Goal: Task Accomplishment & Management: Use online tool/utility

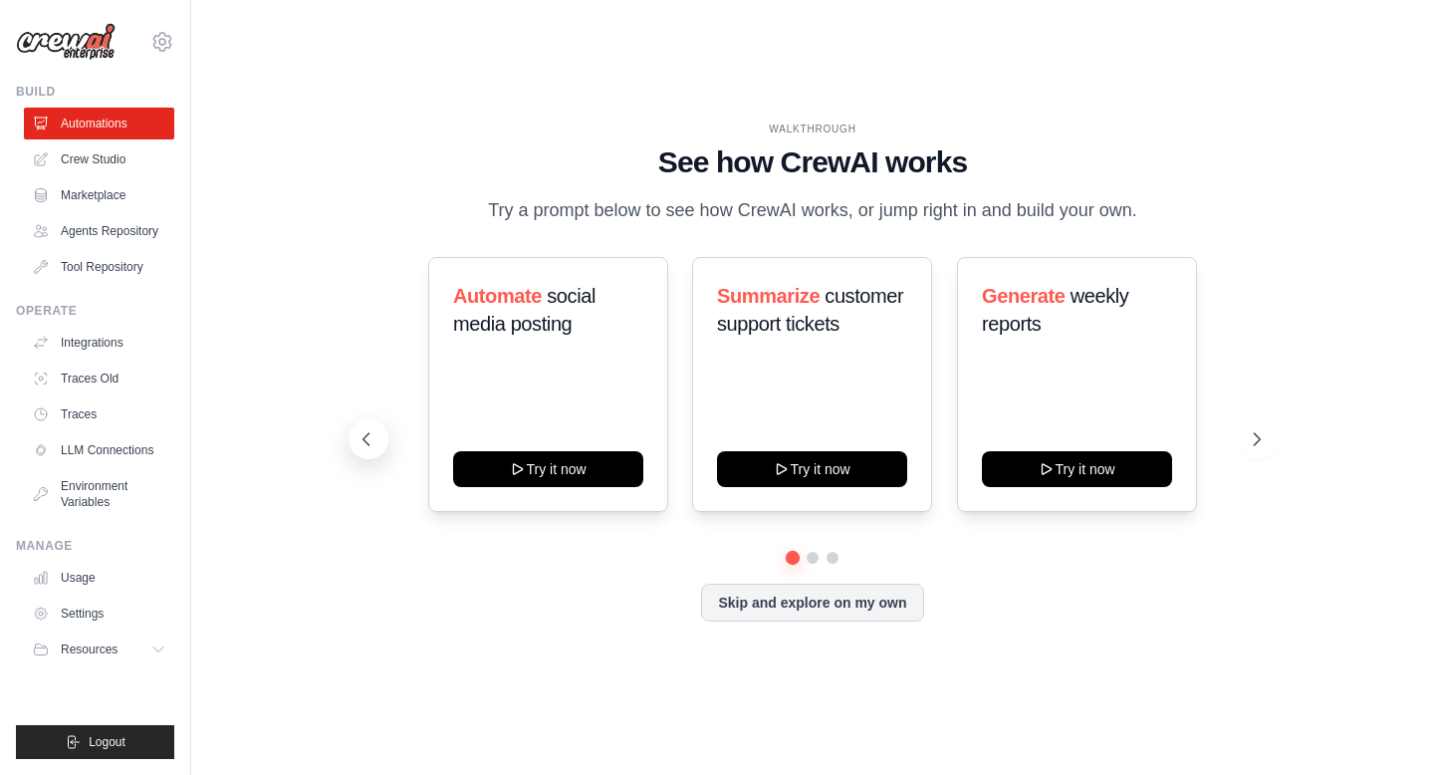
click at [362, 449] on icon at bounding box center [367, 439] width 20 height 20
click at [363, 449] on icon at bounding box center [367, 439] width 20 height 20
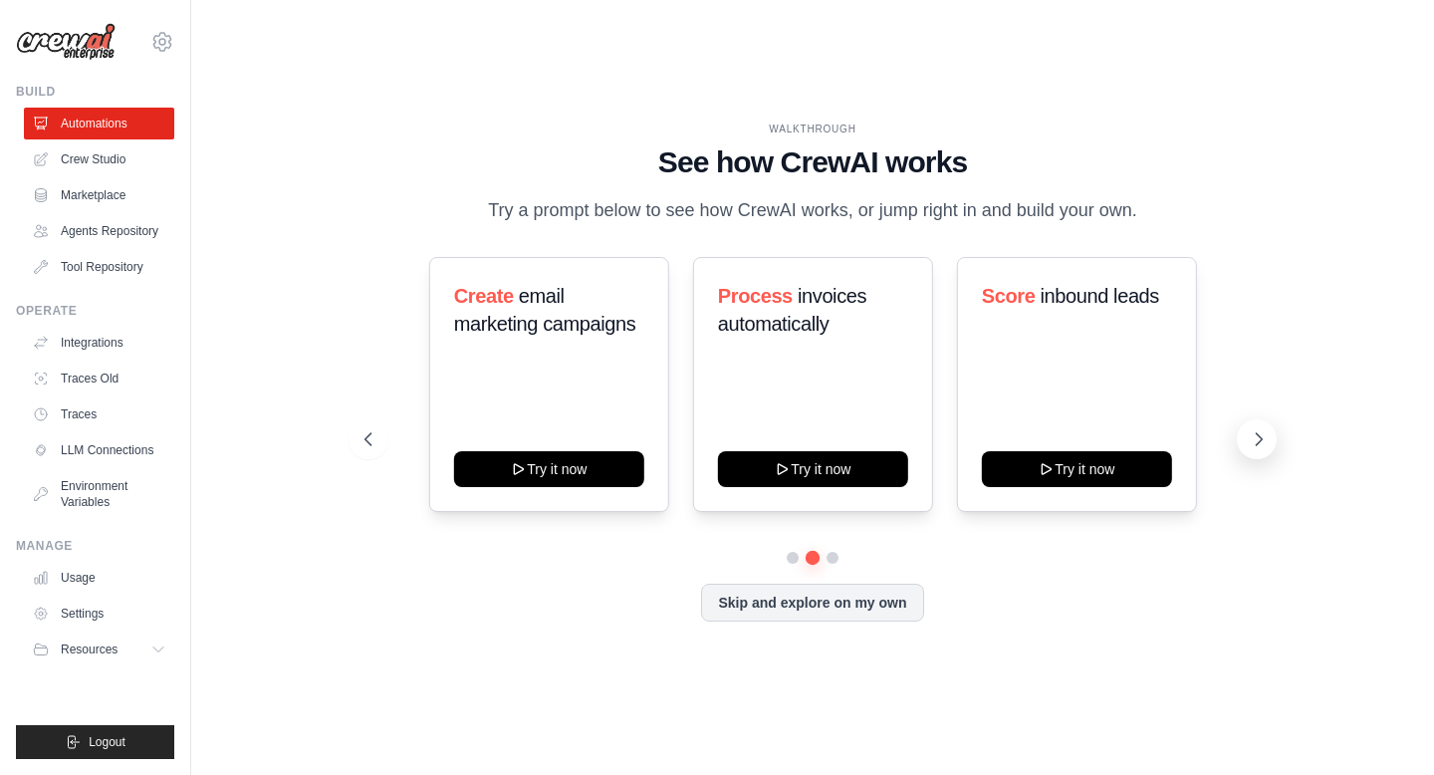
click at [1262, 449] on icon at bounding box center [1259, 439] width 20 height 20
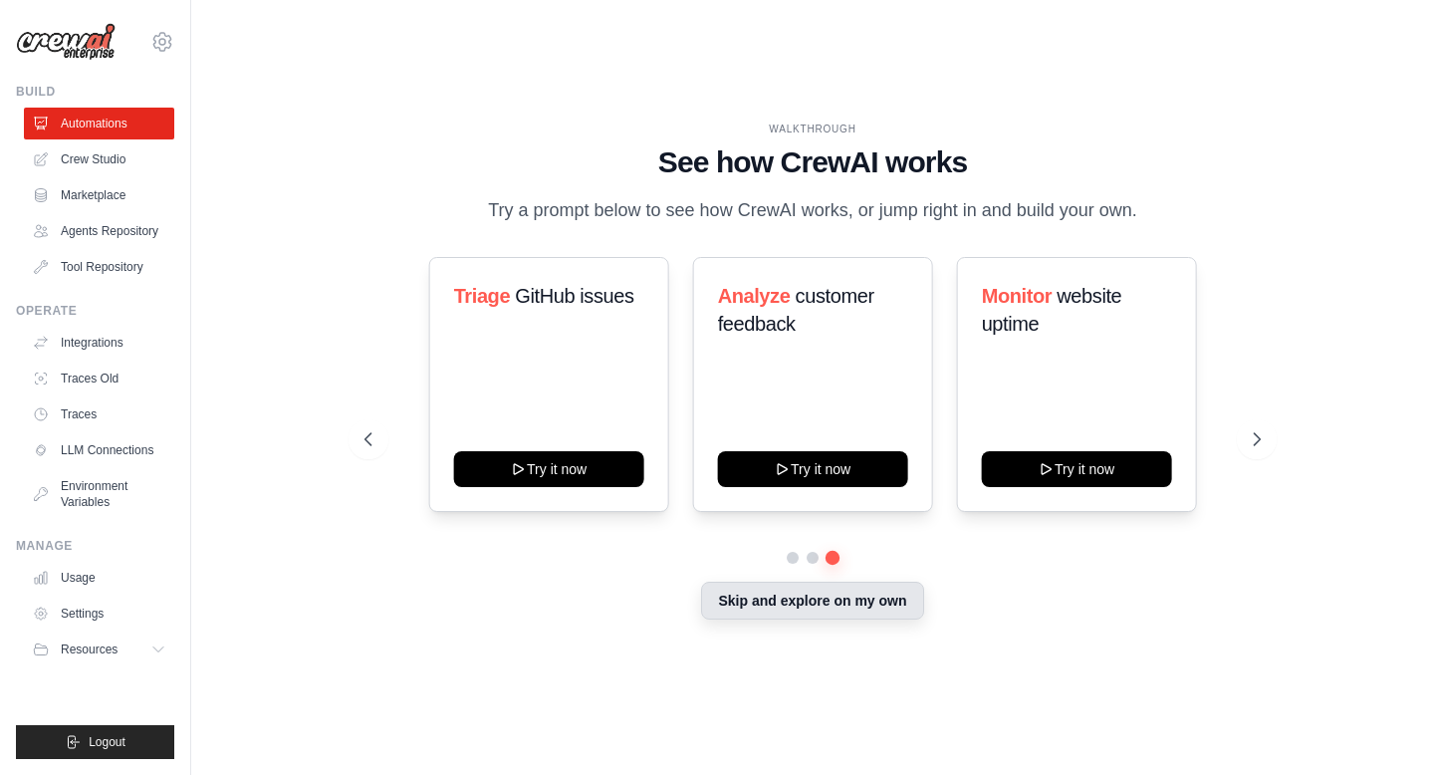
click at [853, 604] on button "Skip and explore on my own" at bounding box center [812, 601] width 222 height 38
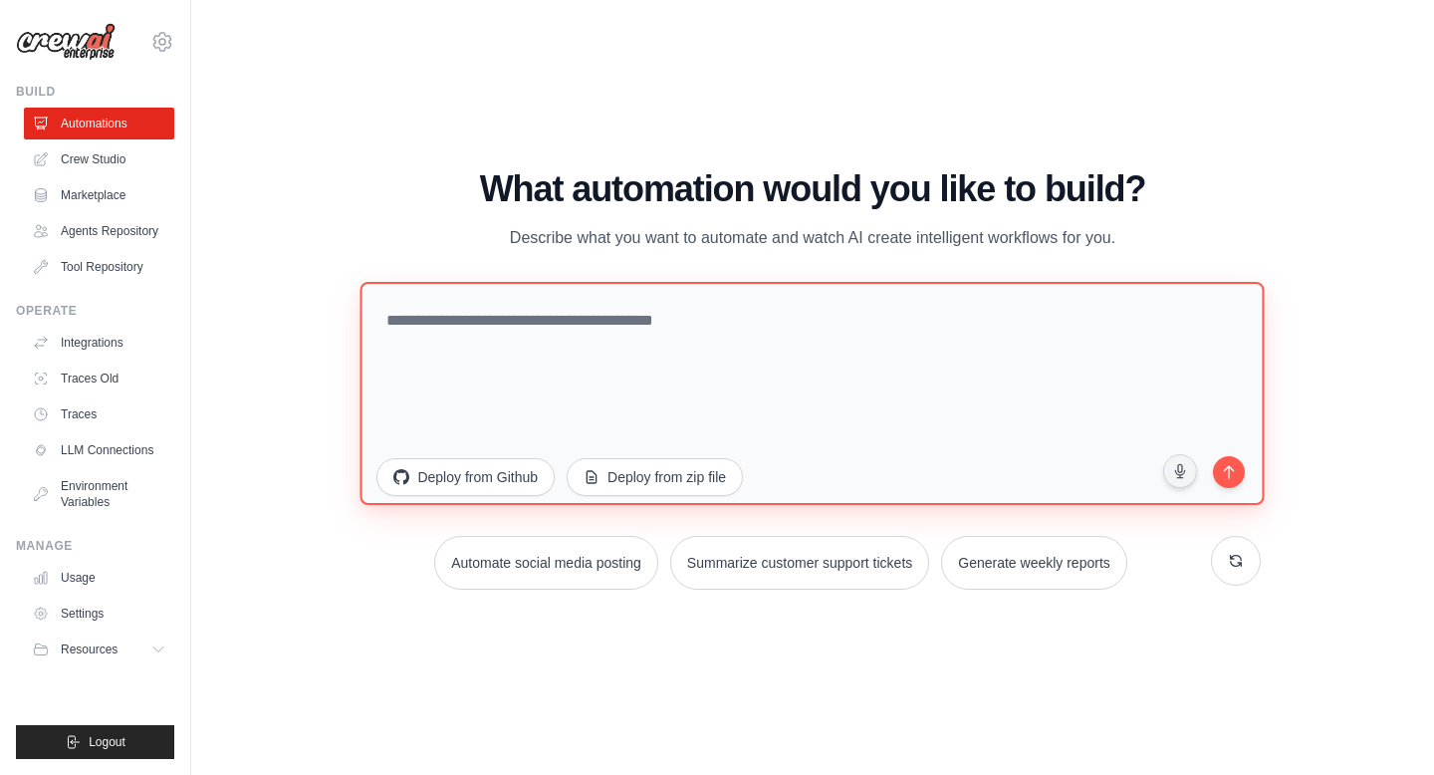
click at [671, 315] on textarea at bounding box center [813, 393] width 904 height 223
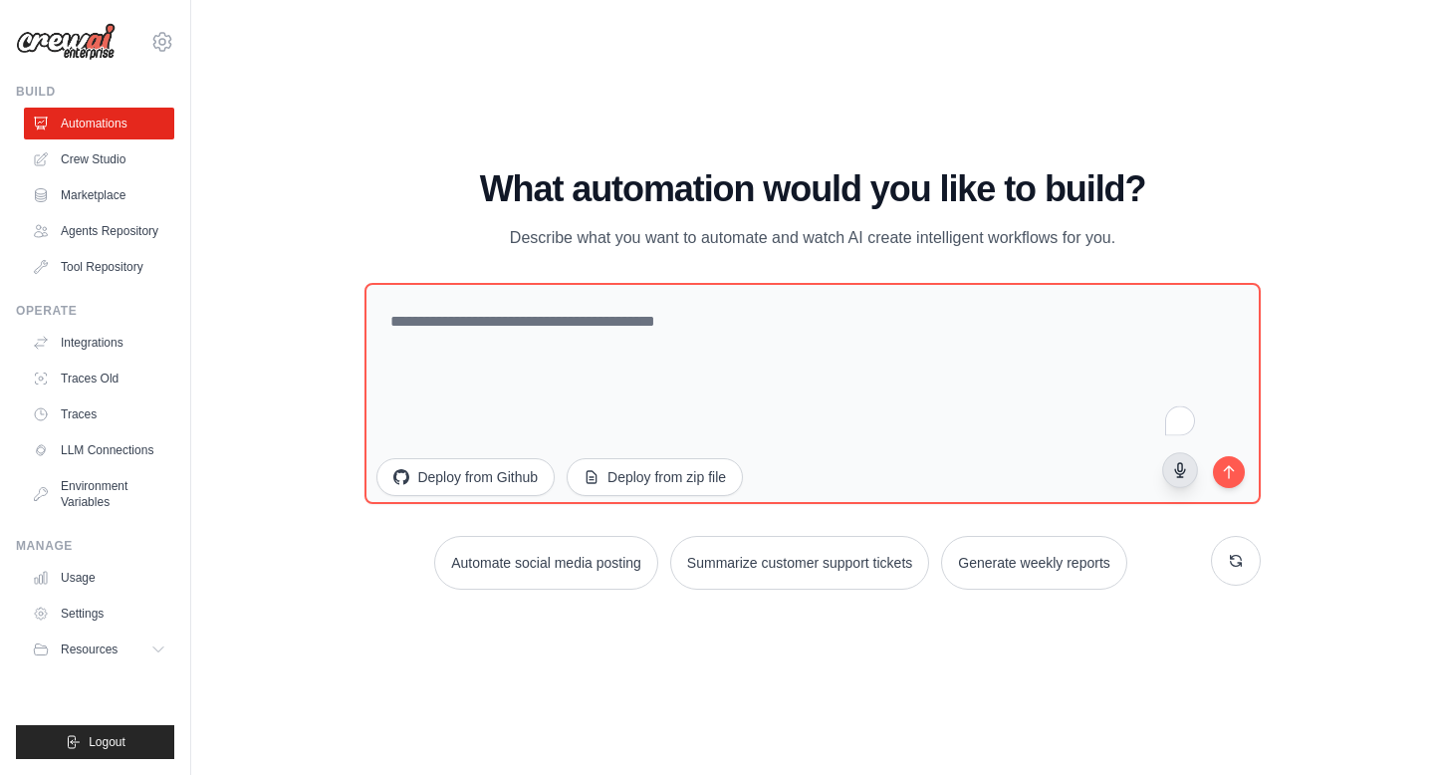
click at [1172, 469] on icon "button" at bounding box center [1179, 470] width 17 height 17
click at [1174, 466] on circle "button" at bounding box center [1180, 470] width 14 height 14
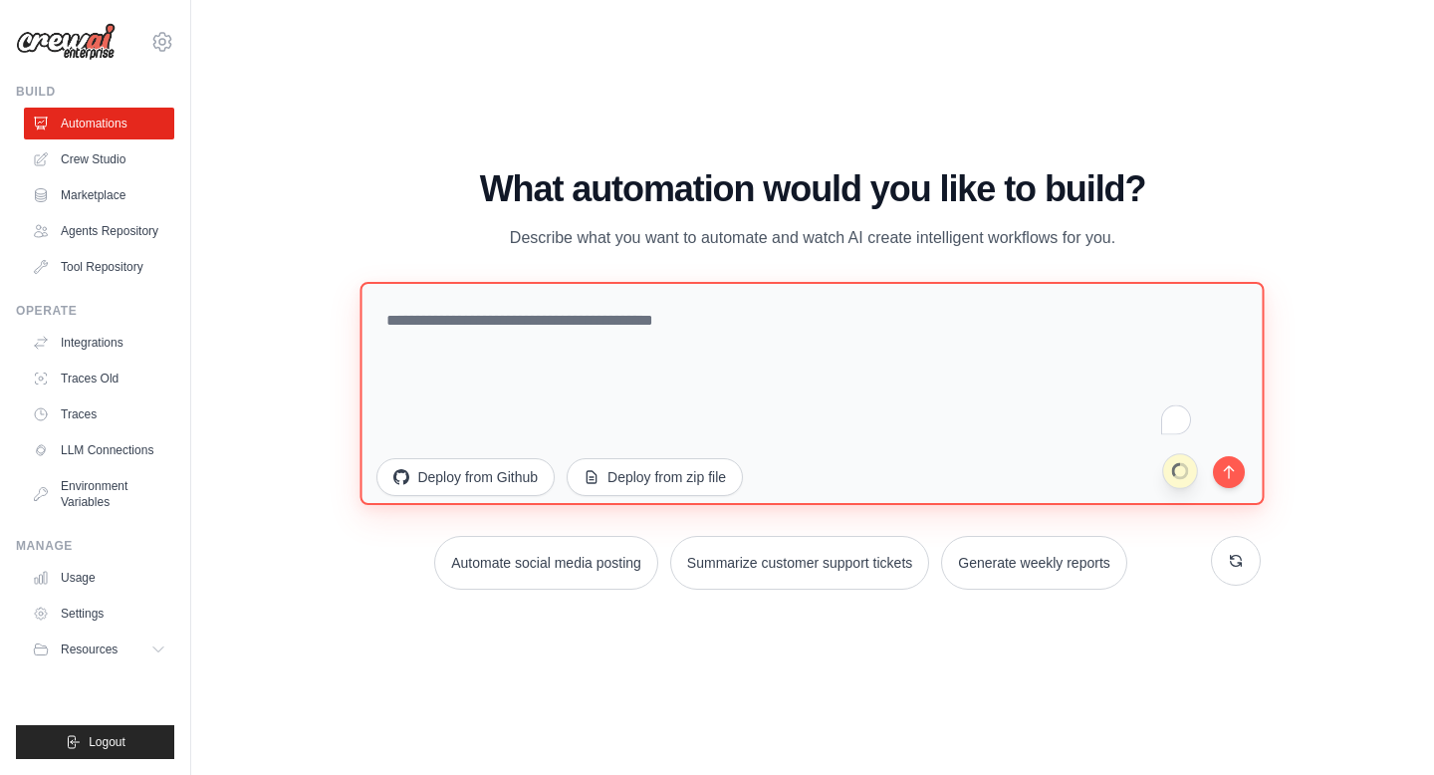
type textarea "**********"
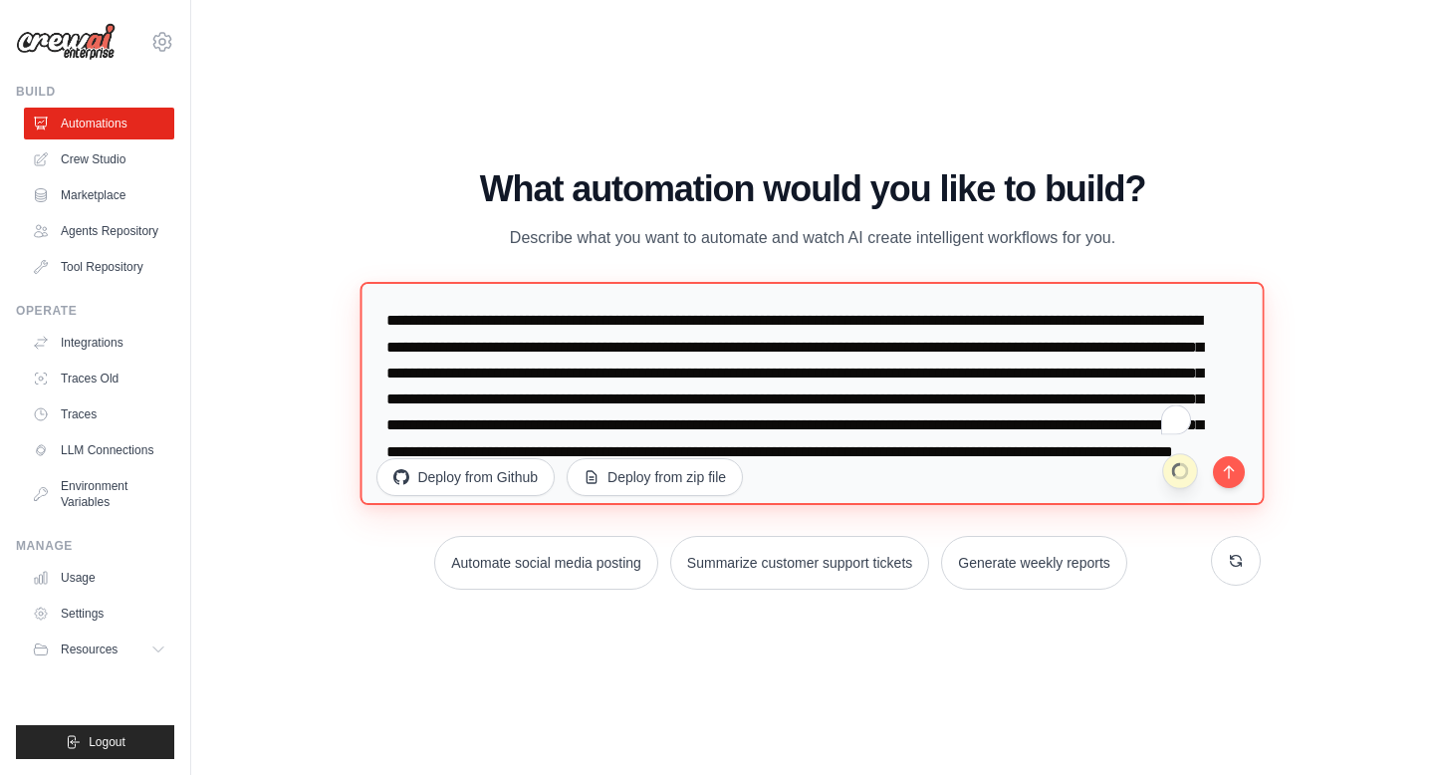
scroll to position [10, 0]
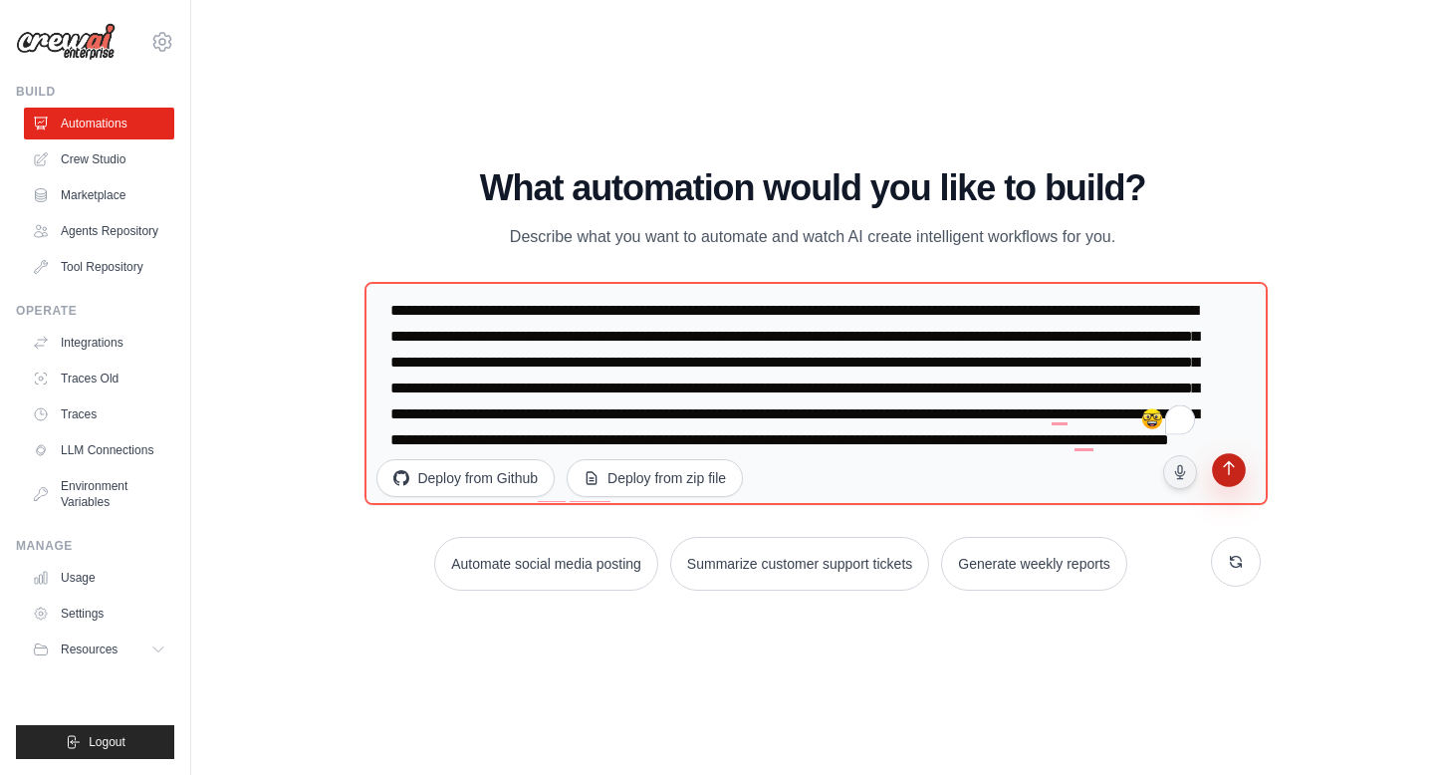
click at [1220, 461] on icon "submit" at bounding box center [1228, 470] width 19 height 19
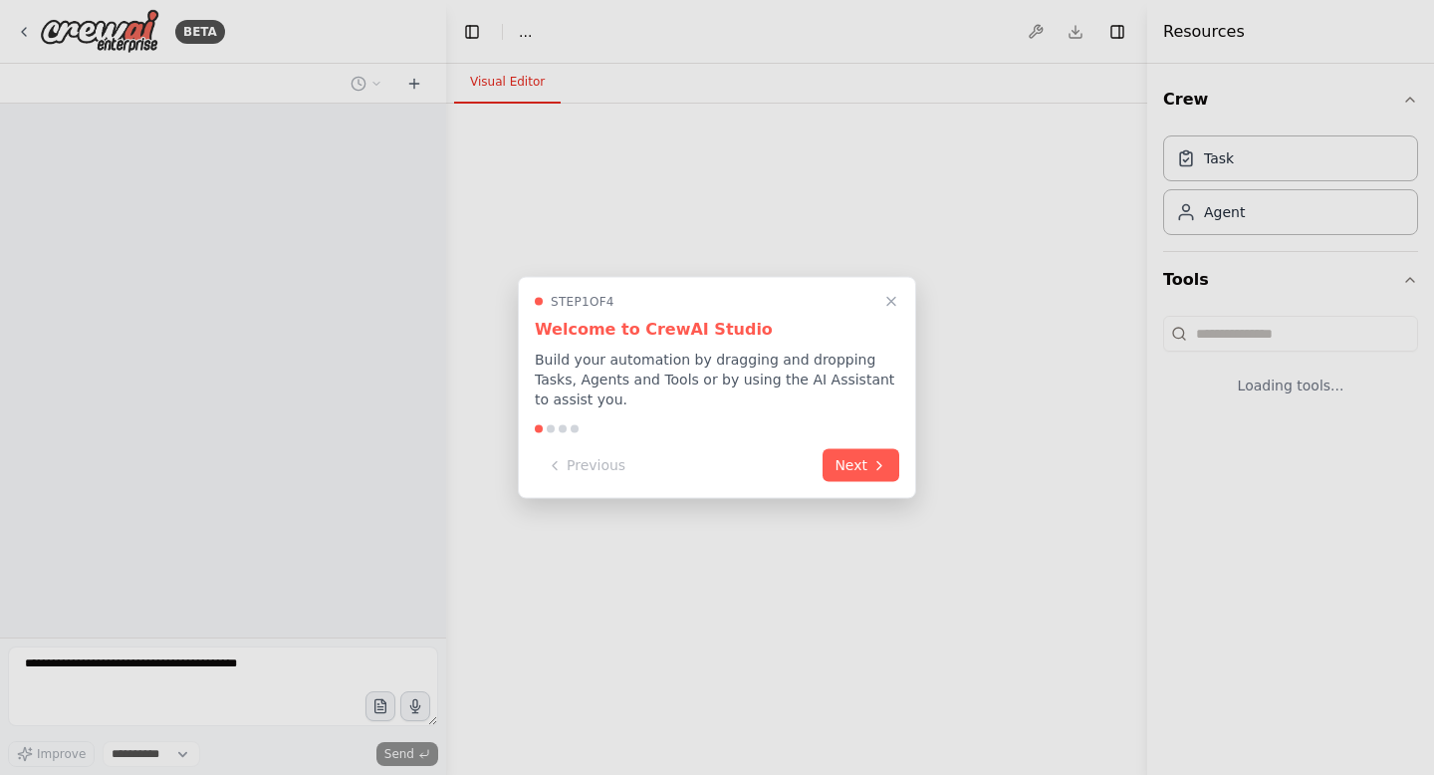
select select "****"
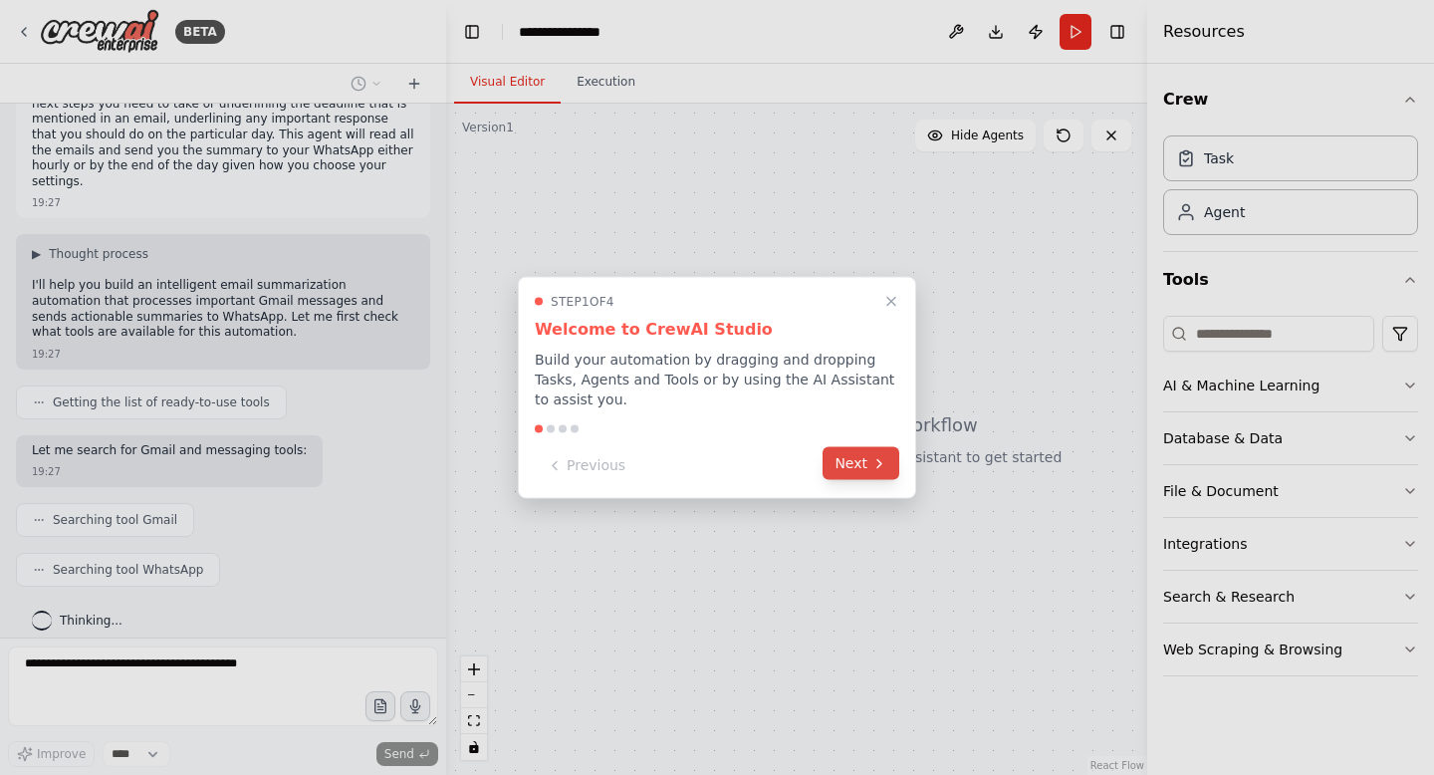
scroll to position [205, 0]
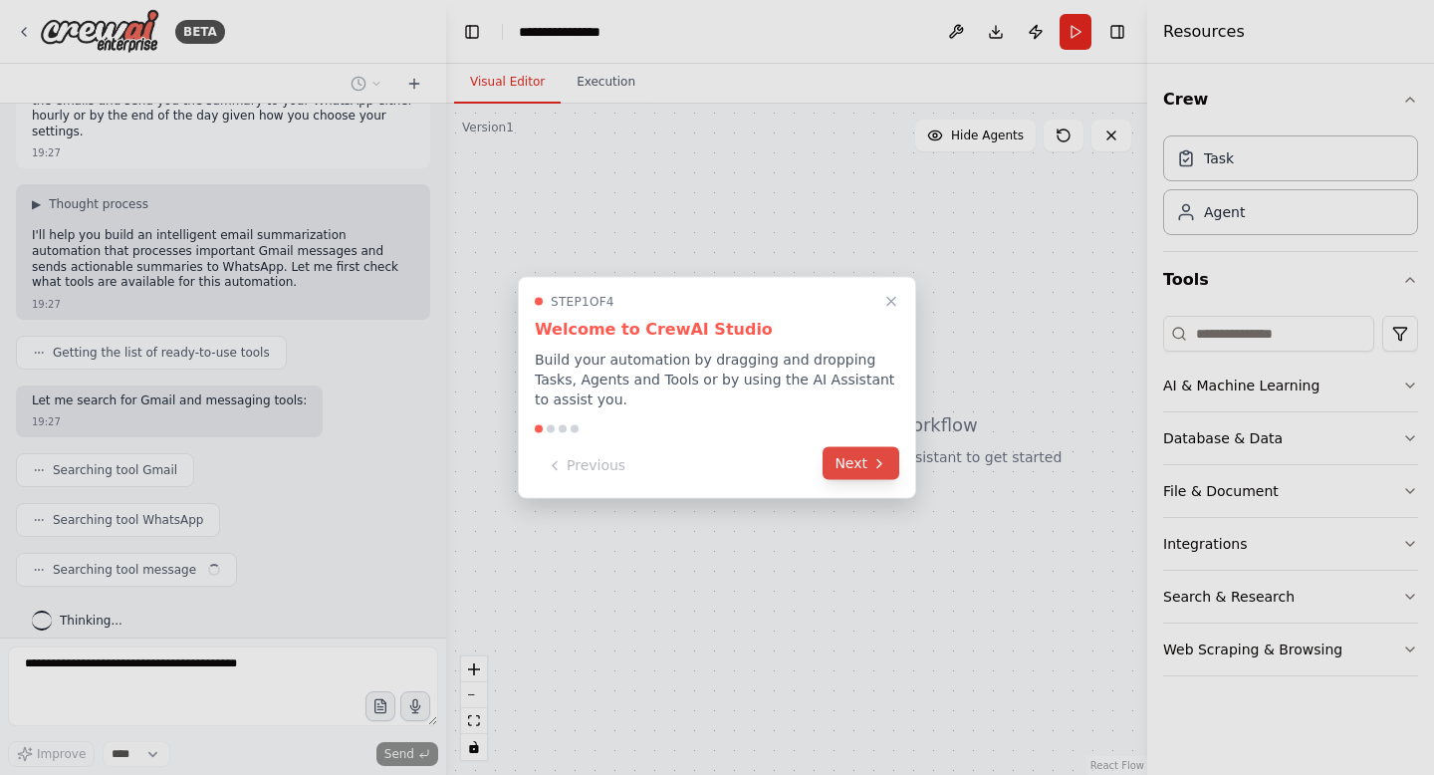
click at [859, 467] on button "Next" at bounding box center [861, 463] width 77 height 33
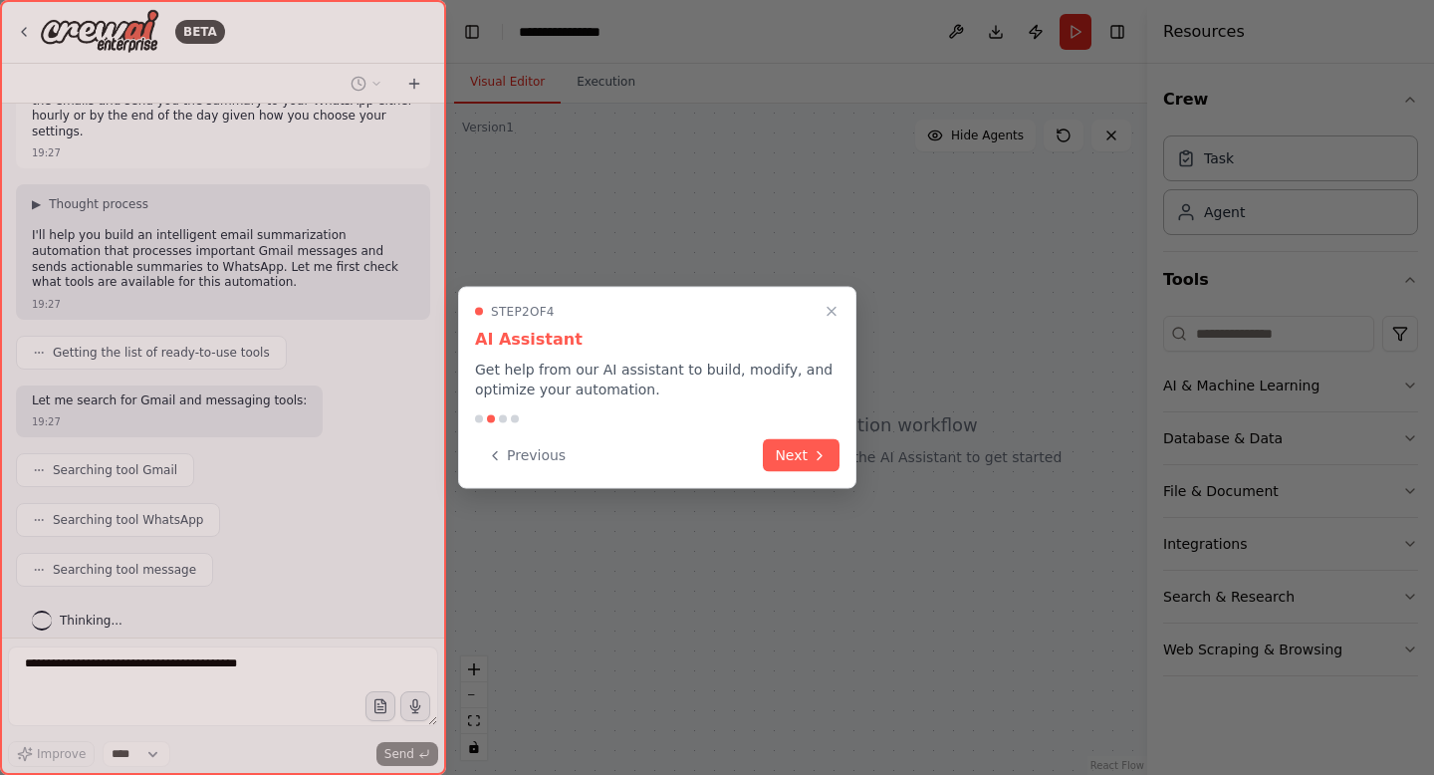
scroll to position [255, 0]
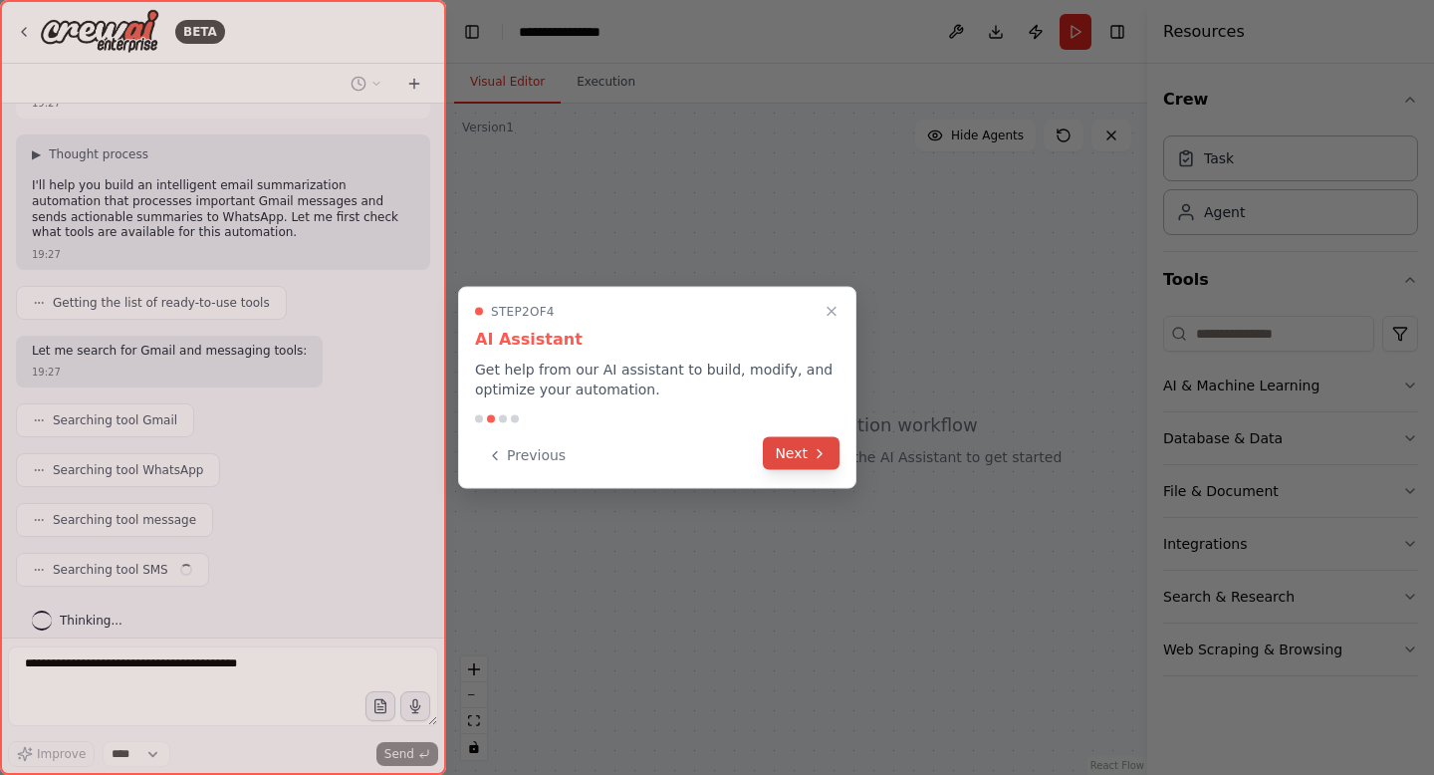
click at [809, 448] on button "Next" at bounding box center [801, 453] width 77 height 33
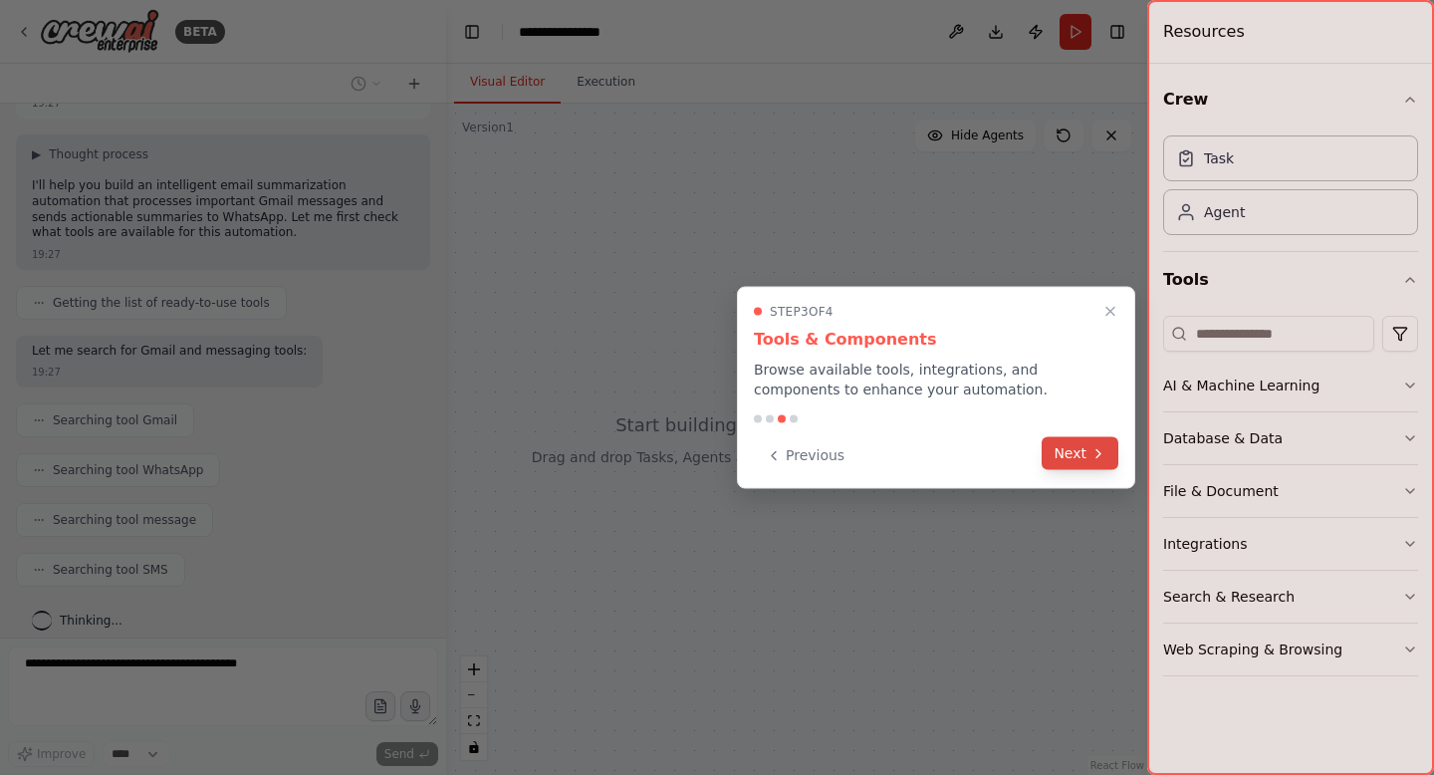
scroll to position [305, 0]
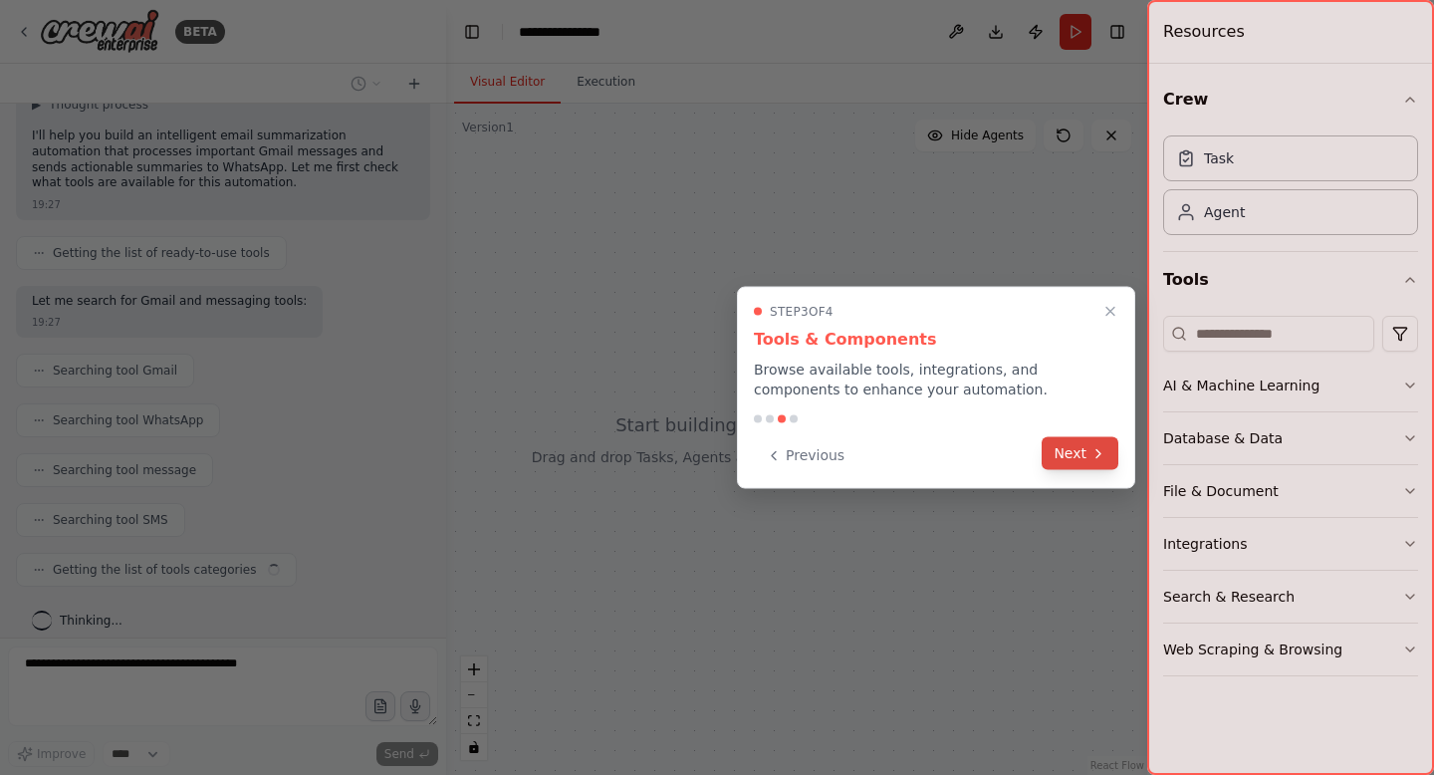
click at [1087, 452] on button "Next" at bounding box center [1080, 453] width 77 height 33
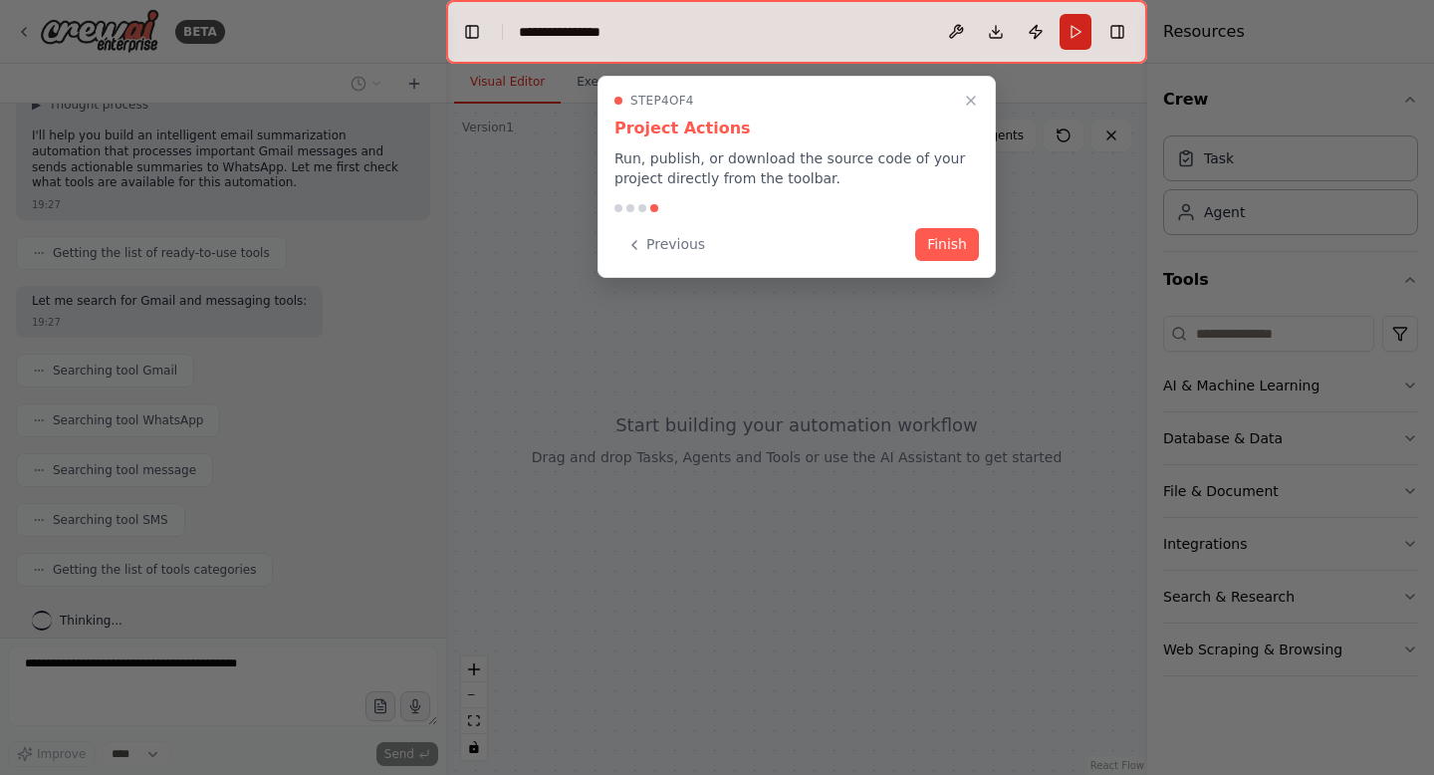
scroll to position [355, 0]
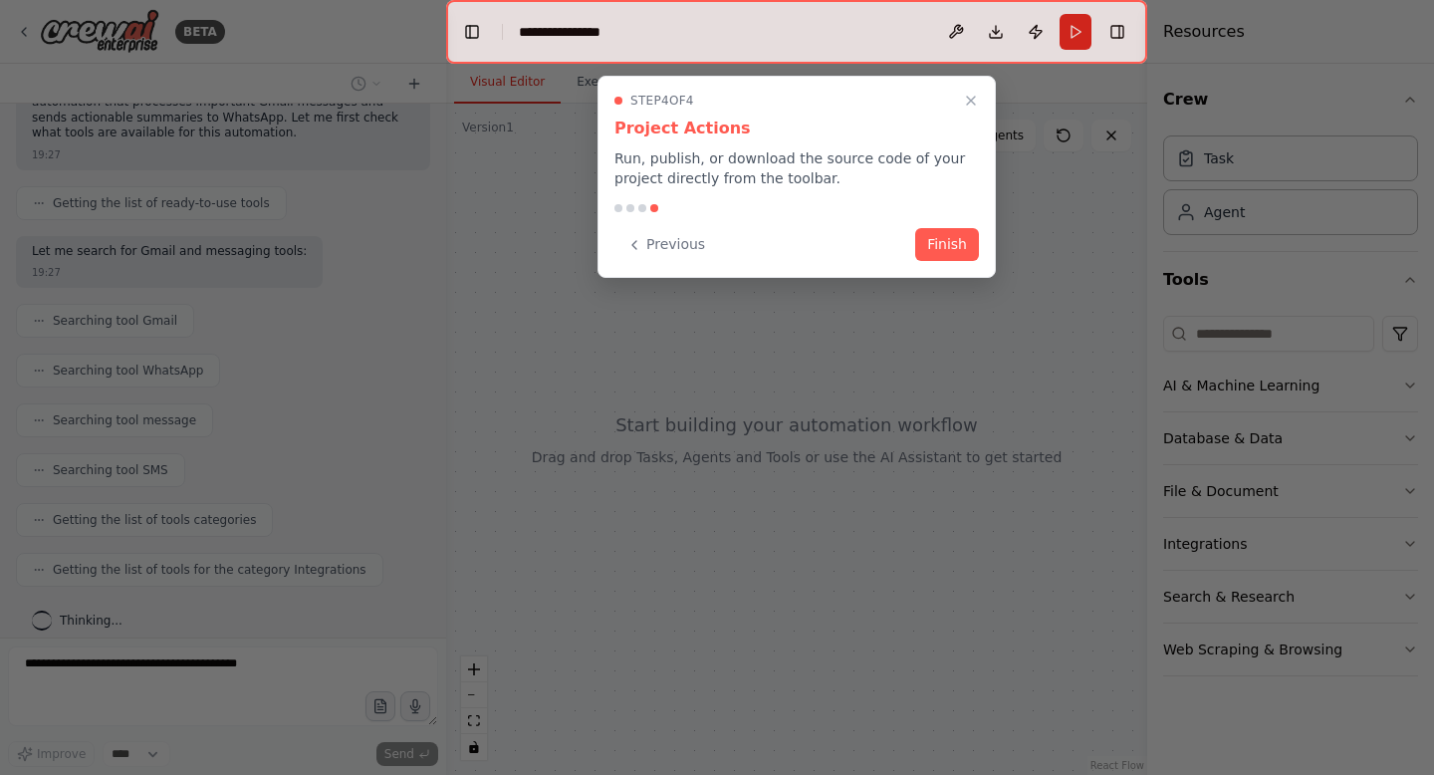
click at [940, 242] on button "Finish" at bounding box center [947, 244] width 64 height 33
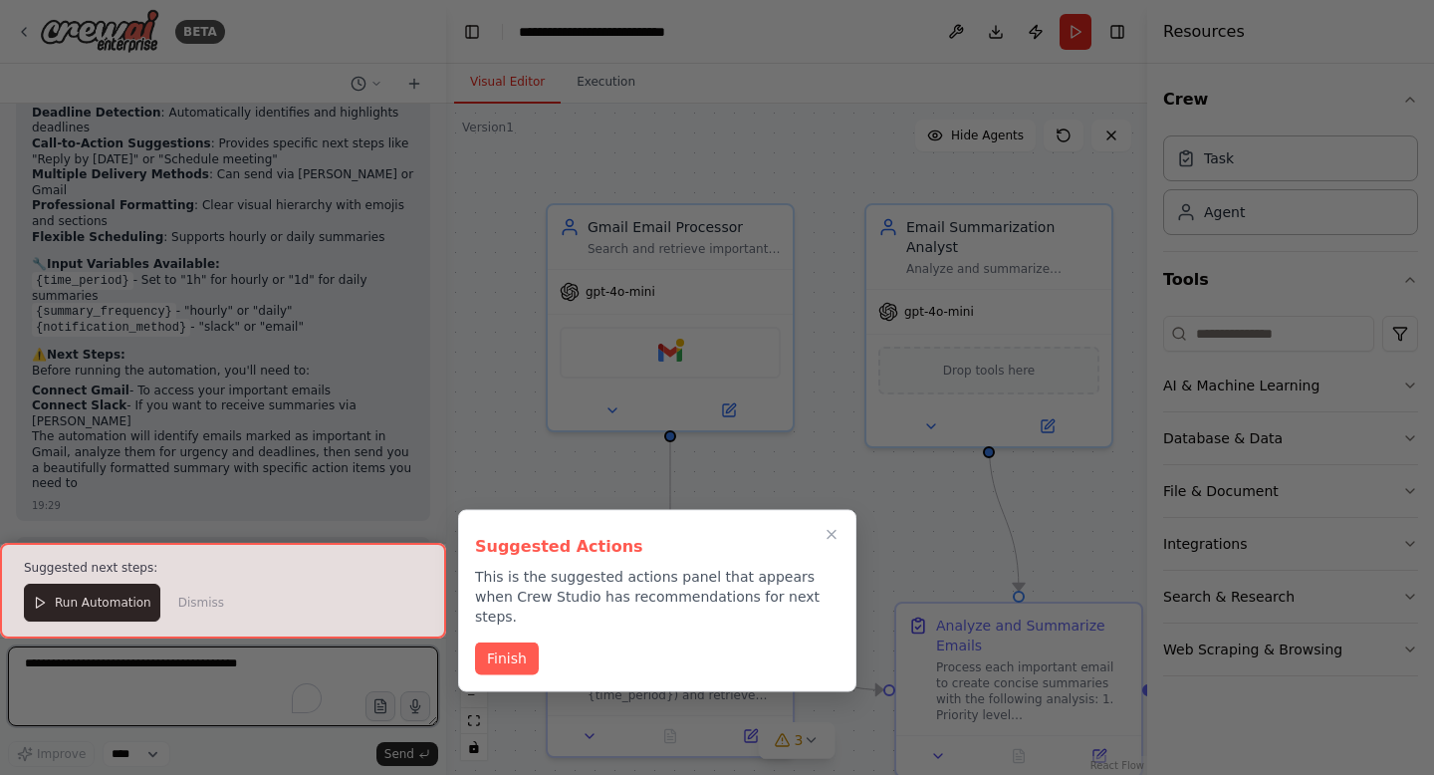
scroll to position [2087, 0]
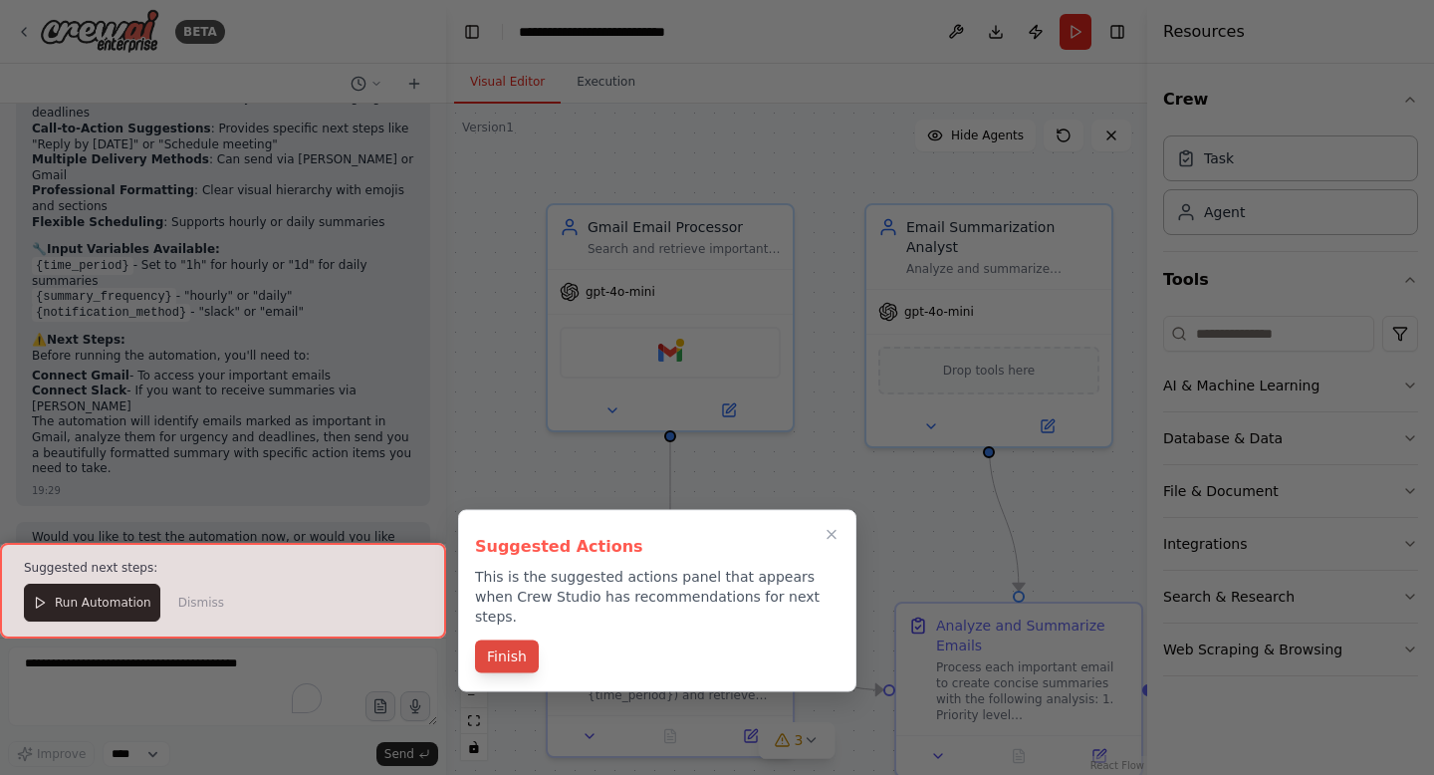
click at [525, 640] on button "Finish" at bounding box center [507, 656] width 64 height 33
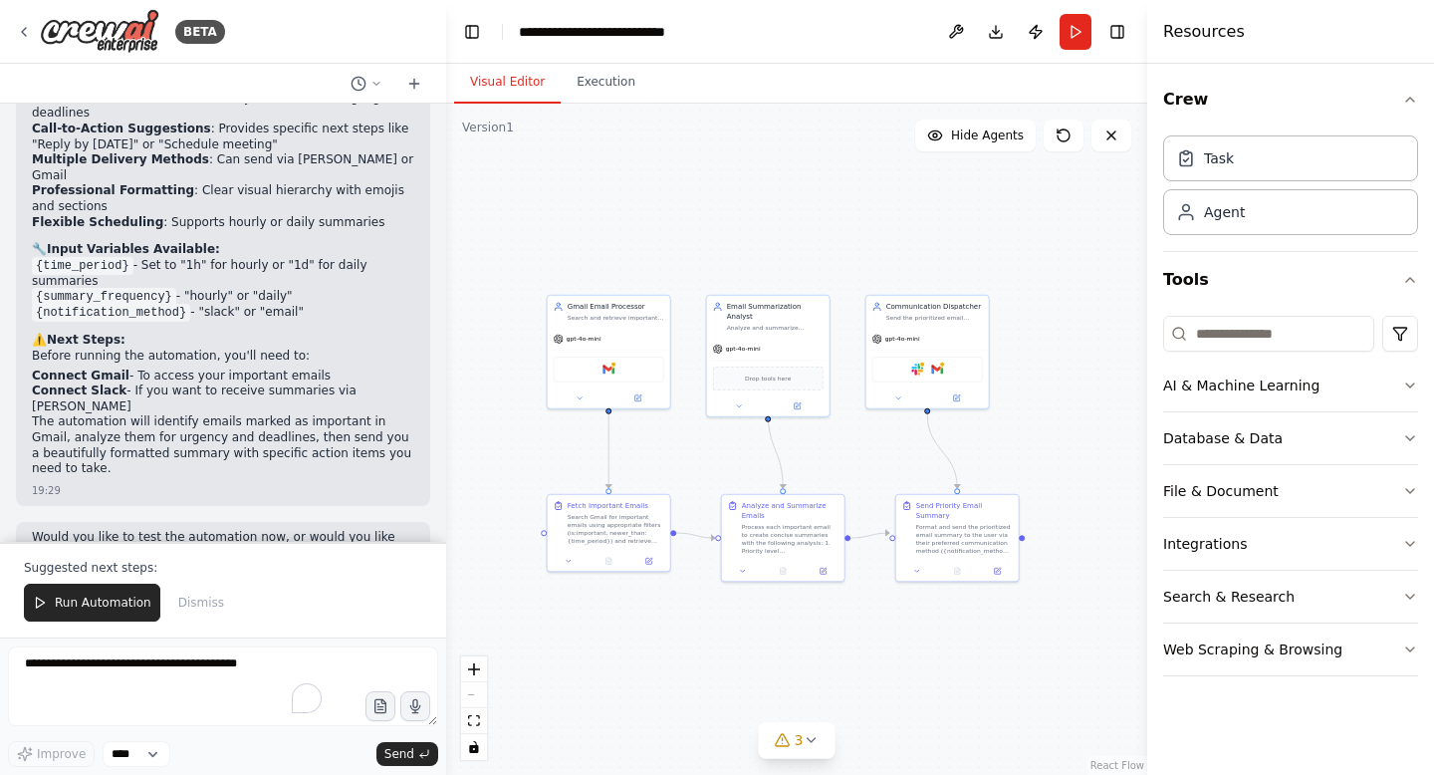
drag, startPoint x: 773, startPoint y: 646, endPoint x: 615, endPoint y: 651, distance: 158.4
click at [615, 651] on div ".deletable-edge-delete-btn { width: 20px; height: 20px; border: 0px solid #ffff…" at bounding box center [796, 439] width 701 height 671
click at [829, 618] on div ".deletable-edge-delete-btn { width: 20px; height: 20px; border: 0px solid #ffff…" at bounding box center [796, 439] width 701 height 671
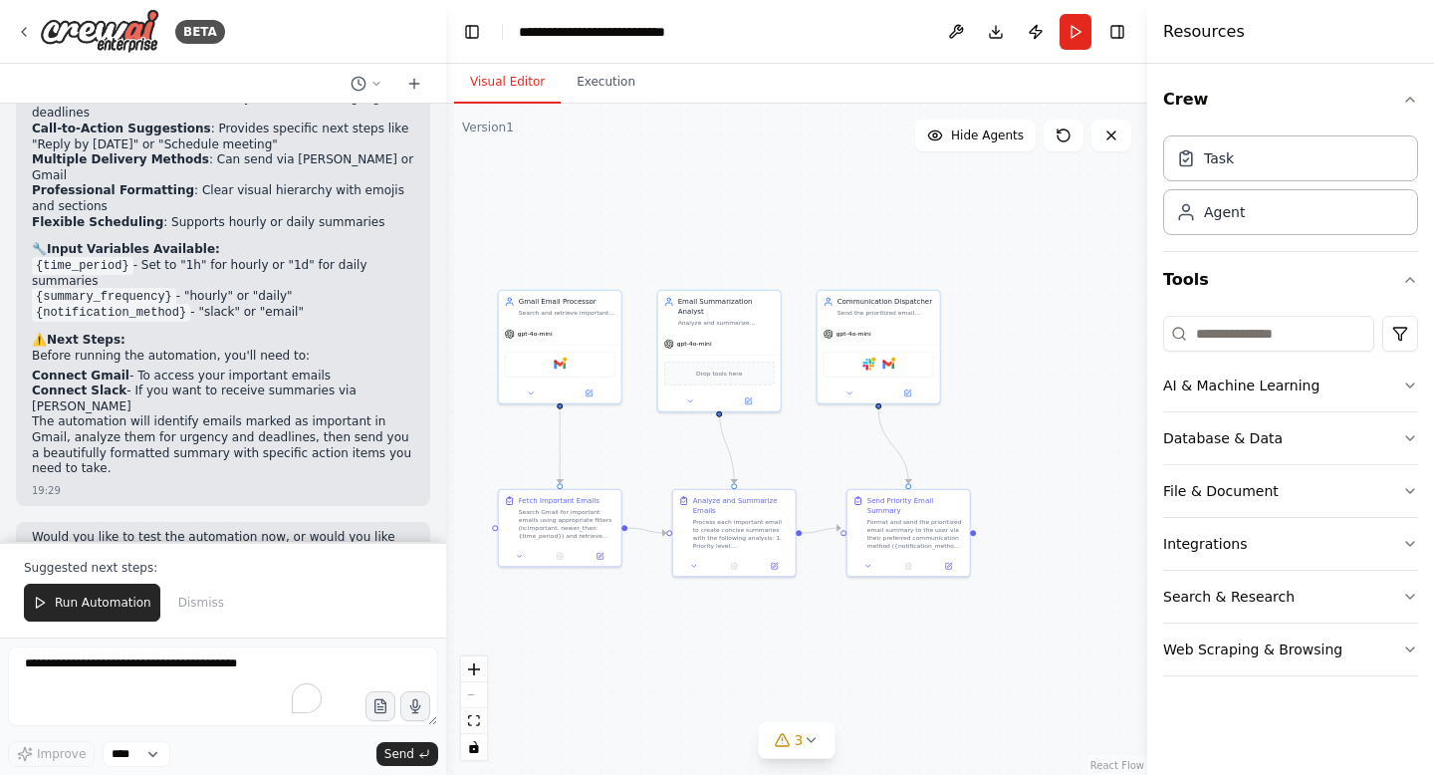
drag, startPoint x: 900, startPoint y: 627, endPoint x: 915, endPoint y: 627, distance: 14.9
click at [916, 627] on div ".deletable-edge-delete-btn { width: 20px; height: 20px; border: 0px solid #ffff…" at bounding box center [796, 439] width 701 height 671
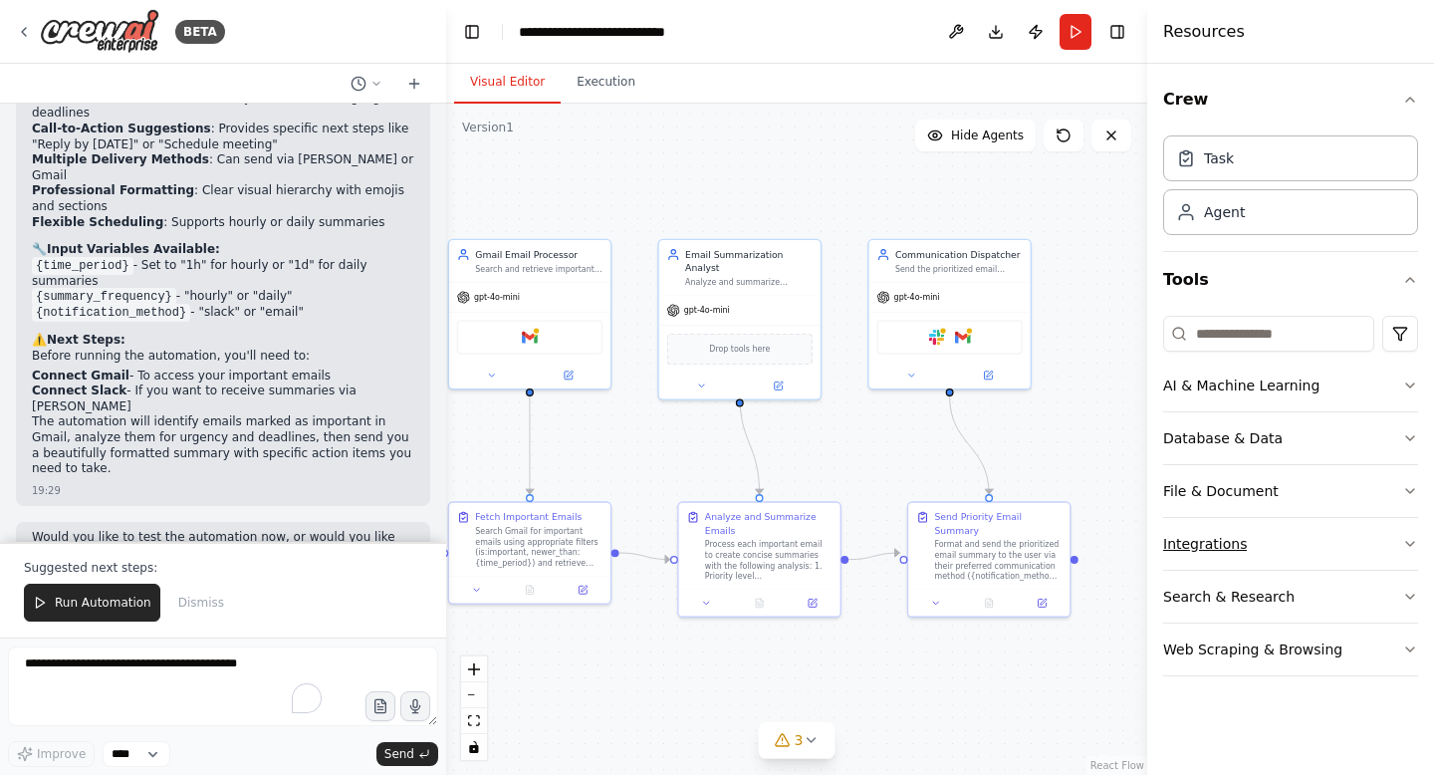
click at [1208, 543] on div "Integrations" at bounding box center [1205, 544] width 84 height 20
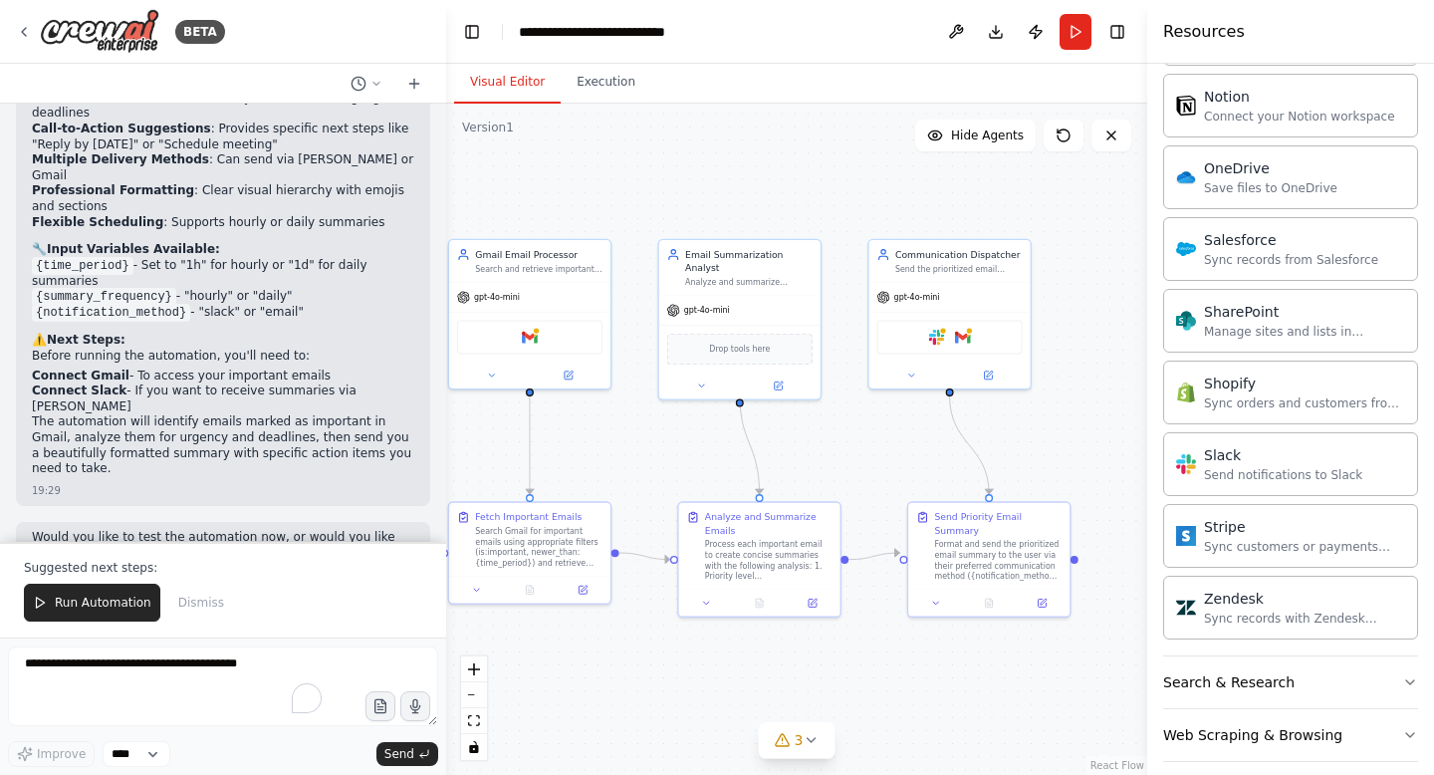
scroll to position [1527, 0]
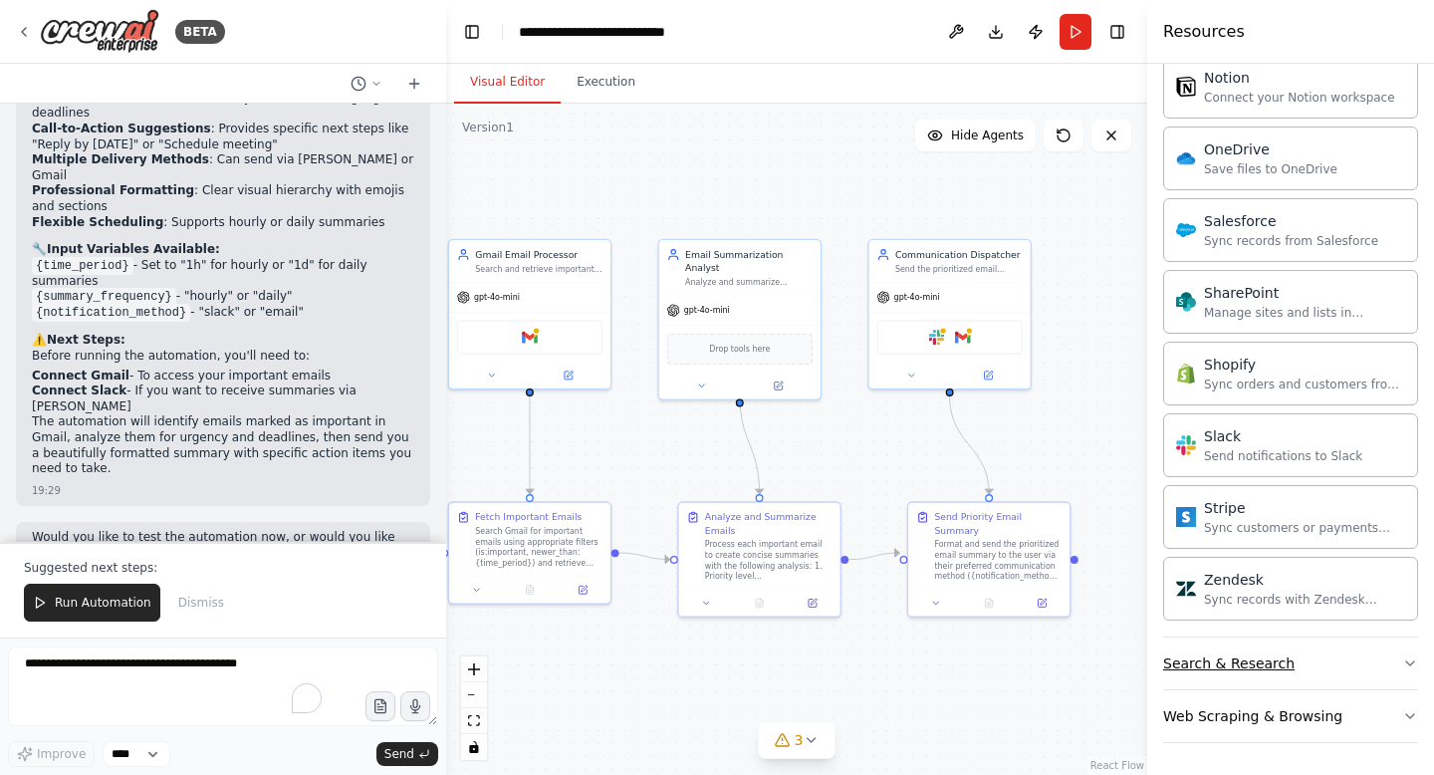
click at [1275, 655] on div "Search & Research" at bounding box center [1228, 663] width 131 height 20
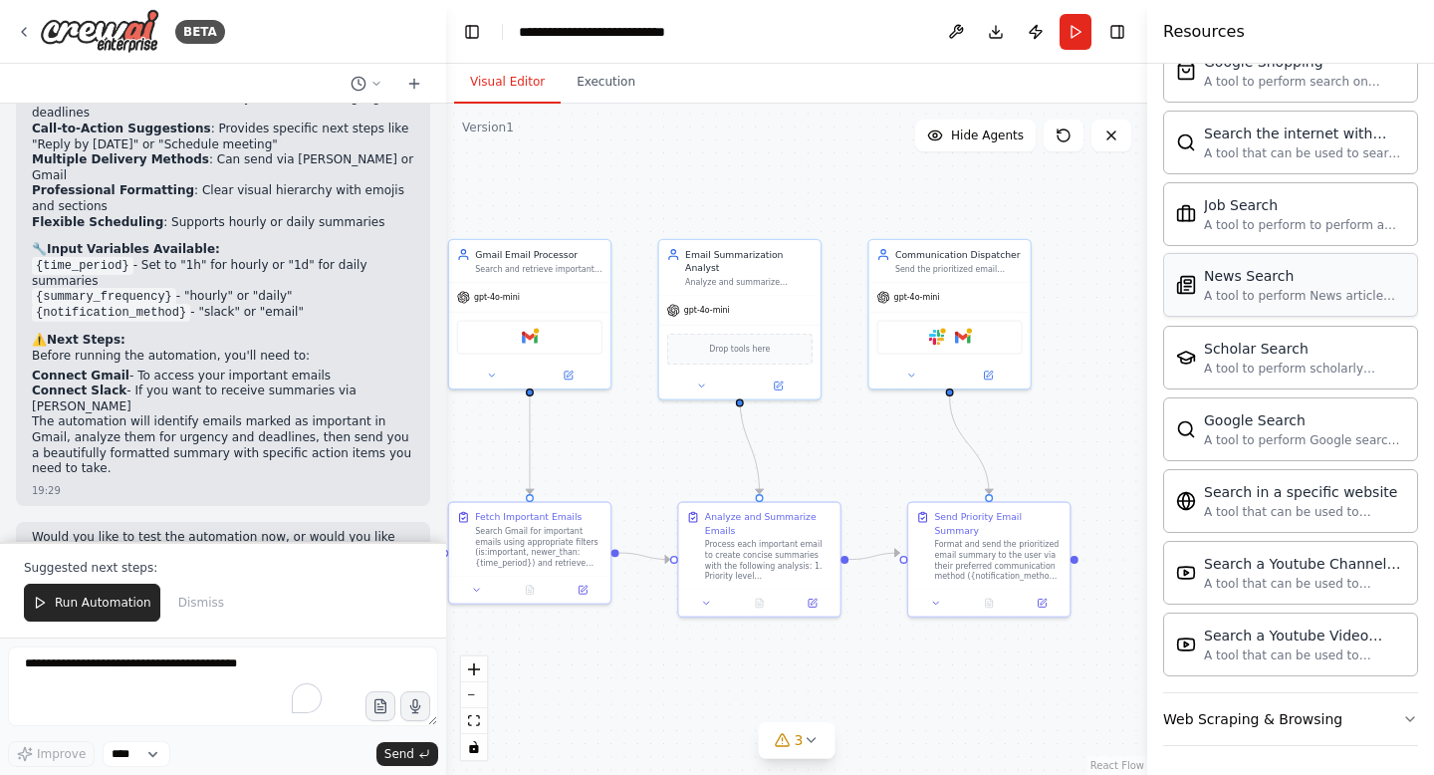
scroll to position [2547, 0]
click at [1295, 727] on button "Web Scraping & Browsing" at bounding box center [1290, 716] width 255 height 52
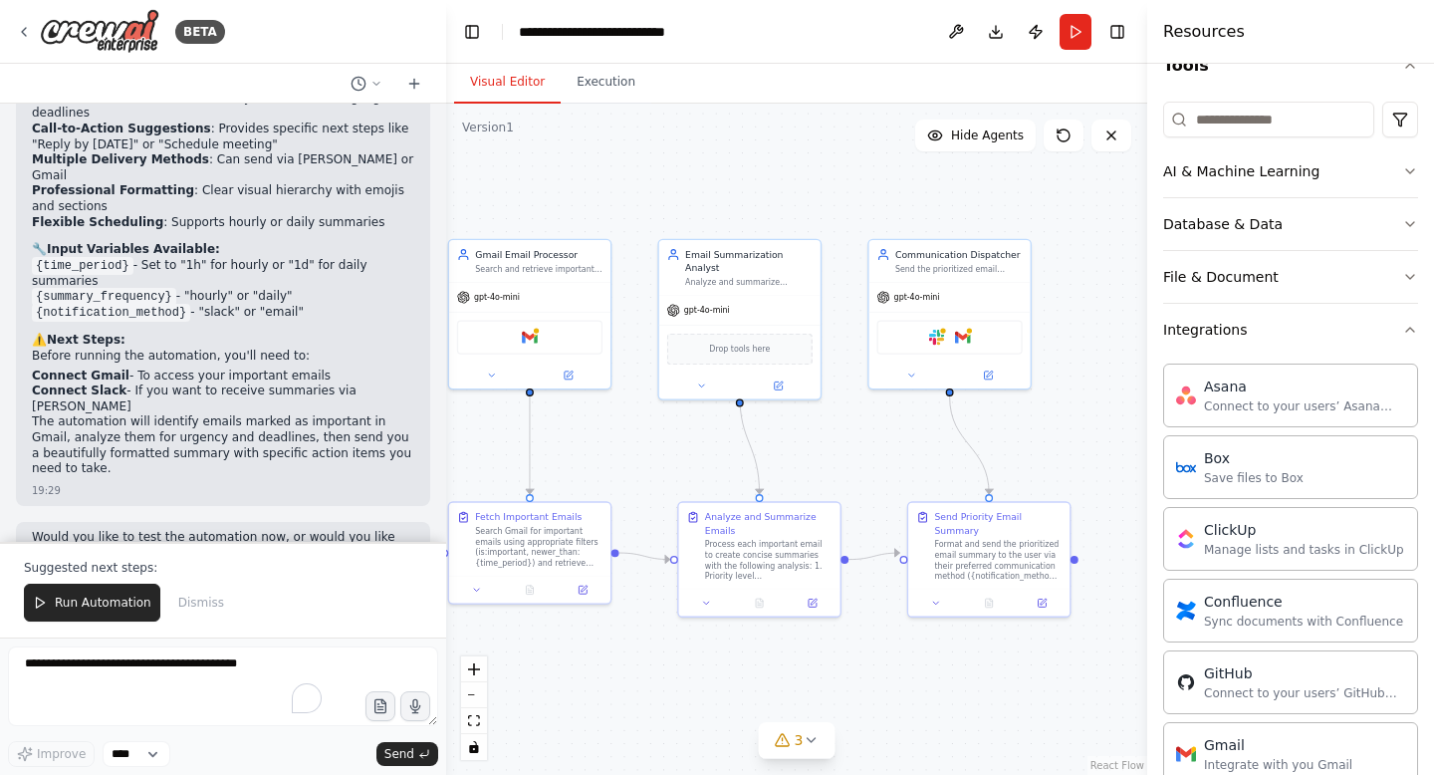
scroll to position [0, 0]
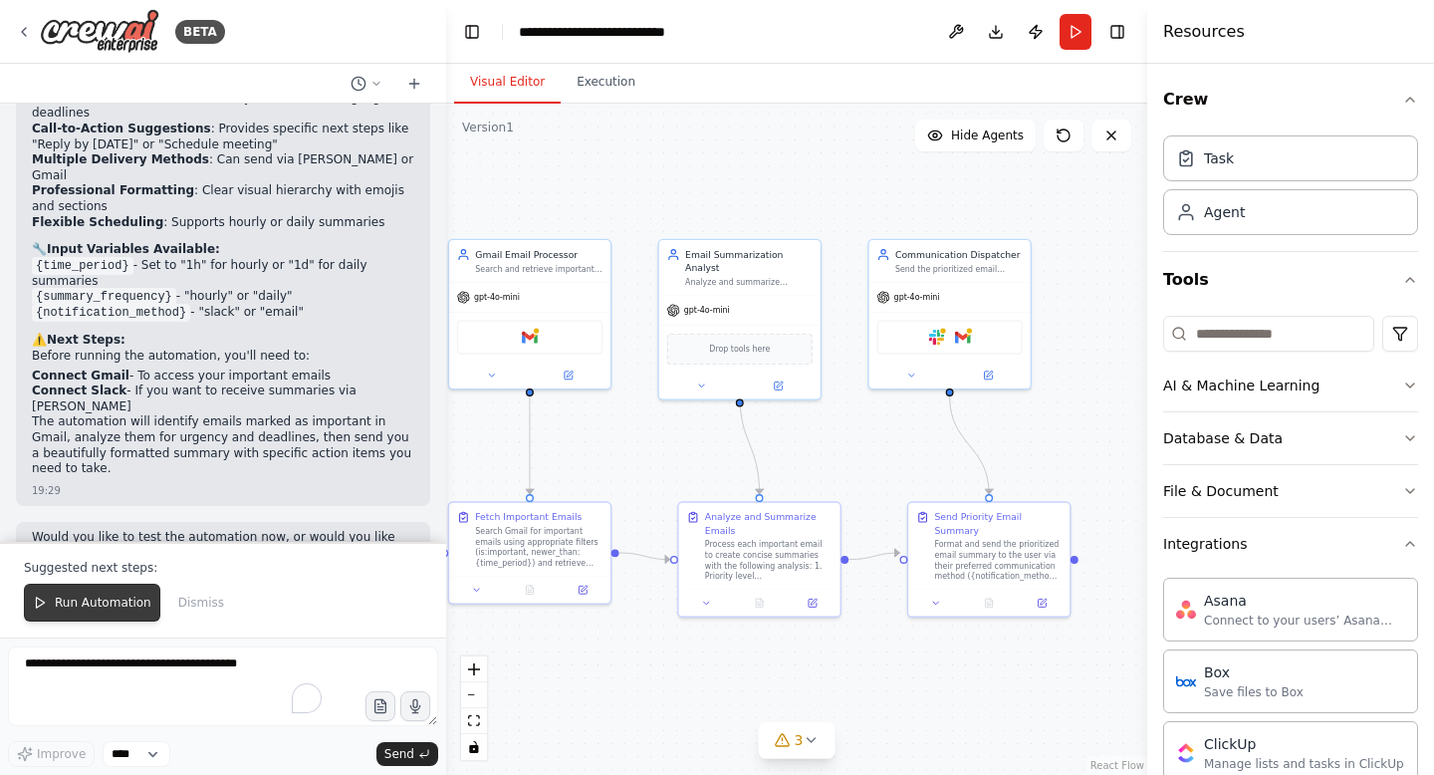
click at [70, 601] on span "Run Automation" at bounding box center [103, 603] width 97 height 16
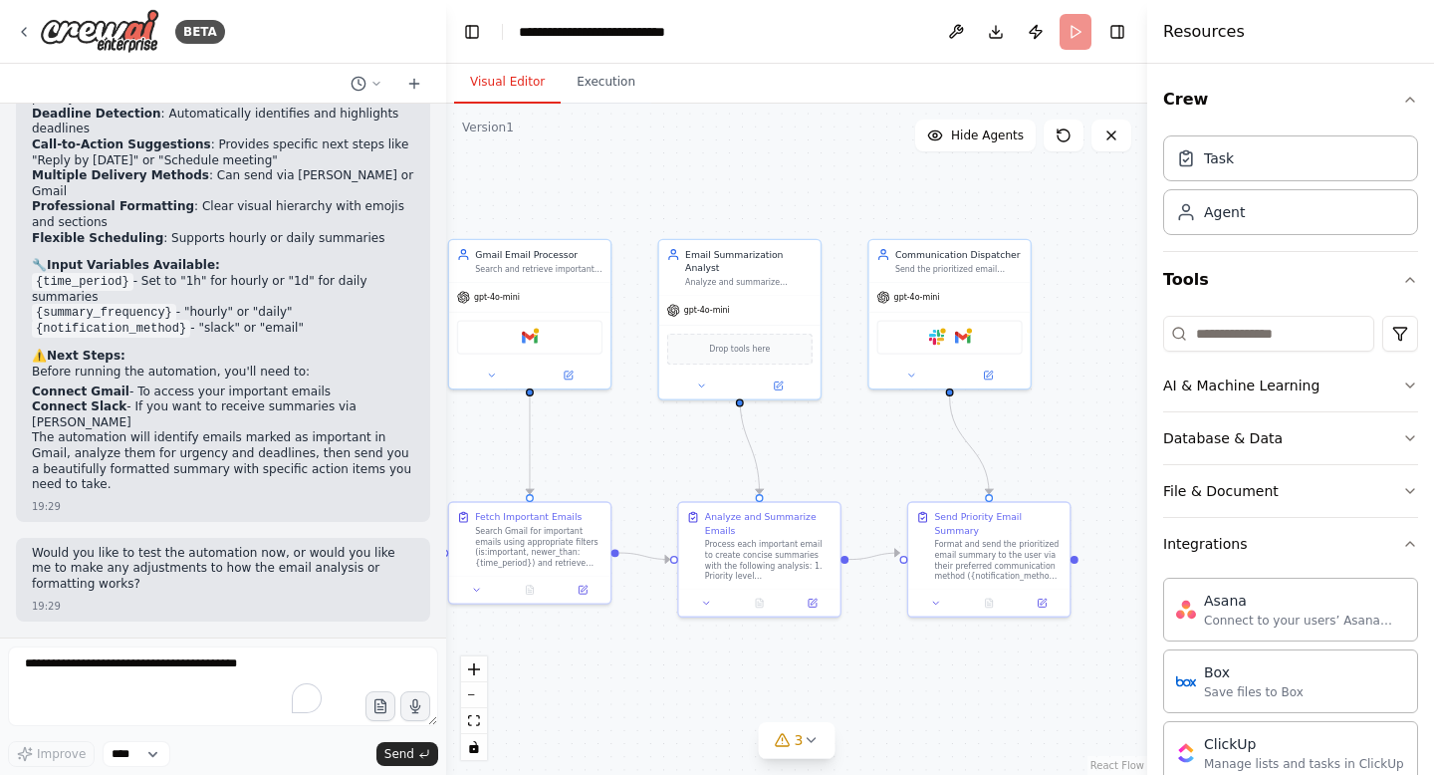
scroll to position [1991, 0]
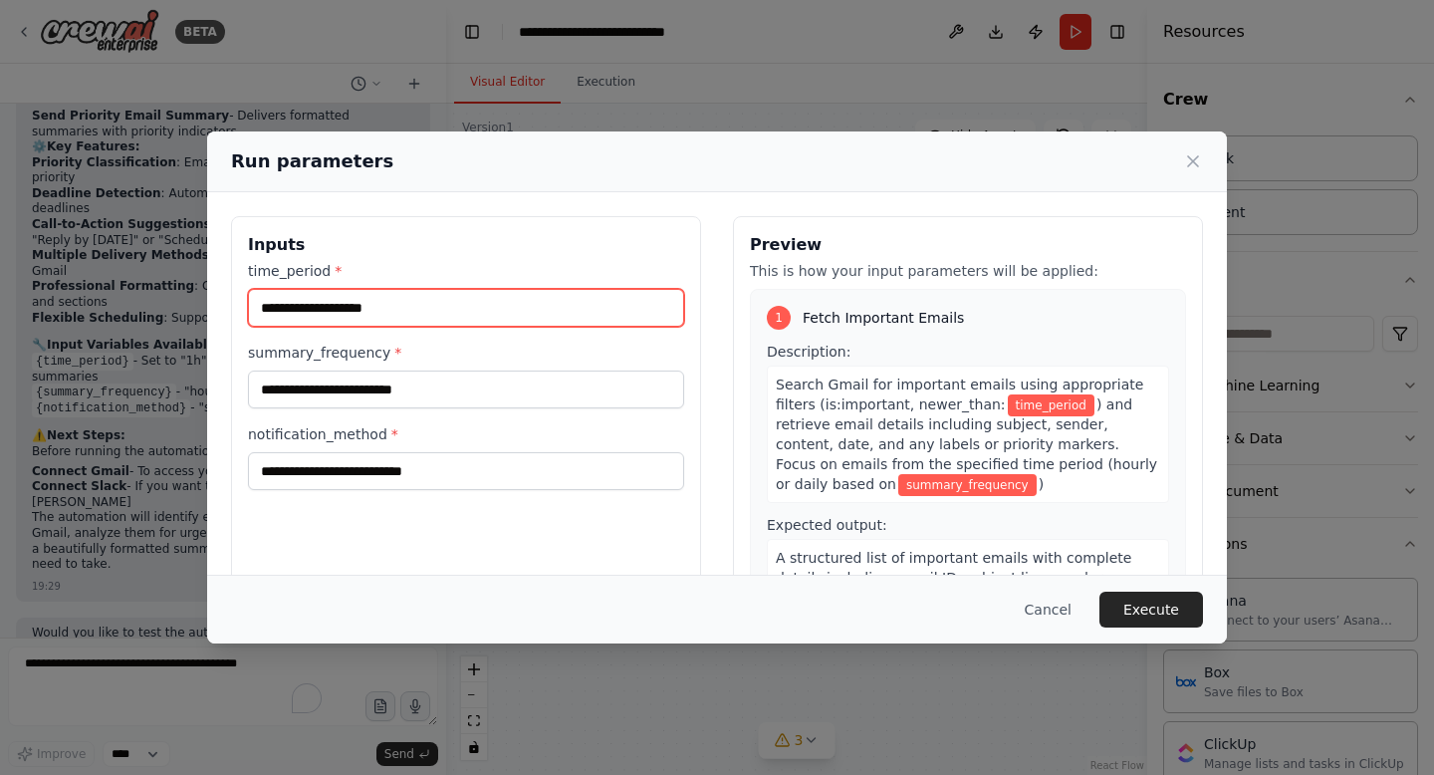
click at [415, 305] on input "time_period *" at bounding box center [466, 308] width 436 height 38
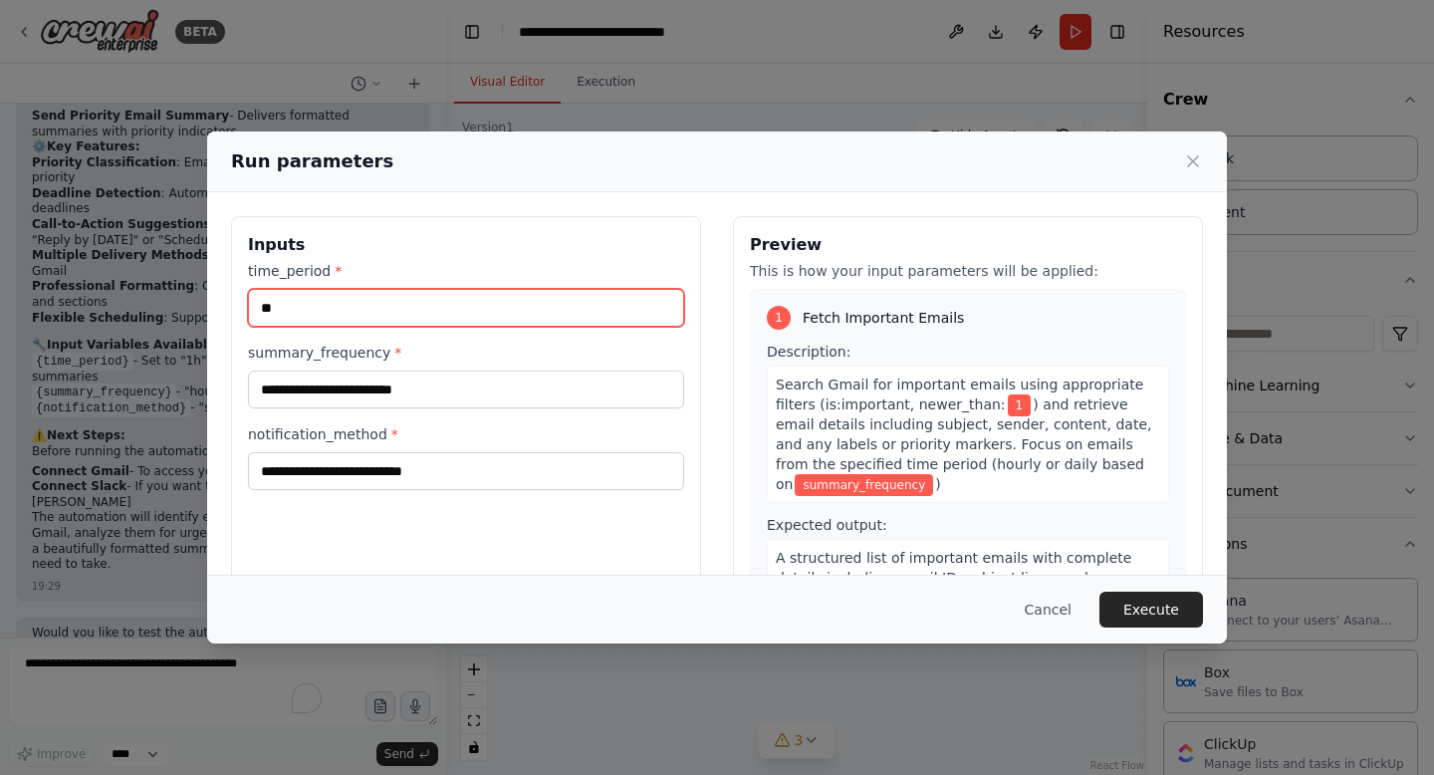
type input "*"
type input "********"
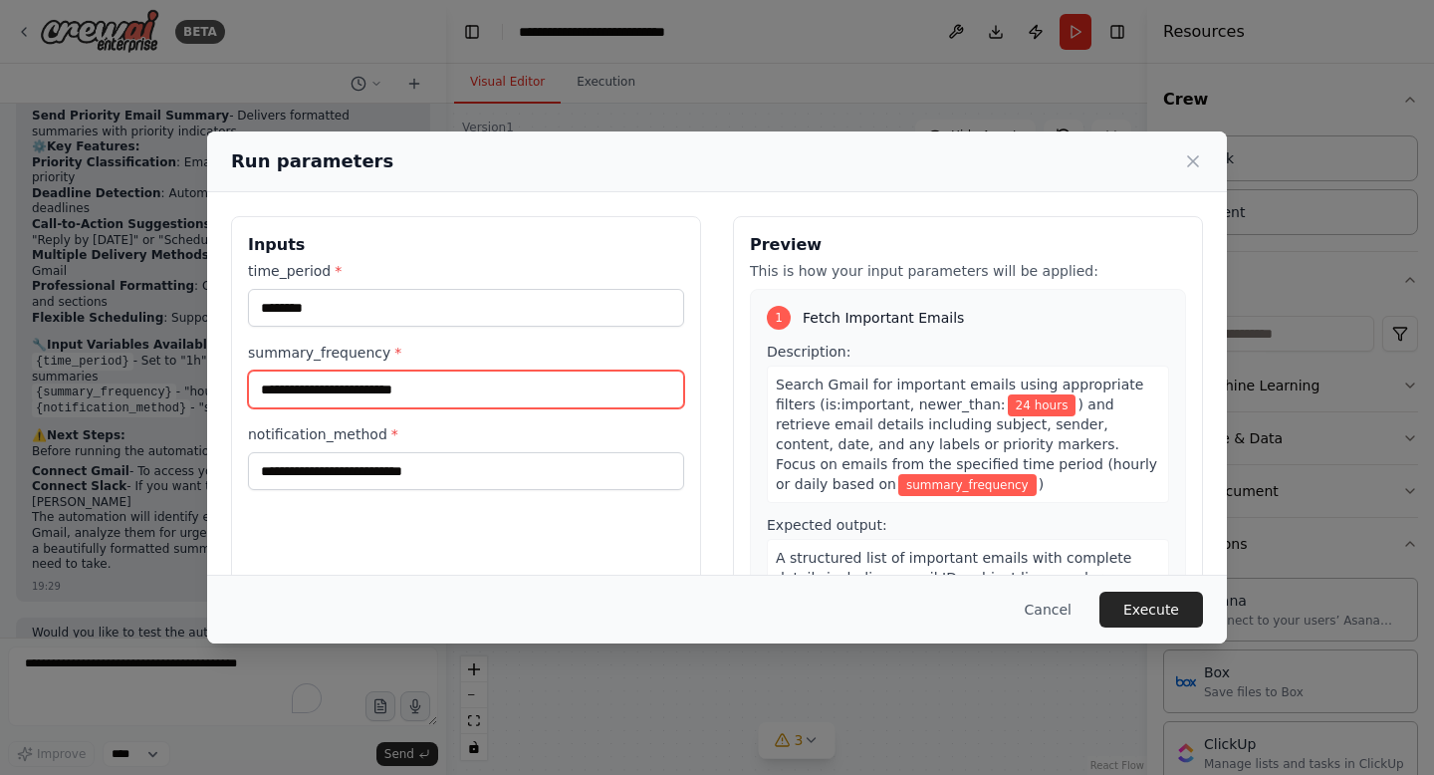
click at [449, 397] on input "summary_frequency *" at bounding box center [466, 390] width 436 height 38
type input "*"
type input "*******"
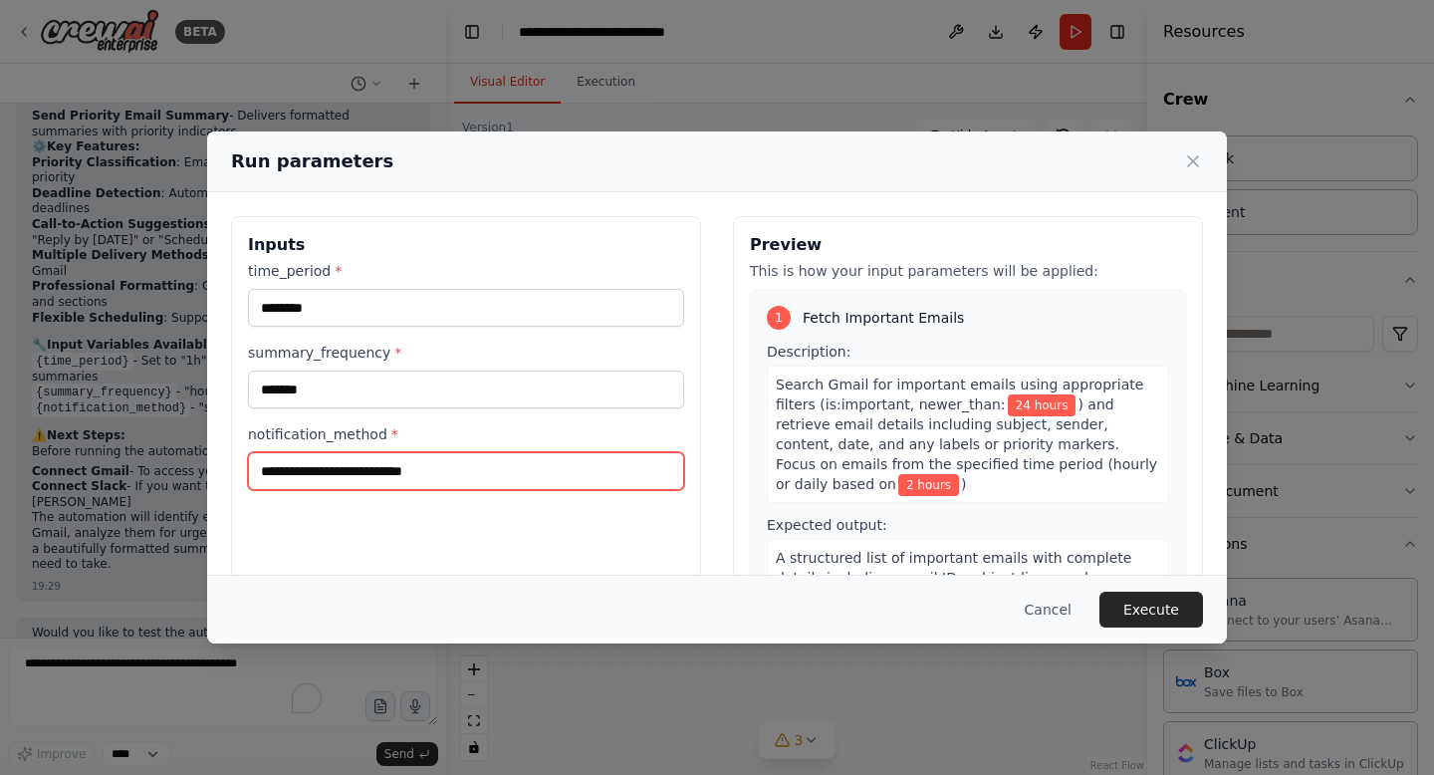
click at [472, 462] on input "notification_method *" at bounding box center [466, 471] width 436 height 38
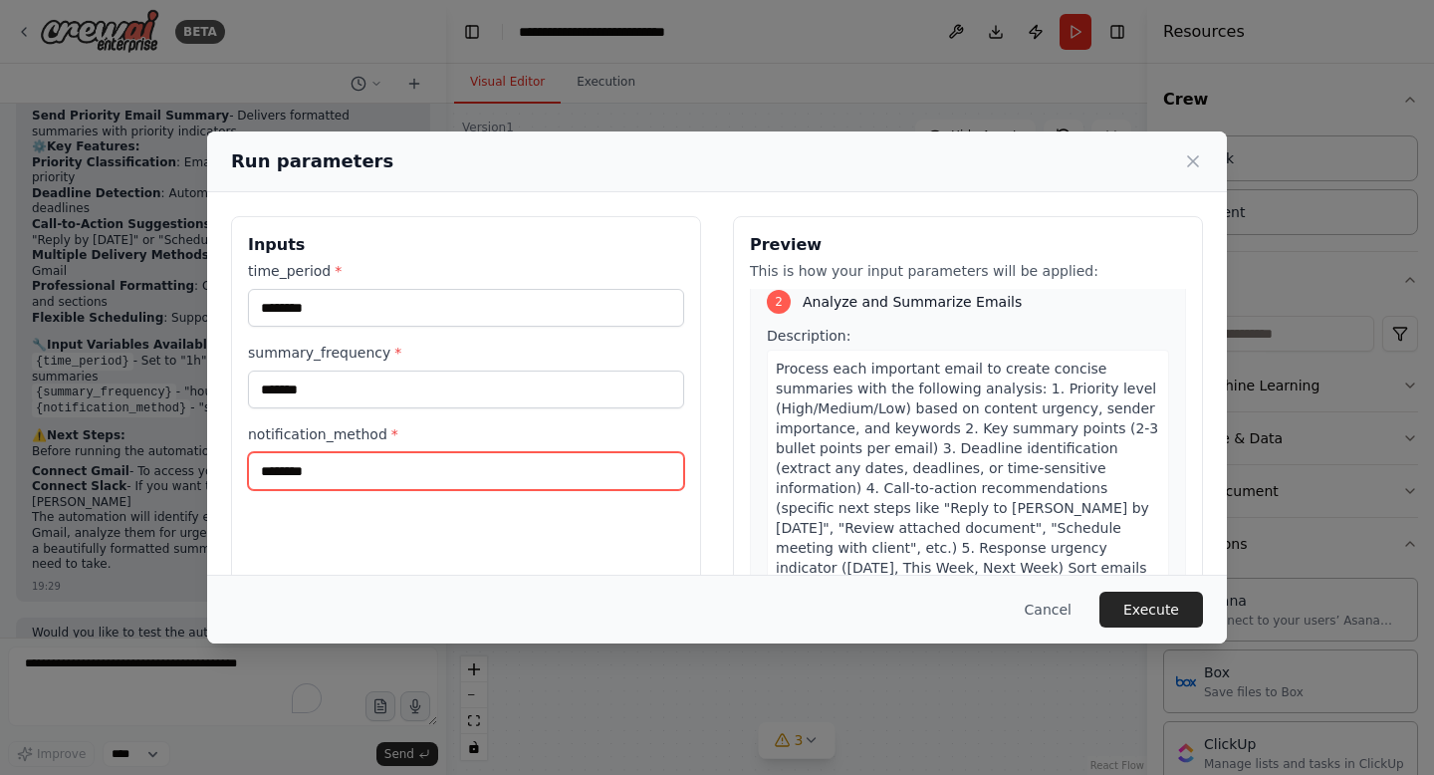
scroll to position [401, 0]
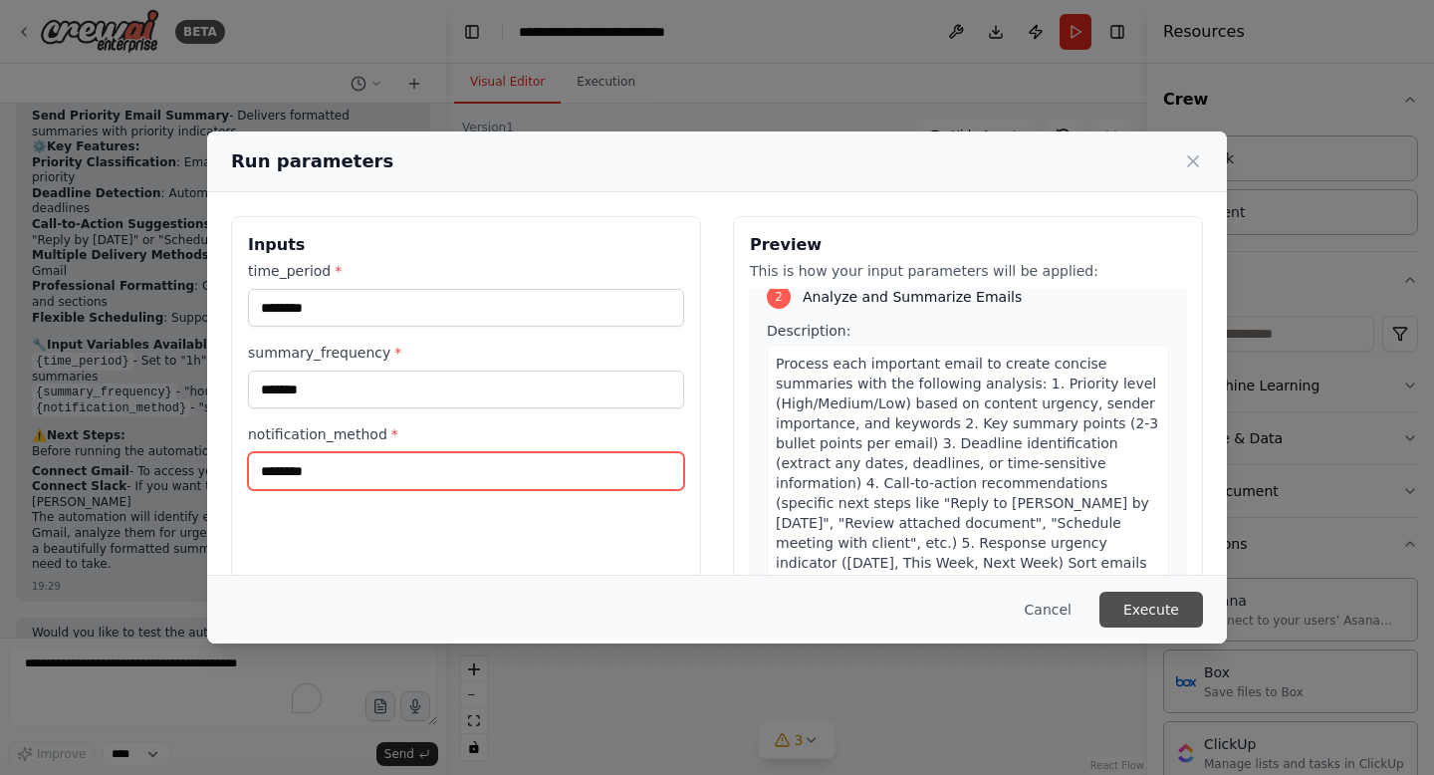
type input "********"
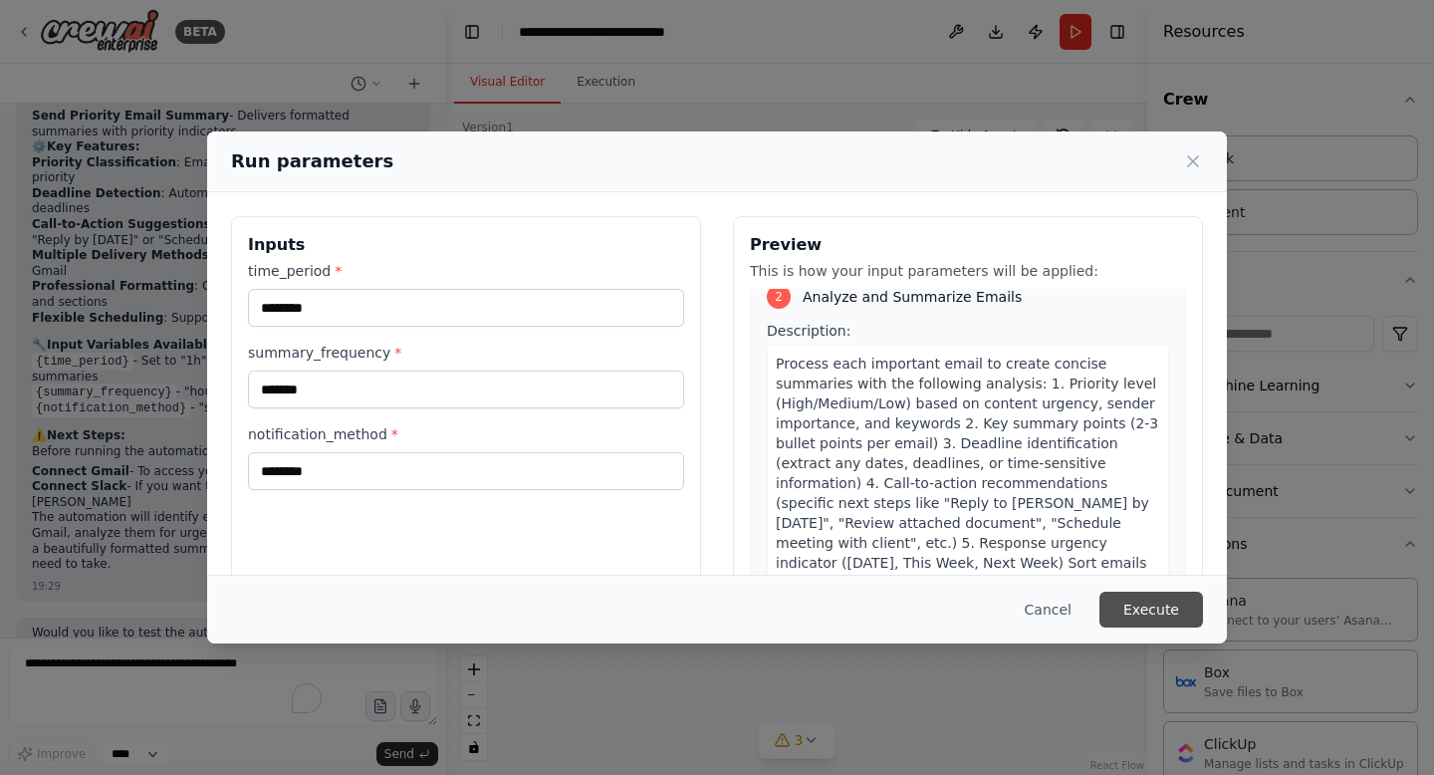
click at [1138, 609] on button "Execute" at bounding box center [1152, 610] width 104 height 36
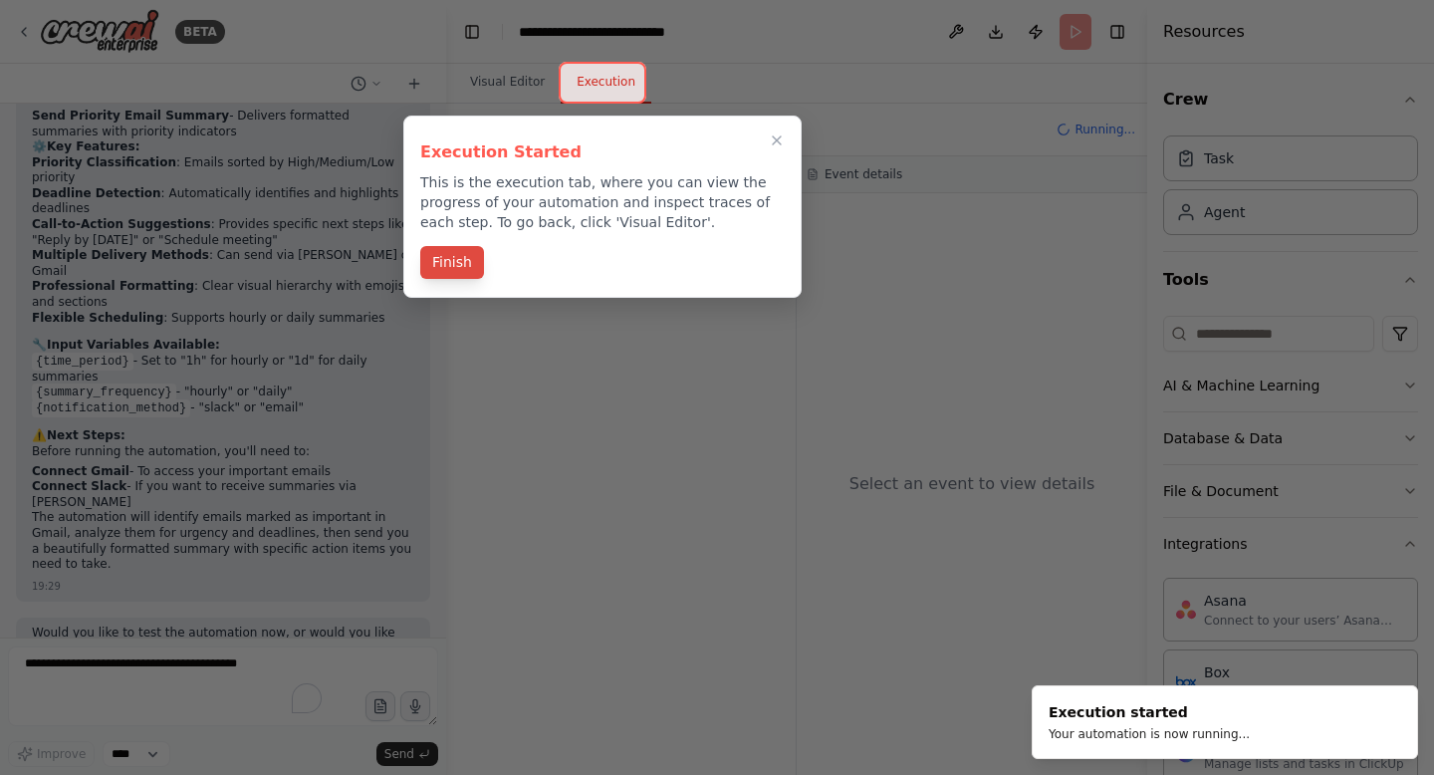
click at [457, 256] on button "Finish" at bounding box center [452, 262] width 64 height 33
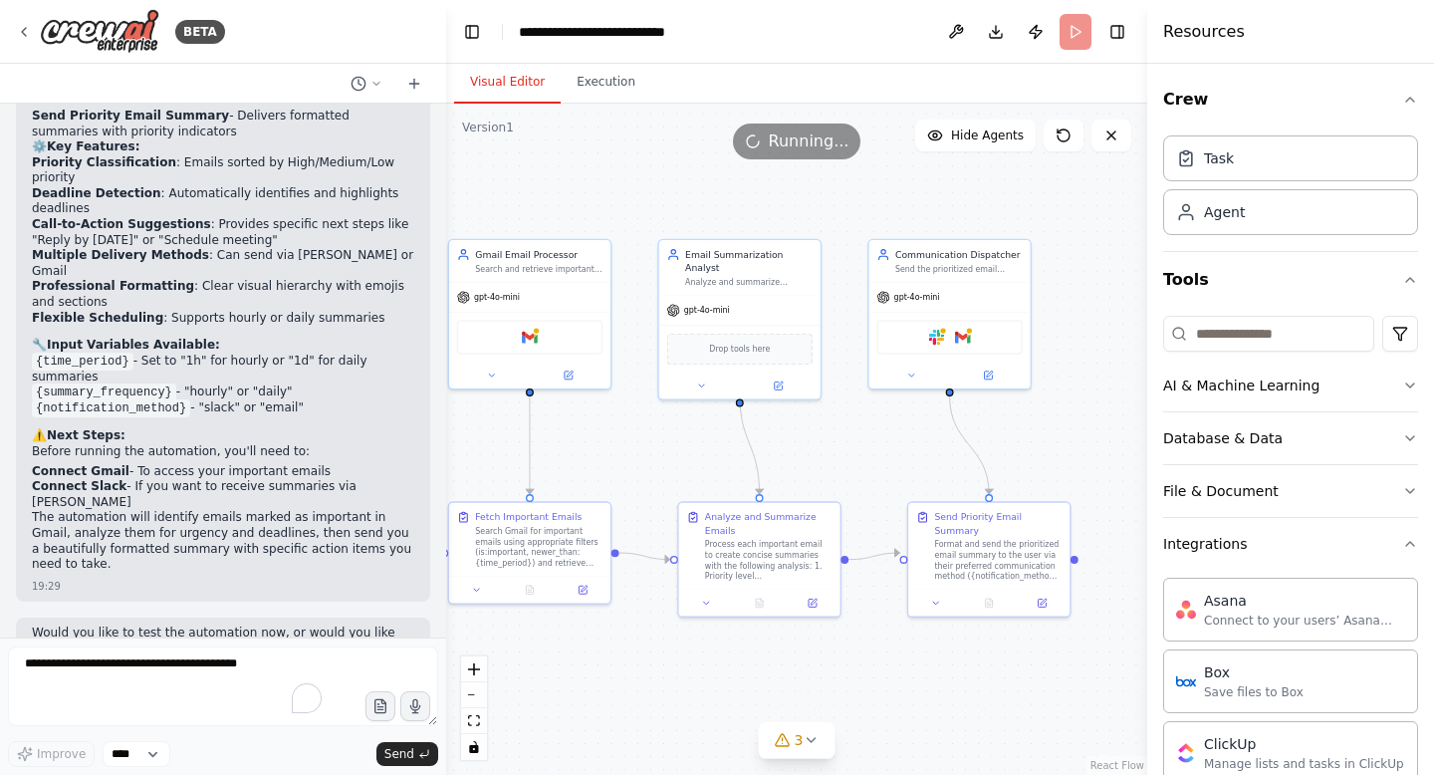
click at [512, 73] on button "Visual Editor" at bounding box center [507, 83] width 107 height 42
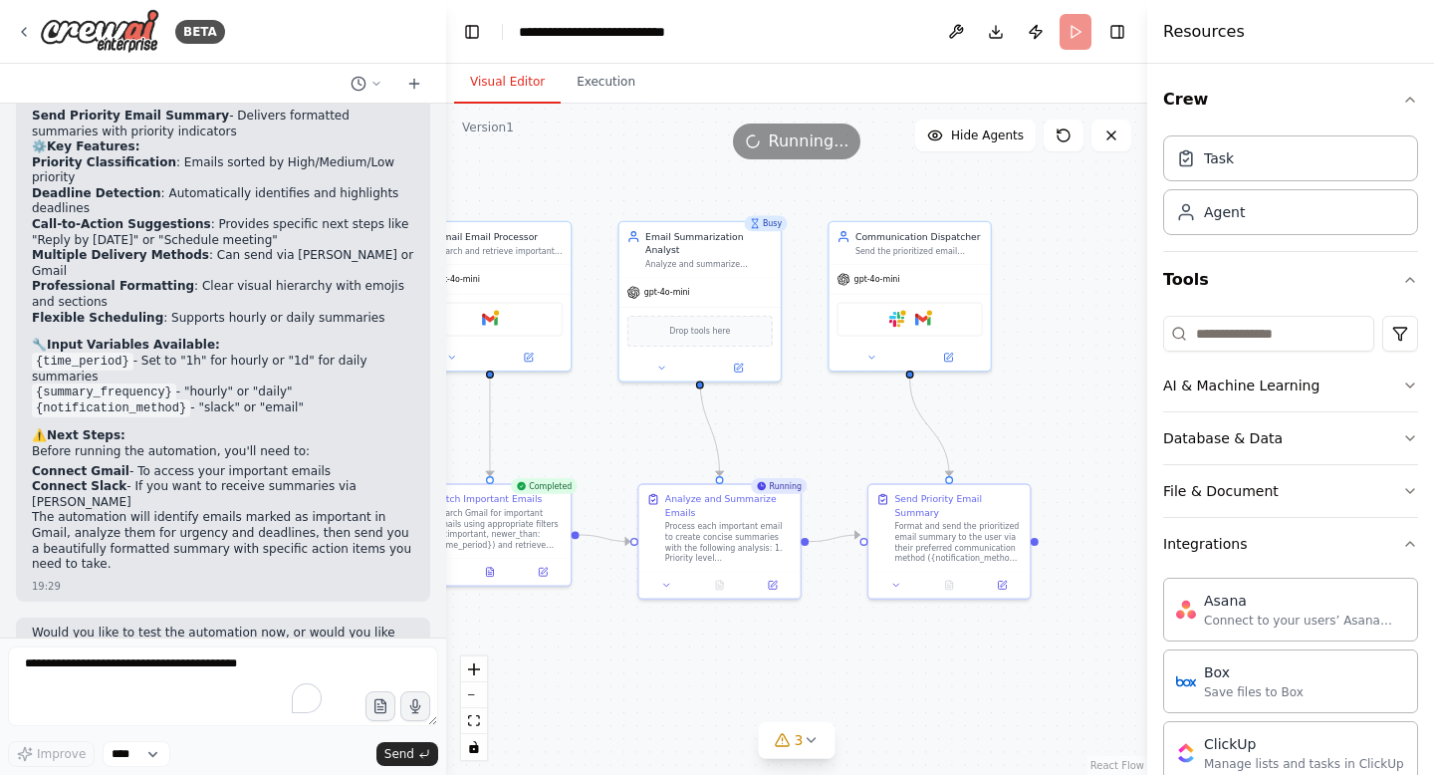
drag, startPoint x: 602, startPoint y: 173, endPoint x: 562, endPoint y: 154, distance: 44.1
click at [562, 154] on div "Version 1 Show Tools Hide Agents .deletable-edge-delete-btn { width: 20px; heig…" at bounding box center [796, 439] width 701 height 671
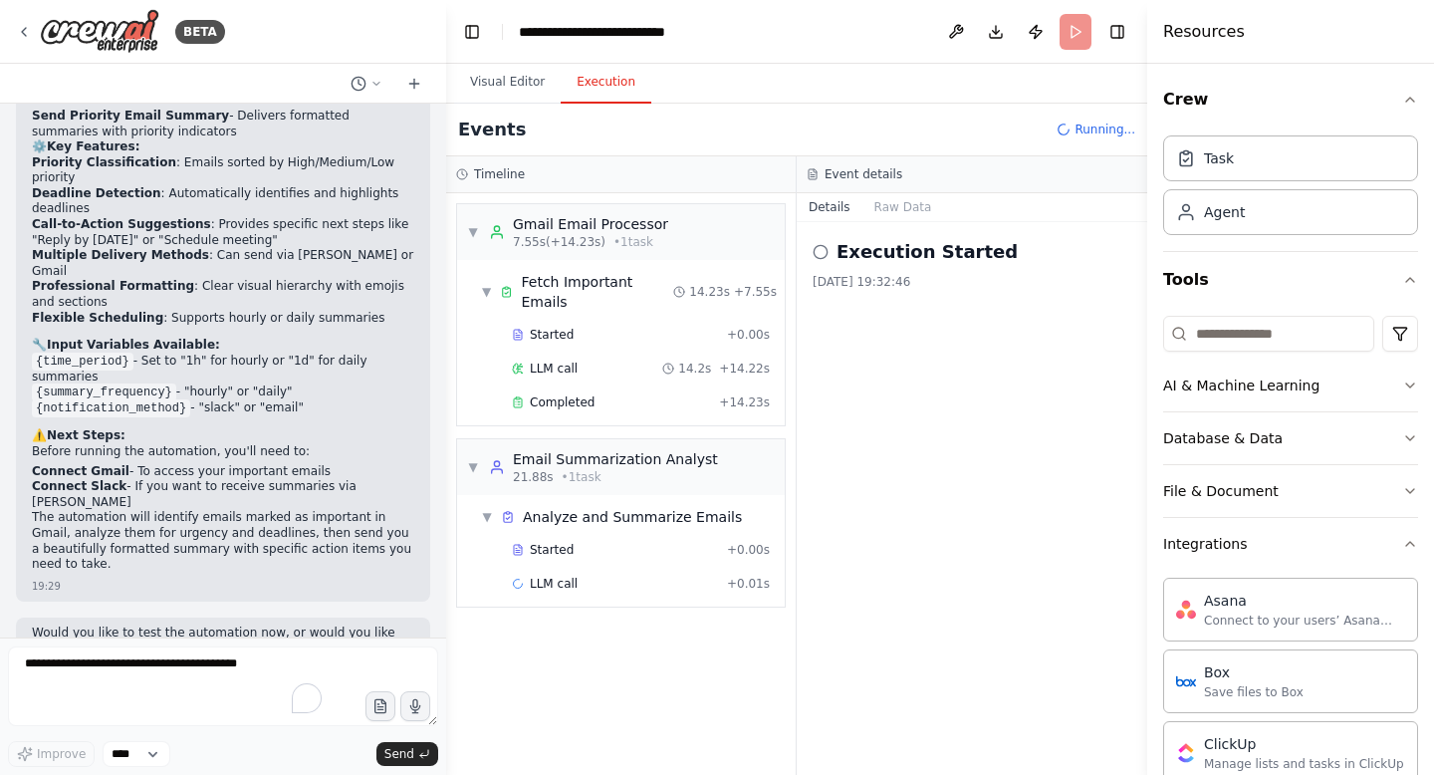
click at [608, 77] on button "Execution" at bounding box center [606, 83] width 91 height 42
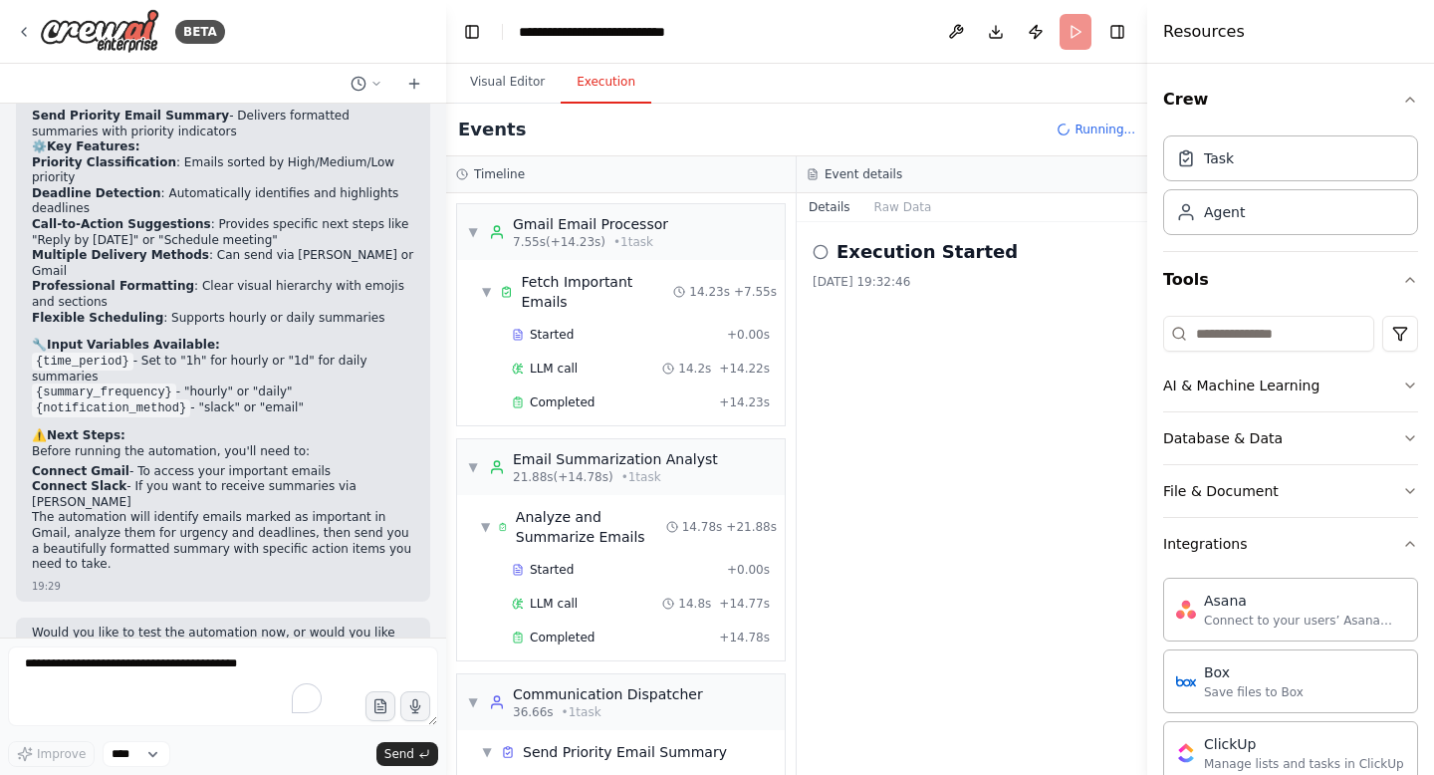
scroll to position [70, 0]
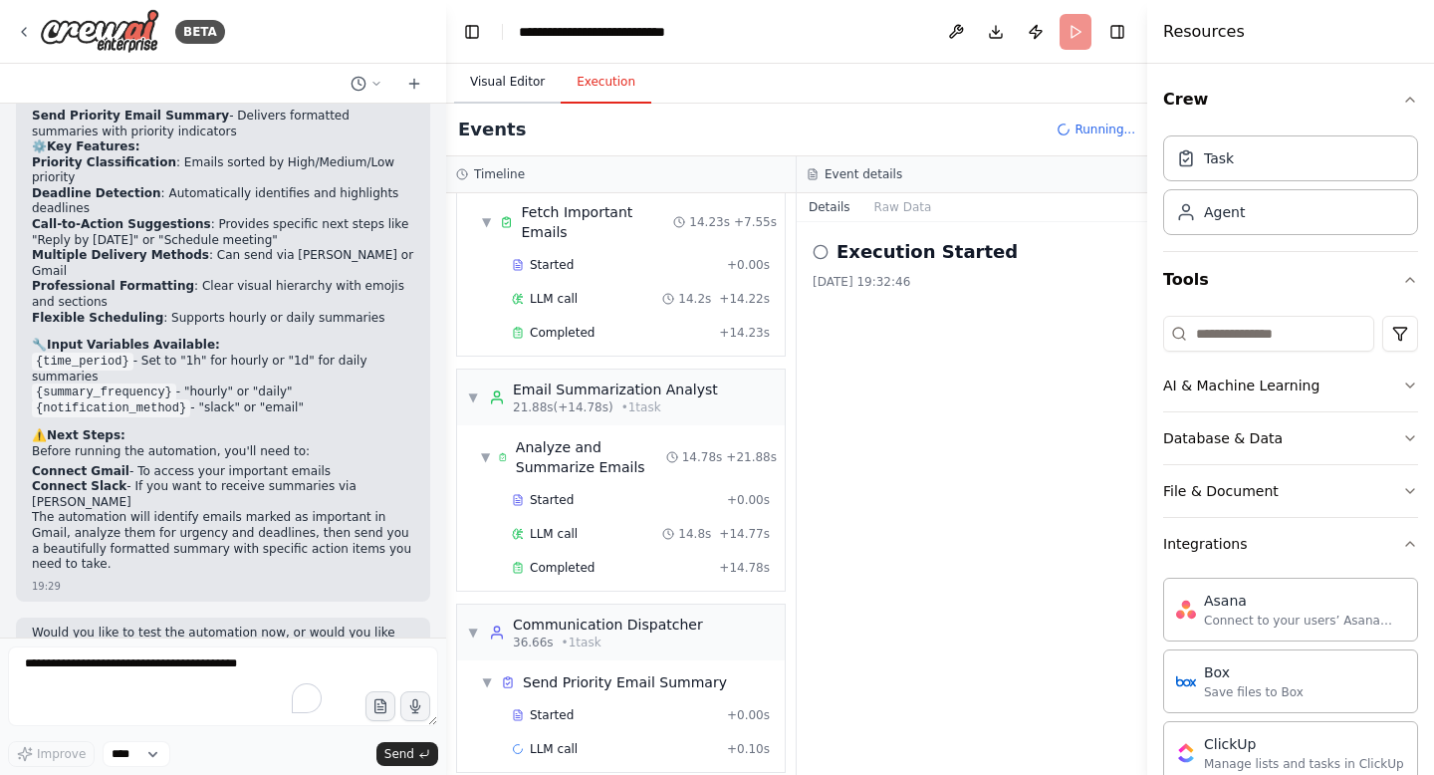
click at [508, 83] on button "Visual Editor" at bounding box center [507, 83] width 107 height 42
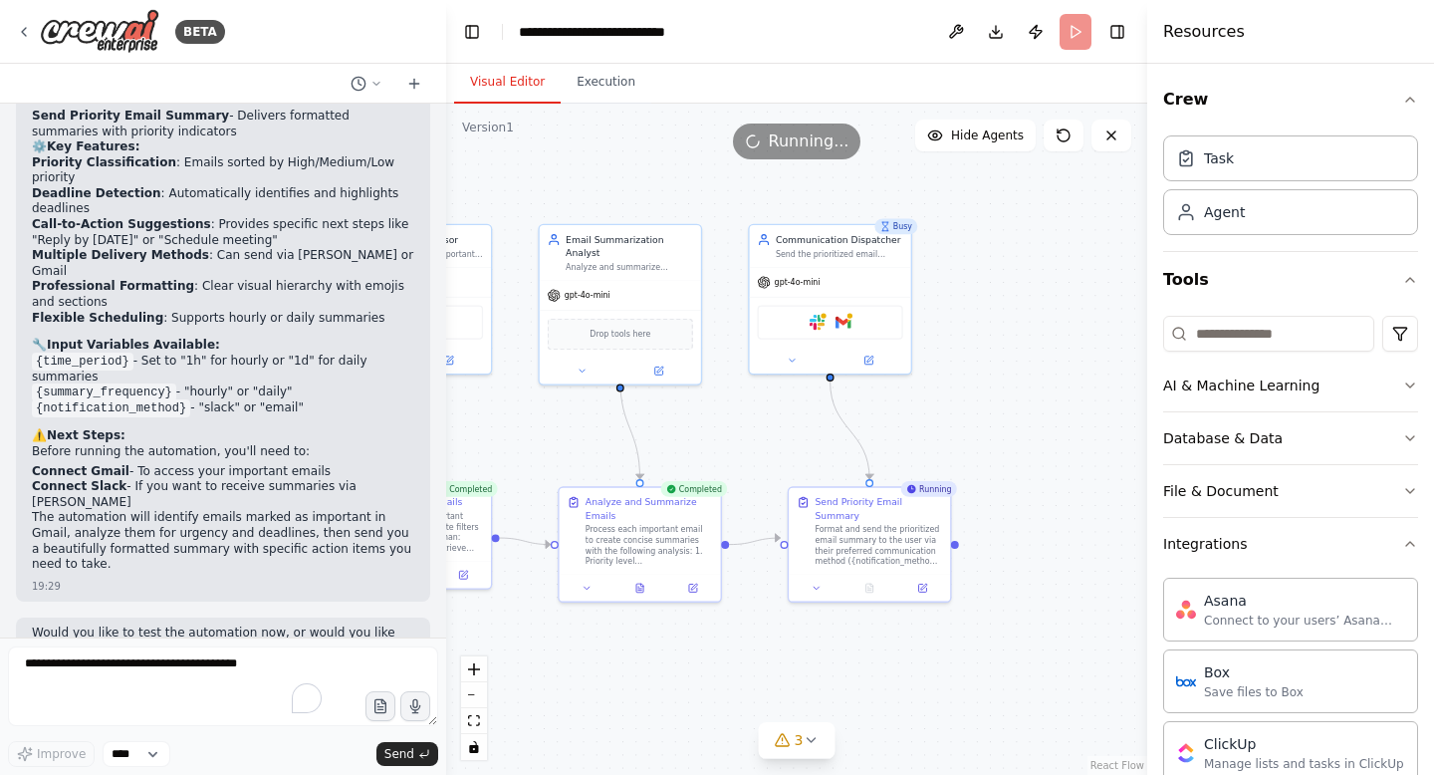
drag, startPoint x: 859, startPoint y: 418, endPoint x: 779, endPoint y: 422, distance: 79.8
click at [779, 422] on div ".deletable-edge-delete-btn { width: 20px; height: 20px; border: 0px solid #ffff…" at bounding box center [796, 439] width 701 height 671
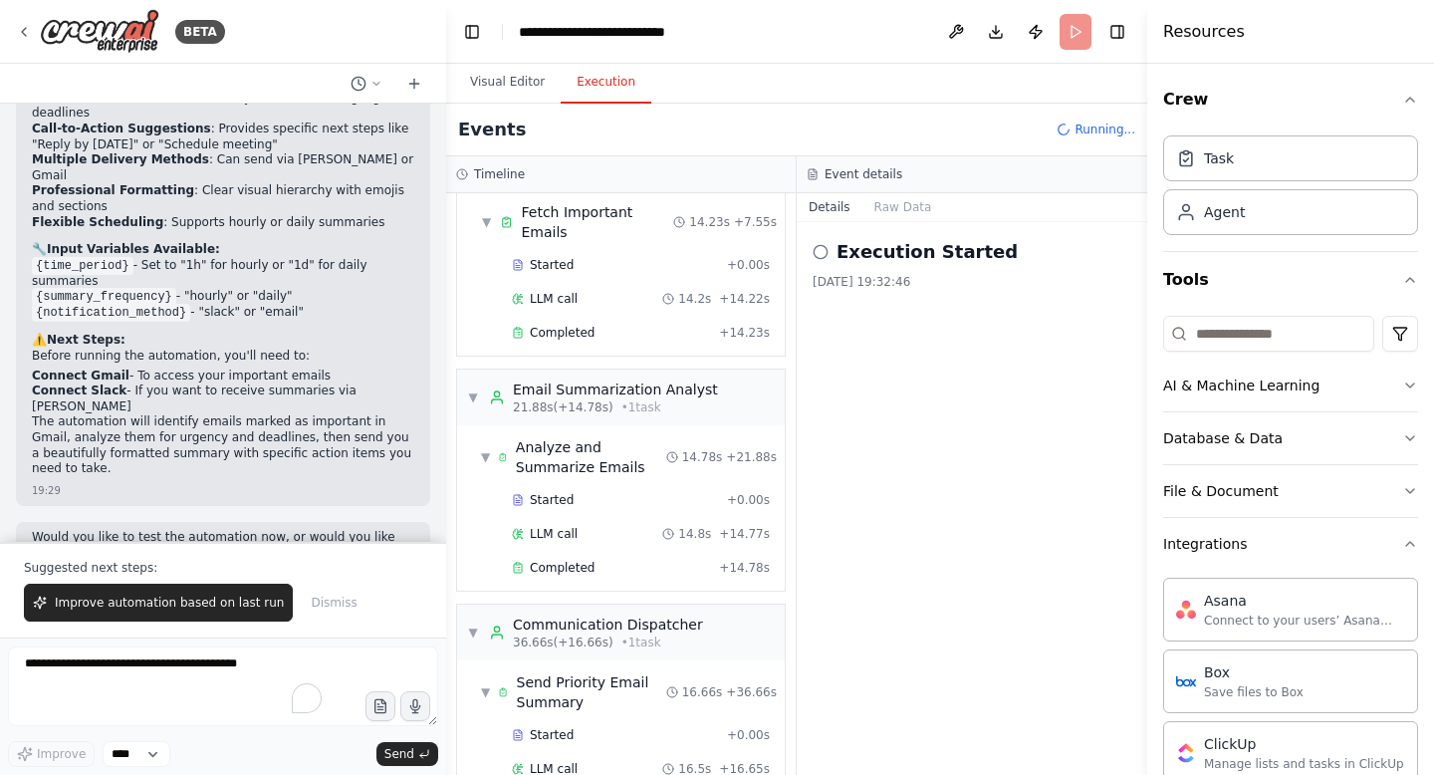
click at [604, 87] on button "Execution" at bounding box center [606, 83] width 91 height 42
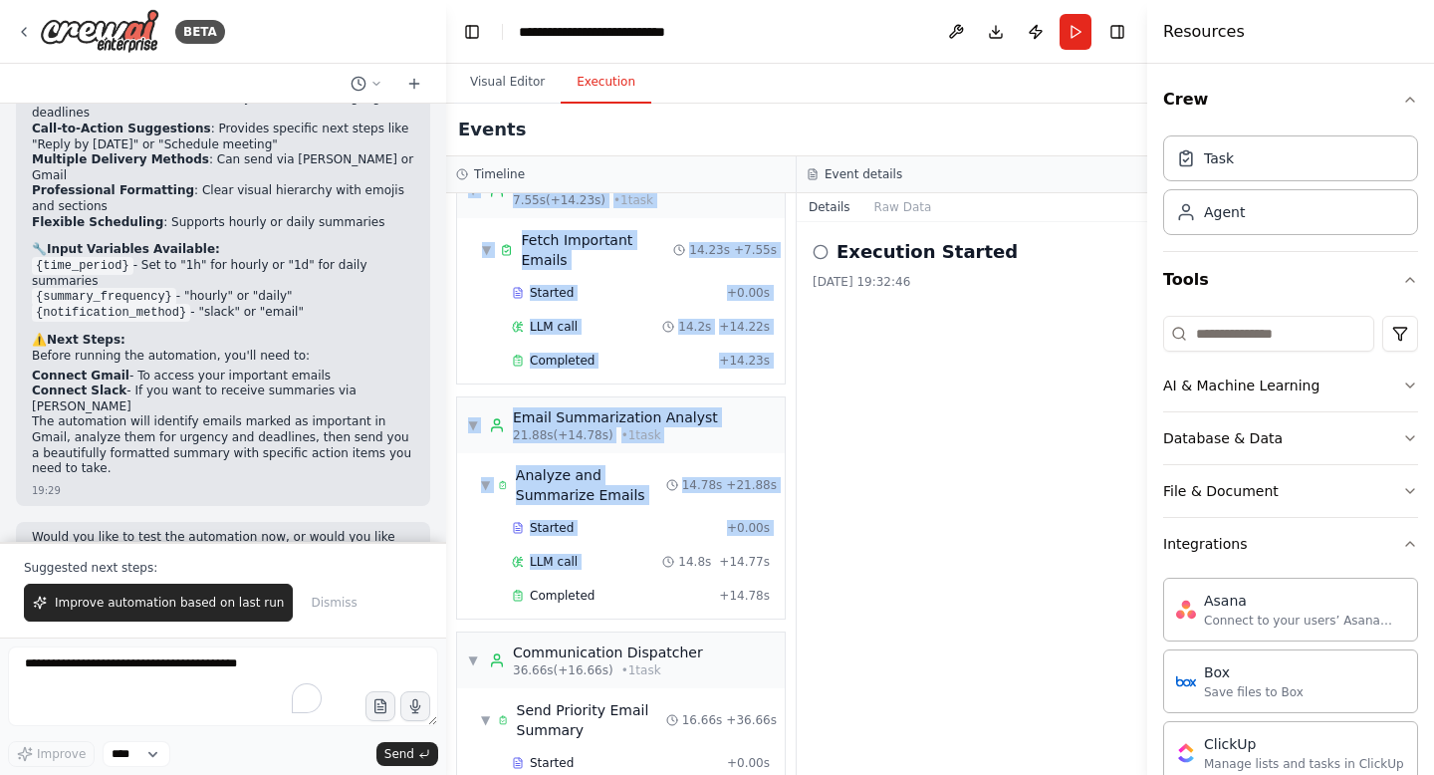
scroll to position [0, 0]
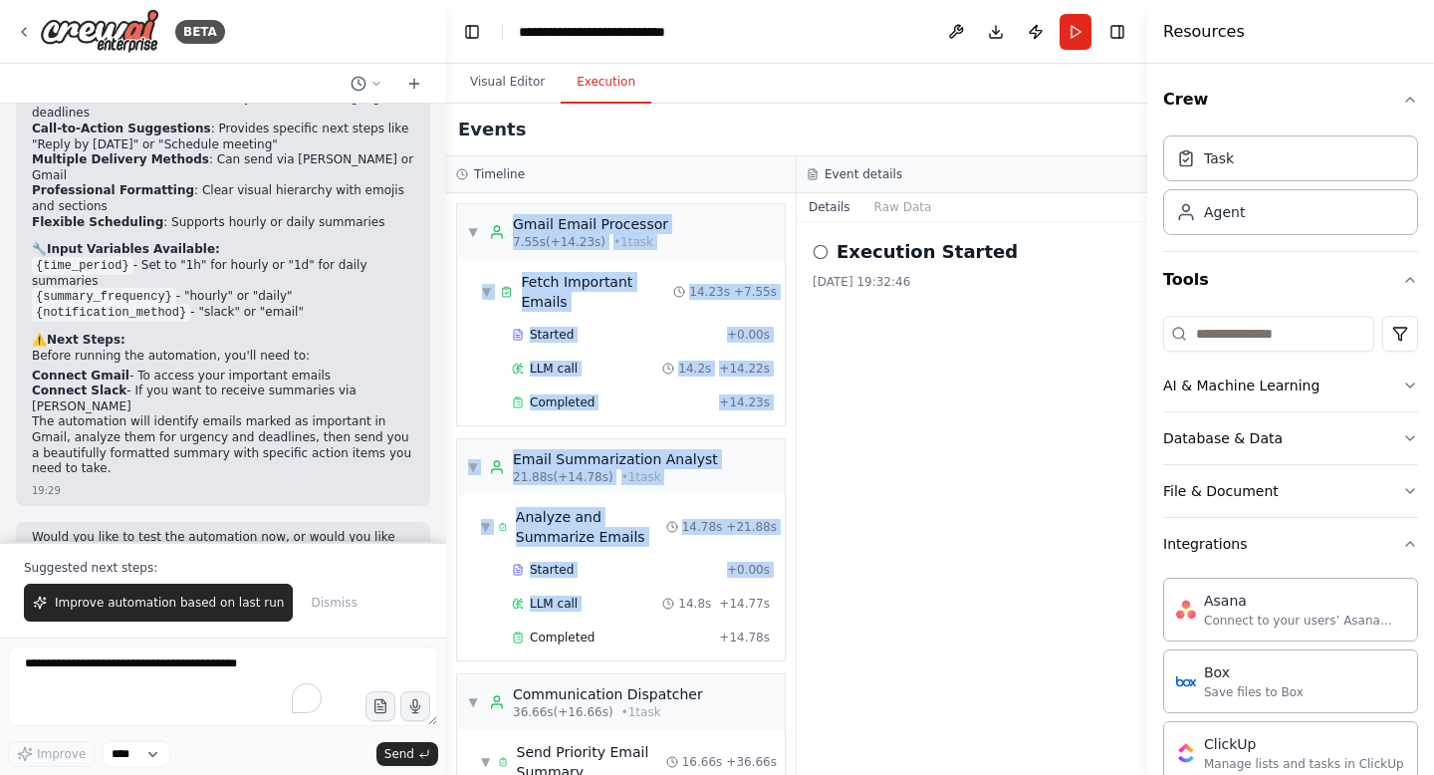
drag, startPoint x: 680, startPoint y: 474, endPoint x: 674, endPoint y: 197, distance: 277.0
click at [676, 197] on div "▼ Gmail Email Processor 7.55s (+14.23s) • 1 task ▼ Fetch Important Emails 14.23…" at bounding box center [621, 484] width 350 height 582
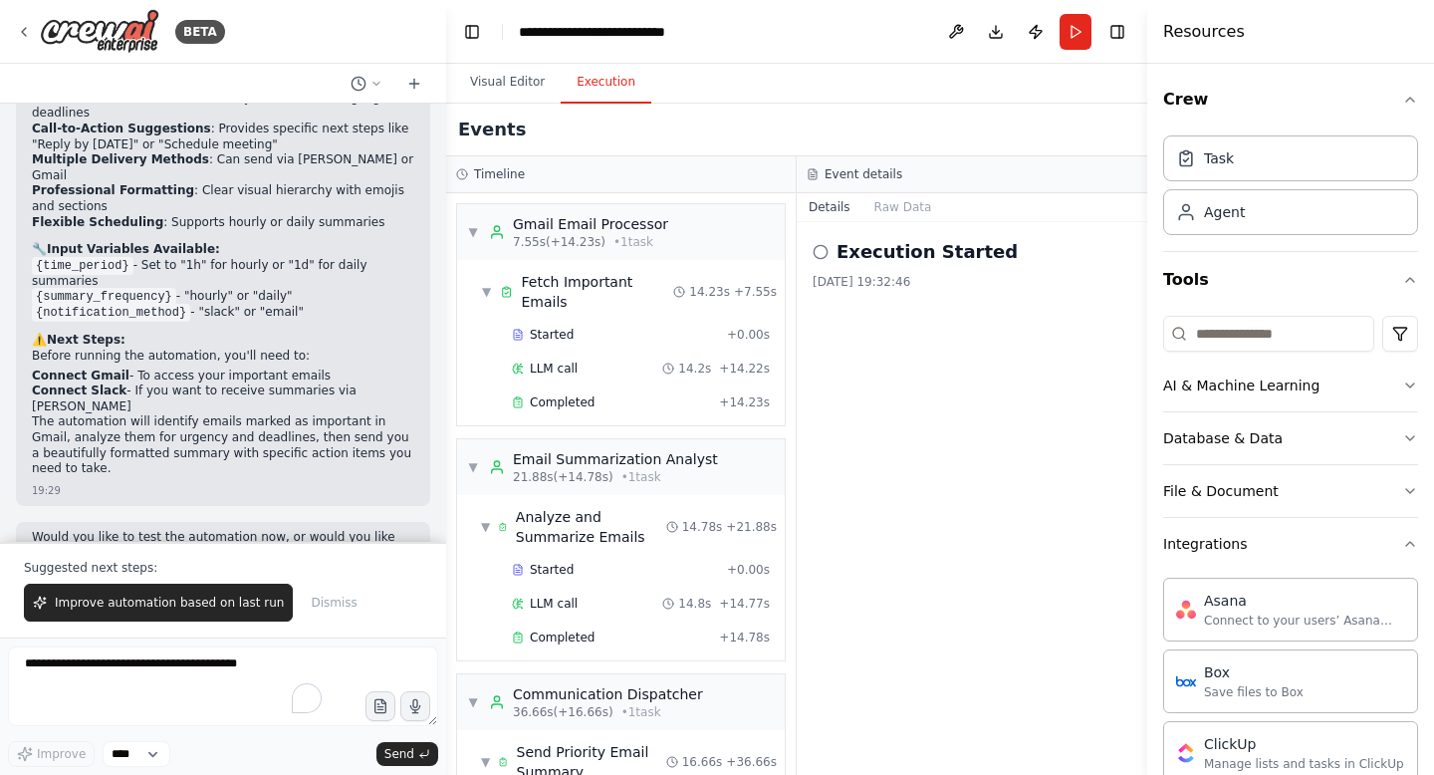
click at [946, 456] on div "Execution Started 22/09/2025, 19:32:46" at bounding box center [972, 498] width 351 height 553
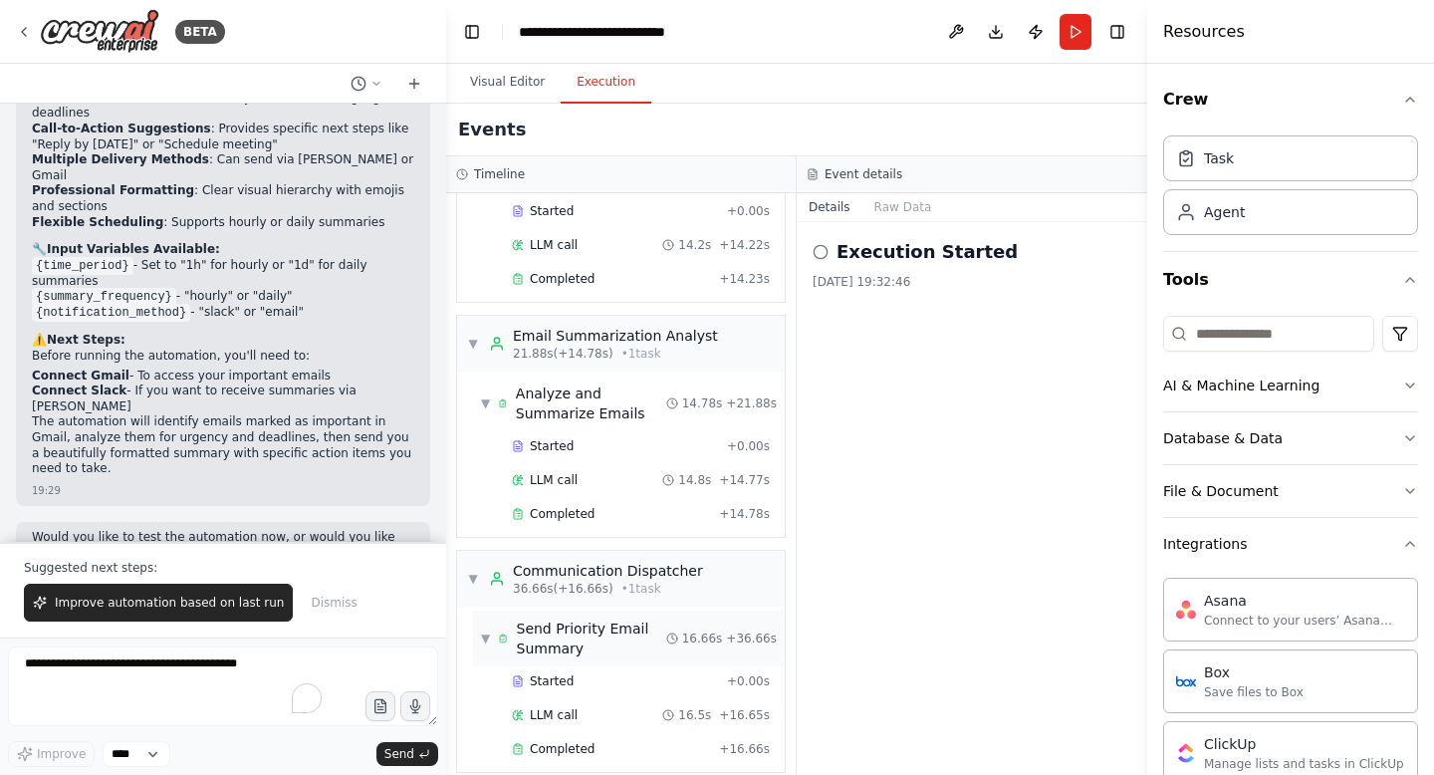
click at [603, 619] on div "Send Priority Email Summary" at bounding box center [591, 639] width 149 height 40
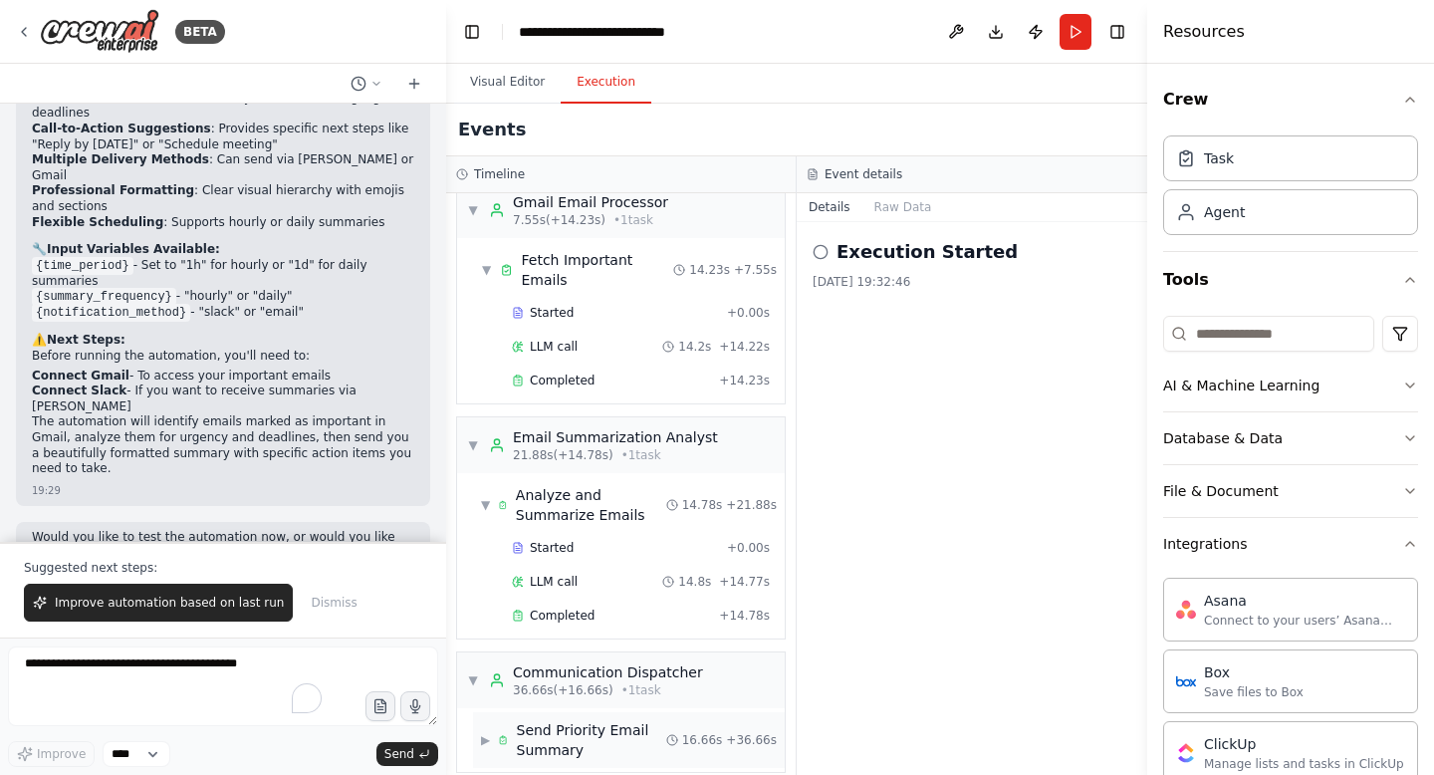
click at [587, 726] on div "Send Priority Email Summary" at bounding box center [591, 740] width 149 height 40
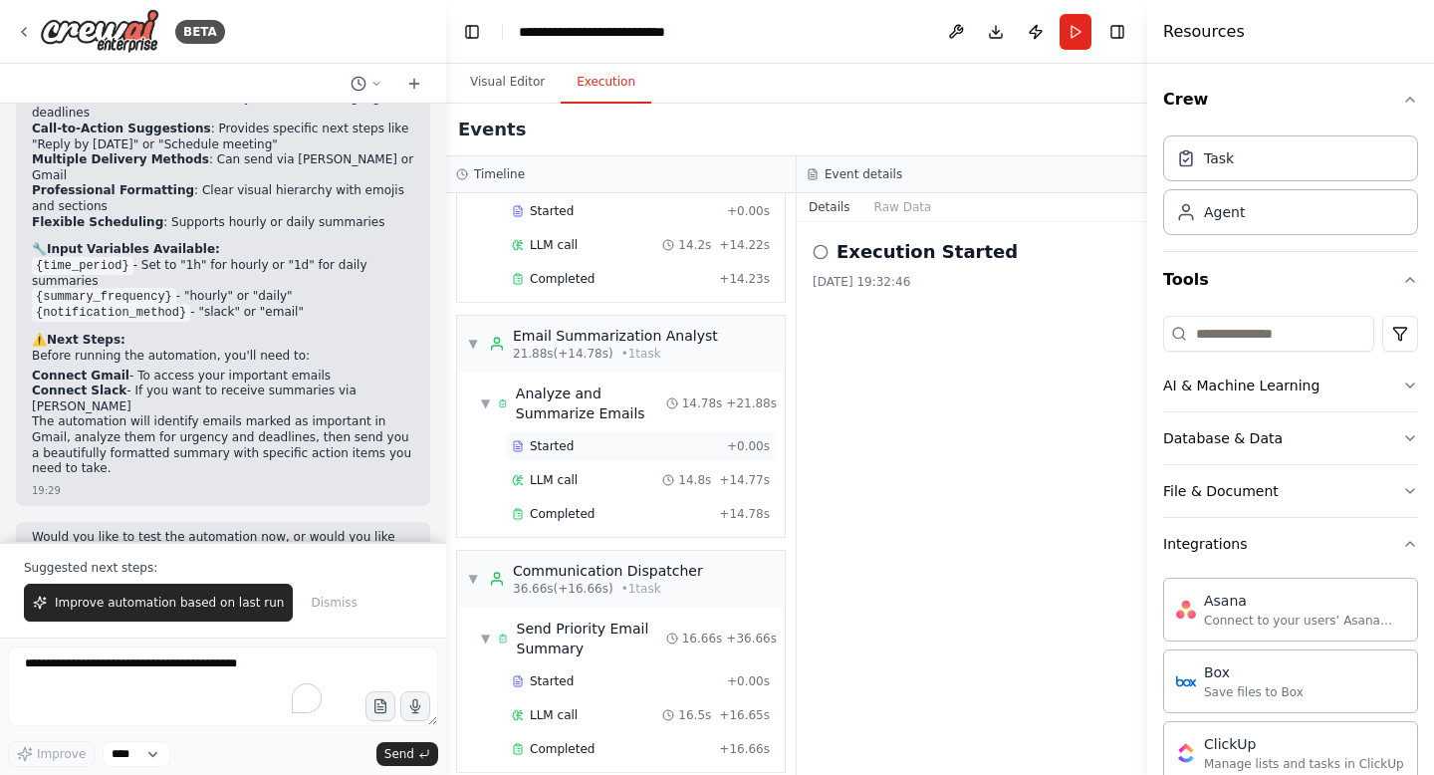
click at [599, 551] on div "▼ Communication Dispatcher 36.66s (+16.66s) • 1 task" at bounding box center [621, 579] width 328 height 56
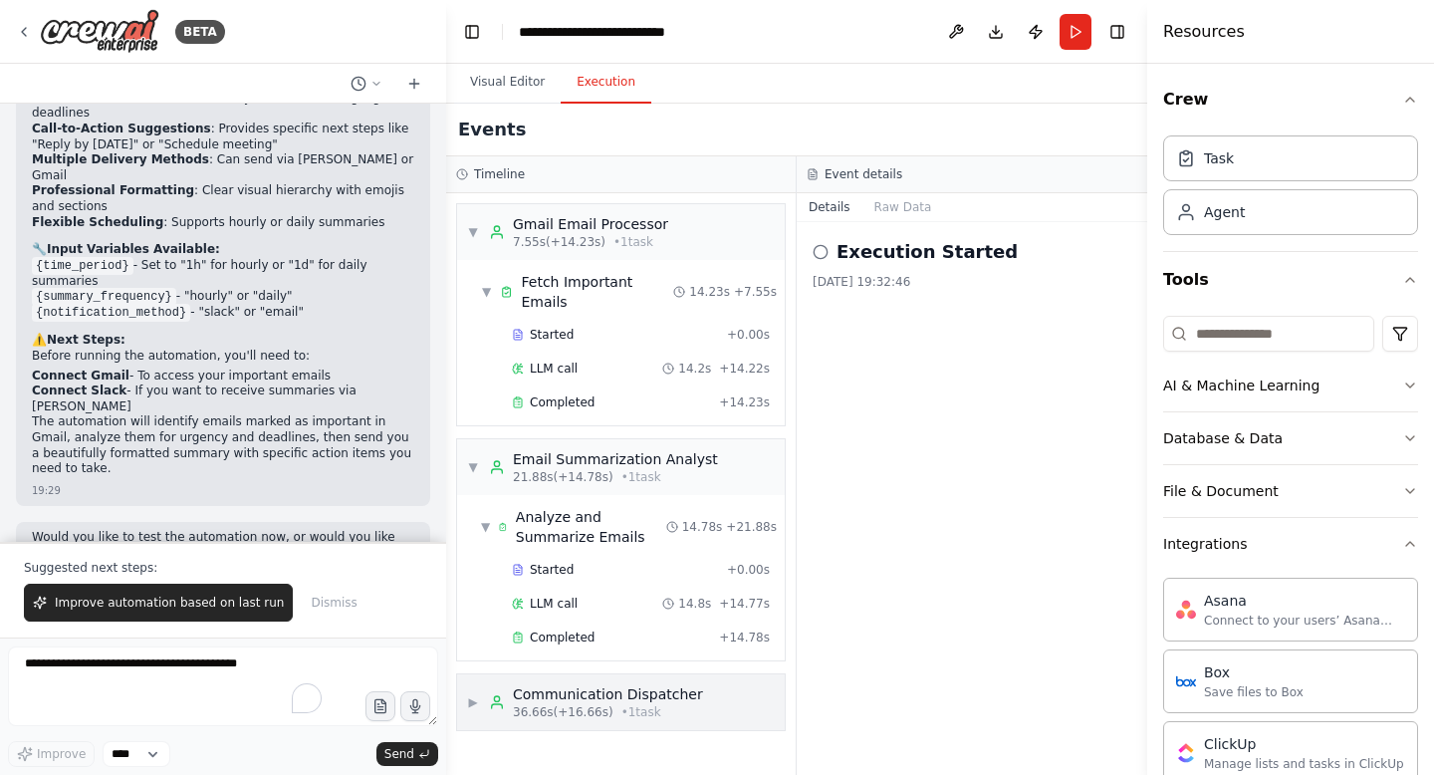
click at [614, 684] on div "Communication Dispatcher" at bounding box center [608, 694] width 190 height 20
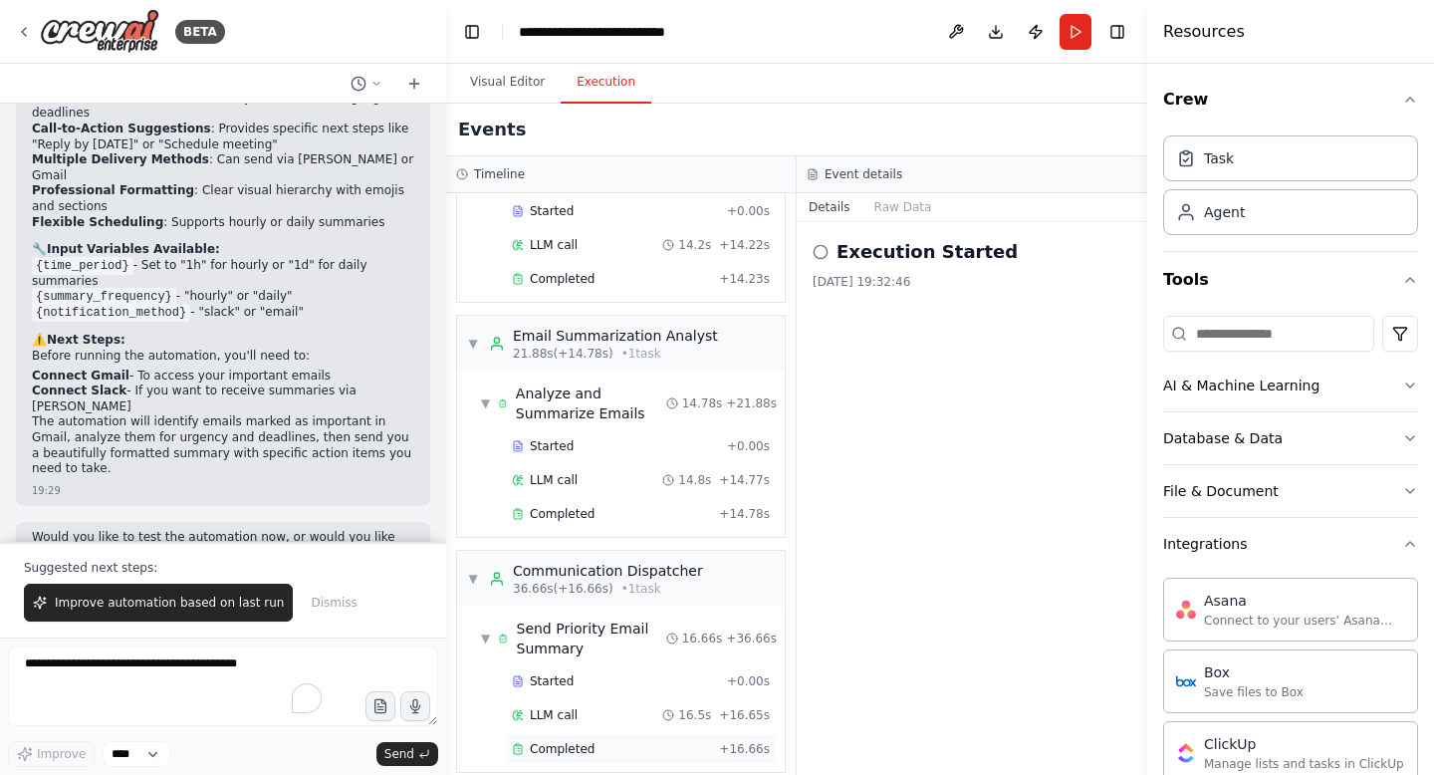
click at [619, 741] on div "Completed" at bounding box center [611, 749] width 199 height 16
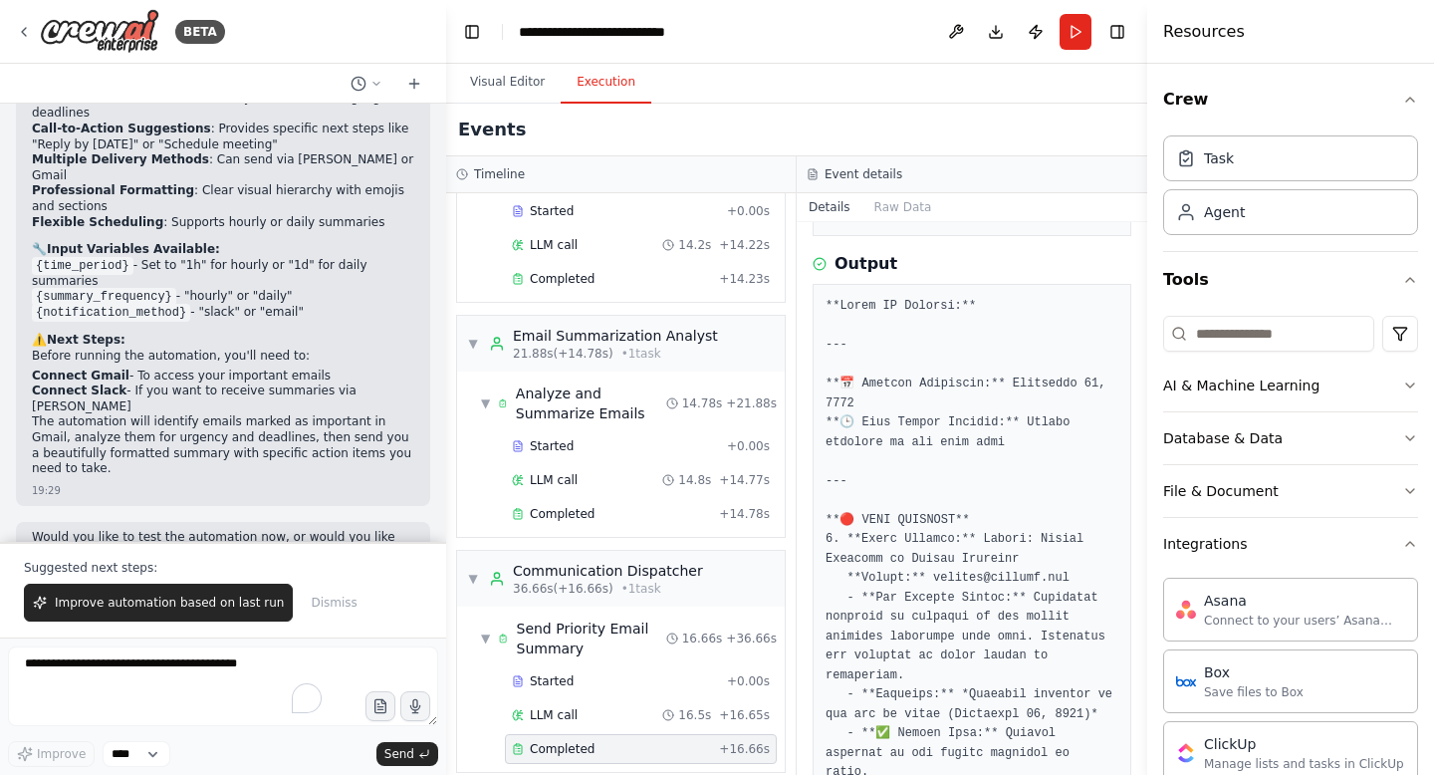
scroll to position [674, 0]
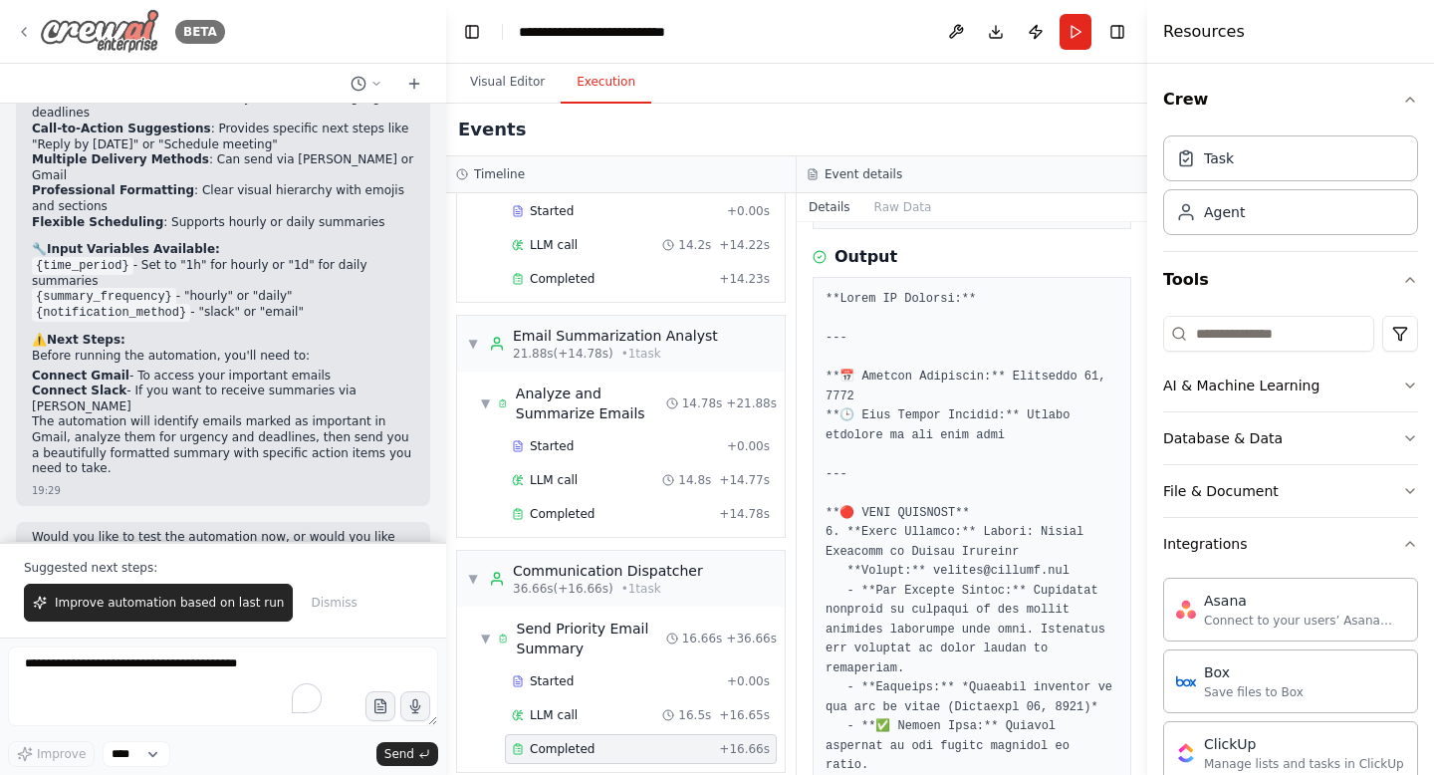
click at [31, 32] on icon at bounding box center [24, 32] width 16 height 16
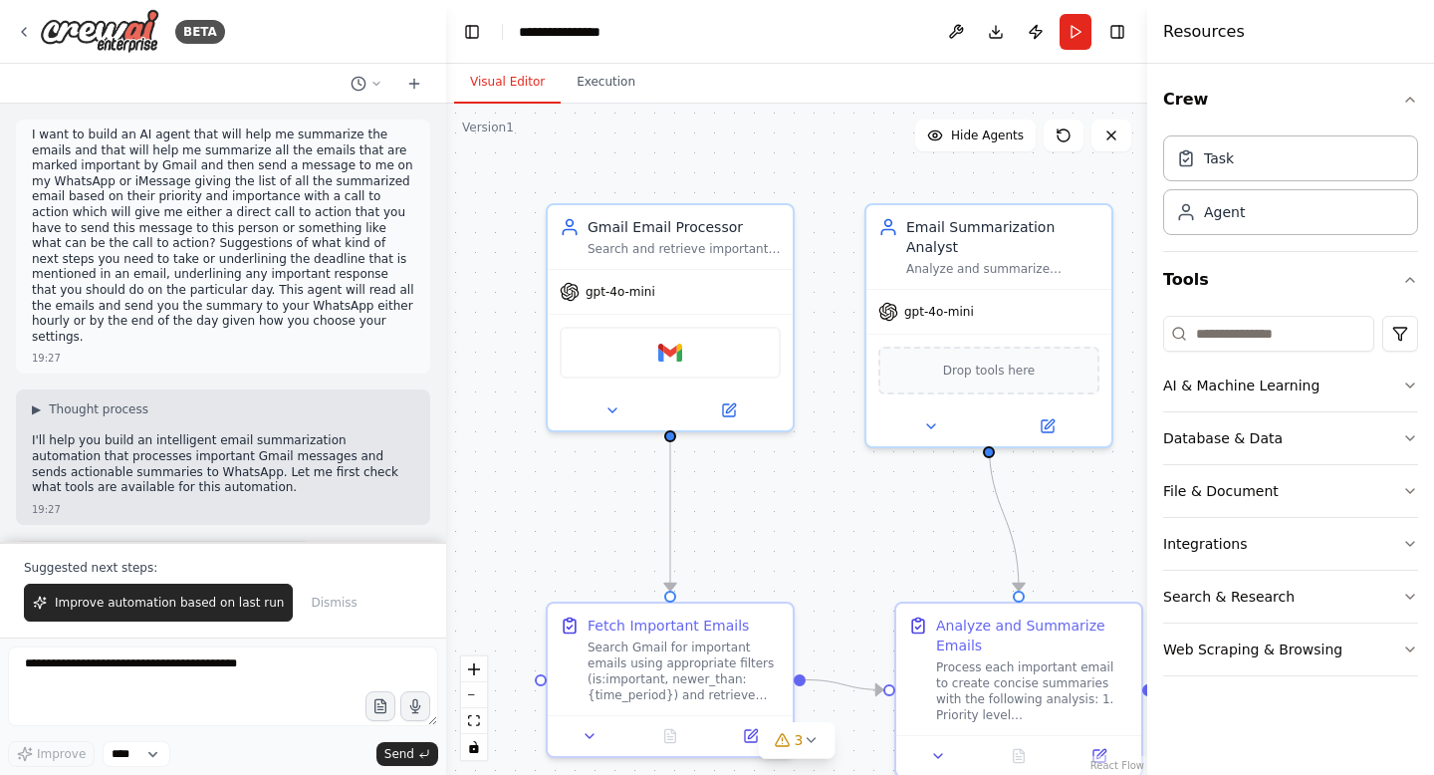
scroll to position [1375, 0]
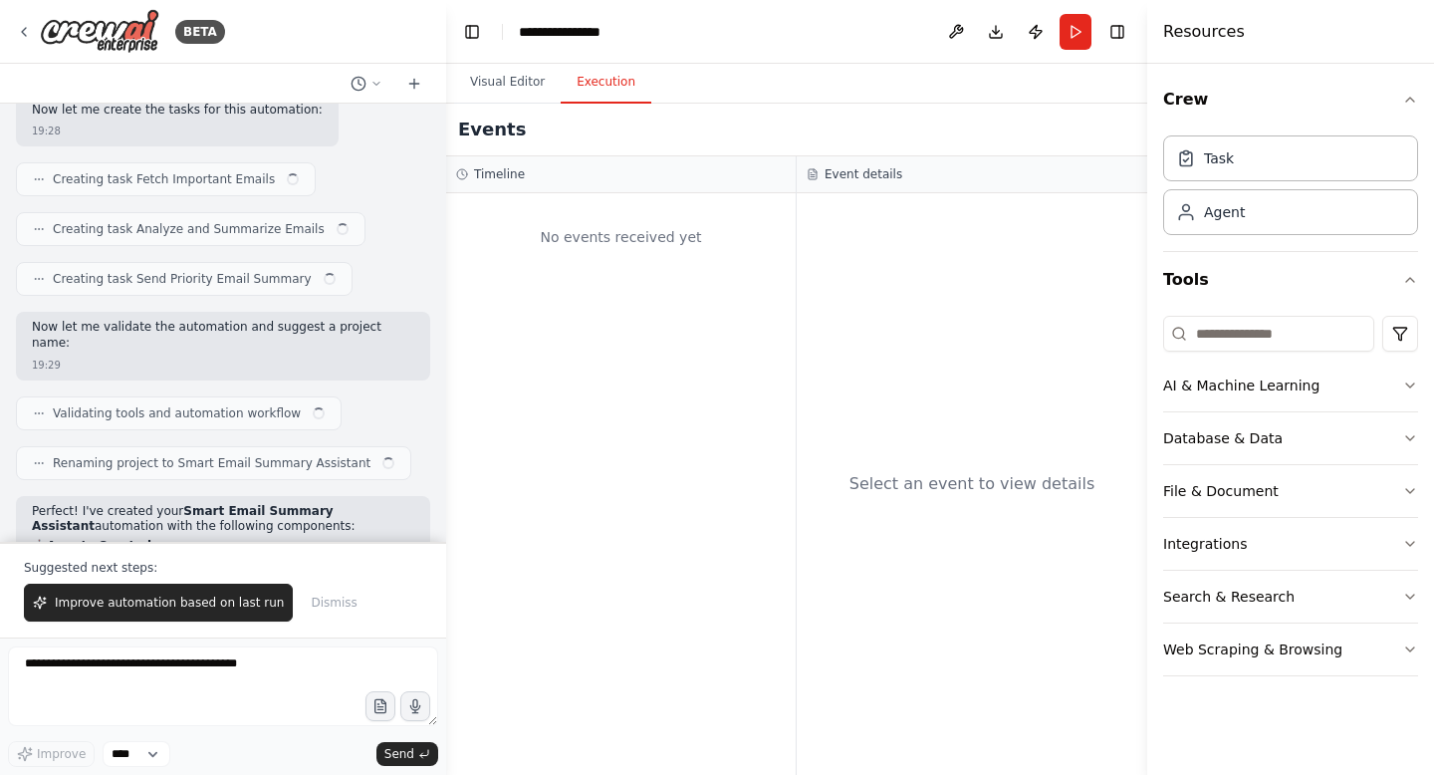
click at [600, 95] on button "Execution" at bounding box center [606, 83] width 91 height 42
click at [513, 92] on button "Visual Editor" at bounding box center [507, 83] width 107 height 42
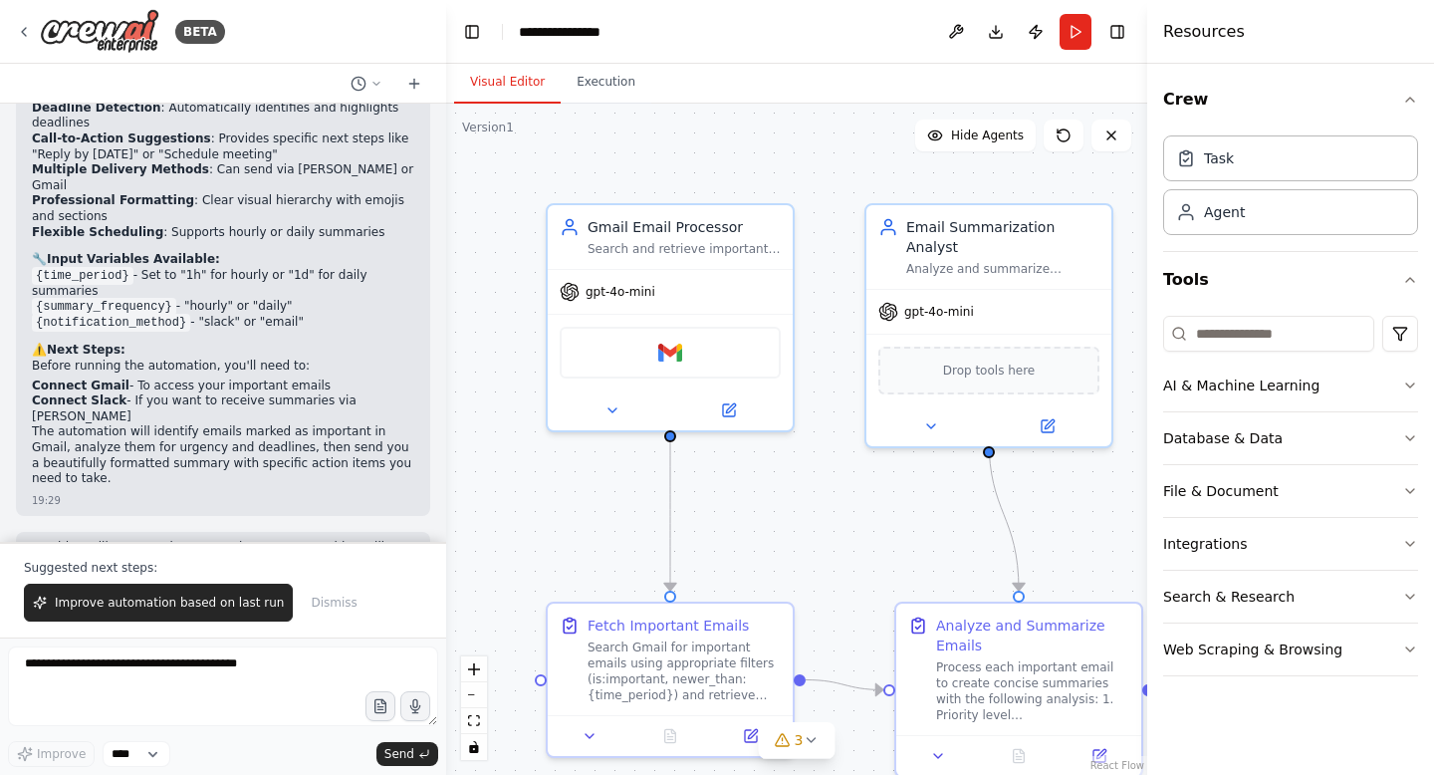
scroll to position [2087, 0]
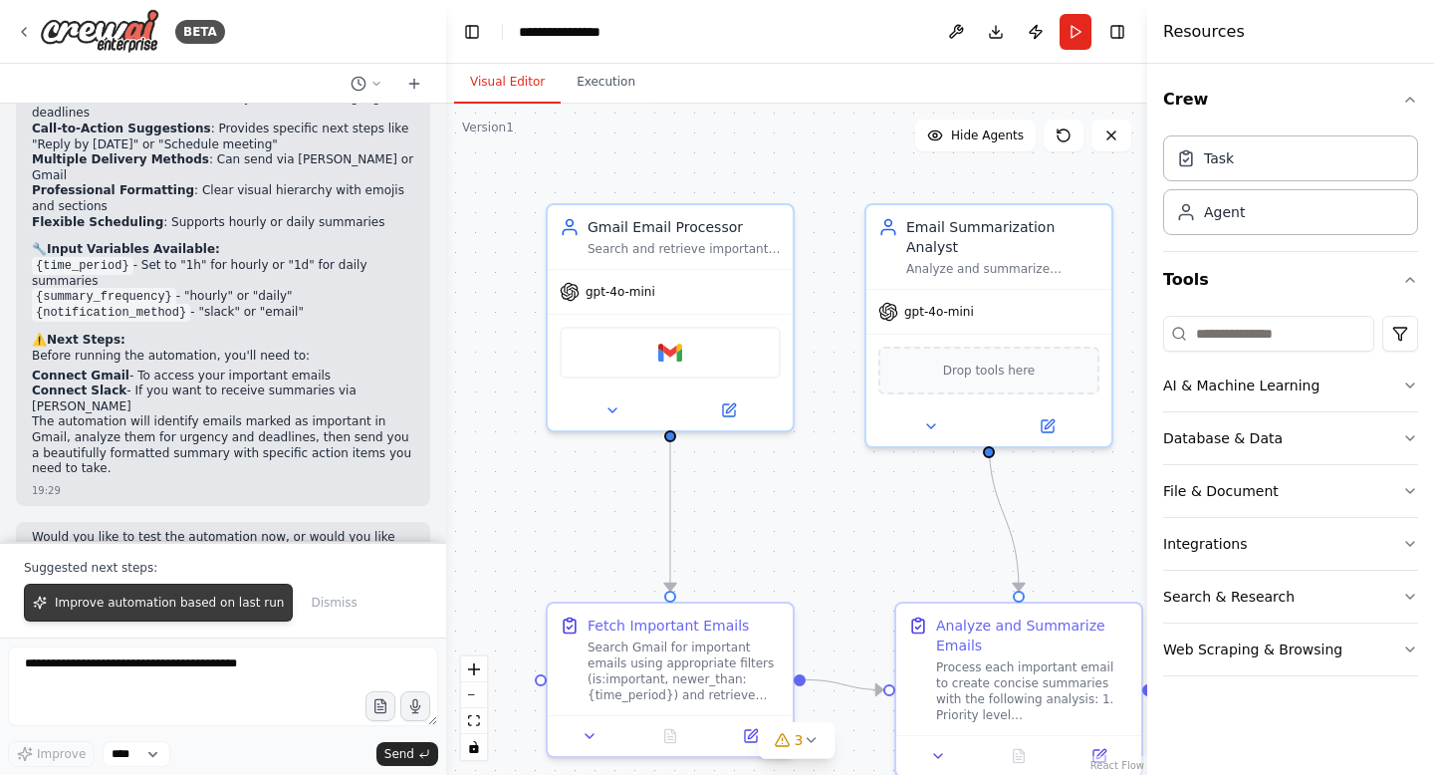
click at [183, 606] on span "Improve automation based on last run" at bounding box center [169, 603] width 229 height 16
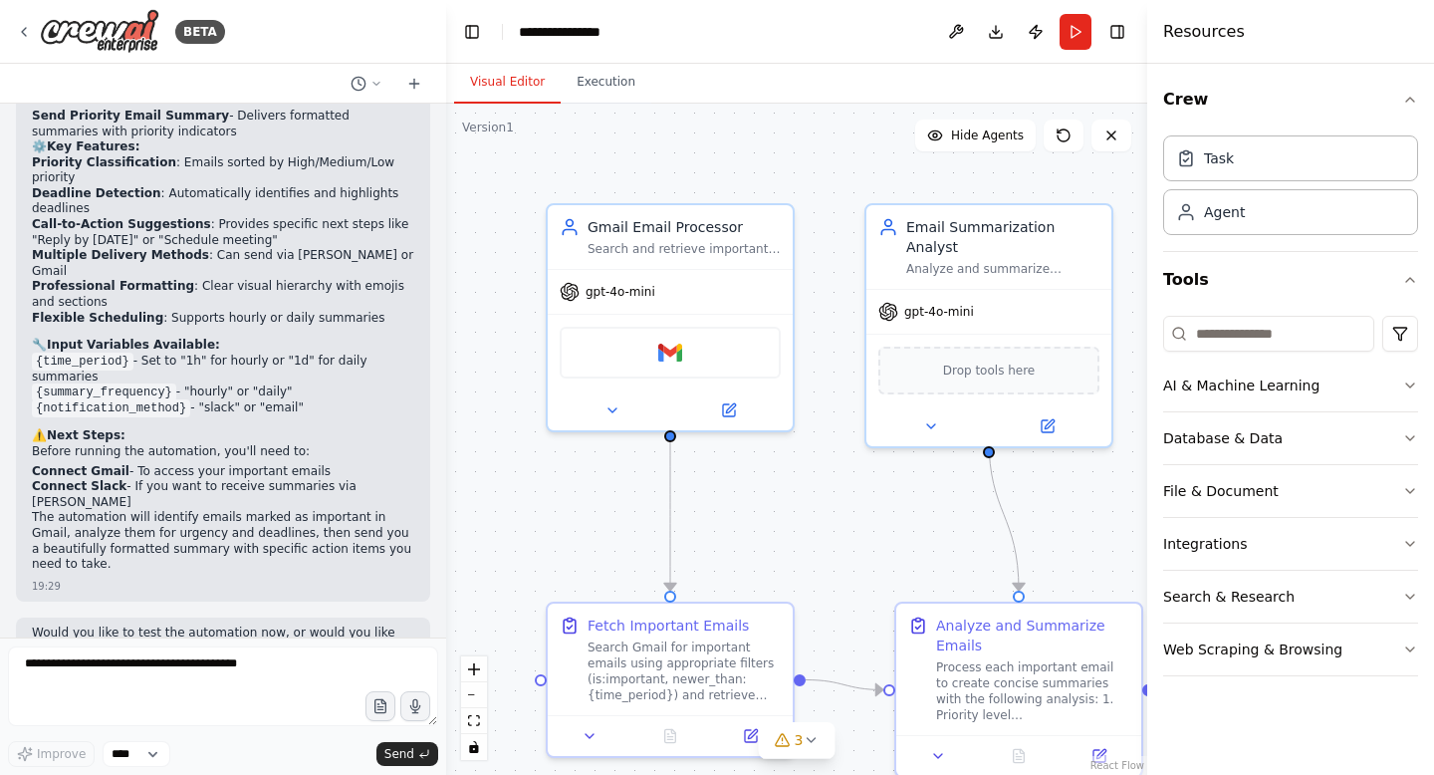
scroll to position [2043, 0]
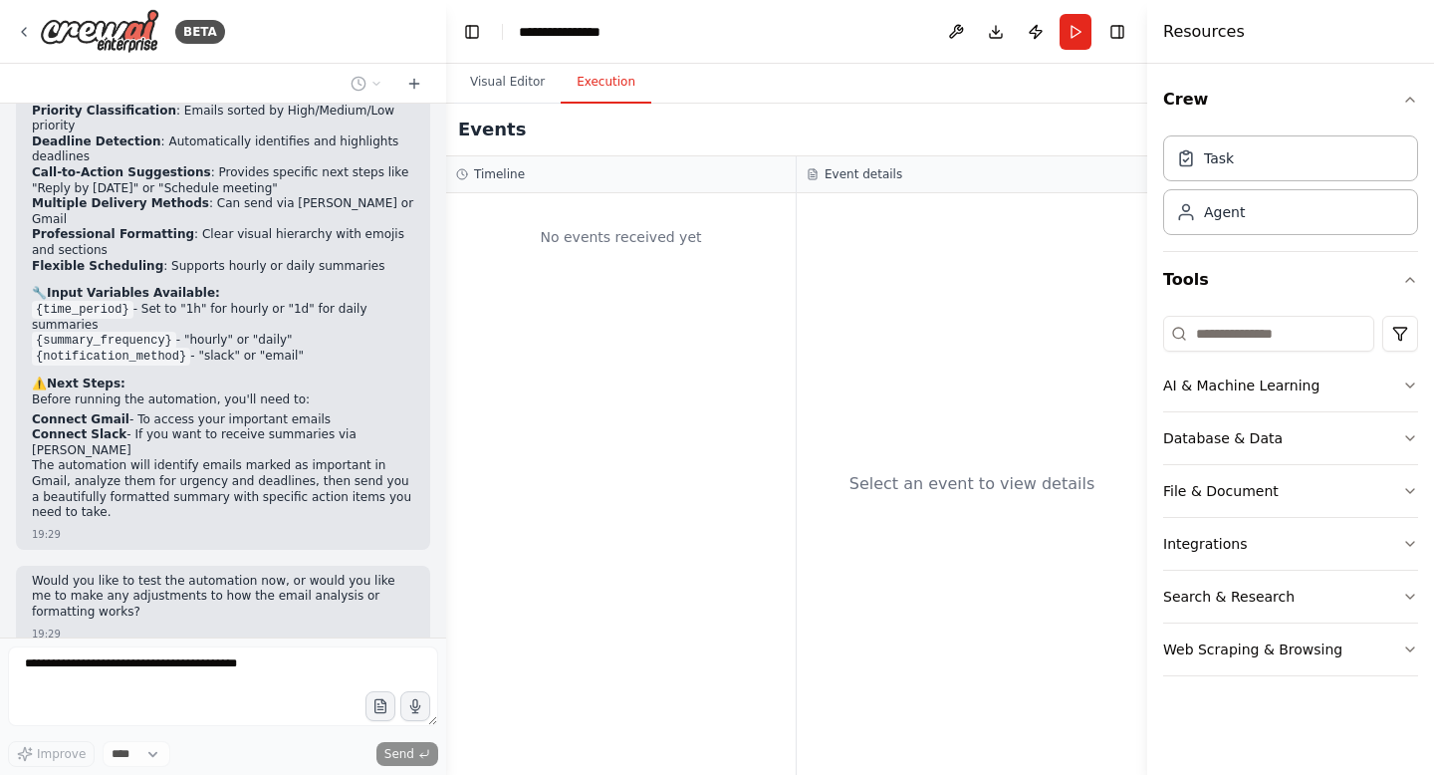
click at [586, 81] on button "Execution" at bounding box center [606, 83] width 91 height 42
click at [993, 33] on button "Download" at bounding box center [996, 32] width 32 height 36
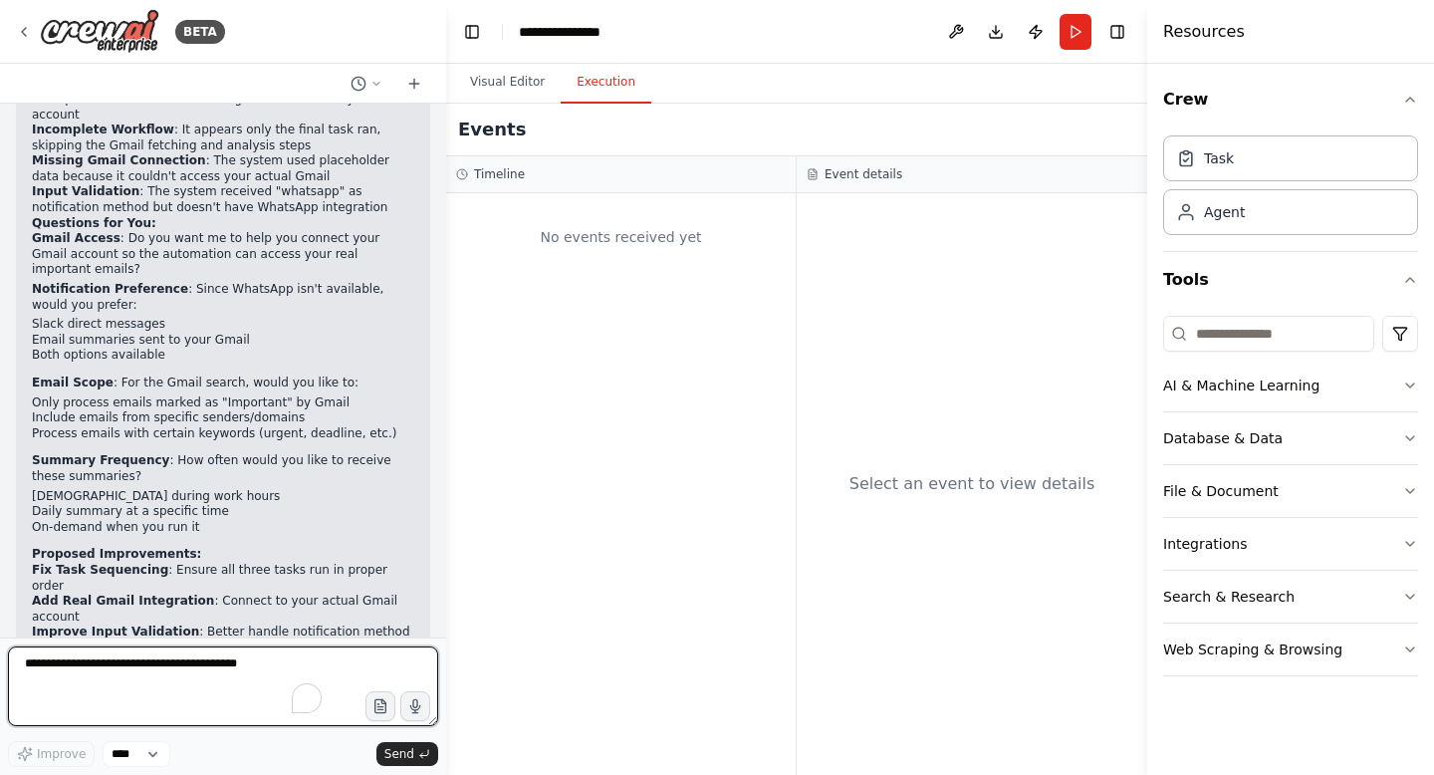
scroll to position [2741, 0]
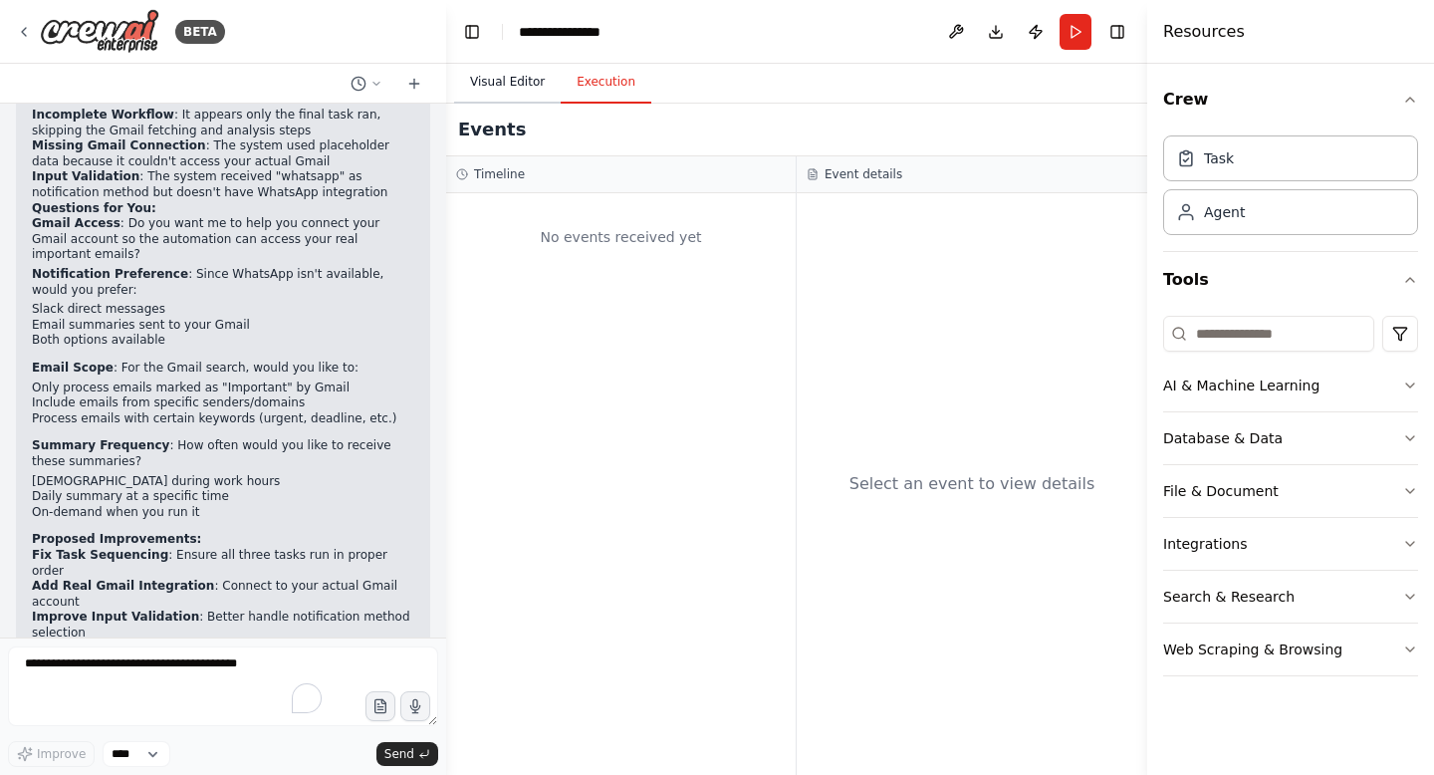
click at [503, 92] on button "Visual Editor" at bounding box center [507, 83] width 107 height 42
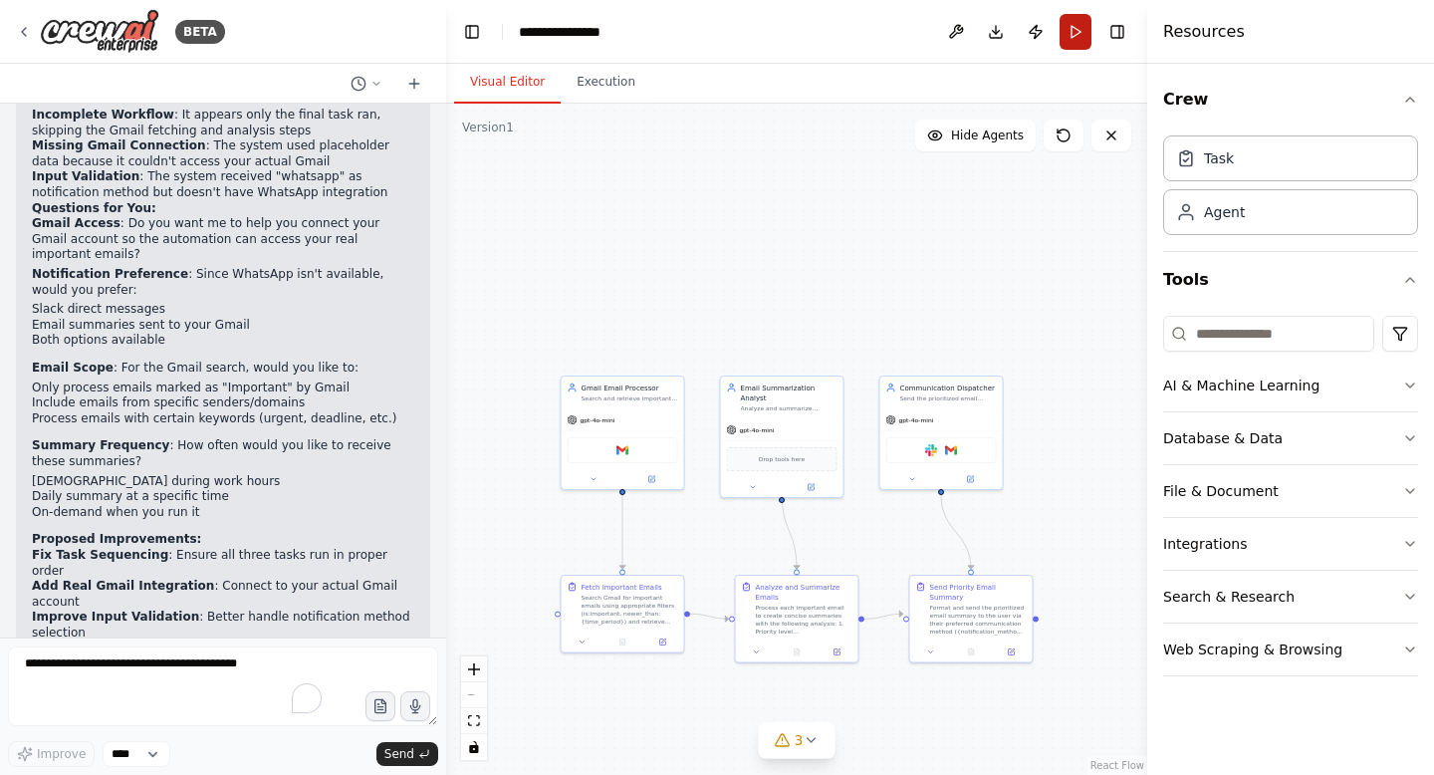
click at [1082, 24] on button "Run" at bounding box center [1076, 32] width 32 height 36
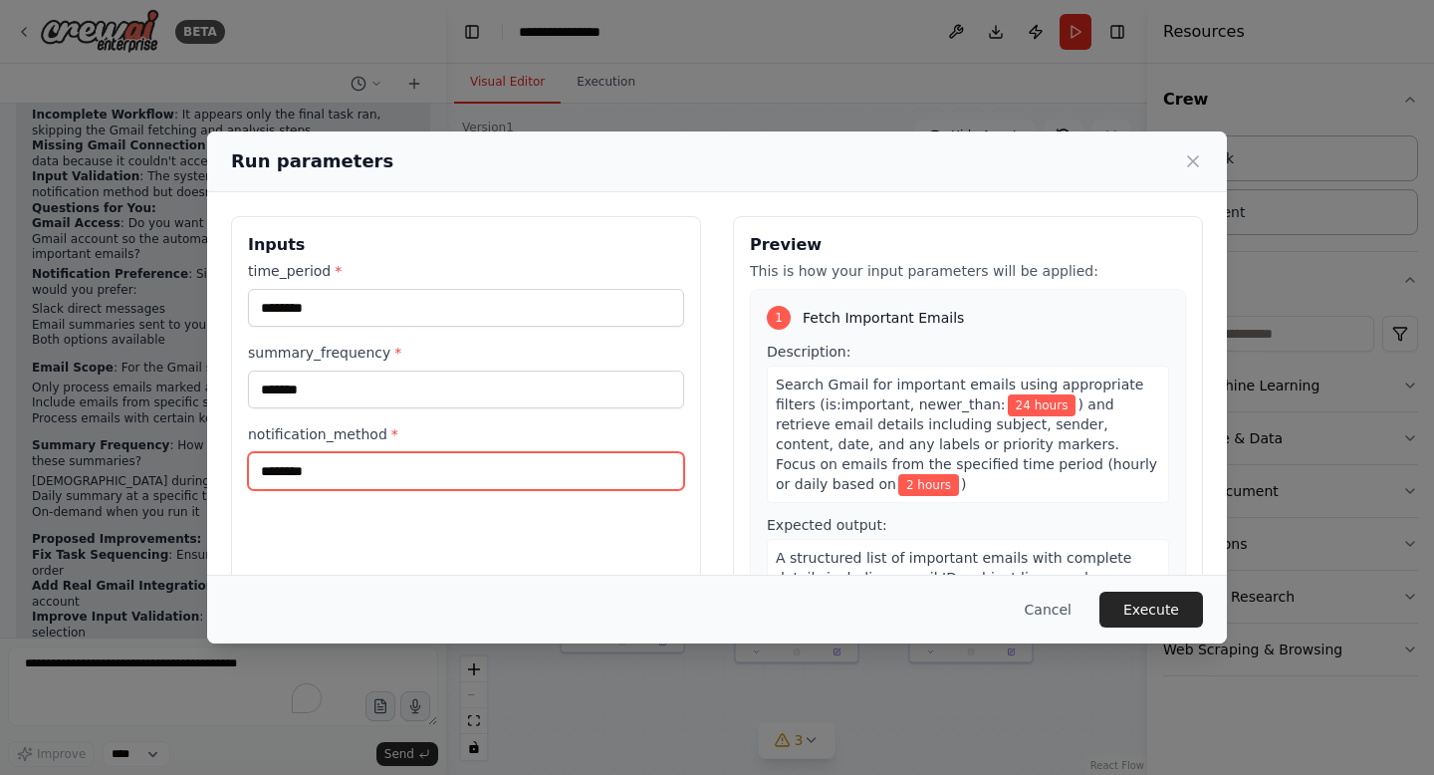
drag, startPoint x: 388, startPoint y: 467, endPoint x: 120, endPoint y: 443, distance: 270.0
click at [119, 443] on div "Run parameters Inputs time_period * ******** summary_frequency * ******* notifi…" at bounding box center [717, 387] width 1434 height 775
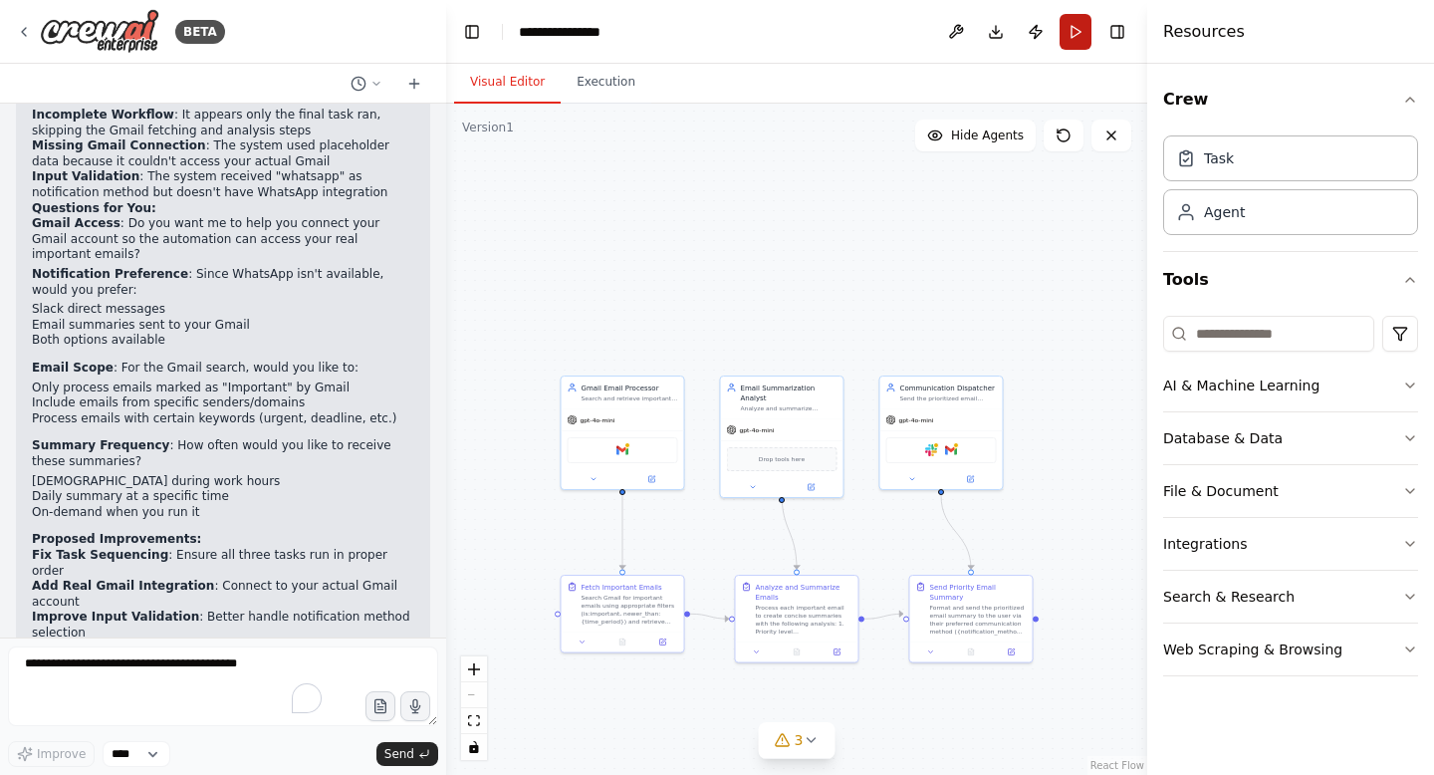
click at [1075, 29] on button "Run" at bounding box center [1076, 32] width 32 height 36
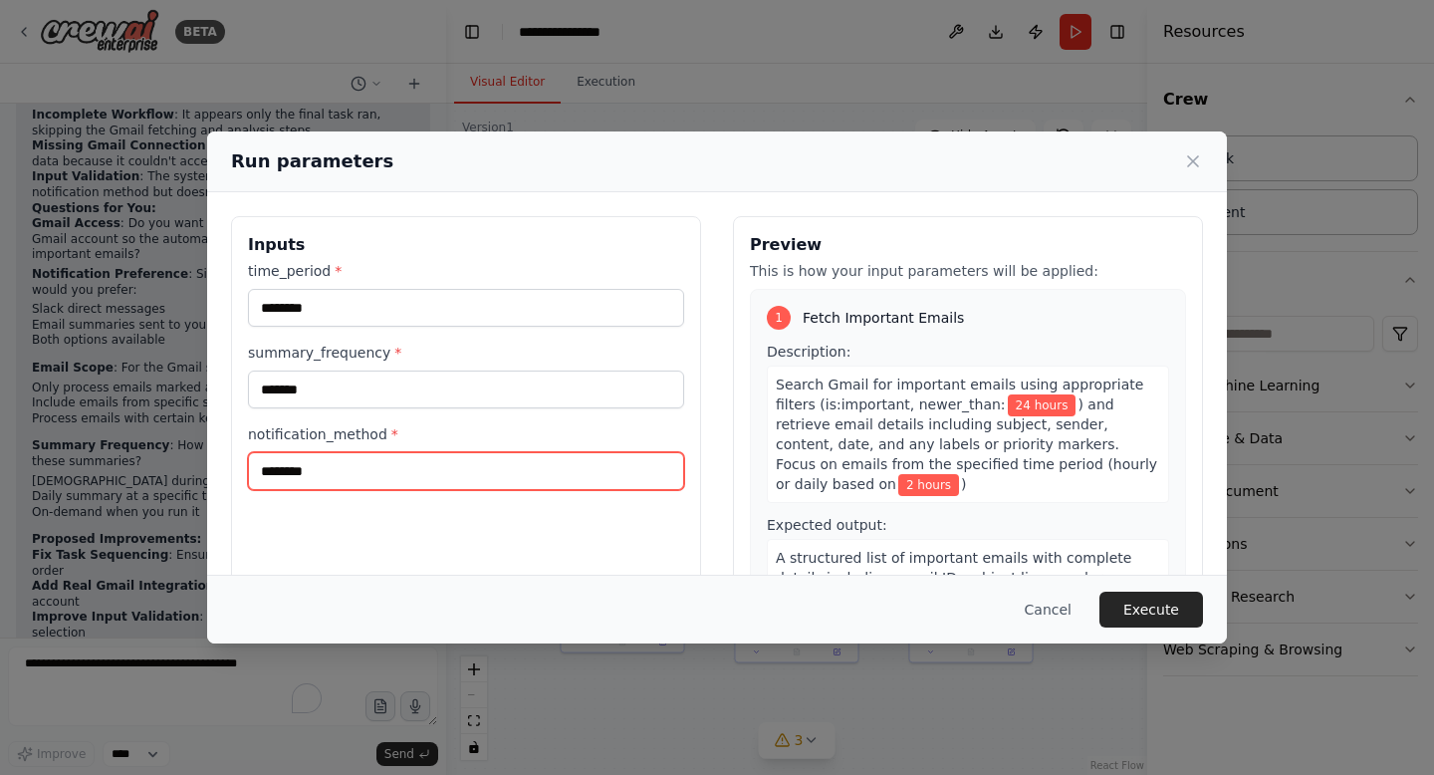
drag, startPoint x: 403, startPoint y: 465, endPoint x: 177, endPoint y: 459, distance: 226.2
click at [177, 459] on div "Run parameters Inputs time_period * ******** summary_frequency * ******* notifi…" at bounding box center [717, 387] width 1434 height 775
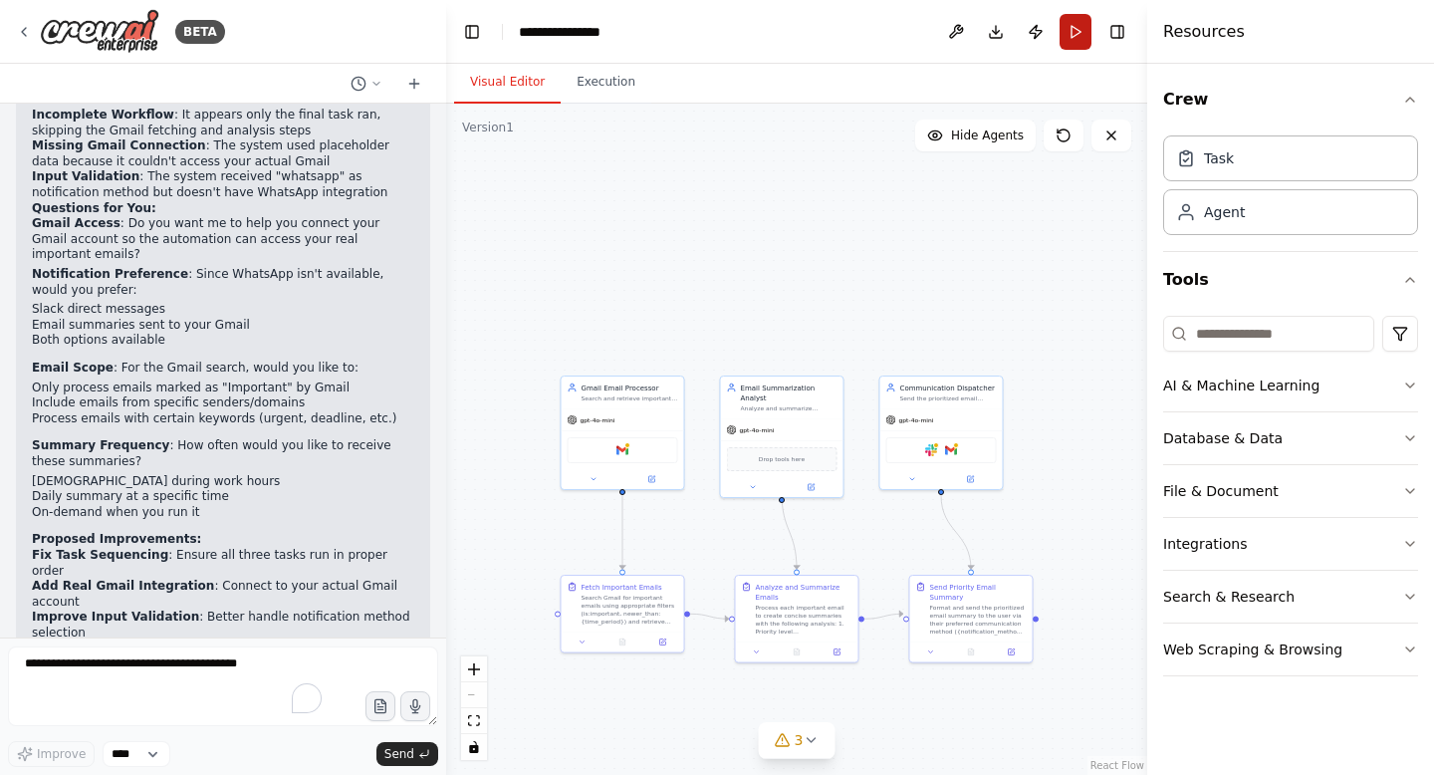
click at [1074, 24] on button "Run" at bounding box center [1076, 32] width 32 height 36
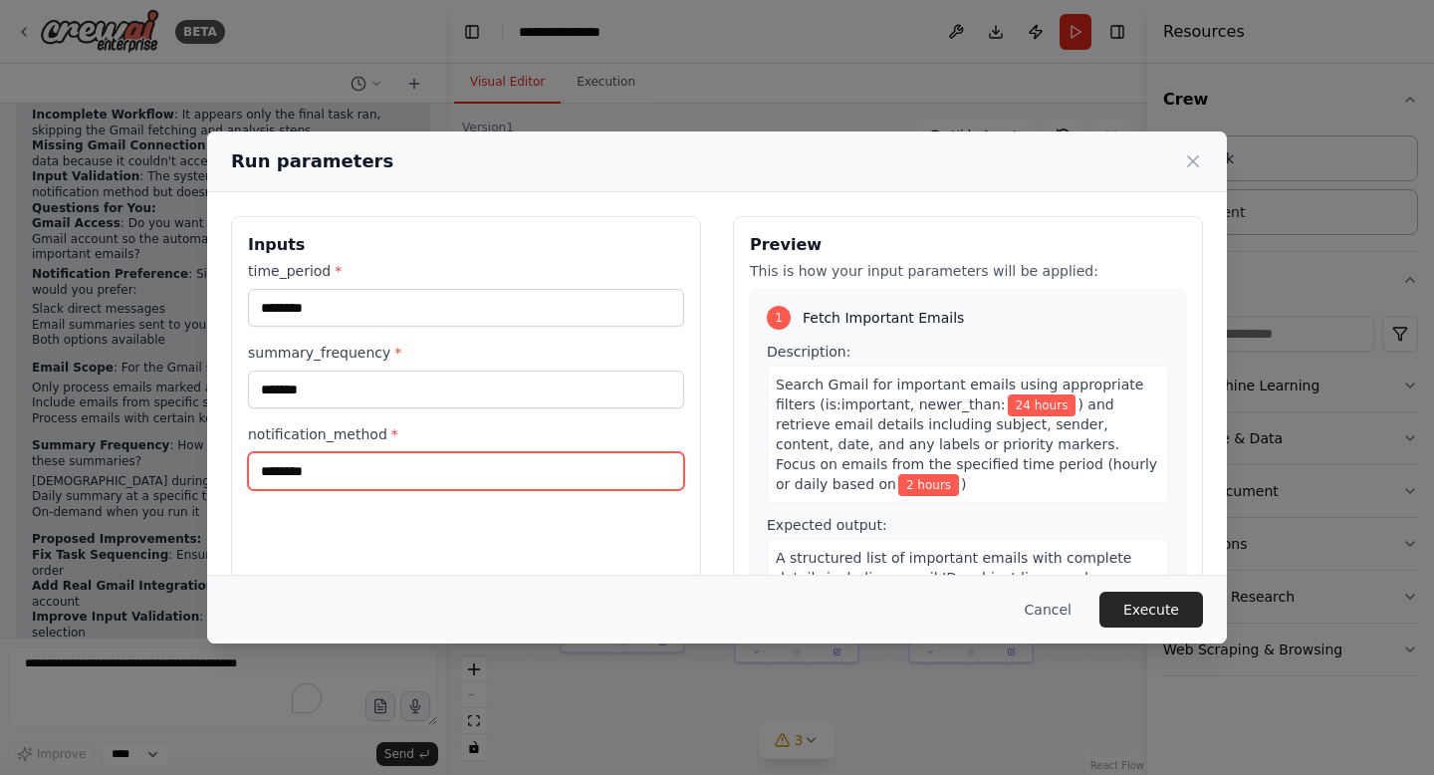
click at [403, 479] on input "********" at bounding box center [466, 471] width 436 height 38
type input "*"
type input "*****"
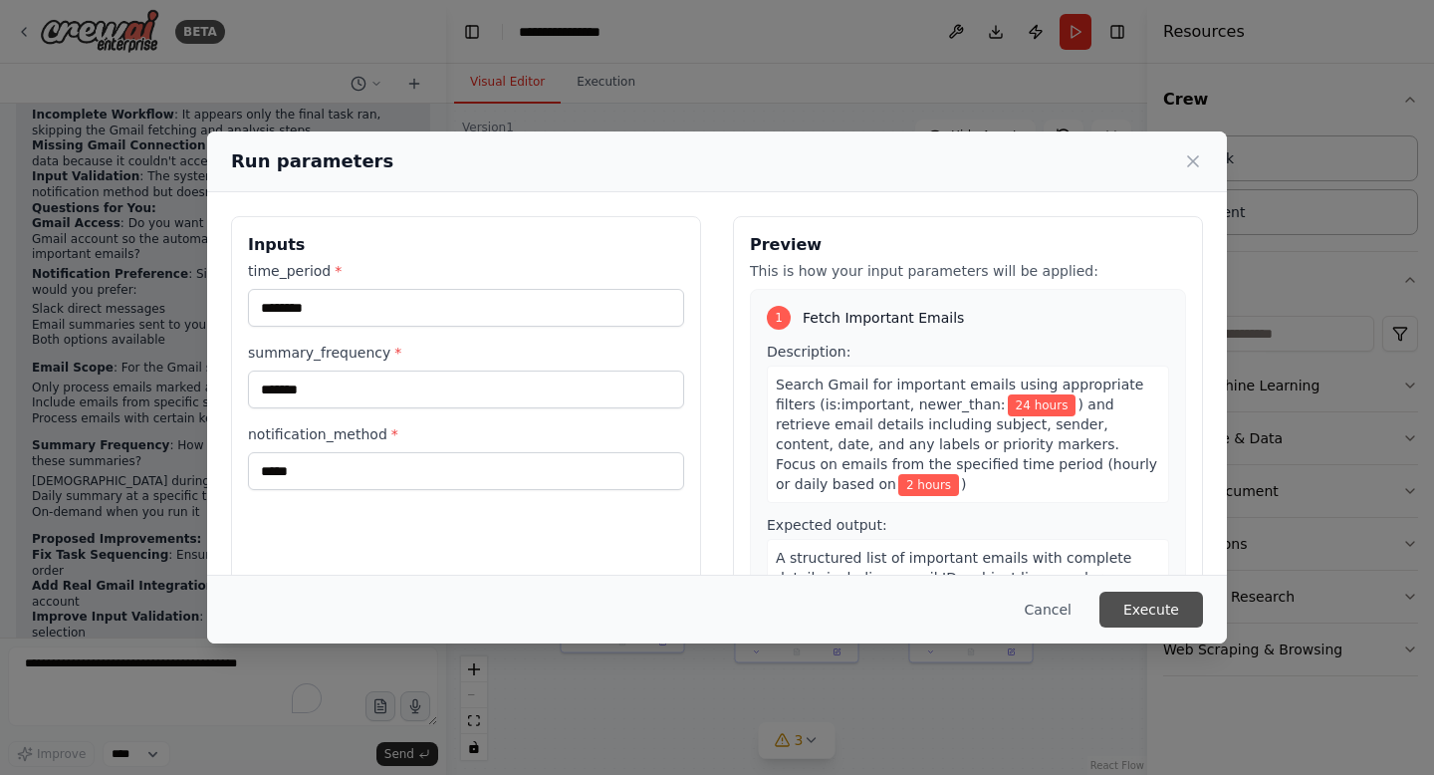
click at [1151, 616] on button "Execute" at bounding box center [1152, 610] width 104 height 36
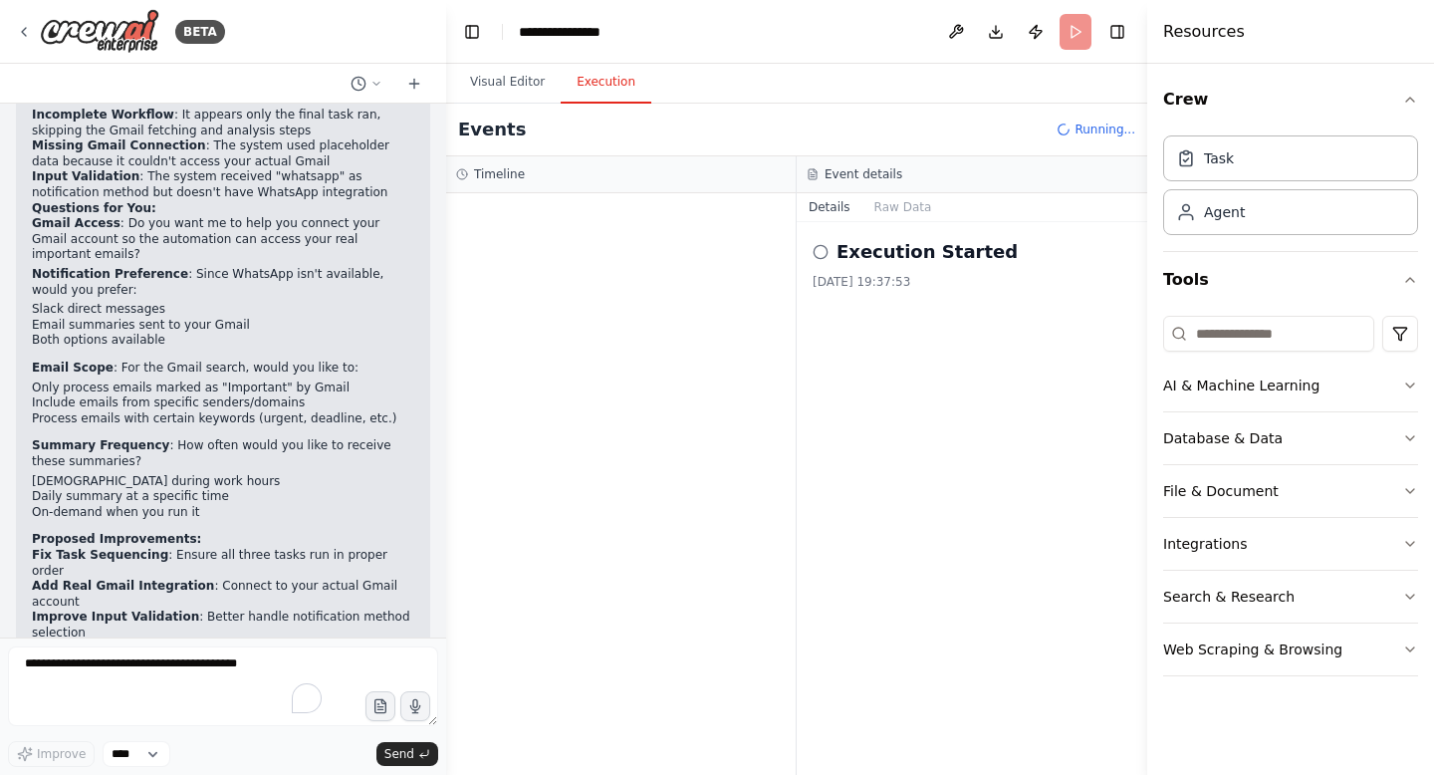
click at [816, 255] on circle at bounding box center [820, 251] width 13 height 13
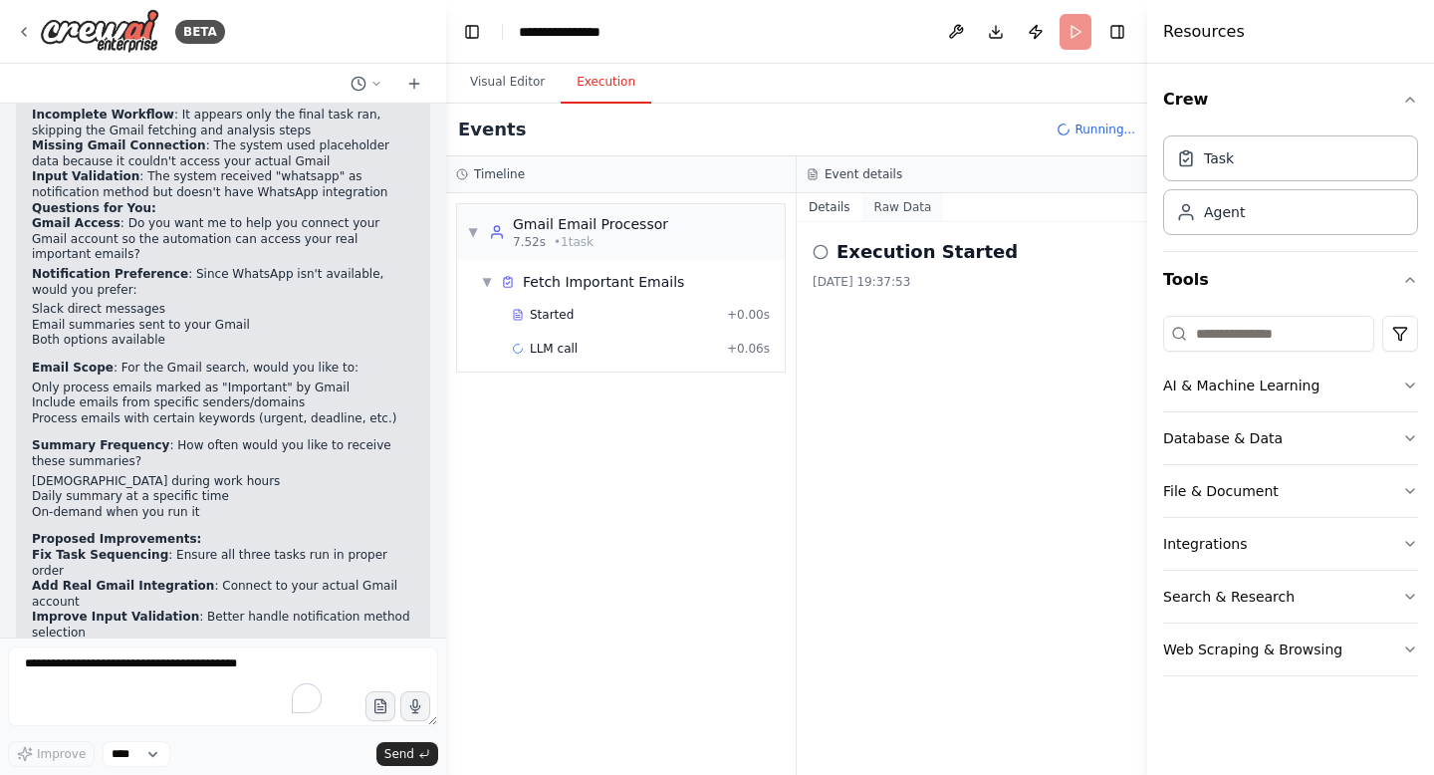
click at [912, 209] on button "Raw Data" at bounding box center [904, 207] width 82 height 28
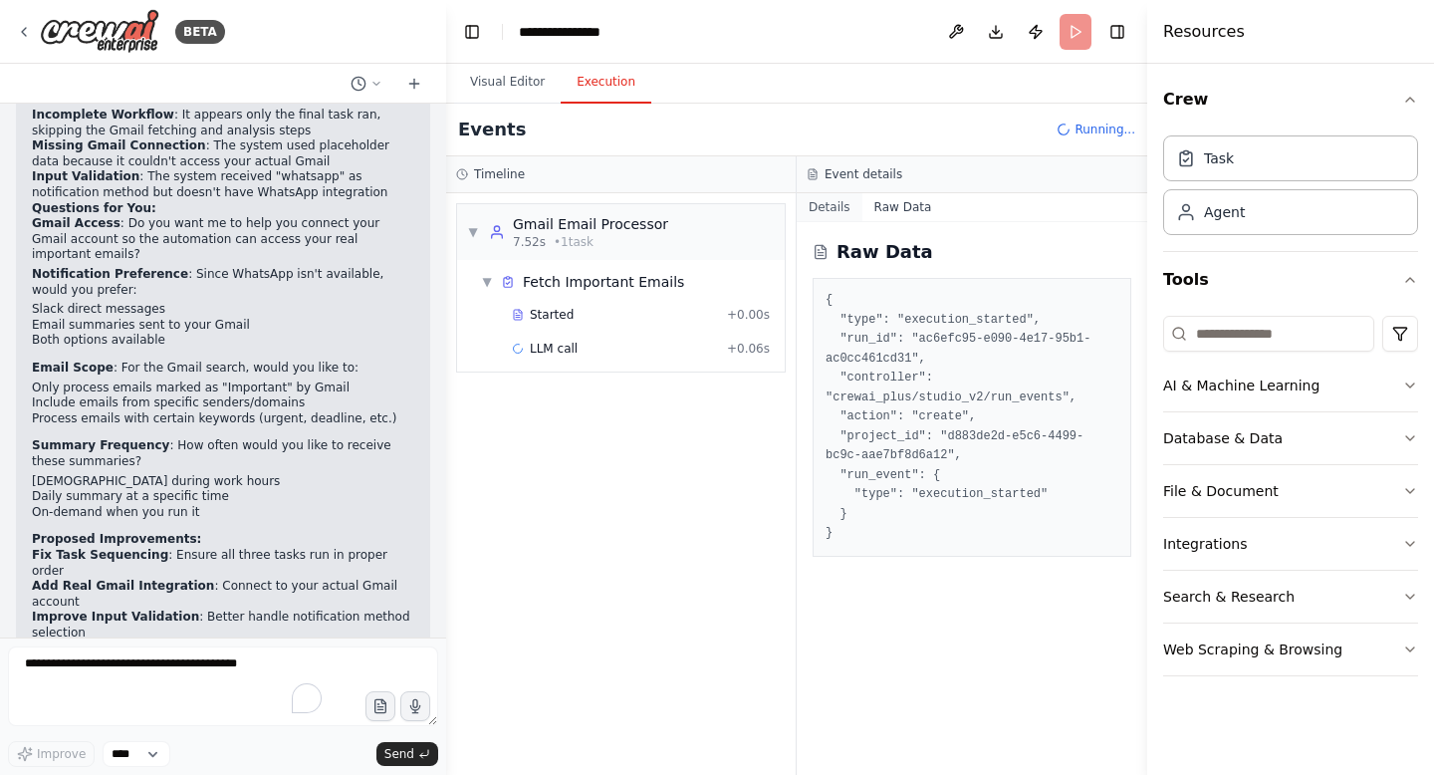
click at [838, 211] on button "Details" at bounding box center [830, 207] width 66 height 28
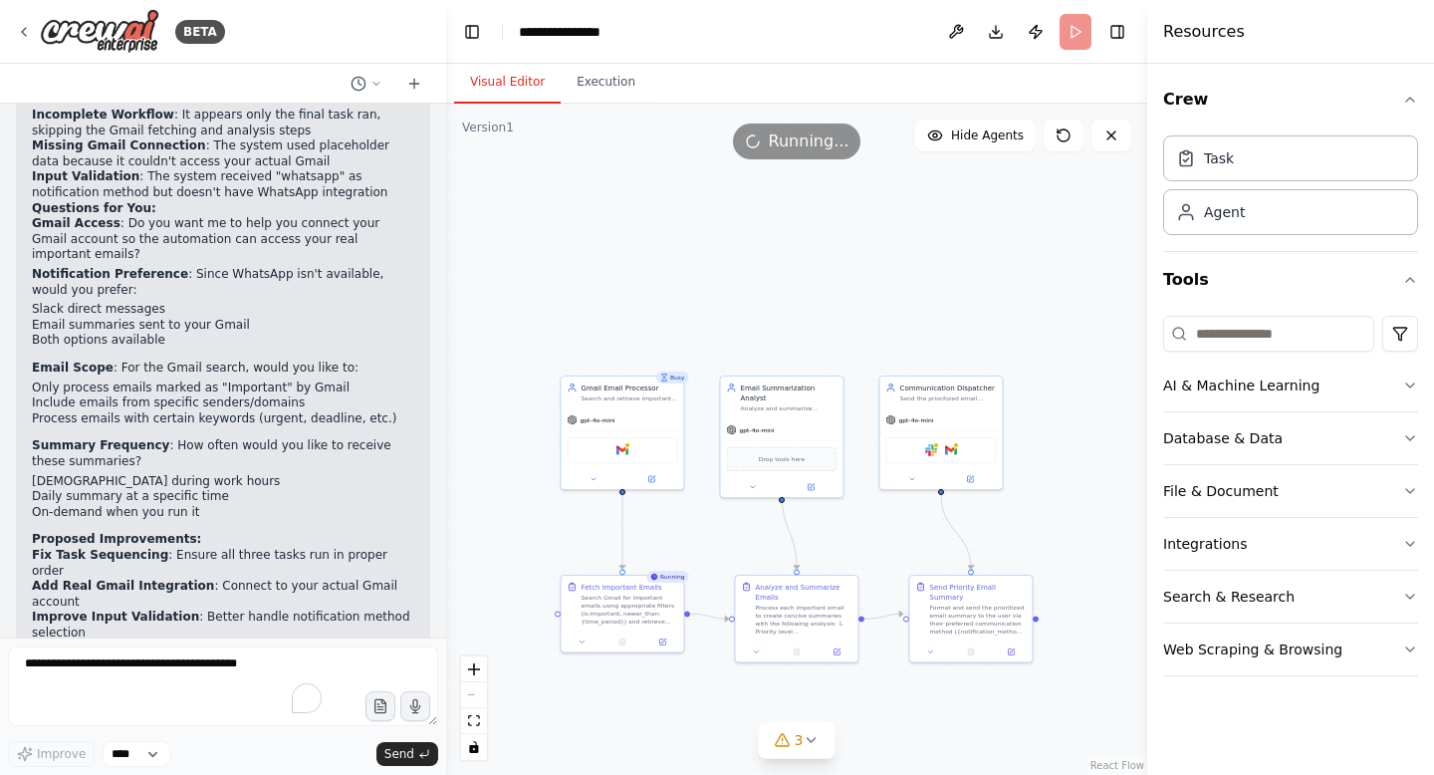
click at [516, 87] on button "Visual Editor" at bounding box center [507, 83] width 107 height 42
click at [589, 87] on button "Execution" at bounding box center [606, 83] width 91 height 42
click at [513, 85] on button "Visual Editor" at bounding box center [507, 83] width 107 height 42
click at [610, 82] on button "Execution" at bounding box center [606, 83] width 91 height 42
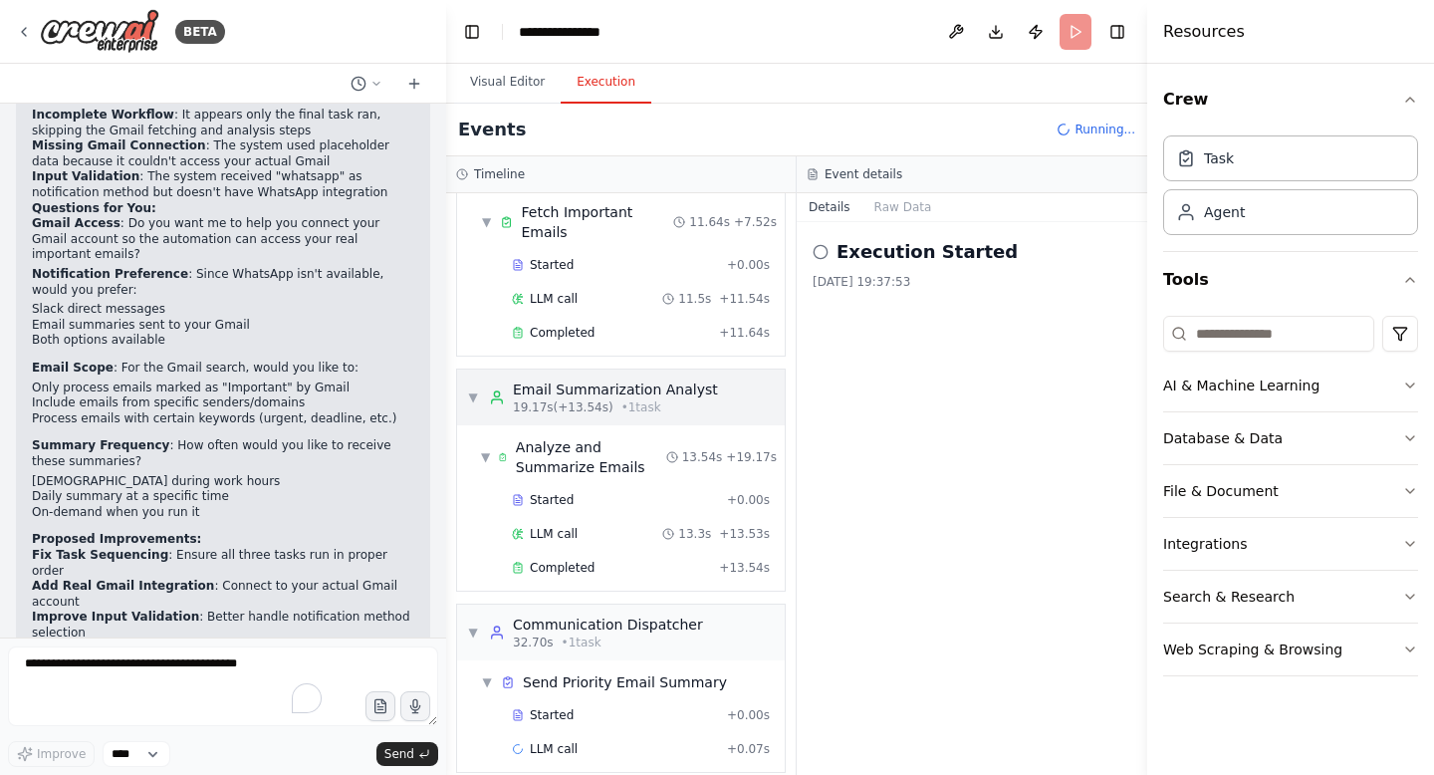
scroll to position [0, 0]
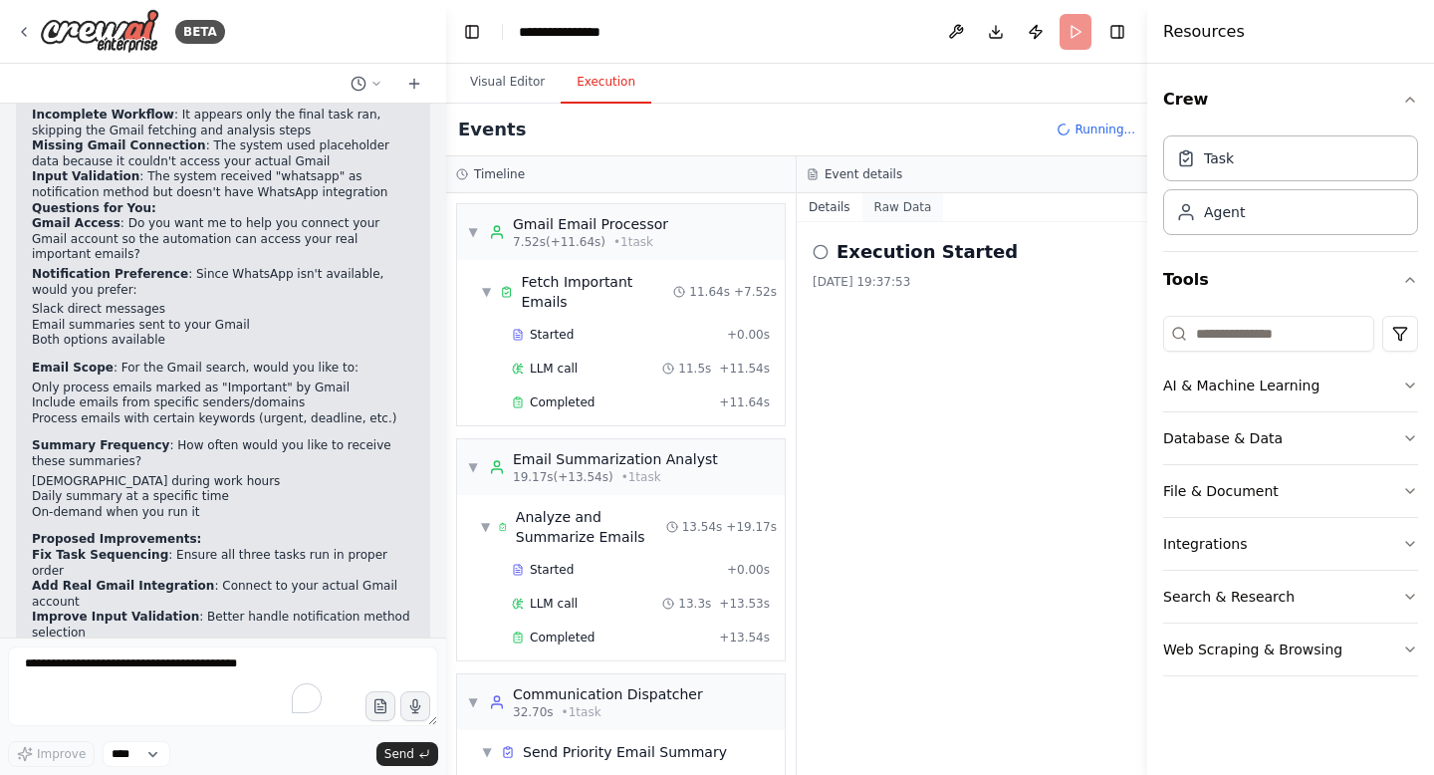
click at [911, 199] on button "Raw Data" at bounding box center [904, 207] width 82 height 28
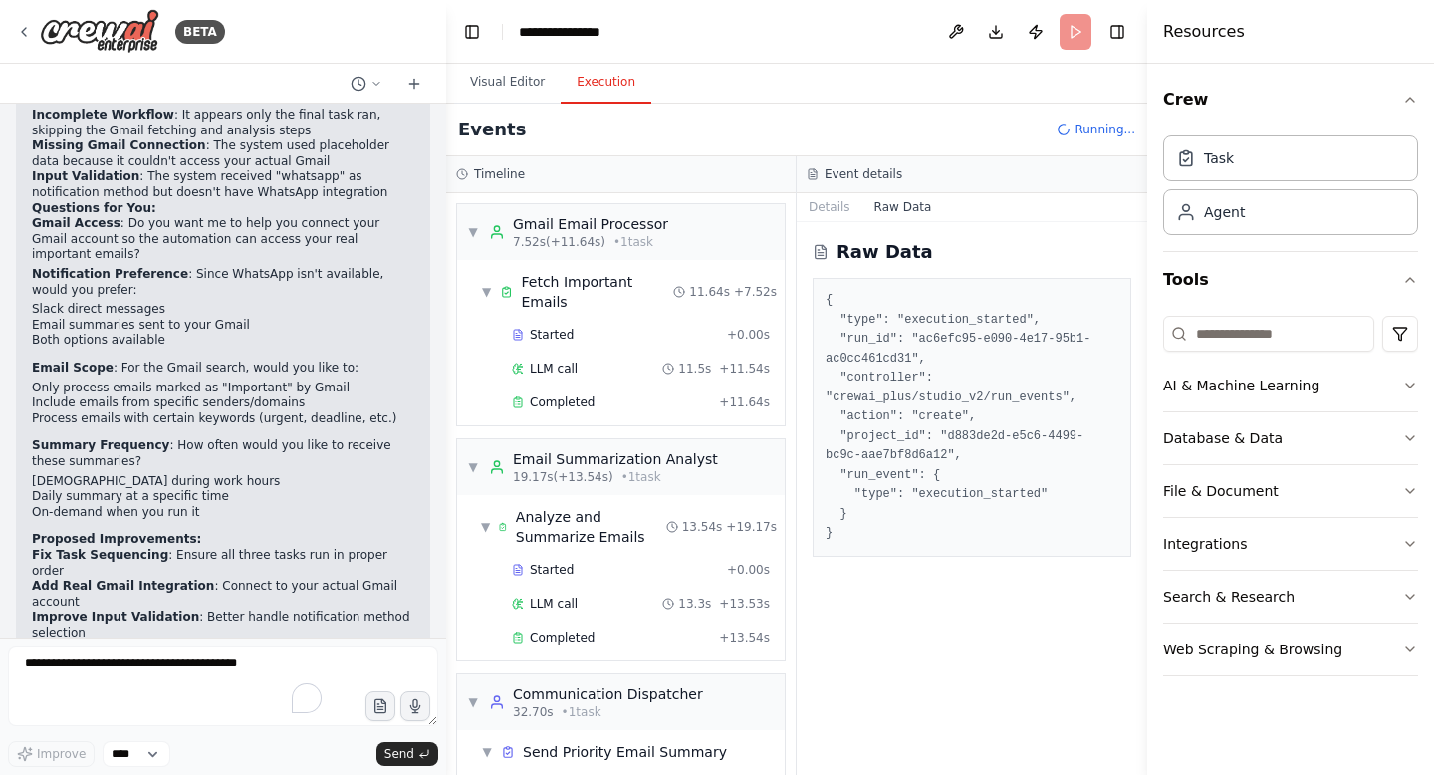
click at [911, 199] on button "Raw Data" at bounding box center [904, 207] width 82 height 28
click at [825, 202] on button "Details" at bounding box center [830, 207] width 66 height 28
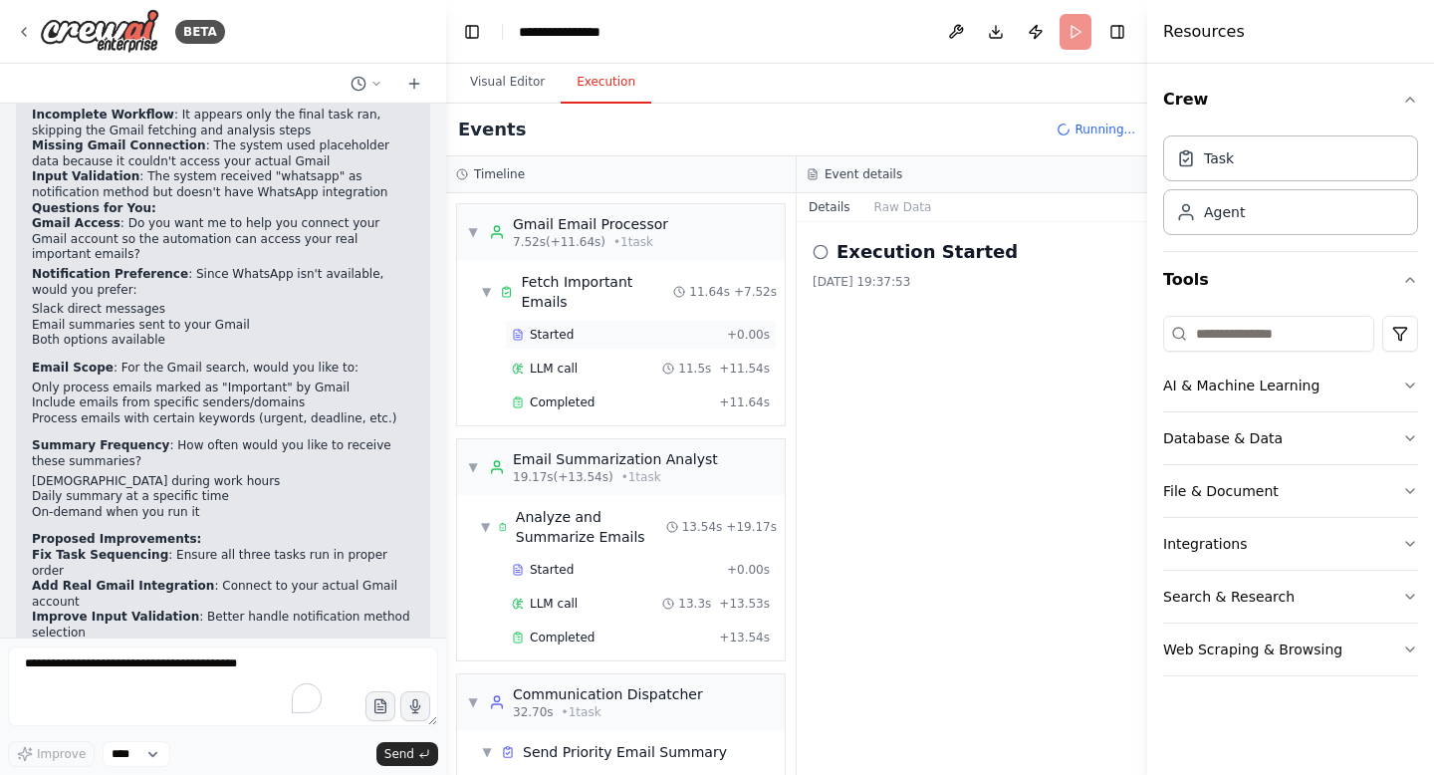
click at [595, 327] on div "Started" at bounding box center [615, 335] width 207 height 16
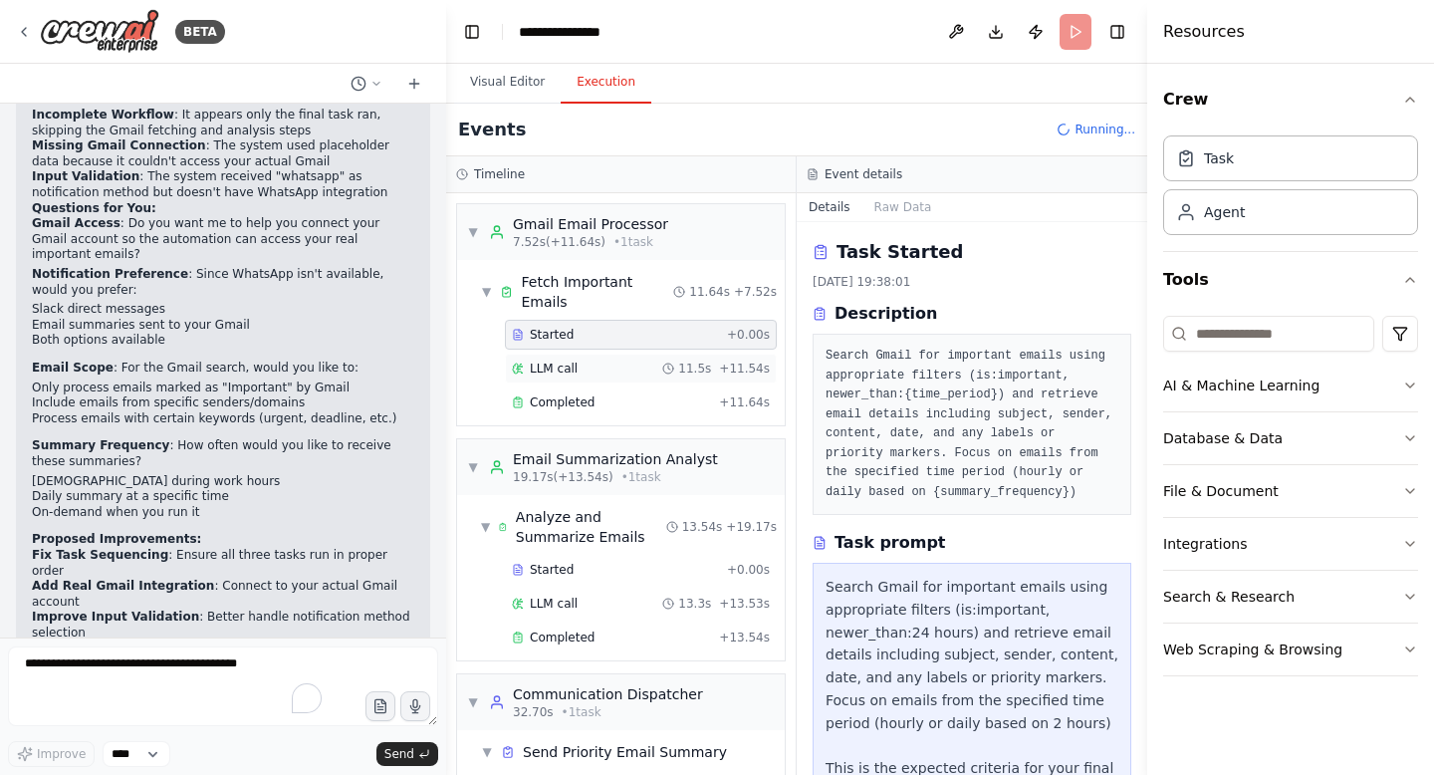
click at [581, 361] on div "LLM call 11.5s + 11.54s" at bounding box center [641, 369] width 258 height 16
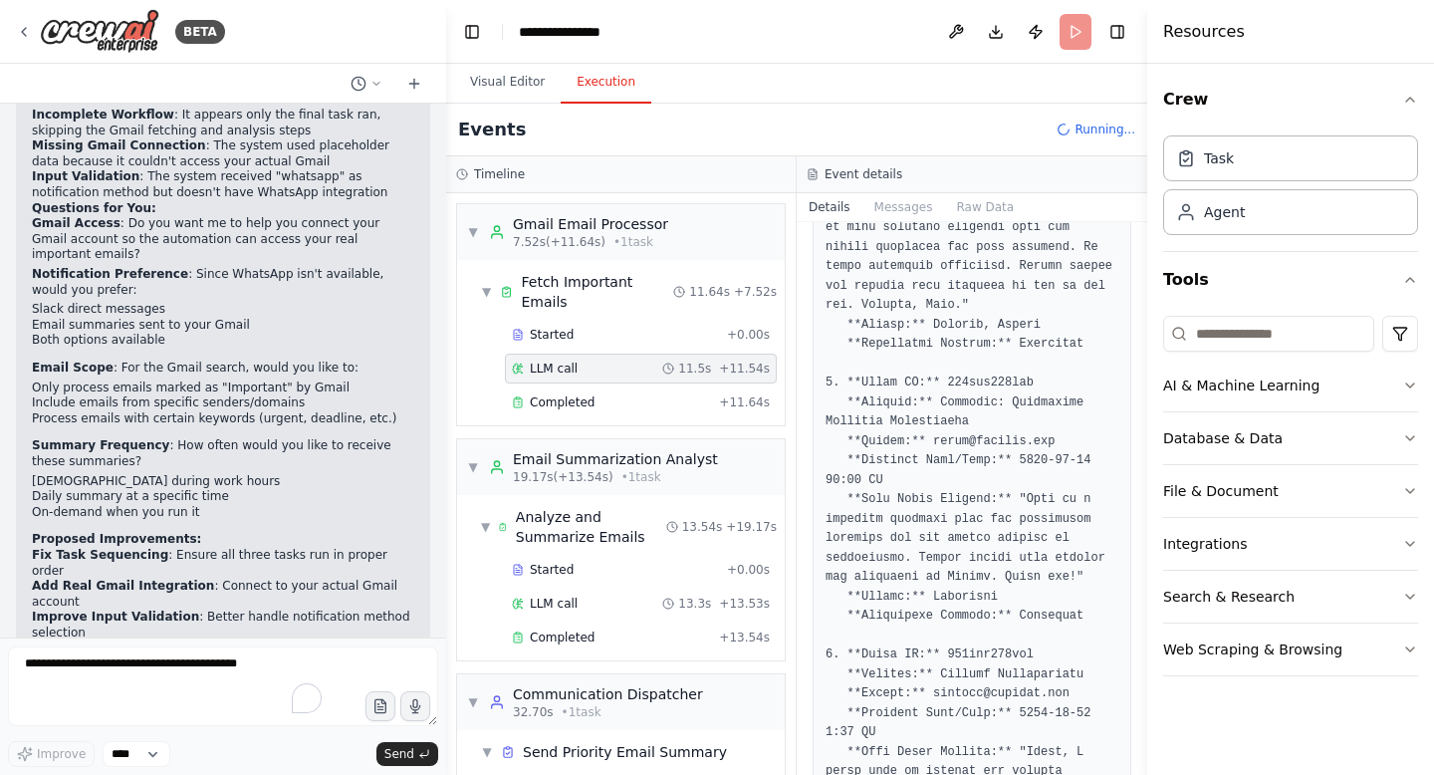
scroll to position [622, 0]
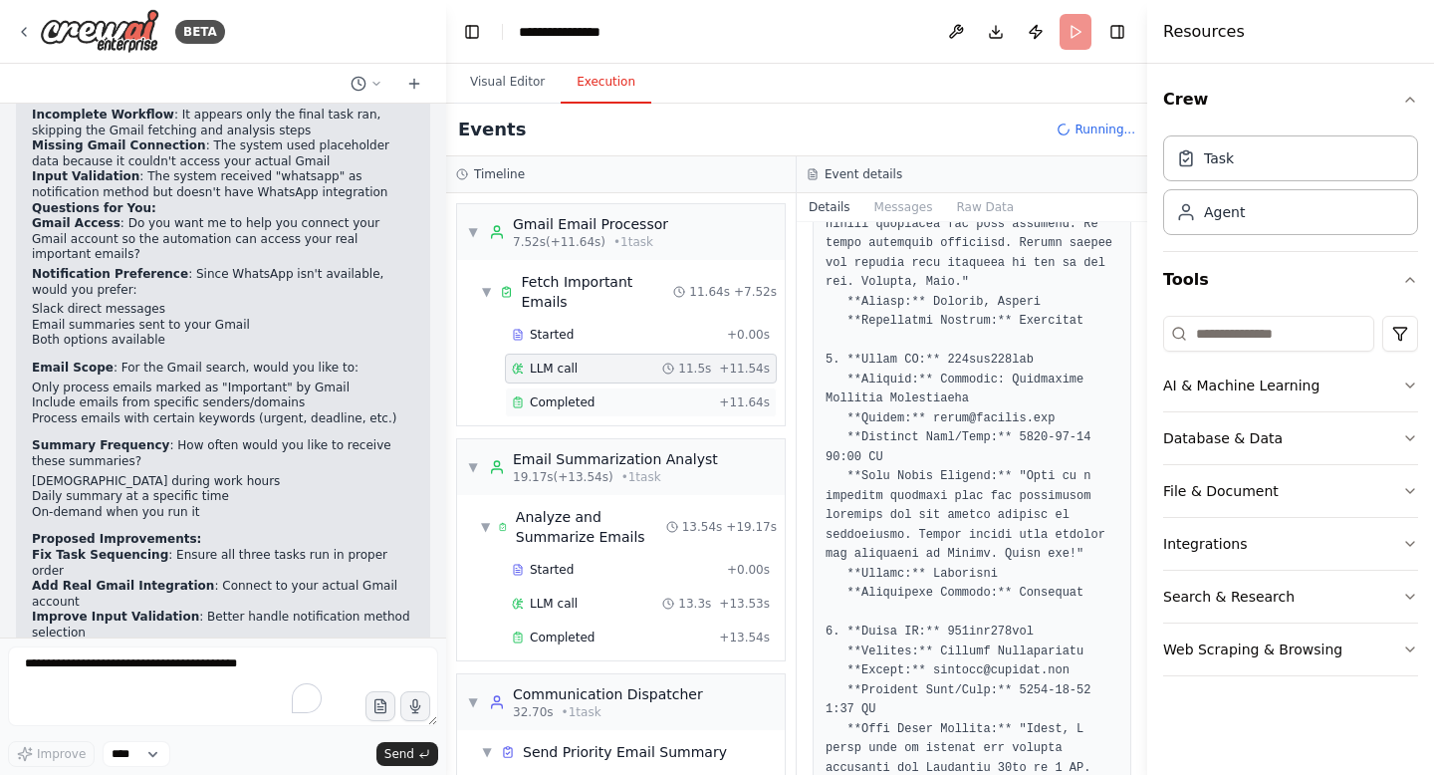
click at [584, 391] on div "Completed + 11.64s" at bounding box center [641, 402] width 272 height 30
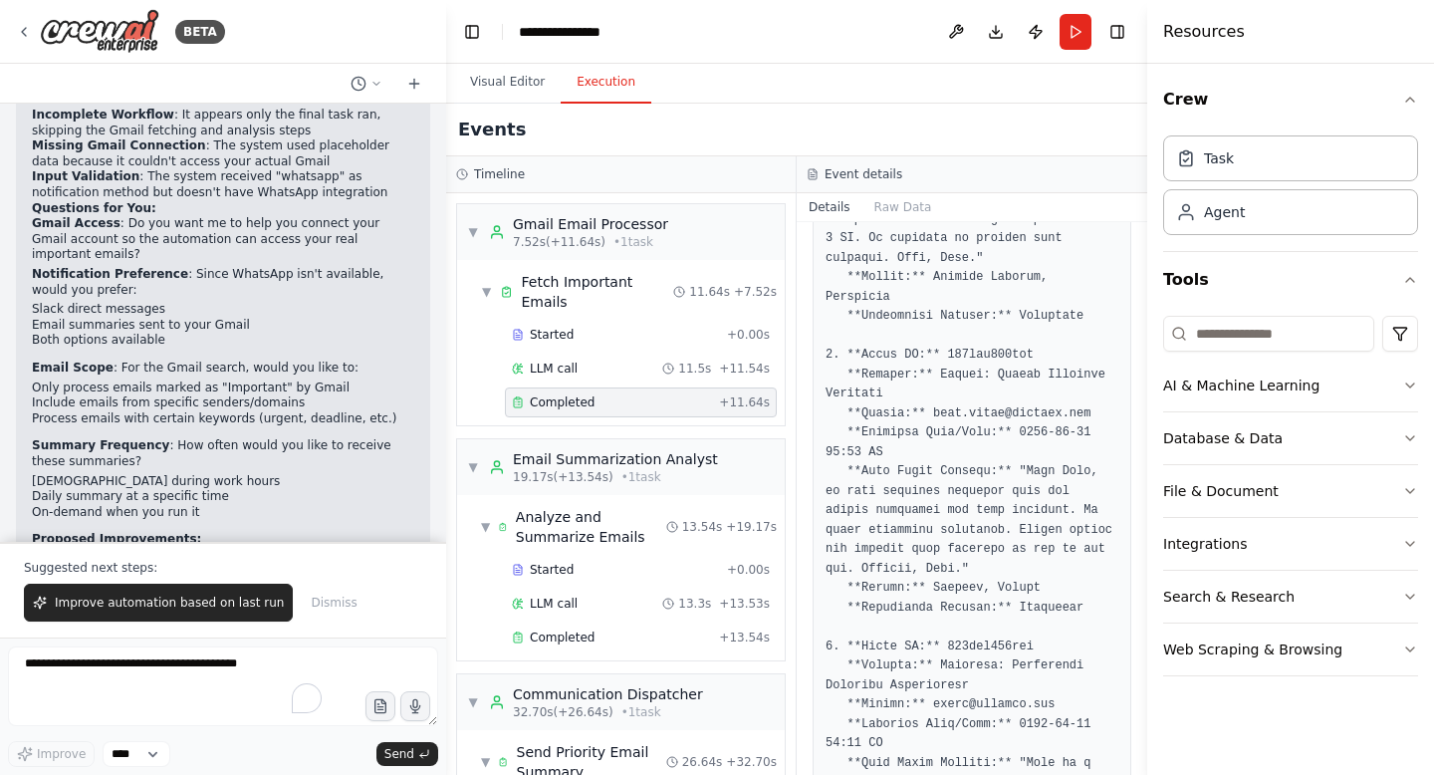
scroll to position [568, 0]
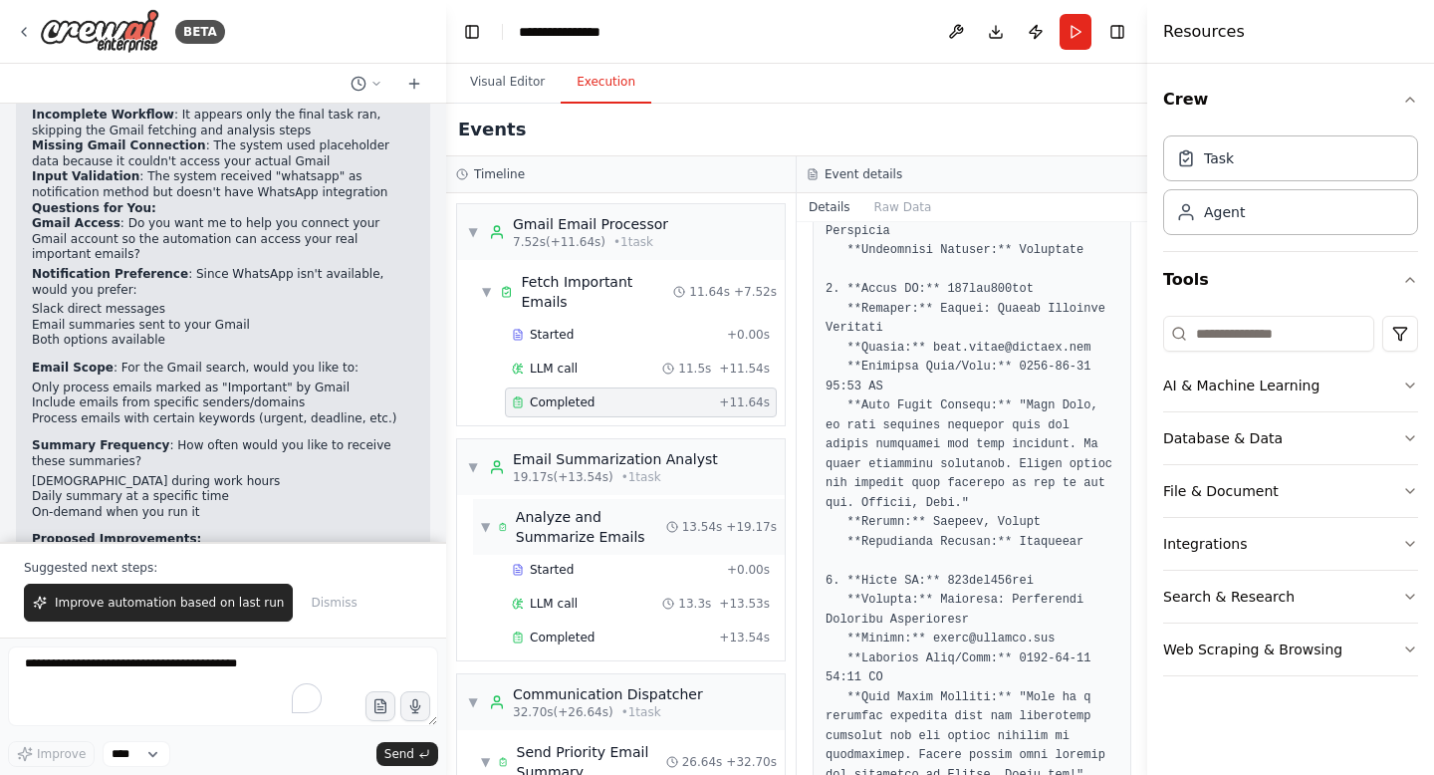
click at [580, 514] on div "Analyze and Summarize Emails" at bounding box center [591, 527] width 150 height 40
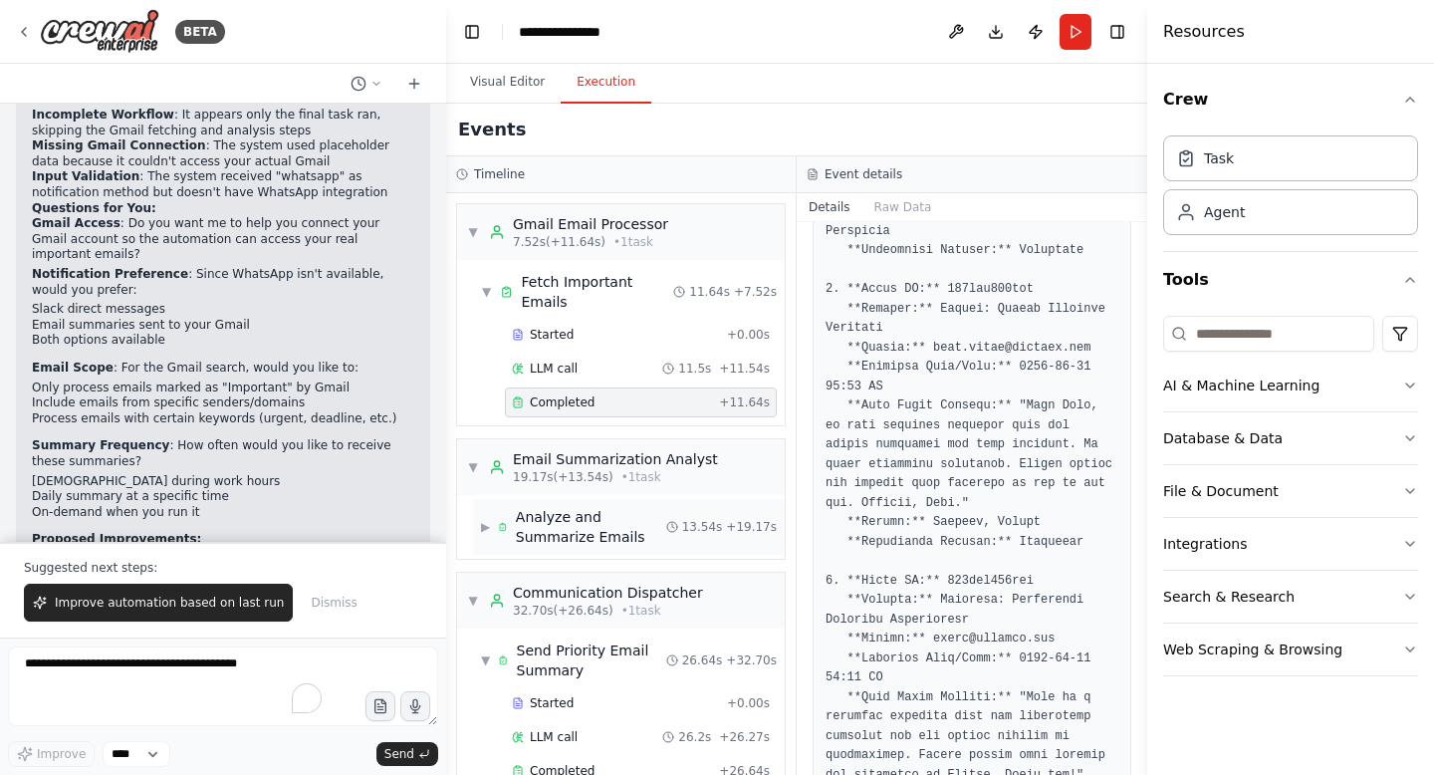
click at [580, 514] on div "Analyze and Summarize Emails" at bounding box center [591, 527] width 150 height 40
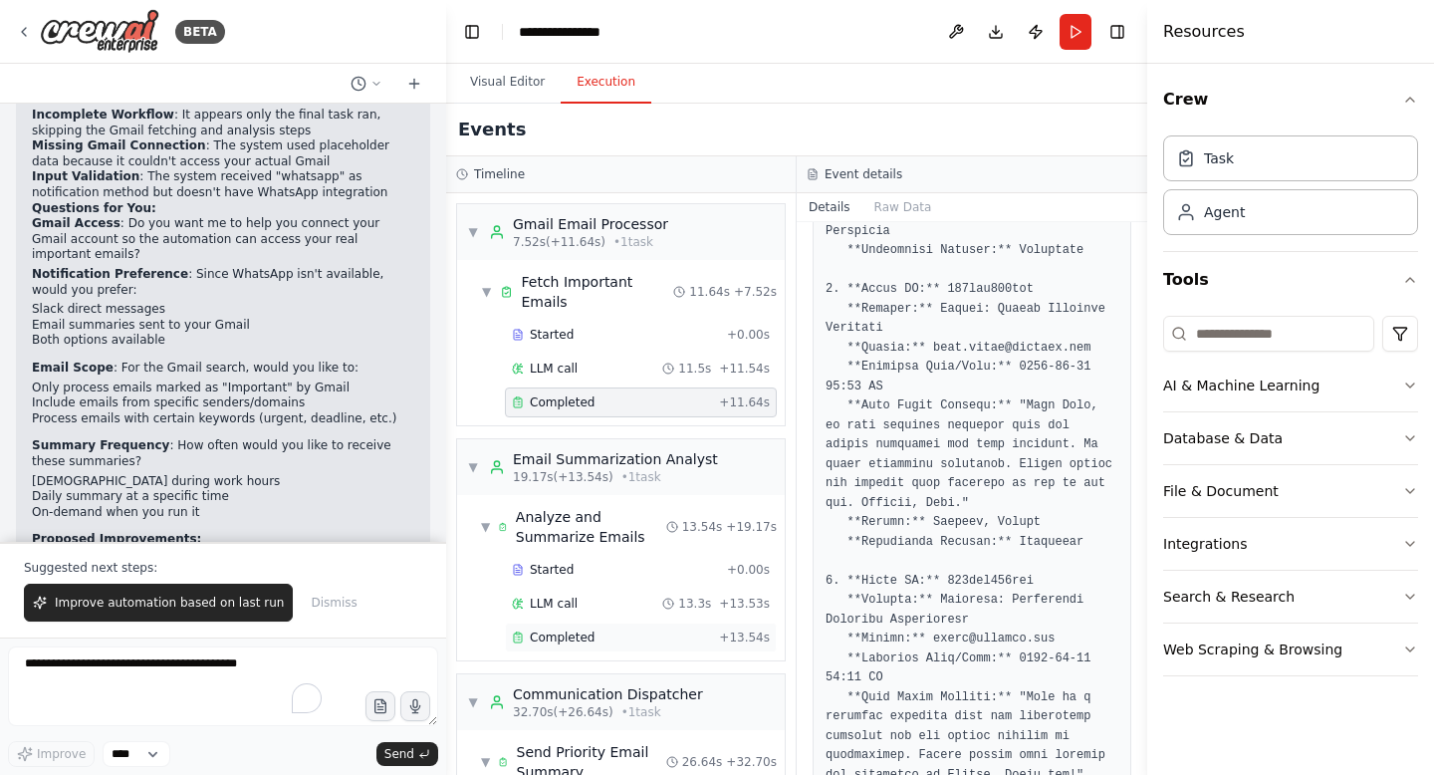
click at [588, 629] on span "Completed" at bounding box center [562, 637] width 65 height 16
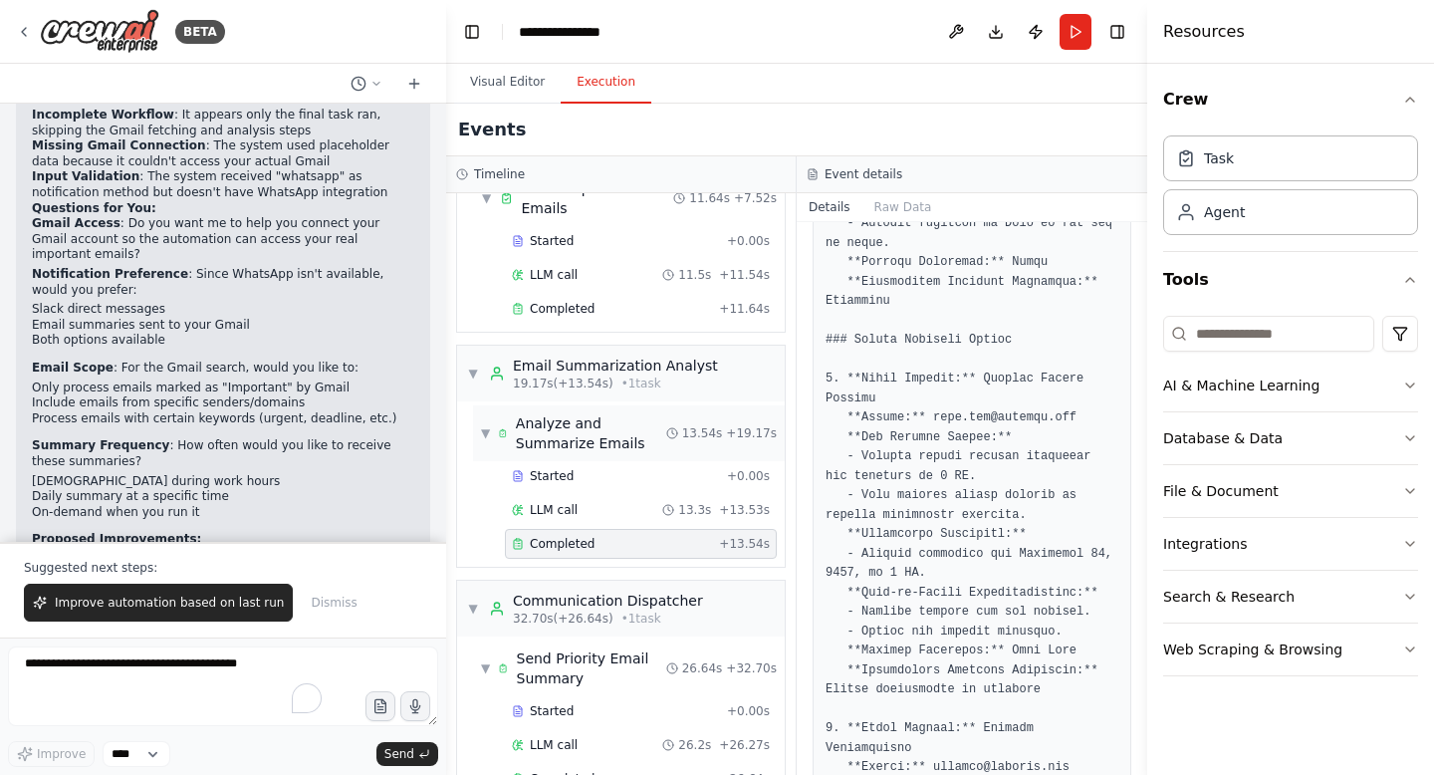
scroll to position [124, 0]
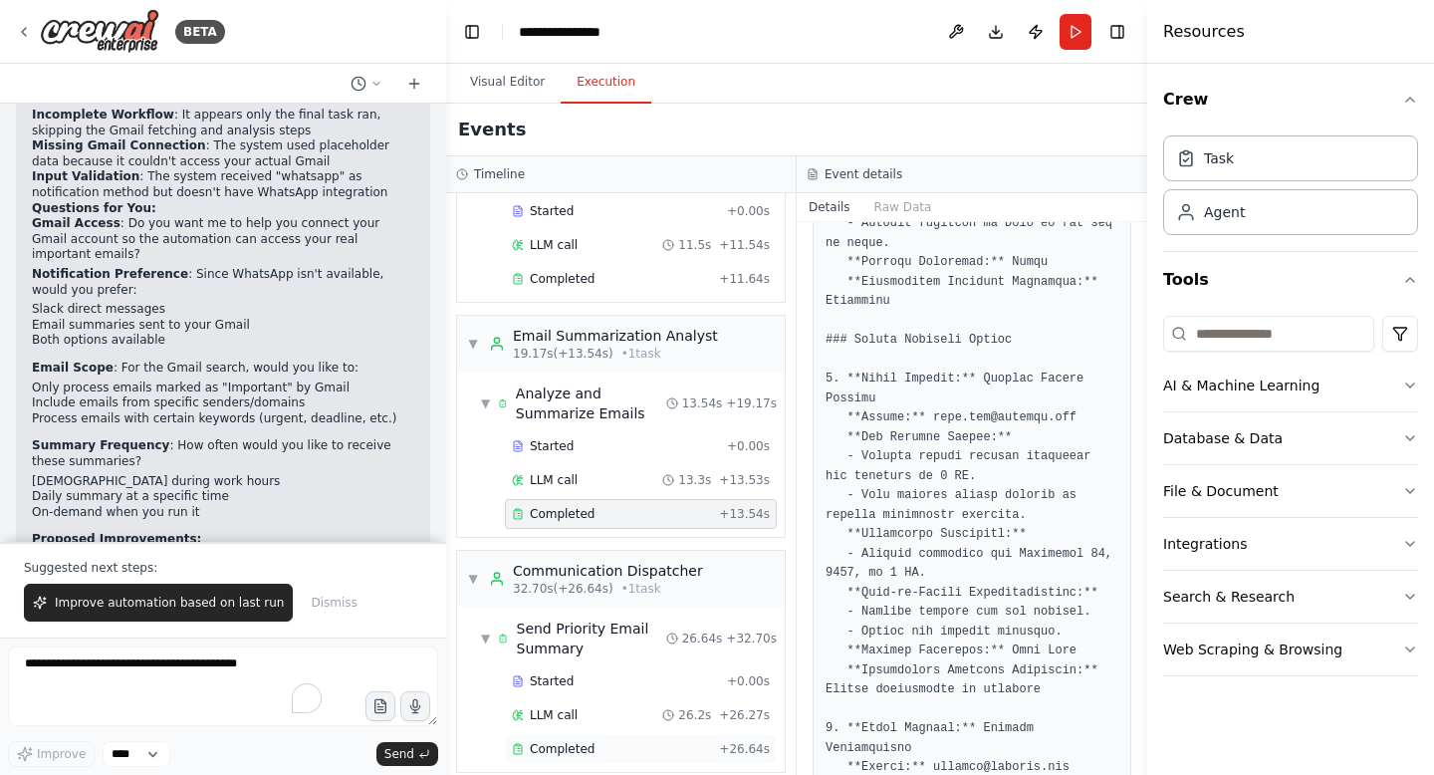
click at [594, 741] on div "Completed" at bounding box center [611, 749] width 199 height 16
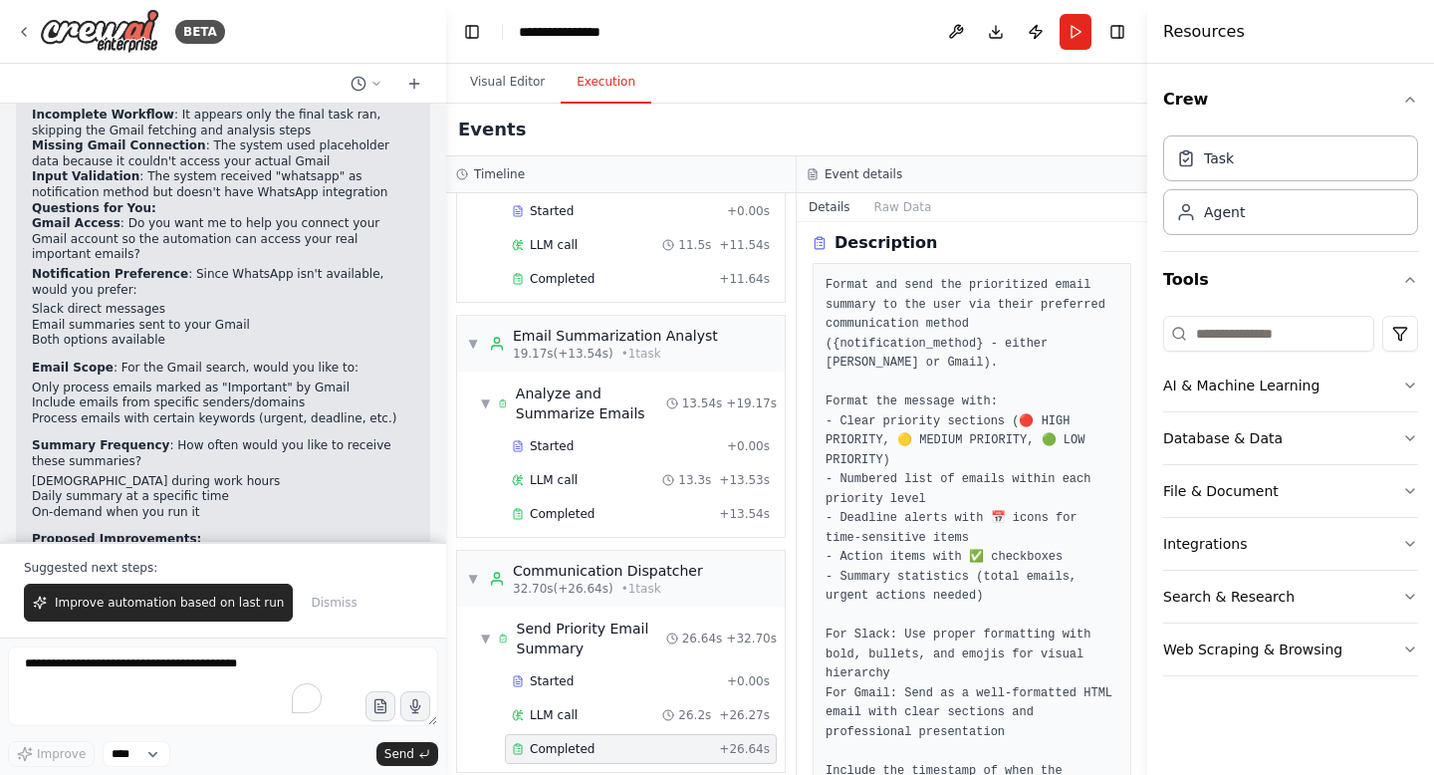
scroll to position [0, 0]
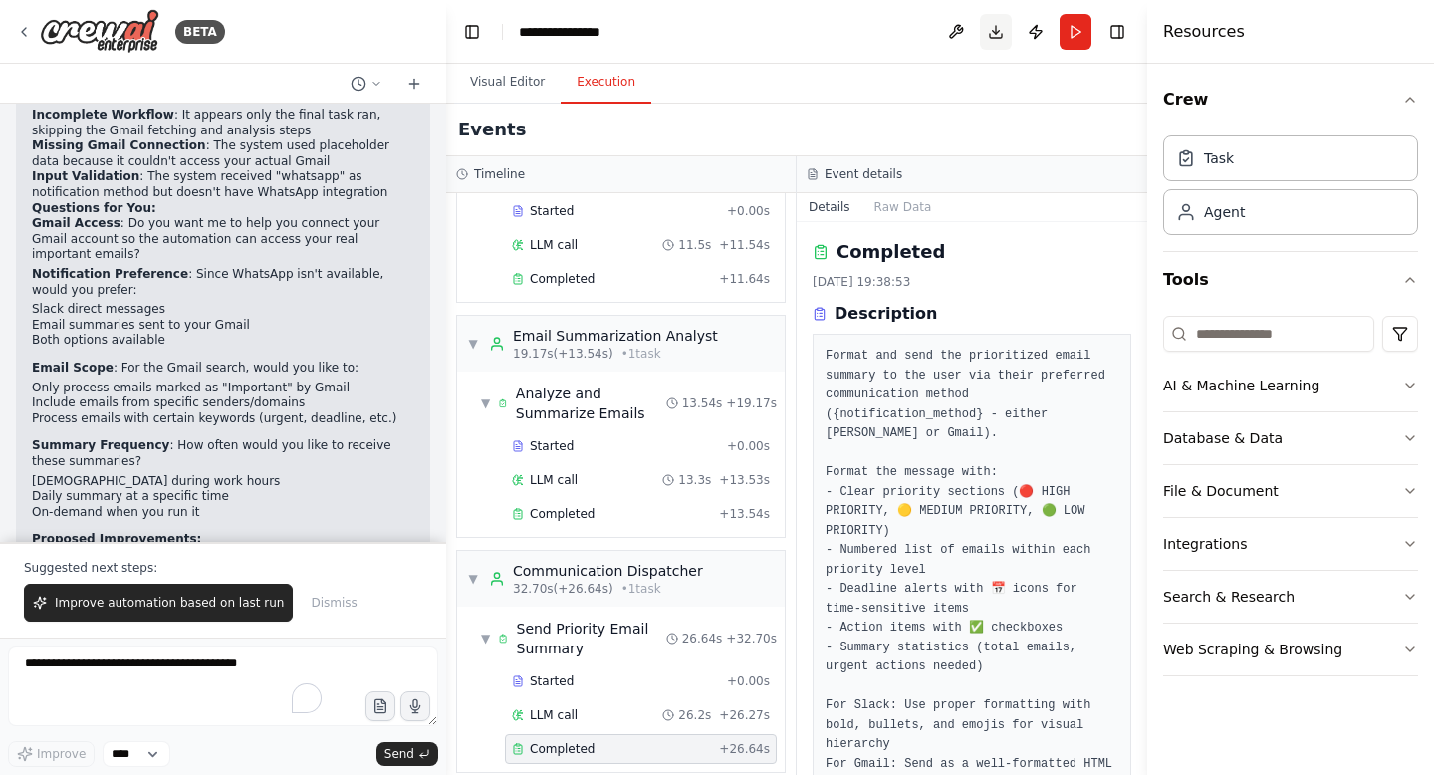
click at [1117, 25] on button "Toggle Right Sidebar" at bounding box center [1118, 32] width 28 height 28
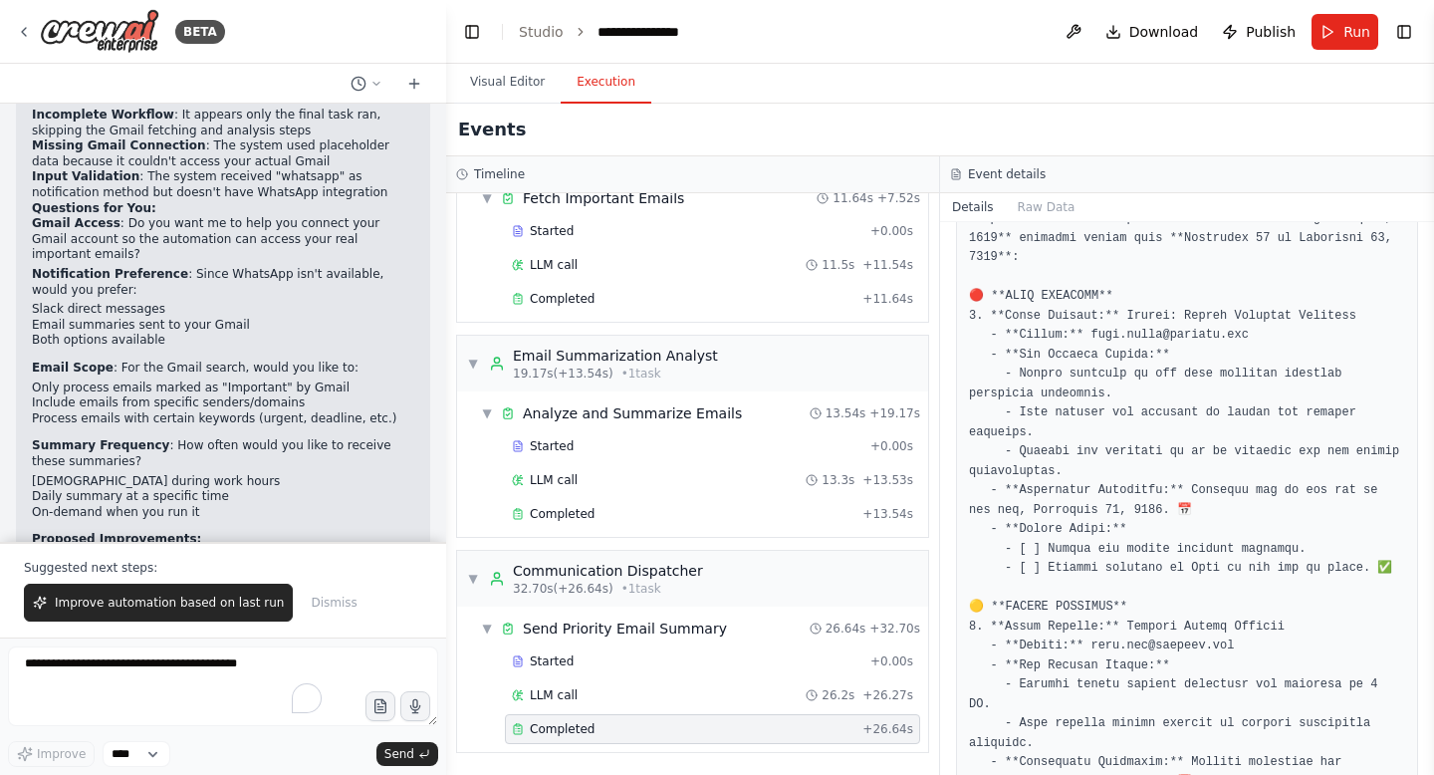
scroll to position [690, 0]
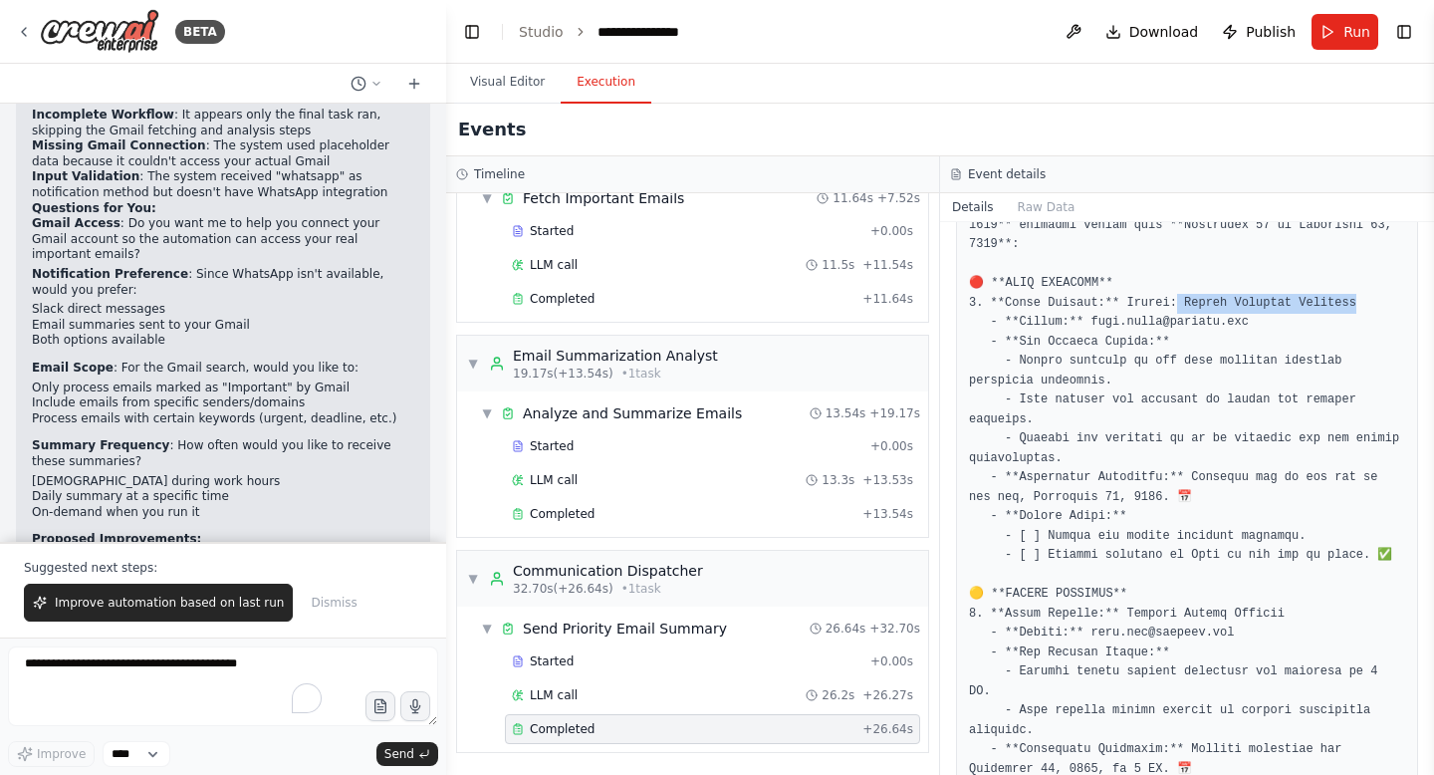
drag, startPoint x: 1181, startPoint y: 297, endPoint x: 1350, endPoint y: 296, distance: 168.3
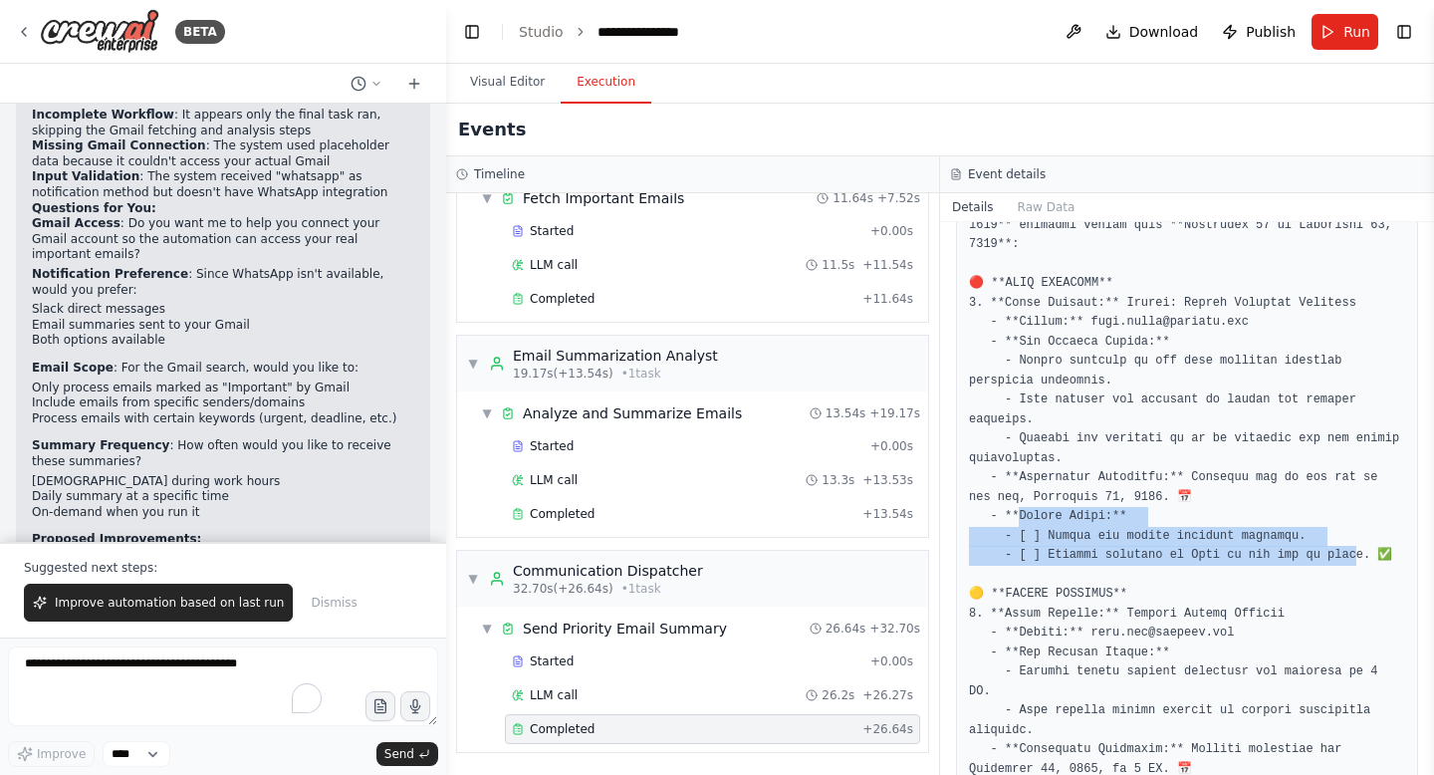
drag, startPoint x: 1021, startPoint y: 518, endPoint x: 1357, endPoint y: 556, distance: 337.8
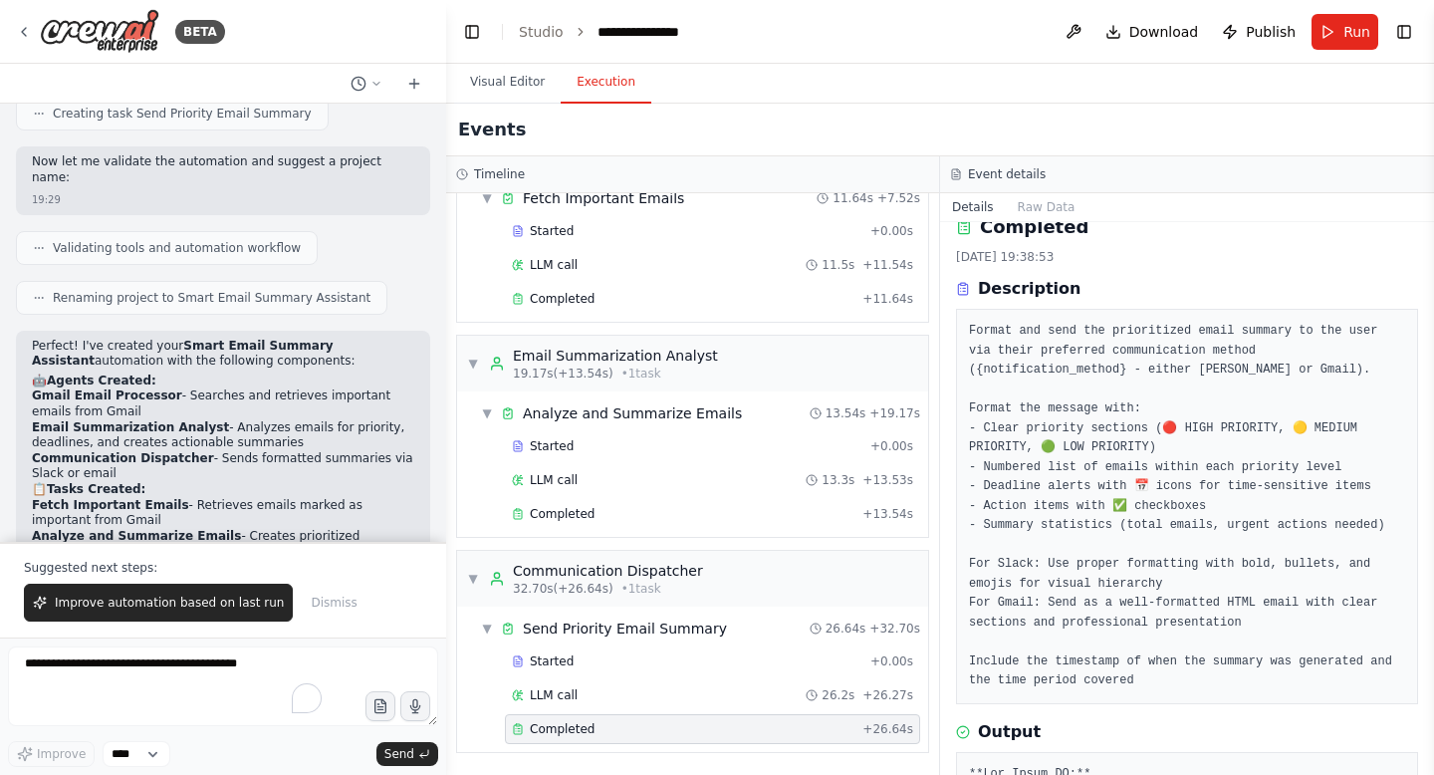
scroll to position [1225, 0]
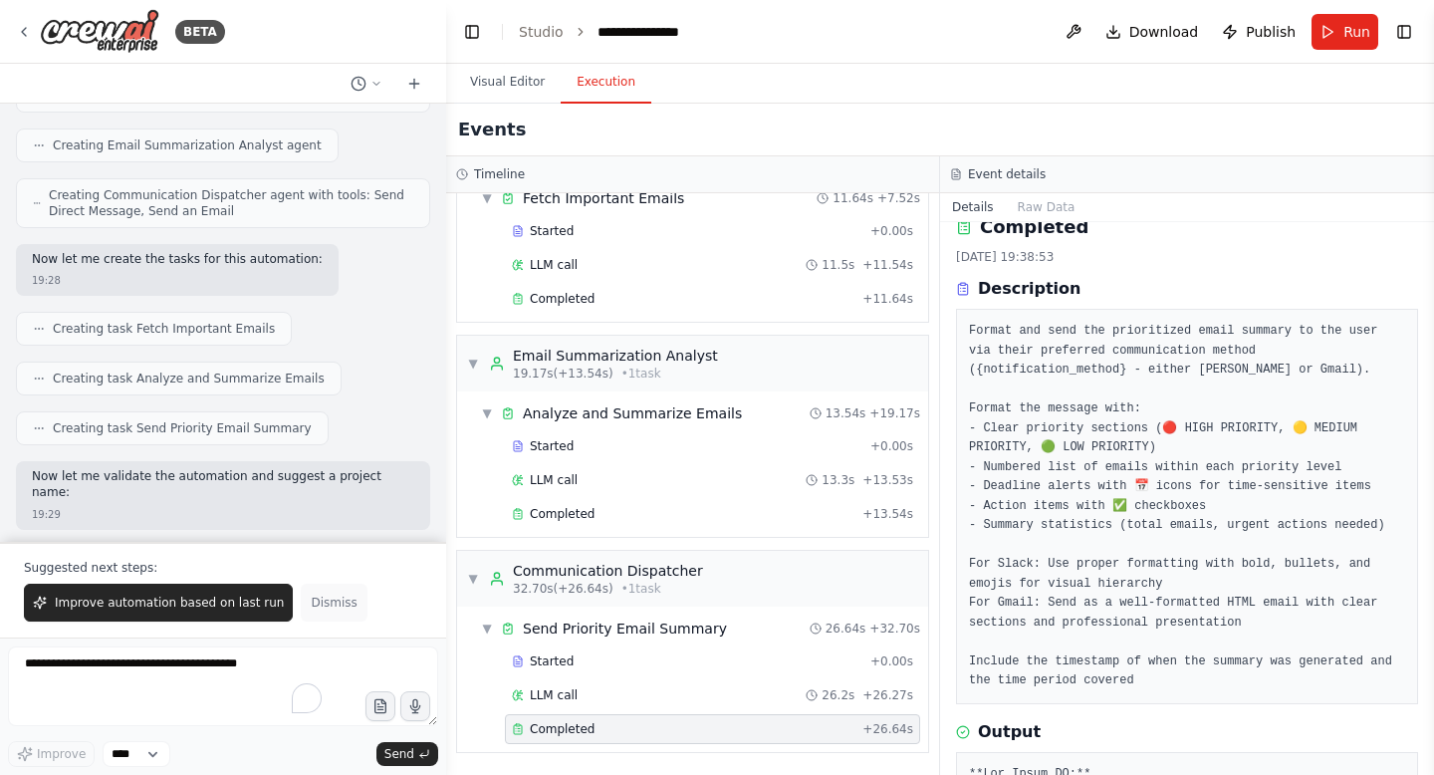
click at [326, 596] on span "Dismiss" at bounding box center [334, 603] width 46 height 16
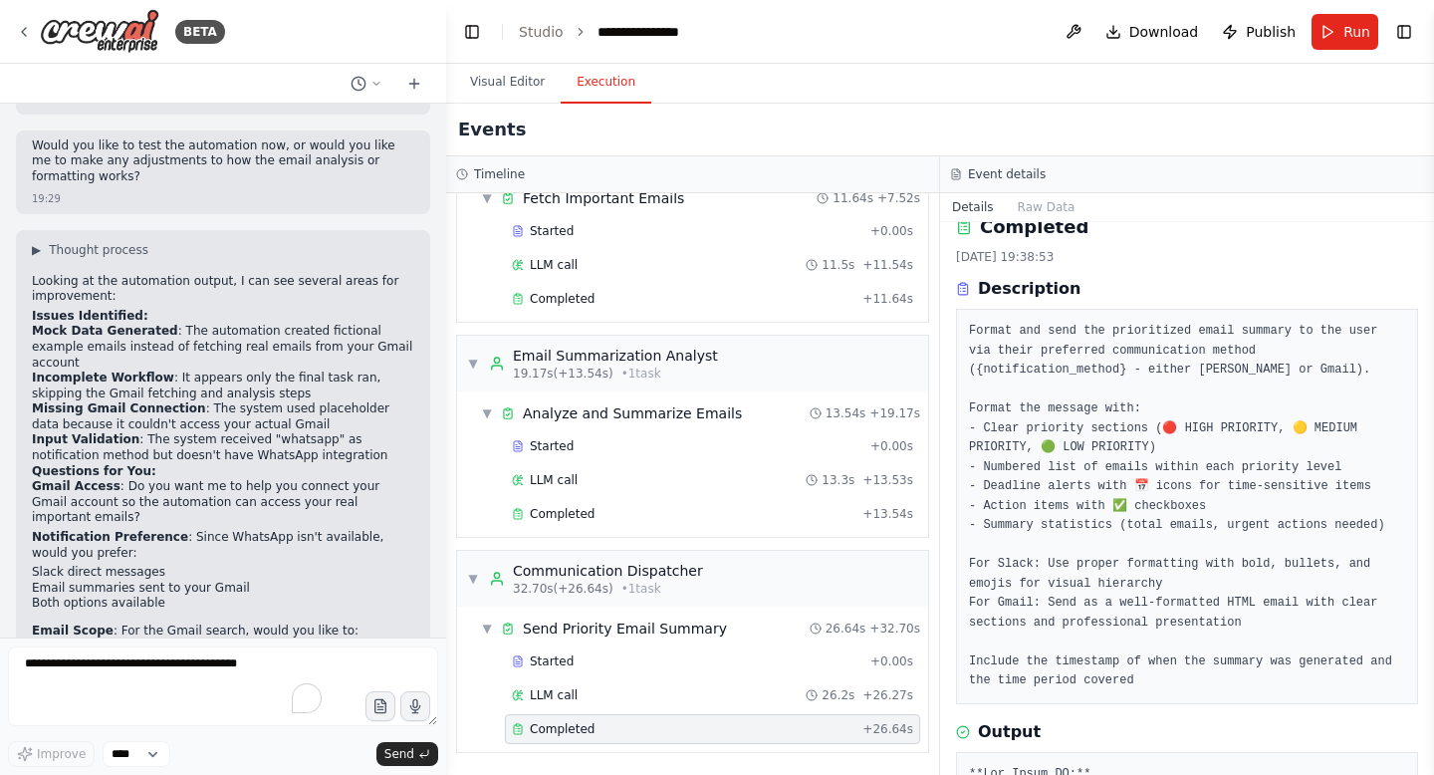
scroll to position [2741, 0]
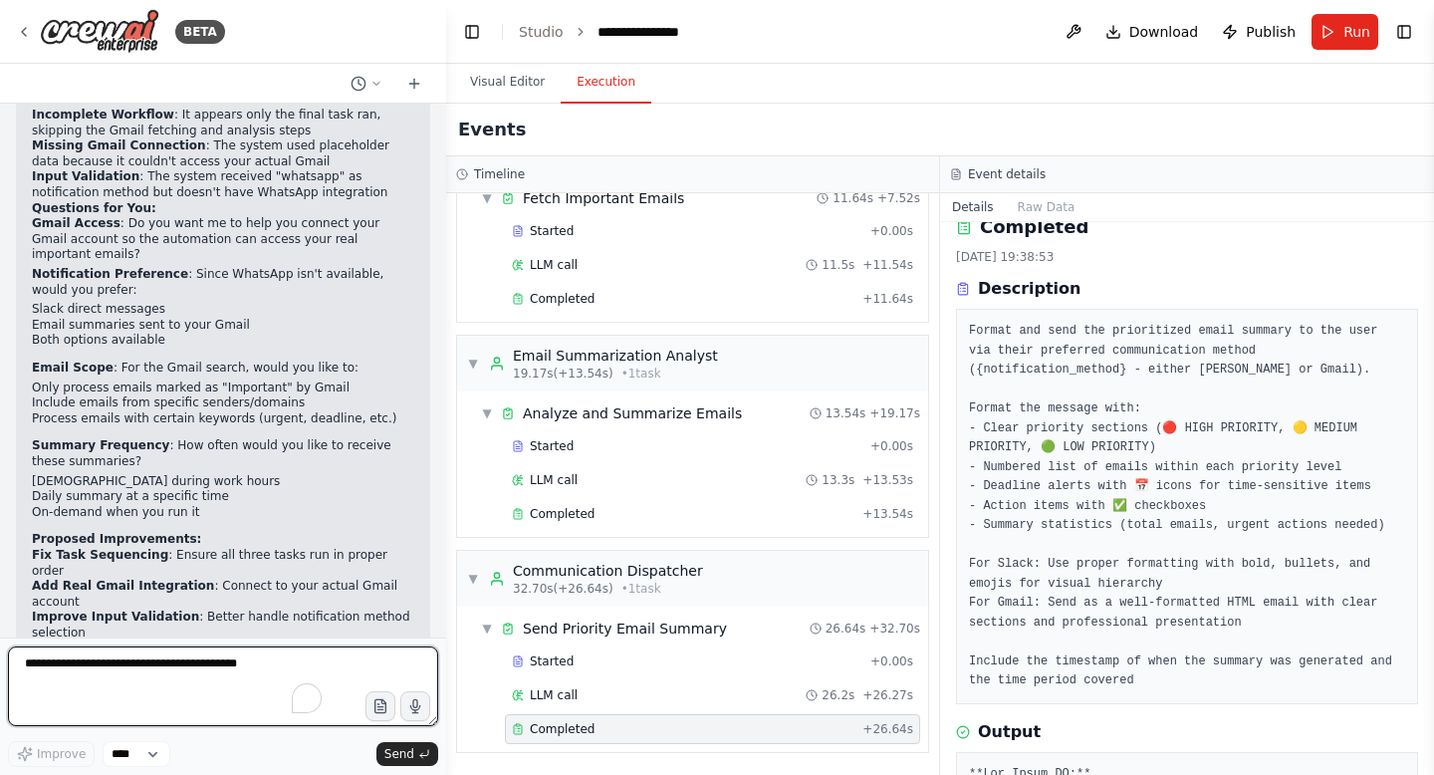
click at [230, 670] on textarea "To enrich screen reader interactions, please activate Accessibility in Grammarl…" at bounding box center [223, 686] width 430 height 80
type textarea "**********"
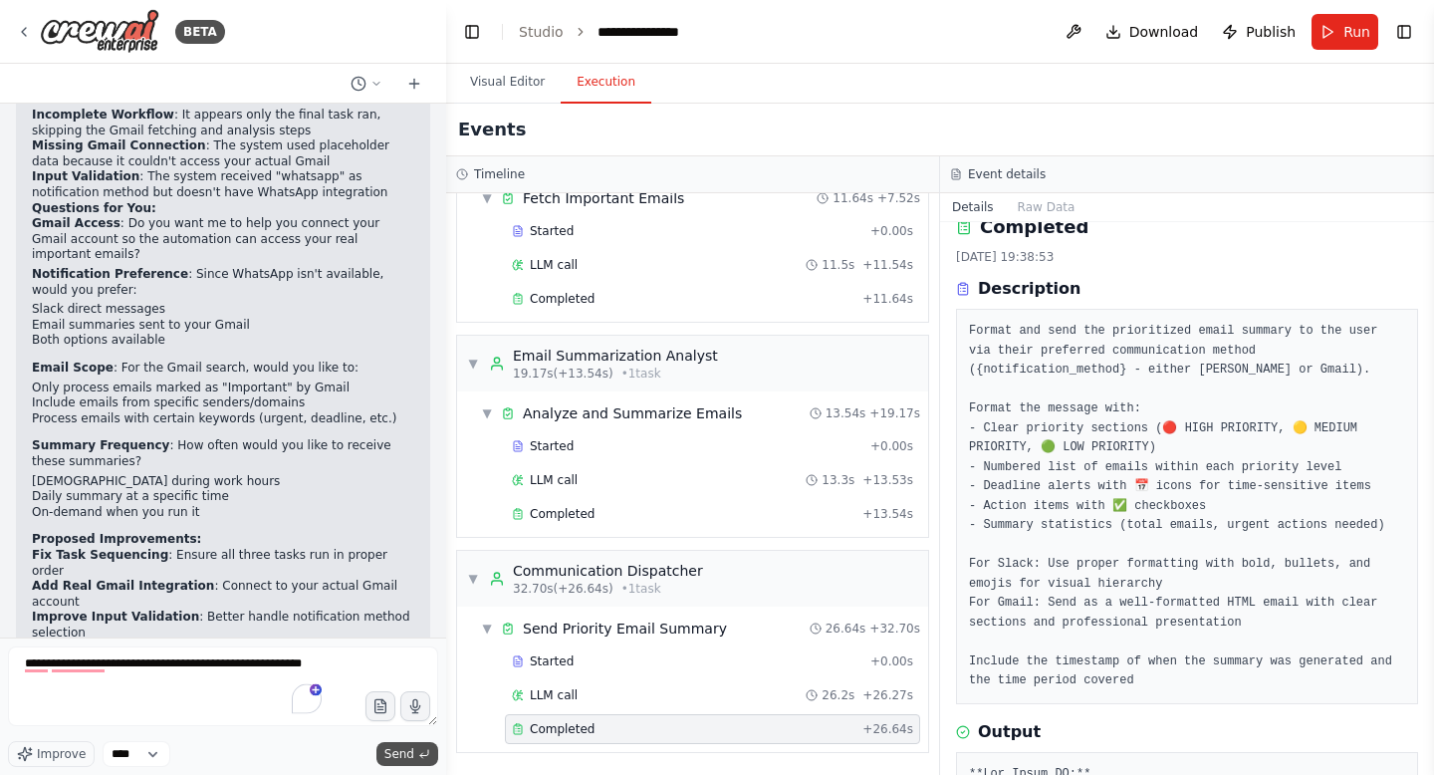
click at [398, 752] on span "Send" at bounding box center [399, 754] width 30 height 16
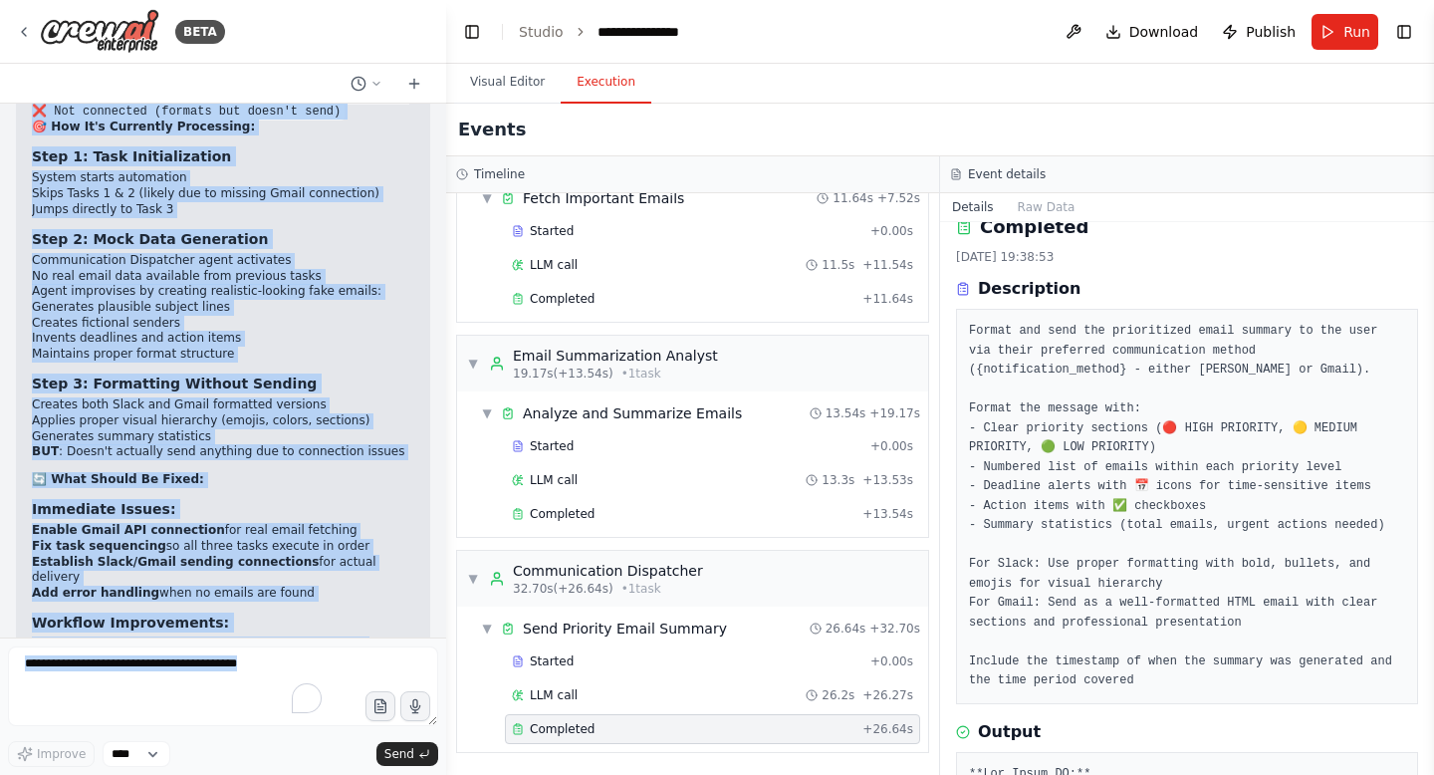
scroll to position [4512, 0]
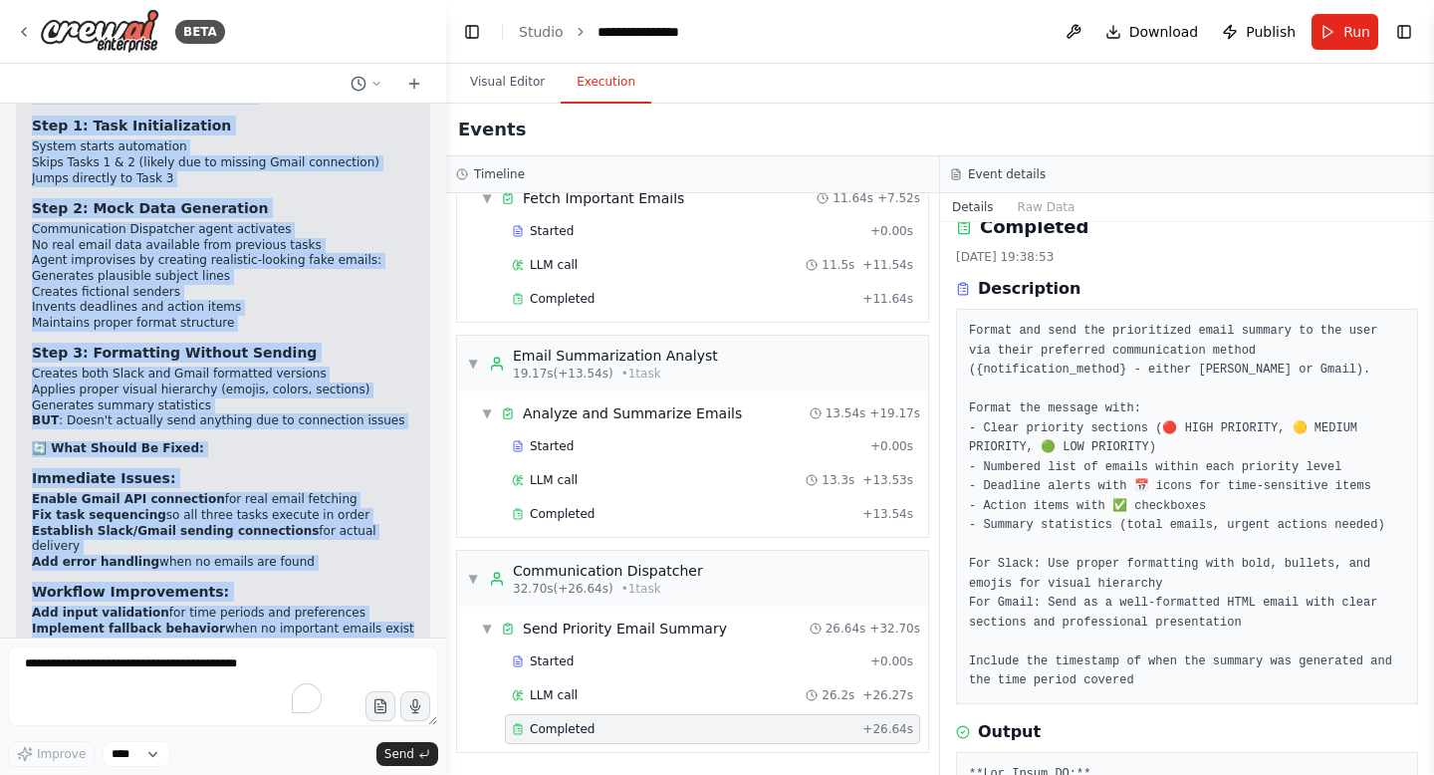
drag, startPoint x: 36, startPoint y: 319, endPoint x: 302, endPoint y: 590, distance: 379.6
copy div "ased on the automation output, here's an in-depth analysis of what's actually h…"
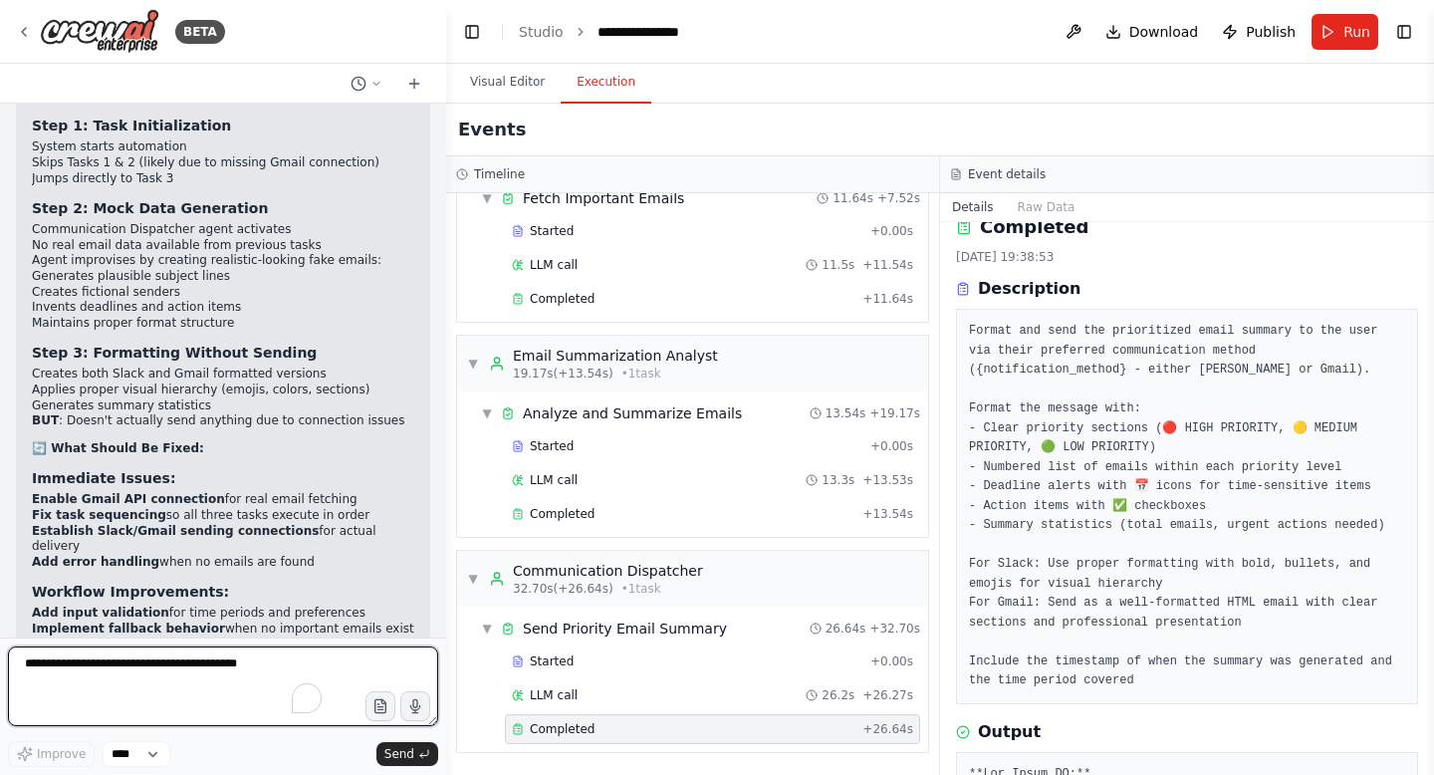
click at [194, 688] on textarea "To enrich screen reader interactions, please activate Accessibility in Grammarl…" at bounding box center [223, 686] width 430 height 80
click at [195, 688] on textarea "To enrich screen reader interactions, please activate Accessibility in Grammarl…" at bounding box center [223, 686] width 430 height 80
type textarea "**********"
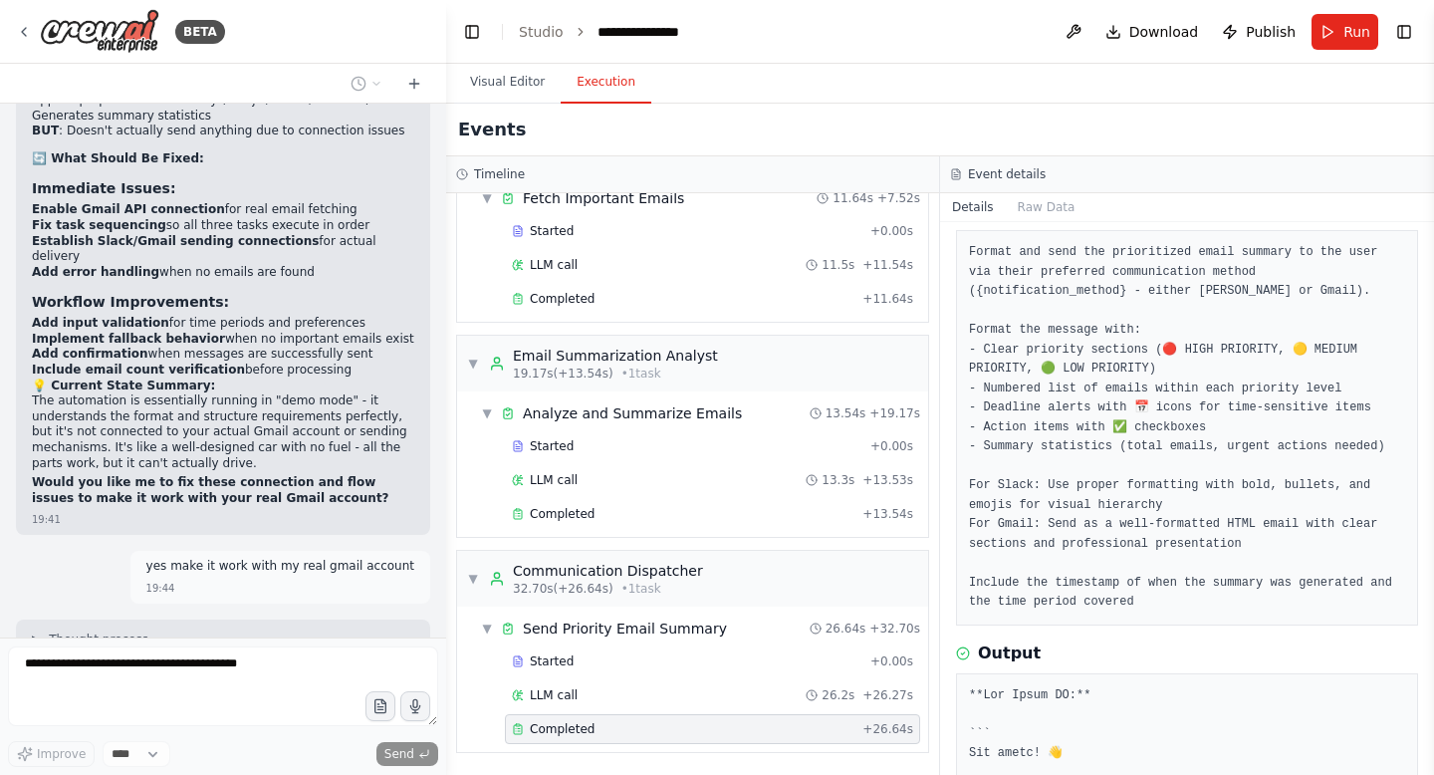
scroll to position [4818, 0]
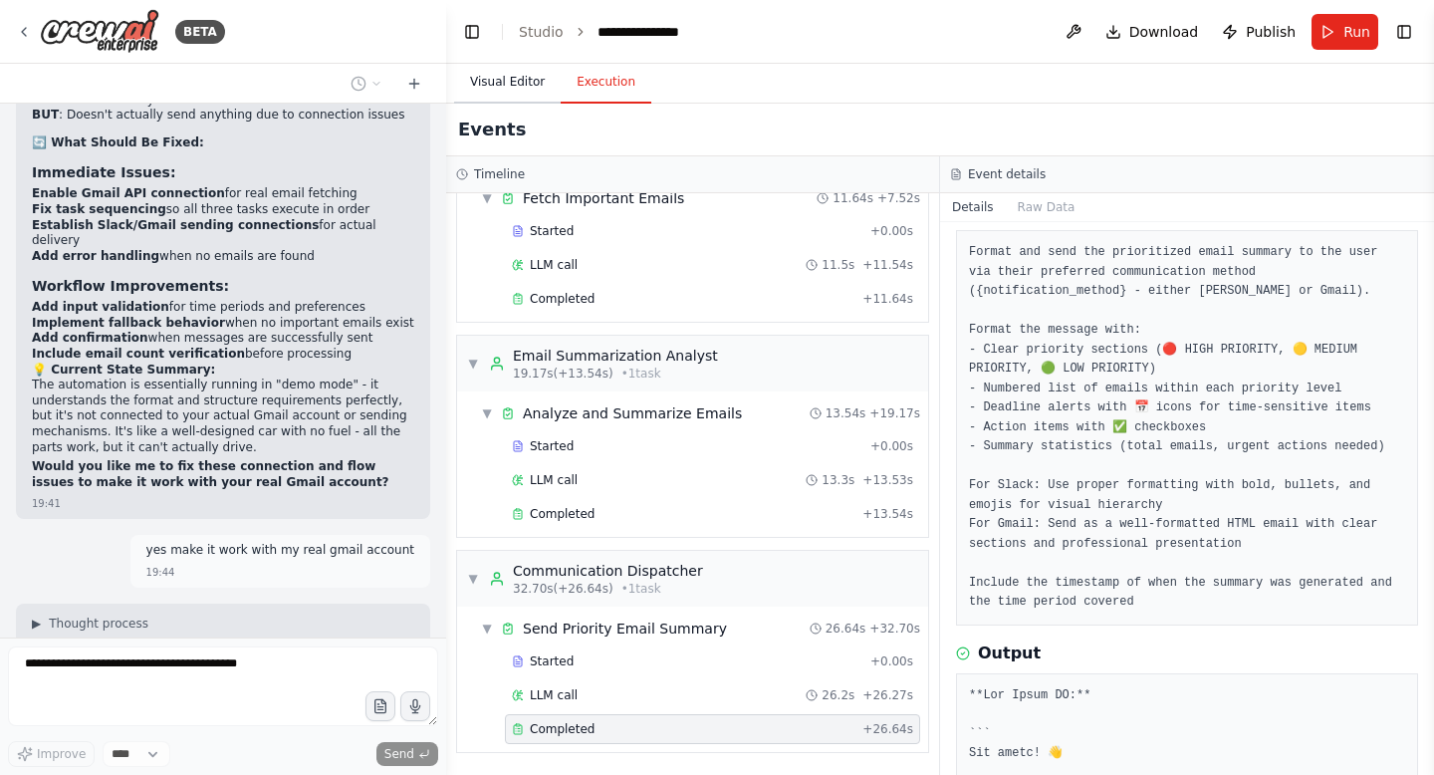
click at [503, 85] on button "Visual Editor" at bounding box center [507, 83] width 107 height 42
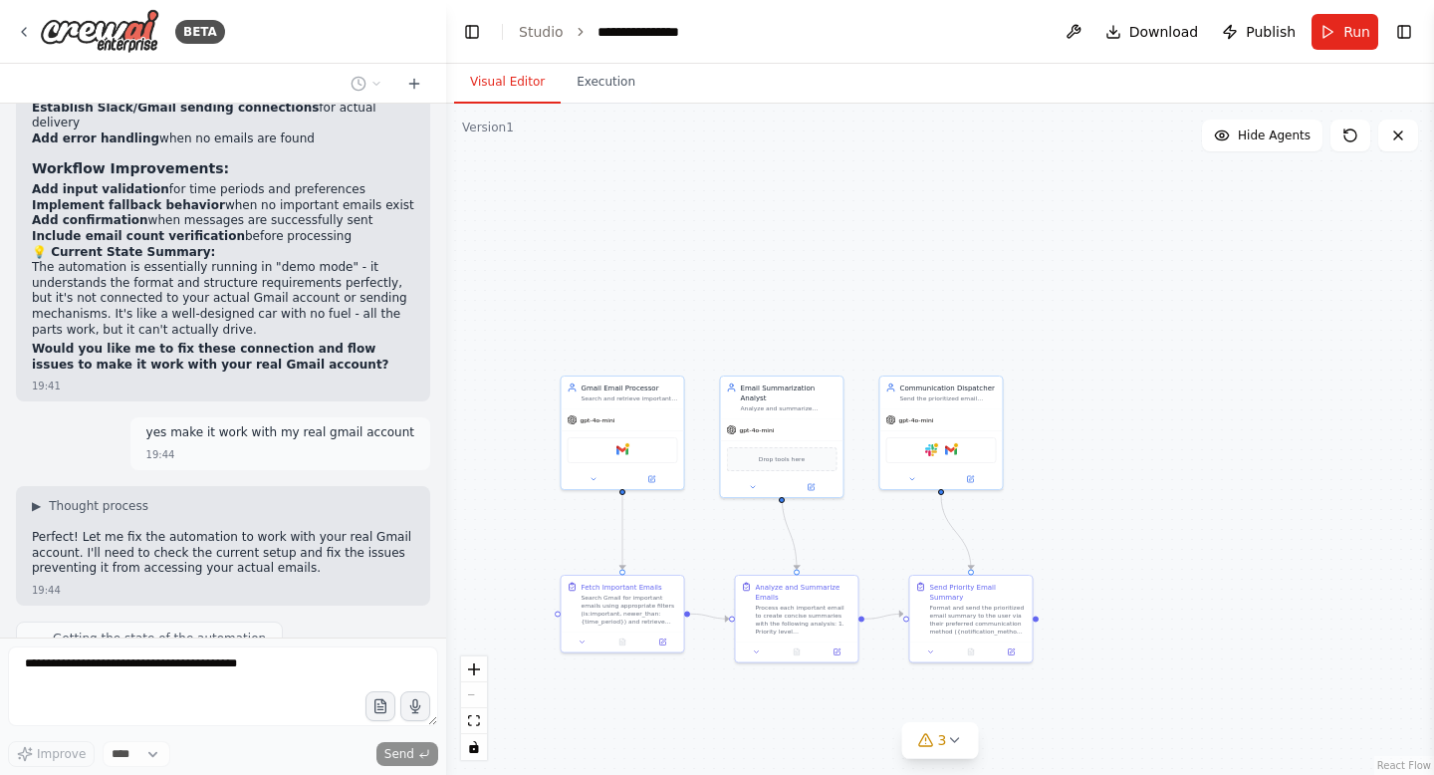
scroll to position [4951, 0]
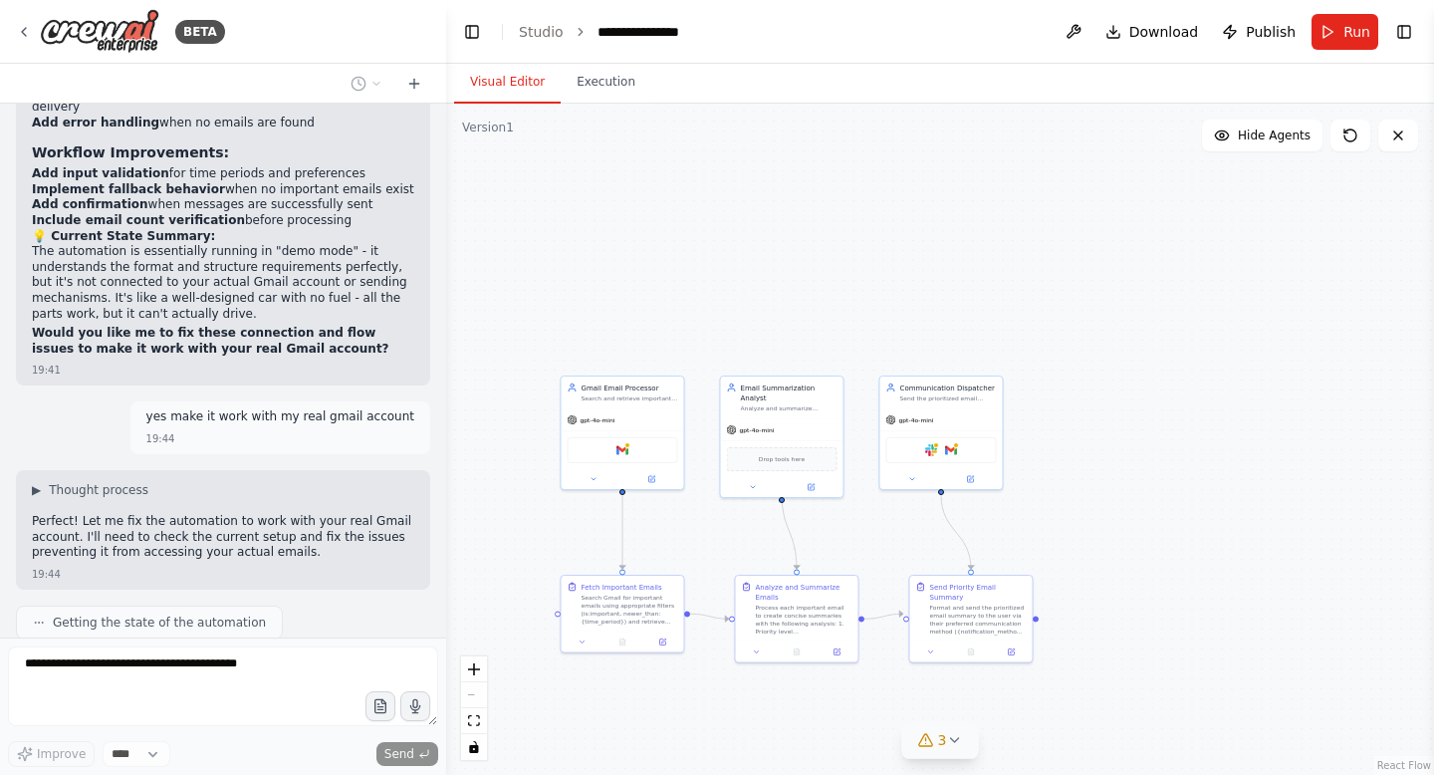
click at [940, 749] on span "3" at bounding box center [942, 740] width 9 height 20
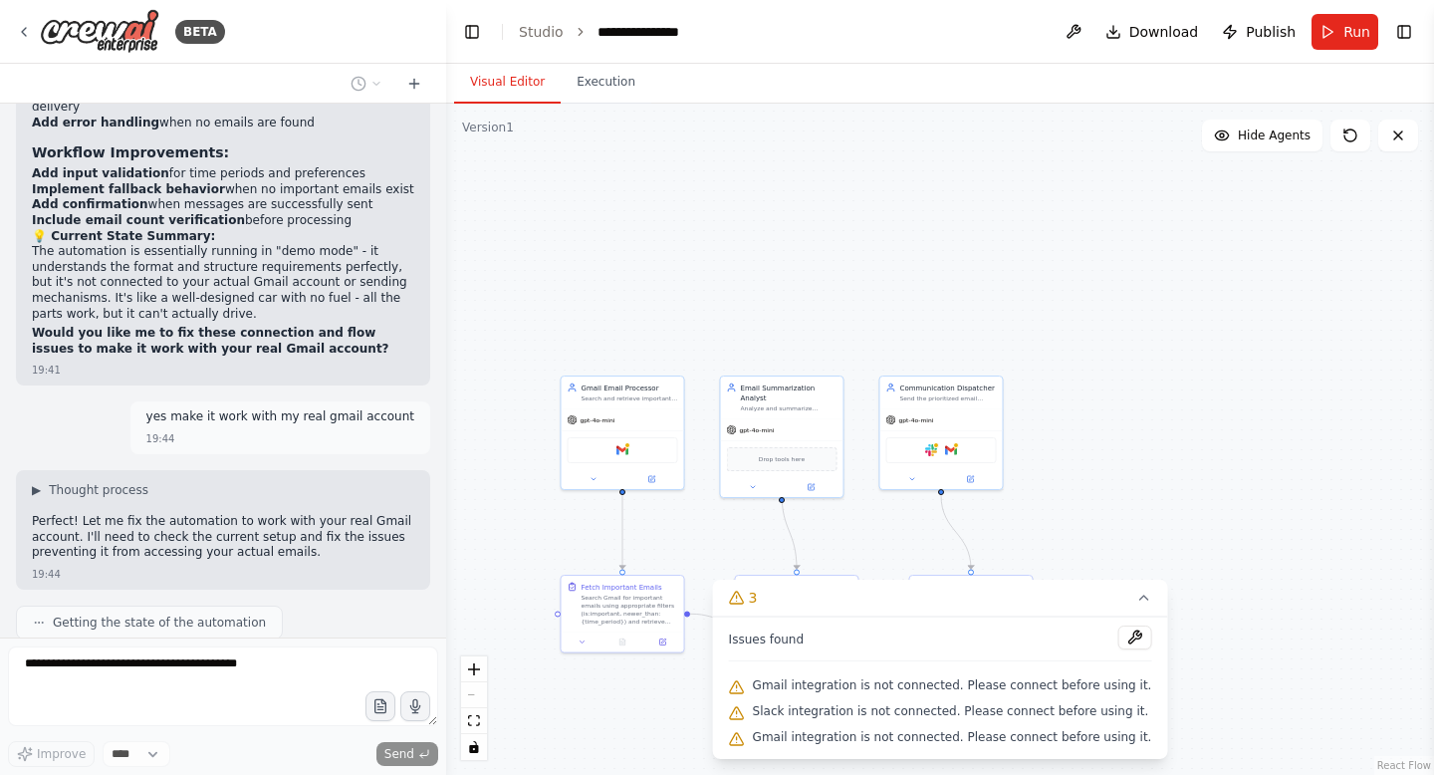
click at [1121, 640] on button at bounding box center [1135, 638] width 34 height 24
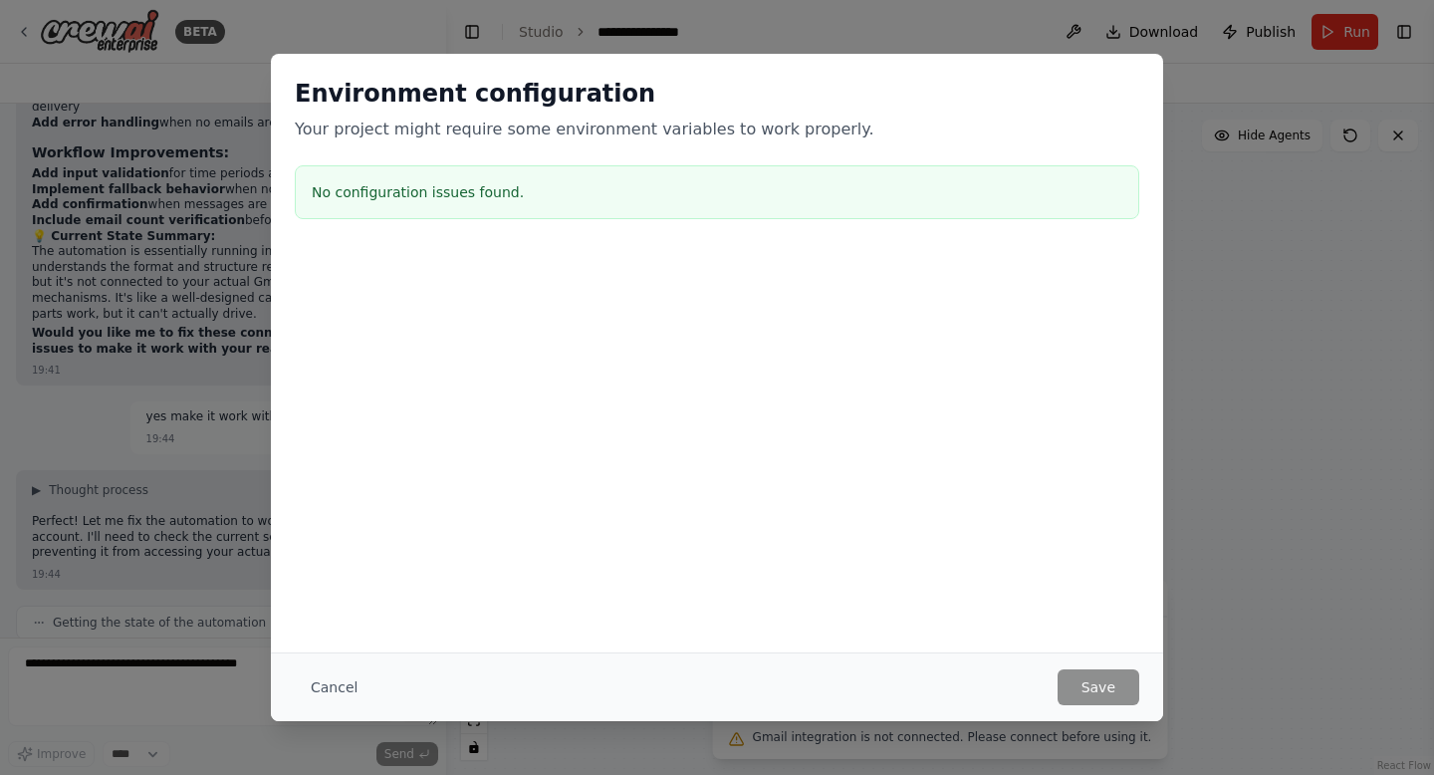
click at [732, 151] on div "Environment configuration Your project might require some environment variables…" at bounding box center [717, 152] width 892 height 197
click at [1022, 650] on div "Environment configuration Your project might require some environment variables…" at bounding box center [717, 387] width 892 height 667
click at [331, 695] on button "Cancel" at bounding box center [334, 687] width 79 height 36
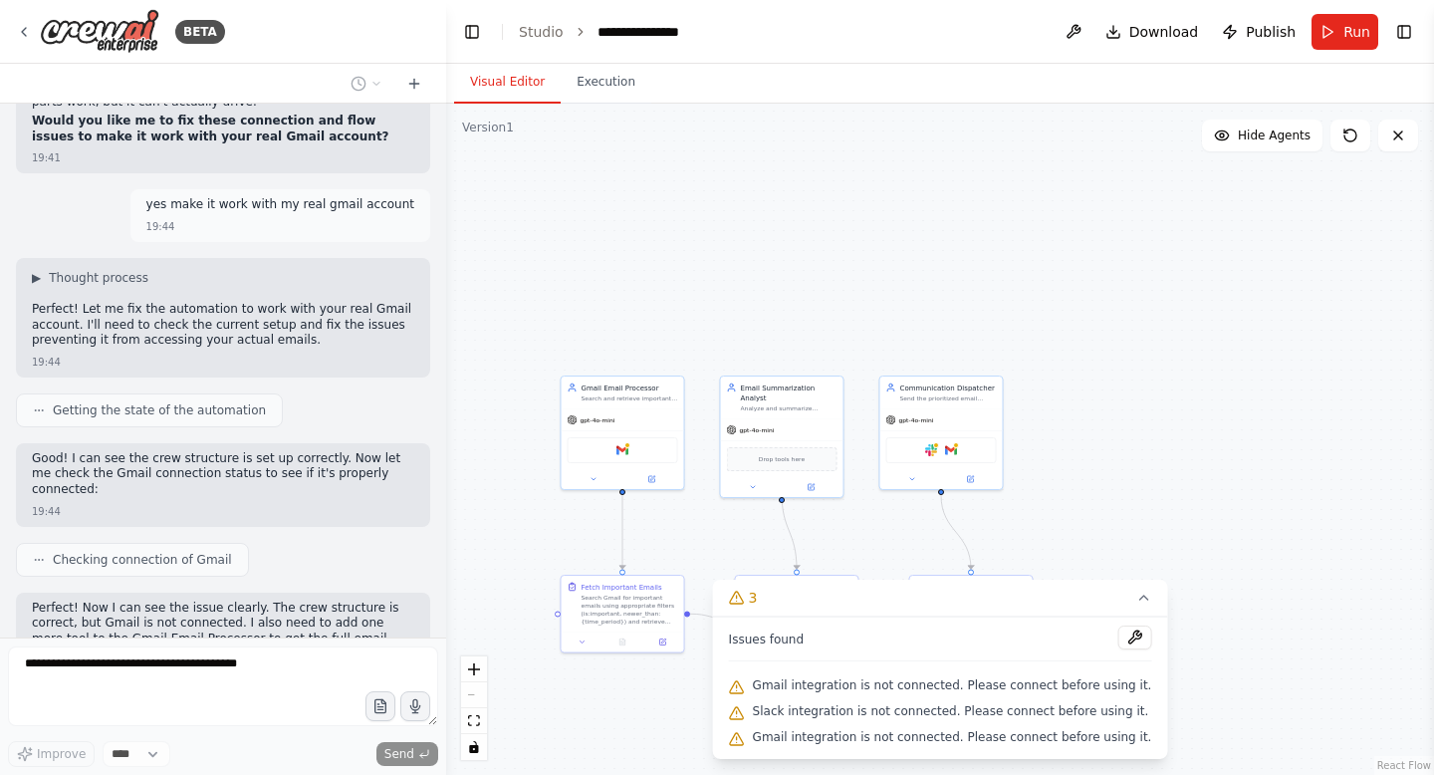
scroll to position [5281, 0]
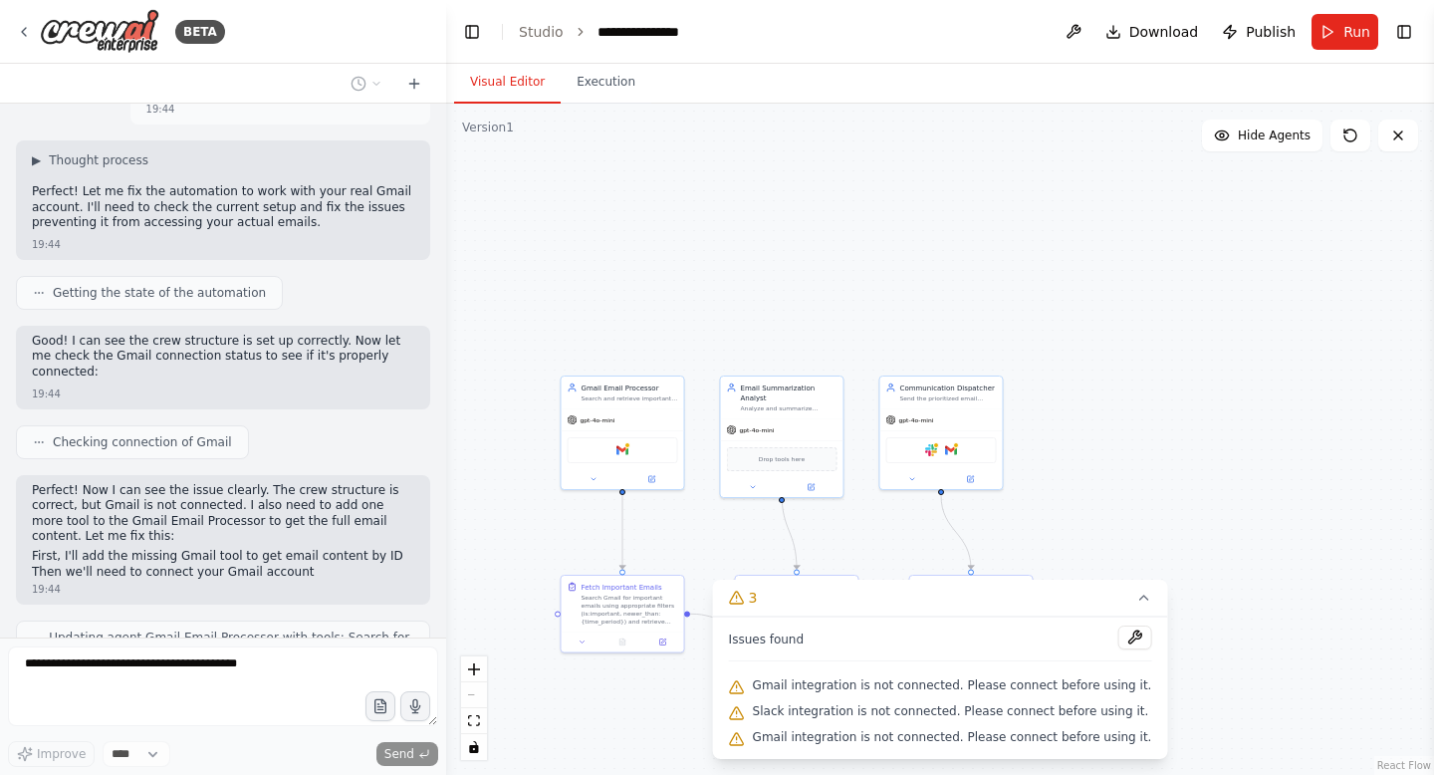
click at [922, 203] on div ".deletable-edge-delete-btn { width: 20px; height: 20px; border: 0px solid #ffff…" at bounding box center [940, 439] width 988 height 671
click at [1138, 595] on icon at bounding box center [1143, 598] width 16 height 16
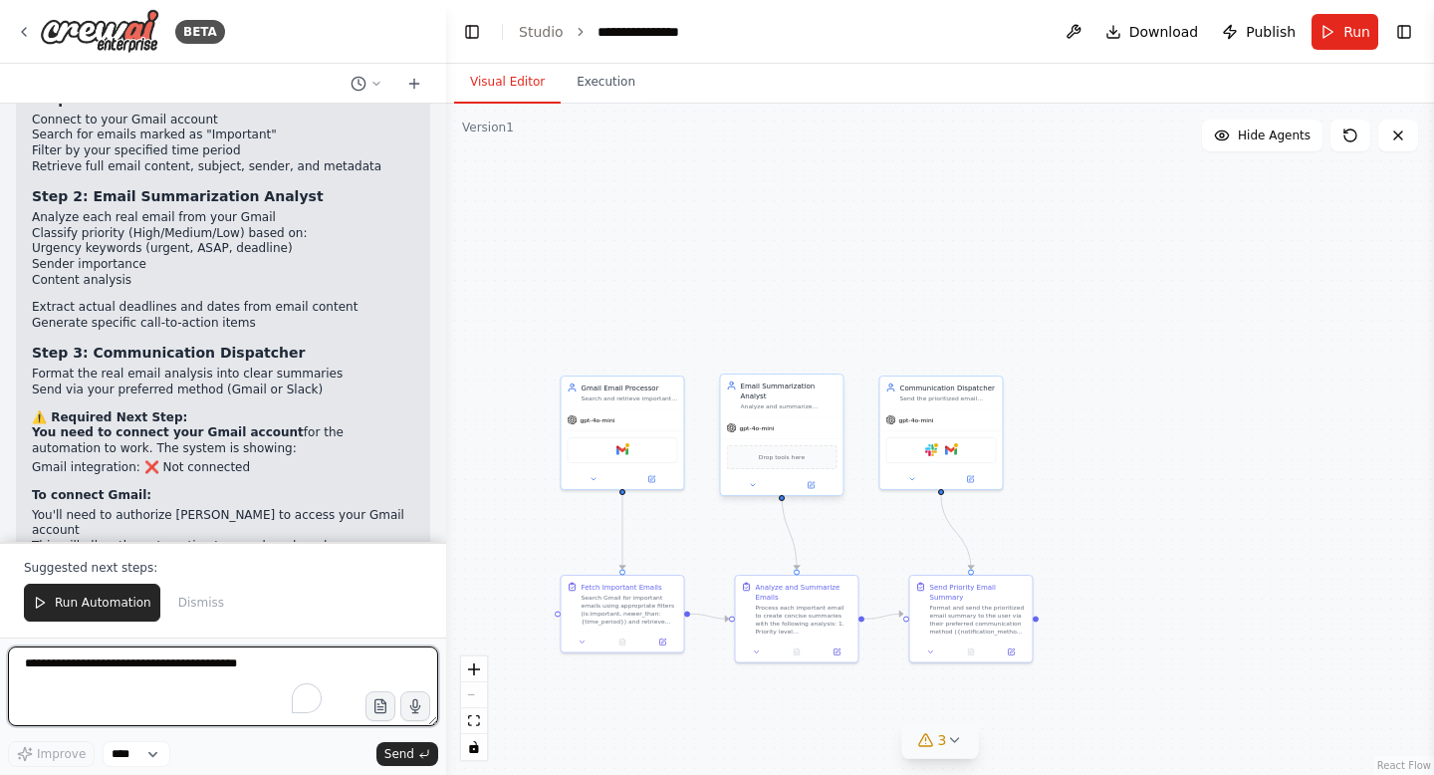
scroll to position [6353, 0]
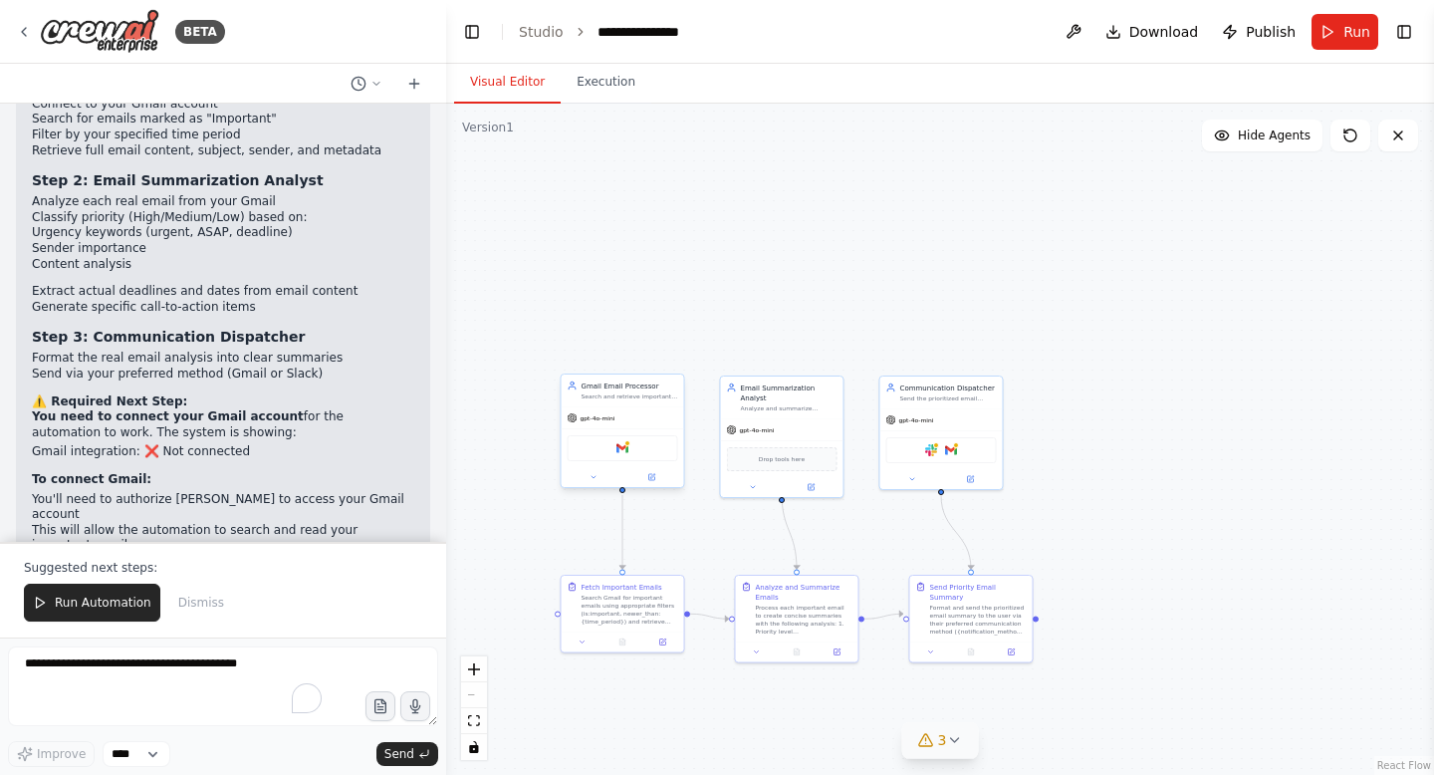
click at [623, 457] on div "Gmail" at bounding box center [623, 448] width 111 height 26
click at [625, 454] on div "Gmail" at bounding box center [623, 448] width 111 height 26
drag, startPoint x: 626, startPoint y: 454, endPoint x: 714, endPoint y: 285, distance: 191.1
click at [714, 285] on div "Gmail" at bounding box center [712, 279] width 111 height 26
click at [953, 229] on div ".deletable-edge-delete-btn { width: 20px; height: 20px; border: 0px solid #ffff…" at bounding box center [940, 439] width 988 height 671
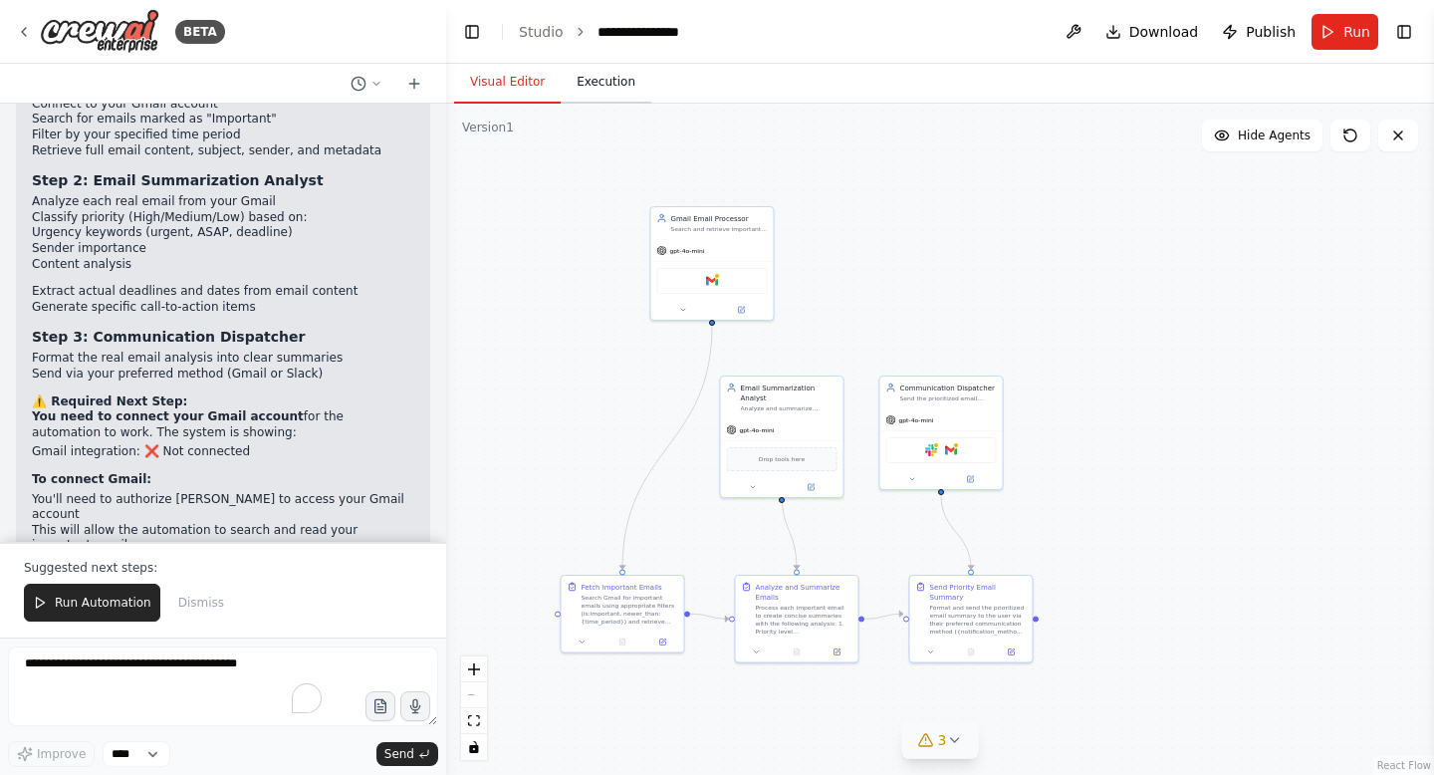
click at [594, 81] on button "Execution" at bounding box center [606, 83] width 91 height 42
click at [524, 75] on button "Visual Editor" at bounding box center [507, 83] width 107 height 42
drag, startPoint x: 765, startPoint y: 423, endPoint x: 770, endPoint y: 479, distance: 56.0
click at [770, 479] on div "gpt-4o-mini" at bounding box center [792, 488] width 123 height 22
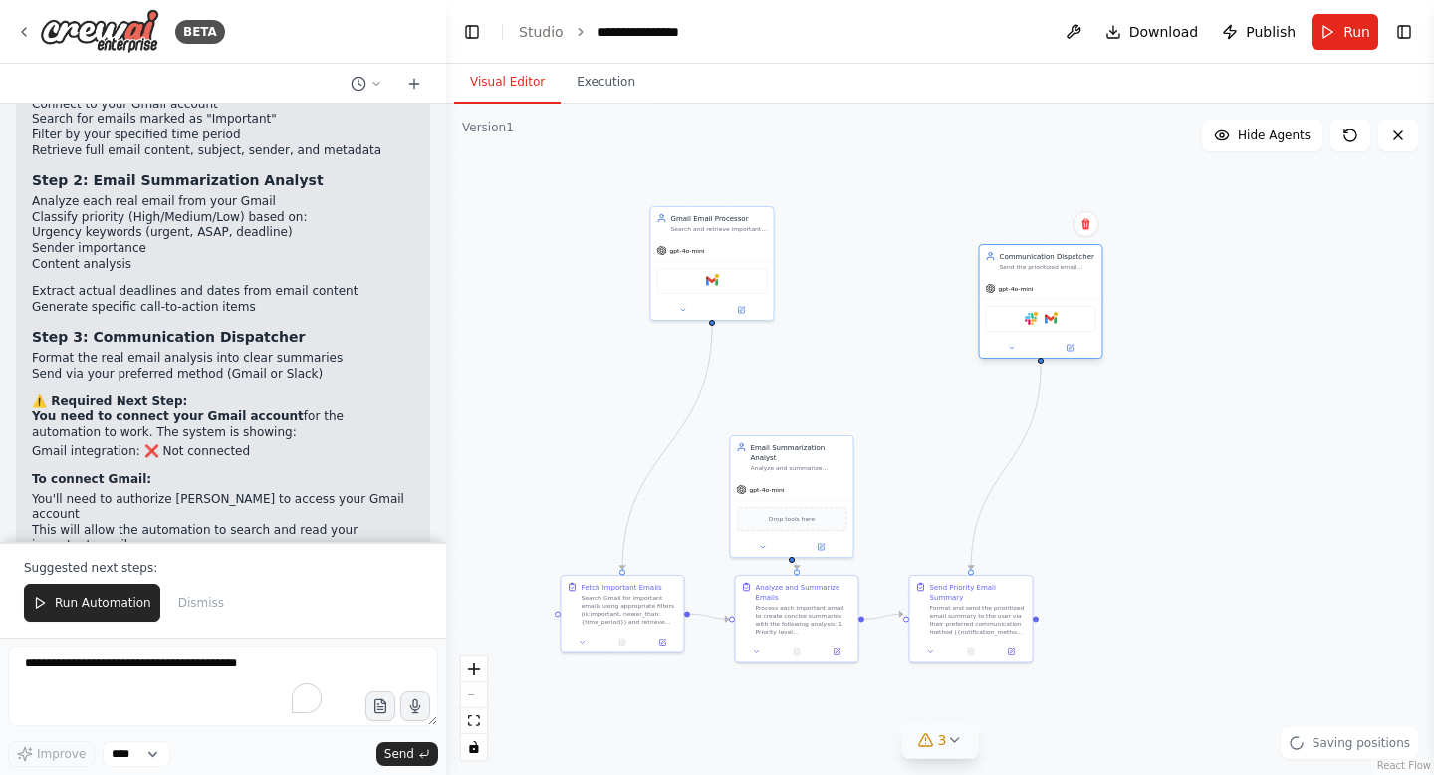
drag, startPoint x: 963, startPoint y: 418, endPoint x: 1066, endPoint y: 294, distance: 161.3
click at [1067, 294] on div "gpt-4o-mini" at bounding box center [1041, 289] width 123 height 22
drag, startPoint x: 786, startPoint y: 625, endPoint x: 779, endPoint y: 695, distance: 71.1
click at [779, 695] on div "Process each important email to create concise summaries with the following ana…" at bounding box center [799, 687] width 97 height 32
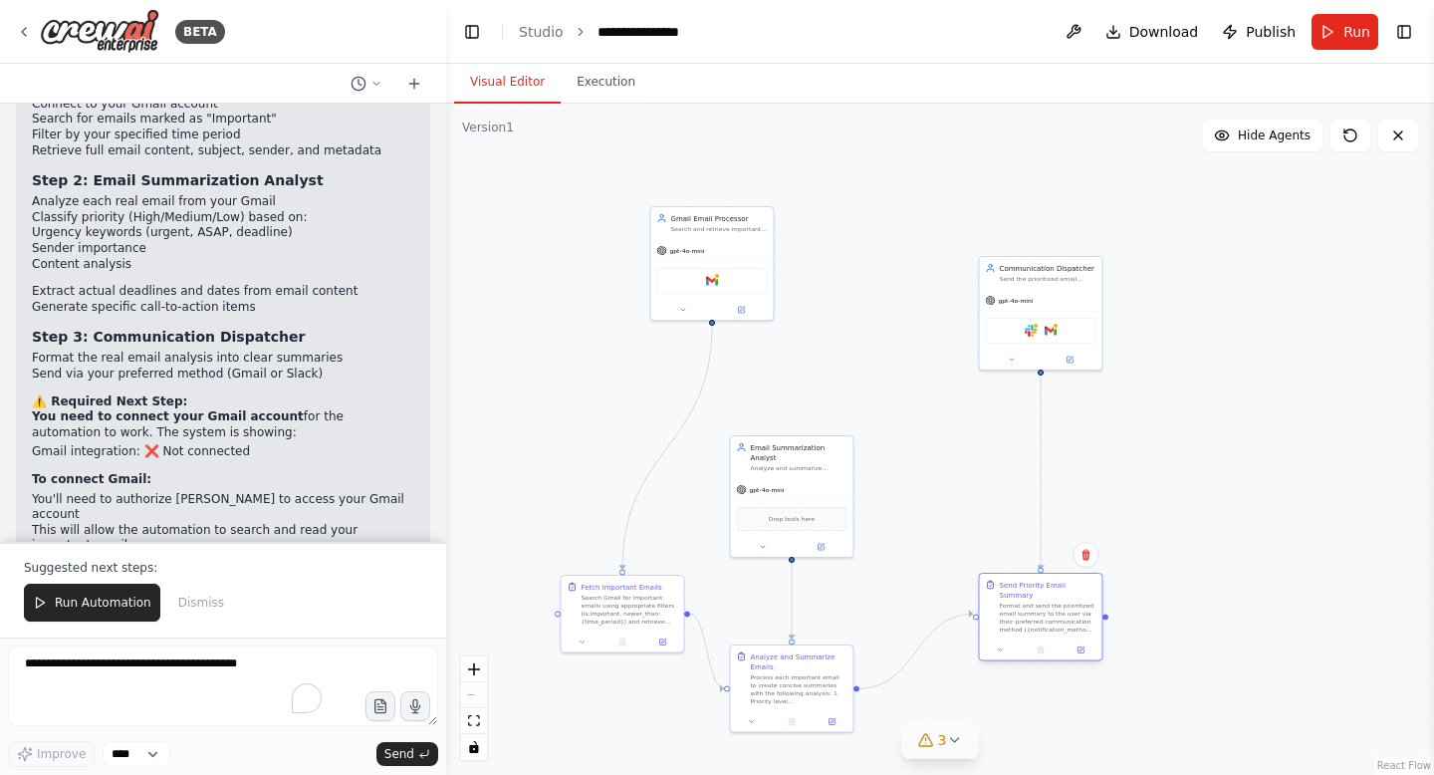
drag, startPoint x: 985, startPoint y: 607, endPoint x: 1055, endPoint y: 603, distance: 69.8
click at [1056, 603] on div "Format and send the prioritized email summary to the user via their preferred c…" at bounding box center [1048, 618] width 97 height 32
drag, startPoint x: 787, startPoint y: 481, endPoint x: 846, endPoint y: 481, distance: 58.8
click at [847, 481] on div "gpt-4o-mini" at bounding box center [852, 488] width 123 height 22
click at [874, 294] on div ".deletable-edge-delete-btn { width: 20px; height: 20px; border: 0px solid #ffff…" at bounding box center [940, 439] width 988 height 671
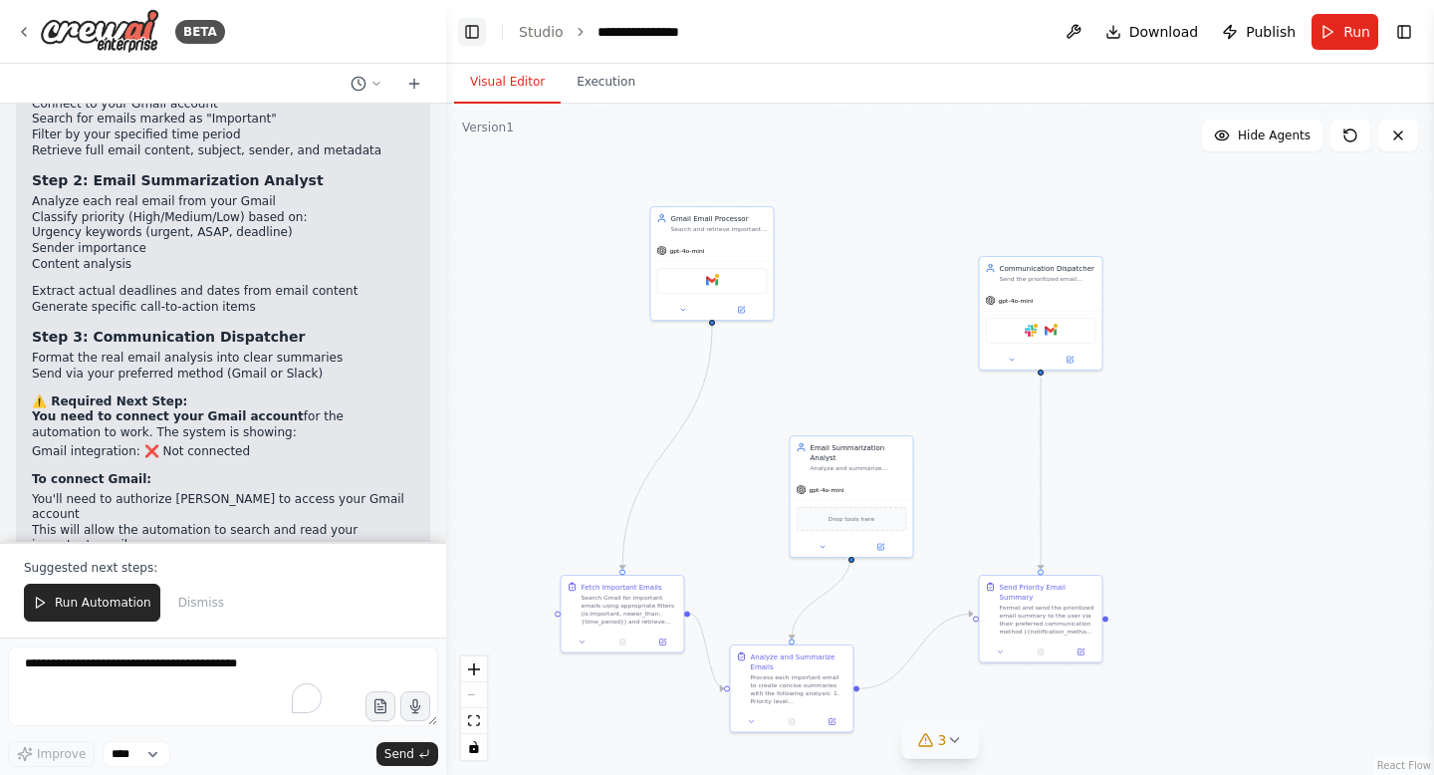
click at [470, 32] on button "Toggle Left Sidebar" at bounding box center [472, 32] width 28 height 28
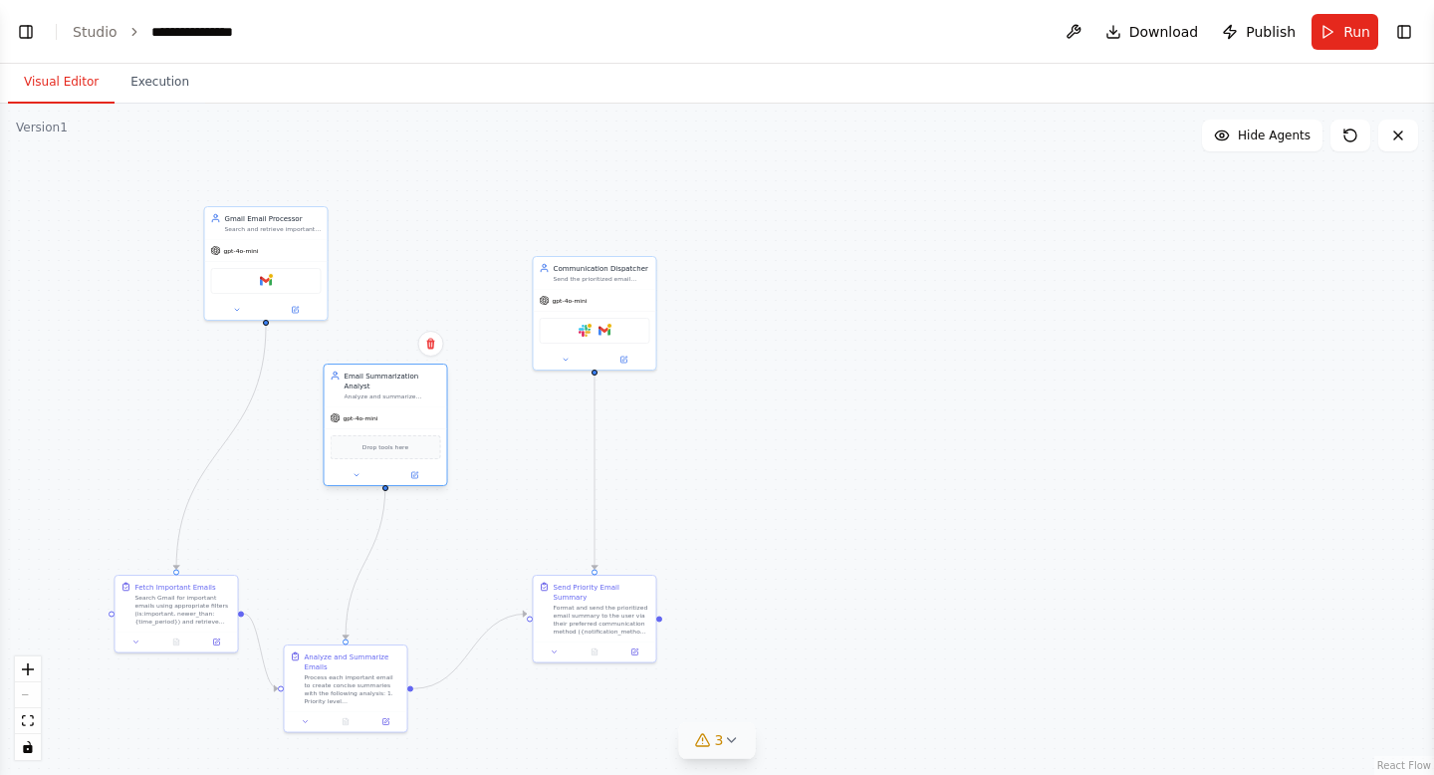
drag, startPoint x: 398, startPoint y: 459, endPoint x: 377, endPoint y: 387, distance: 74.7
click at [378, 392] on div "Analyze and summarize important emails with priority classification, extract de…" at bounding box center [393, 396] width 97 height 8
drag, startPoint x: 161, startPoint y: 611, endPoint x: 125, endPoint y: 521, distance: 96.5
click at [125, 521] on div "Search Gmail for important emails using appropriate filters (is:important, newe…" at bounding box center [154, 528] width 97 height 32
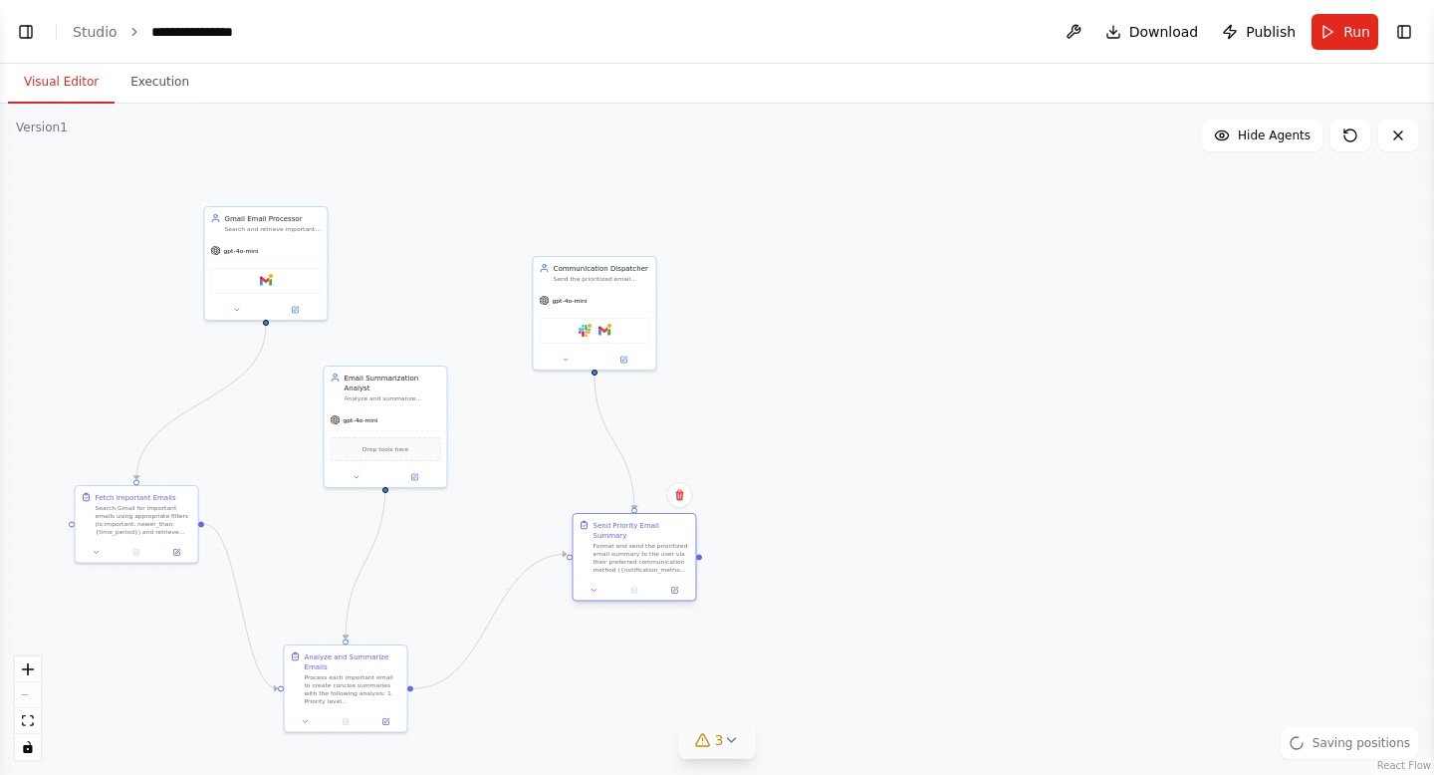
drag, startPoint x: 579, startPoint y: 607, endPoint x: 612, endPoint y: 547, distance: 68.2
click at [612, 547] on div "Format and send the prioritized email summary to the user via their preferred c…" at bounding box center [642, 558] width 97 height 32
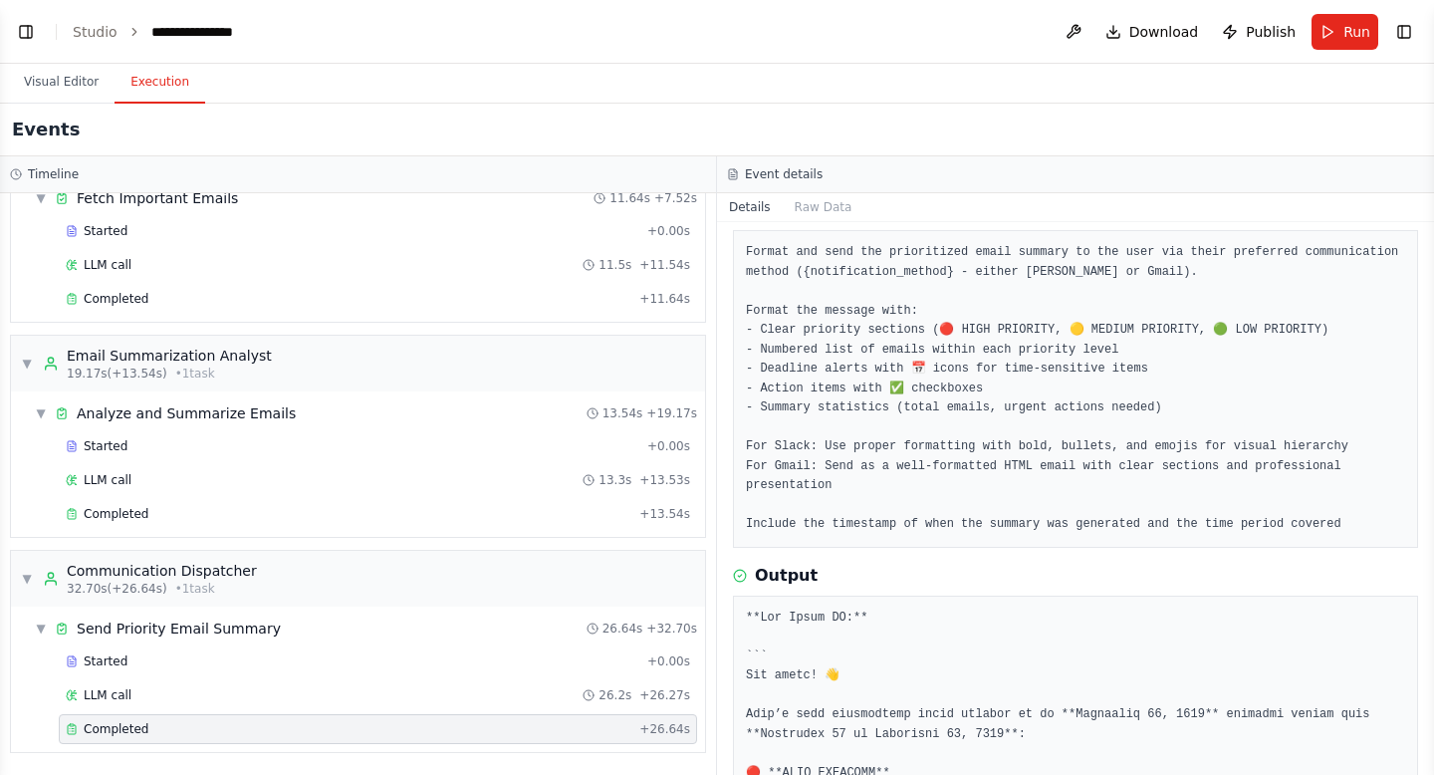
click at [174, 75] on button "Execution" at bounding box center [160, 83] width 91 height 42
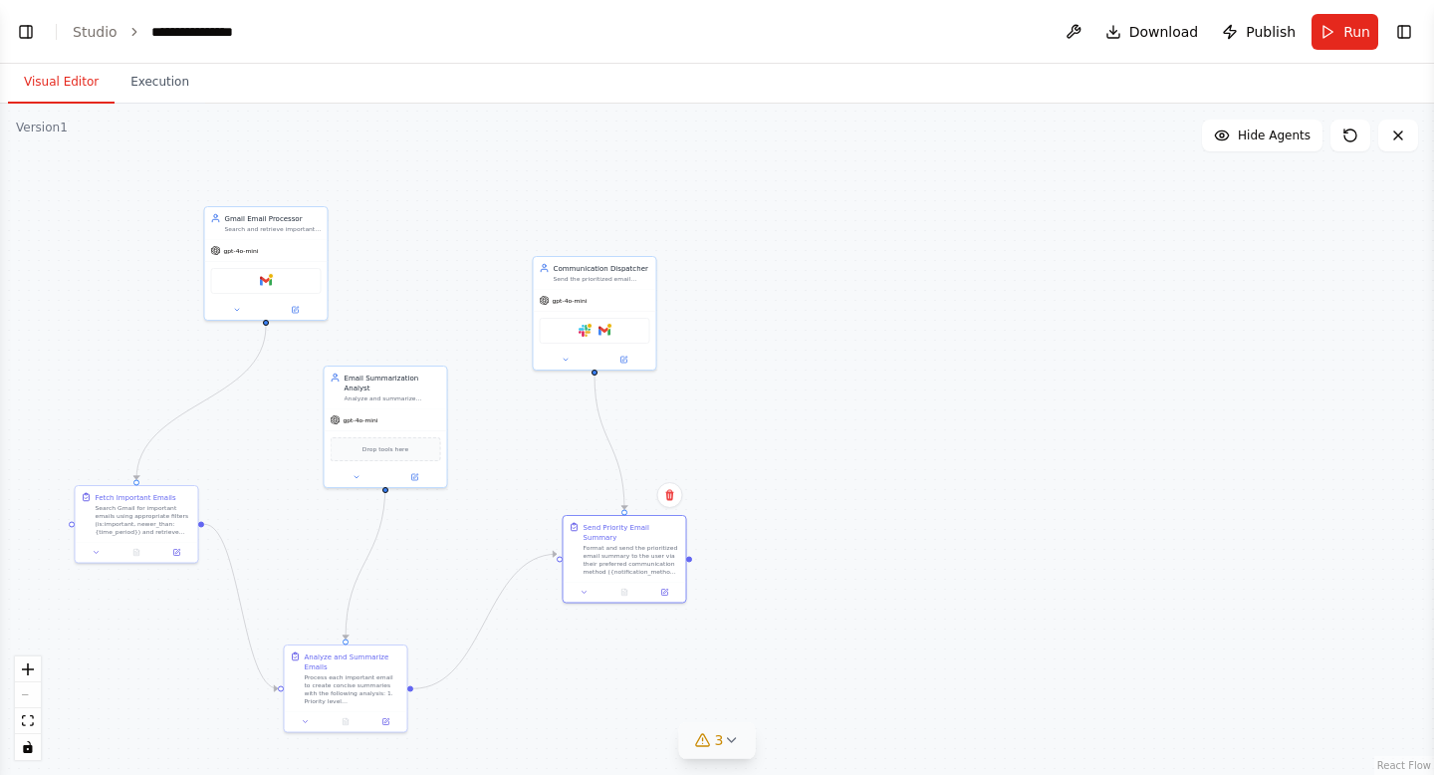
click at [70, 92] on button "Visual Editor" at bounding box center [61, 83] width 107 height 42
click at [726, 757] on button "3" at bounding box center [717, 740] width 77 height 37
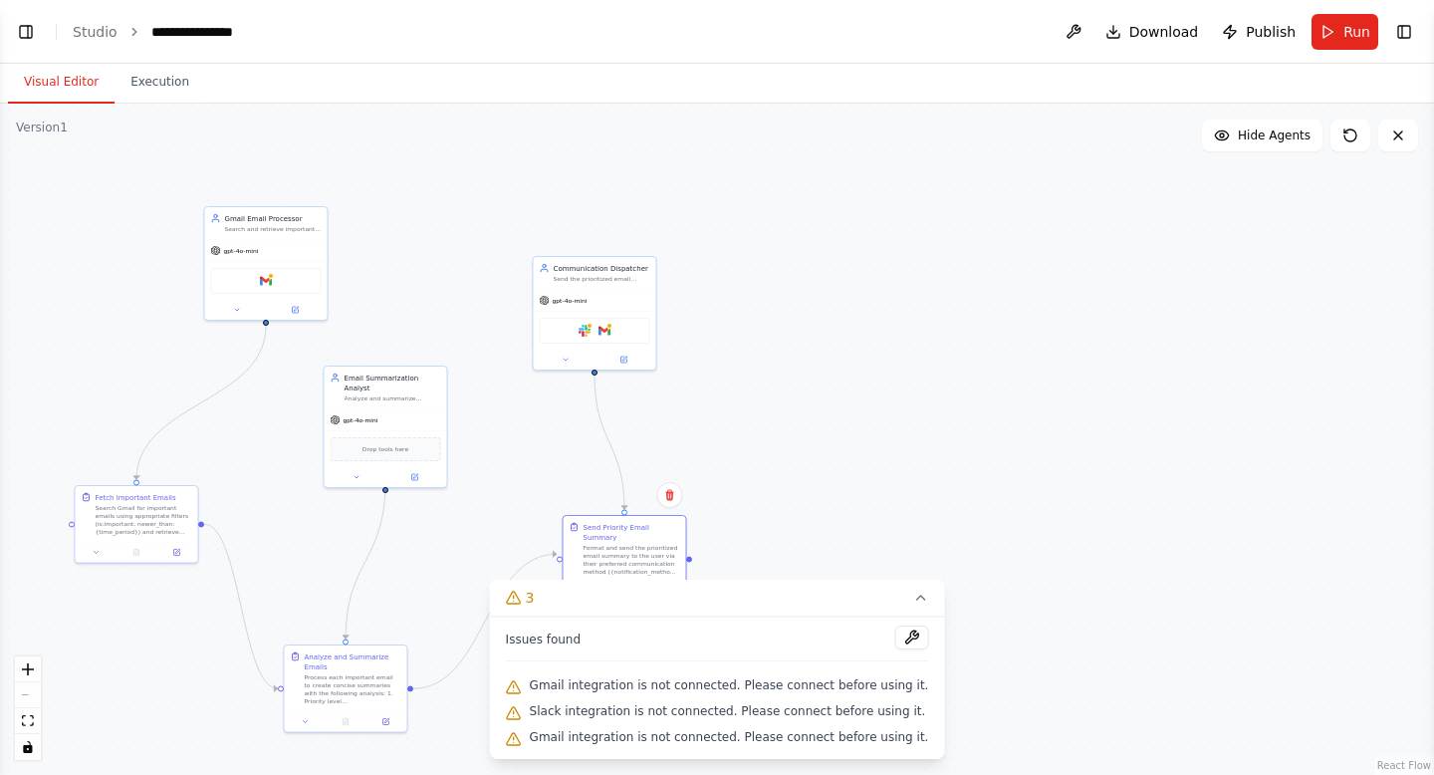
click at [739, 686] on span "Gmail integration is not connected. Please connect before using it." at bounding box center [729, 685] width 399 height 16
click at [830, 136] on div ".deletable-edge-delete-btn { width: 20px; height: 20px; border: 0px solid #ffff…" at bounding box center [717, 439] width 1434 height 671
click at [618, 542] on div "Format and send the prioritized email summary to the user via their preferred c…" at bounding box center [632, 558] width 97 height 32
click at [733, 529] on div ".deletable-edge-delete-btn { width: 20px; height: 20px; border: 0px solid #ffff…" at bounding box center [717, 439] width 1434 height 671
click at [912, 593] on icon at bounding box center [920, 598] width 16 height 16
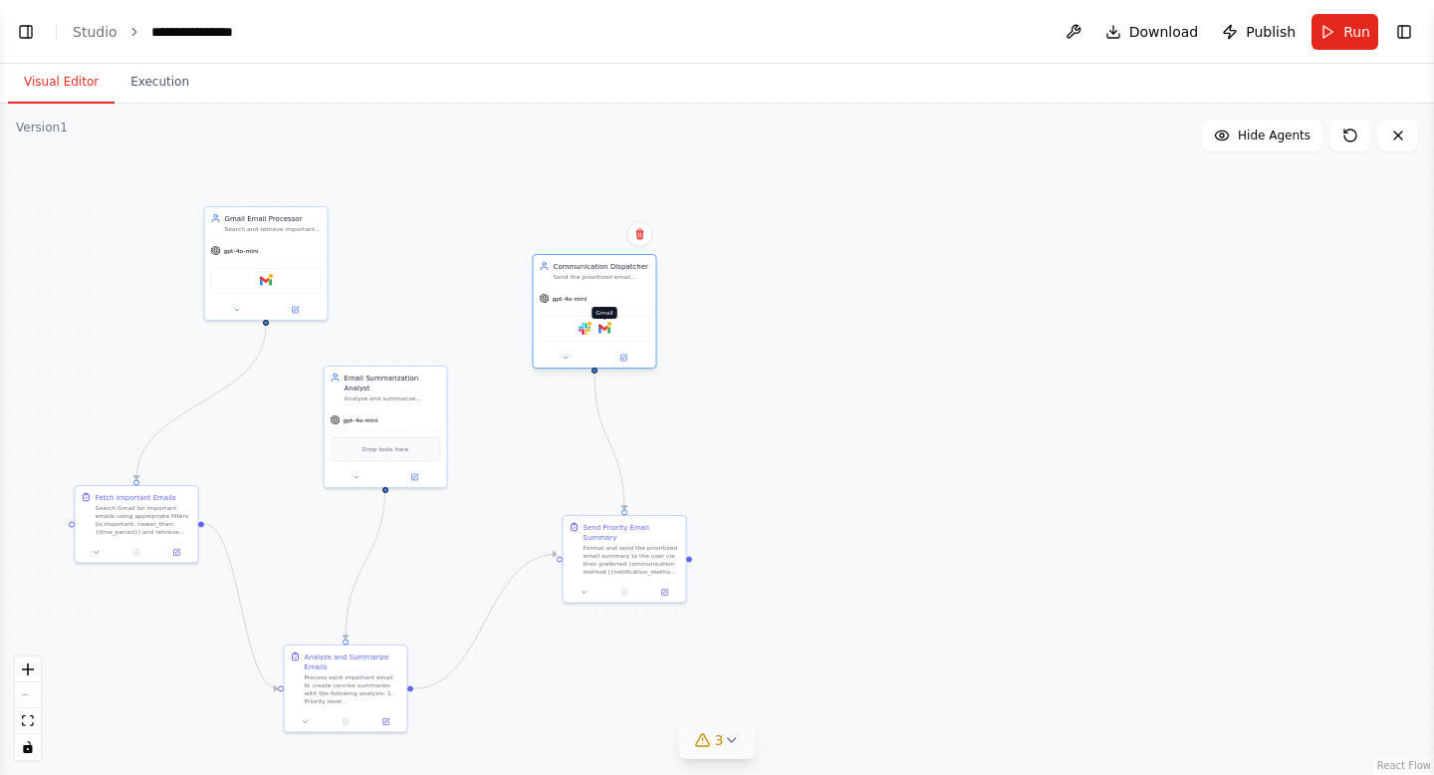
click at [607, 325] on div at bounding box center [610, 324] width 6 height 6
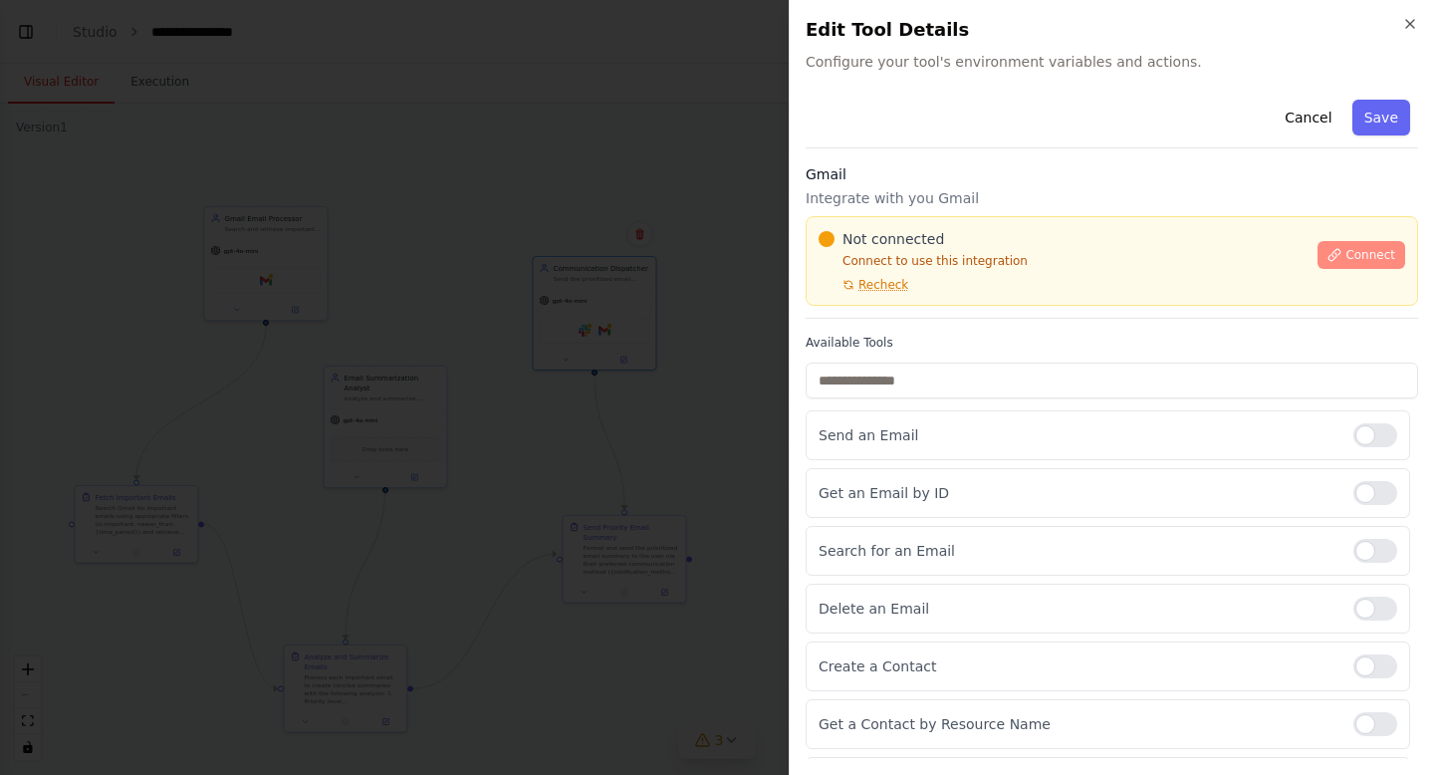
click at [1353, 257] on span "Connect" at bounding box center [1371, 255] width 50 height 16
click at [1375, 255] on span "Connect" at bounding box center [1371, 255] width 50 height 16
click at [919, 223] on div "Not connected Connect to use this integration Recheck Connect" at bounding box center [1112, 261] width 613 height 90
click at [907, 216] on div "Not connected Connect to use this integration Recheck Connect" at bounding box center [1112, 261] width 613 height 90
click at [923, 216] on div "Not connected Connect to use this integration Recheck Connect" at bounding box center [1112, 261] width 613 height 90
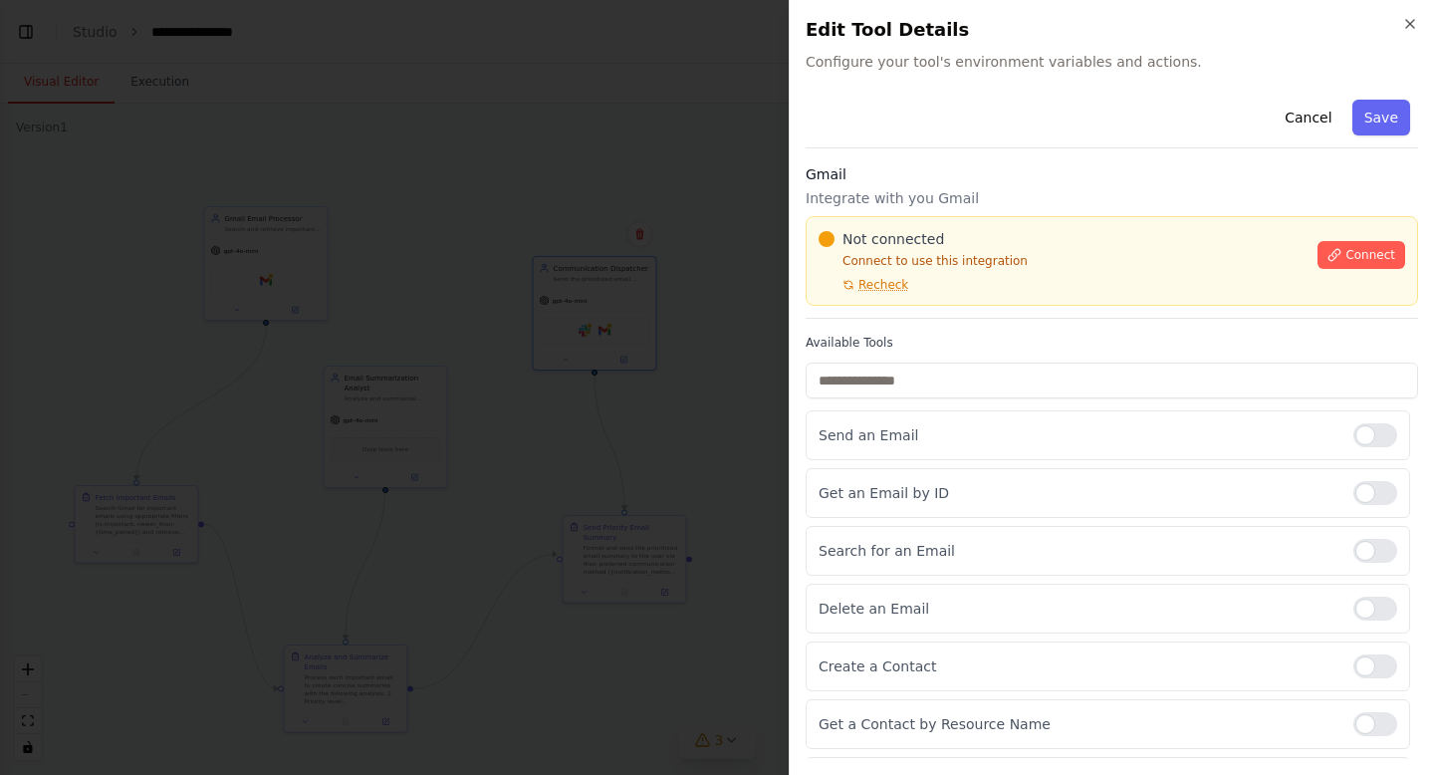
click at [894, 220] on div "Not connected Connect to use this integration Recheck Connect" at bounding box center [1112, 261] width 613 height 90
click at [888, 222] on div "Not connected Connect to use this integration Recheck Connect" at bounding box center [1112, 261] width 613 height 90
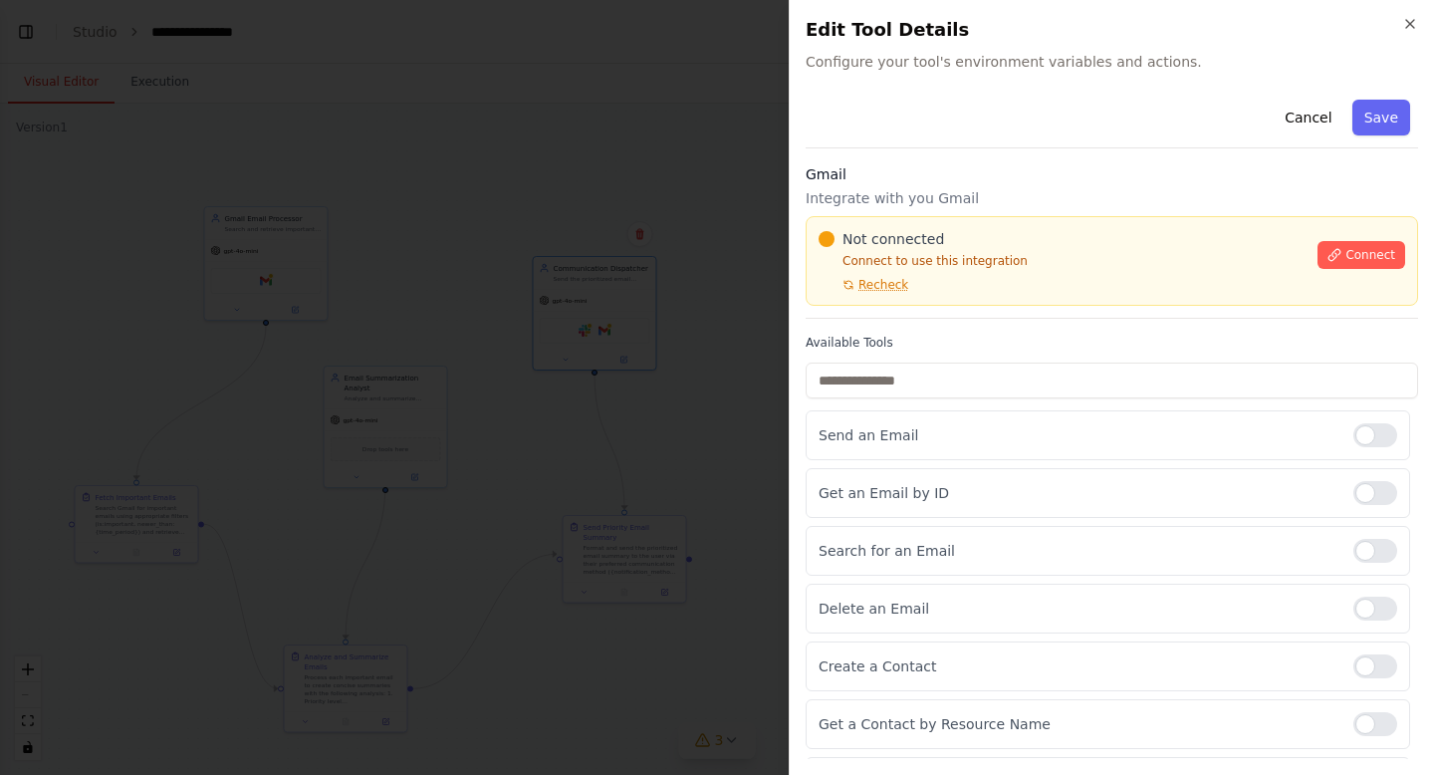
click at [1066, 182] on h3 "Gmail" at bounding box center [1112, 174] width 613 height 20
click at [1064, 382] on input "text" at bounding box center [1112, 381] width 613 height 36
click at [1112, 65] on span "Configure your tool's environment variables and actions." at bounding box center [1112, 62] width 613 height 20
click at [1068, 186] on div "Gmail Integrate with you Gmail Not connected Connect to use this integration Re…" at bounding box center [1112, 241] width 613 height 154
click at [1067, 185] on div "Gmail Integrate with you Gmail Not connected Connect to use this integration Re…" at bounding box center [1112, 241] width 613 height 154
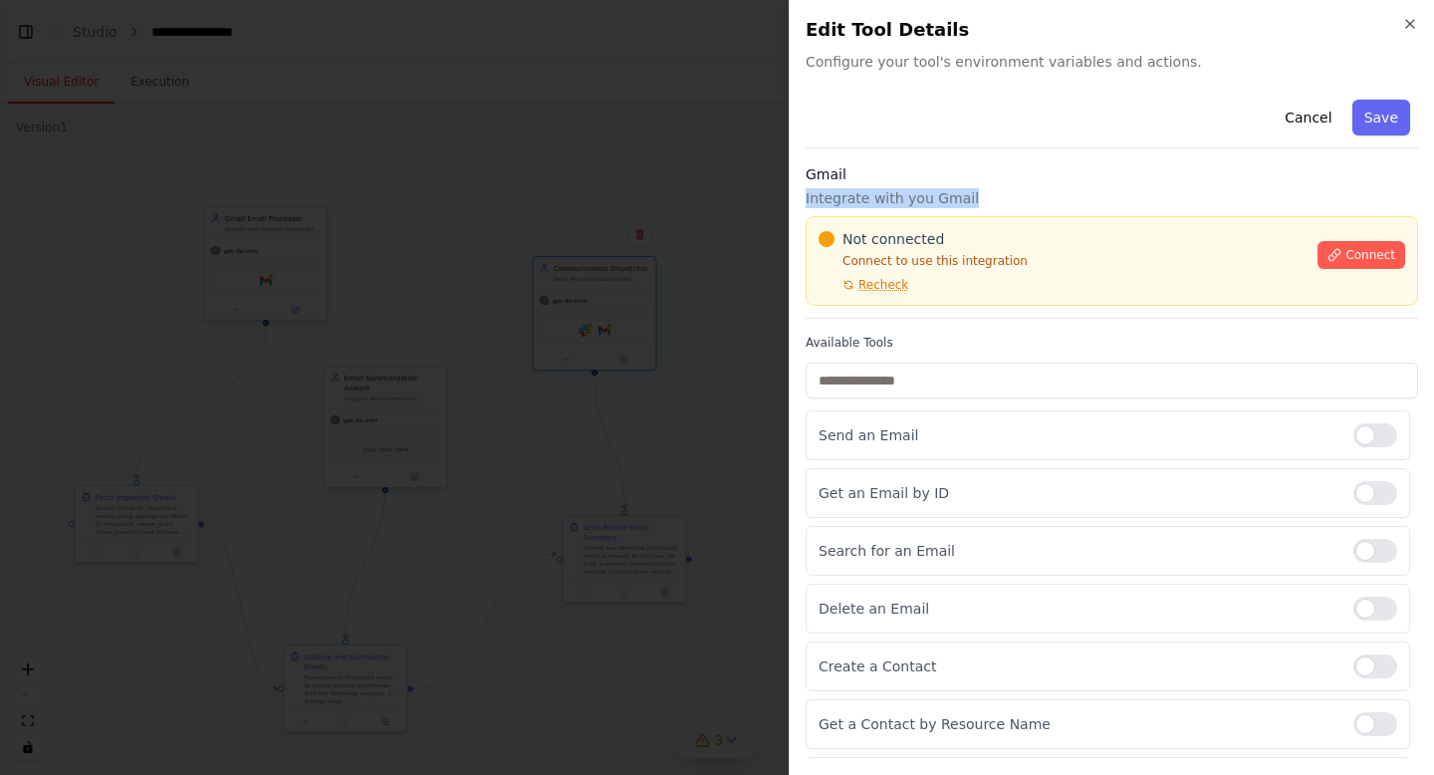
click at [1067, 185] on div "Gmail Integrate with you Gmail Not connected Connect to use this integration Re…" at bounding box center [1112, 241] width 613 height 154
click at [865, 209] on div "Gmail Integrate with you Gmail Not connected Connect to use this integration Re…" at bounding box center [1112, 241] width 613 height 154
click at [1059, 181] on h3 "Gmail" at bounding box center [1112, 174] width 613 height 20
click at [1069, 187] on div "Gmail Integrate with you Gmail Not connected Connect to use this integration Re…" at bounding box center [1112, 241] width 613 height 154
click at [942, 673] on p "Create a Contact" at bounding box center [1078, 666] width 519 height 20
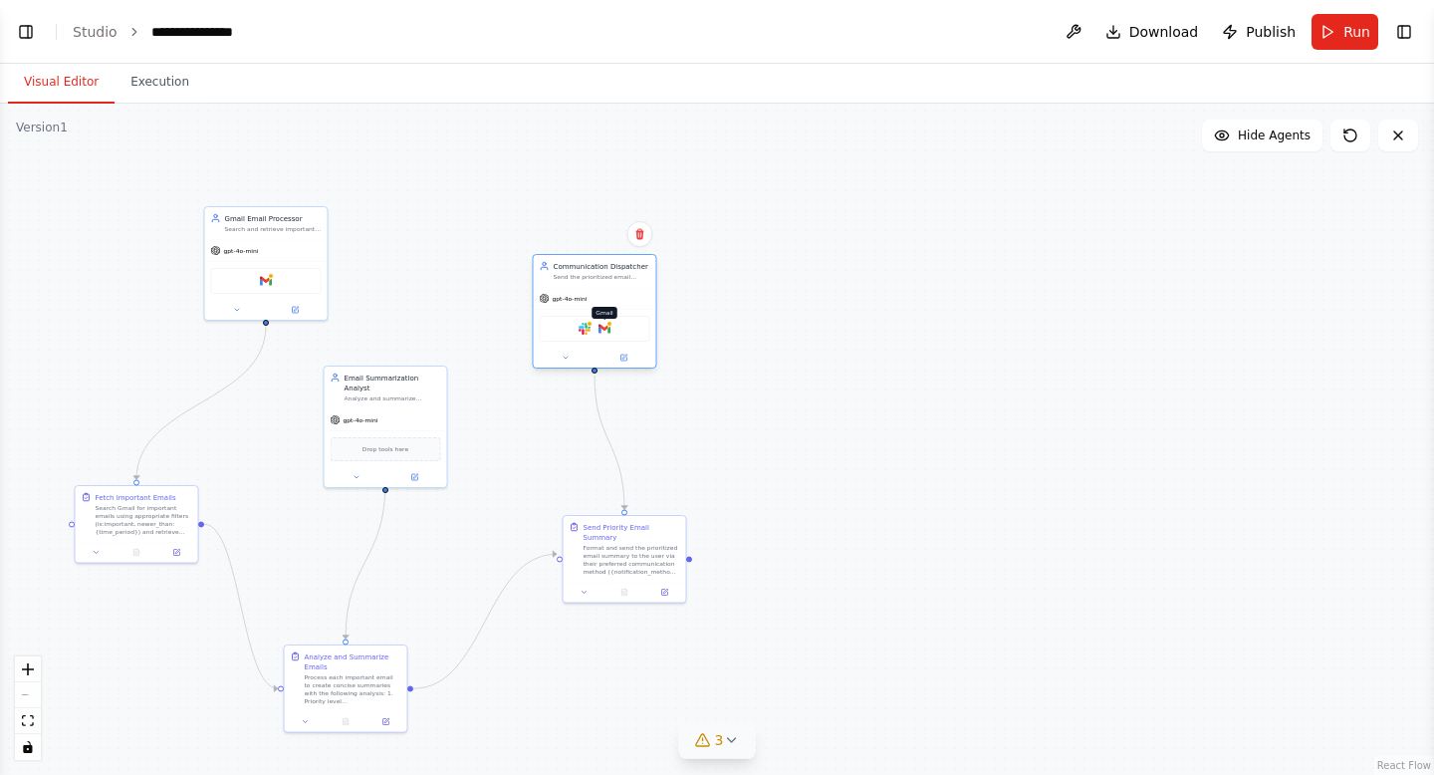
click at [607, 331] on img at bounding box center [605, 329] width 12 height 12
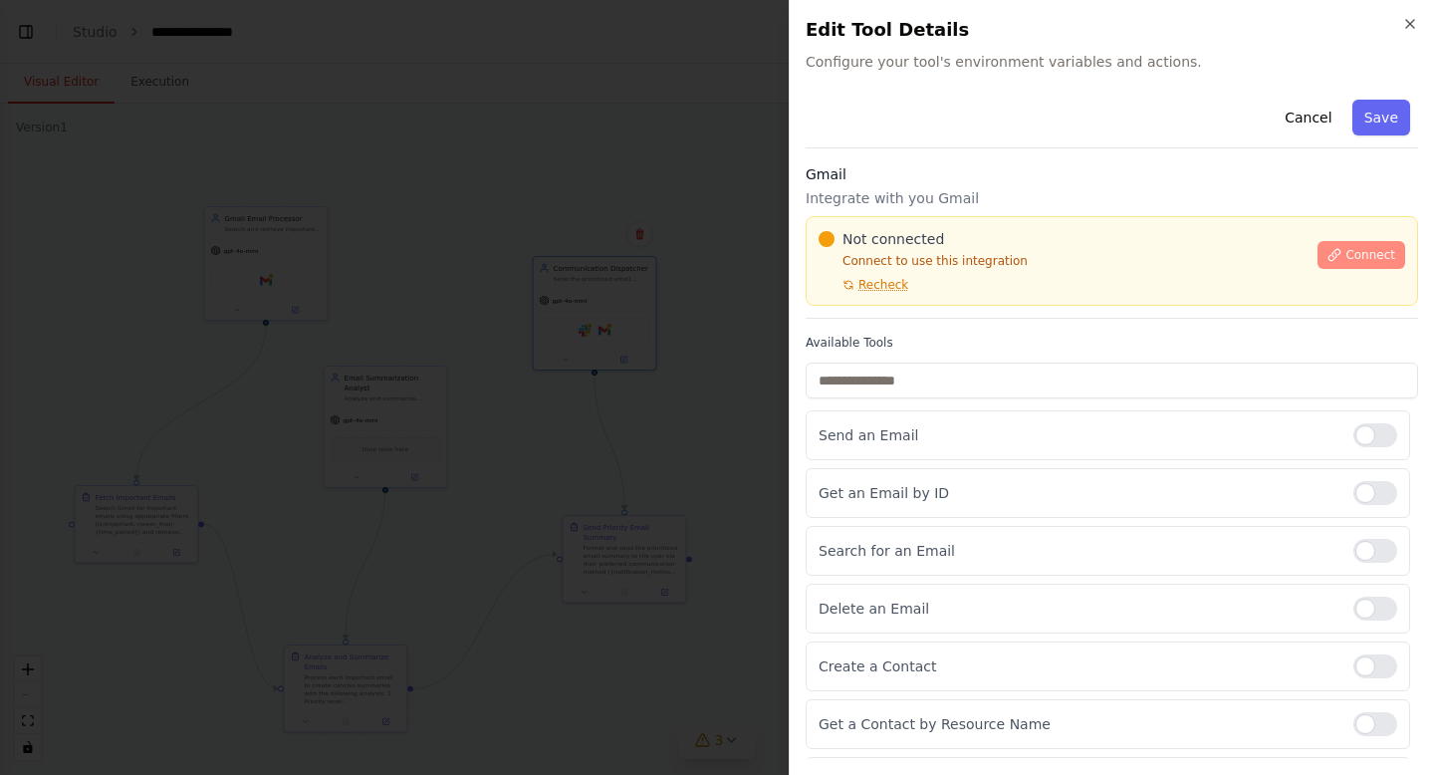
click at [1345, 248] on button "Connect" at bounding box center [1362, 255] width 88 height 28
click at [892, 221] on div "Not connected Connect to use this integration Recheck Connect" at bounding box center [1112, 261] width 613 height 90
click at [891, 220] on div "Not connected Connect to use this integration Recheck Connect" at bounding box center [1112, 261] width 613 height 90
click at [891, 221] on div "Not connected Connect to use this integration Recheck Connect" at bounding box center [1112, 261] width 613 height 90
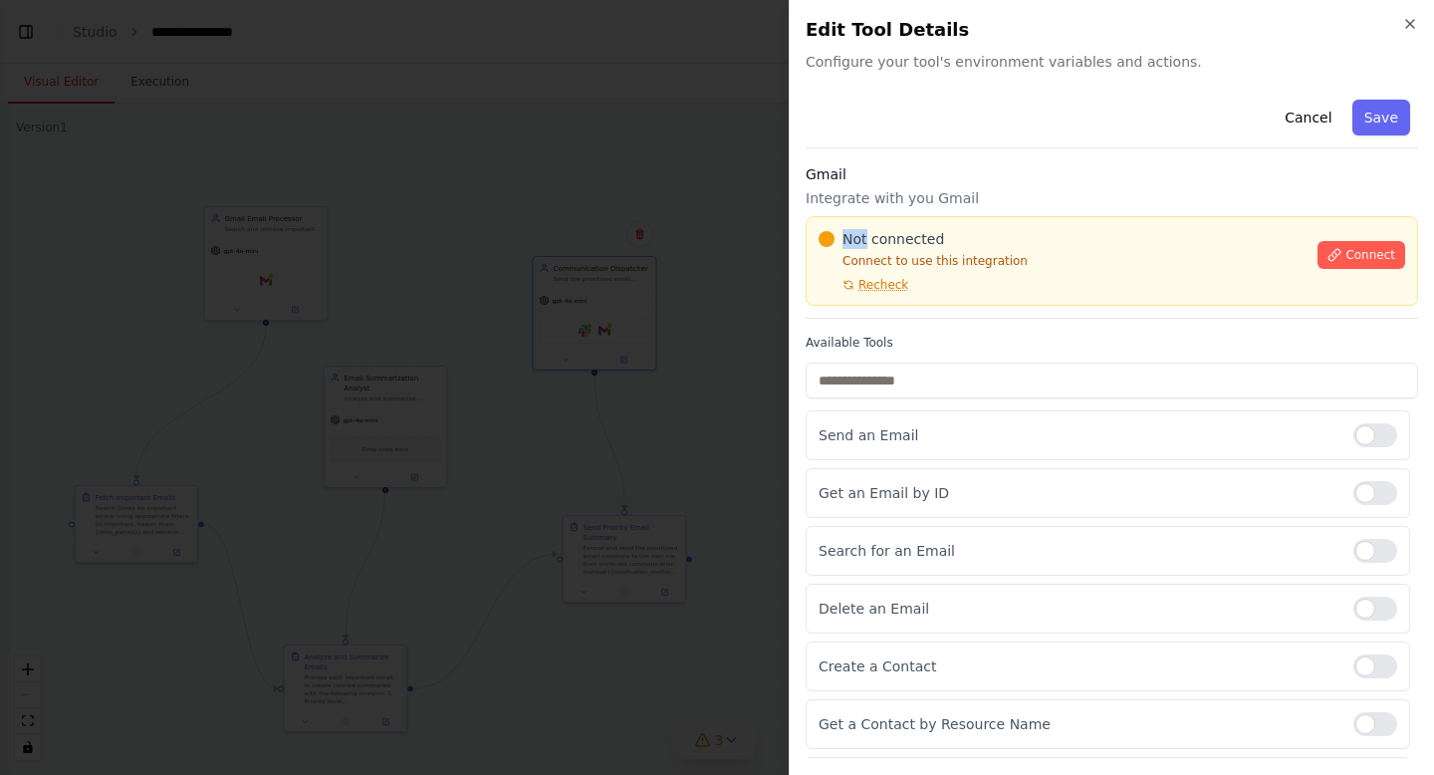
click at [891, 221] on div "Not connected Connect to use this integration Recheck Connect" at bounding box center [1112, 261] width 613 height 90
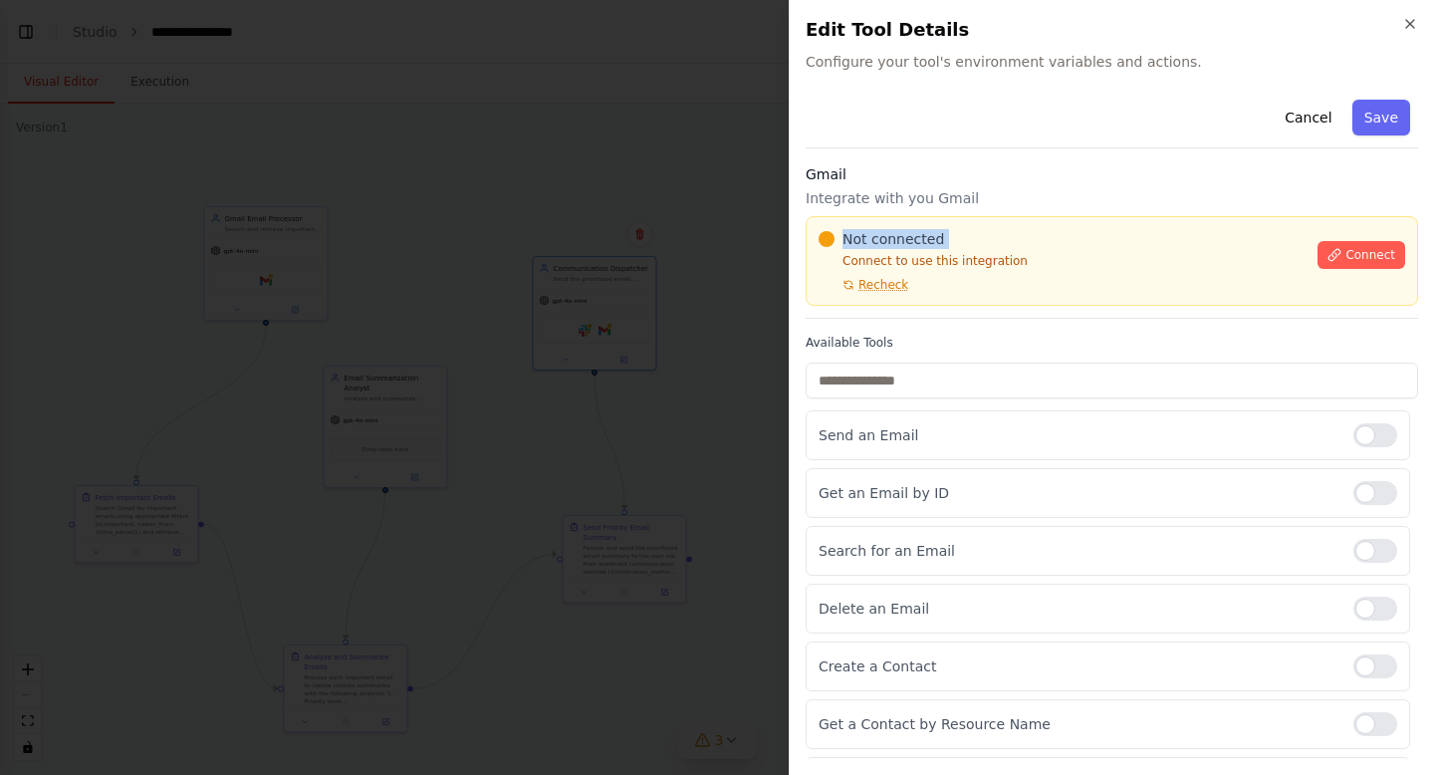
click at [891, 221] on div "Not connected Connect to use this integration Recheck Connect" at bounding box center [1112, 261] width 613 height 90
drag, startPoint x: 891, startPoint y: 221, endPoint x: 866, endPoint y: 218, distance: 26.1
click at [872, 218] on div "Not connected Connect to use this integration Recheck Connect" at bounding box center [1112, 261] width 613 height 90
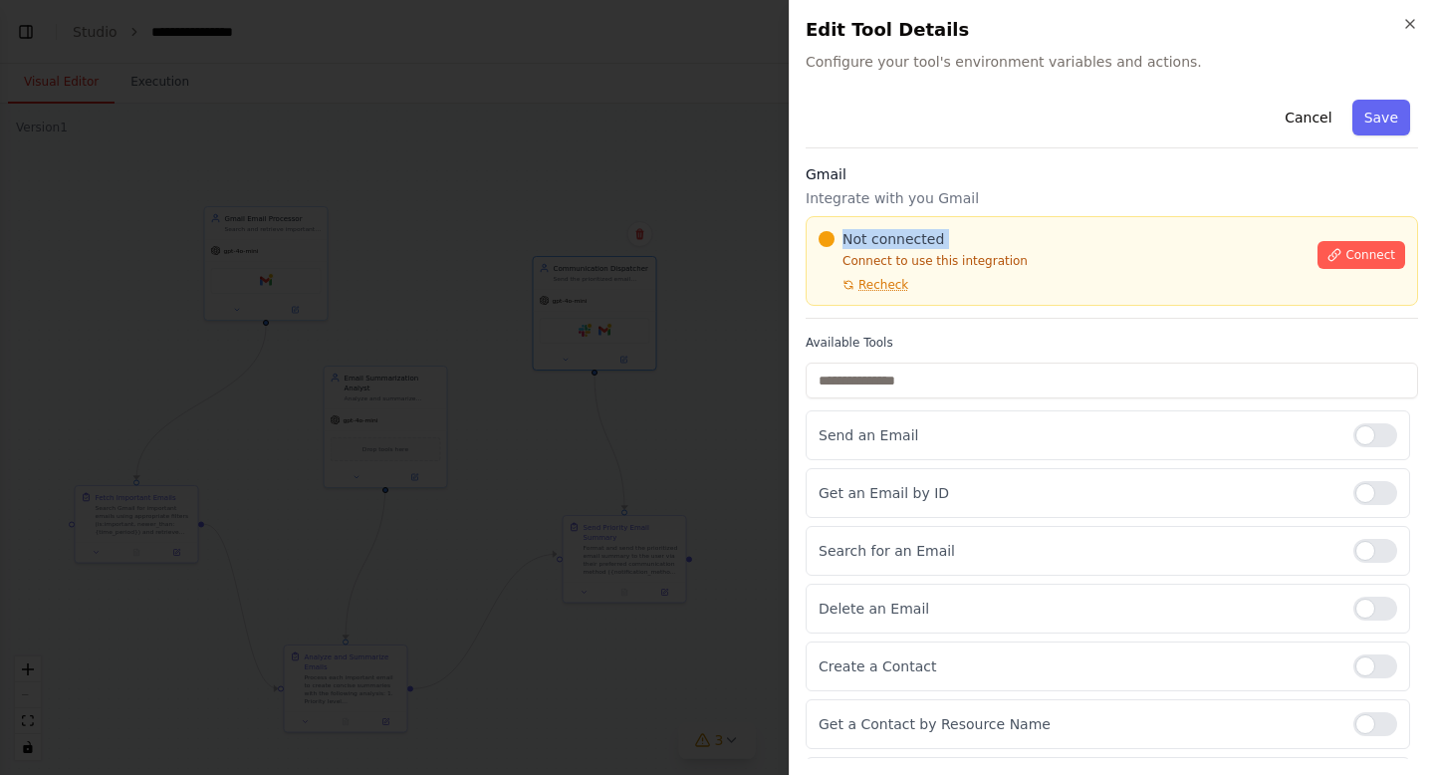
click at [866, 218] on div "Not connected Connect to use this integration Recheck Connect" at bounding box center [1112, 261] width 613 height 90
drag, startPoint x: 866, startPoint y: 218, endPoint x: 849, endPoint y: 213, distance: 17.6
click at [856, 216] on div "Not connected Connect to use this integration Recheck Connect" at bounding box center [1112, 261] width 613 height 90
drag, startPoint x: 849, startPoint y: 213, endPoint x: 798, endPoint y: 193, distance: 54.6
click at [805, 193] on div "Close Edit Tool Details Configure your tool's environment variables and actions…" at bounding box center [1111, 387] width 645 height 775
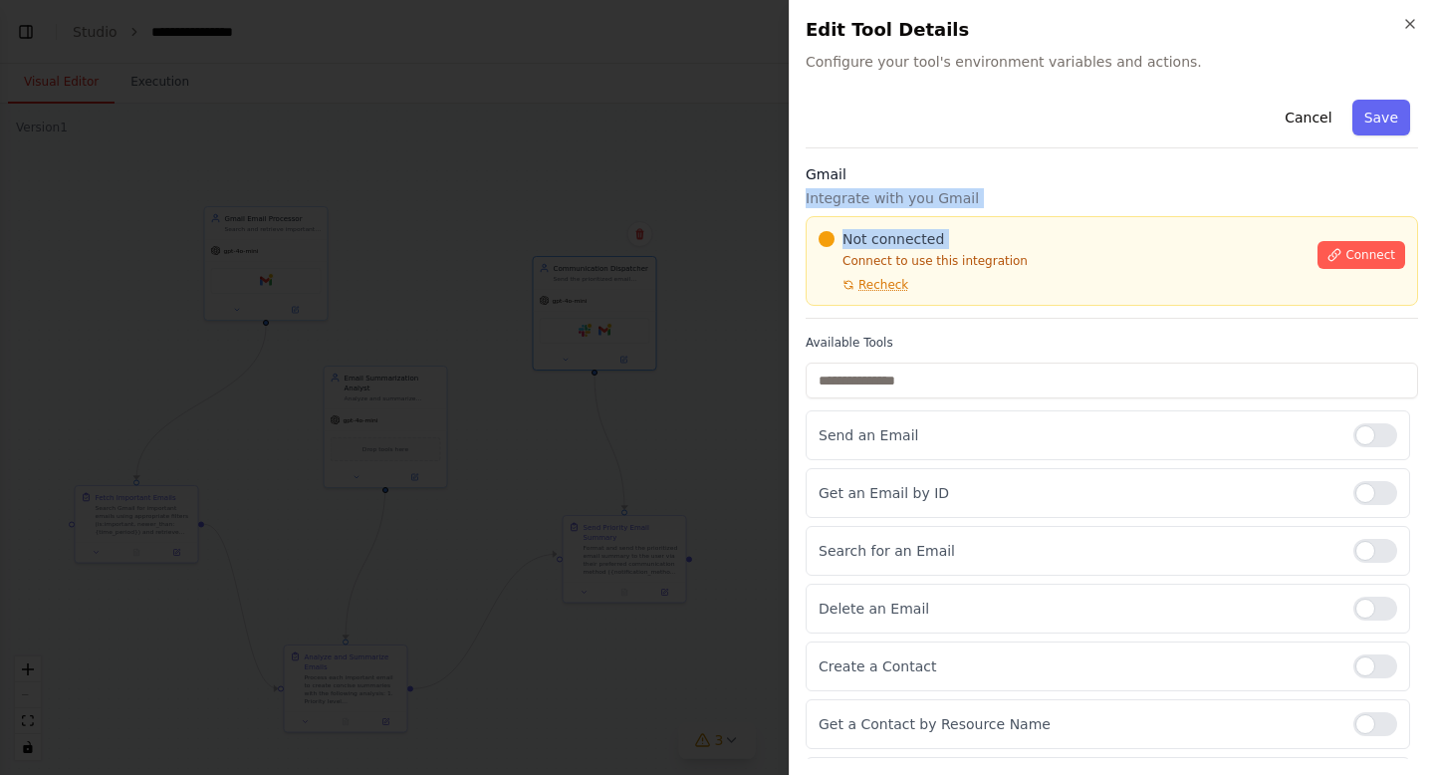
click at [925, 218] on div "Not connected Connect to use this integration Recheck Connect" at bounding box center [1112, 261] width 613 height 90
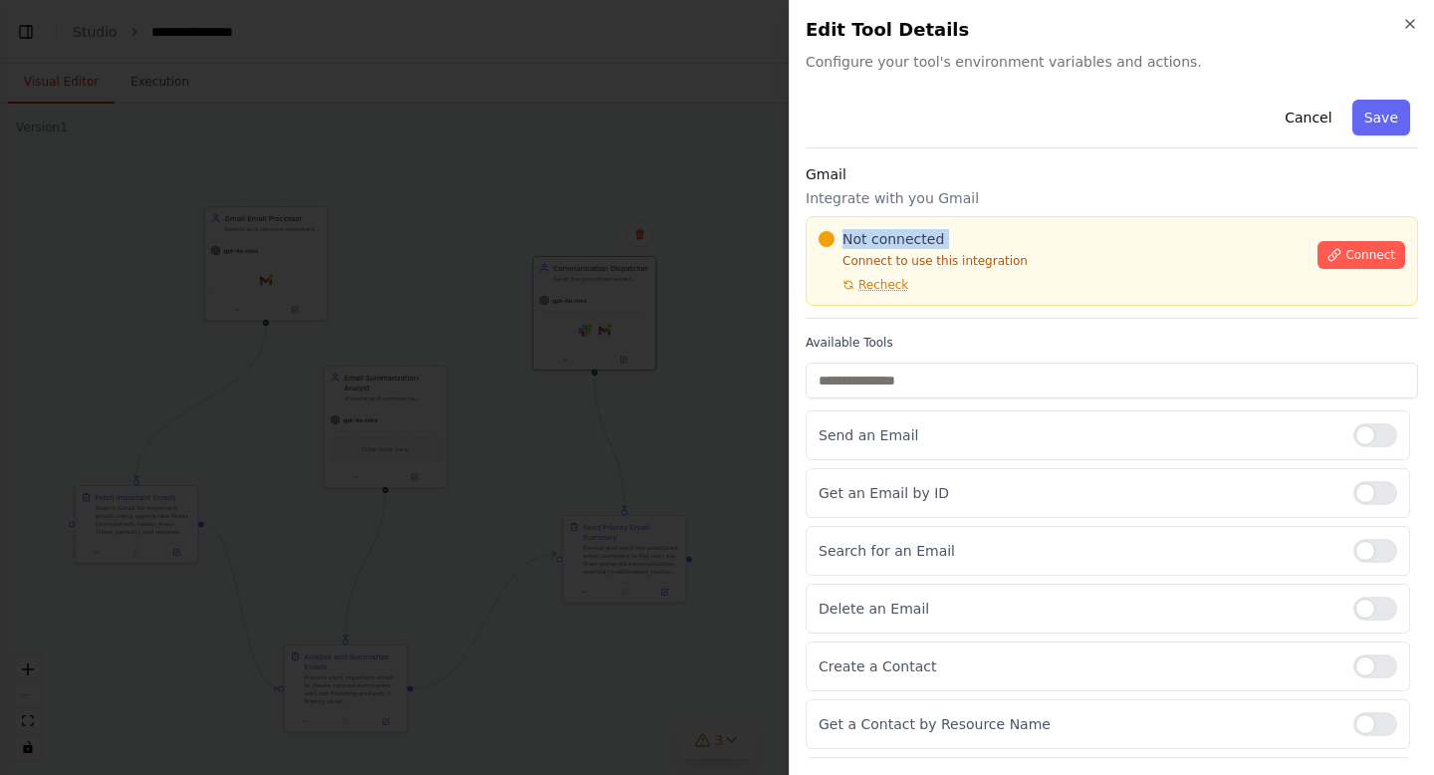
click at [925, 218] on div "Not connected Connect to use this integration Recheck Connect" at bounding box center [1112, 261] width 613 height 90
click at [937, 208] on div "Gmail Integrate with you Gmail Not connected Connect to use this integration Re…" at bounding box center [1112, 241] width 613 height 154
click at [1073, 177] on h3 "Gmail" at bounding box center [1112, 174] width 613 height 20
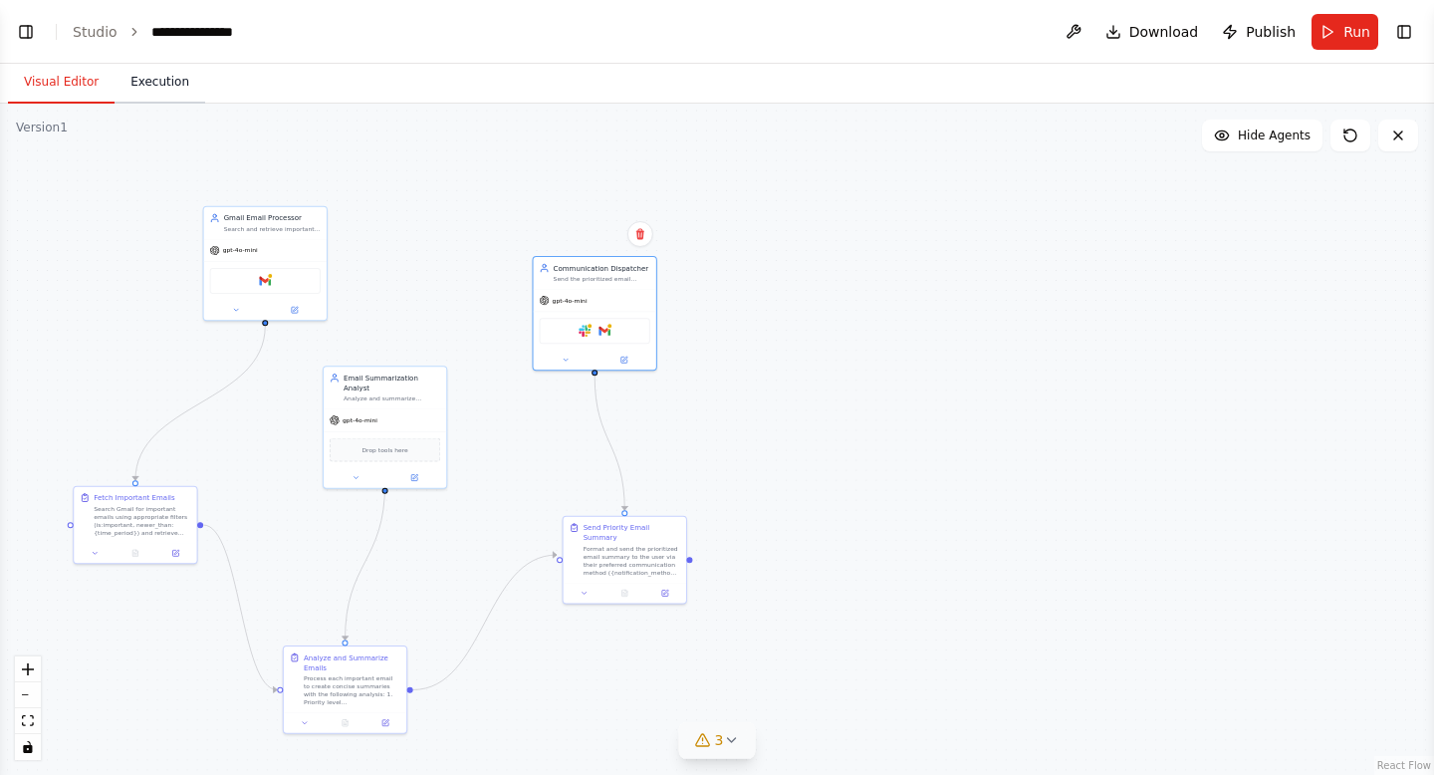
click at [161, 85] on button "Execution" at bounding box center [160, 83] width 91 height 42
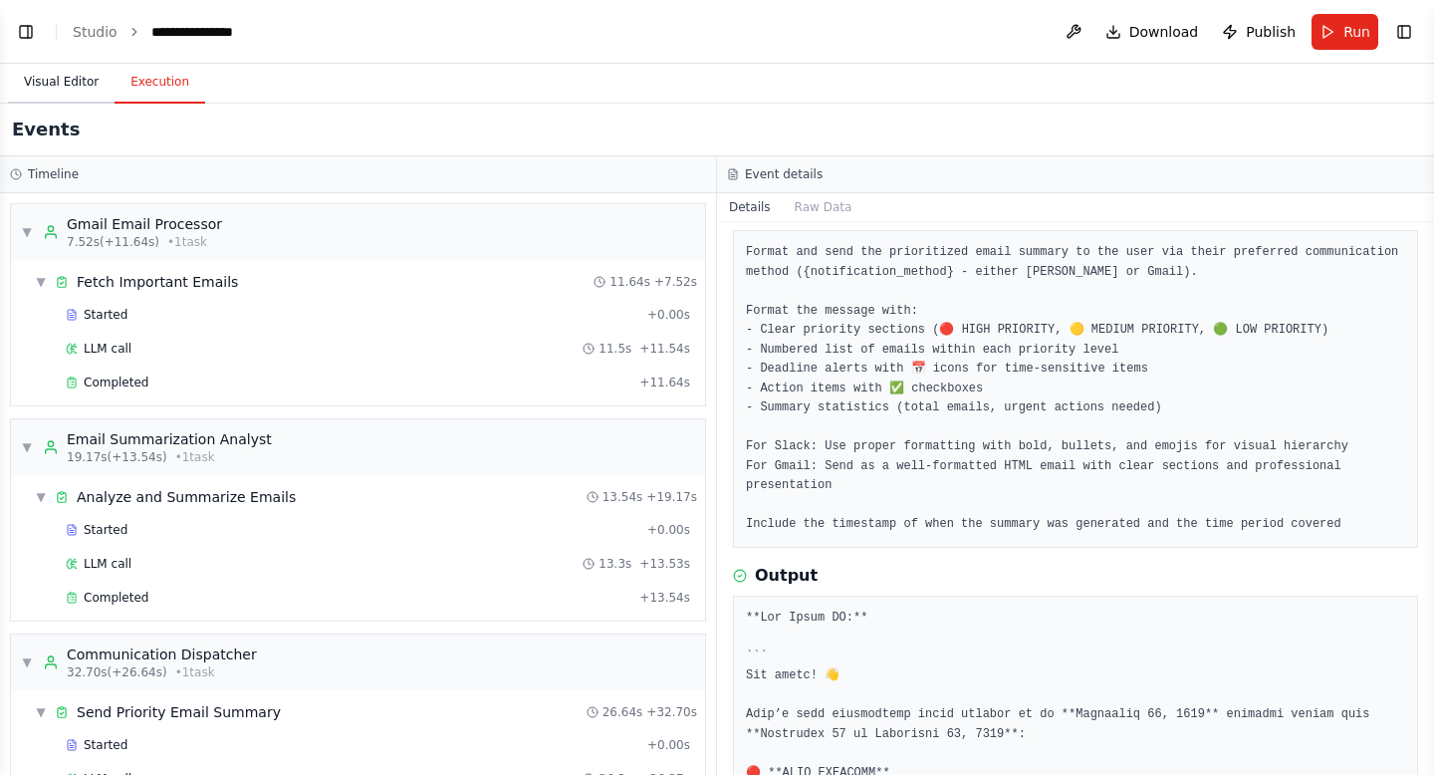
click at [74, 83] on button "Visual Editor" at bounding box center [61, 83] width 107 height 42
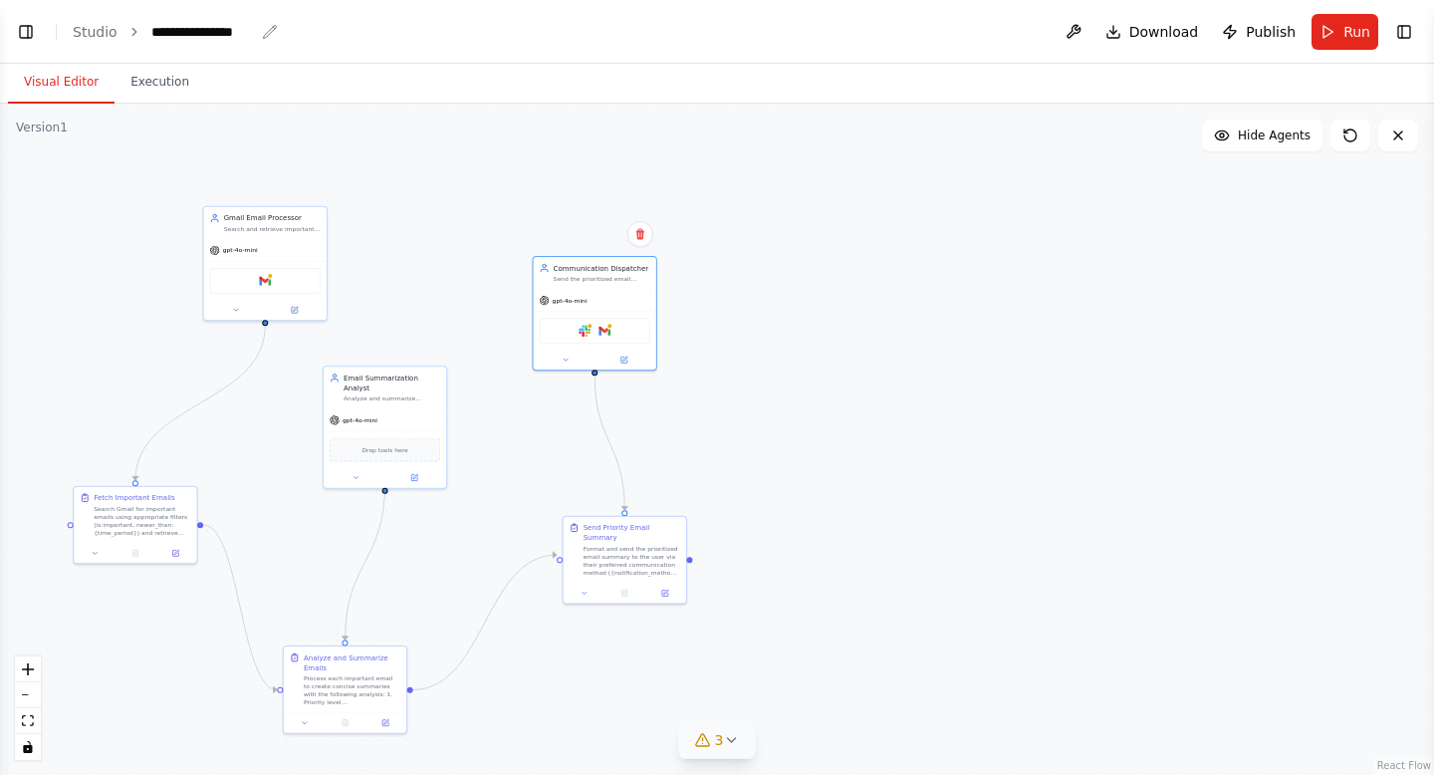
click at [212, 29] on div "**********" at bounding box center [202, 32] width 103 height 20
click at [264, 28] on div "**********" at bounding box center [225, 32] width 149 height 20
drag, startPoint x: 258, startPoint y: 28, endPoint x: 131, endPoint y: 28, distance: 126.5
click at [131, 28] on ol "**********" at bounding box center [187, 32] width 228 height 20
click at [1048, 283] on div ".deletable-edge-delete-btn { width: 20px; height: 20px; border: 0px solid #ffff…" at bounding box center [717, 439] width 1434 height 671
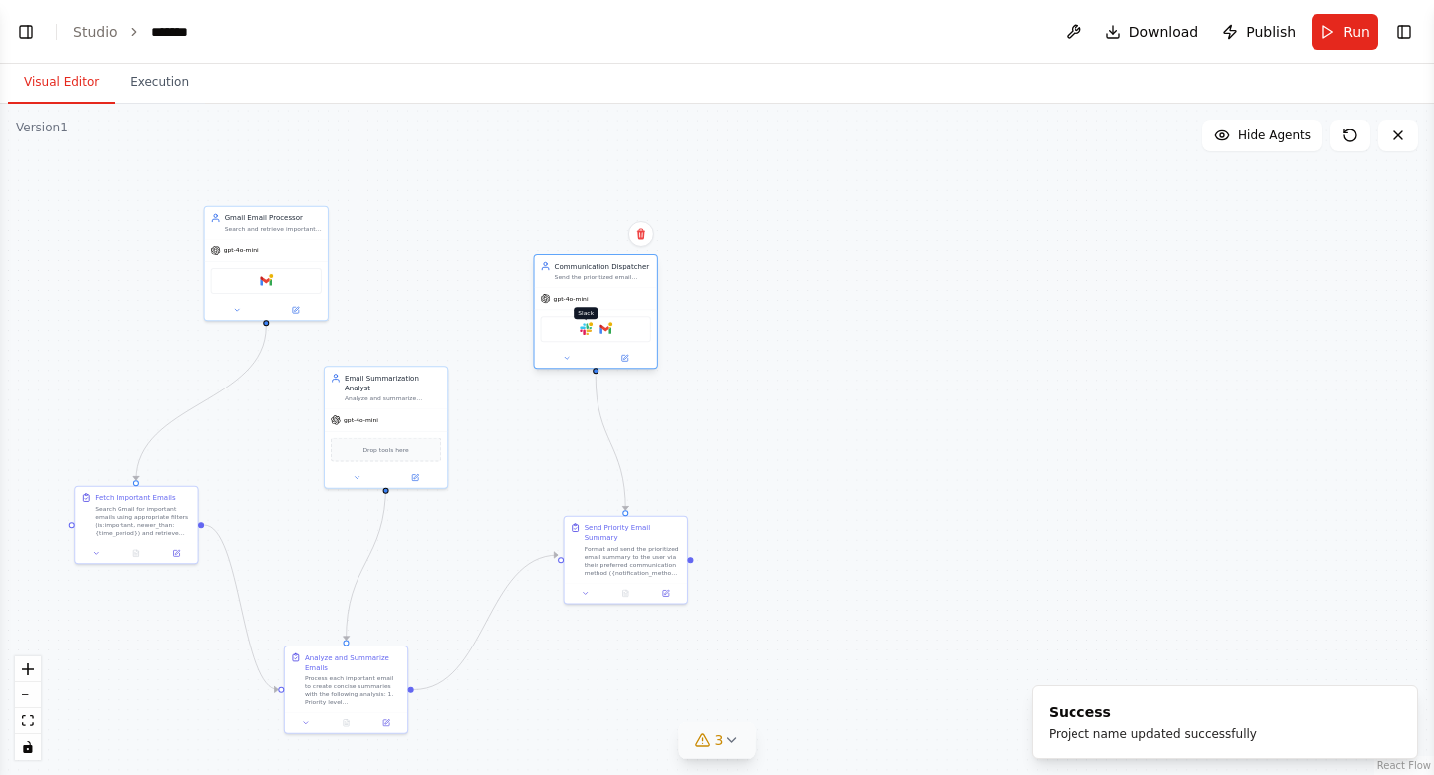
click at [585, 325] on img at bounding box center [586, 329] width 12 height 12
click at [612, 330] on div "Slack Gmail" at bounding box center [596, 329] width 111 height 26
click at [609, 323] on div at bounding box center [611, 324] width 6 height 6
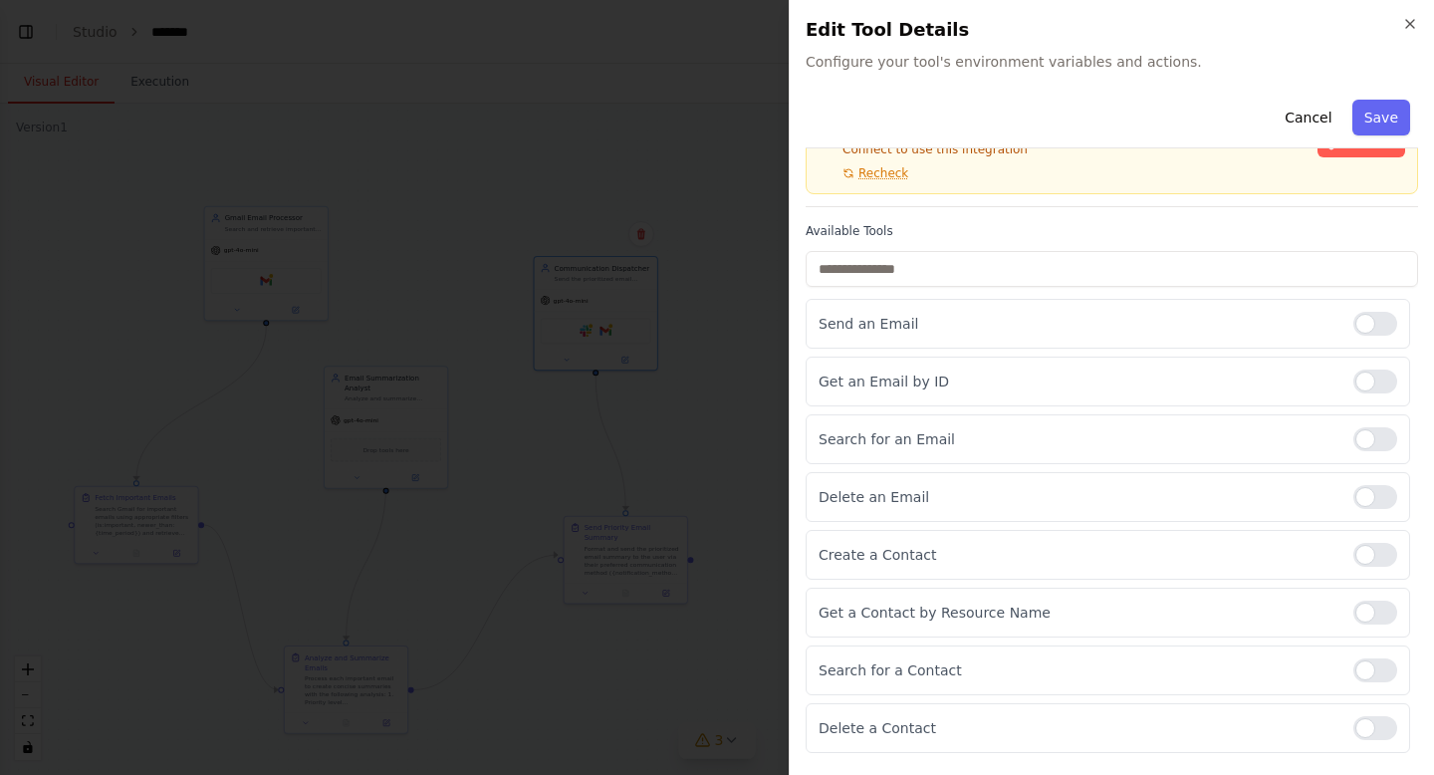
scroll to position [125, 0]
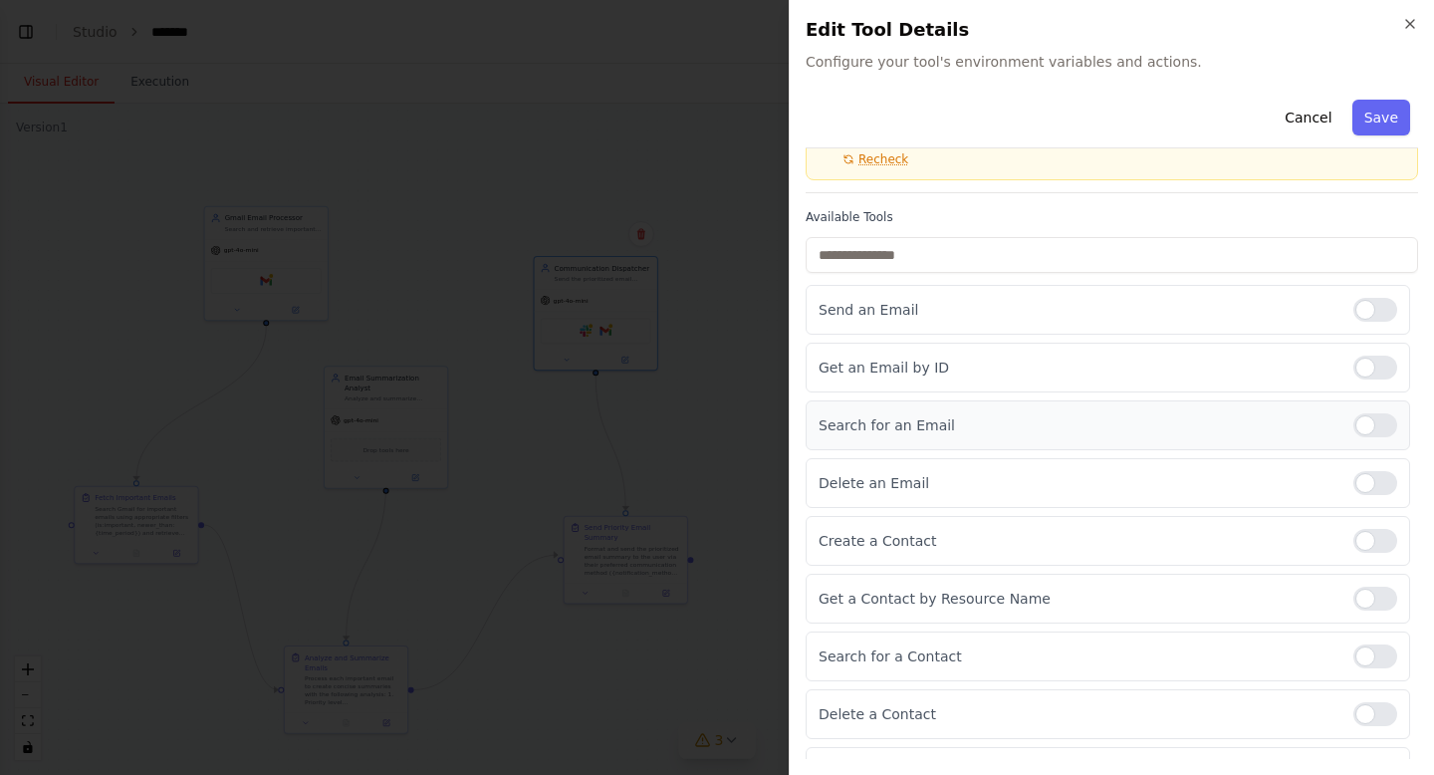
click at [1199, 424] on p "Search for an Email" at bounding box center [1078, 425] width 519 height 20
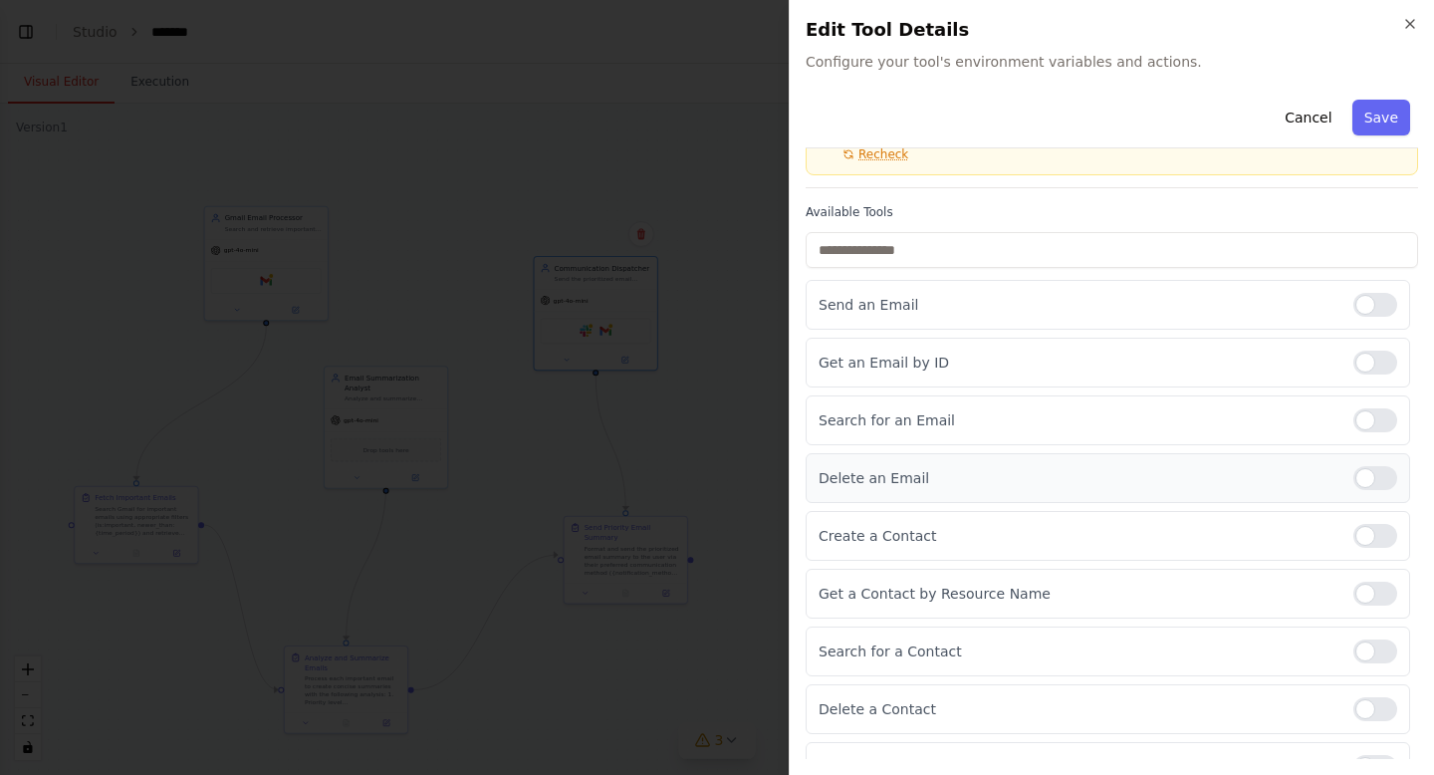
scroll to position [163, 0]
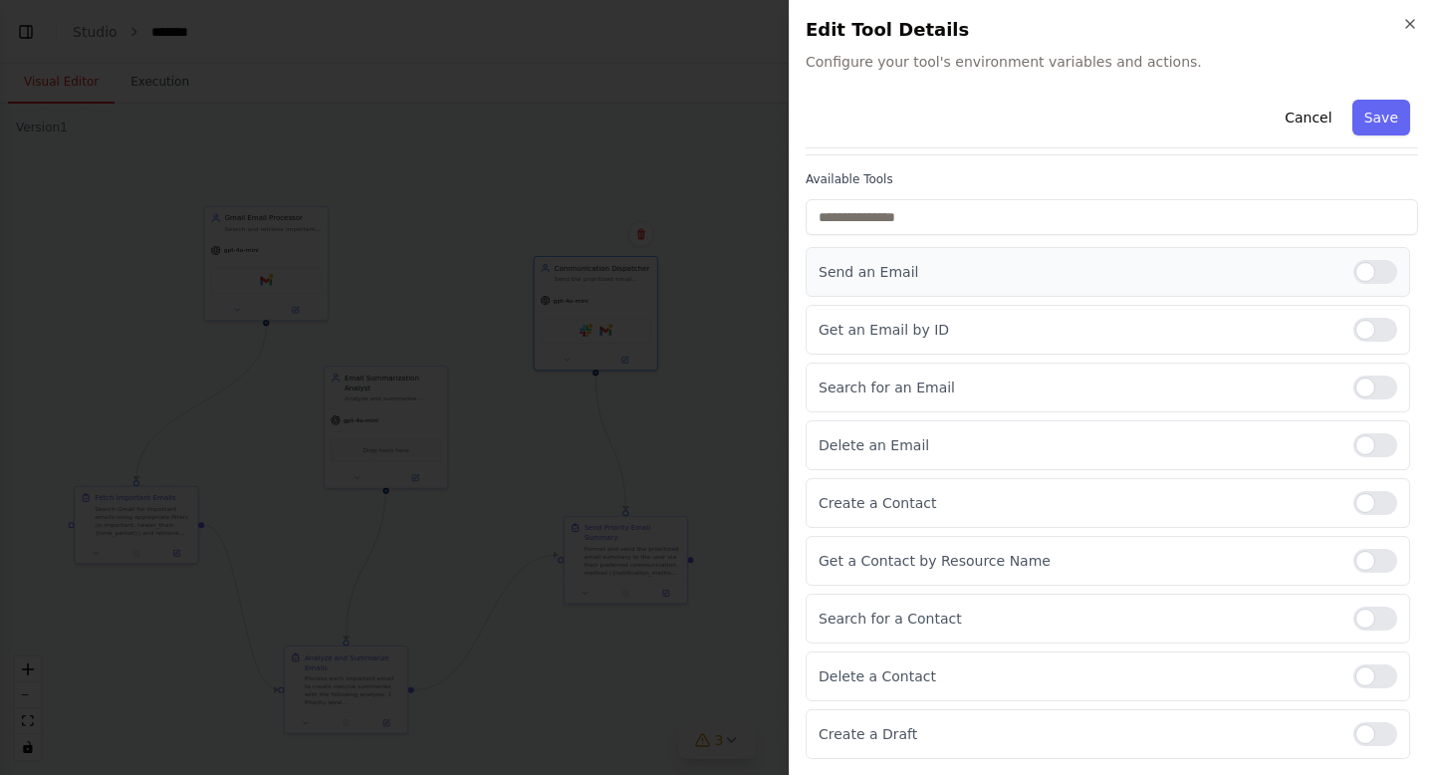
click at [1374, 269] on div at bounding box center [1376, 272] width 44 height 24
click at [1372, 271] on div at bounding box center [1376, 272] width 44 height 24
click at [1366, 723] on div at bounding box center [1376, 734] width 44 height 24
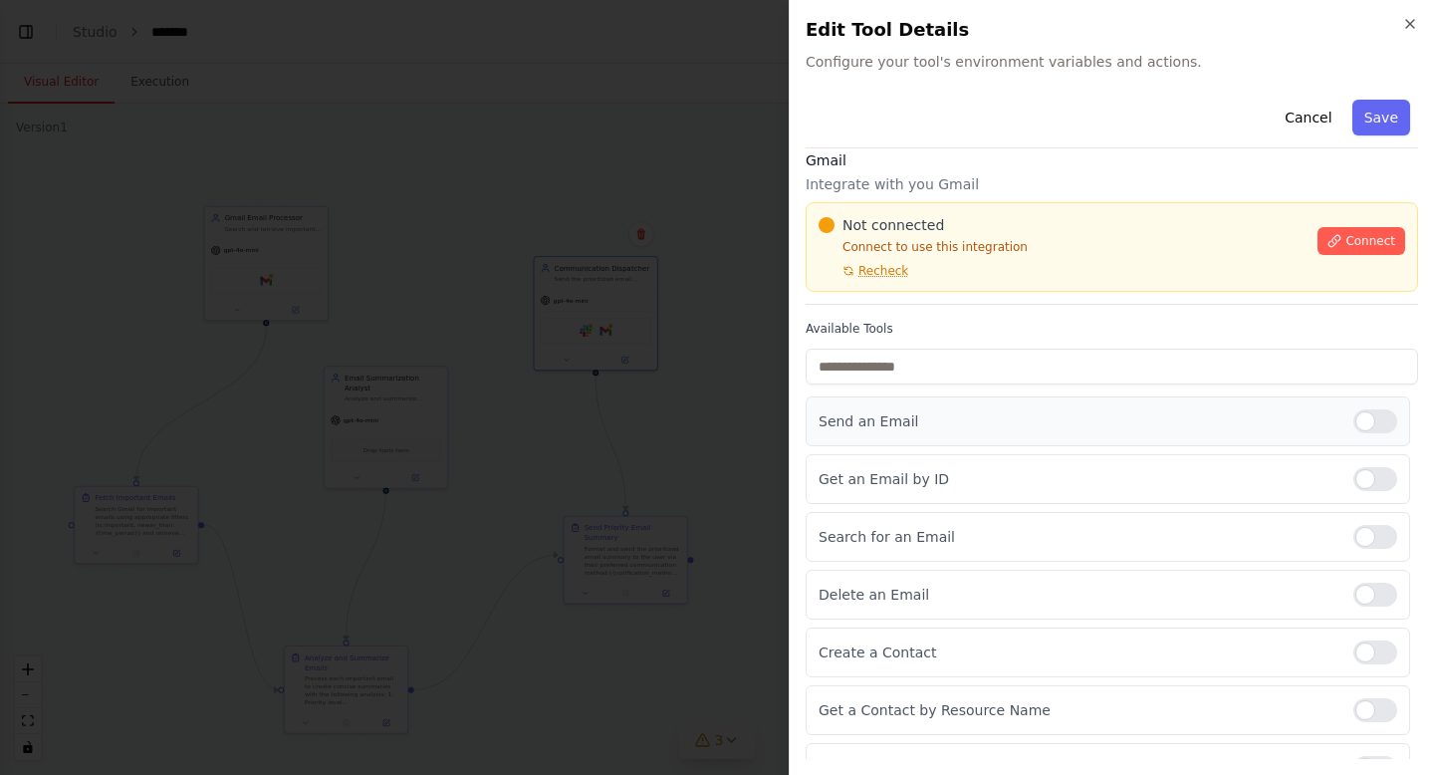
scroll to position [0, 0]
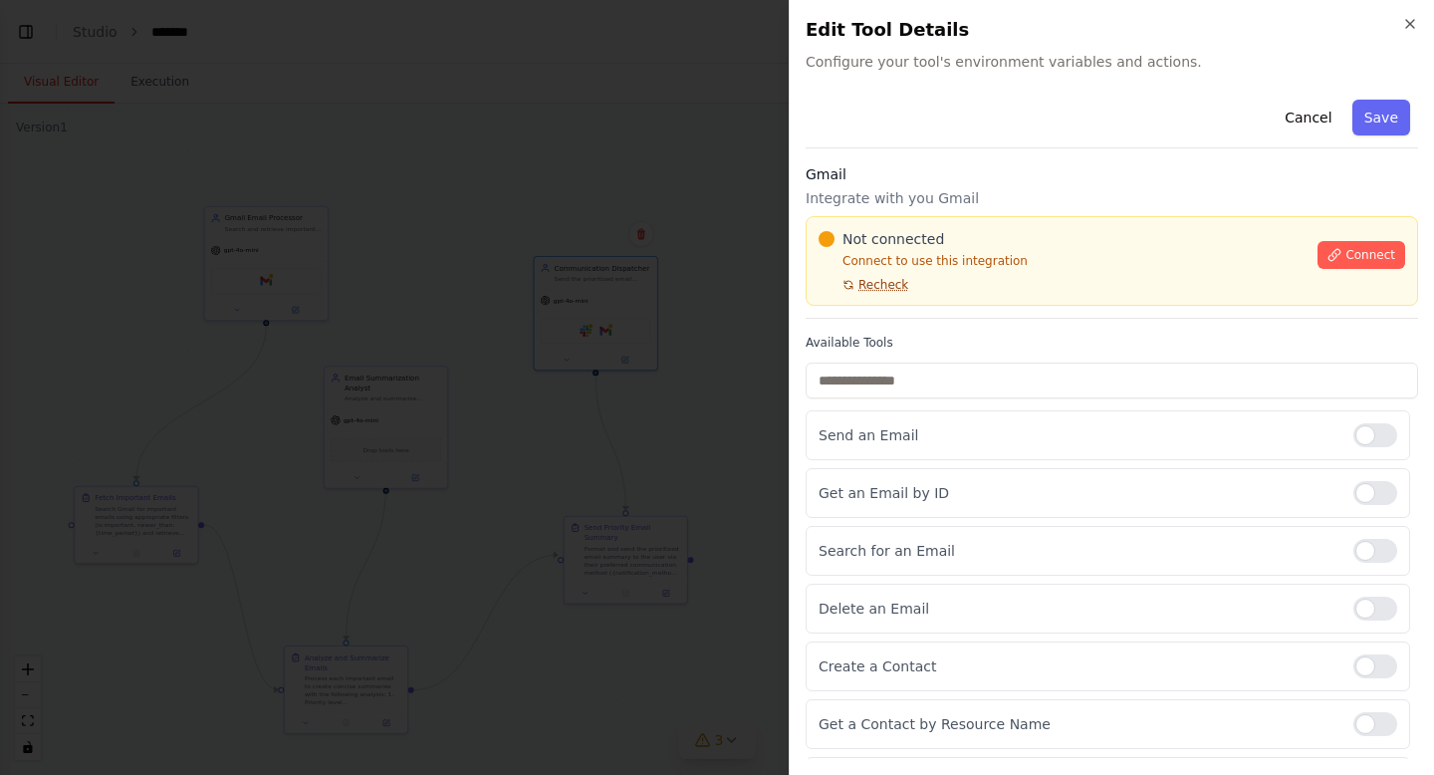
click at [877, 288] on span "Recheck" at bounding box center [884, 285] width 50 height 16
click at [1344, 247] on button "Connect" at bounding box center [1362, 255] width 88 height 28
click at [948, 219] on div "Not connected Connect to use this integration Recheck Connect" at bounding box center [1112, 261] width 613 height 90
click at [853, 212] on div "Gmail Integrate with you Gmail Not connected Connect to use this integration Re…" at bounding box center [1112, 241] width 613 height 154
click at [824, 210] on div "Gmail Integrate with you Gmail Not connected Connect to use this integration Re…" at bounding box center [1112, 241] width 613 height 154
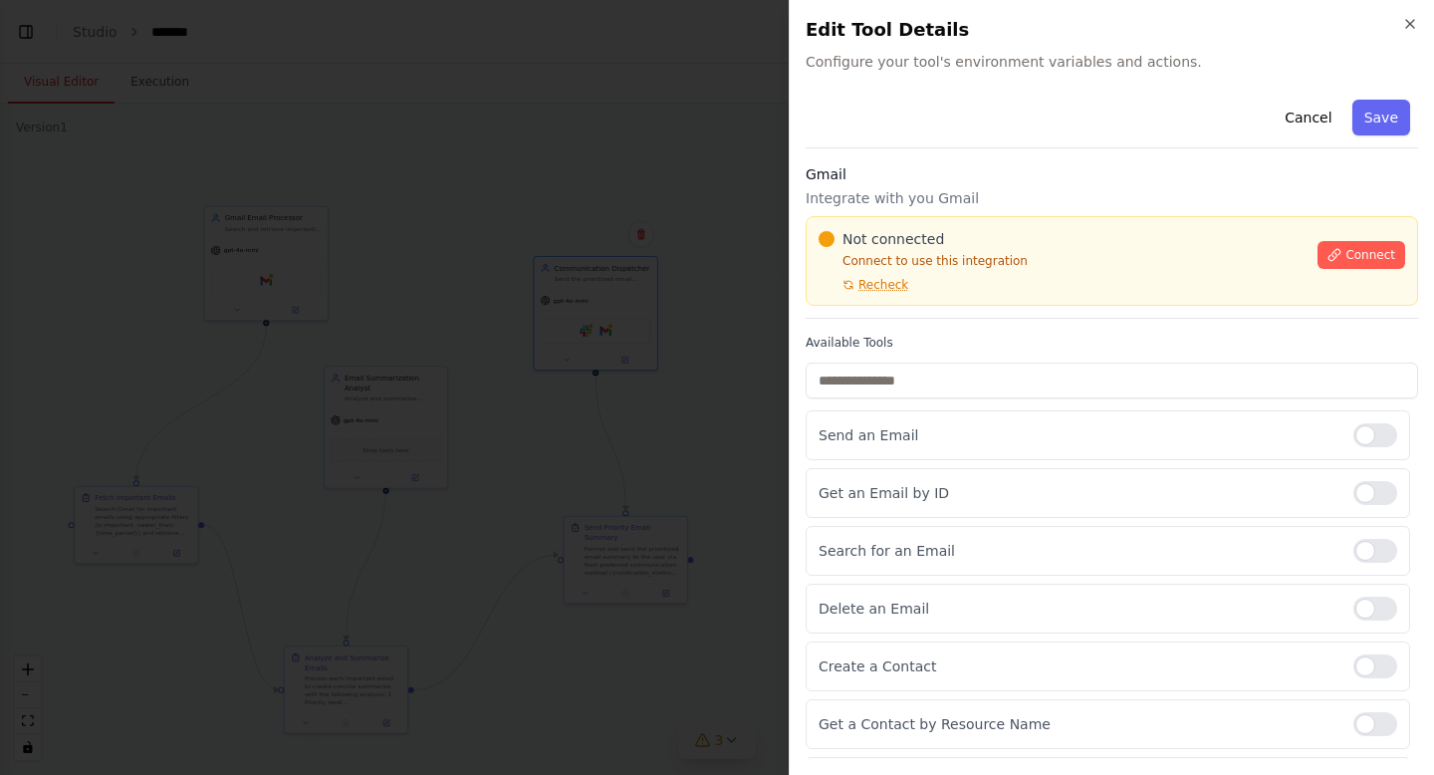
click at [889, 213] on div "Gmail Integrate with you Gmail Not connected Connect to use this integration Re…" at bounding box center [1112, 241] width 613 height 154
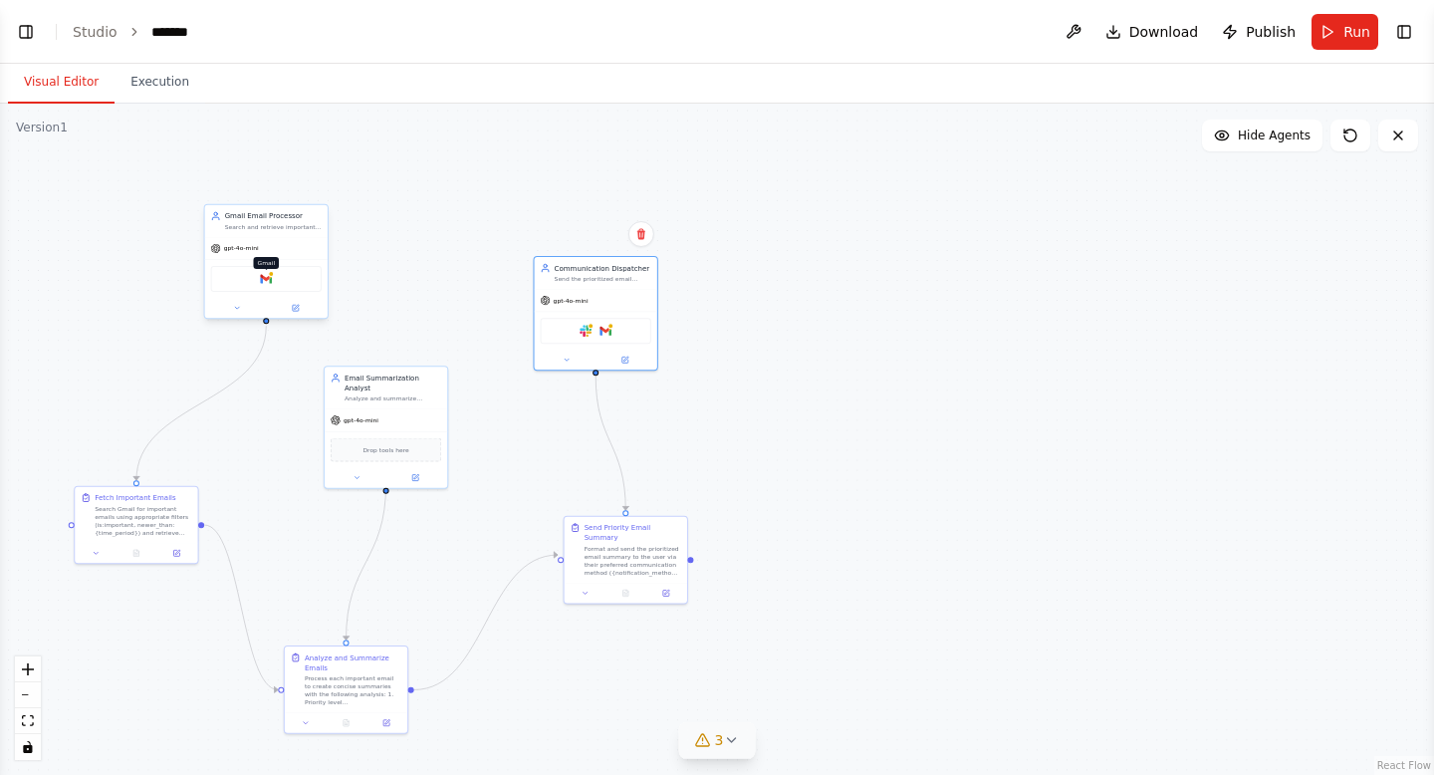
click at [268, 281] on img at bounding box center [266, 279] width 12 height 12
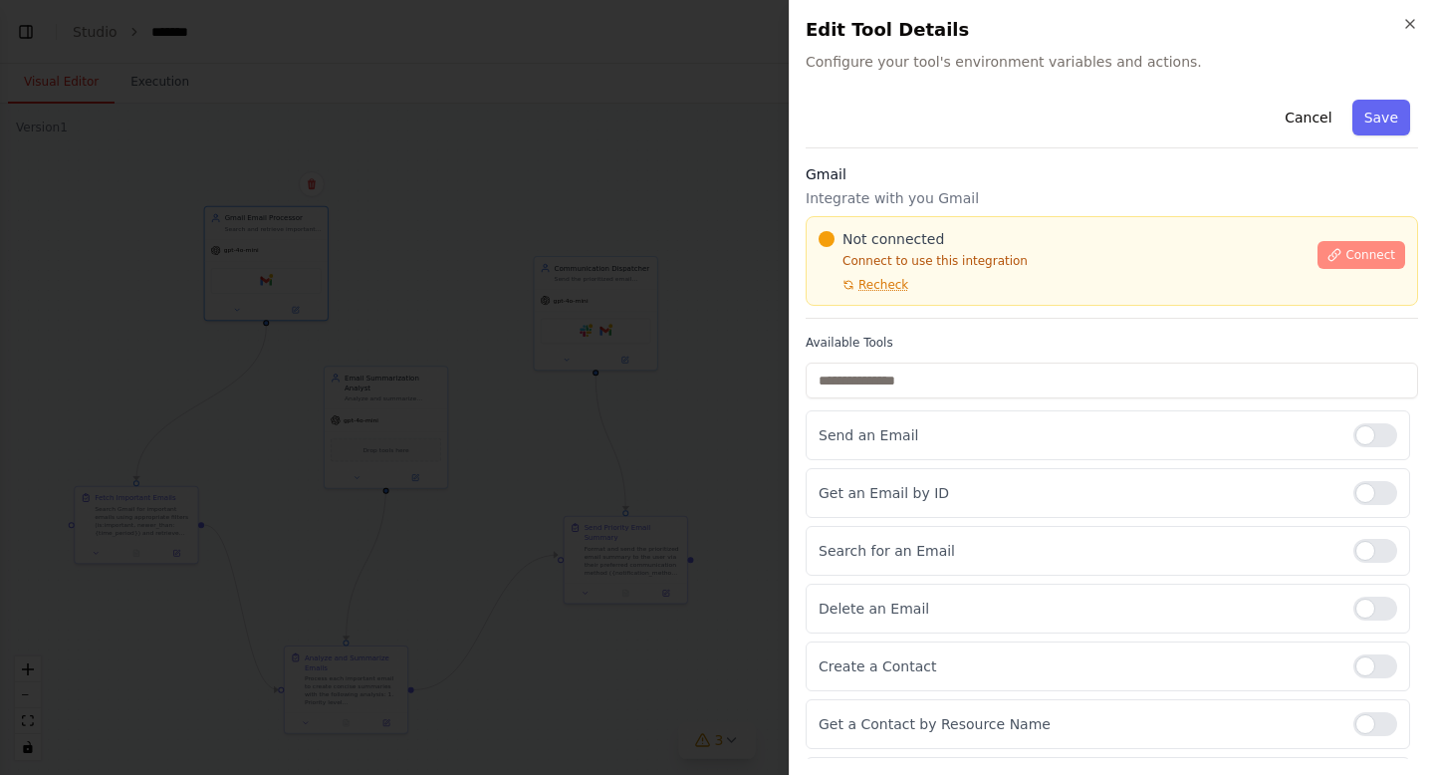
click at [1349, 255] on span "Connect" at bounding box center [1371, 255] width 50 height 16
click at [970, 218] on div "Not connected Connect to use this integration Recheck Connect" at bounding box center [1112, 261] width 613 height 90
click at [974, 218] on div "Not connected Connect to use this integration Recheck Connect" at bounding box center [1112, 261] width 613 height 90
drag, startPoint x: 974, startPoint y: 218, endPoint x: 917, endPoint y: 218, distance: 56.8
click at [948, 218] on div "Not connected Connect to use this integration Recheck Connect" at bounding box center [1112, 261] width 613 height 90
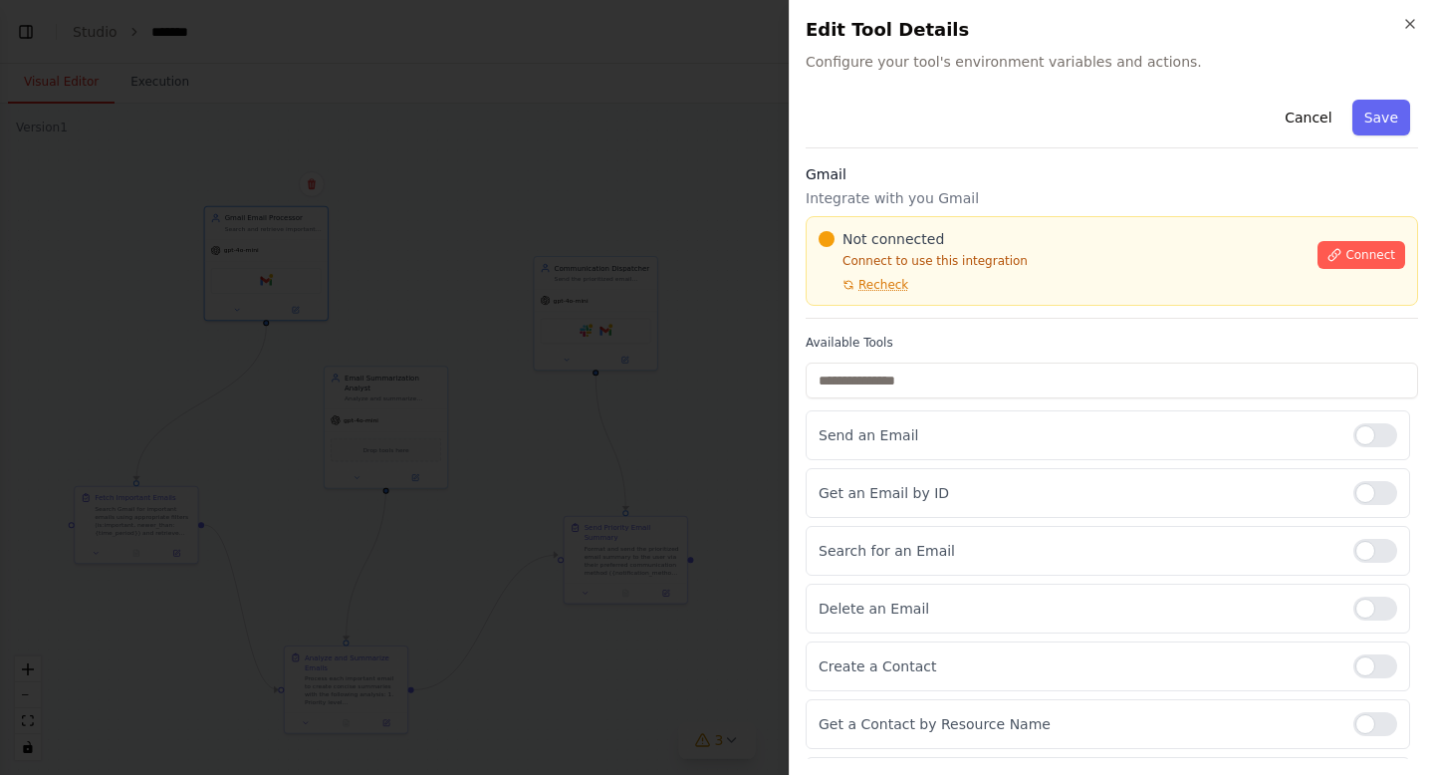
click at [877, 218] on div "Not connected Connect to use this integration Recheck Connect" at bounding box center [1112, 261] width 613 height 90
click at [815, 214] on div "Gmail Integrate with you Gmail Not connected Connect to use this integration Re…" at bounding box center [1112, 241] width 613 height 154
click at [877, 215] on div "Gmail Integrate with you Gmail Not connected Connect to use this integration Re…" at bounding box center [1112, 241] width 613 height 154
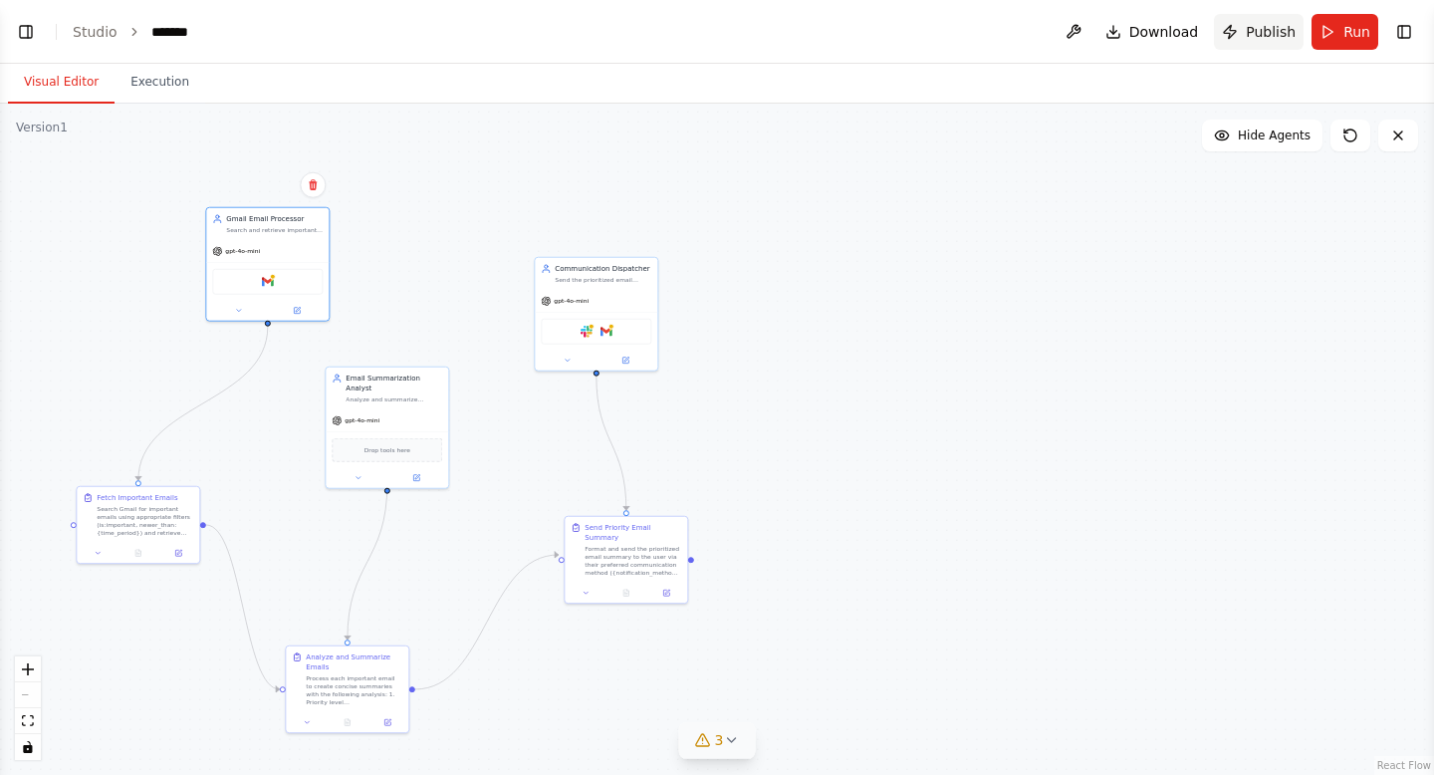
click at [1241, 30] on button "Publish" at bounding box center [1259, 32] width 90 height 36
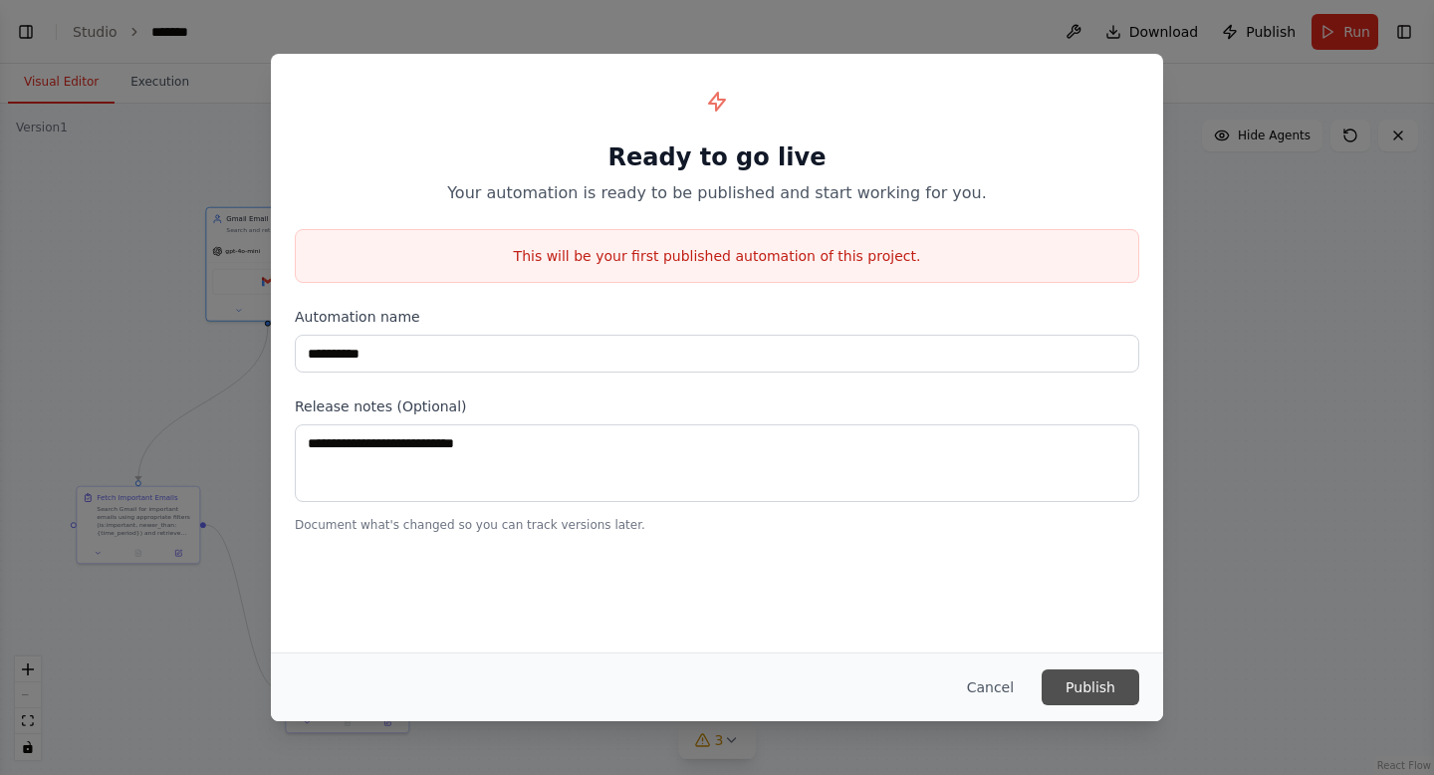
click at [1081, 681] on button "Publish" at bounding box center [1091, 687] width 98 height 36
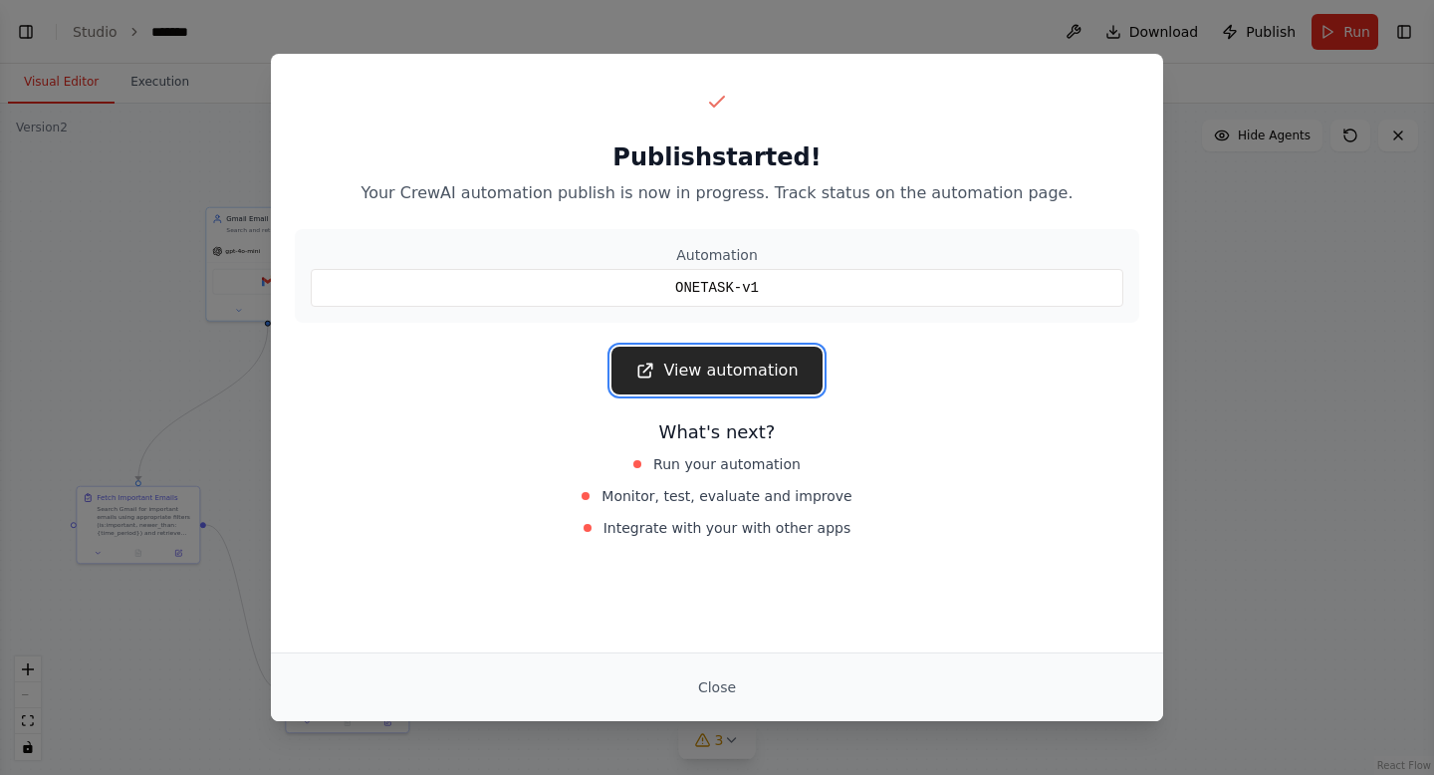
click at [720, 366] on link "View automation" at bounding box center [717, 371] width 210 height 48
click at [764, 375] on link "View automation" at bounding box center [717, 371] width 210 height 48
click at [721, 687] on button "Close" at bounding box center [717, 687] width 70 height 36
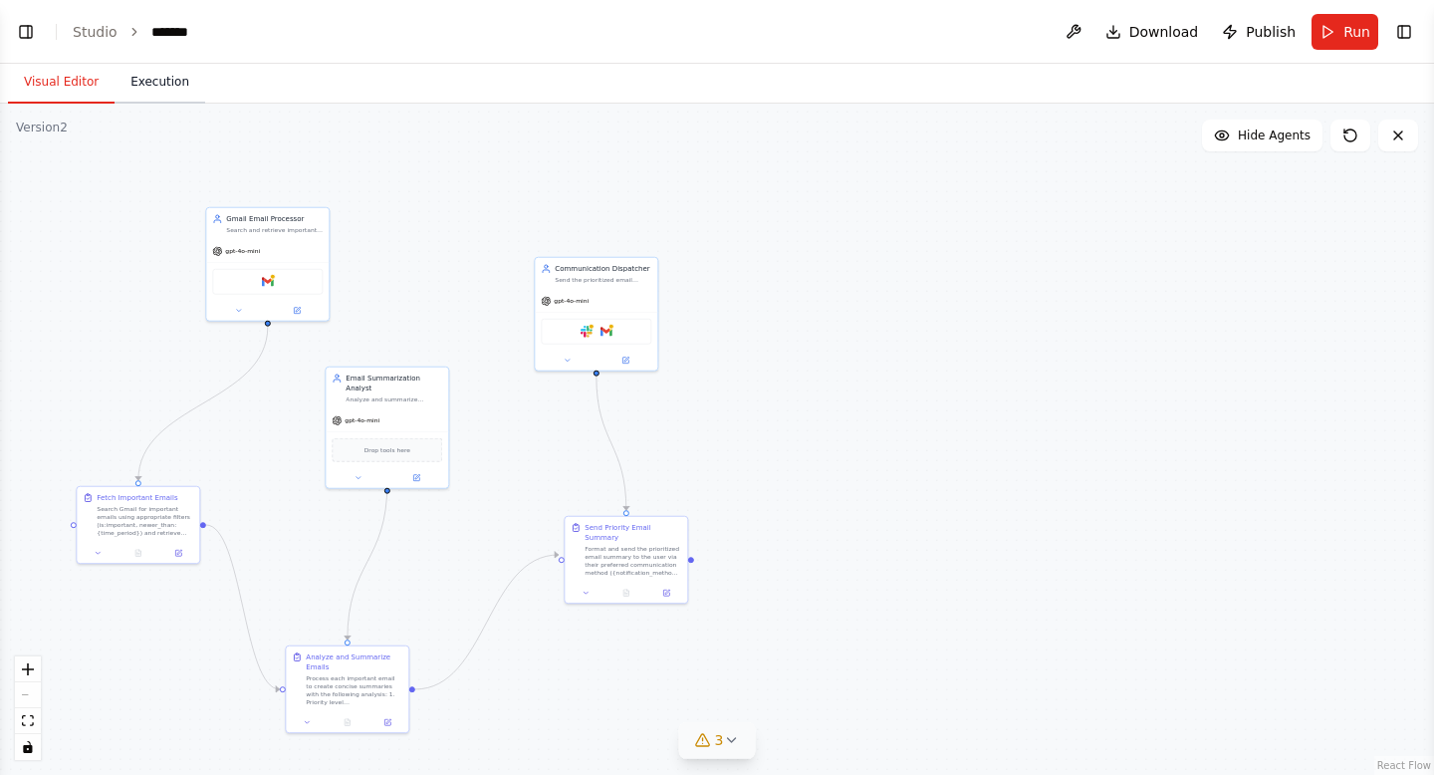
click at [149, 97] on button "Execution" at bounding box center [160, 83] width 91 height 42
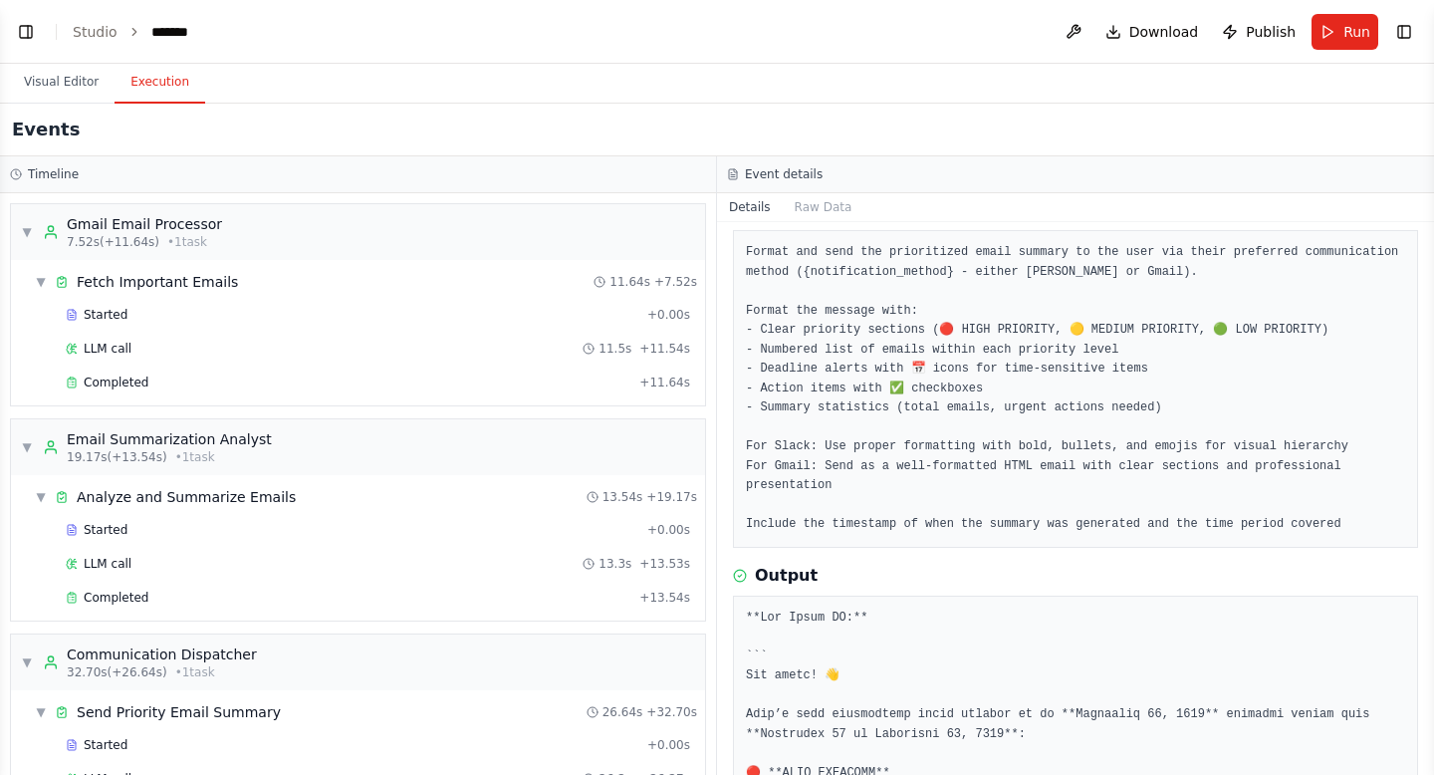
click at [29, 48] on header "Toggle Left Sidebar Studio ******* Download Publish Run Toggle Right Sidebar" at bounding box center [717, 32] width 1434 height 64
click at [24, 29] on button "Toggle Left Sidebar" at bounding box center [26, 32] width 28 height 28
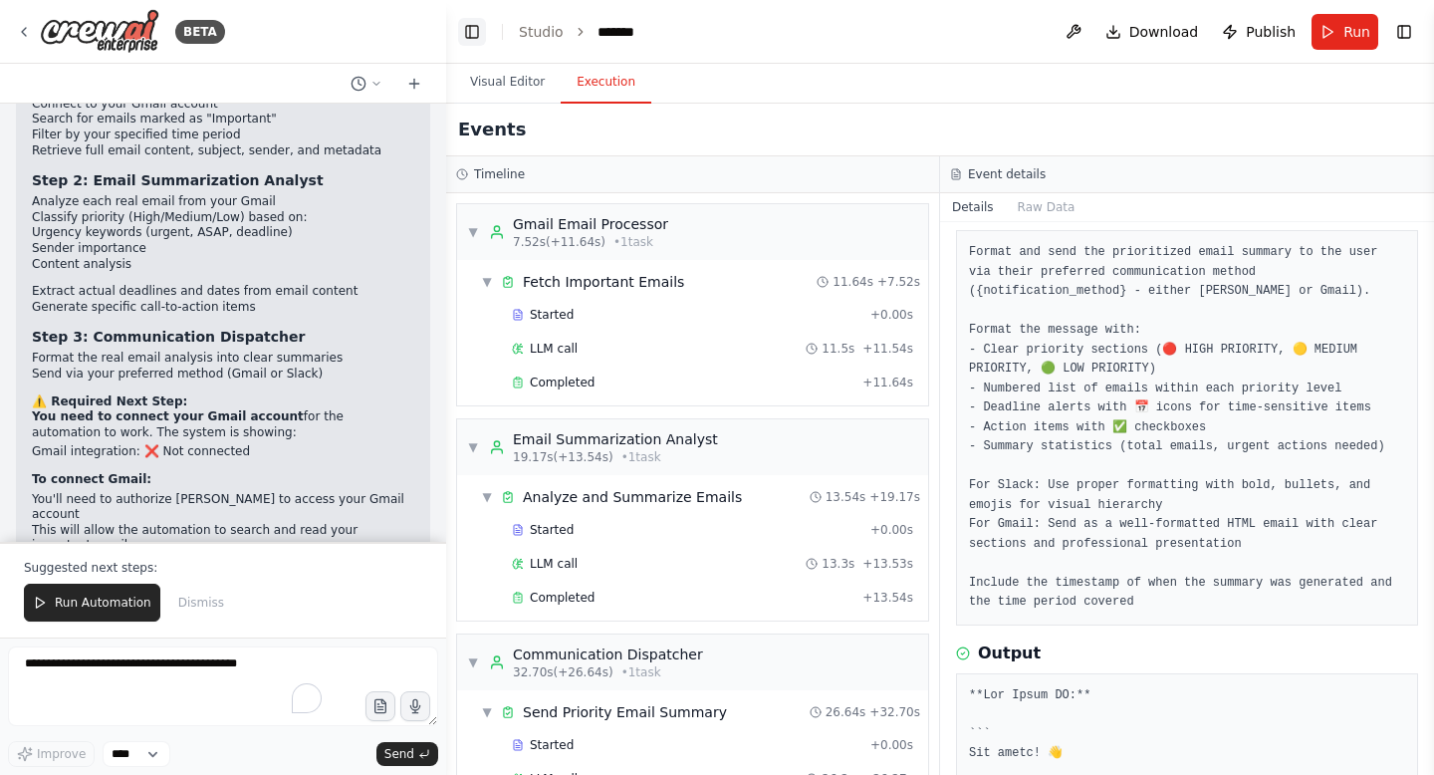
click at [468, 18] on button "Toggle Left Sidebar" at bounding box center [472, 32] width 28 height 28
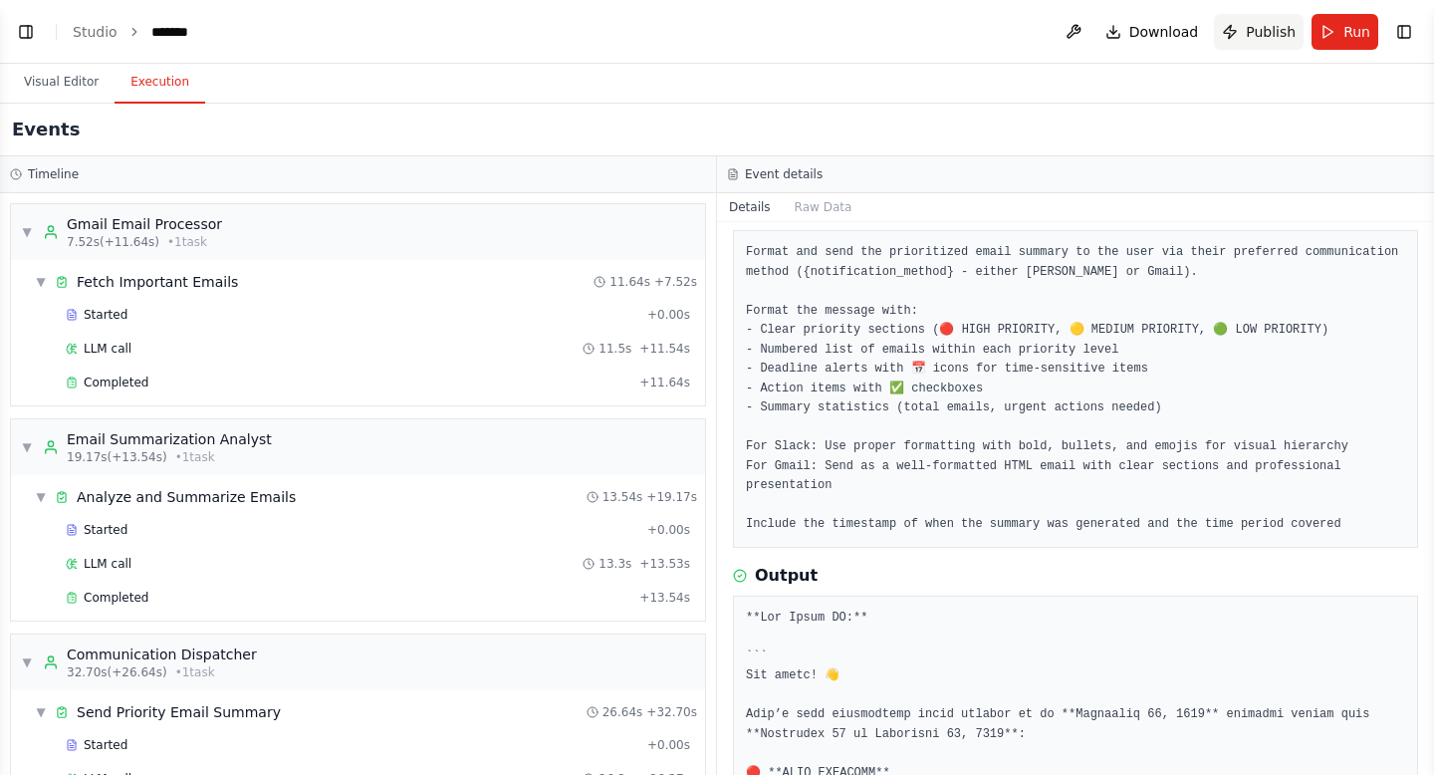
click at [1232, 32] on button "Publish" at bounding box center [1259, 32] width 90 height 36
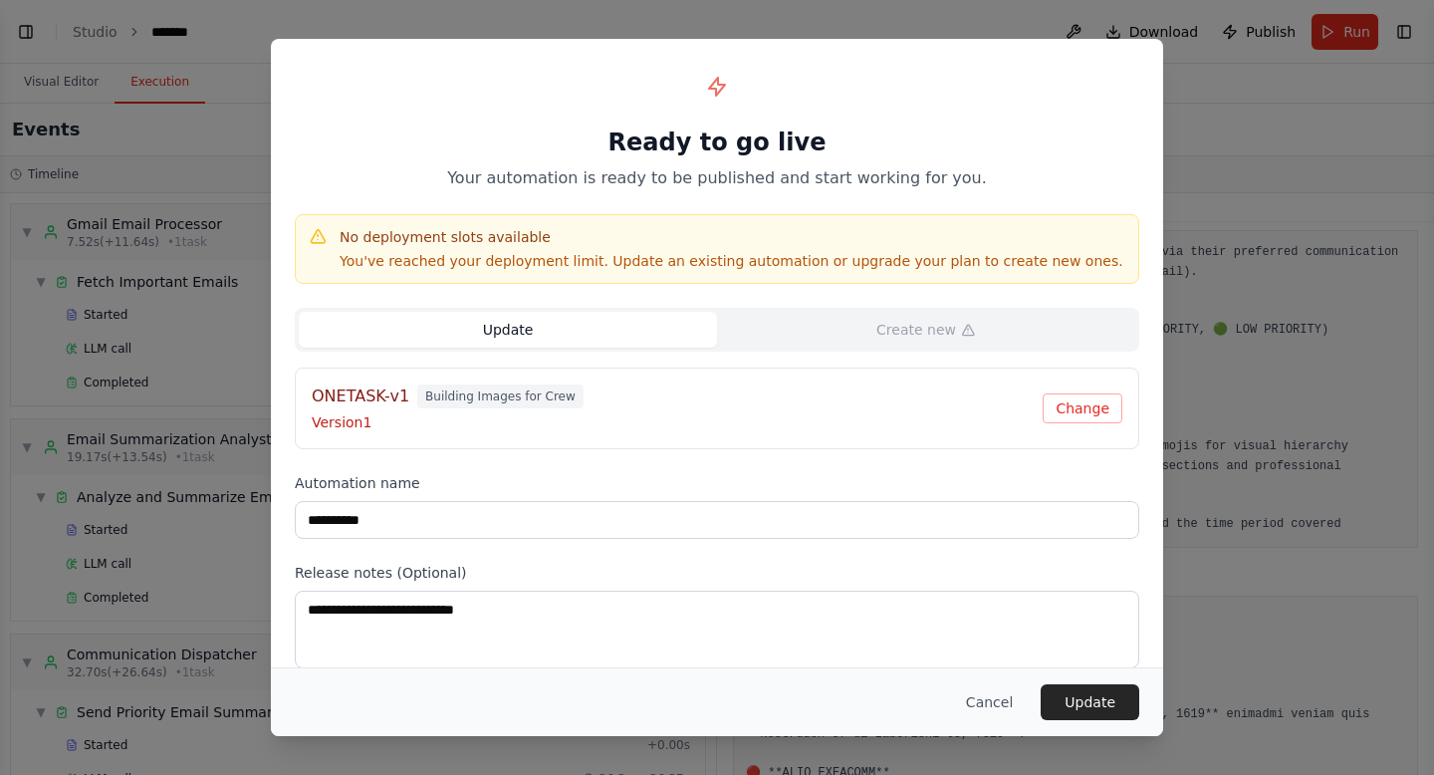
click at [491, 392] on span "Building Images for Crew" at bounding box center [500, 396] width 166 height 24
click at [1001, 695] on button "Cancel" at bounding box center [989, 702] width 79 height 36
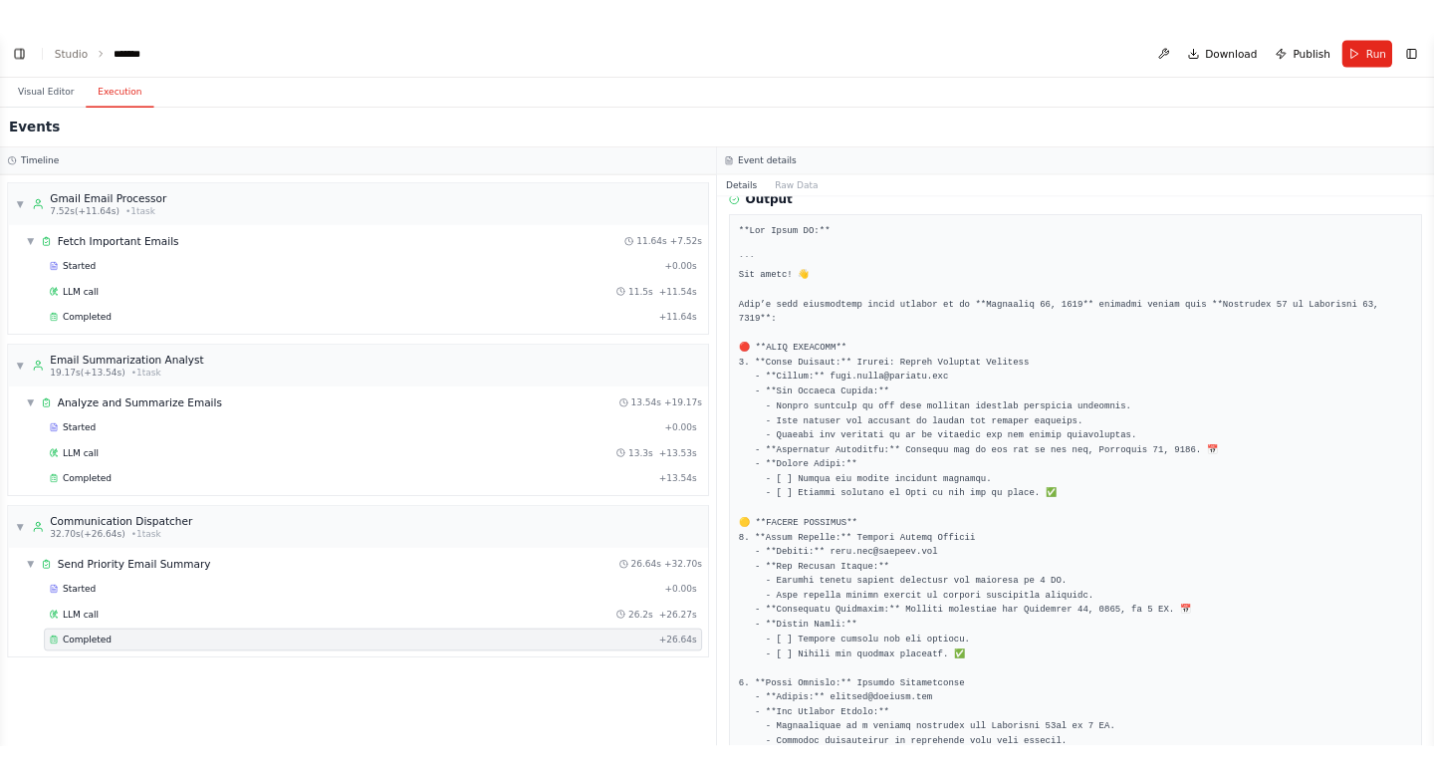
scroll to position [6353, 0]
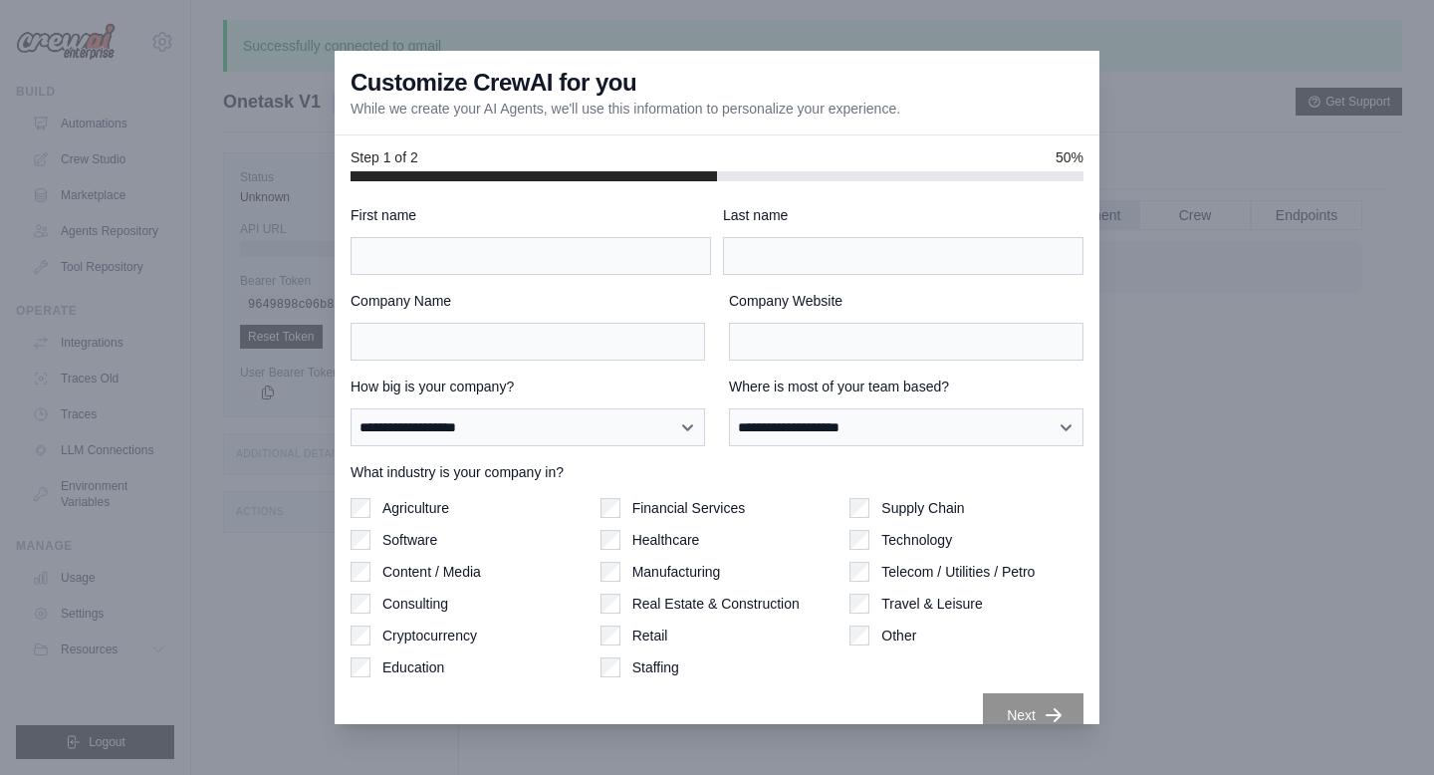
scroll to position [29, 0]
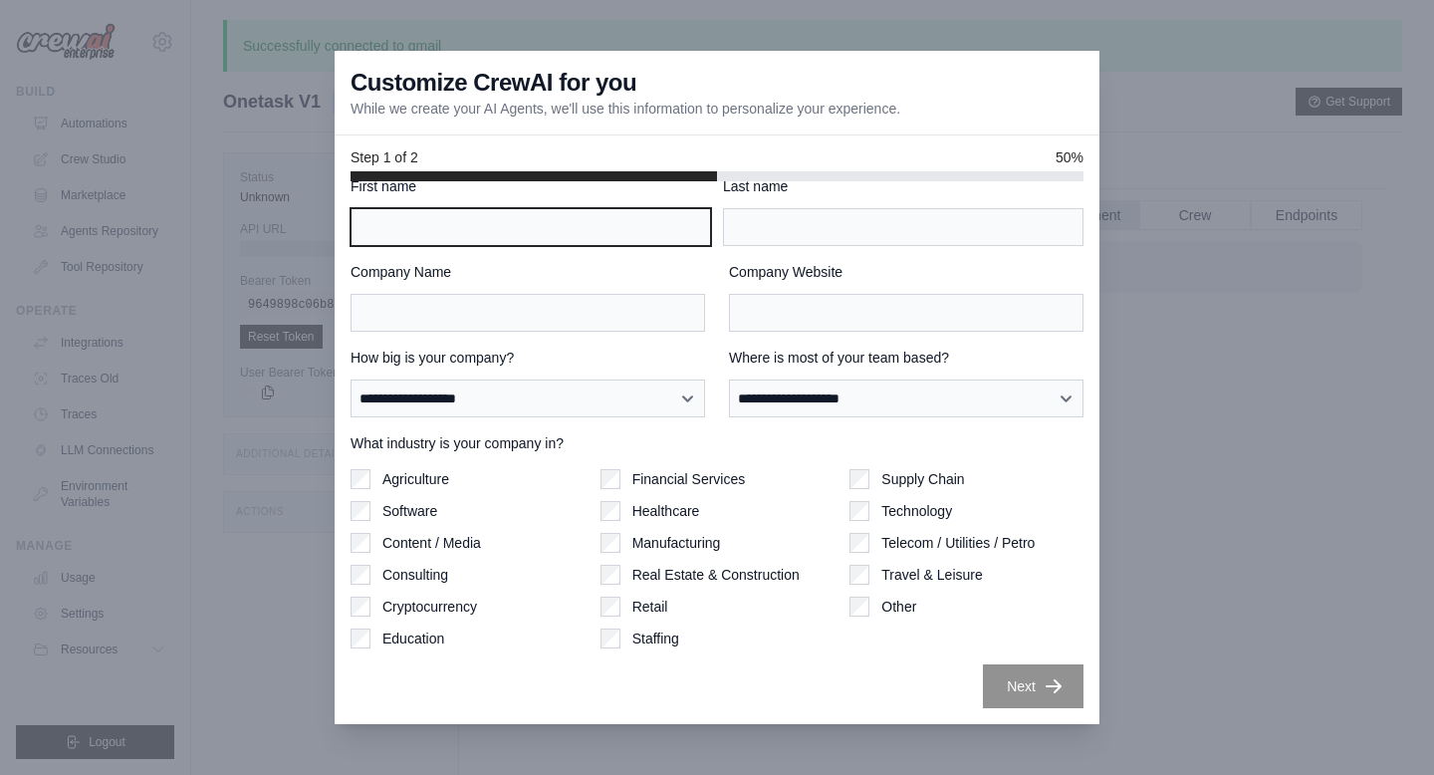
click at [509, 222] on input "First name" at bounding box center [531, 227] width 361 height 38
type input "********"
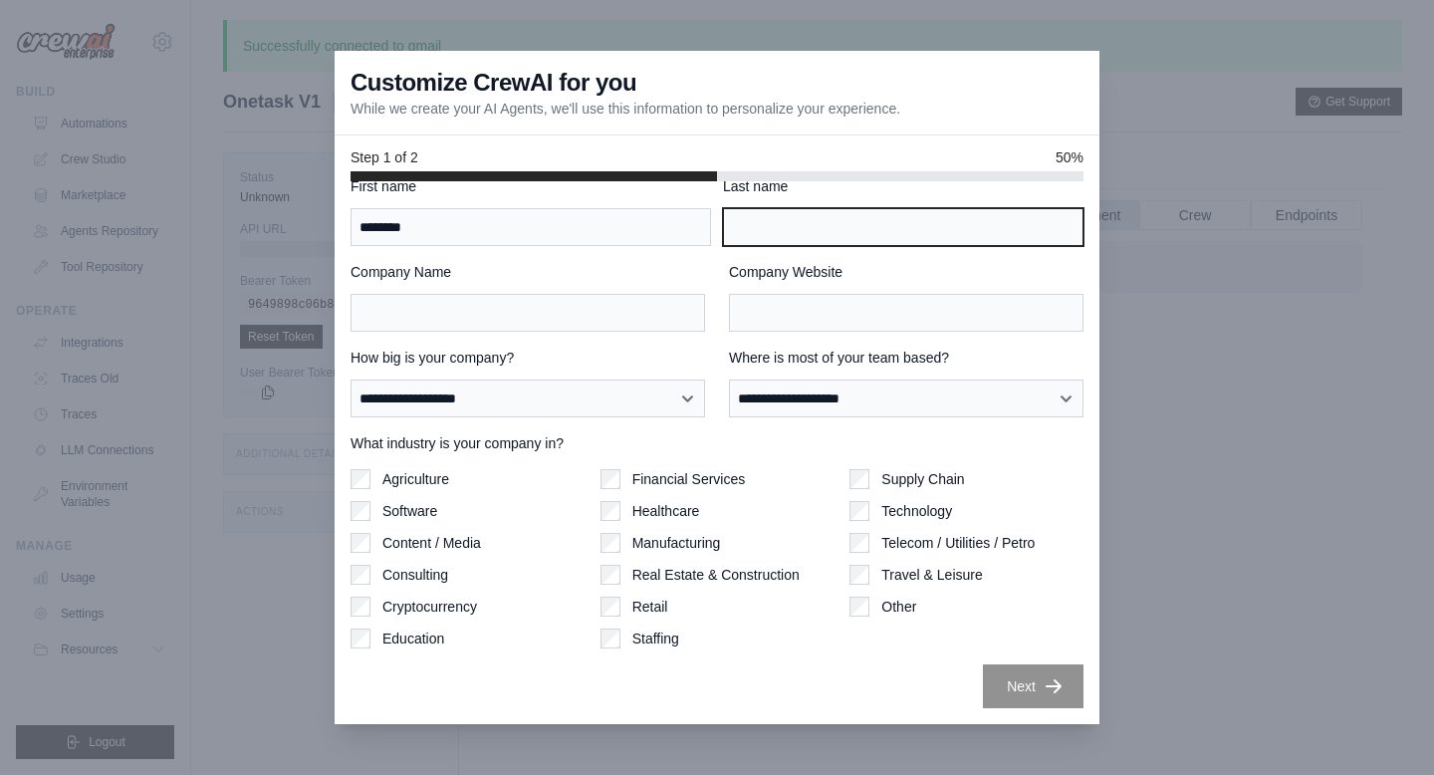
type input "*"
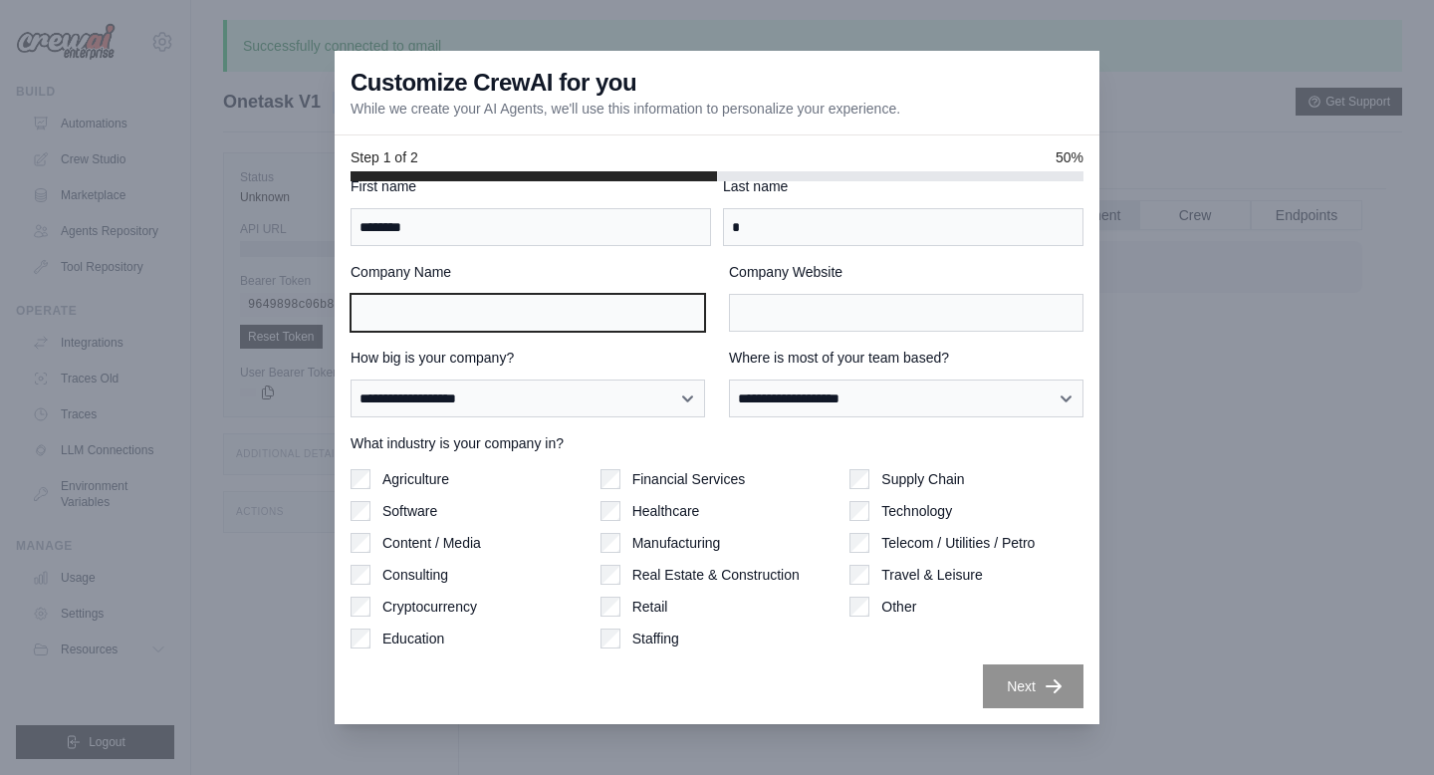
click at [543, 322] on input "Company Name" at bounding box center [528, 313] width 355 height 38
type input "******"
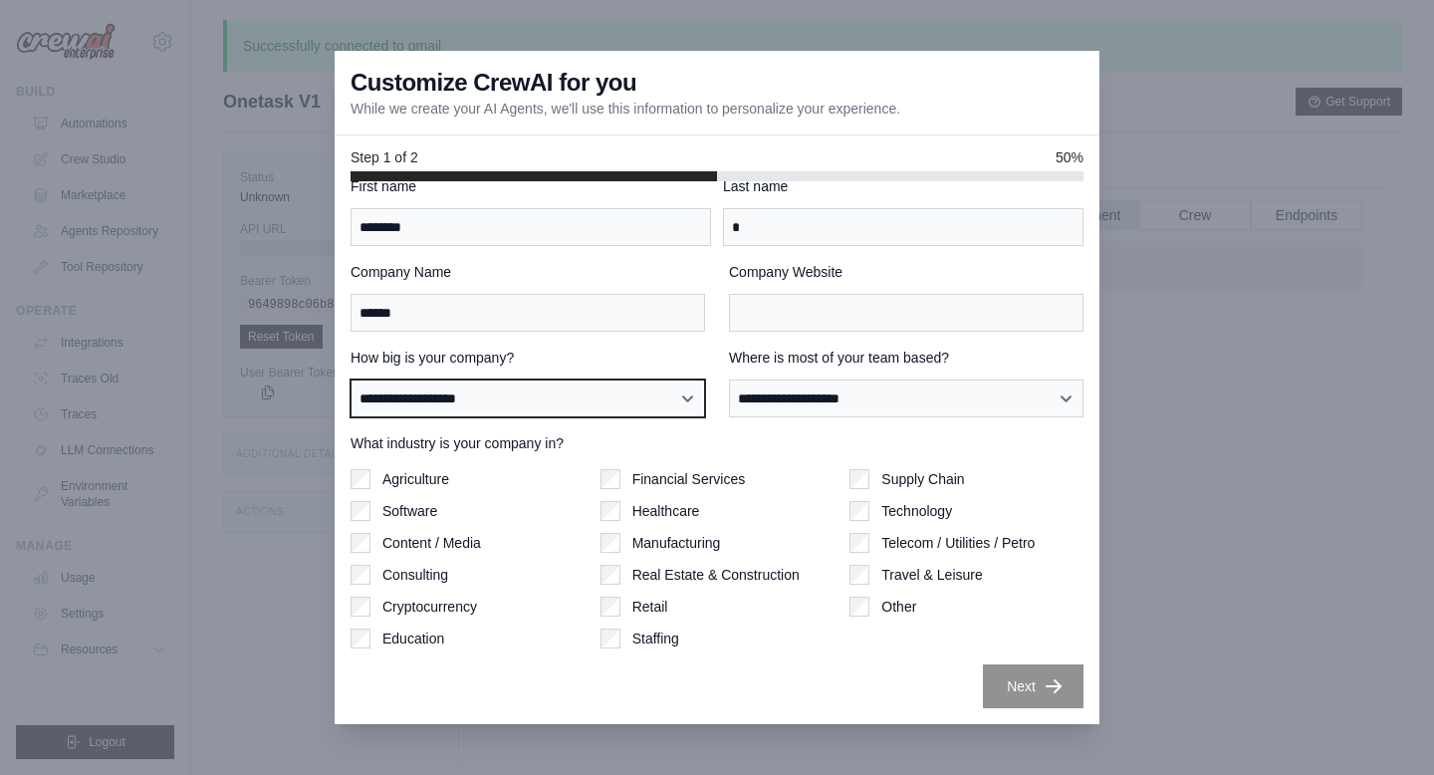
click at [628, 398] on select "**********" at bounding box center [528, 398] width 355 height 38
select select "**********"
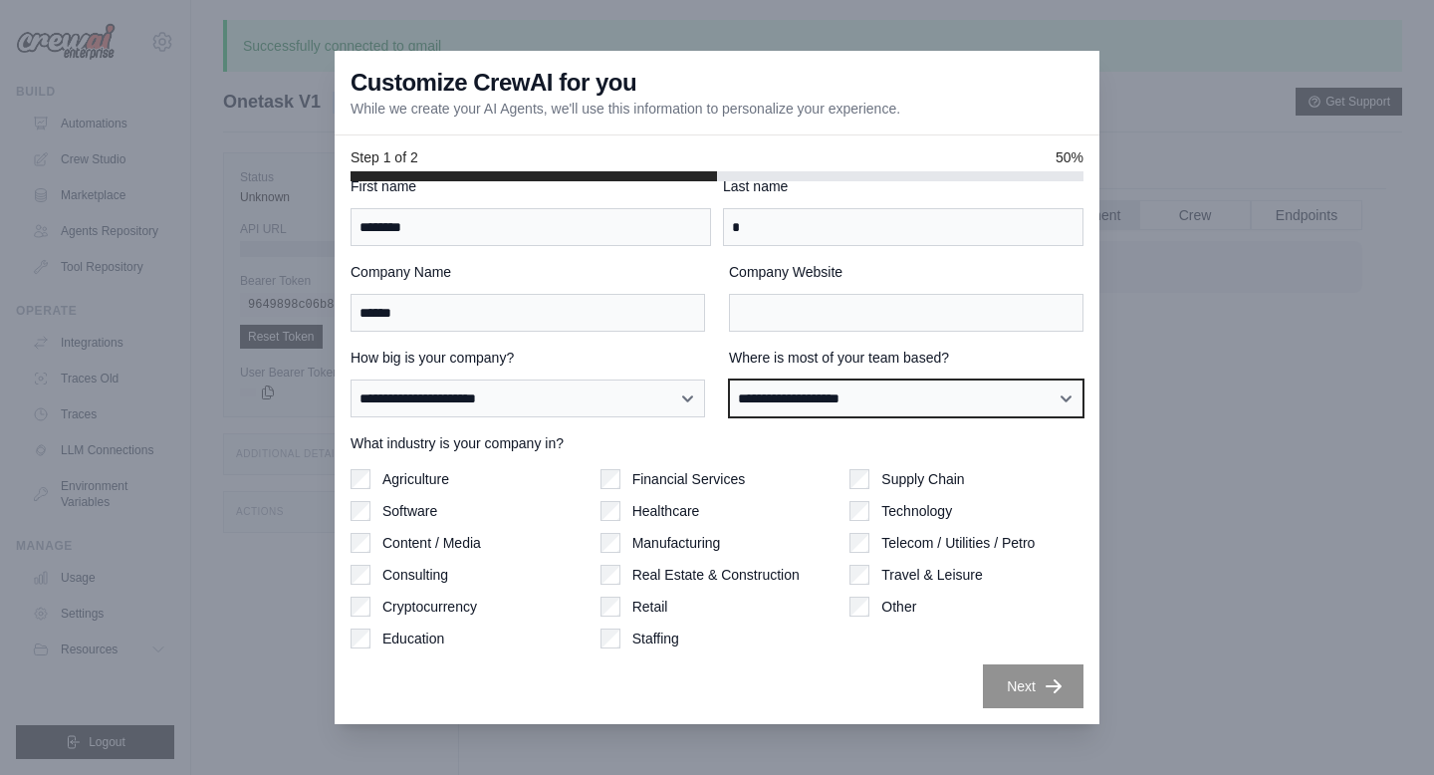
click at [811, 402] on select "**********" at bounding box center [906, 398] width 355 height 38
click at [829, 399] on select "**********" at bounding box center [906, 398] width 355 height 38
select select "**********"
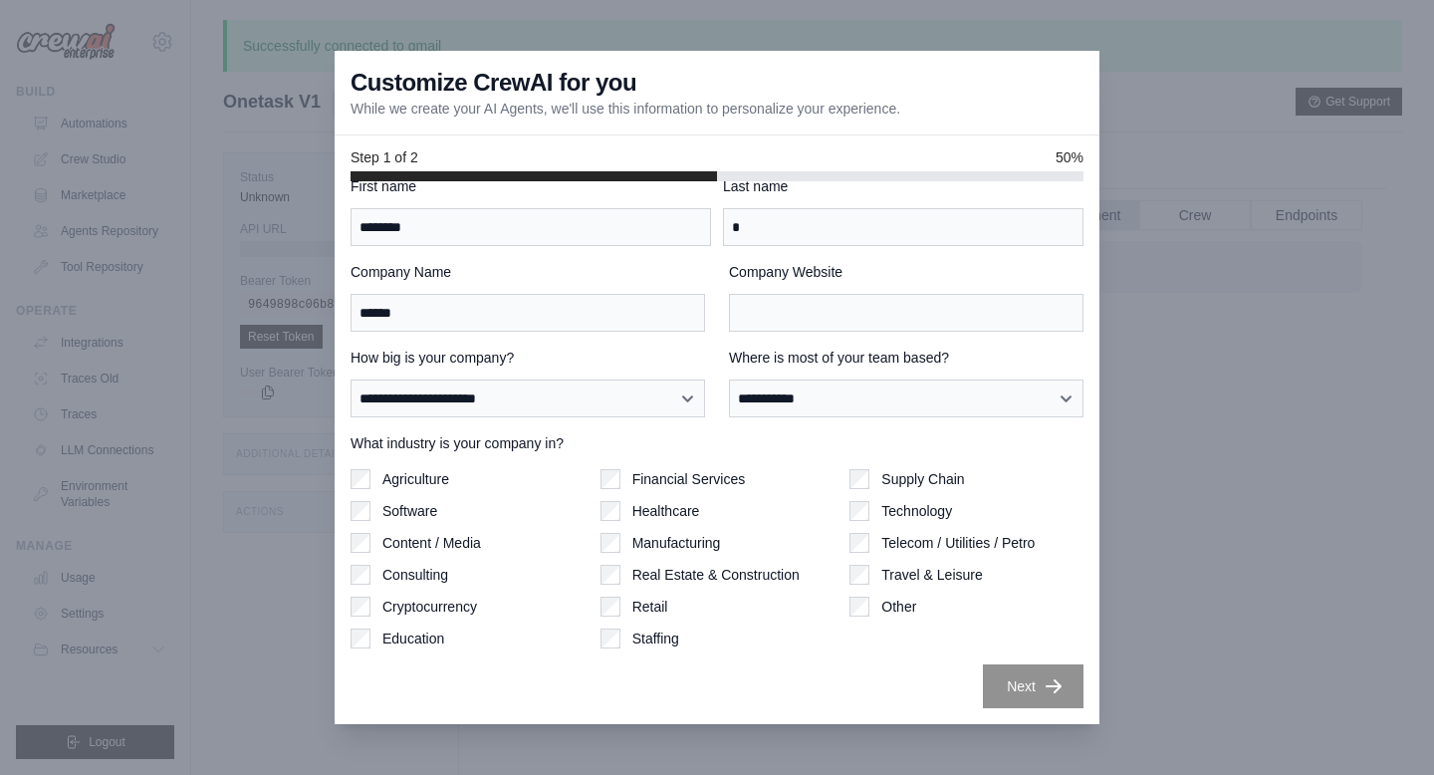
click at [422, 504] on label "Software" at bounding box center [409, 511] width 55 height 20
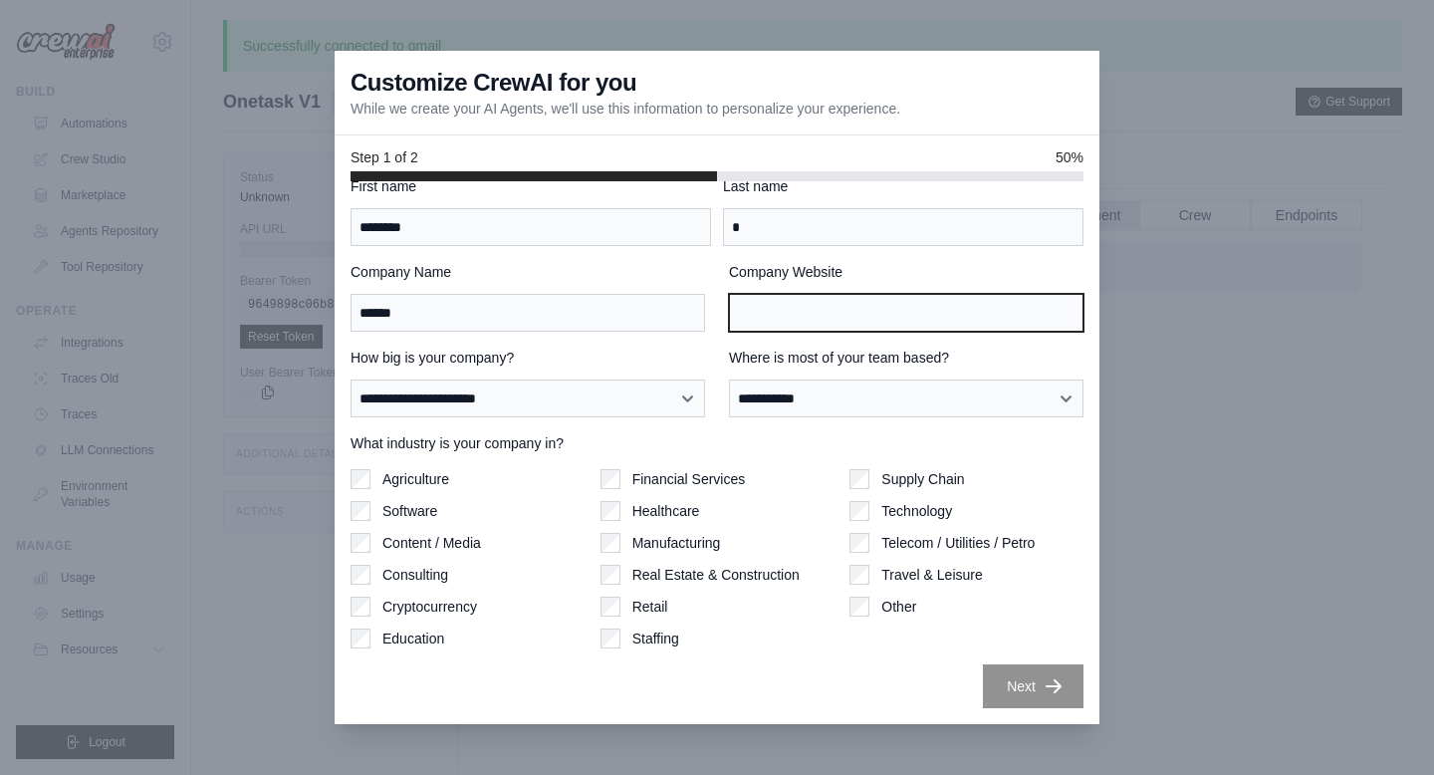
click at [824, 311] on input "Company Website" at bounding box center [906, 313] width 355 height 38
type input "*****"
drag, startPoint x: 804, startPoint y: 322, endPoint x: 701, endPoint y: 314, distance: 102.9
click at [701, 314] on div "Company Name ****** Company Website *****" at bounding box center [717, 297] width 733 height 70
type input "*******"
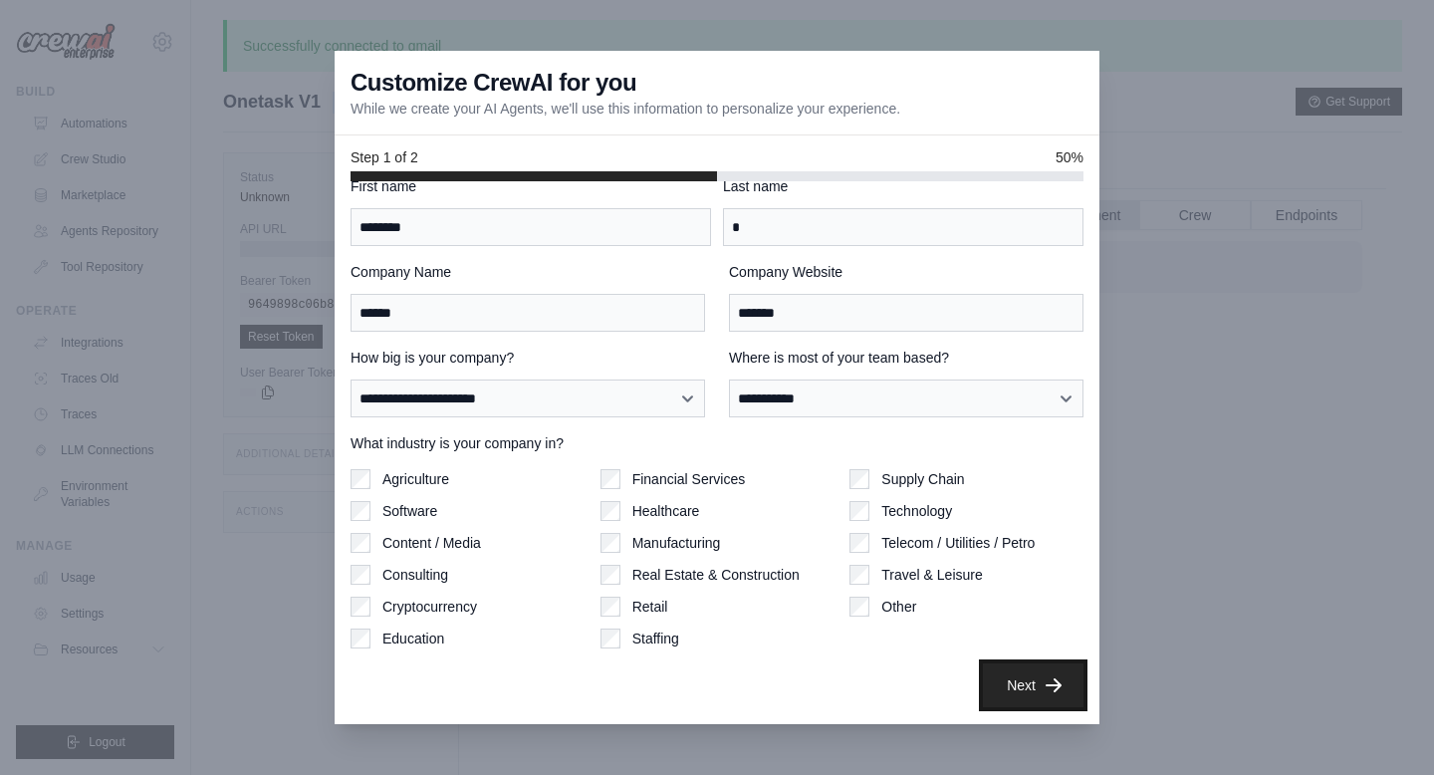
click at [1018, 680] on button "Next" at bounding box center [1033, 685] width 101 height 44
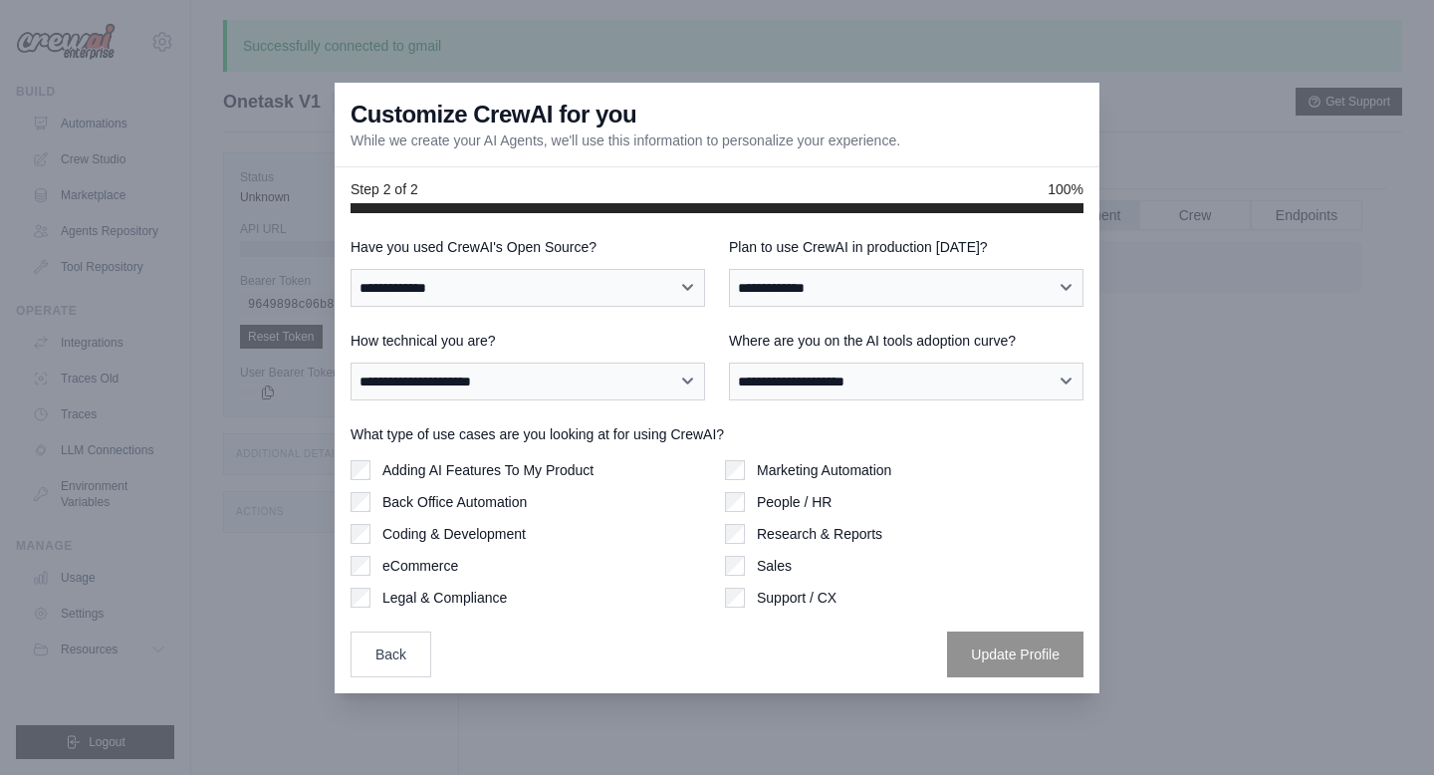
click at [613, 258] on div "**********" at bounding box center [528, 272] width 355 height 70
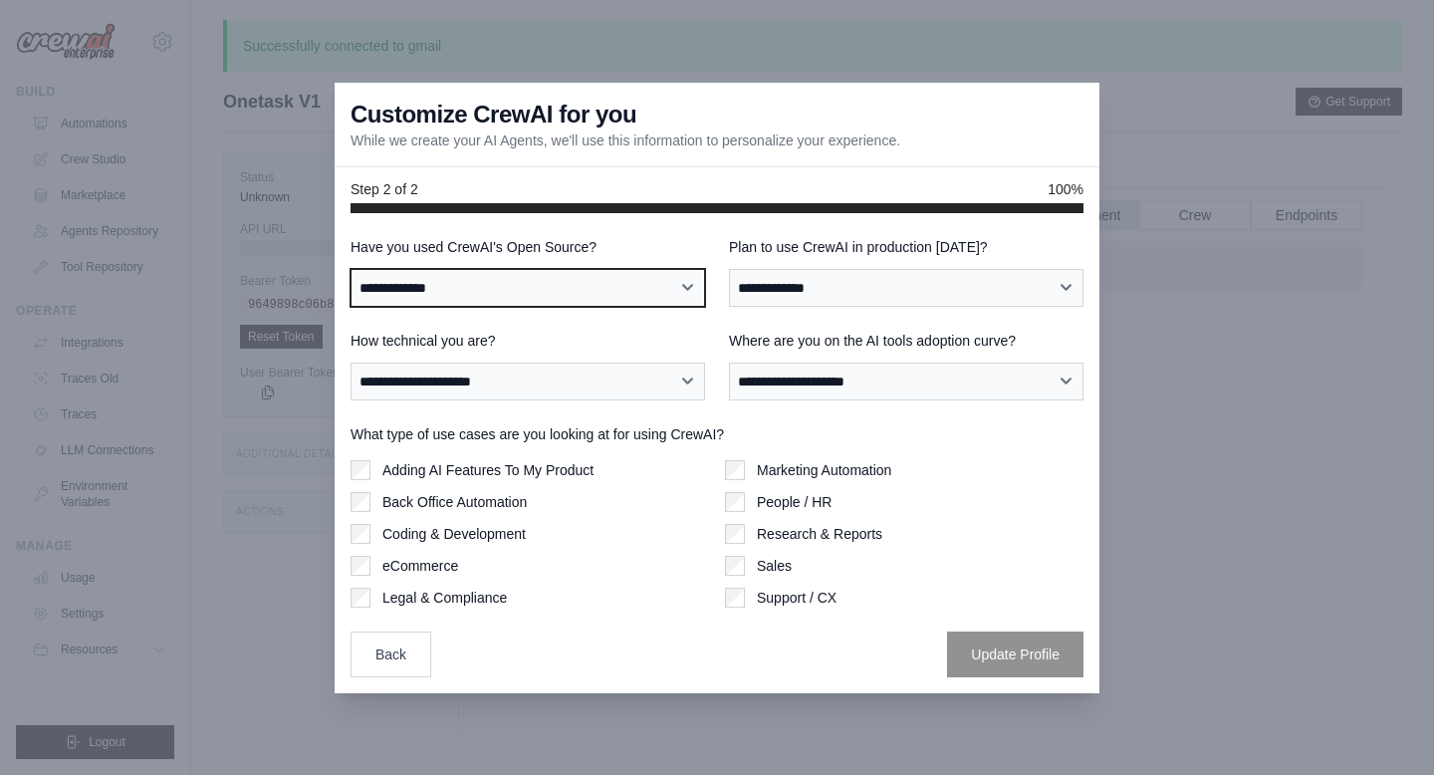
click at [618, 286] on select "**********" at bounding box center [528, 288] width 355 height 38
select select "**"
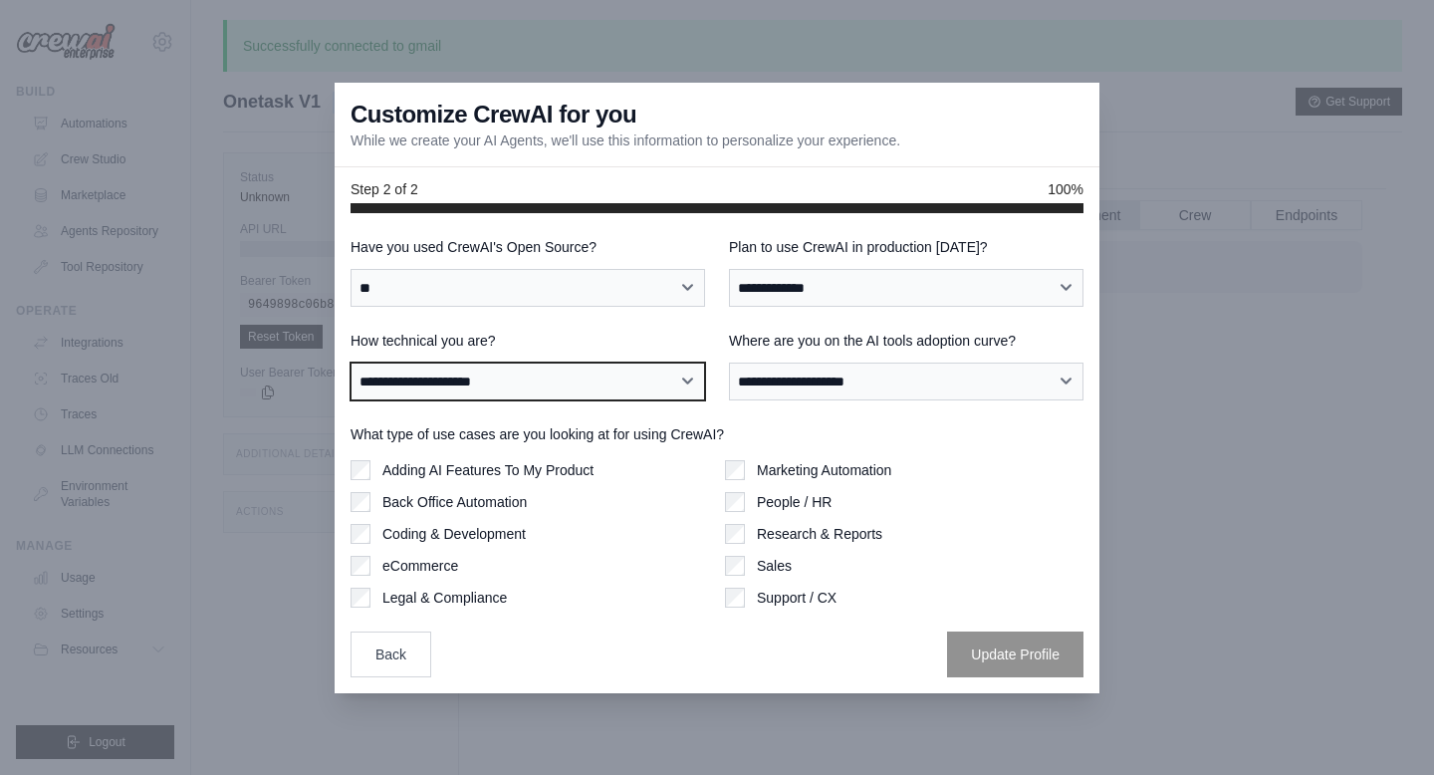
click at [613, 385] on select "**********" at bounding box center [528, 382] width 355 height 38
select select "**********"
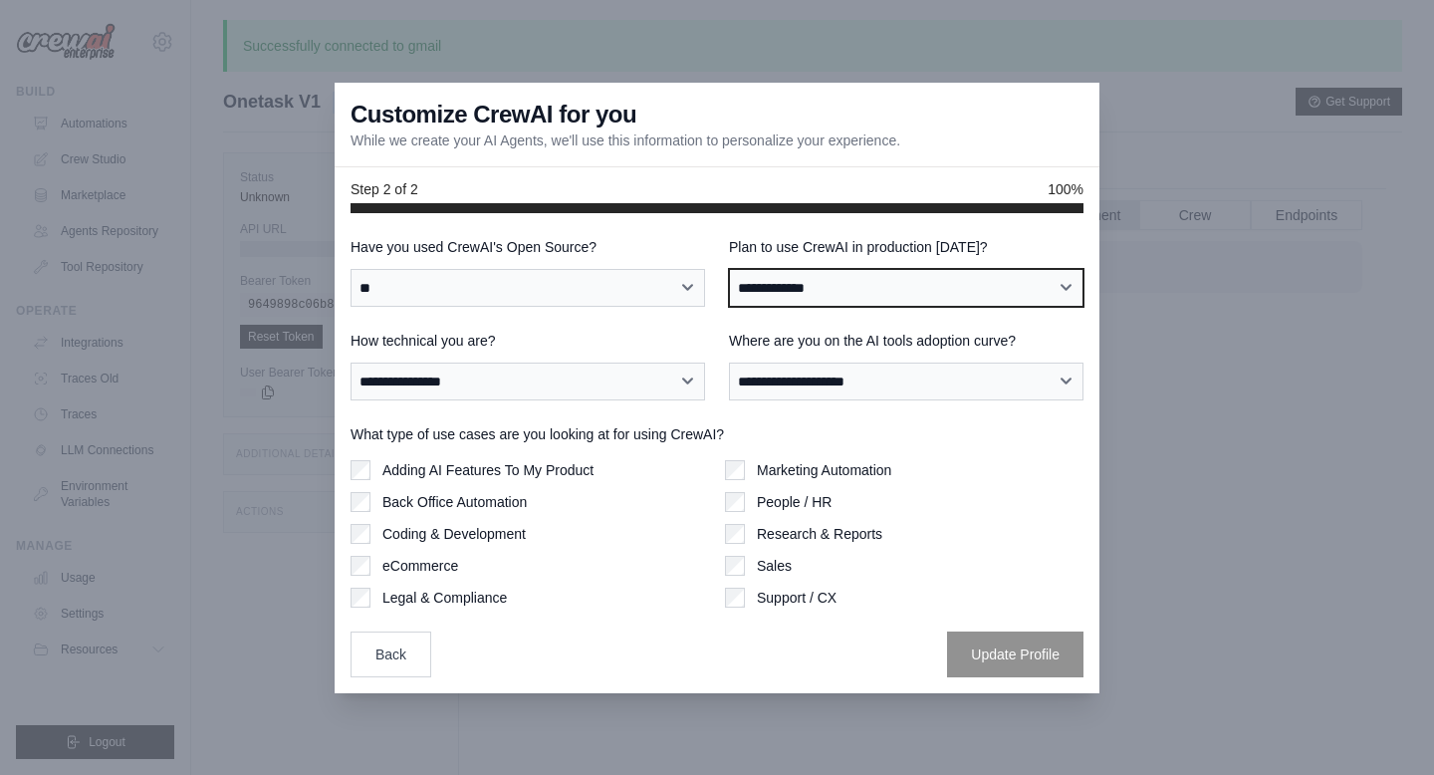
click at [865, 287] on select "**********" at bounding box center [906, 288] width 355 height 38
select select "****"
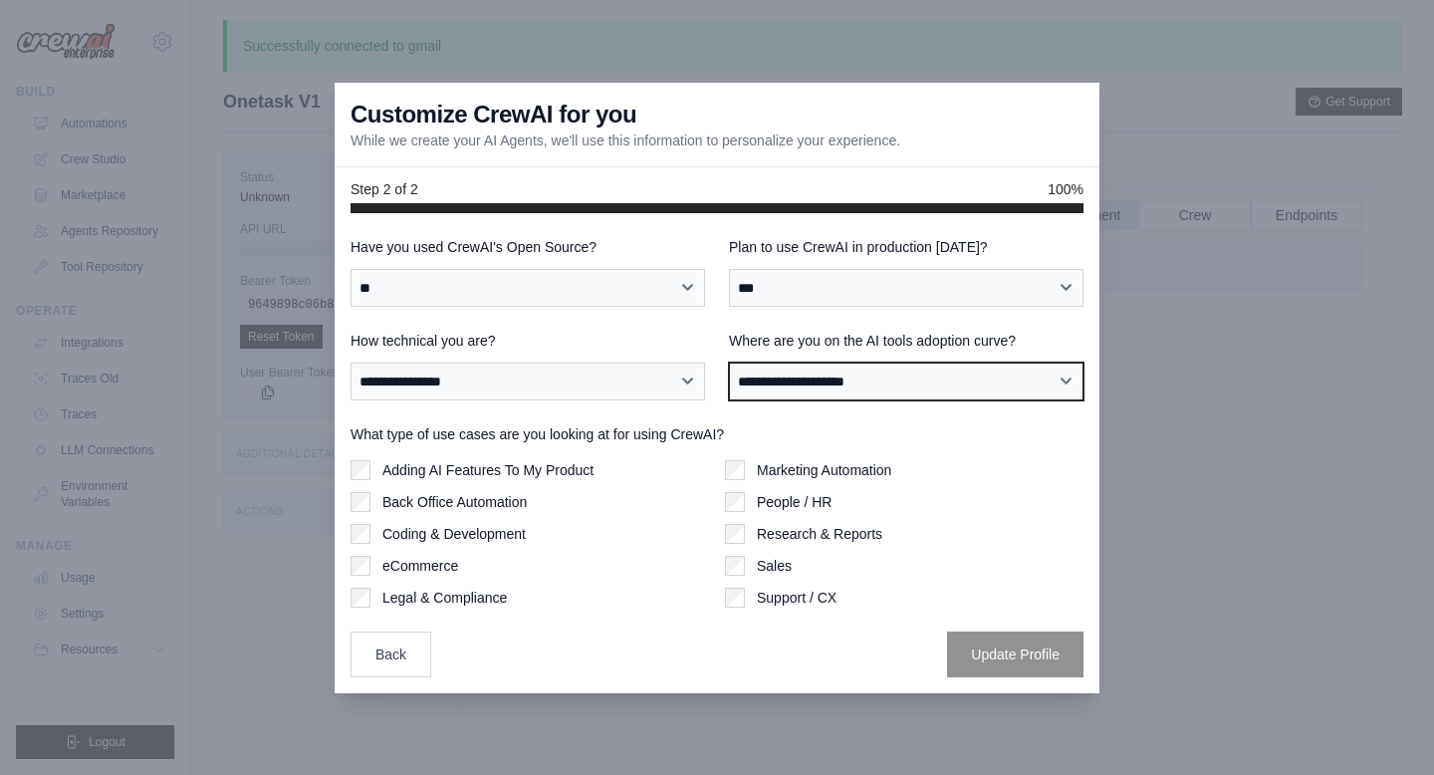
click at [862, 376] on select "**********" at bounding box center [906, 382] width 355 height 38
select select "**********"
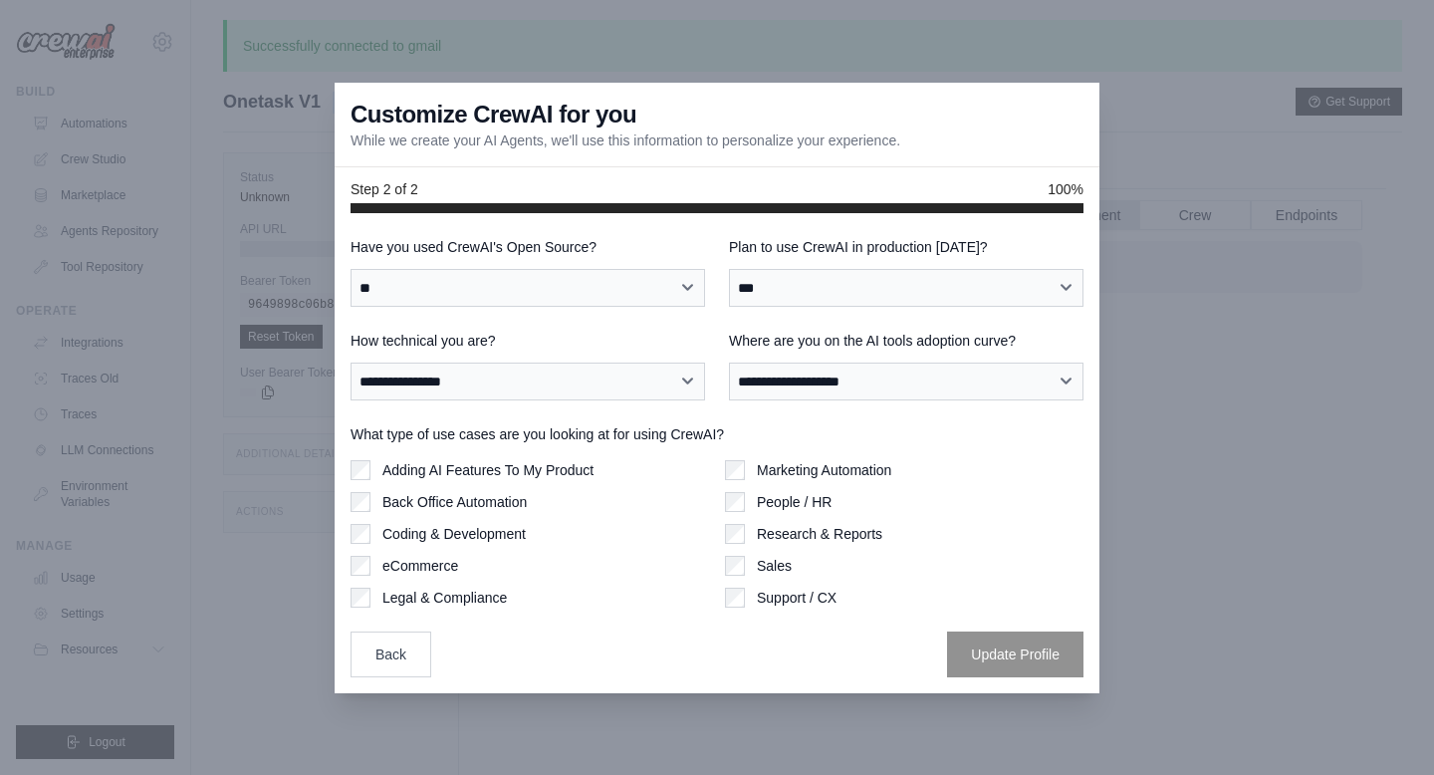
click at [462, 516] on div "Adding AI Features To My Product Back Office Automation Coding & Development eC…" at bounding box center [530, 533] width 359 height 147
click at [947, 638] on button "Update Profile" at bounding box center [1015, 653] width 136 height 46
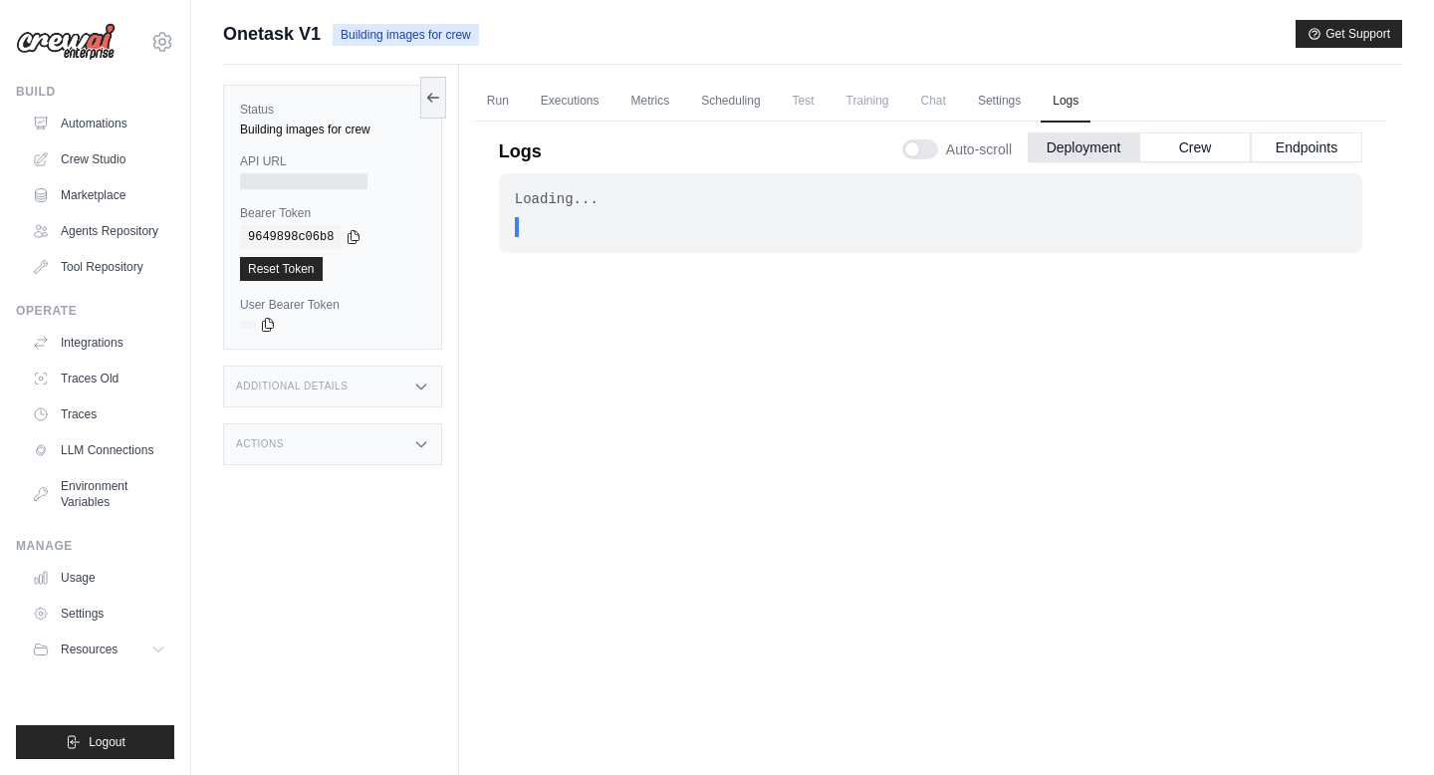
click at [1198, 131] on div "Auto-scroll Deployment Crew Endpoints" at bounding box center [1132, 146] width 460 height 56
click at [1204, 144] on button "Crew" at bounding box center [1195, 146] width 112 height 30
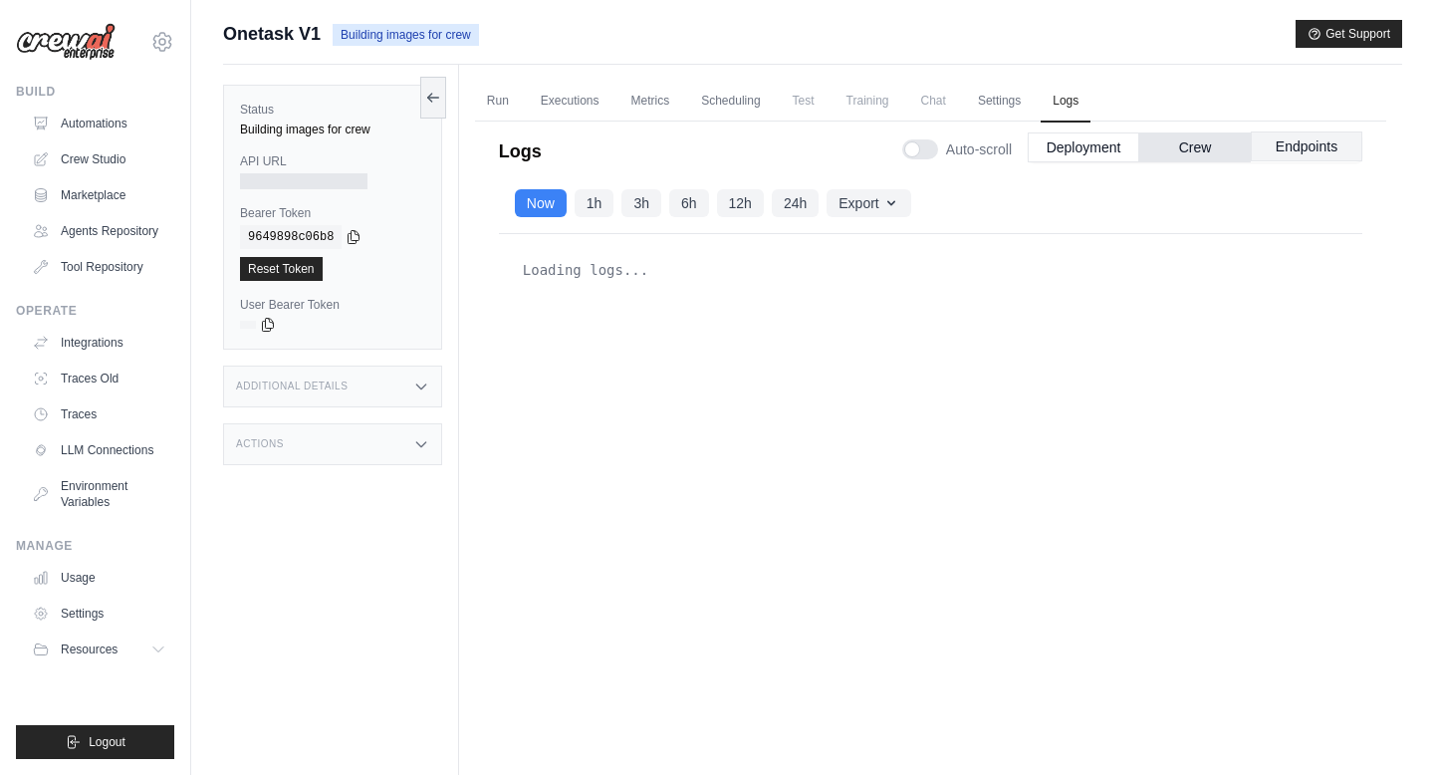
click at [1292, 151] on button "Endpoints" at bounding box center [1307, 146] width 112 height 30
click at [1174, 144] on button "Crew" at bounding box center [1195, 146] width 112 height 30
click at [1069, 150] on button "Deployment" at bounding box center [1084, 146] width 112 height 30
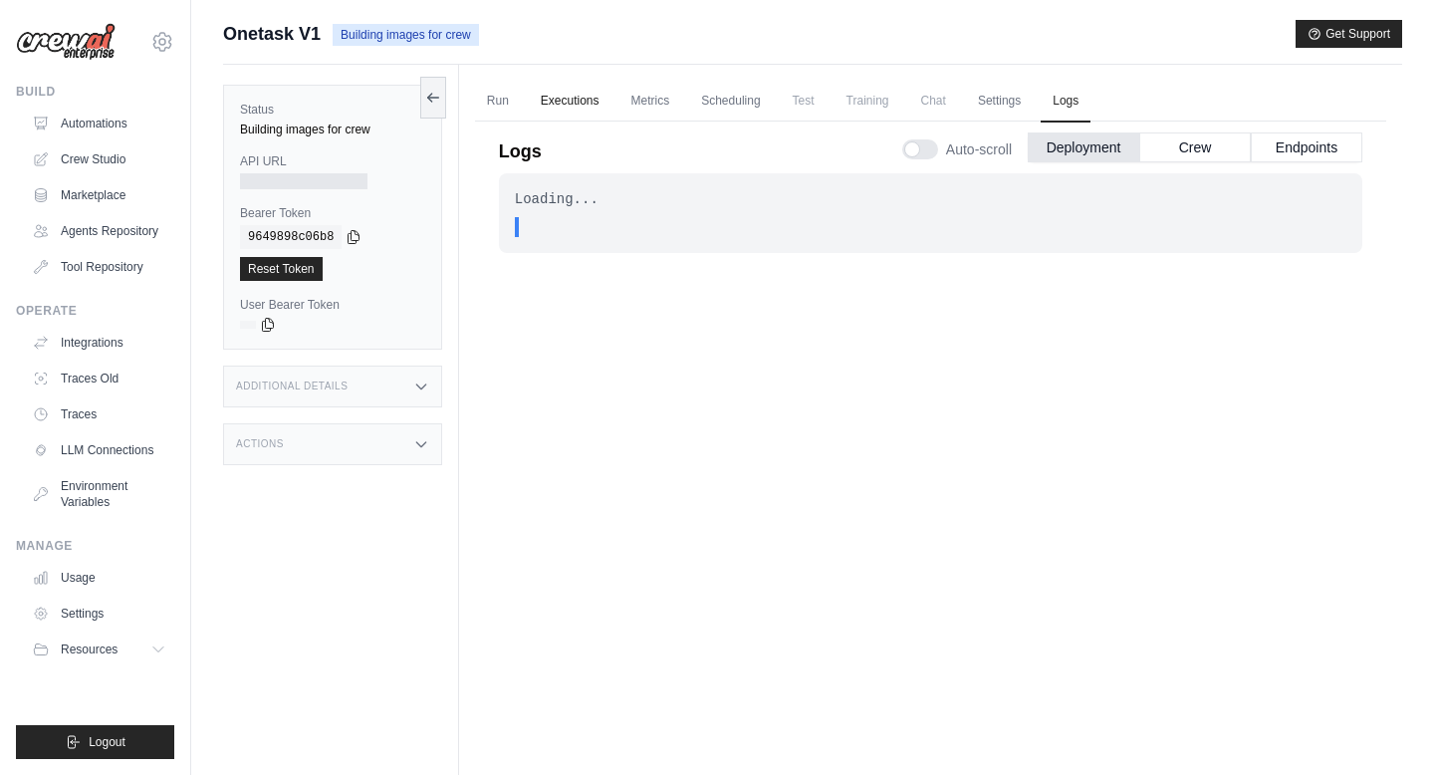
click at [584, 101] on link "Executions" at bounding box center [570, 102] width 83 height 42
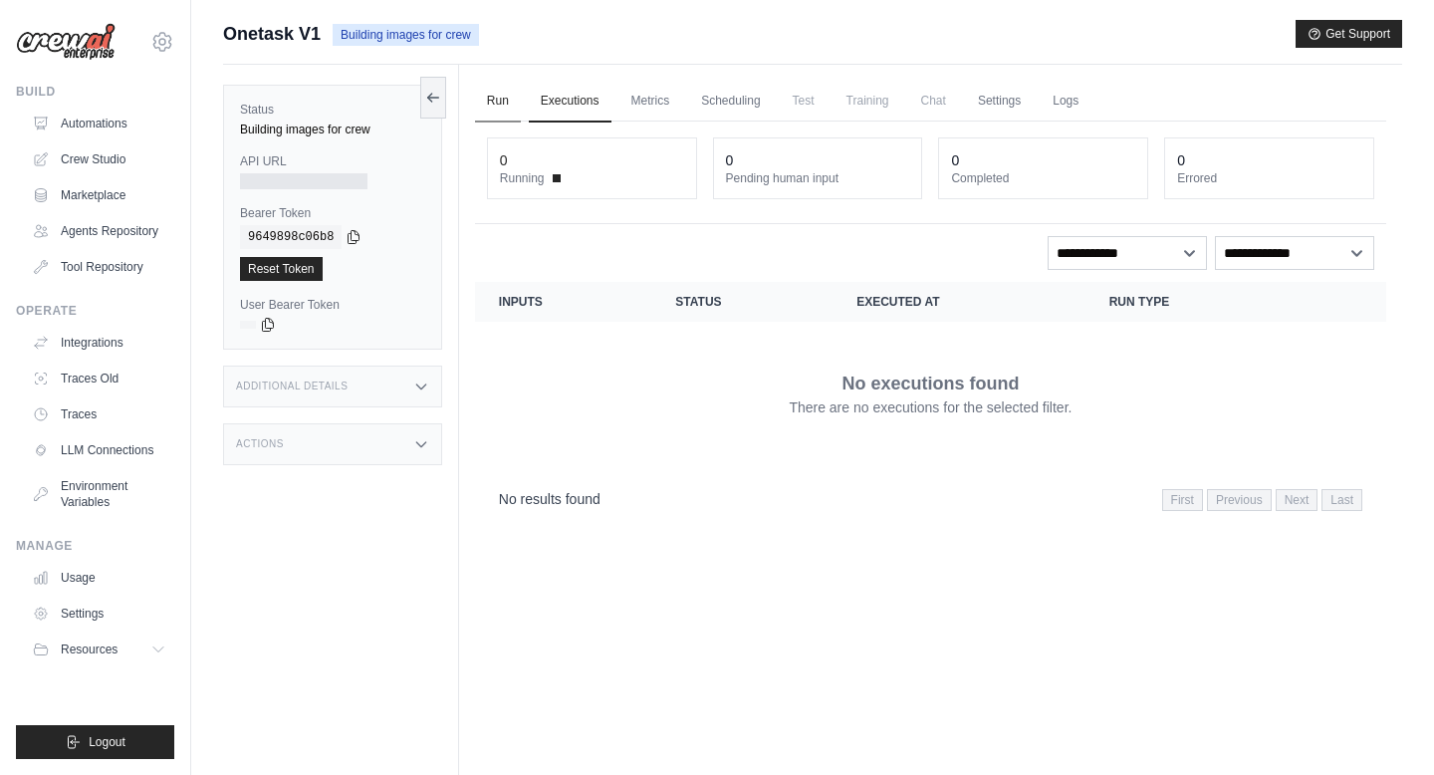
click at [503, 93] on link "Run" at bounding box center [498, 102] width 46 height 42
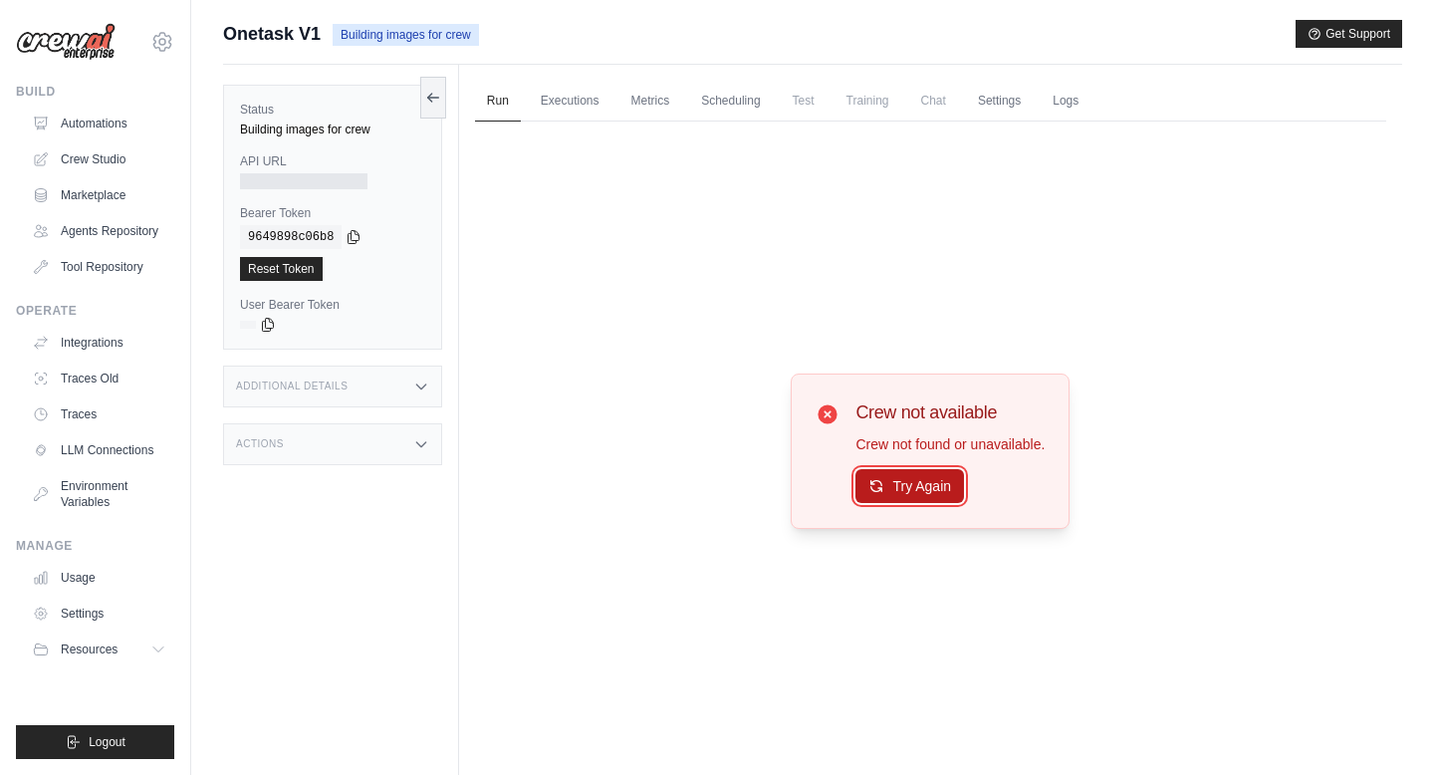
click at [886, 479] on button "Try Again" at bounding box center [910, 486] width 109 height 34
click at [736, 89] on link "Scheduling" at bounding box center [730, 102] width 83 height 42
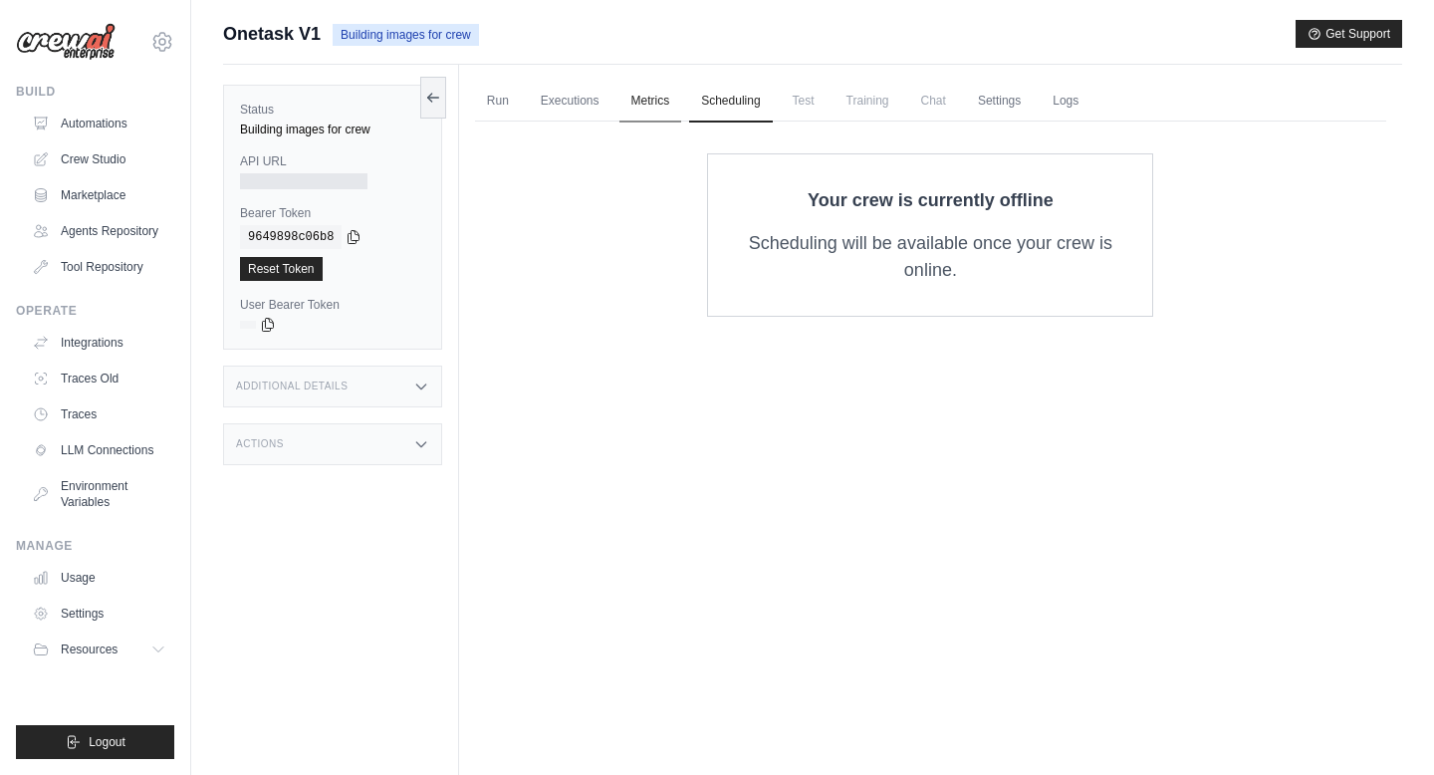
click at [667, 86] on link "Metrics" at bounding box center [651, 102] width 63 height 42
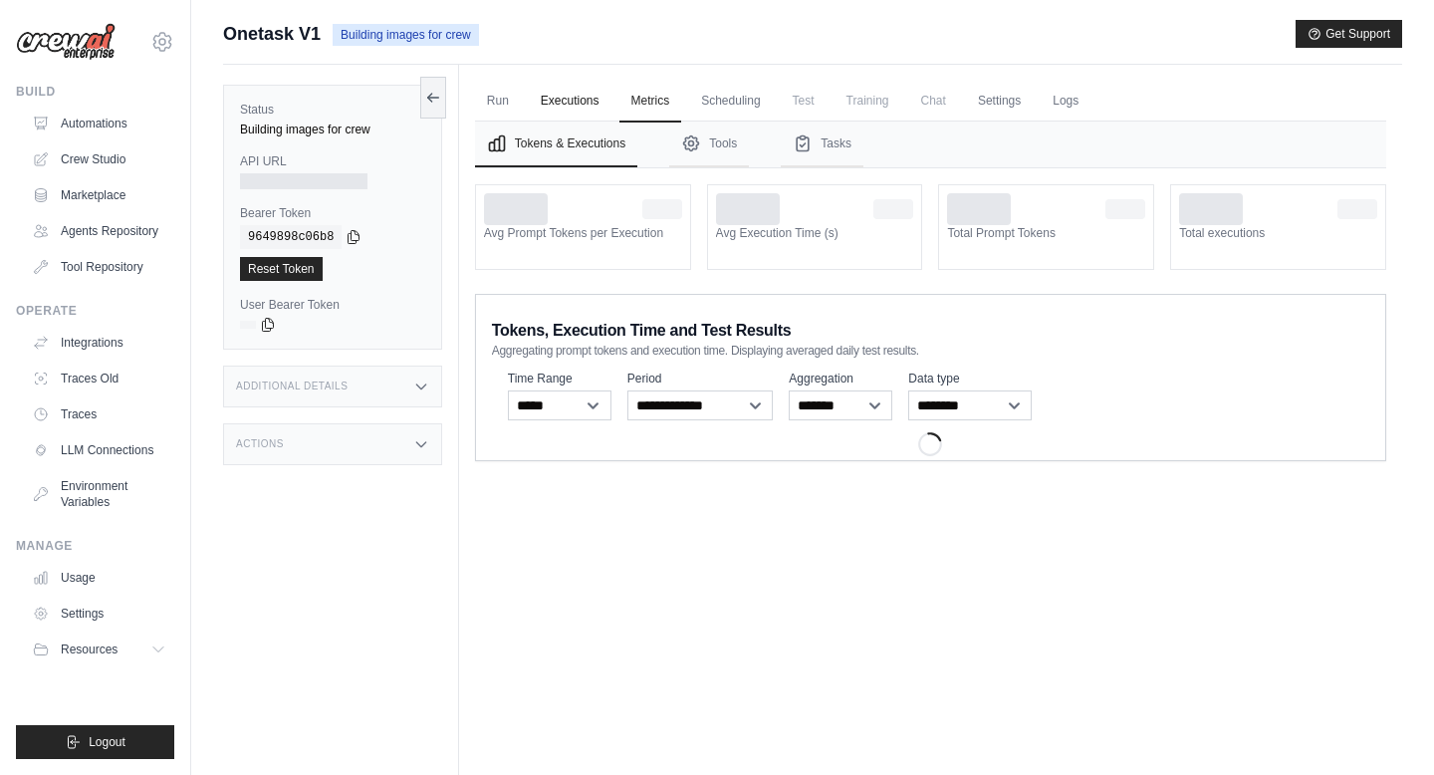
click at [572, 95] on link "Executions" at bounding box center [570, 102] width 83 height 42
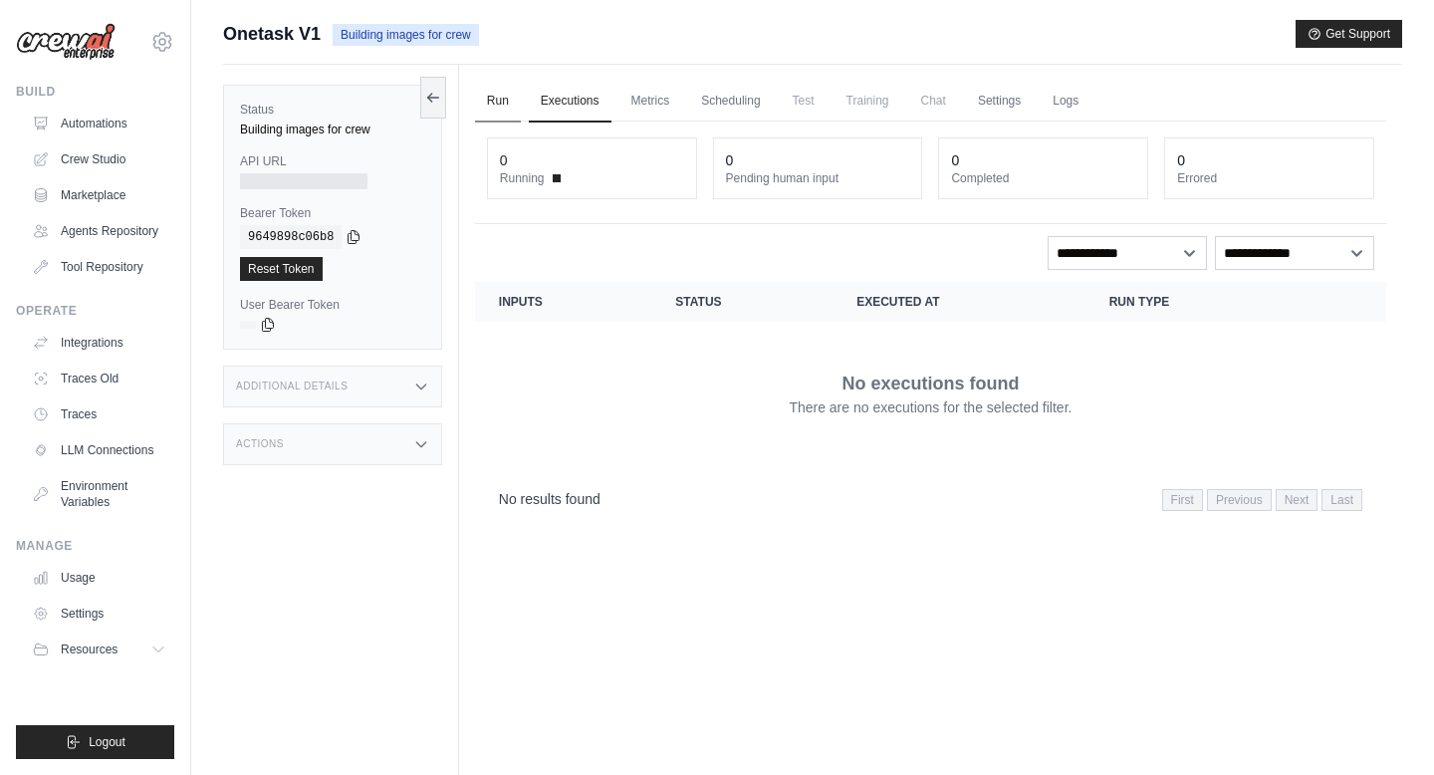
click at [491, 96] on link "Run" at bounding box center [498, 102] width 46 height 42
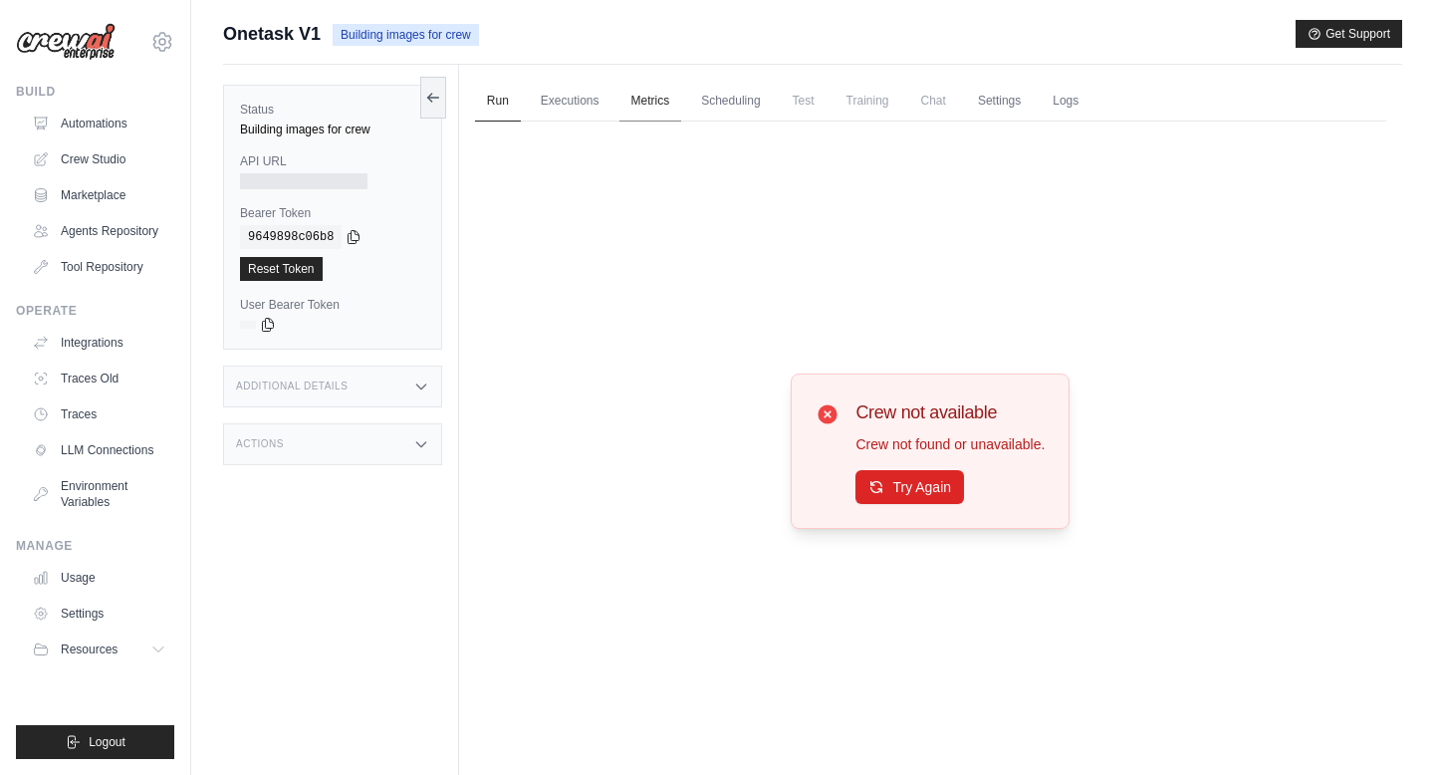
click at [642, 93] on link "Metrics" at bounding box center [651, 102] width 63 height 42
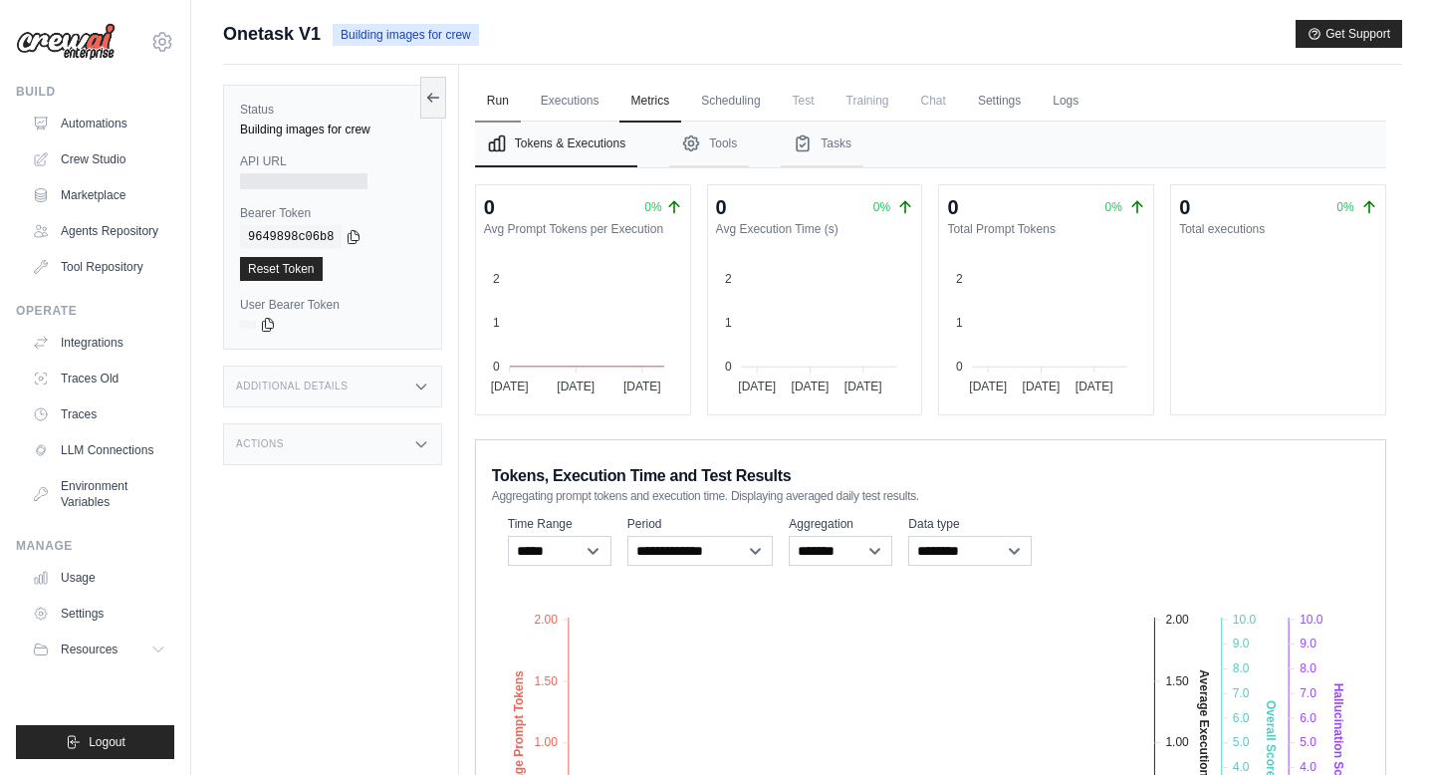
click at [480, 82] on link "Run" at bounding box center [498, 102] width 46 height 42
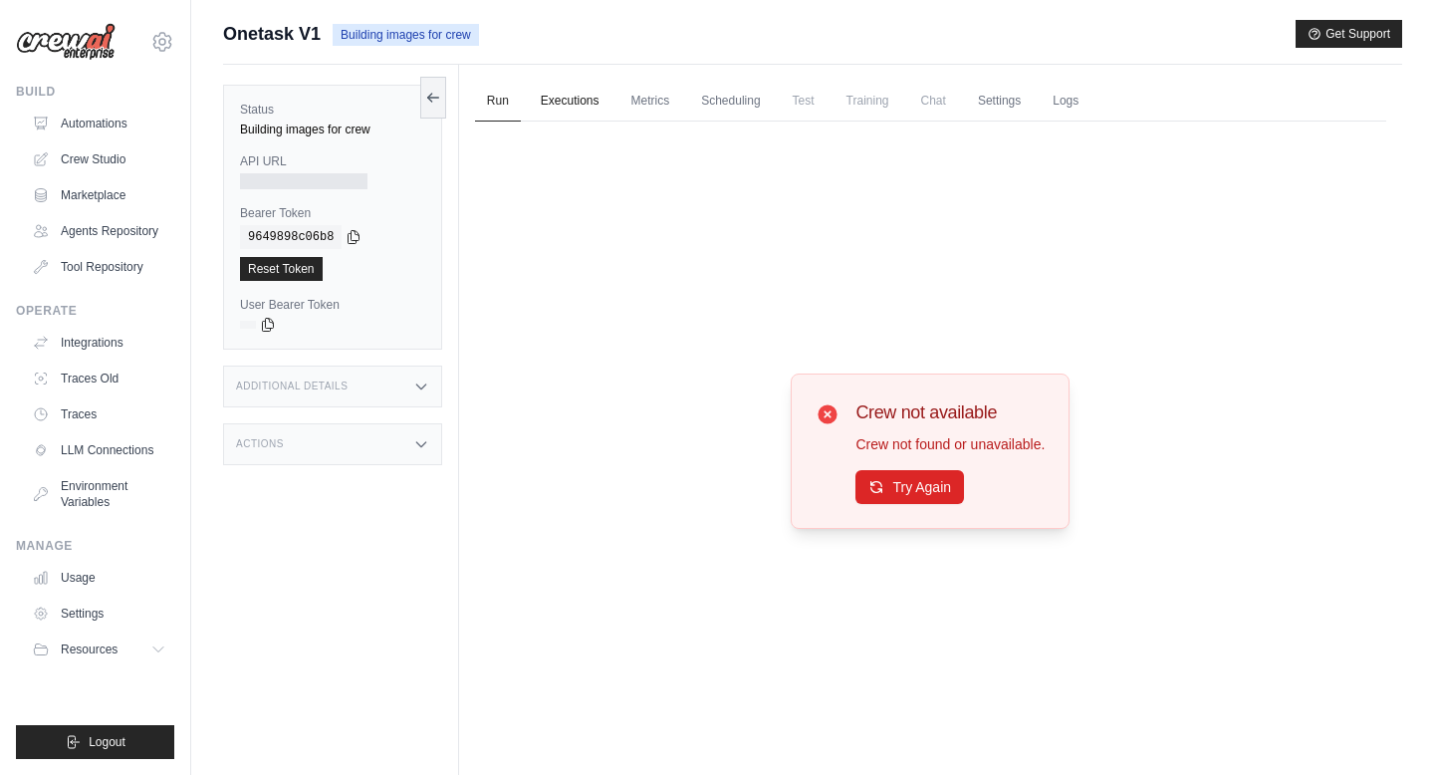
click at [579, 91] on link "Executions" at bounding box center [570, 102] width 83 height 42
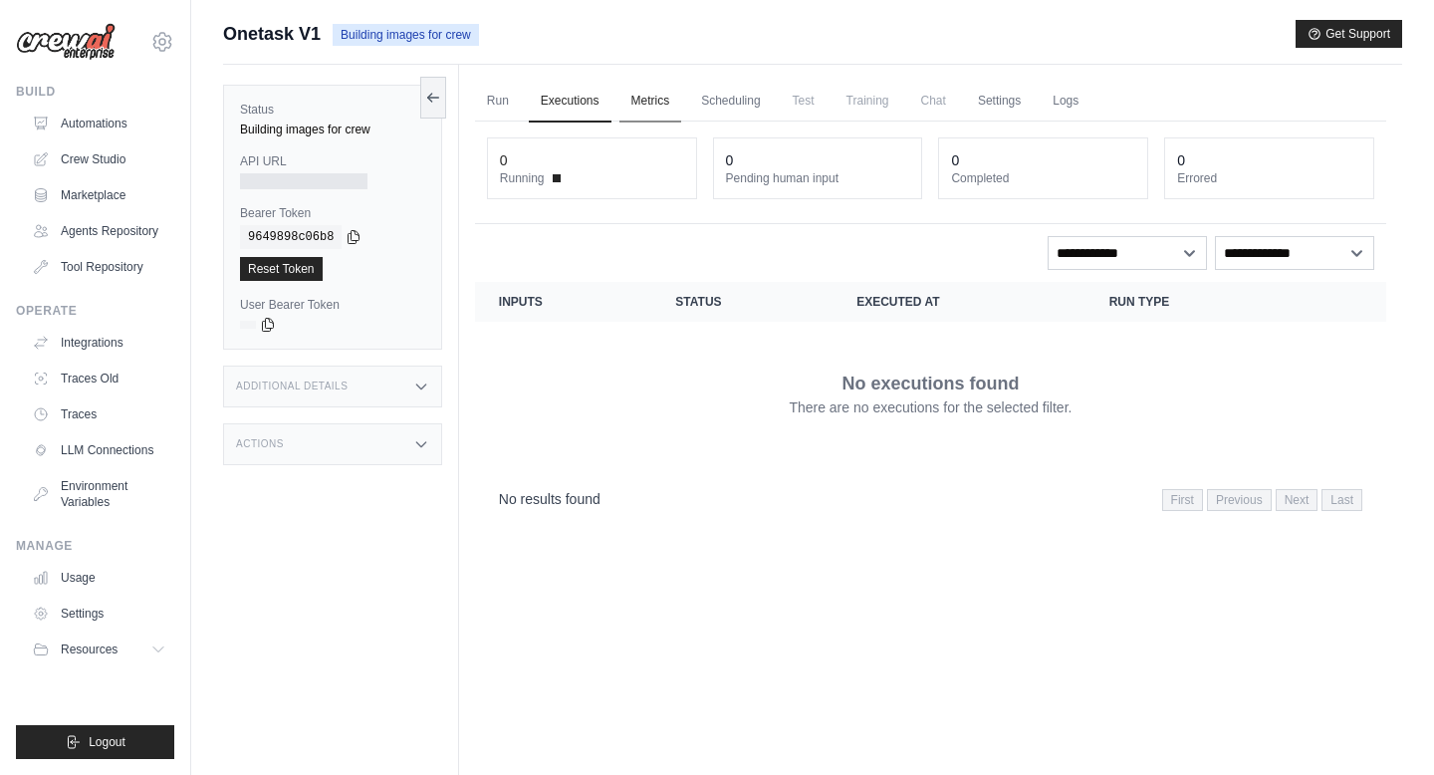
click at [682, 97] on link "Metrics" at bounding box center [651, 102] width 63 height 42
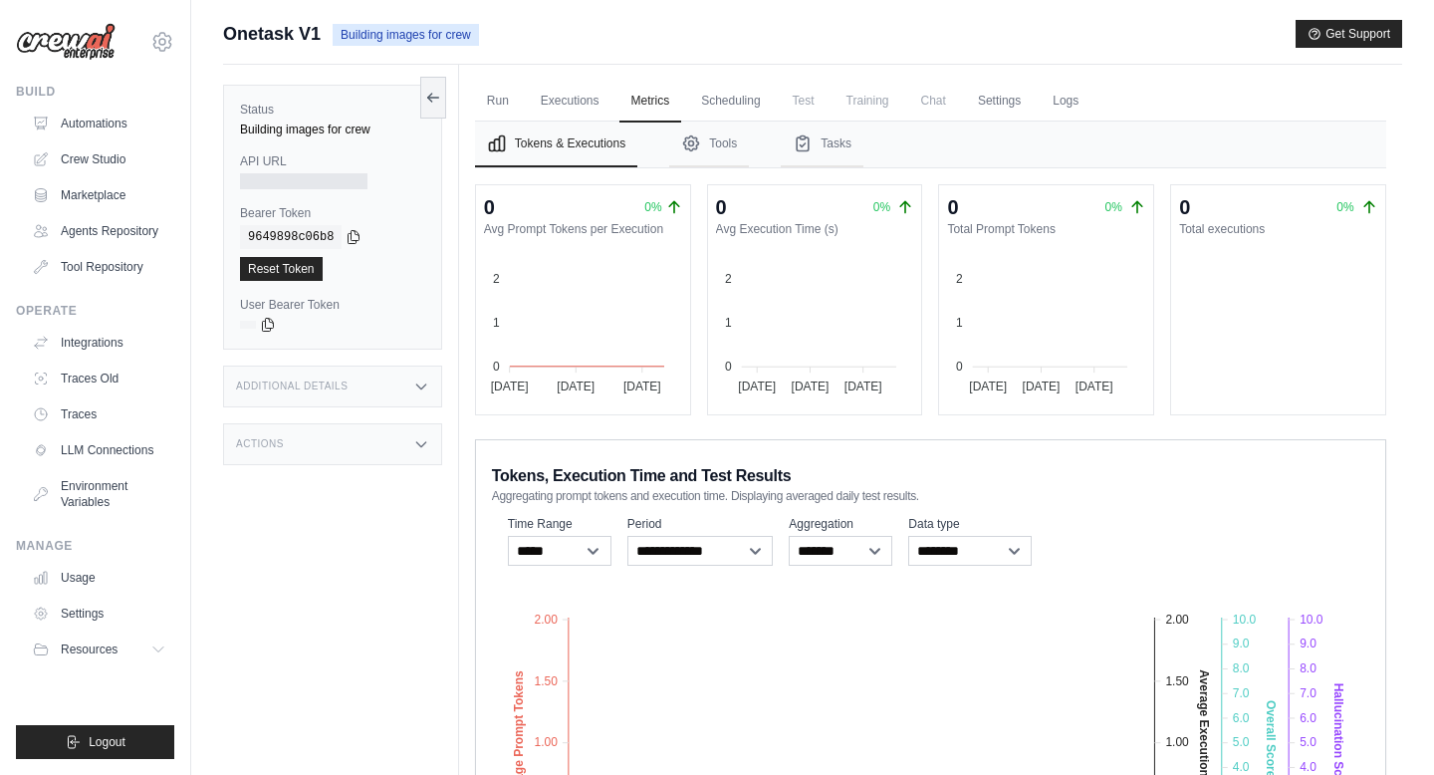
click at [340, 381] on h3 "Additional Details" at bounding box center [292, 386] width 112 height 12
click at [355, 583] on div "Actions" at bounding box center [332, 562] width 219 height 42
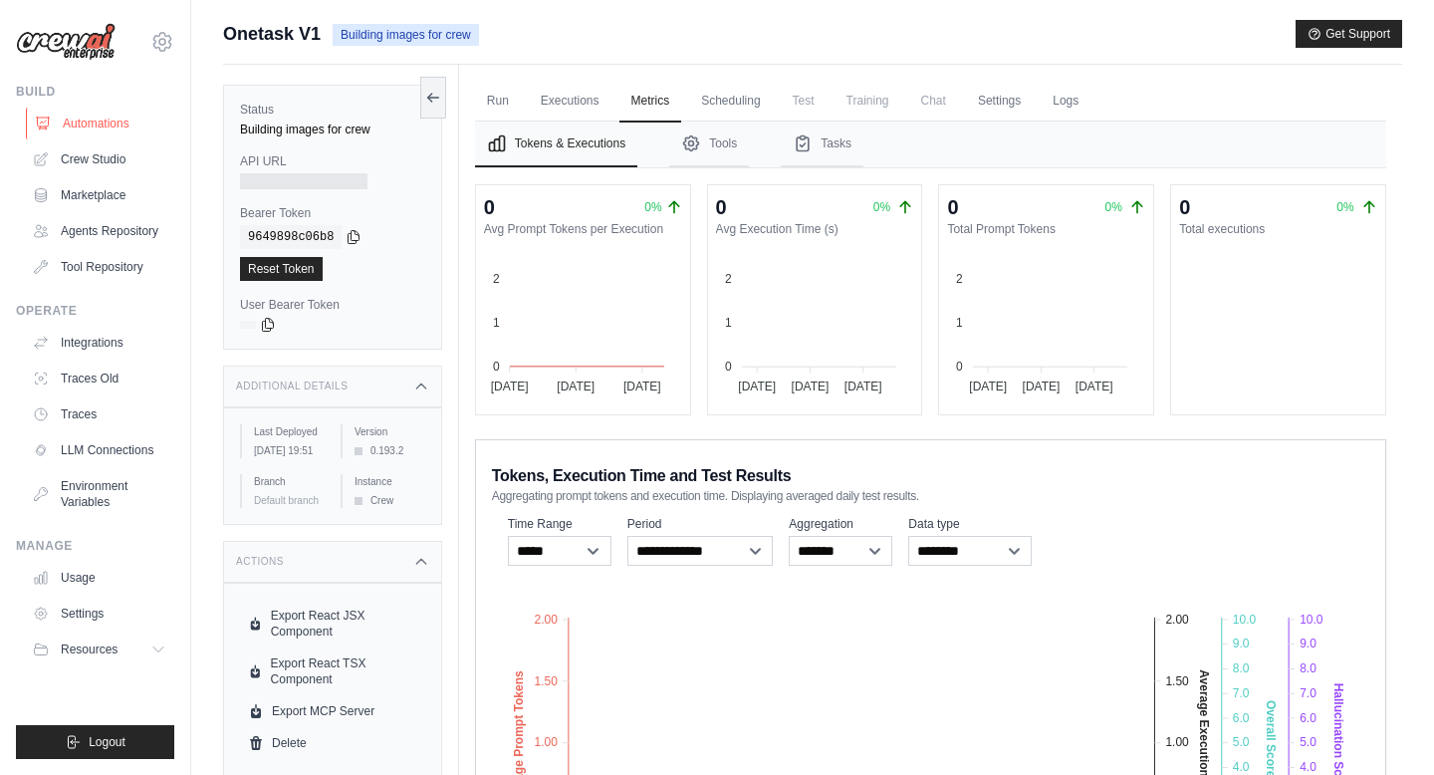
click at [127, 116] on link "Automations" at bounding box center [101, 124] width 150 height 32
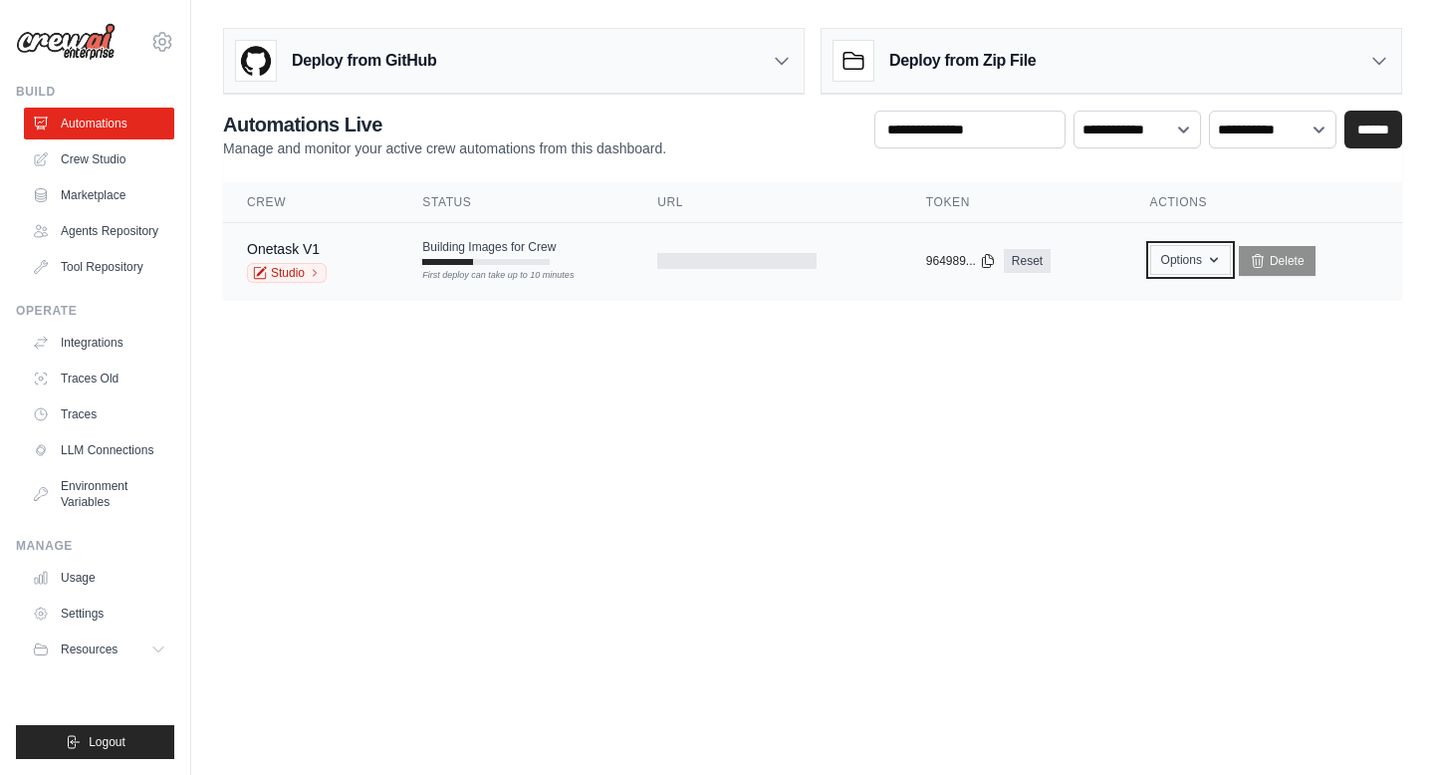
click at [1202, 260] on button "Options" at bounding box center [1190, 260] width 81 height 30
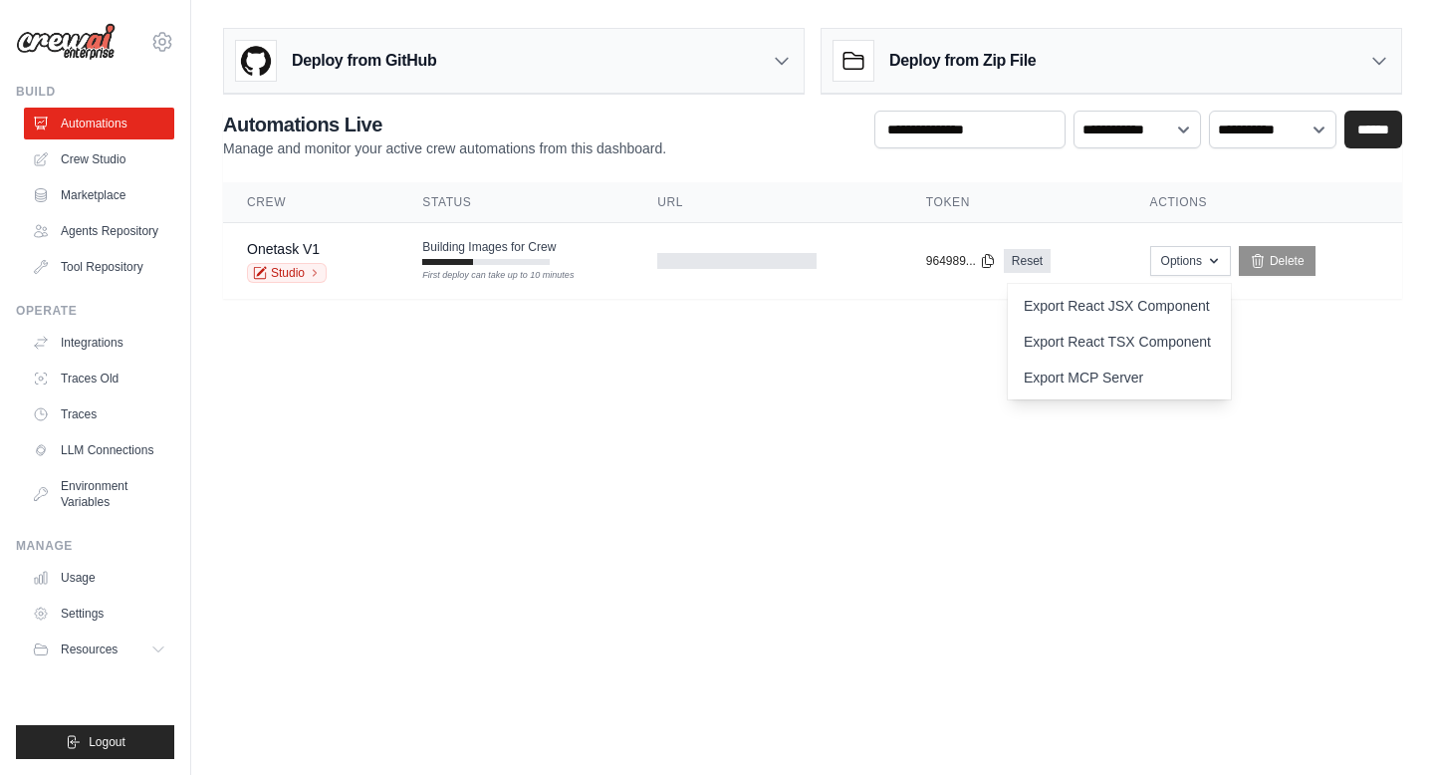
click at [1105, 579] on body "[EMAIL_ADDRESS][DOMAIN_NAME] Settings Build Automations" at bounding box center [717, 387] width 1434 height 775
click at [304, 270] on link "Studio" at bounding box center [287, 273] width 80 height 20
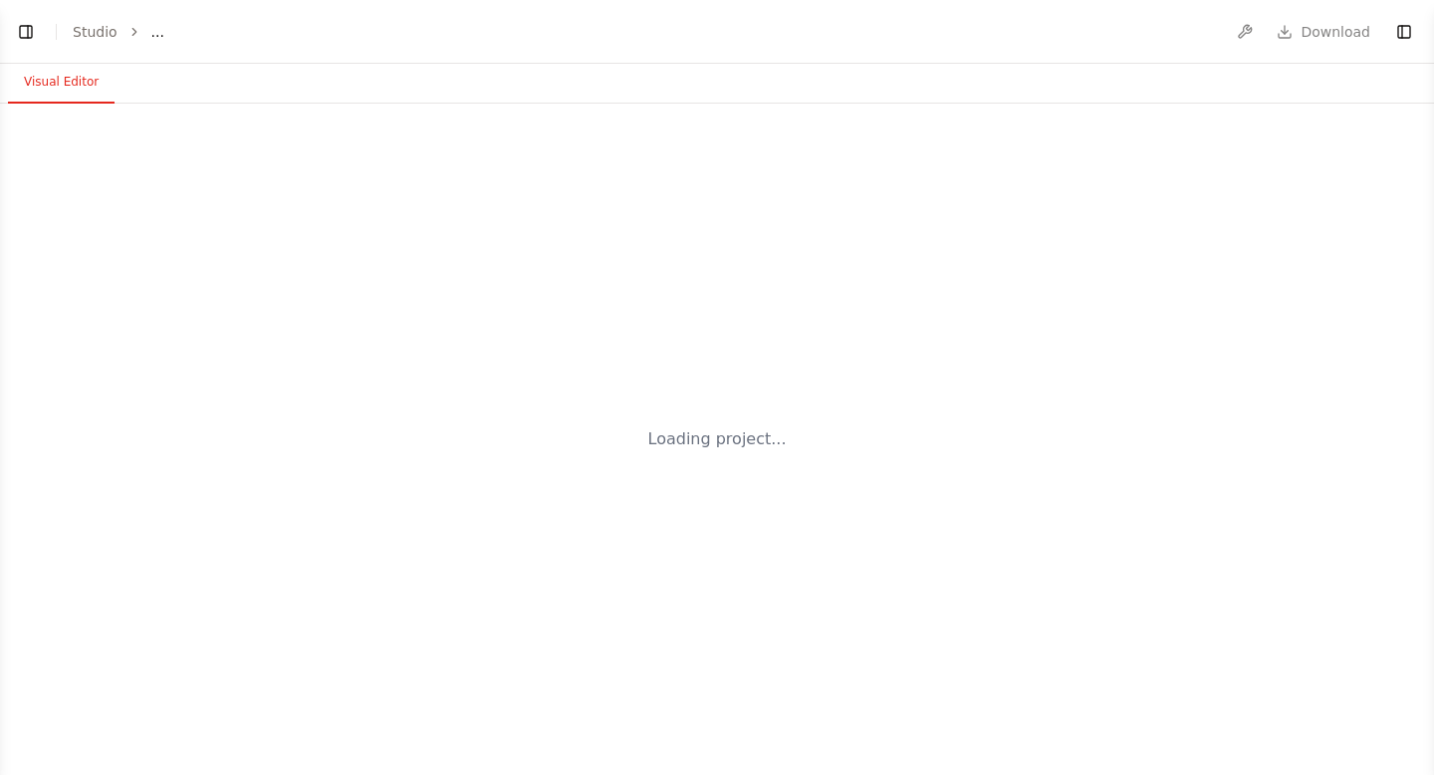
select select "****"
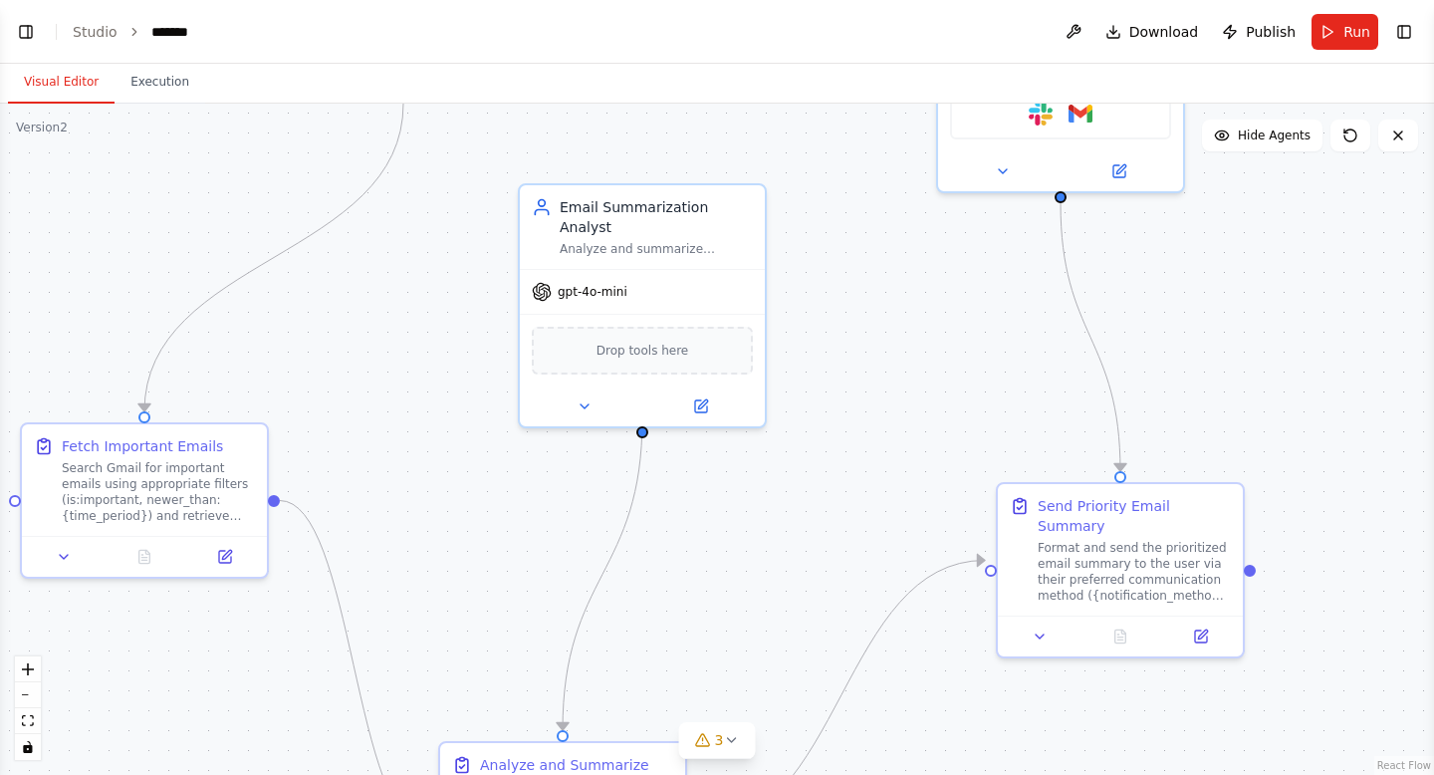
scroll to position [6257, 0]
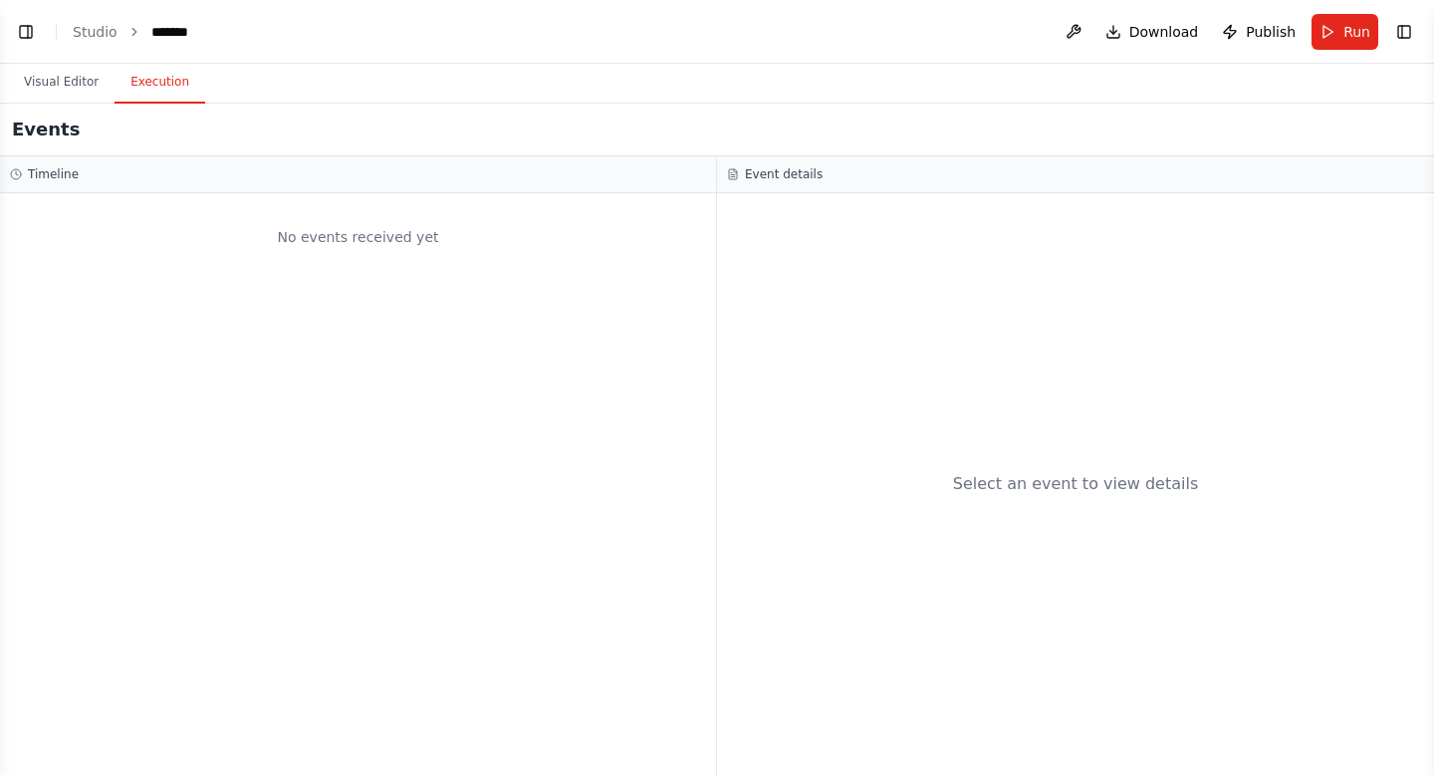
click at [169, 72] on button "Execution" at bounding box center [160, 83] width 91 height 42
click at [64, 68] on button "Visual Editor" at bounding box center [61, 83] width 107 height 42
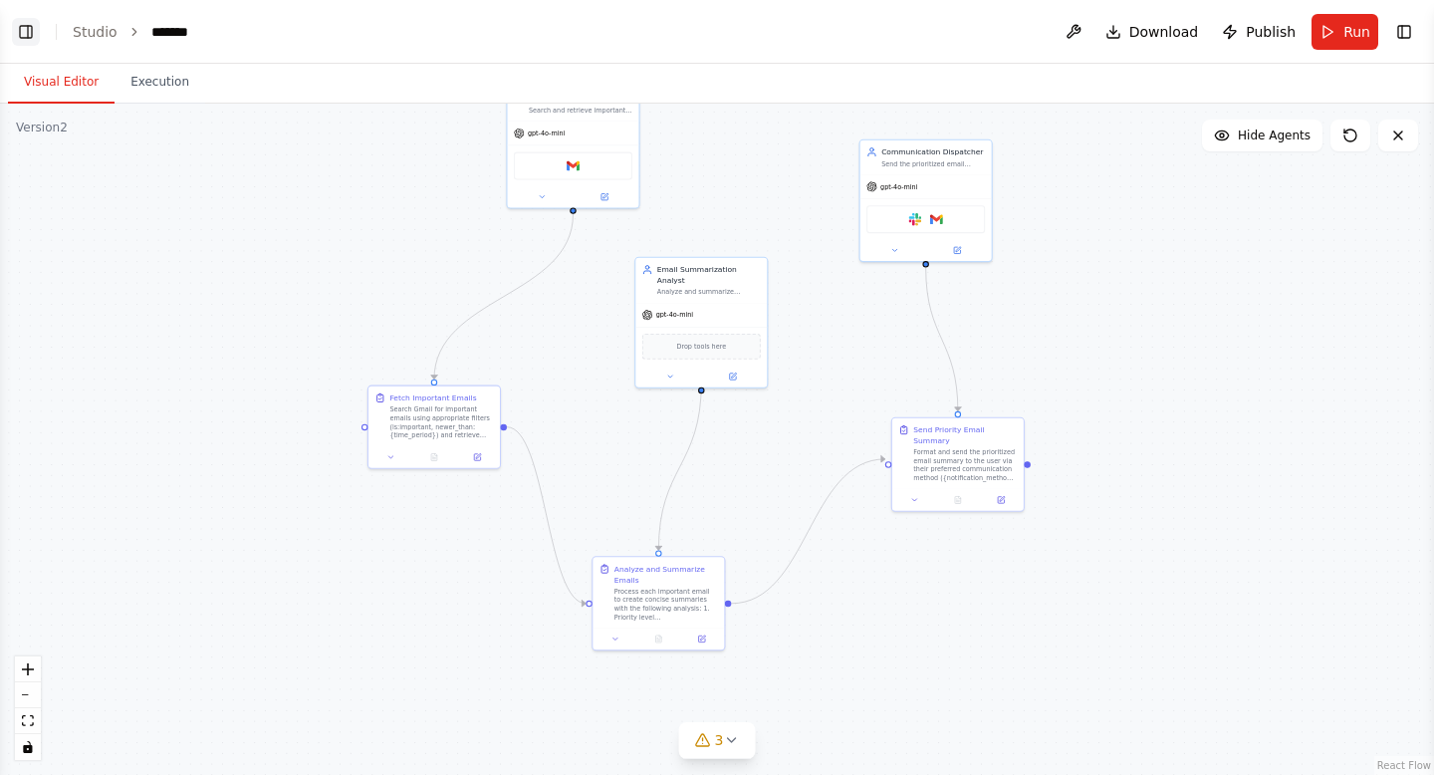
click at [25, 29] on button "Toggle Left Sidebar" at bounding box center [26, 32] width 28 height 28
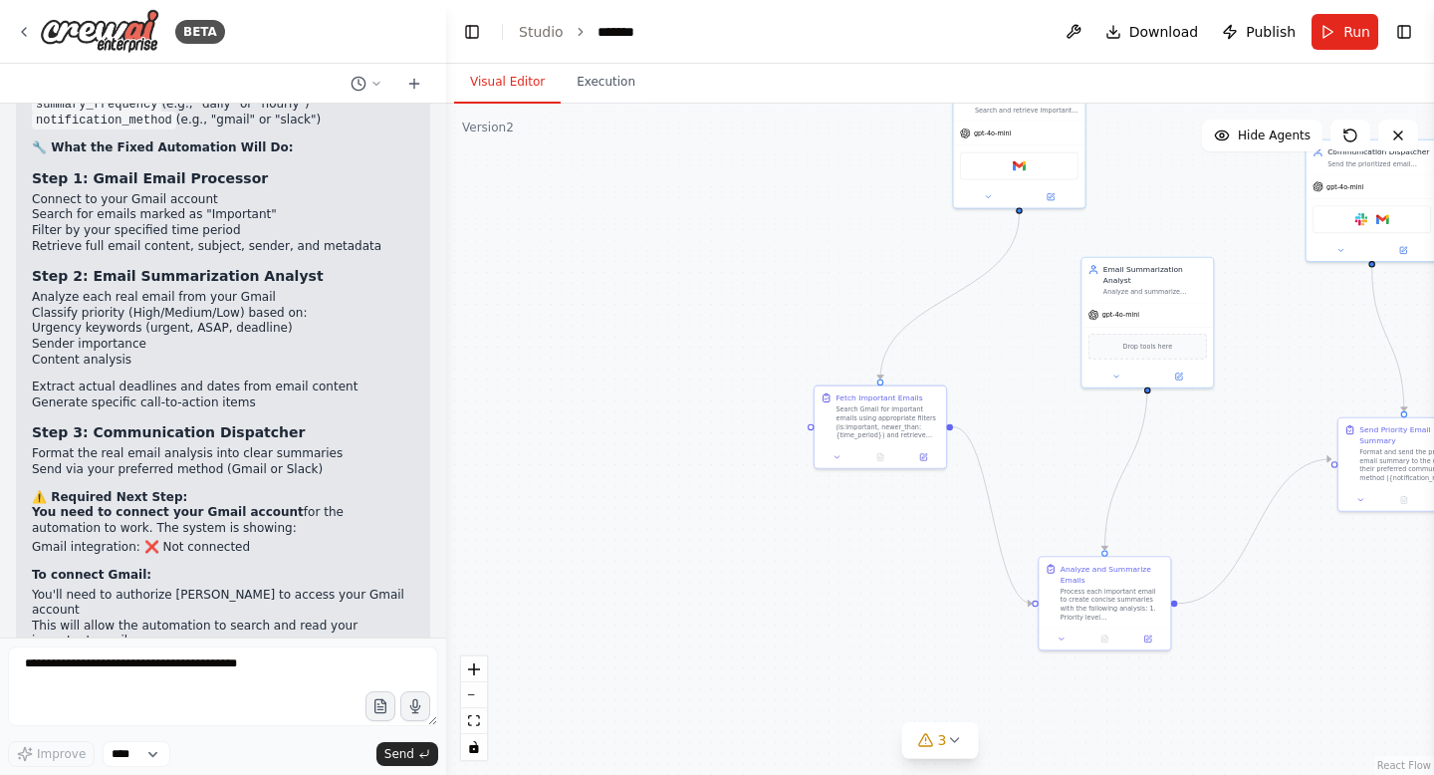
click at [469, 26] on button "Toggle Left Sidebar" at bounding box center [472, 32] width 28 height 28
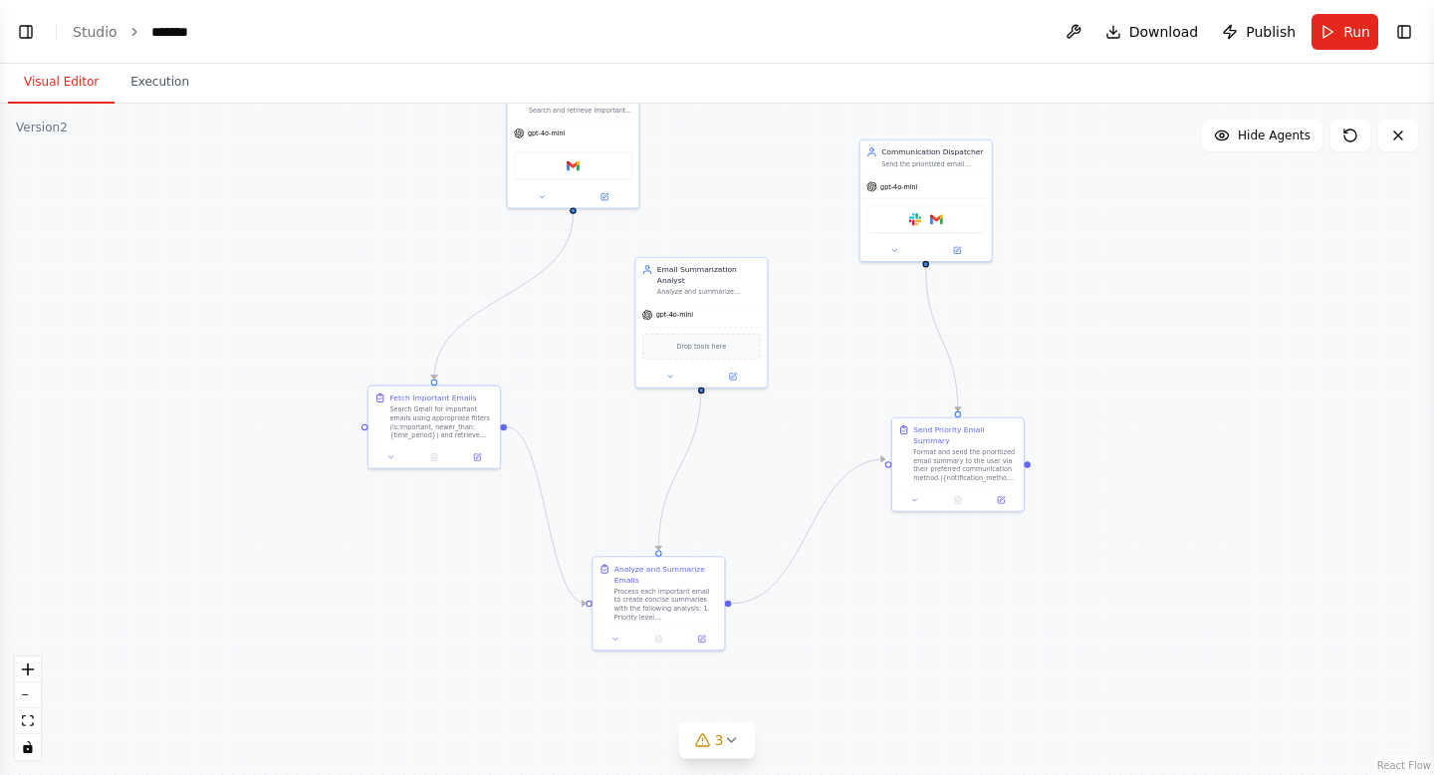
click at [1325, 10] on header "Toggle Left Sidebar Studio ******* Download Publish Run Toggle Right Sidebar" at bounding box center [717, 32] width 1434 height 64
click at [1336, 27] on button "Run" at bounding box center [1345, 32] width 67 height 36
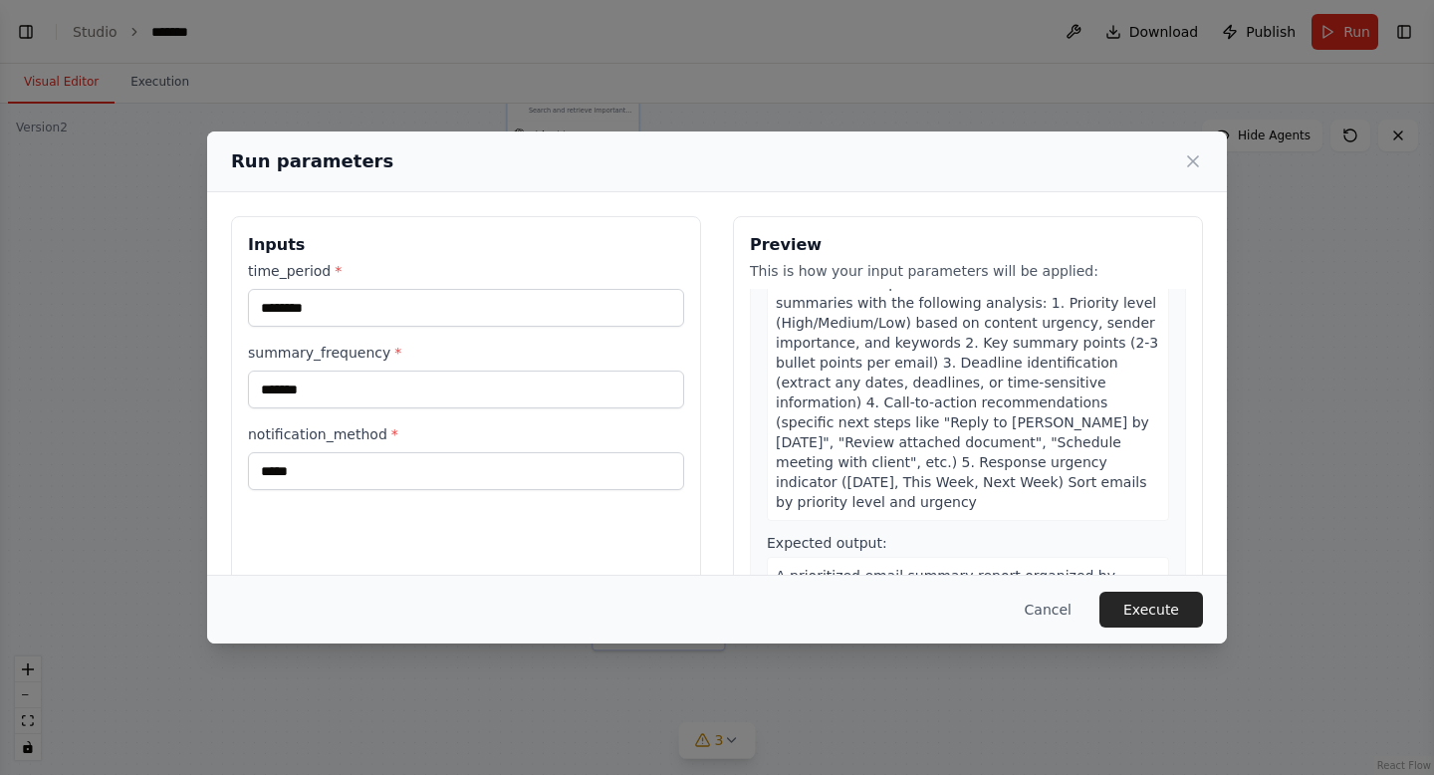
scroll to position [562, 0]
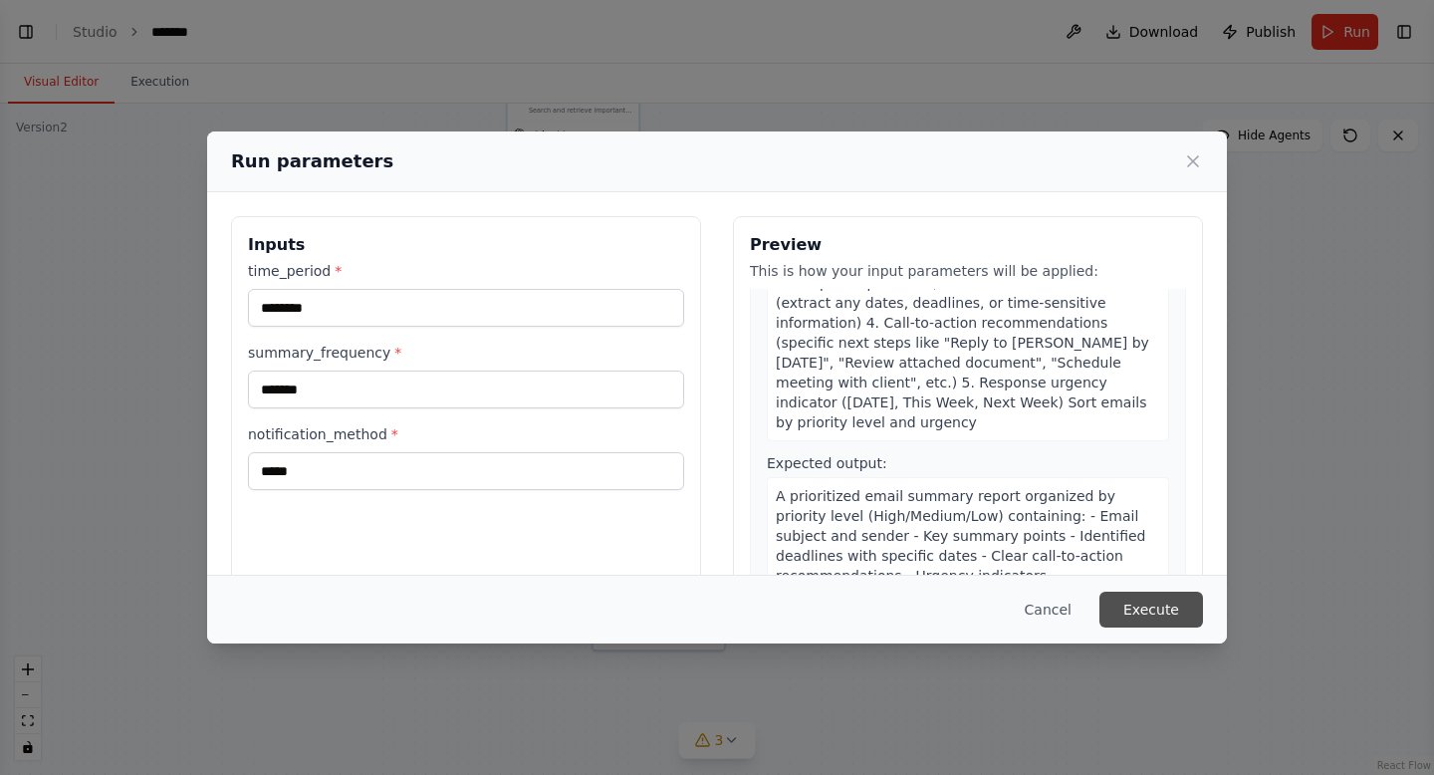
click at [1139, 610] on button "Execute" at bounding box center [1152, 610] width 104 height 36
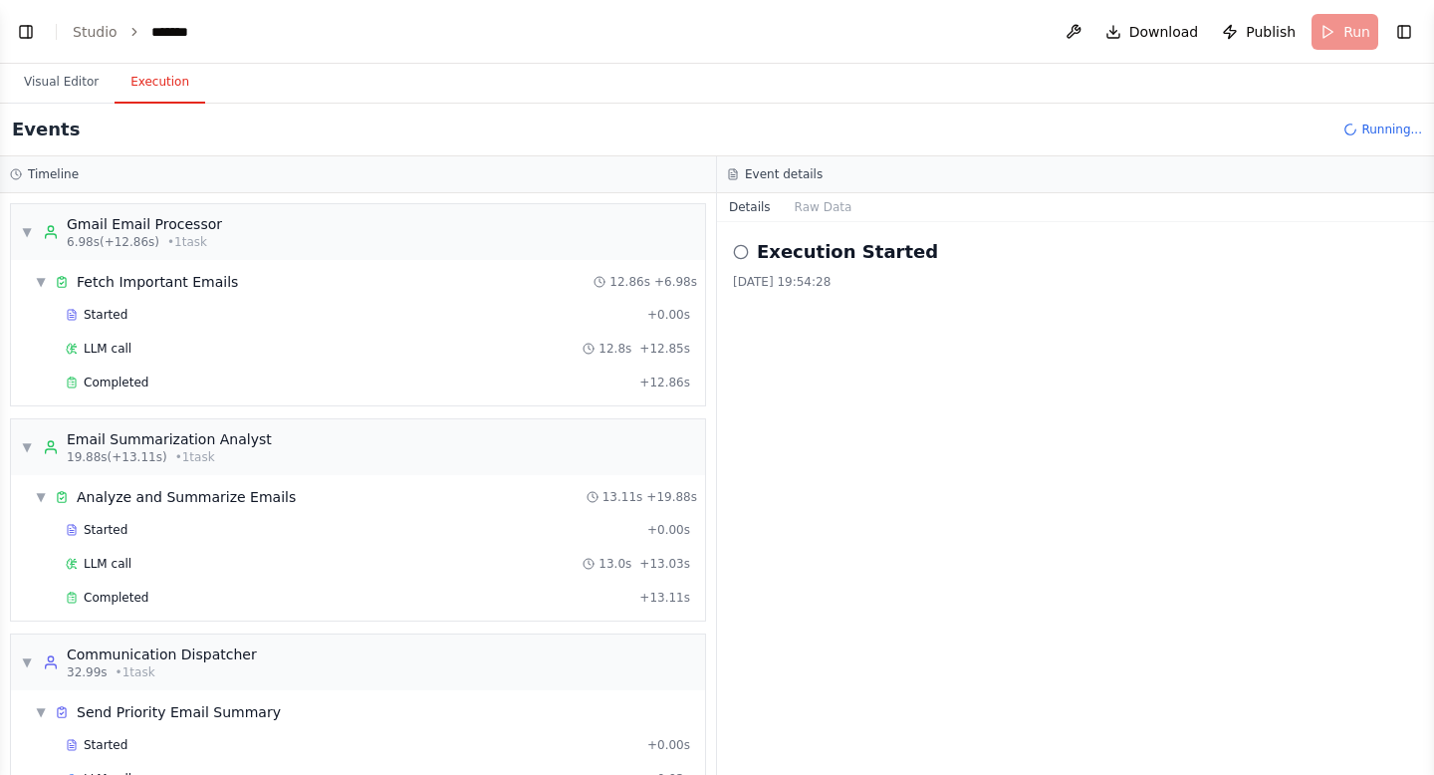
scroll to position [50, 0]
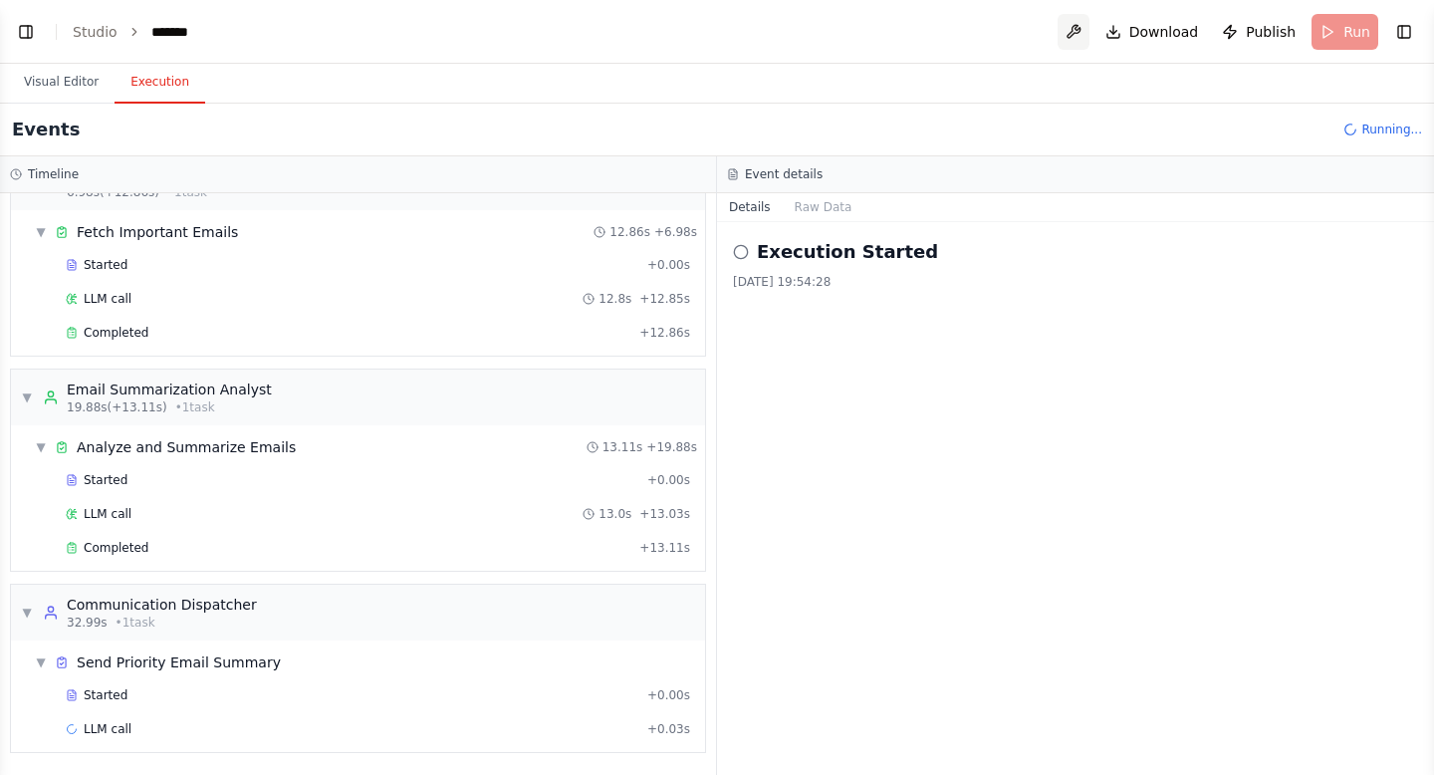
click at [1081, 36] on button at bounding box center [1074, 32] width 32 height 36
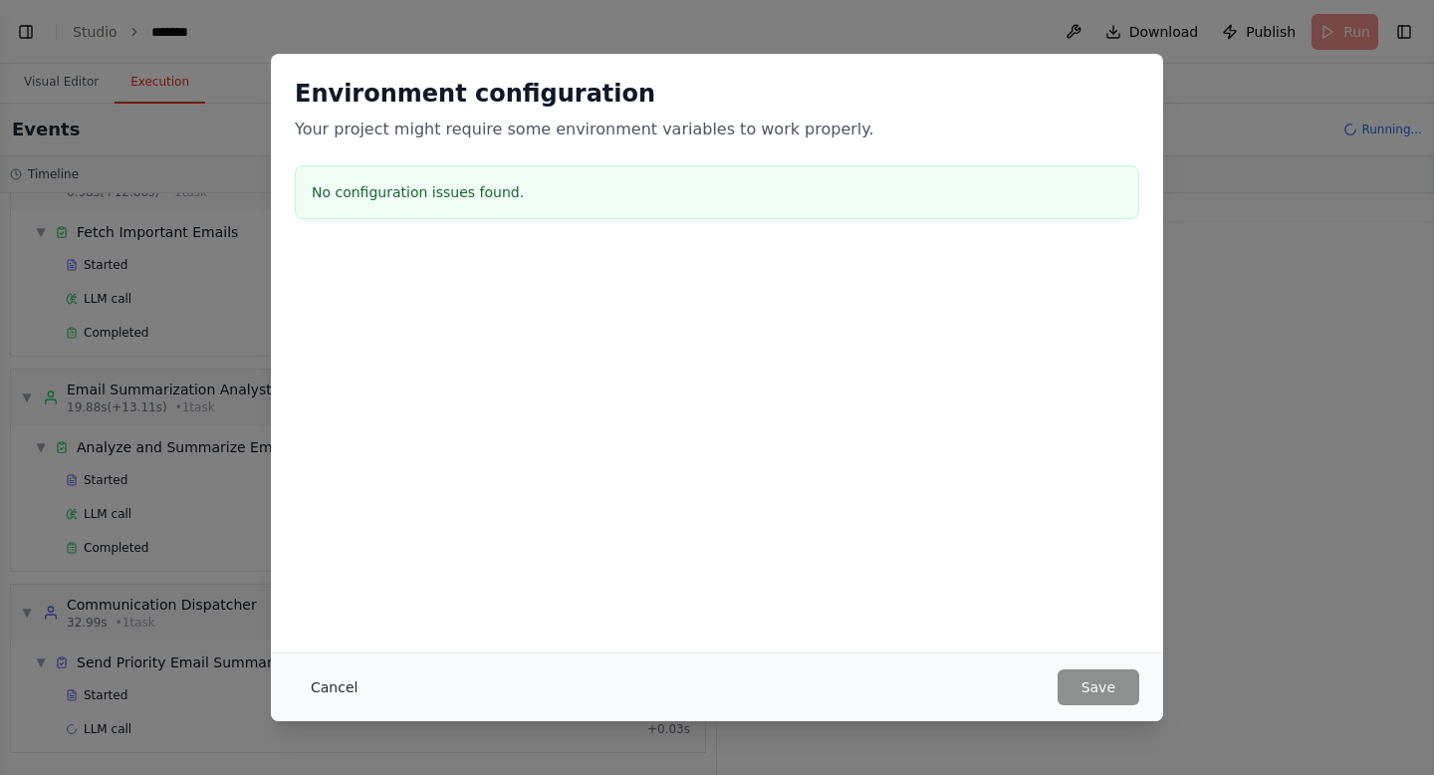
click at [329, 688] on button "Cancel" at bounding box center [334, 687] width 79 height 36
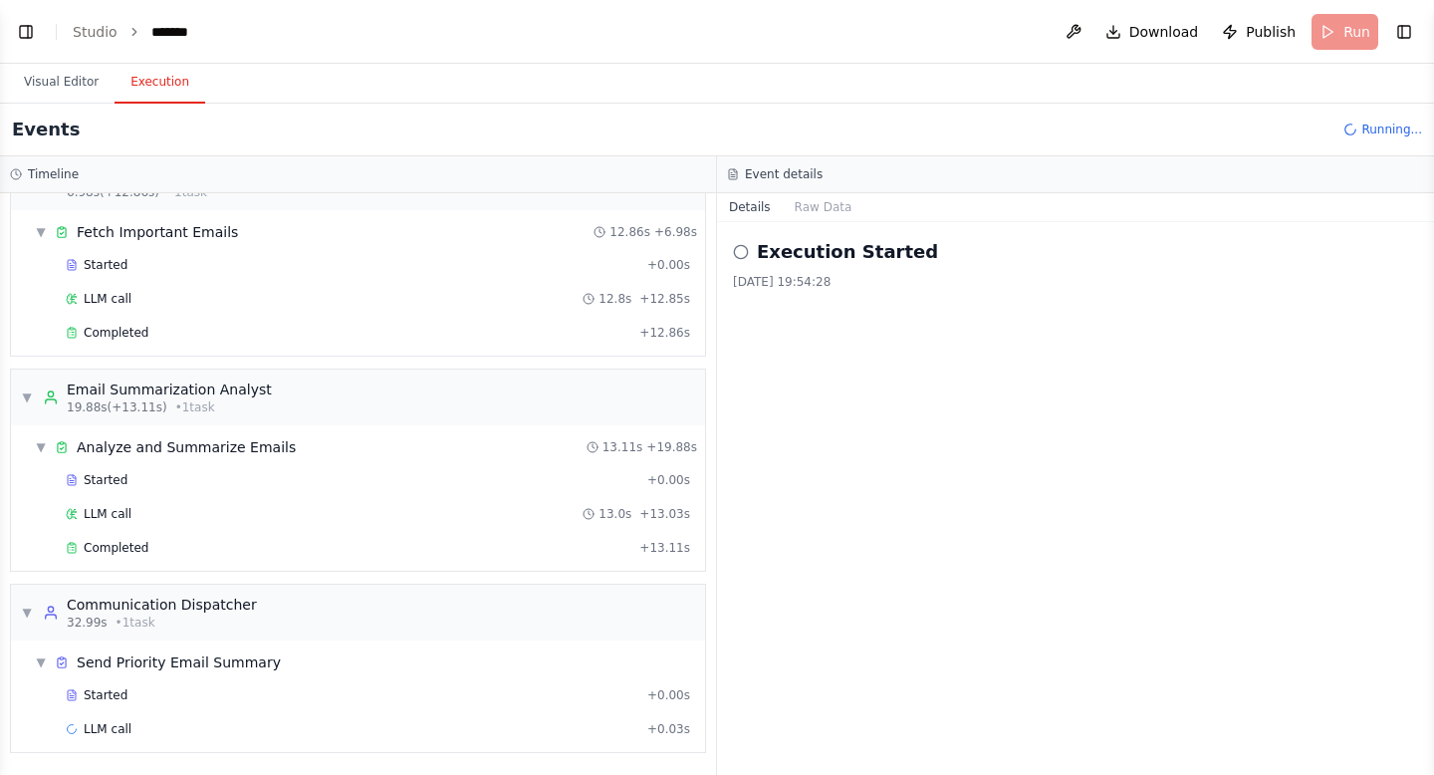
click at [104, 44] on header "Toggle Left Sidebar Studio ******* Download Publish Run Toggle Right Sidebar" at bounding box center [717, 32] width 1434 height 64
click at [95, 30] on link "Studio" at bounding box center [95, 32] width 45 height 16
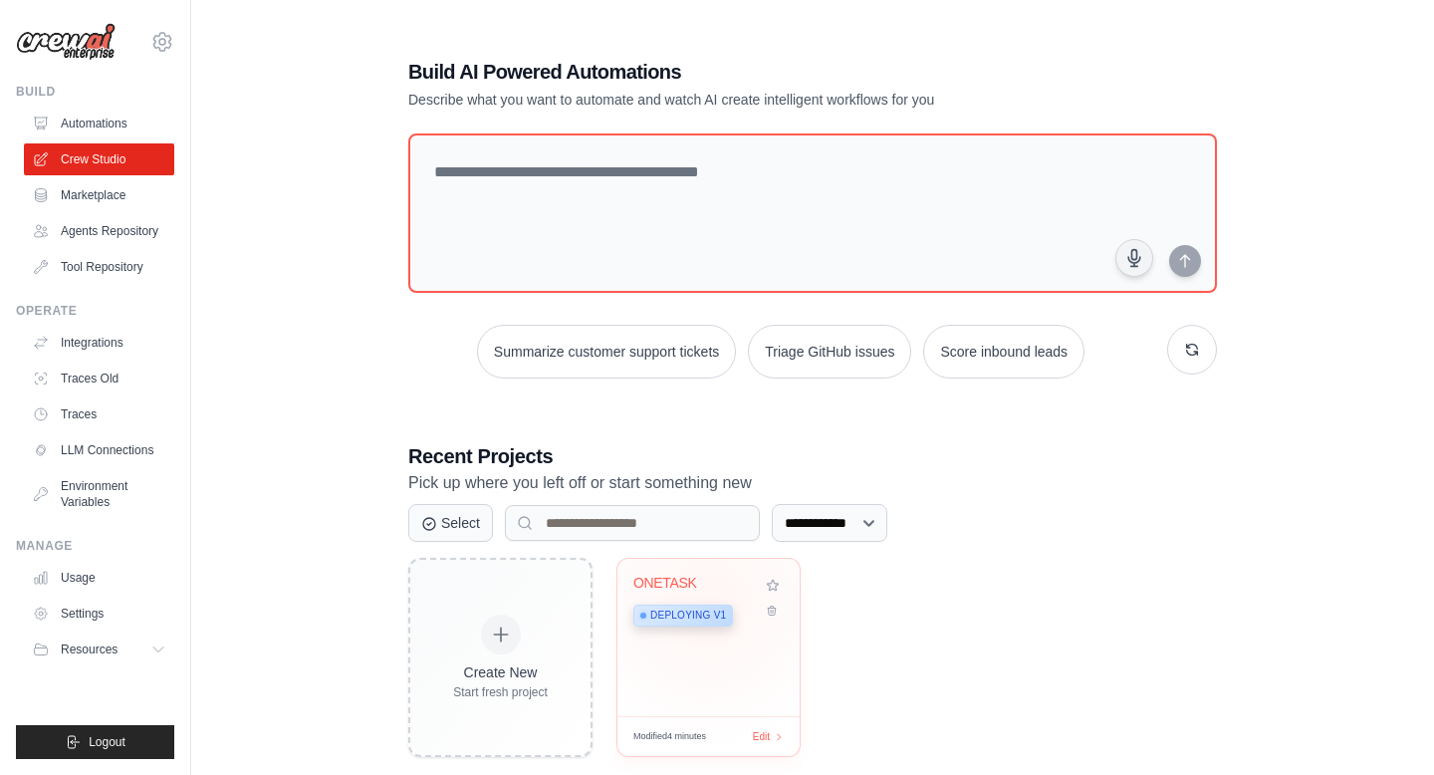
click at [708, 601] on div "Deploying v1" at bounding box center [693, 614] width 121 height 27
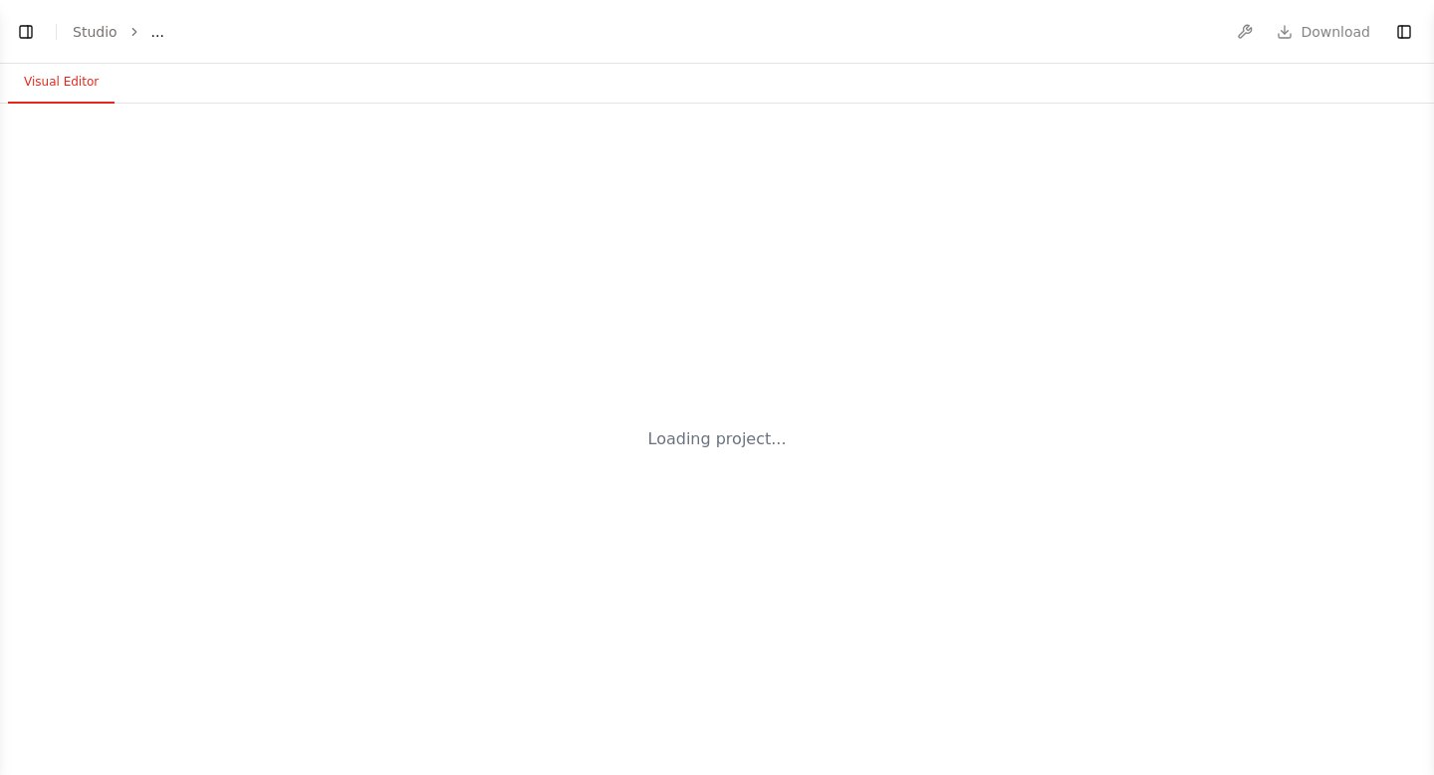
select select "****"
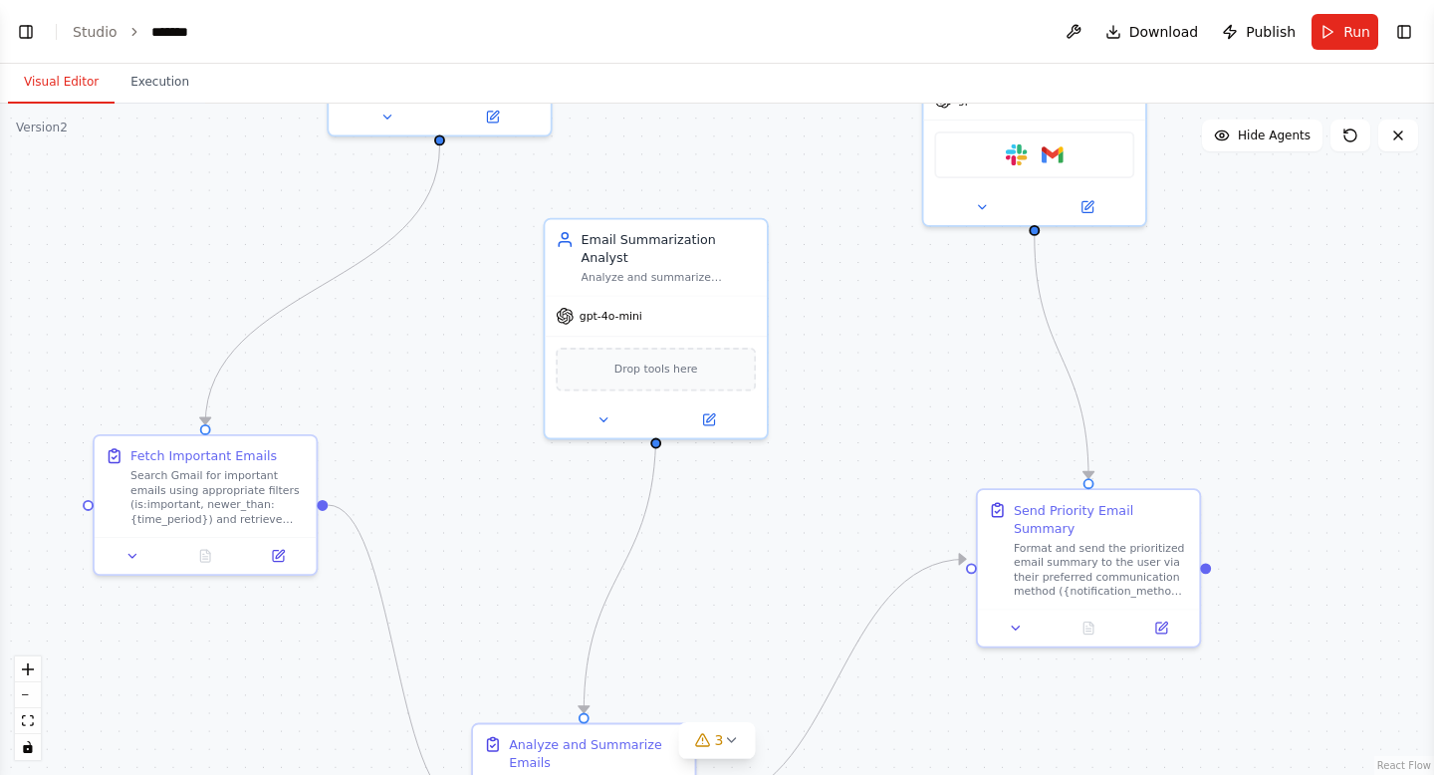
scroll to position [6353, 0]
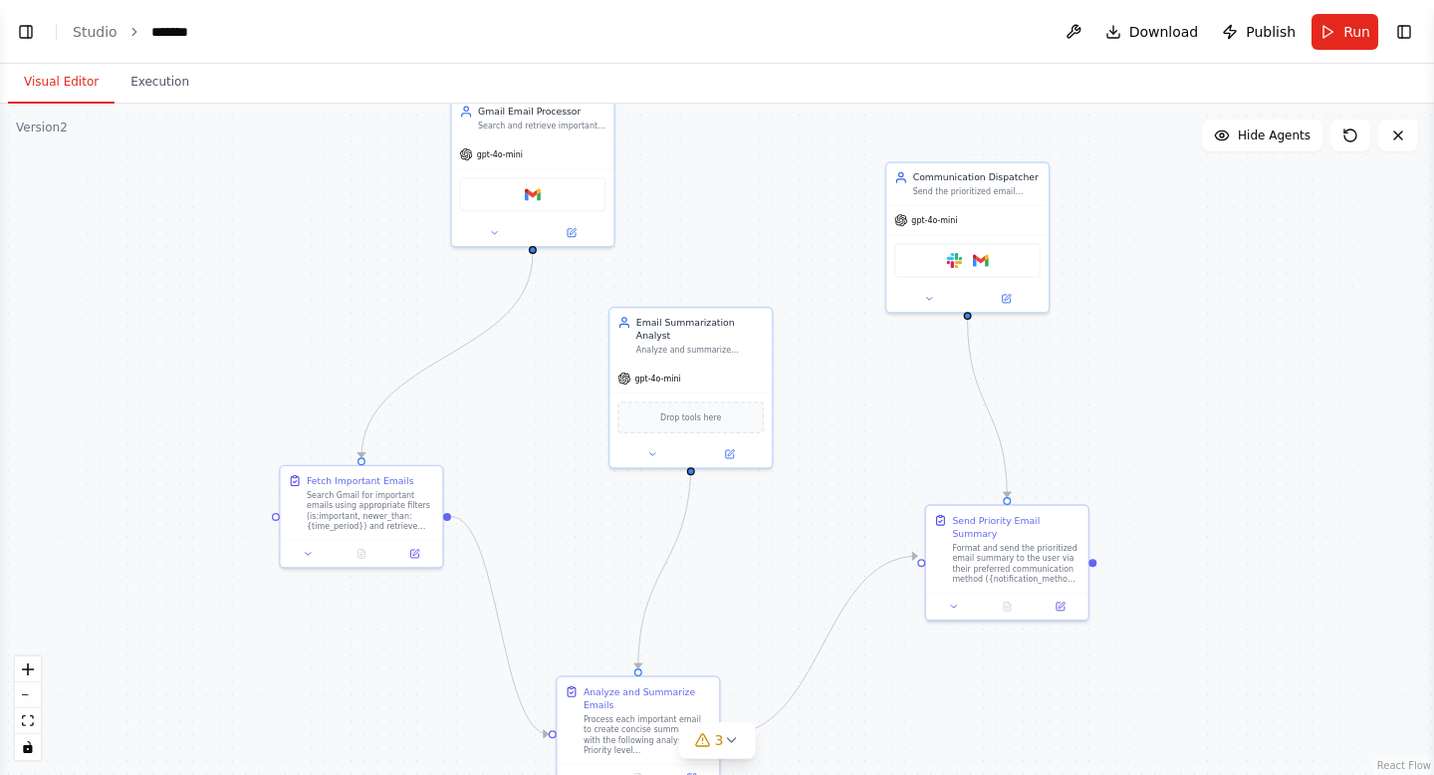
click at [1408, 19] on button "Toggle Right Sidebar" at bounding box center [1404, 32] width 28 height 28
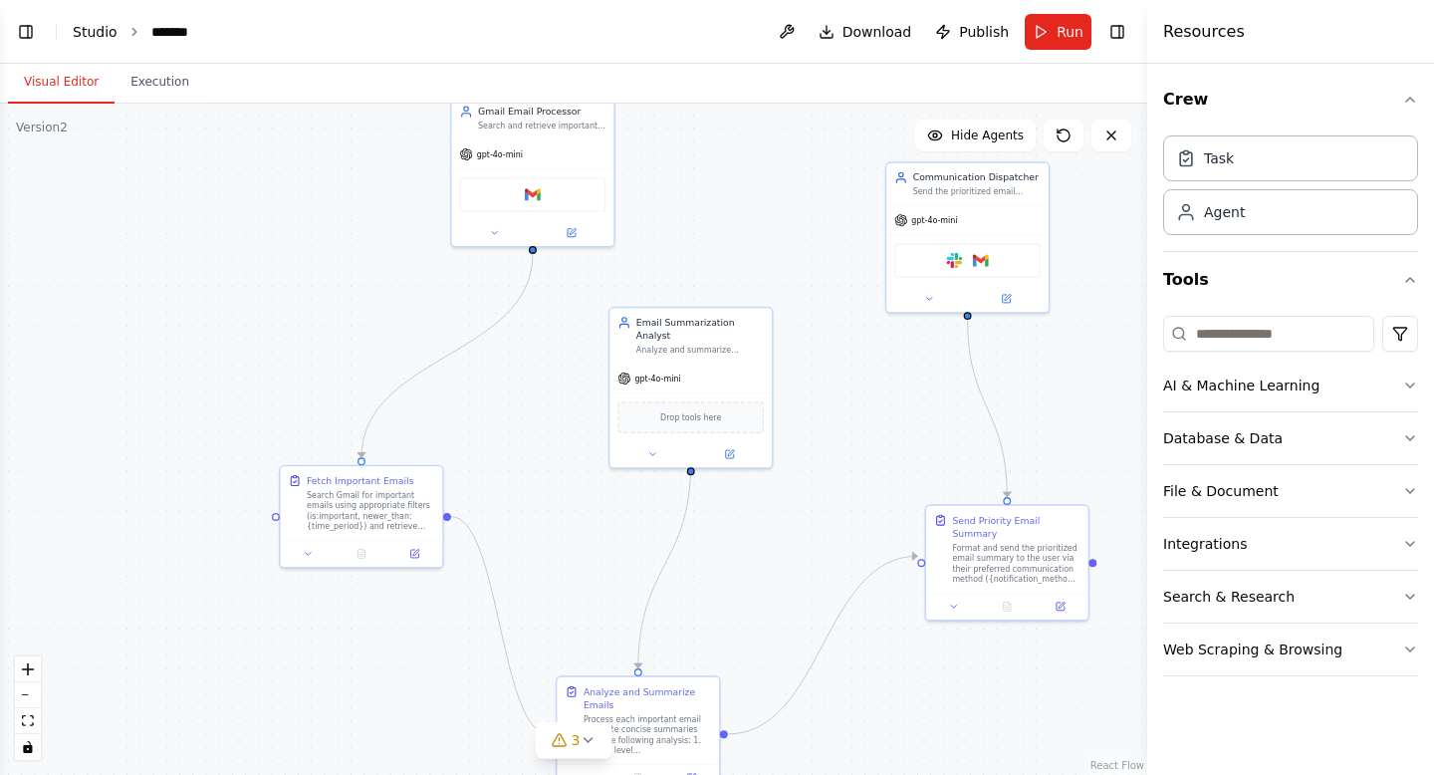
click at [82, 34] on link "Studio" at bounding box center [95, 32] width 45 height 16
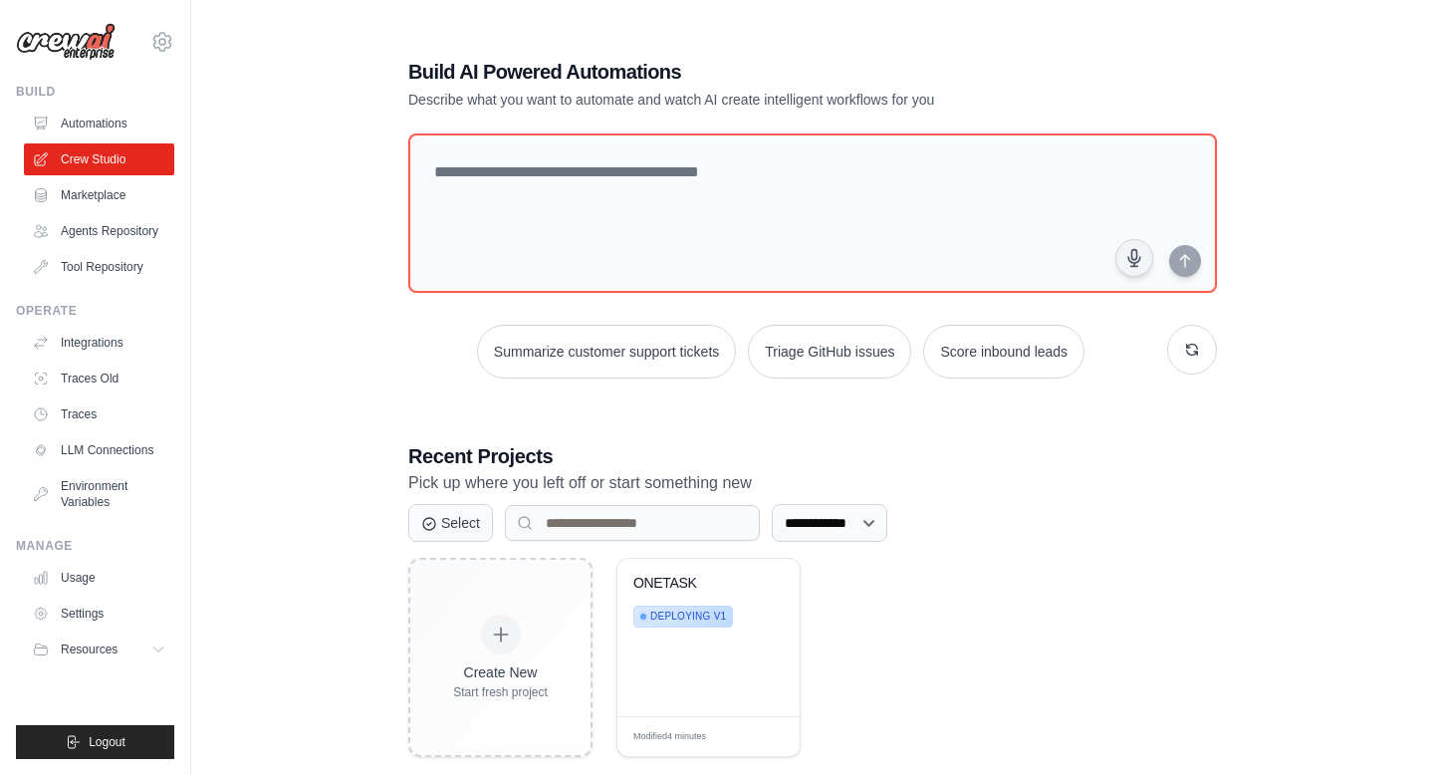
scroll to position [40, 0]
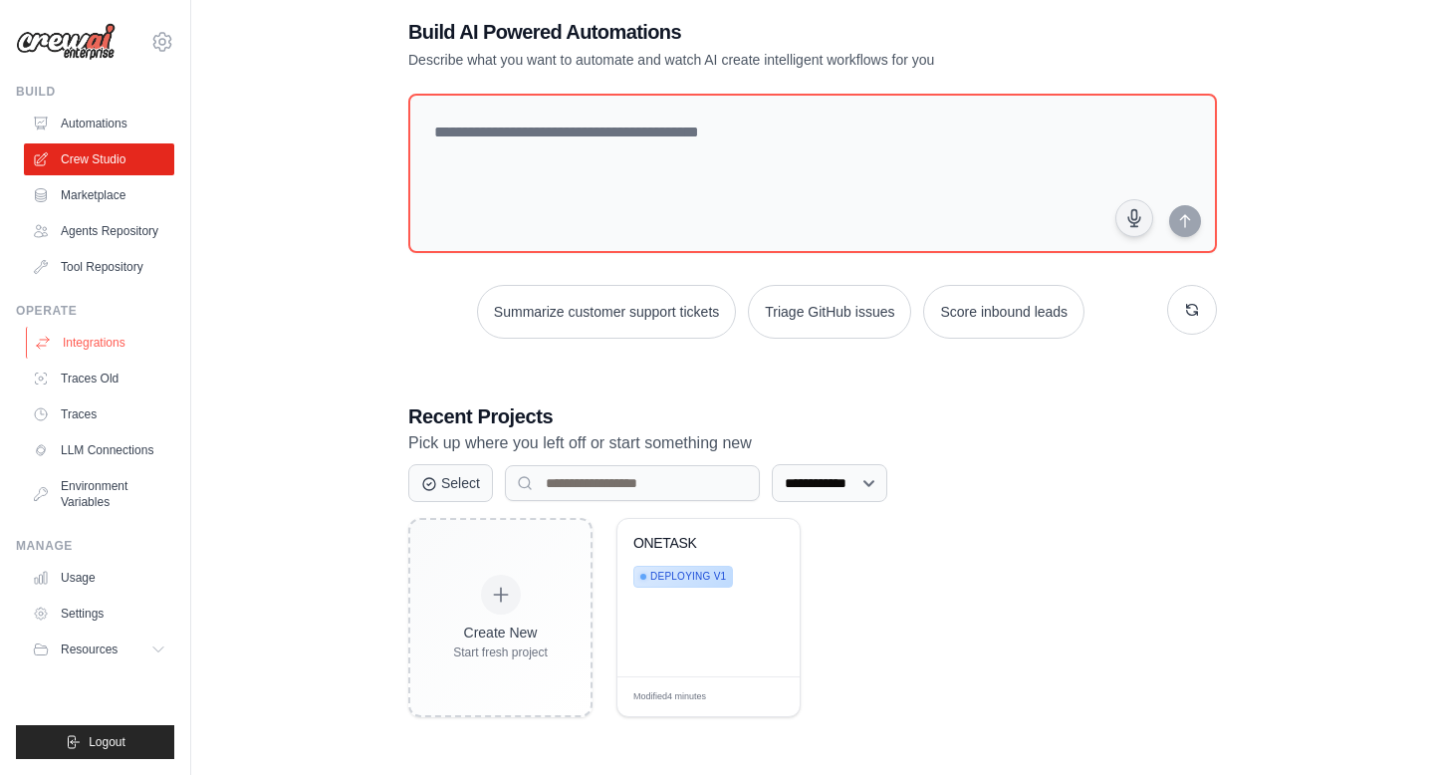
click at [132, 339] on link "Integrations" at bounding box center [101, 343] width 150 height 32
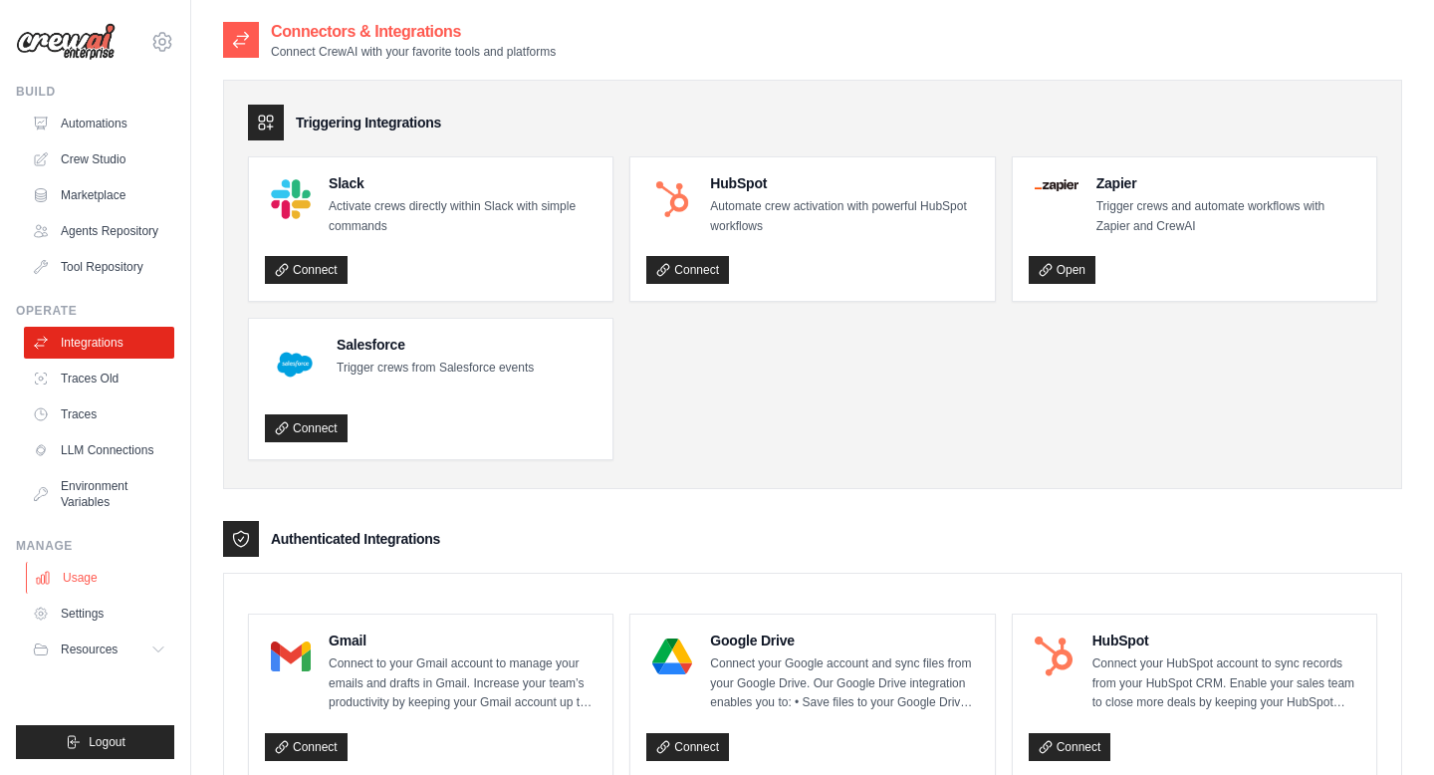
click at [95, 573] on link "Usage" at bounding box center [101, 578] width 150 height 32
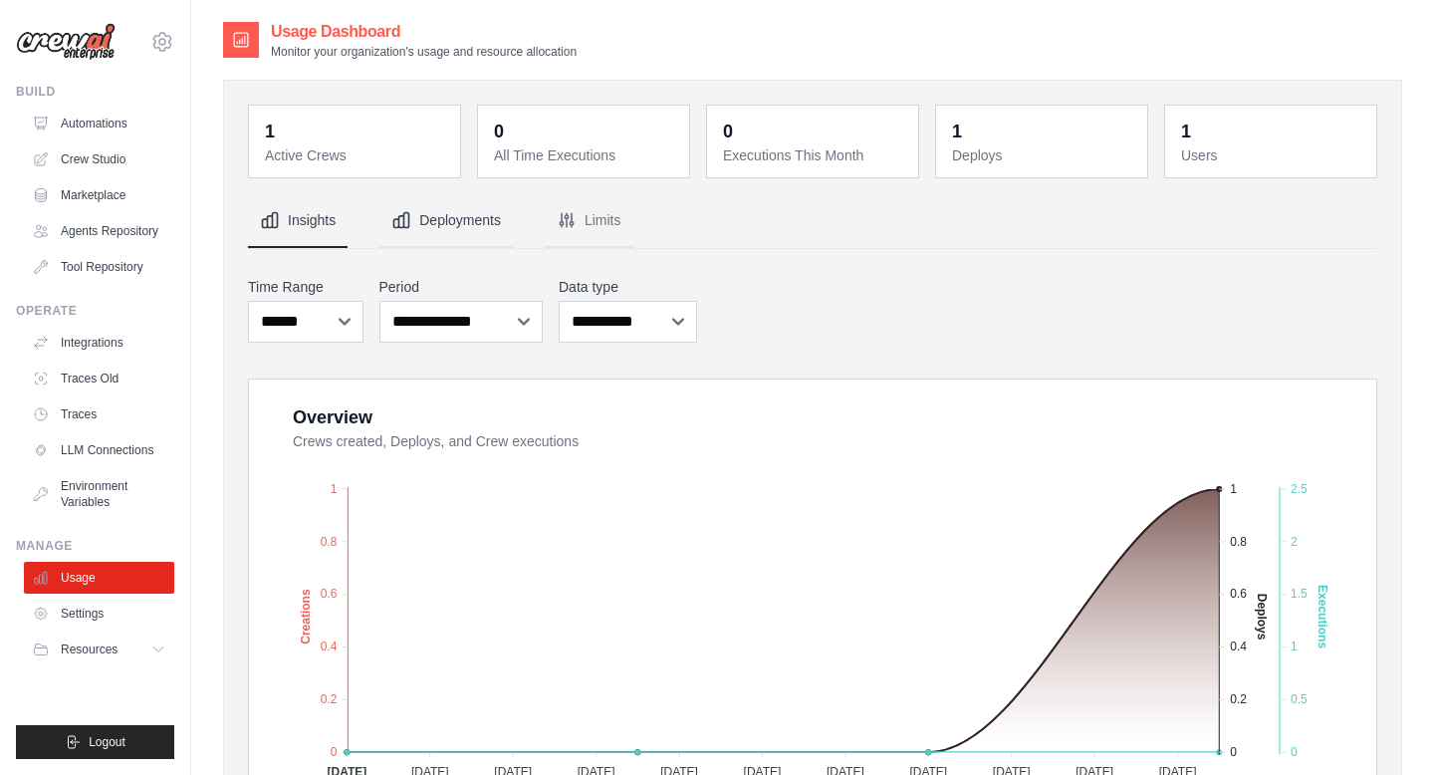
click at [439, 225] on button "Deployments" at bounding box center [445, 221] width 133 height 54
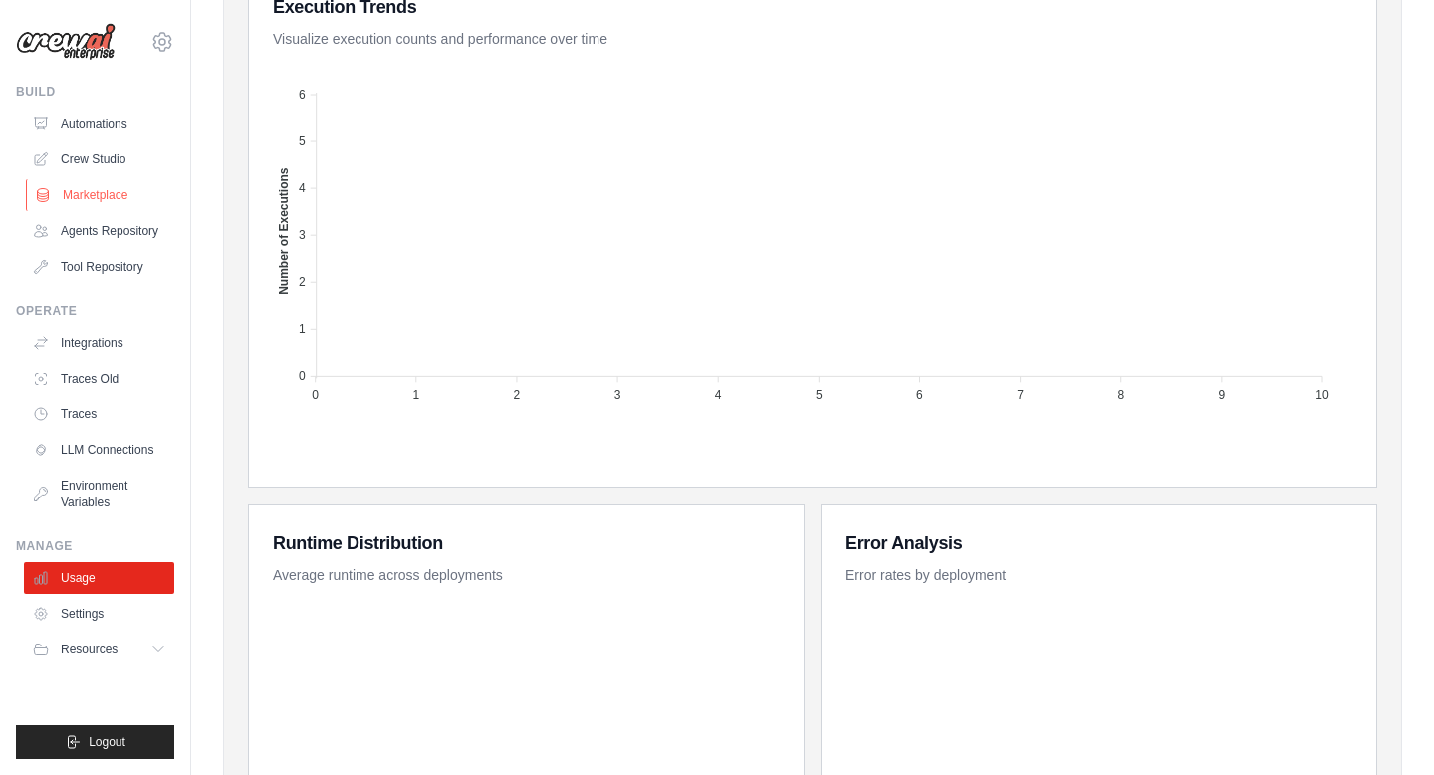
scroll to position [584, 0]
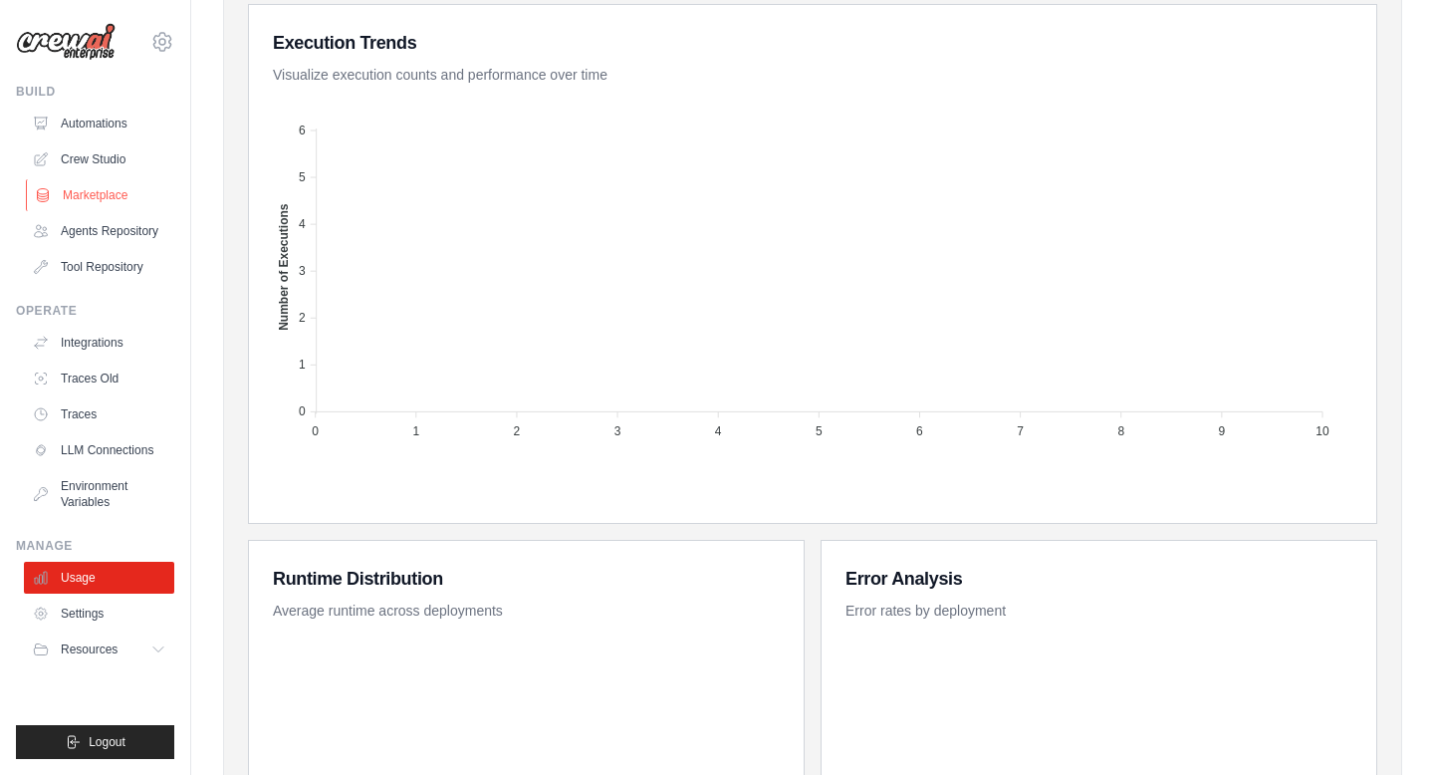
click at [134, 190] on link "Marketplace" at bounding box center [101, 195] width 150 height 32
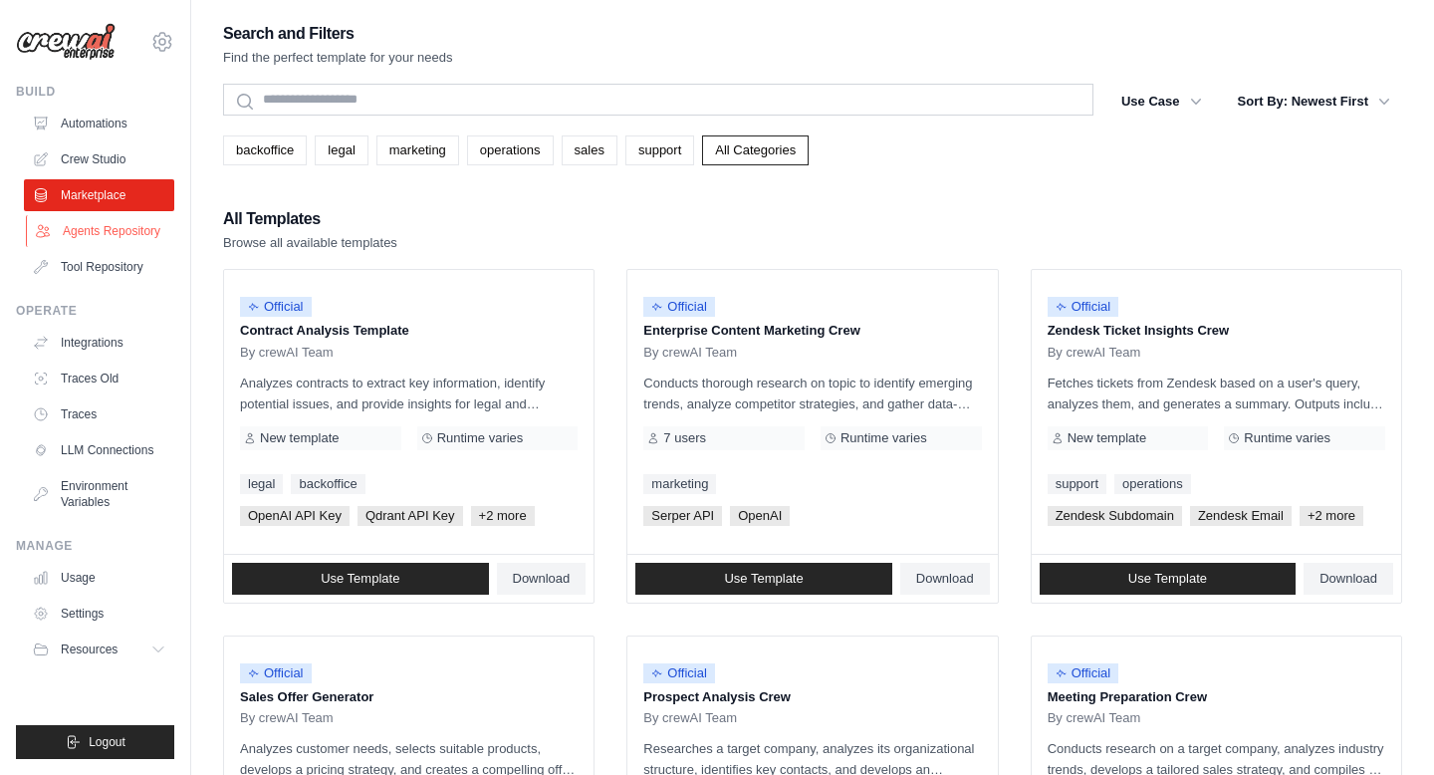
click at [149, 230] on link "Agents Repository" at bounding box center [101, 231] width 150 height 32
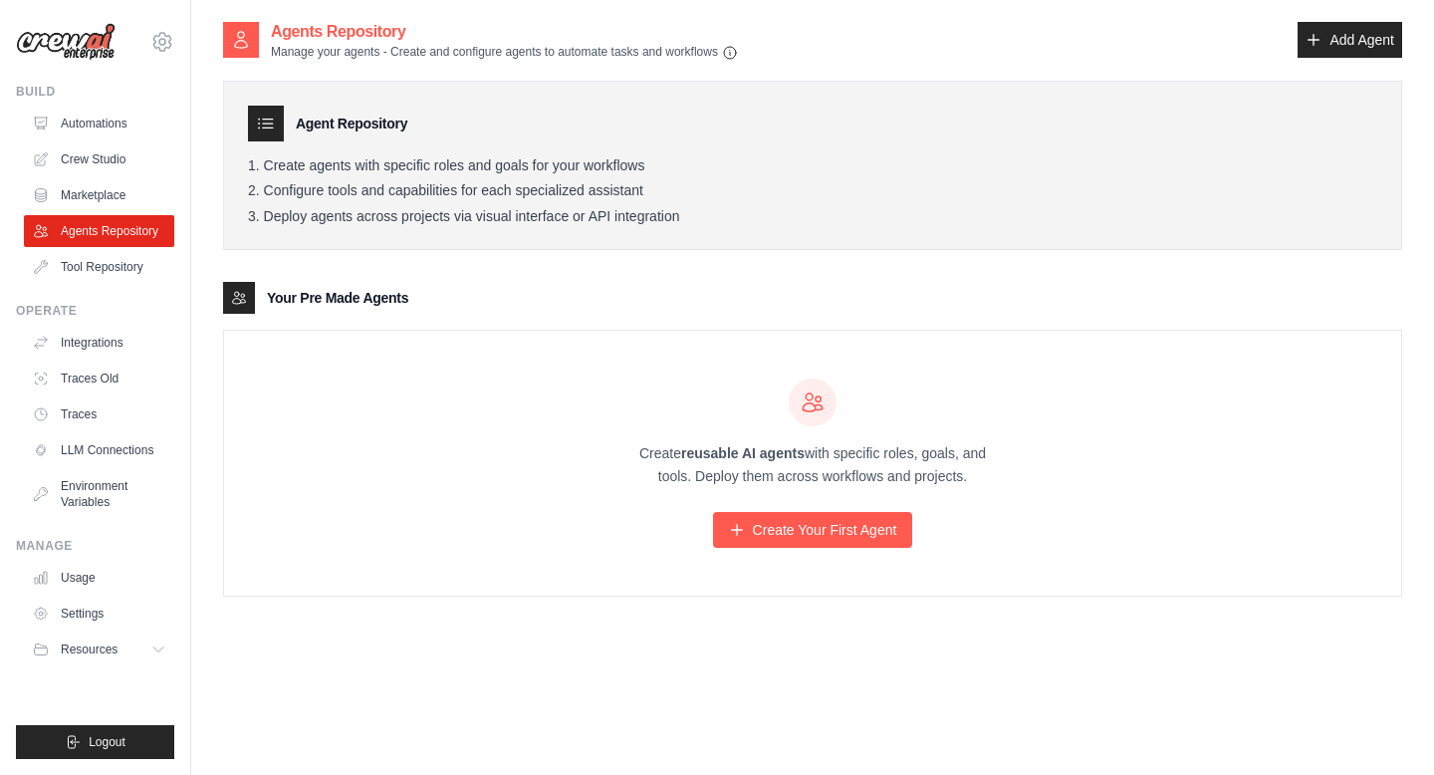
click at [145, 247] on ul "Automations Crew Studio Marketplace Agents Repository Tool Repository" at bounding box center [99, 195] width 150 height 175
click at [150, 262] on link "Tool Repository" at bounding box center [101, 267] width 150 height 32
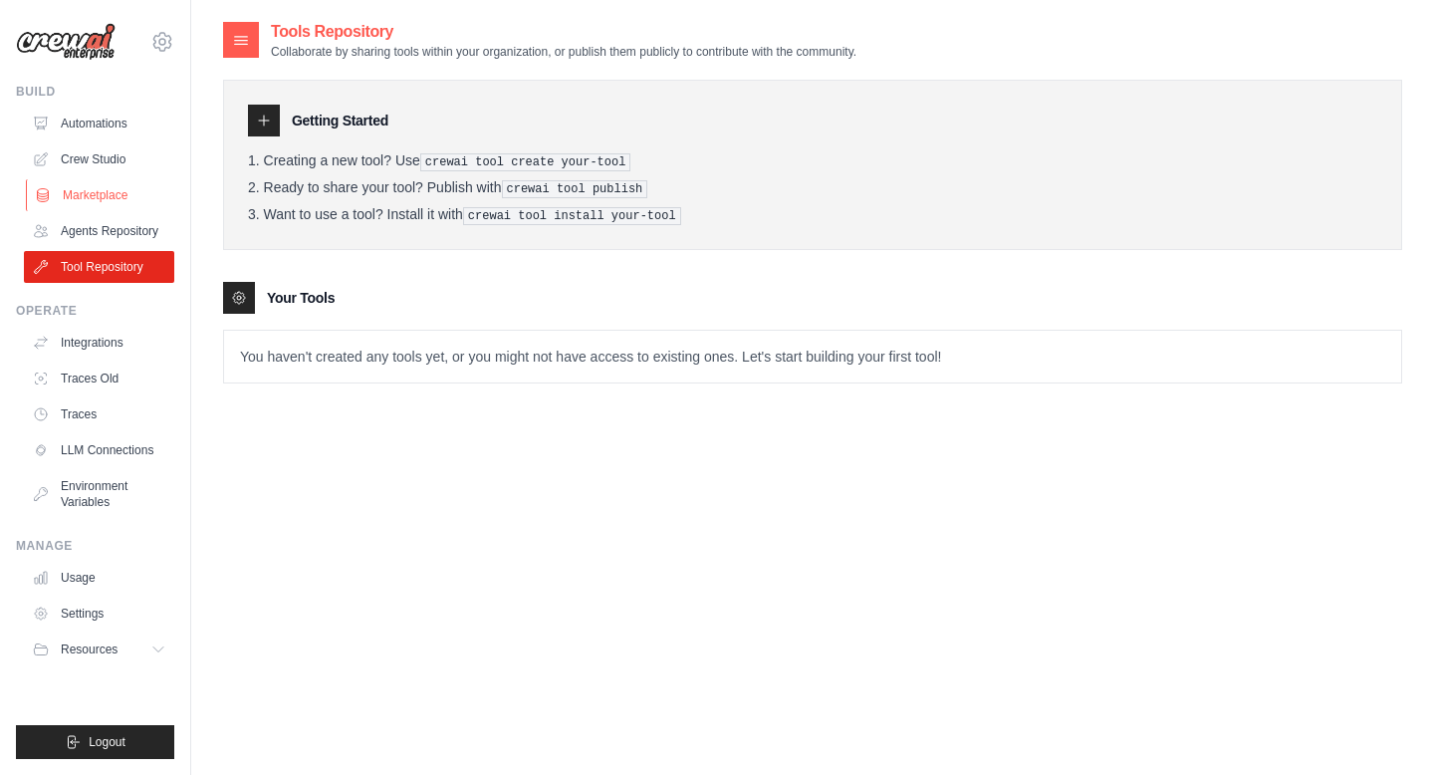
click at [136, 193] on link "Marketplace" at bounding box center [101, 195] width 150 height 32
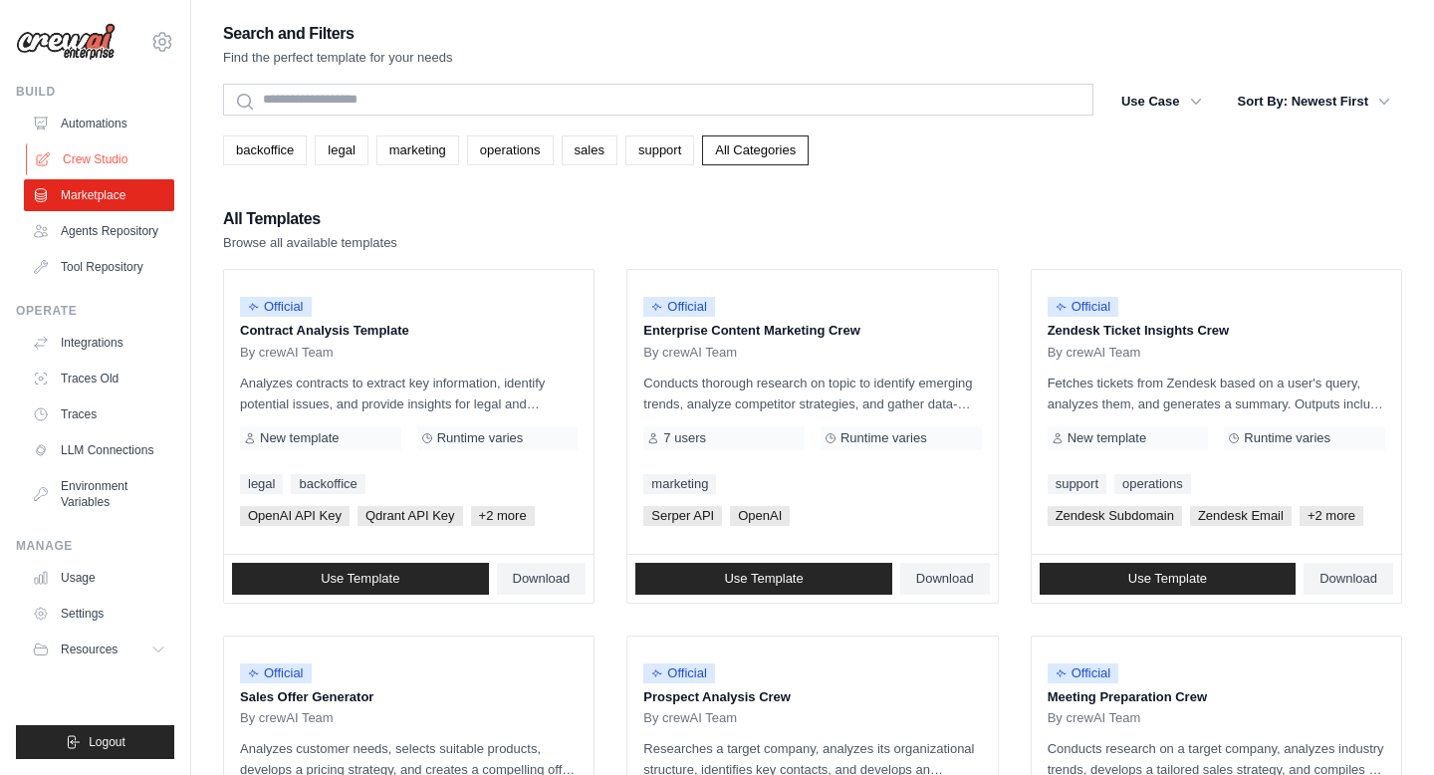
click at [117, 154] on link "Crew Studio" at bounding box center [101, 159] width 150 height 32
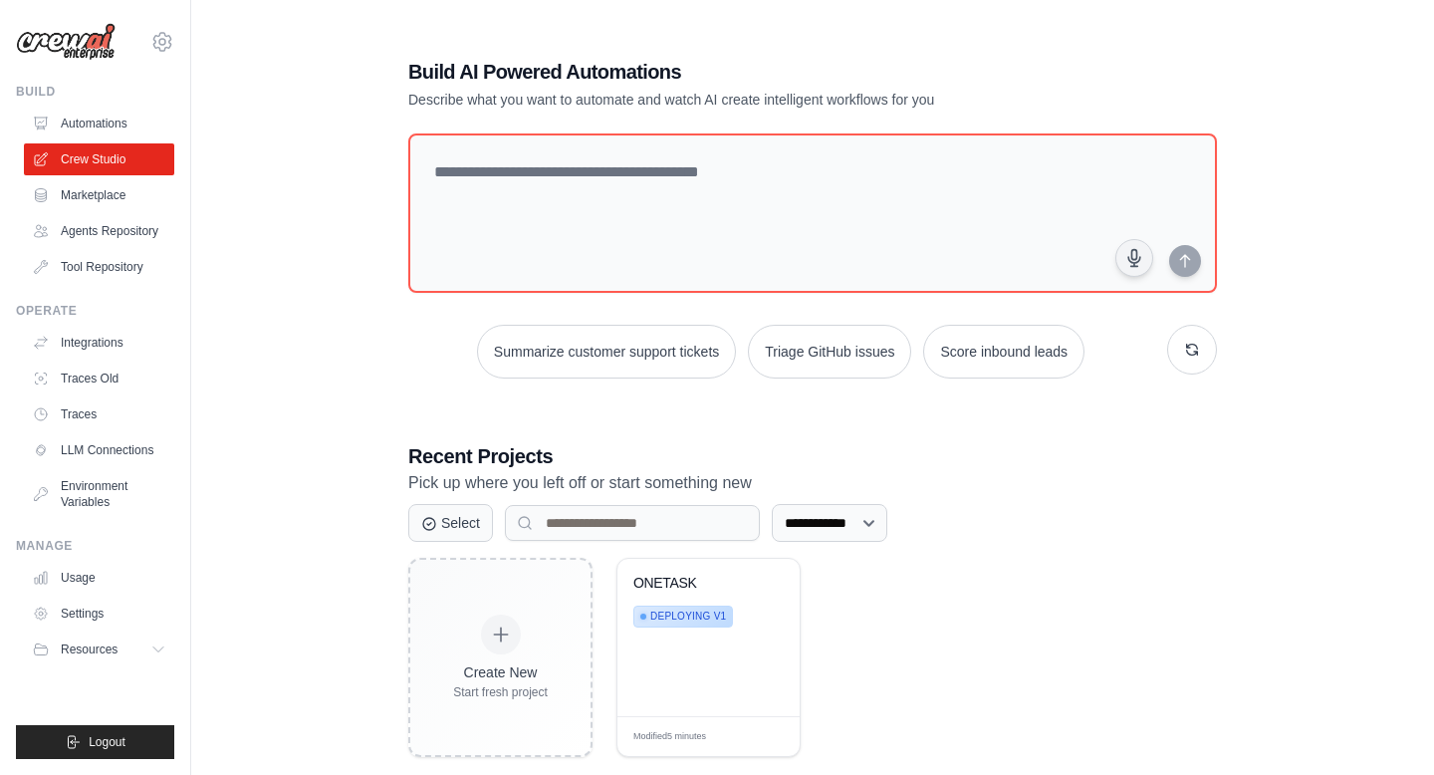
scroll to position [40, 0]
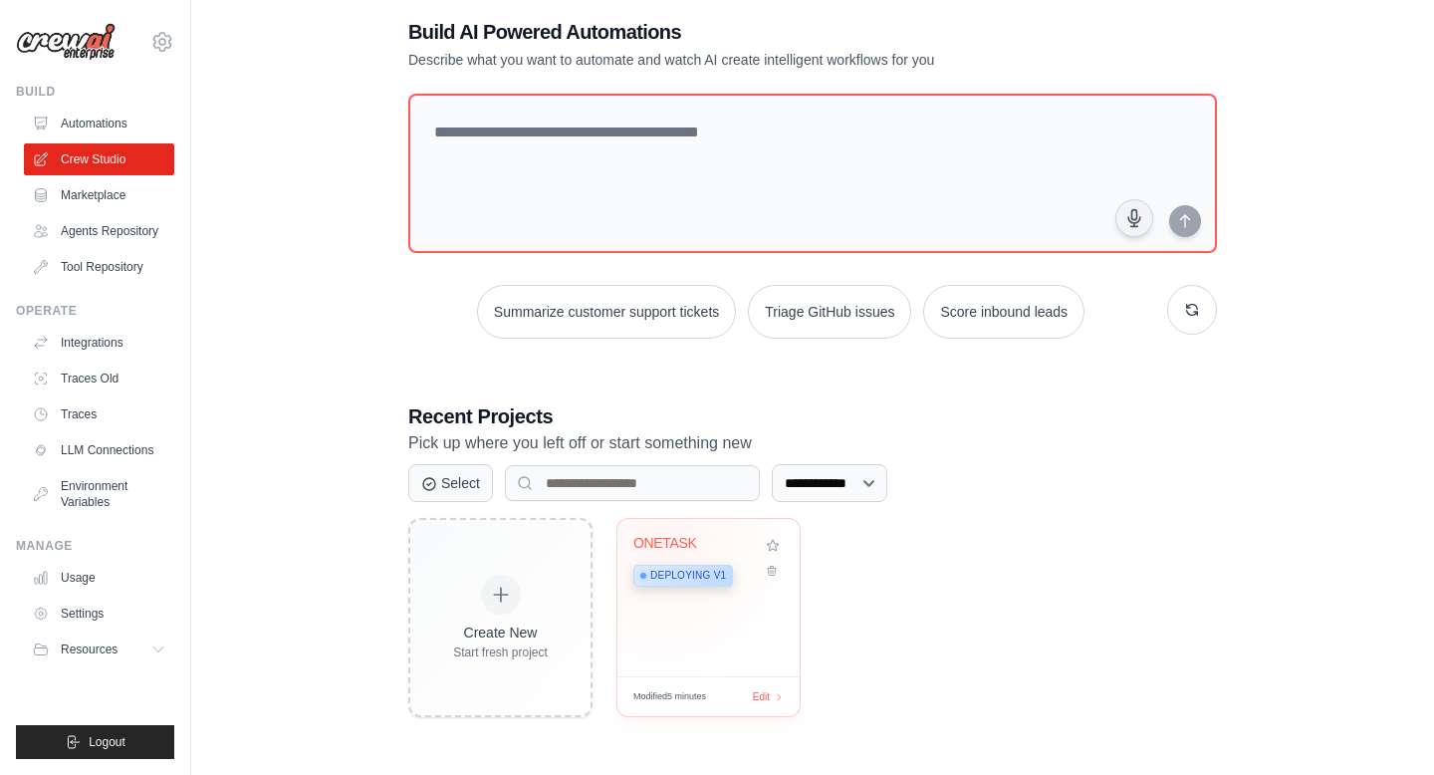
click at [659, 536] on div "ONETASK" at bounding box center [693, 544] width 121 height 18
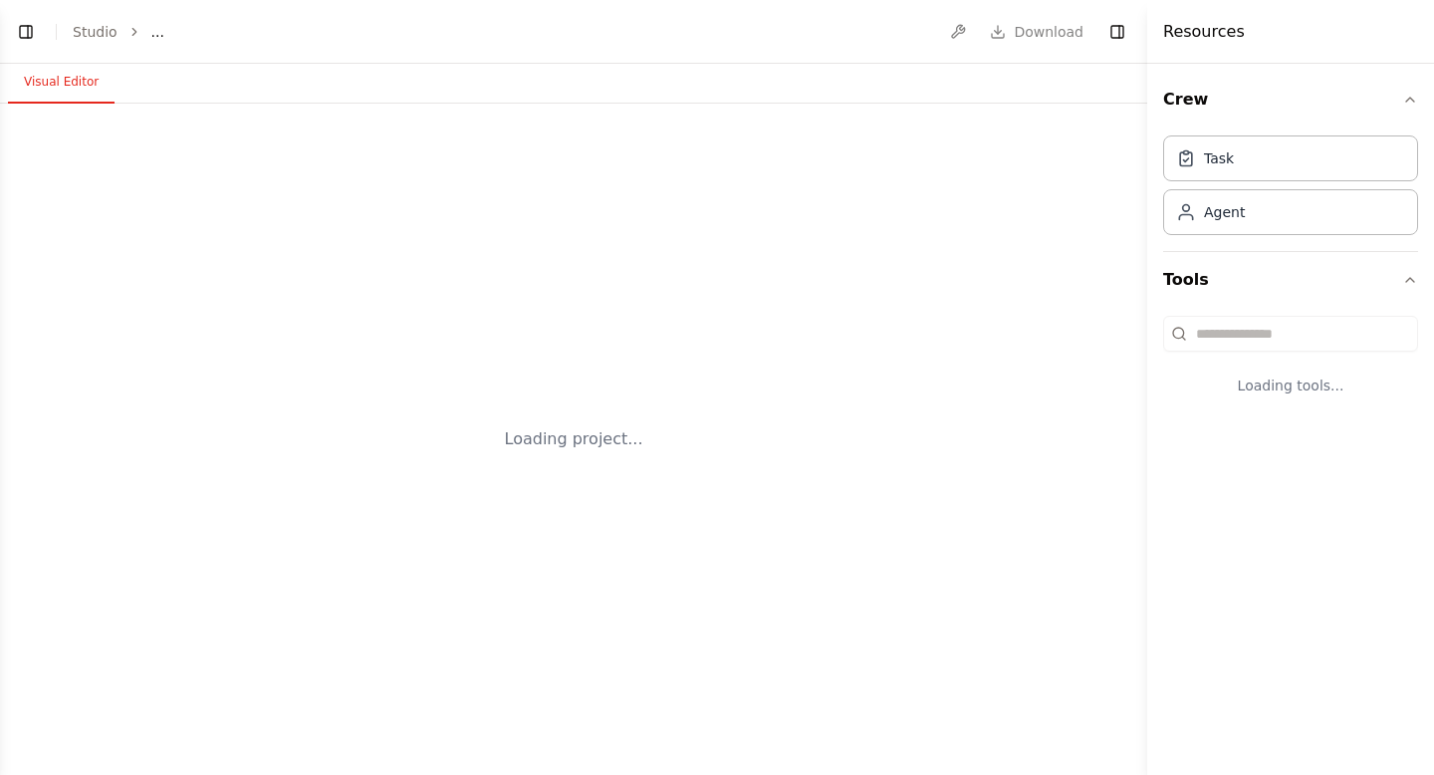
select select "****"
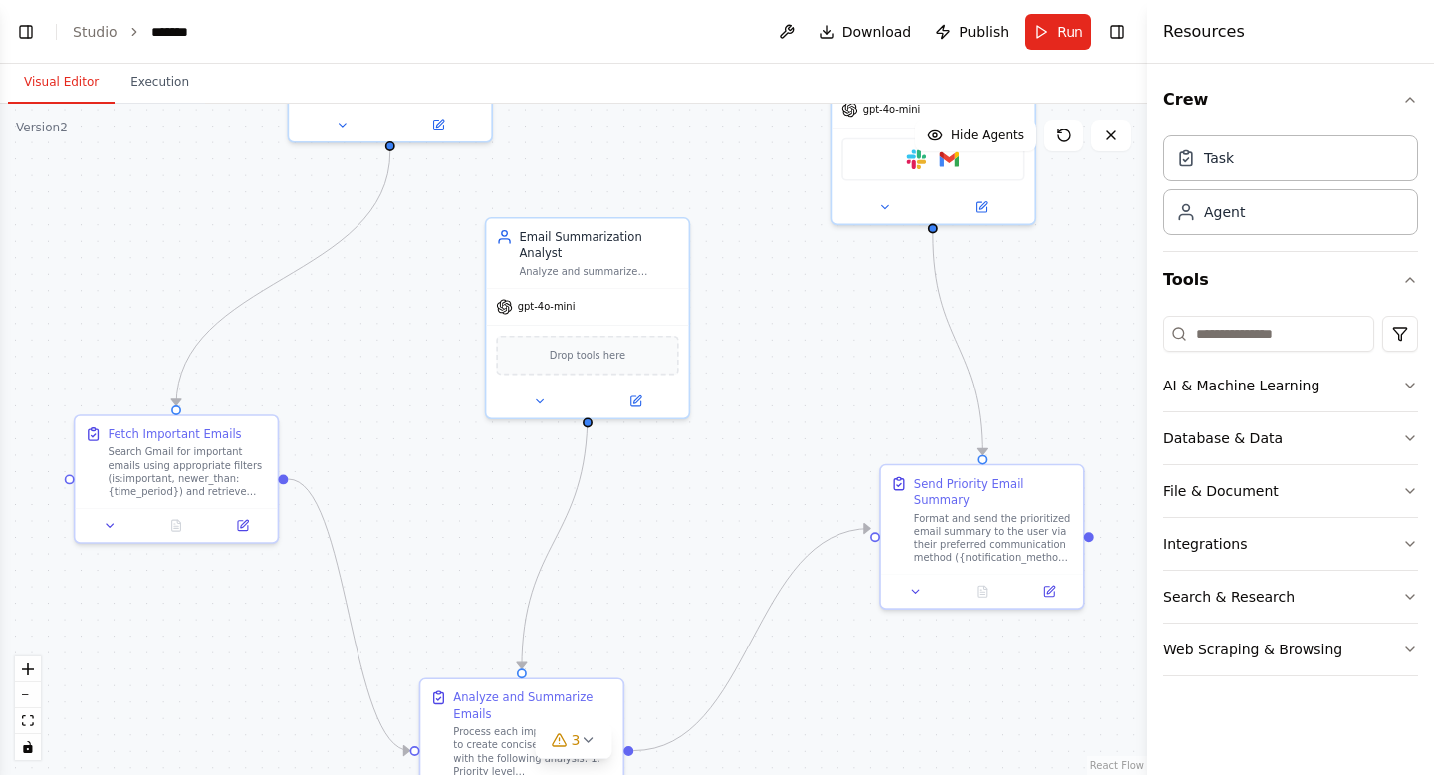
scroll to position [5125, 0]
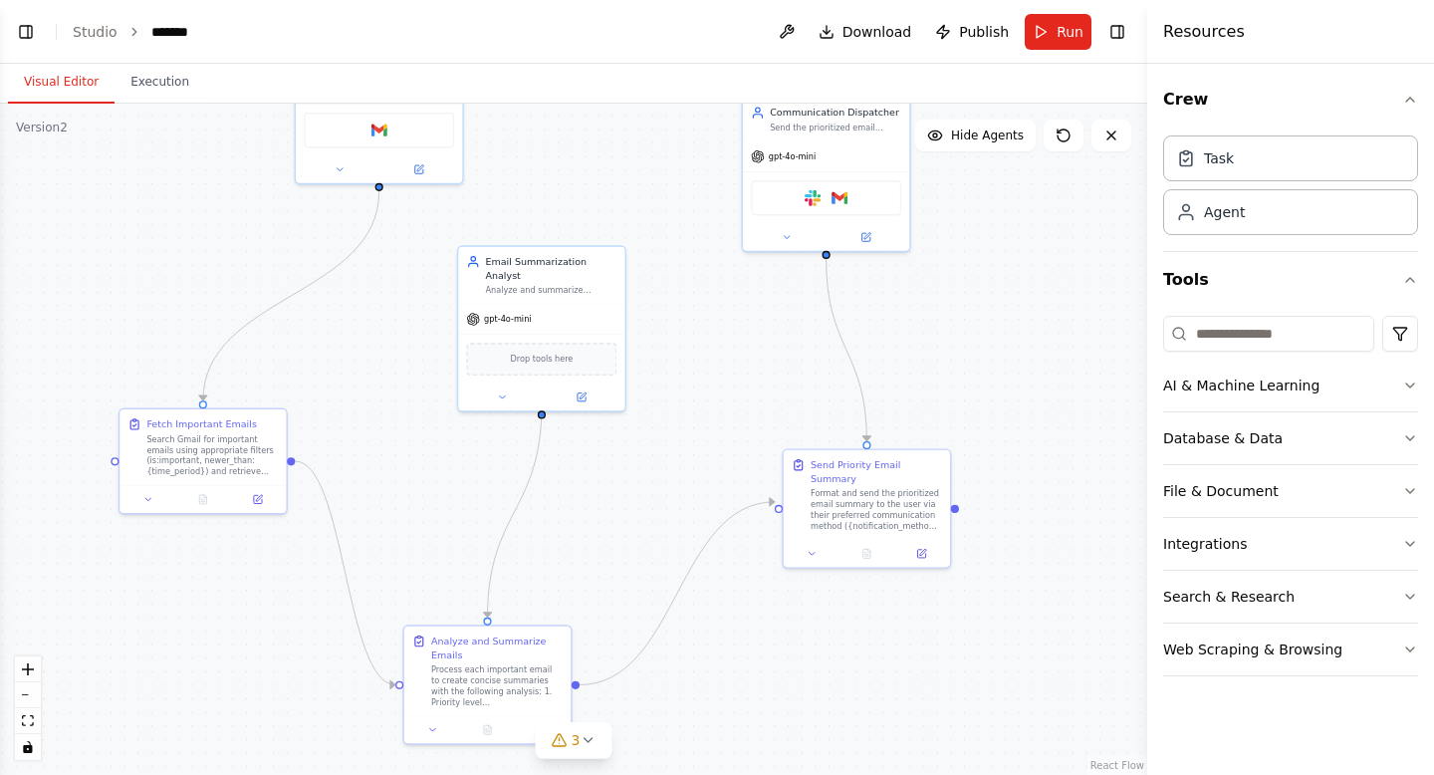
click at [38, 129] on div "Version 2" at bounding box center [42, 128] width 52 height 16
click at [57, 86] on button "Visual Editor" at bounding box center [61, 83] width 107 height 42
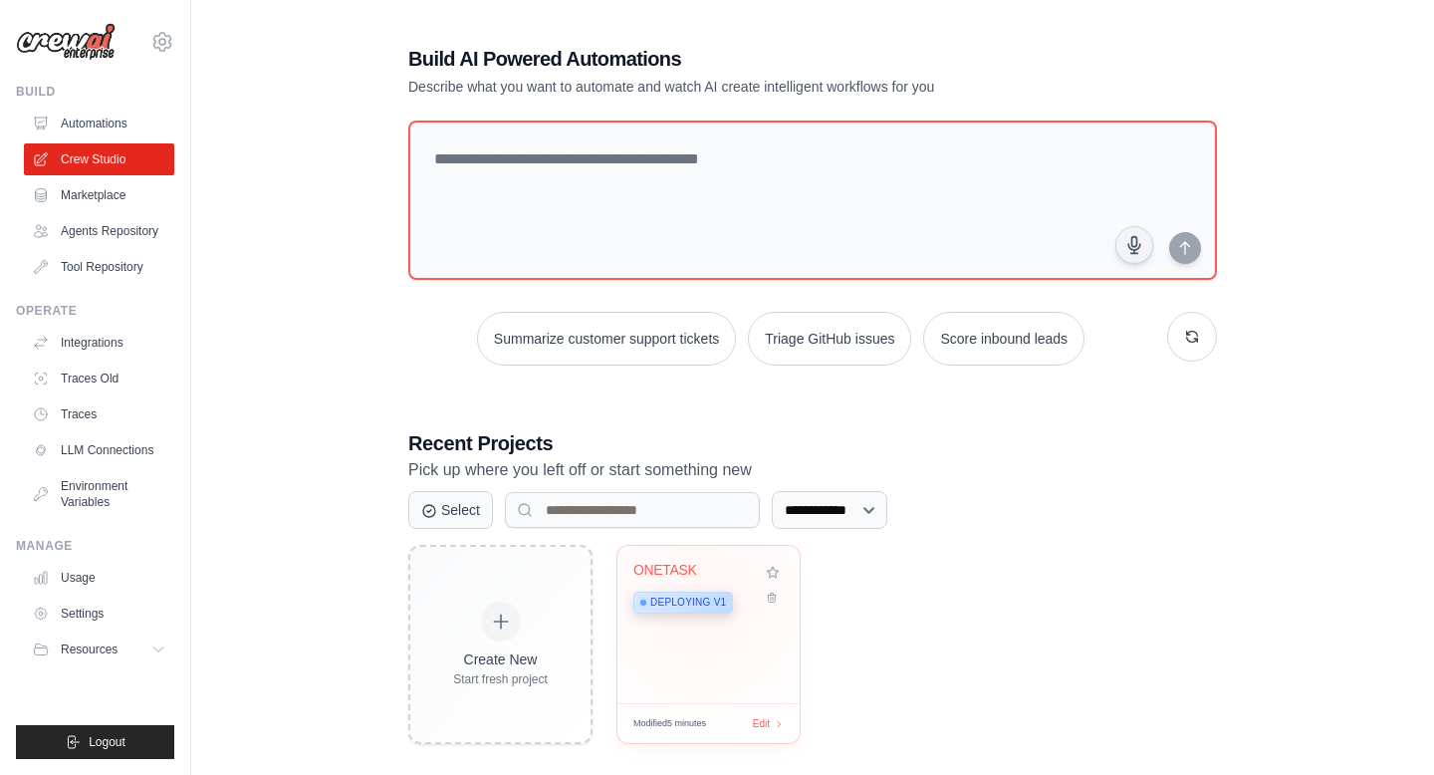
click at [699, 599] on span "Deploying v1" at bounding box center [688, 603] width 76 height 16
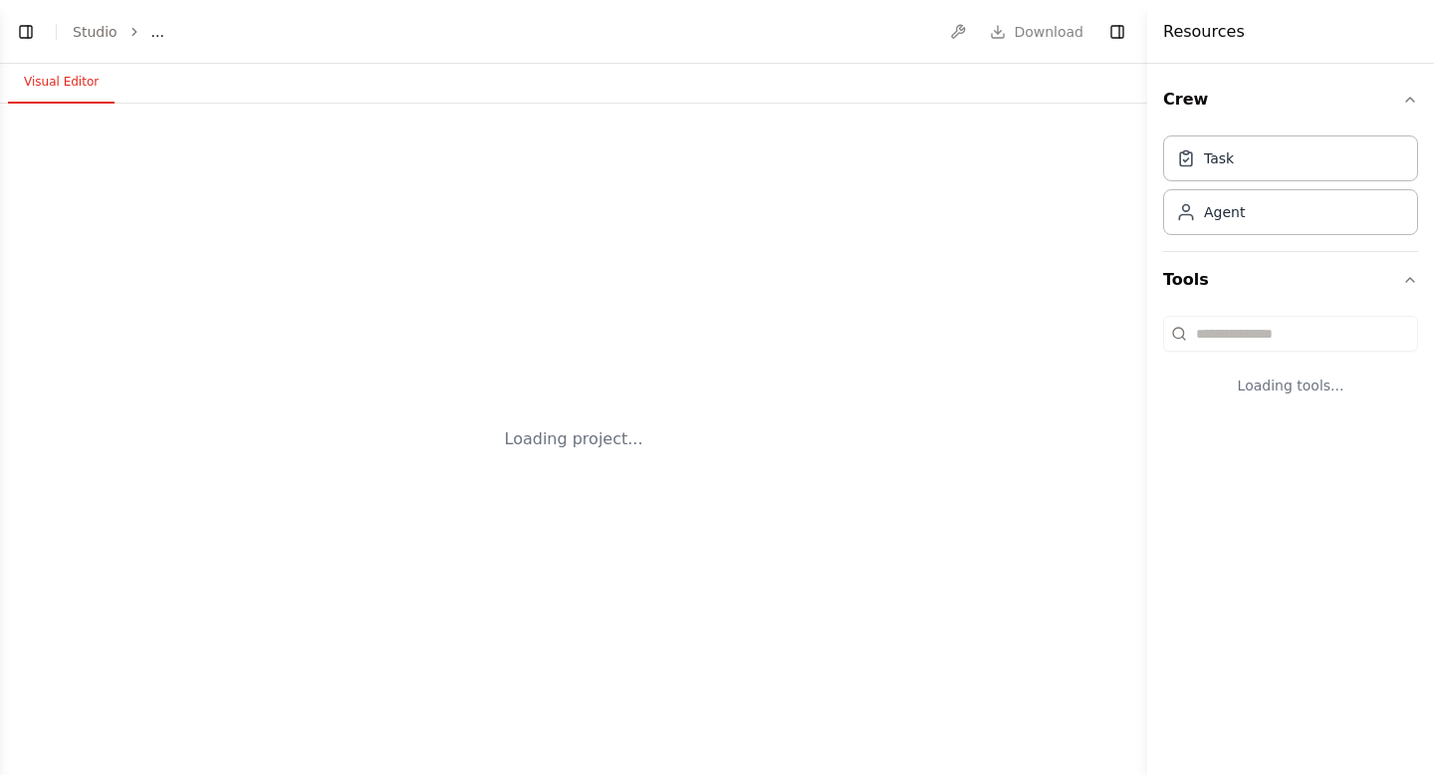
select select "****"
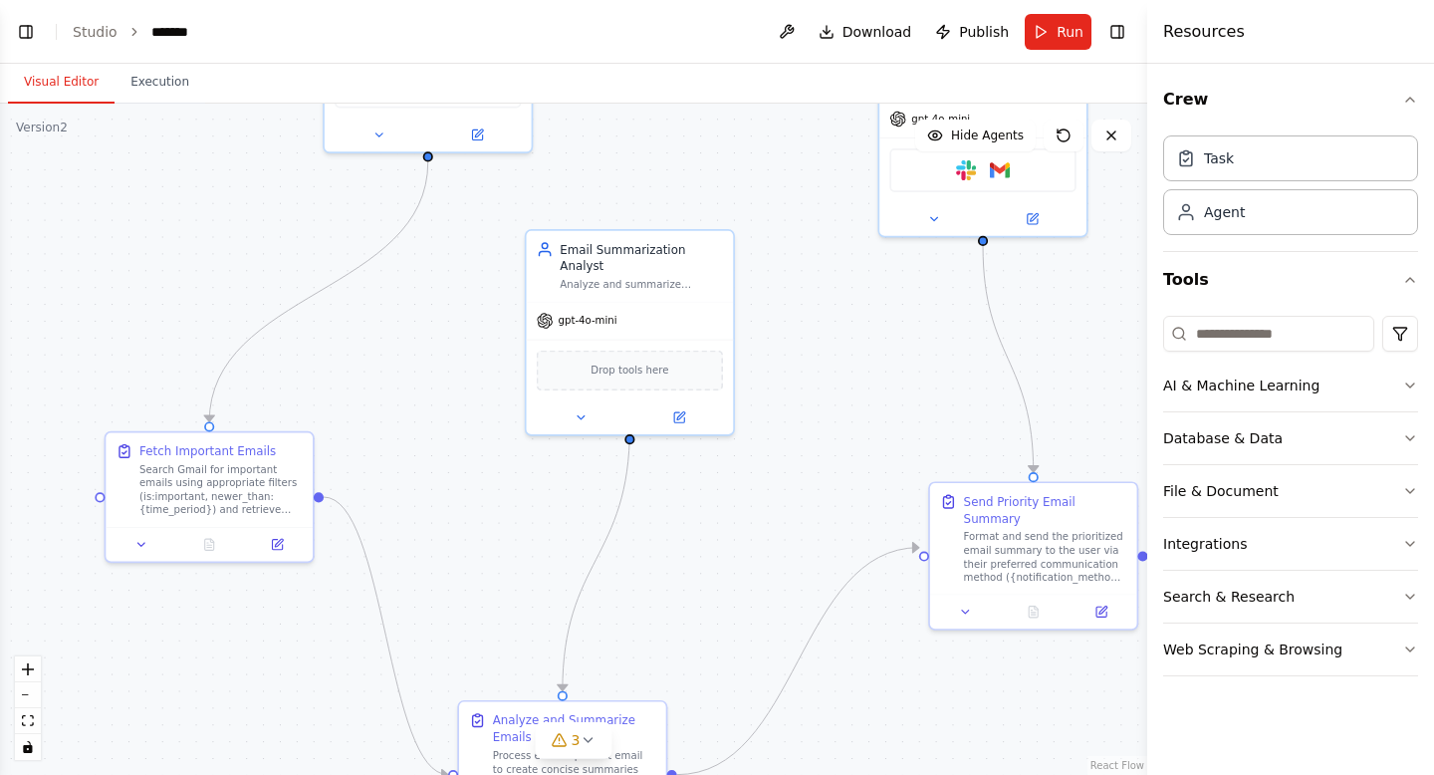
scroll to position [6257, 0]
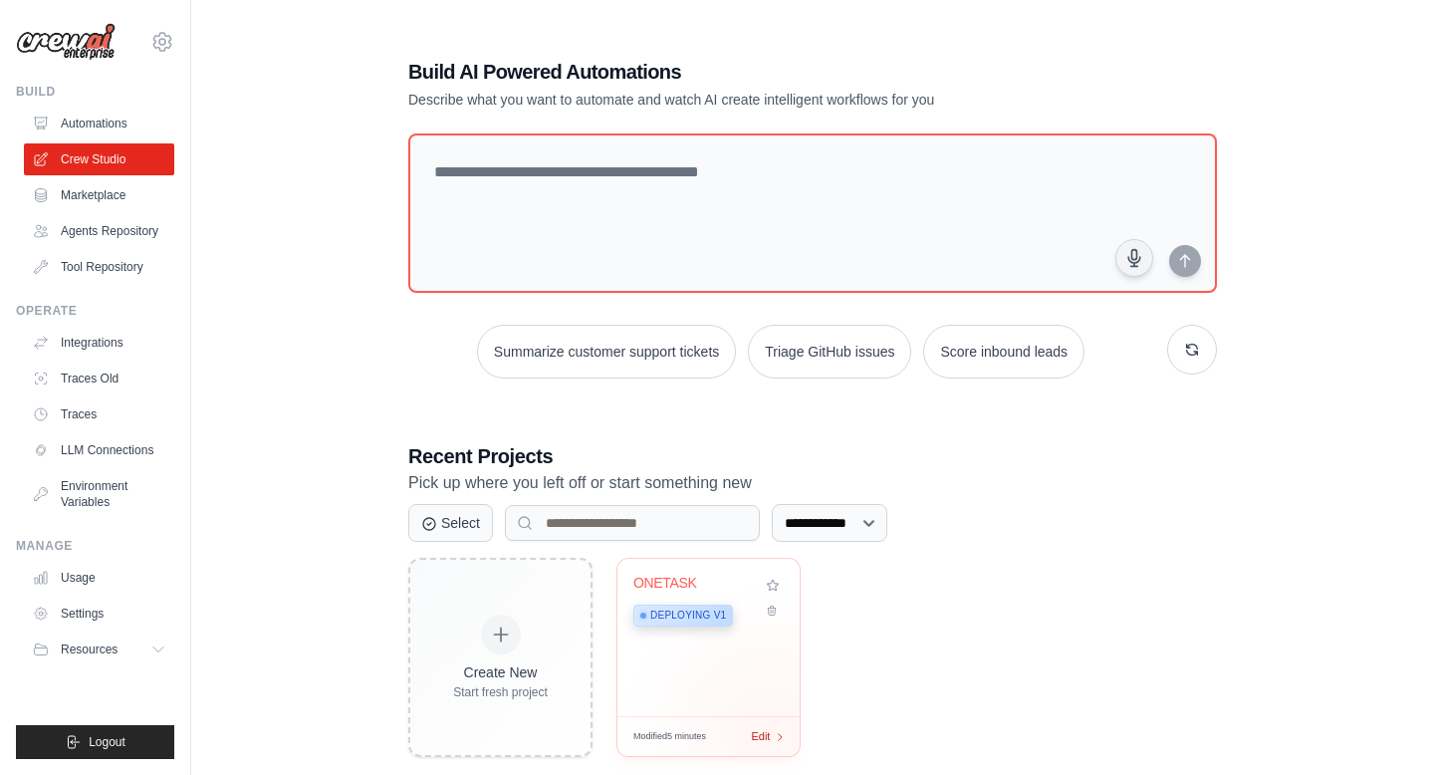
click at [769, 731] on div "Edit" at bounding box center [768, 736] width 34 height 17
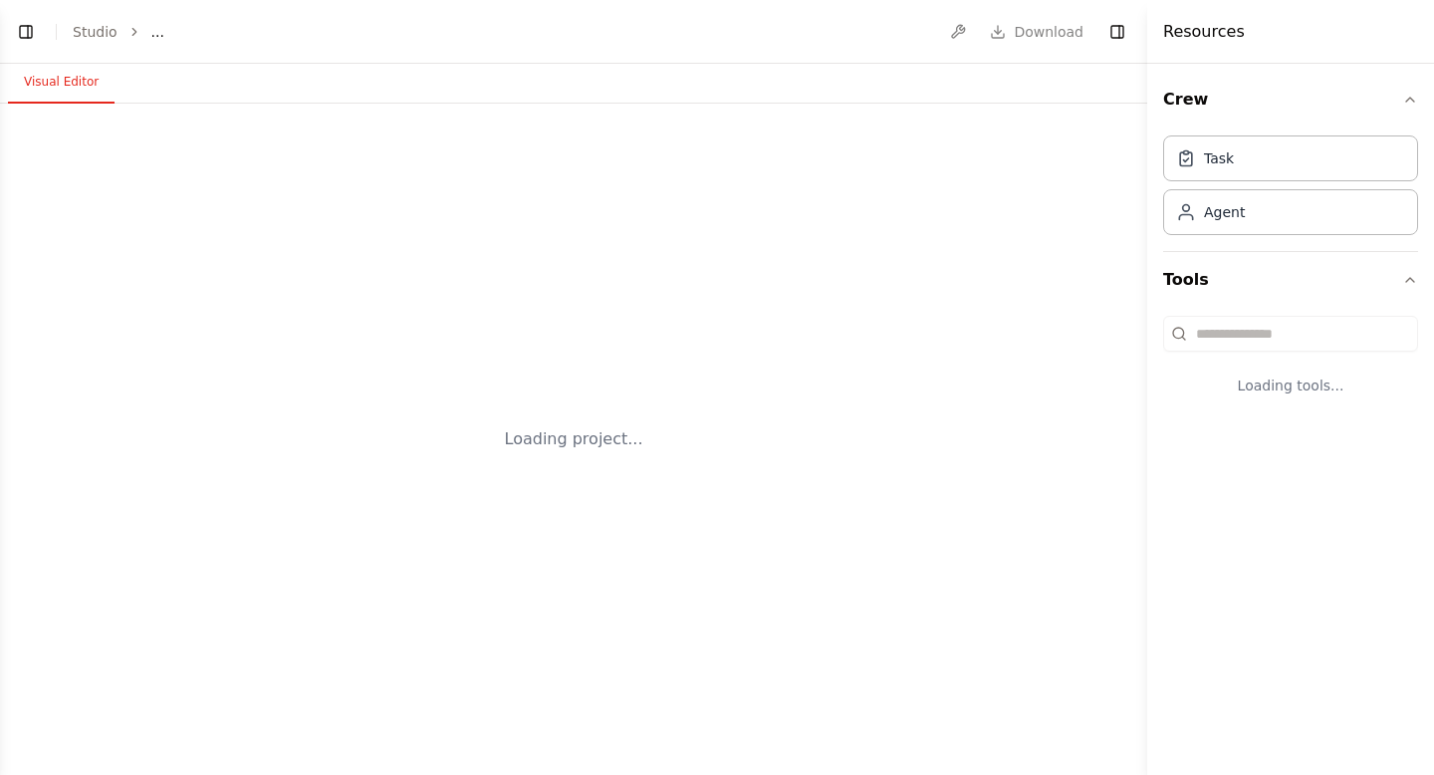
select select "****"
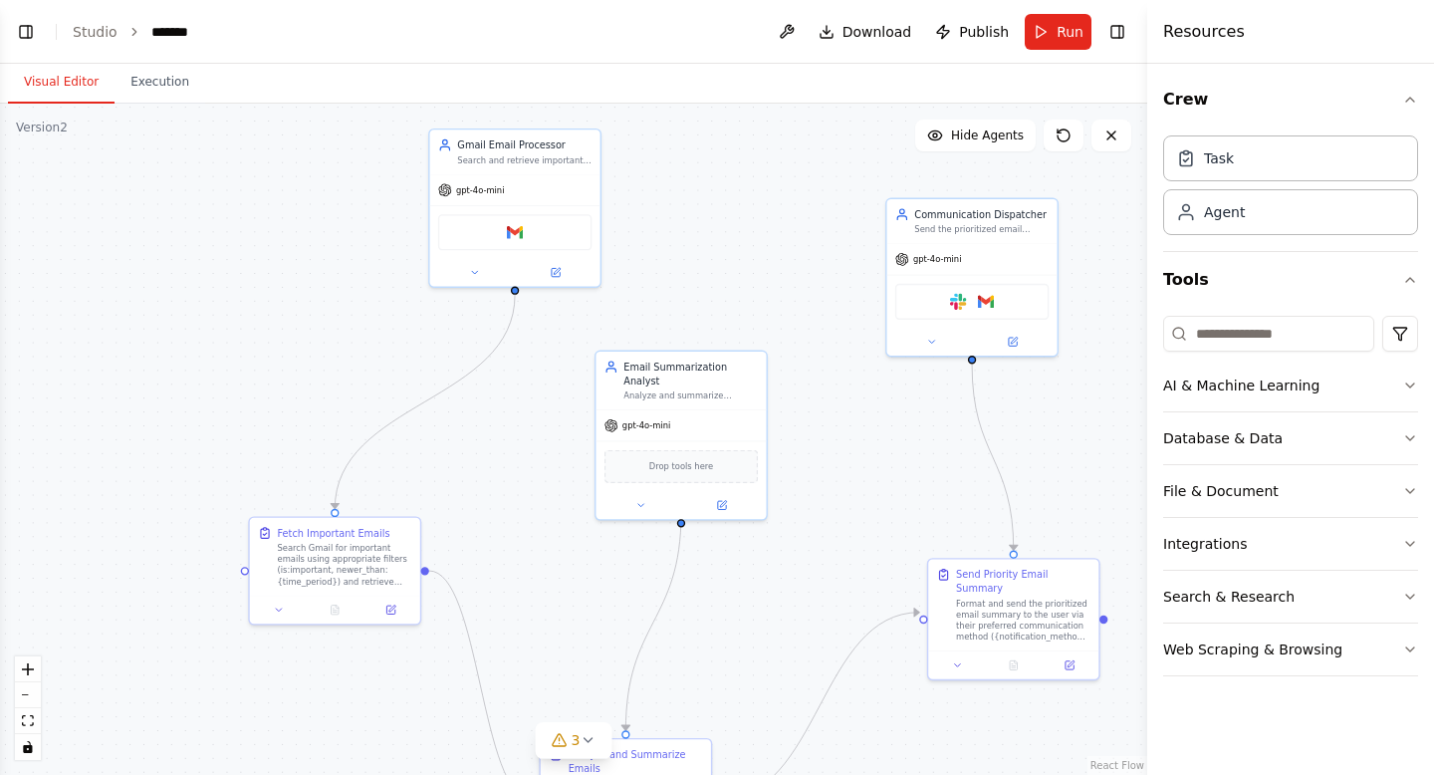
scroll to position [6257, 0]
click at [1122, 27] on button "Toggle Right Sidebar" at bounding box center [1118, 32] width 28 height 28
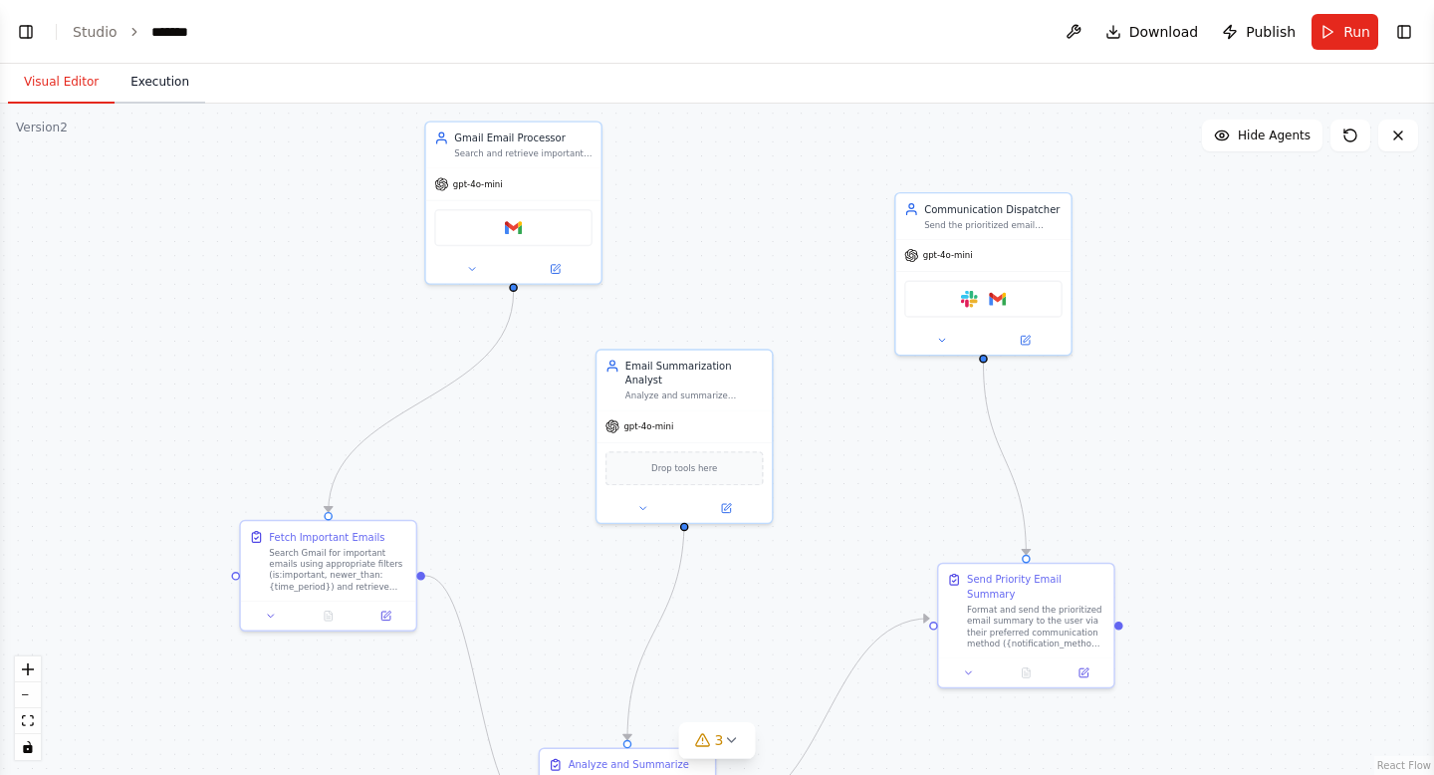
click at [142, 83] on button "Execution" at bounding box center [160, 83] width 91 height 42
click at [63, 83] on button "Visual Editor" at bounding box center [61, 83] width 107 height 42
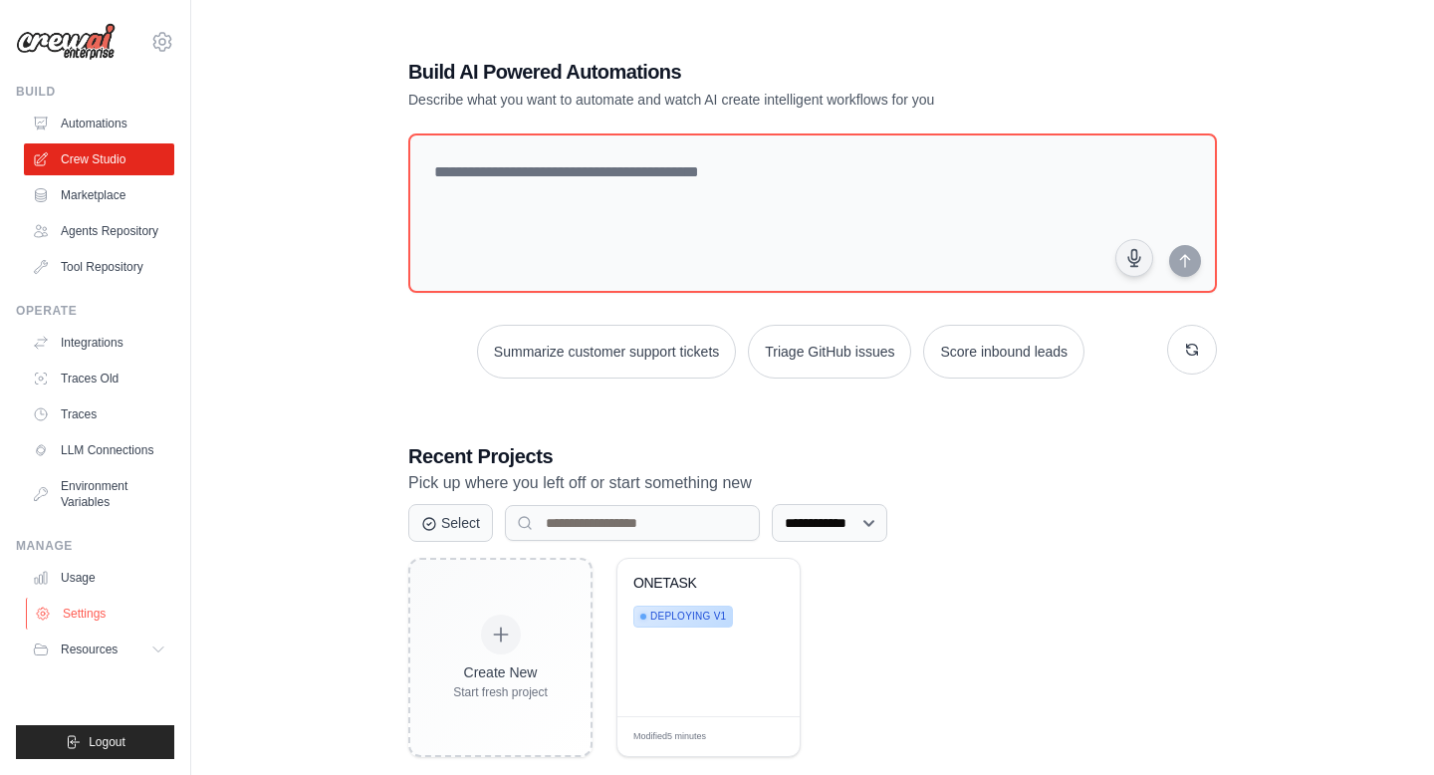
click at [167, 626] on link "Settings" at bounding box center [101, 614] width 150 height 32
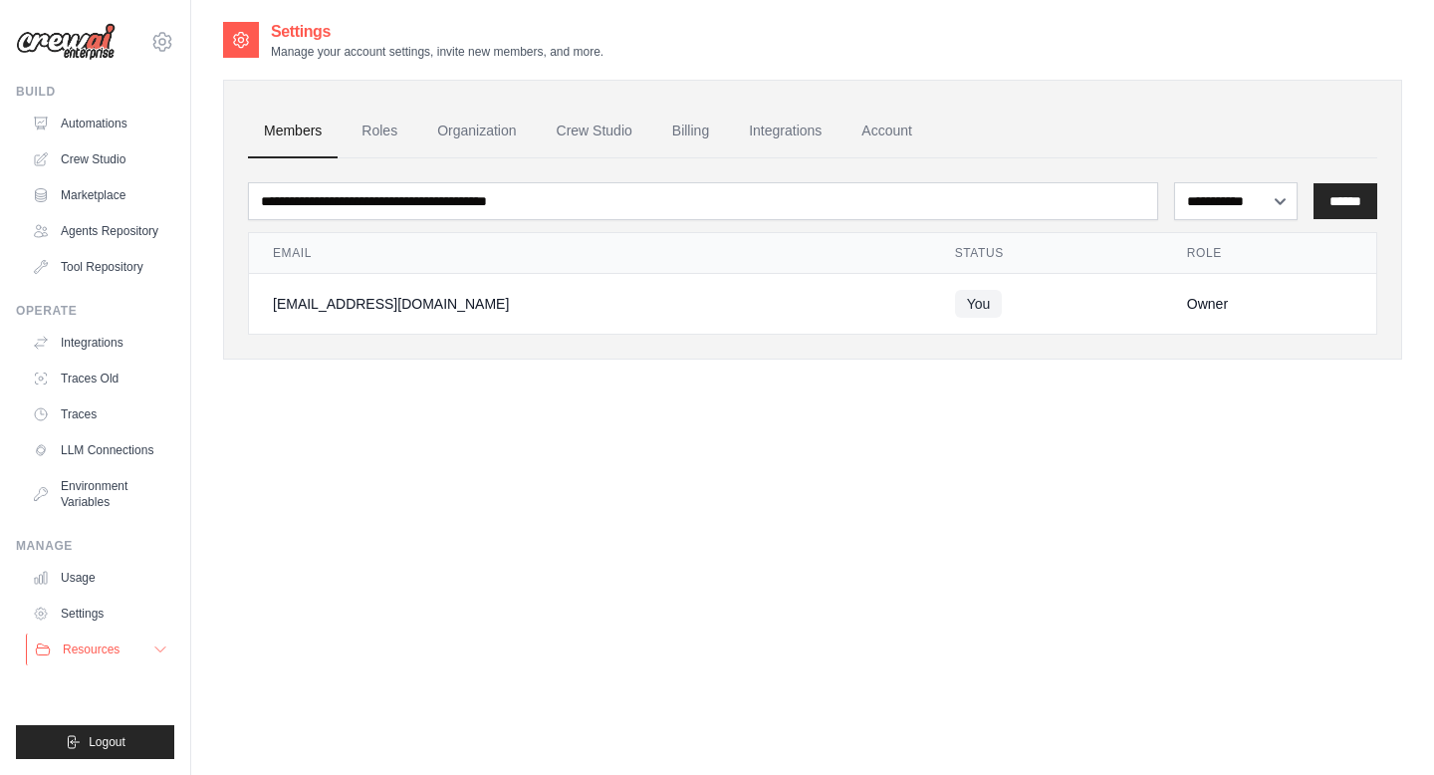
click at [165, 647] on icon at bounding box center [160, 649] width 16 height 16
click at [163, 41] on icon at bounding box center [162, 42] width 24 height 24
click at [132, 64] on div "kx2252@nyu.edu Settings Build Automations" at bounding box center [95, 387] width 191 height 775
click at [113, 120] on link "Automations" at bounding box center [101, 124] width 150 height 32
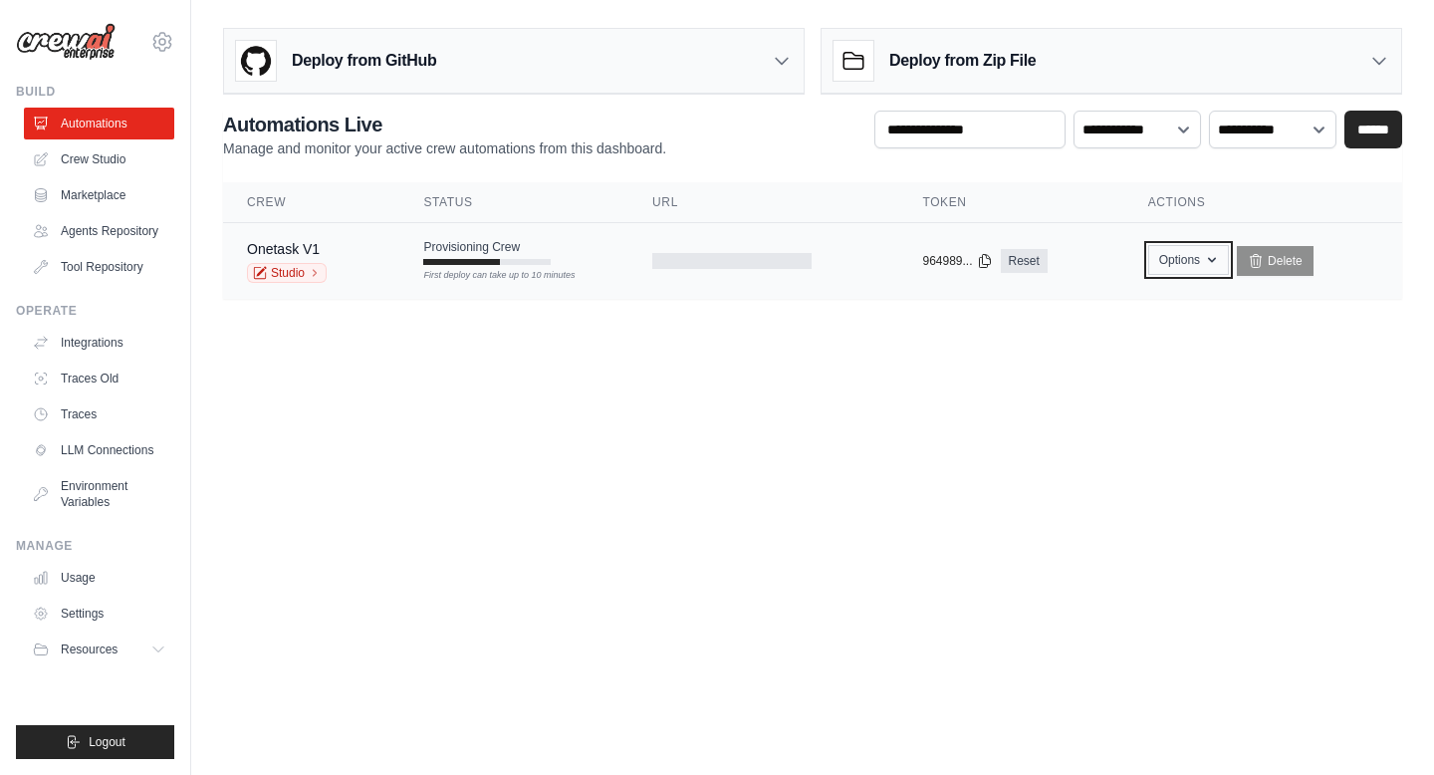
click at [1163, 251] on button "Options" at bounding box center [1188, 260] width 81 height 30
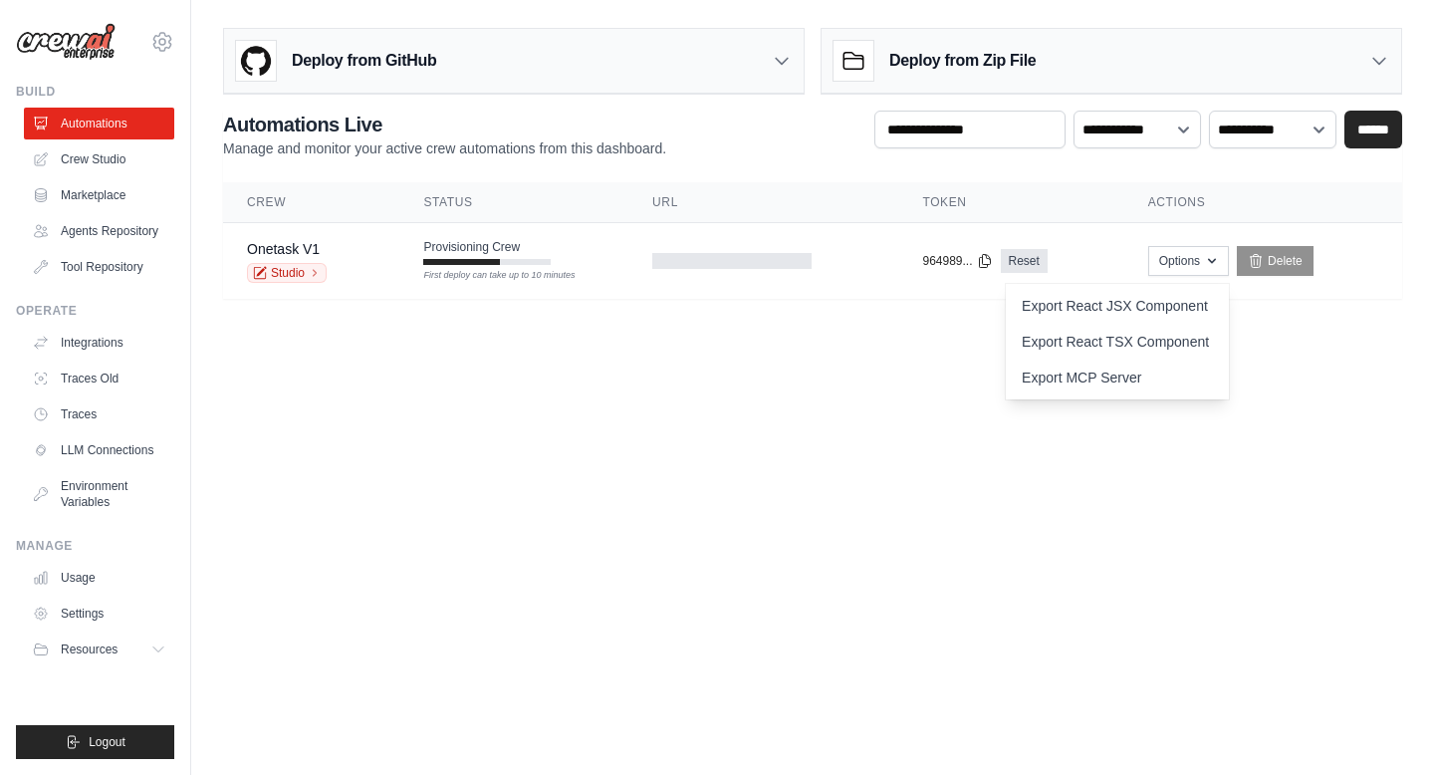
click at [924, 463] on body "kx2252@nyu.edu Settings Build Automations" at bounding box center [717, 387] width 1434 height 775
click at [762, 254] on div at bounding box center [731, 261] width 159 height 16
click at [468, 456] on body "kx2252@nyu.edu Settings Build Automations" at bounding box center [717, 387] width 1434 height 775
click at [536, 524] on body "kx2252@nyu.edu Settings Build Automations" at bounding box center [717, 387] width 1434 height 775
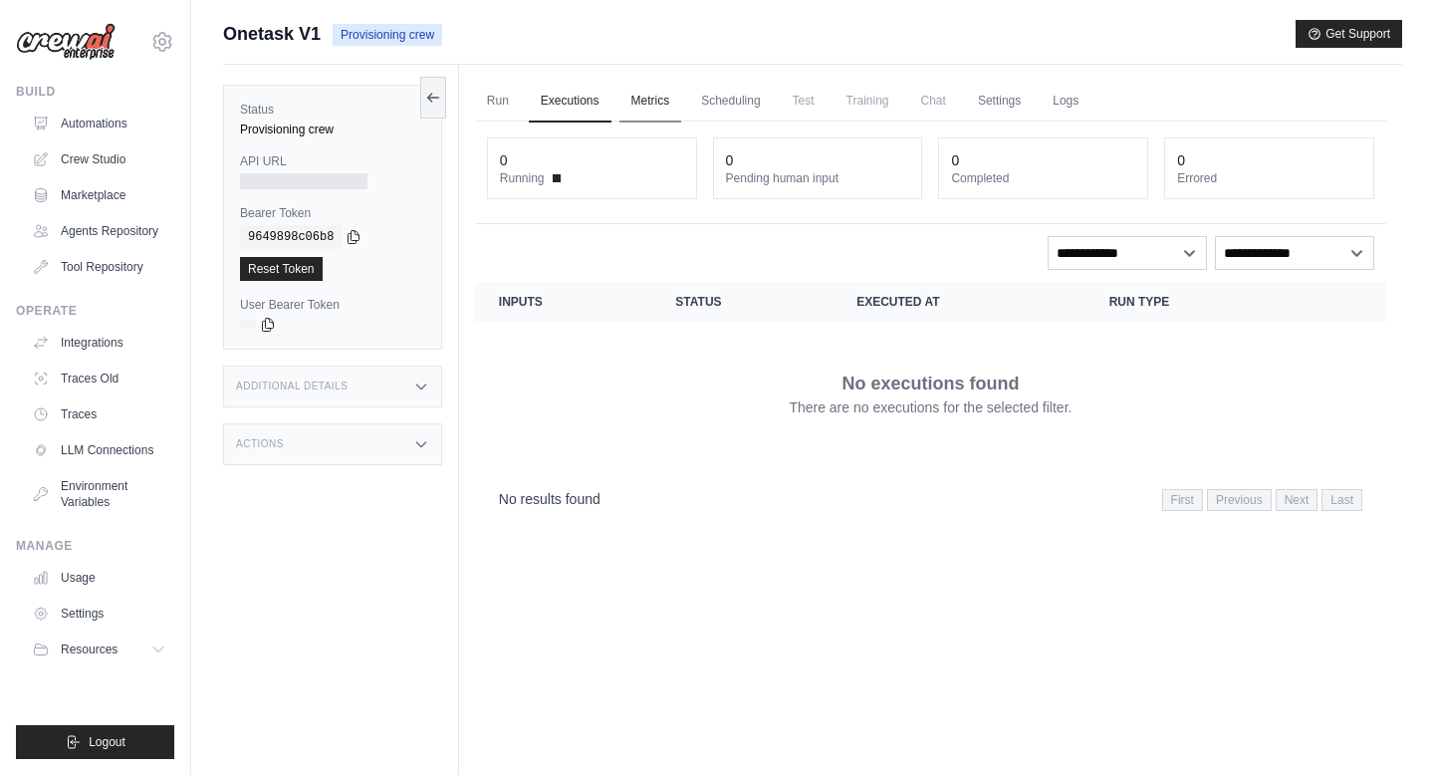
click at [648, 98] on link "Metrics" at bounding box center [651, 102] width 63 height 42
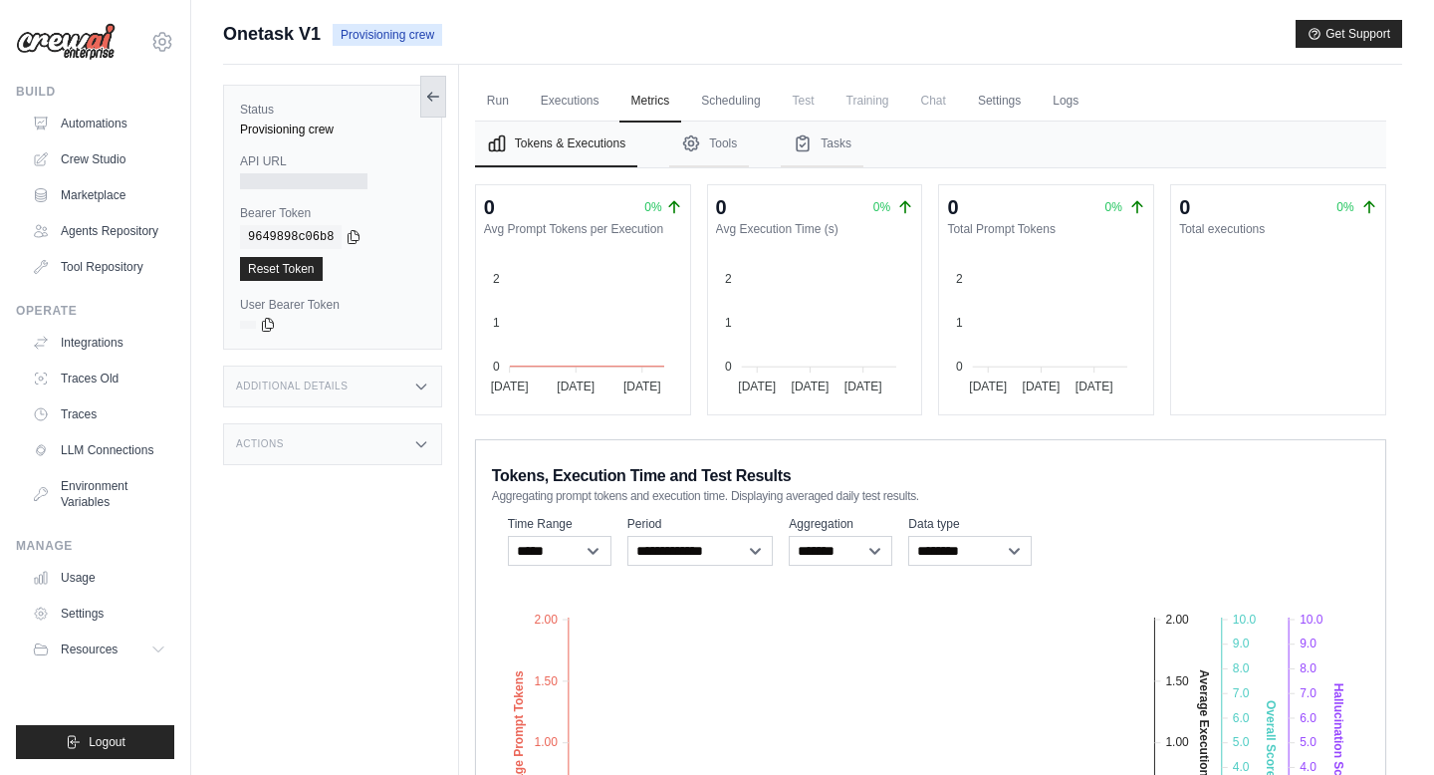
click at [434, 97] on icon at bounding box center [432, 97] width 11 height 0
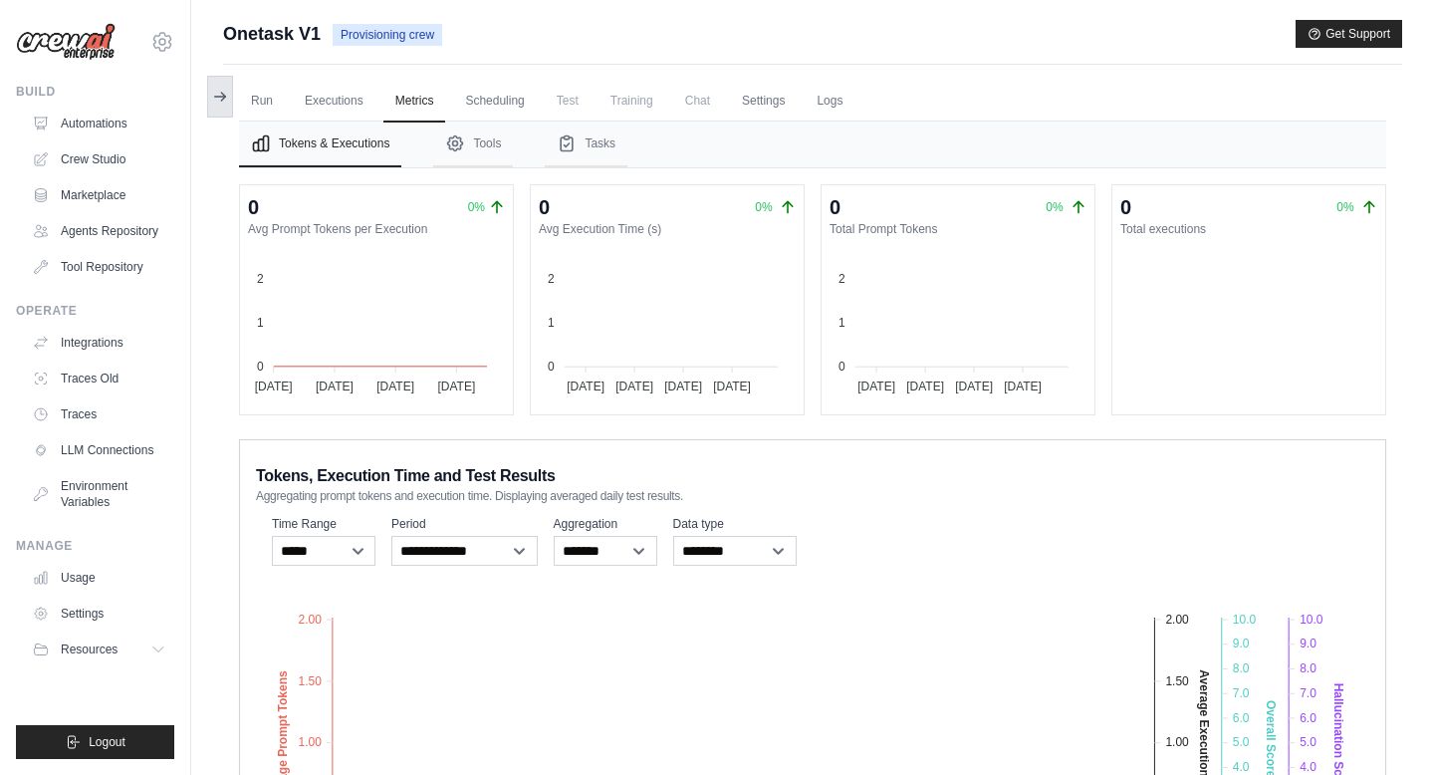
click at [216, 91] on icon at bounding box center [220, 97] width 16 height 16
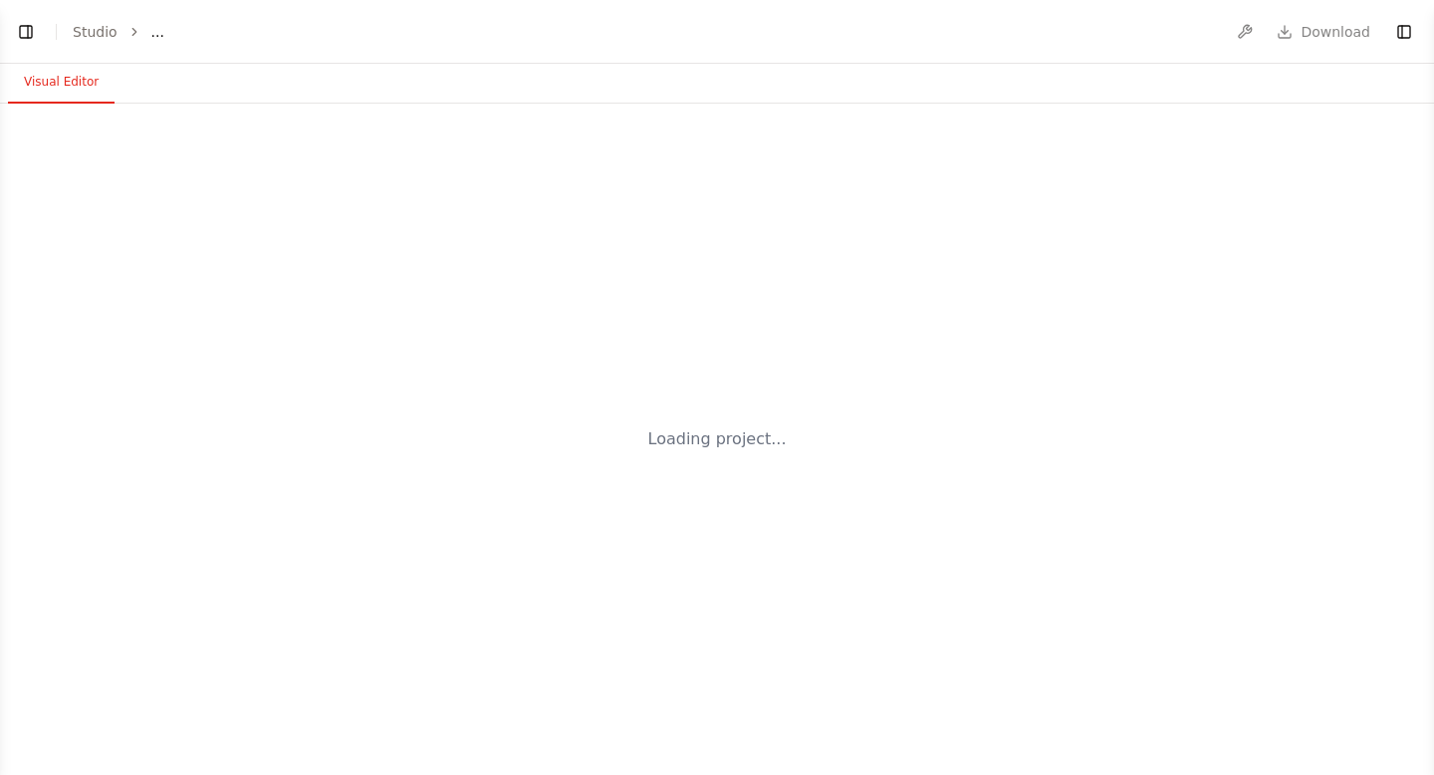
select select "****"
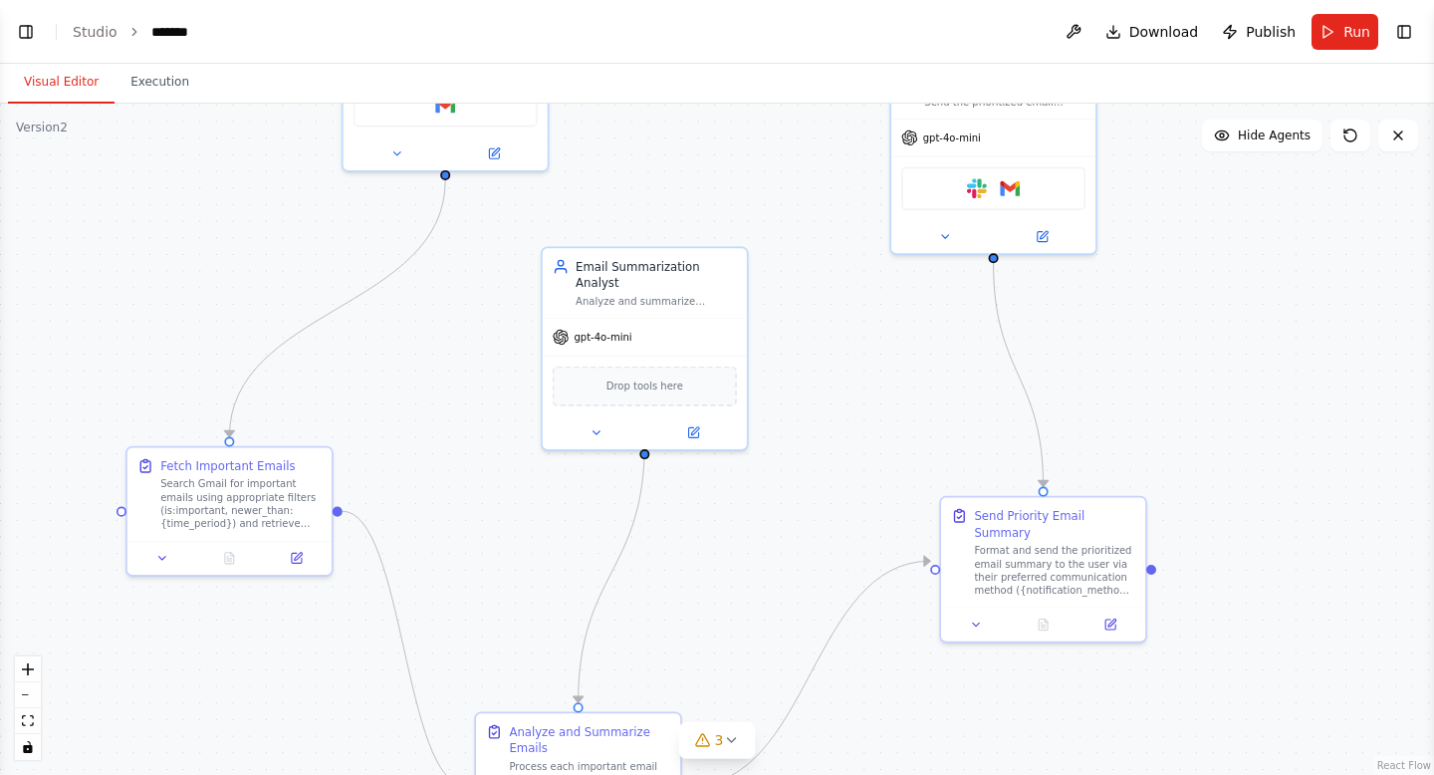
scroll to position [5125, 0]
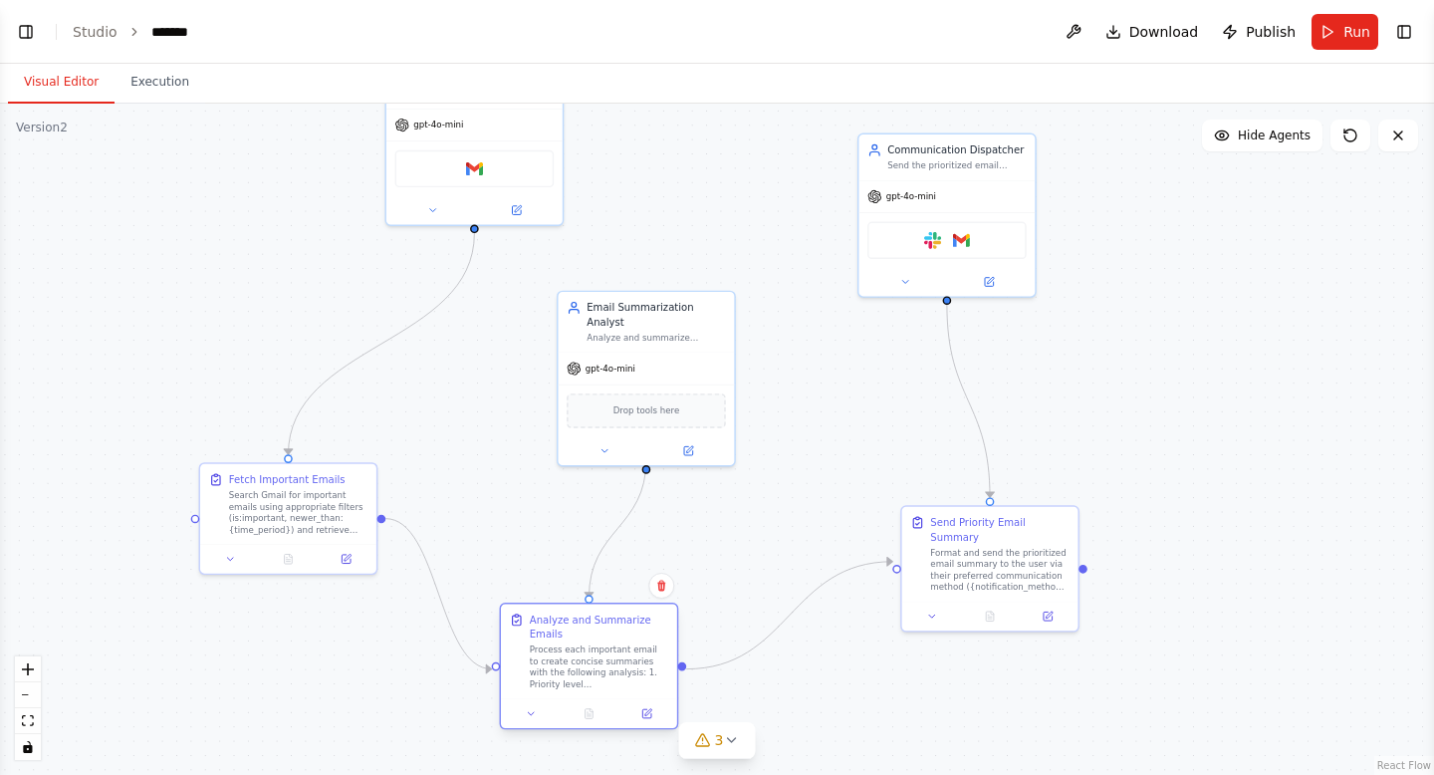
drag, startPoint x: 629, startPoint y: 721, endPoint x: 631, endPoint y: 638, distance: 82.7
click at [631, 638] on div "Analyze and Summarize Emails" at bounding box center [599, 627] width 138 height 29
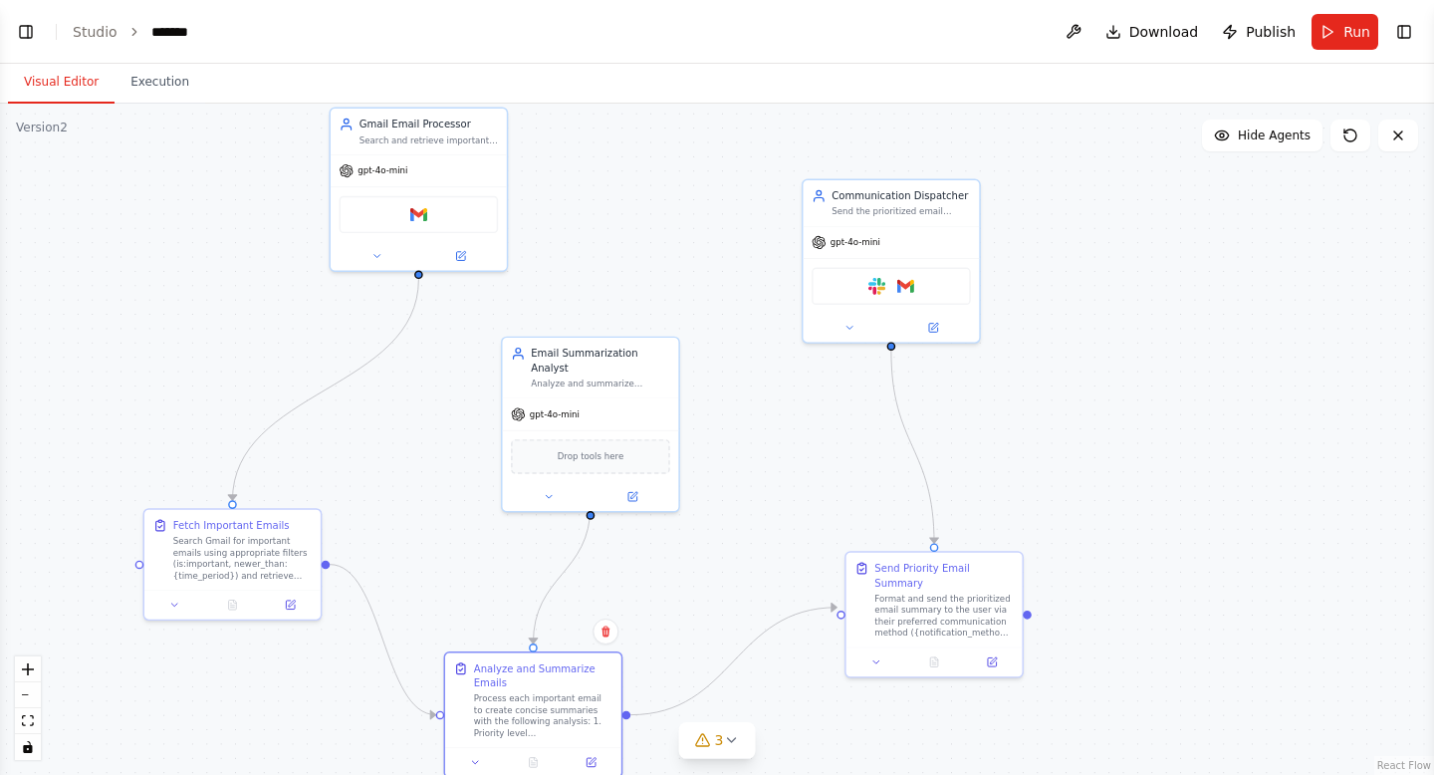
drag, startPoint x: 458, startPoint y: 376, endPoint x: 362, endPoint y: 349, distance: 100.3
click at [363, 352] on div ".deletable-edge-delete-btn { width: 20px; height: 20px; border: 0px solid #ffff…" at bounding box center [717, 439] width 1434 height 671
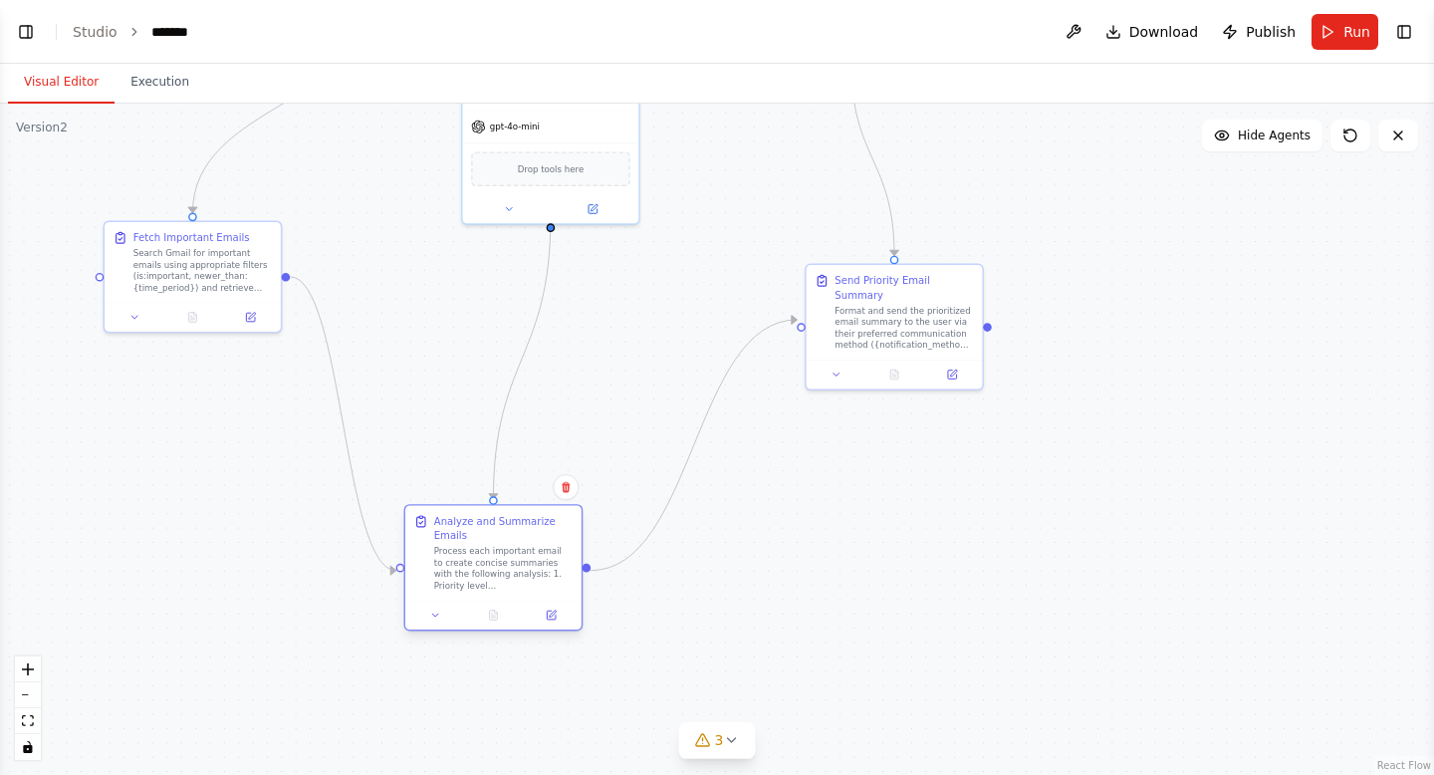
drag, startPoint x: 468, startPoint y: 637, endPoint x: 465, endPoint y: 555, distance: 82.7
click at [467, 555] on div "Process each important email to create concise summaries with the following ana…" at bounding box center [503, 569] width 138 height 46
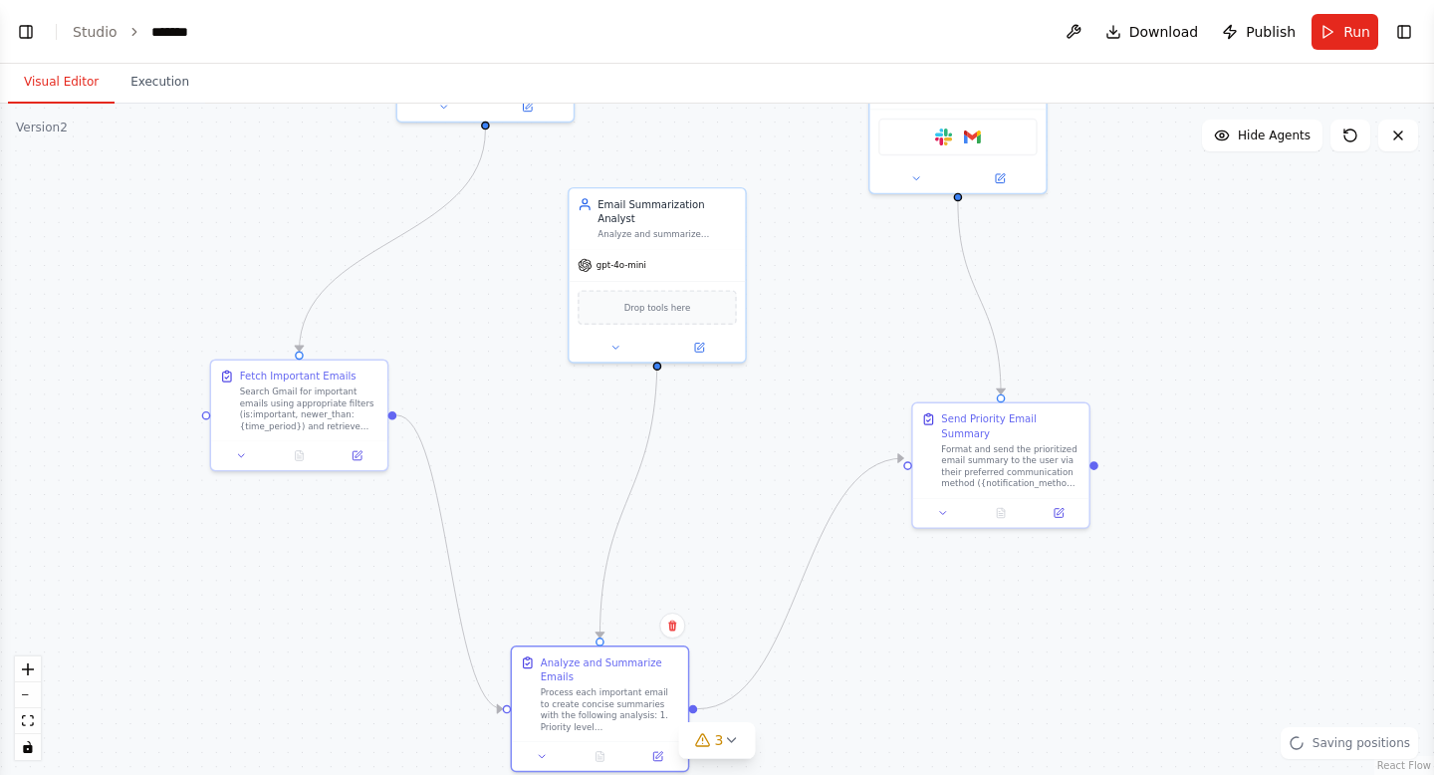
drag, startPoint x: 581, startPoint y: 459, endPoint x: 687, endPoint y: 599, distance: 175.5
click at [687, 599] on div ".deletable-edge-delete-btn { width: 20px; height: 20px; border: 0px solid #ffff…" at bounding box center [717, 439] width 1434 height 671
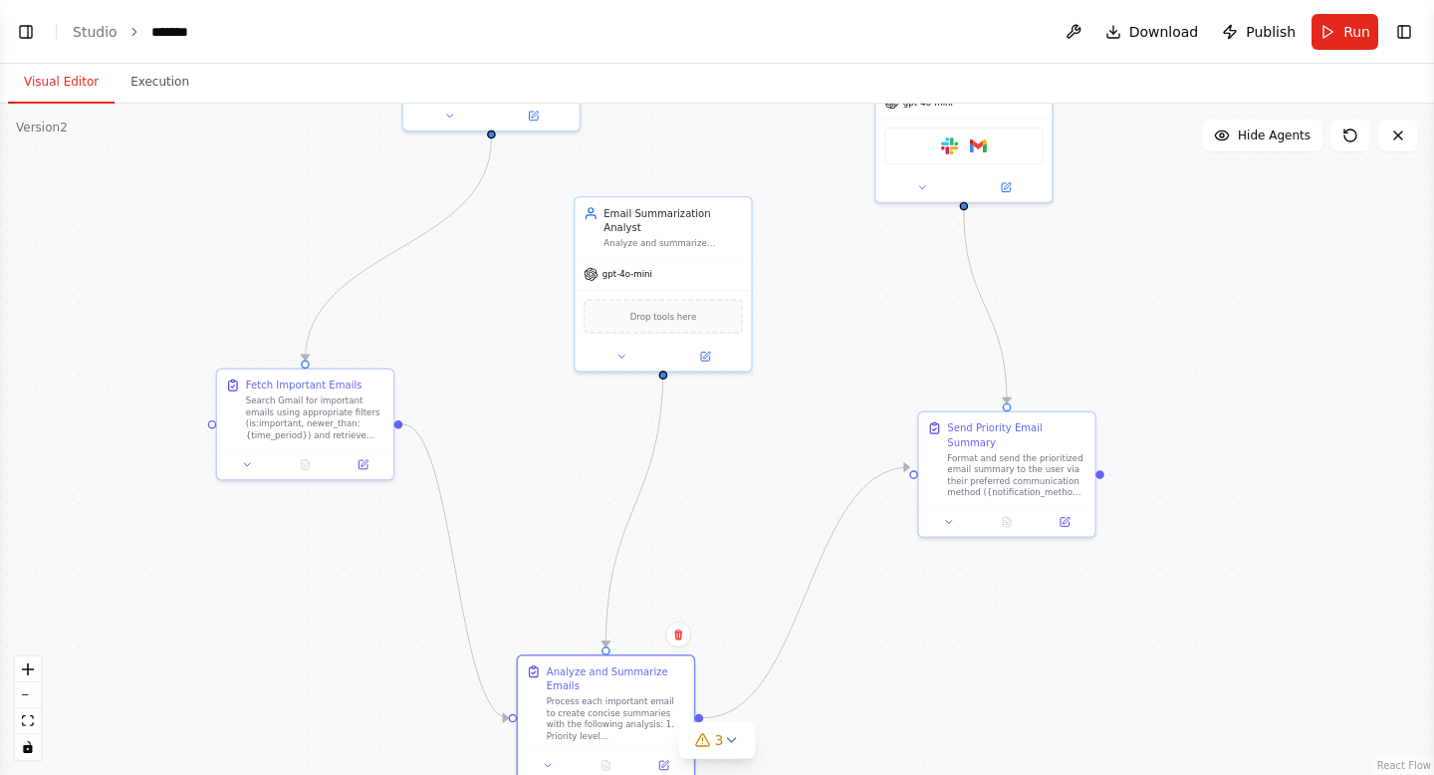
click at [508, 423] on div ".deletable-edge-delete-btn { width: 20px; height: 20px; border: 0px solid #ffff…" at bounding box center [717, 439] width 1434 height 671
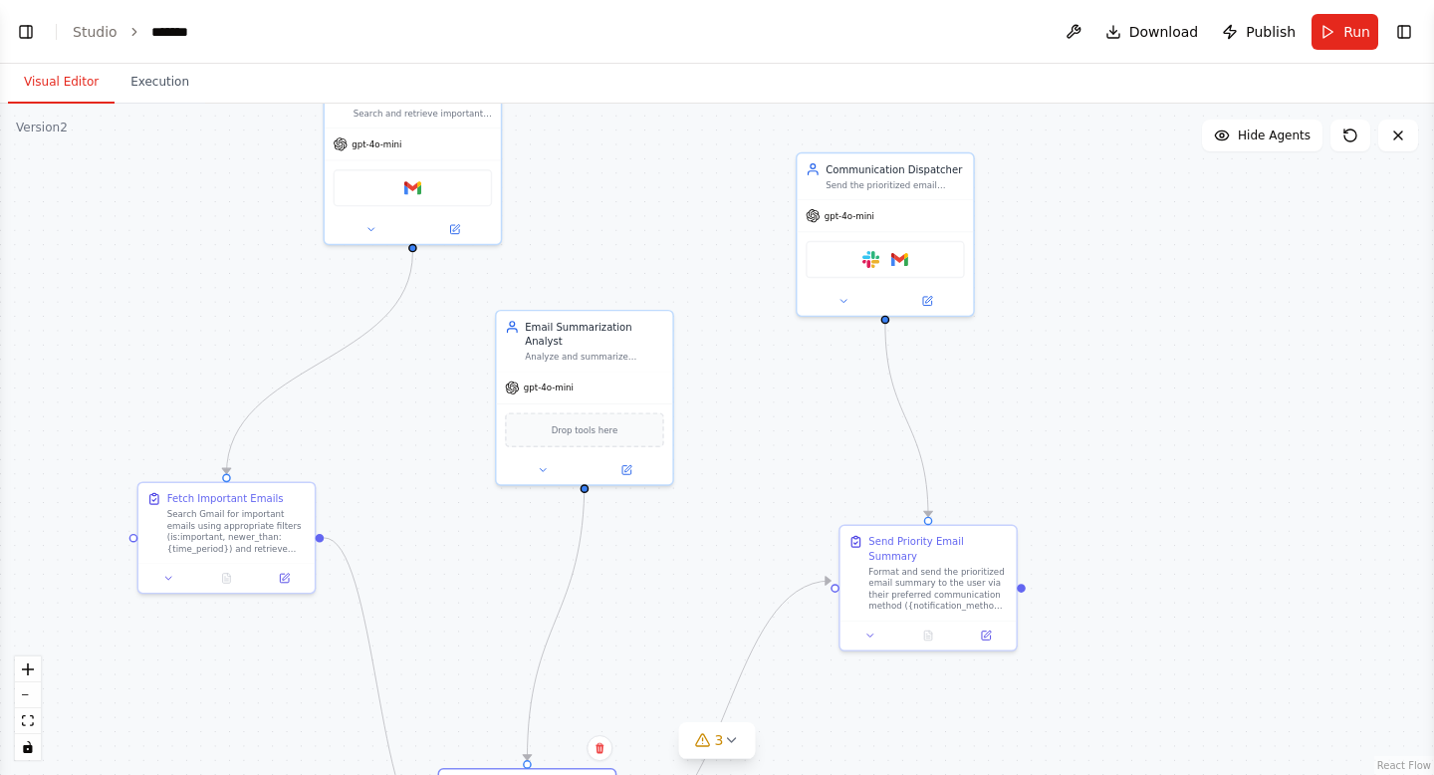
drag, startPoint x: 506, startPoint y: 423, endPoint x: 394, endPoint y: 447, distance: 114.1
click at [396, 447] on div ".deletable-edge-delete-btn { width: 20px; height: 20px; border: 0px solid #ffff…" at bounding box center [717, 439] width 1434 height 671
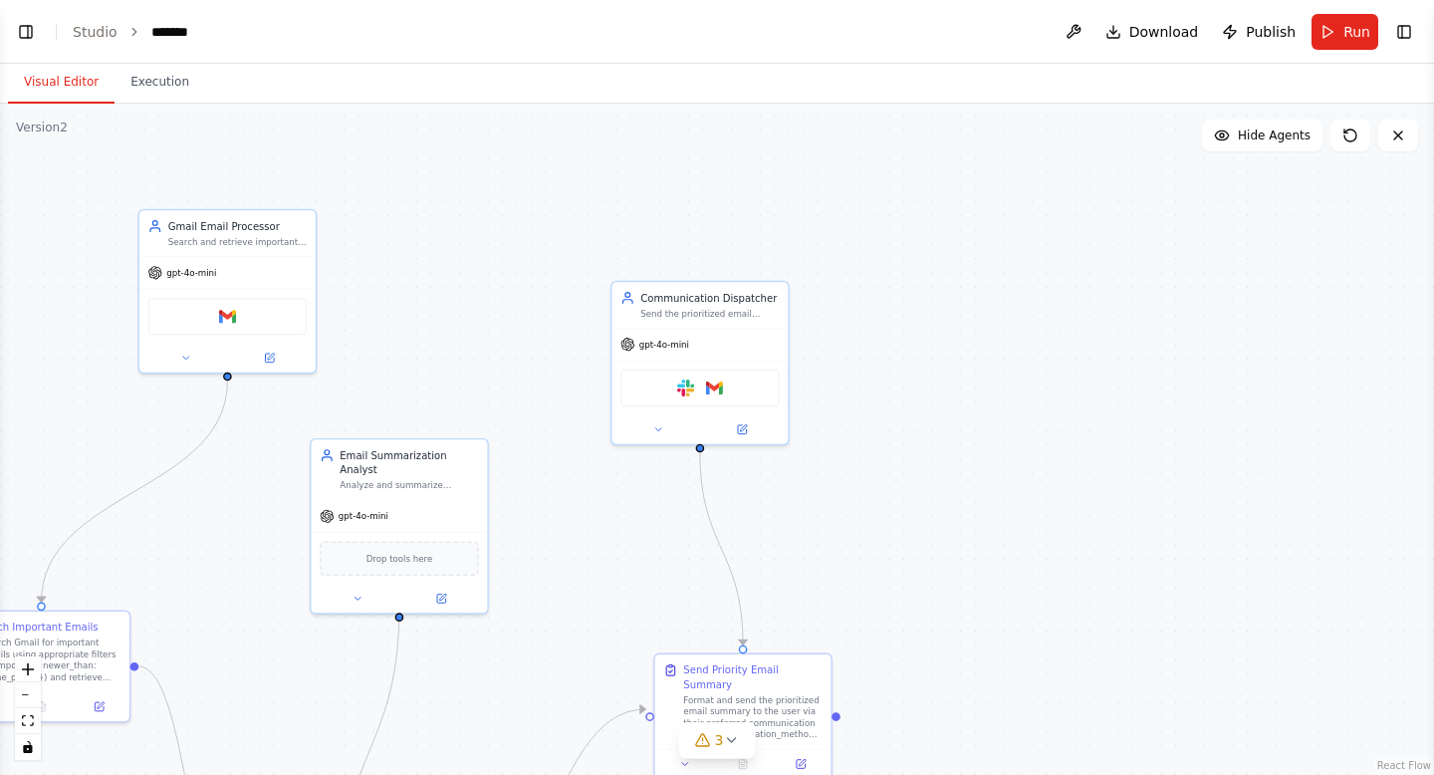
drag, startPoint x: 394, startPoint y: 447, endPoint x: 245, endPoint y: 671, distance: 269.3
click at [247, 671] on div ".deletable-edge-delete-btn { width: 20px; height: 20px; border: 0px solid #ffff…" at bounding box center [717, 439] width 1434 height 671
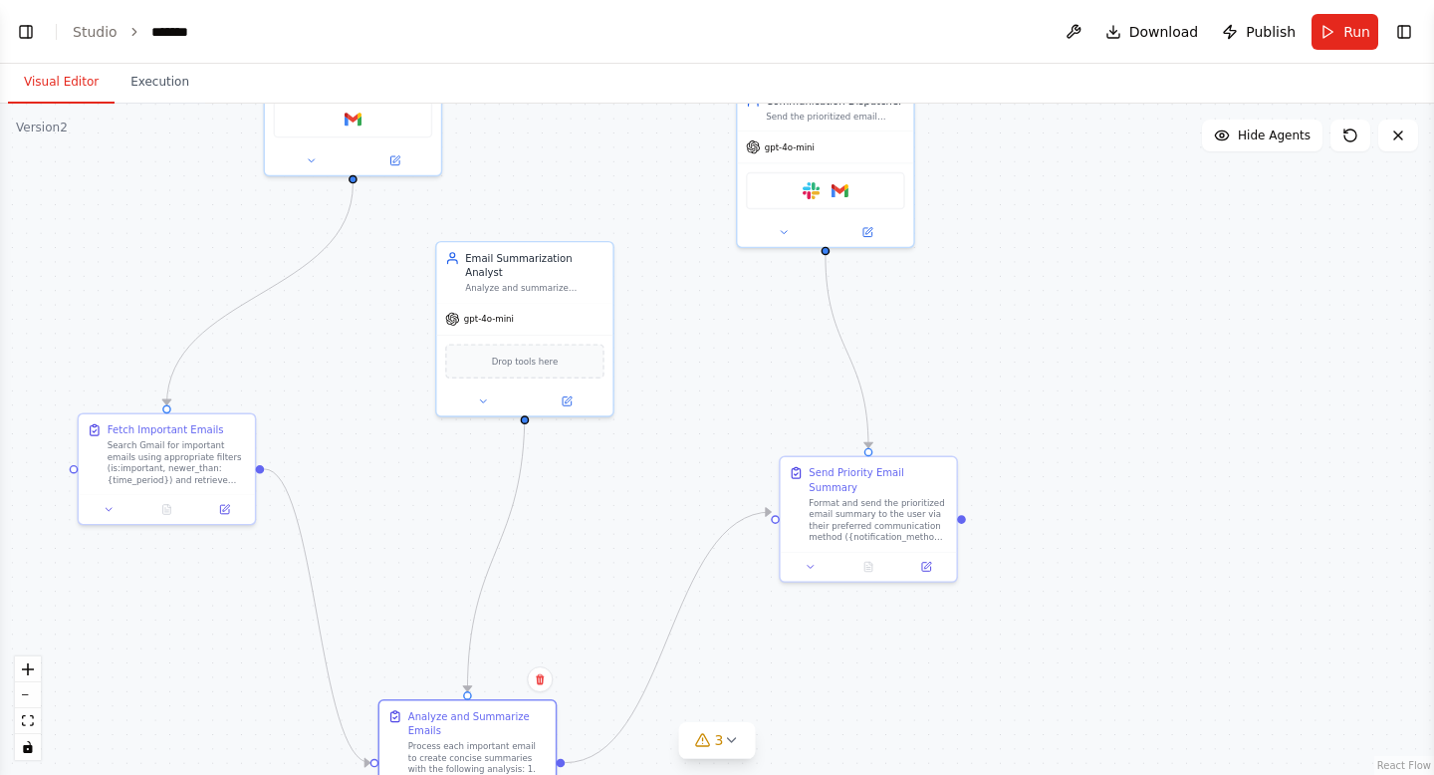
drag, startPoint x: 247, startPoint y: 671, endPoint x: 368, endPoint y: 465, distance: 238.8
click at [374, 471] on div ".deletable-edge-delete-btn { width: 20px; height: 20px; border: 0px solid #ffff…" at bounding box center [717, 439] width 1434 height 671
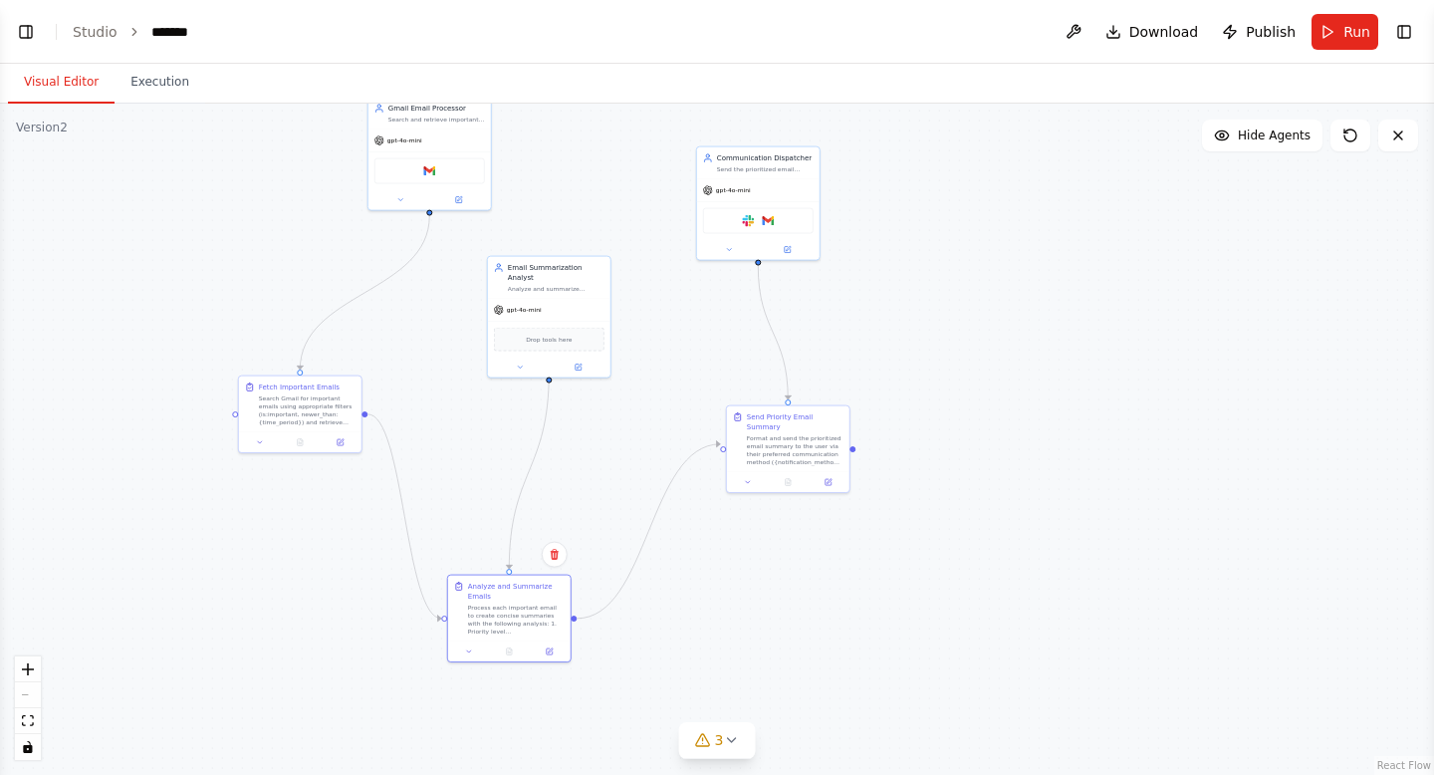
click at [538, 161] on div ".deletable-edge-delete-btn { width: 20px; height: 20px; border: 0px solid #ffff…" at bounding box center [717, 439] width 1434 height 671
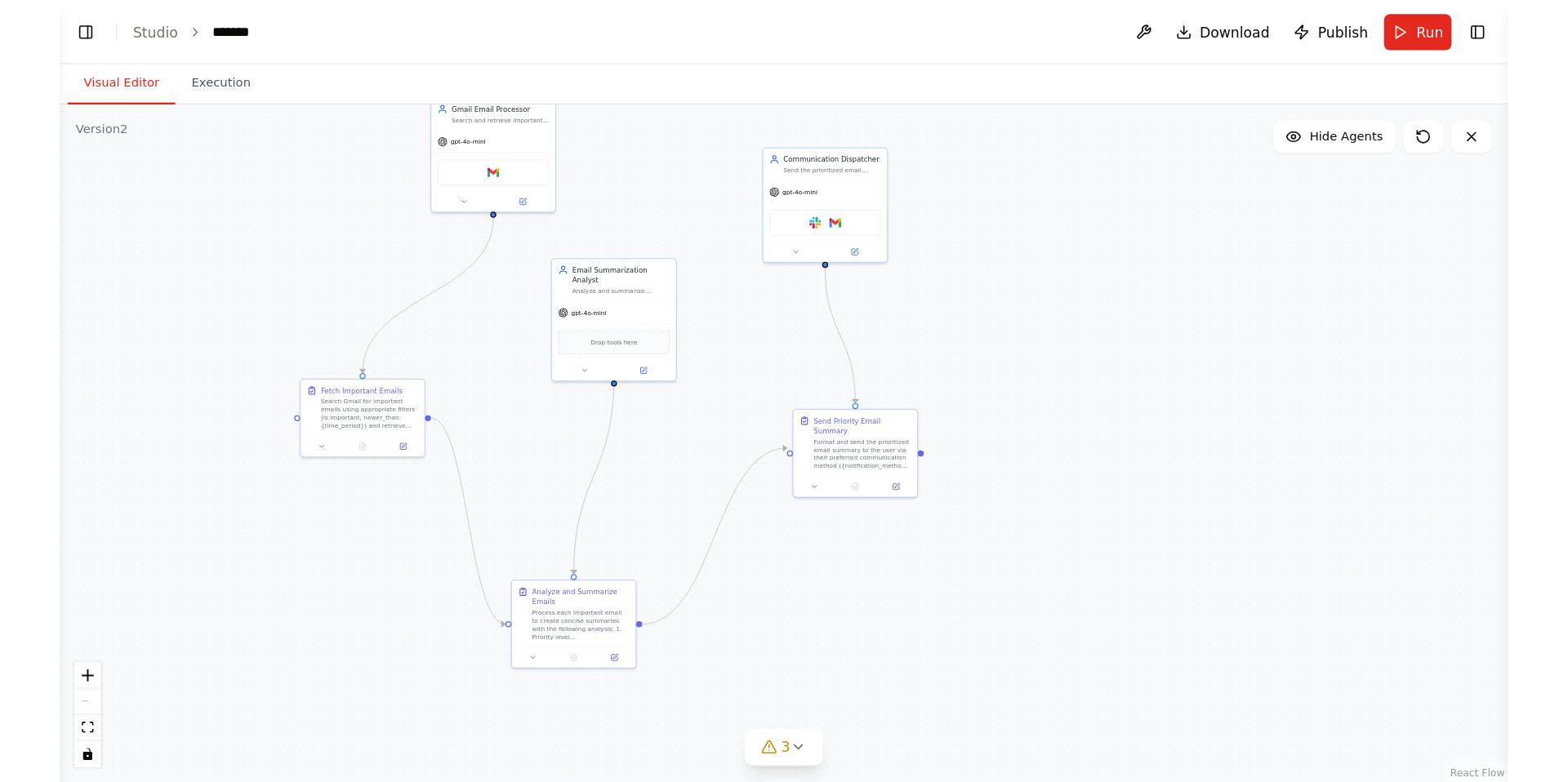
scroll to position [5129, 0]
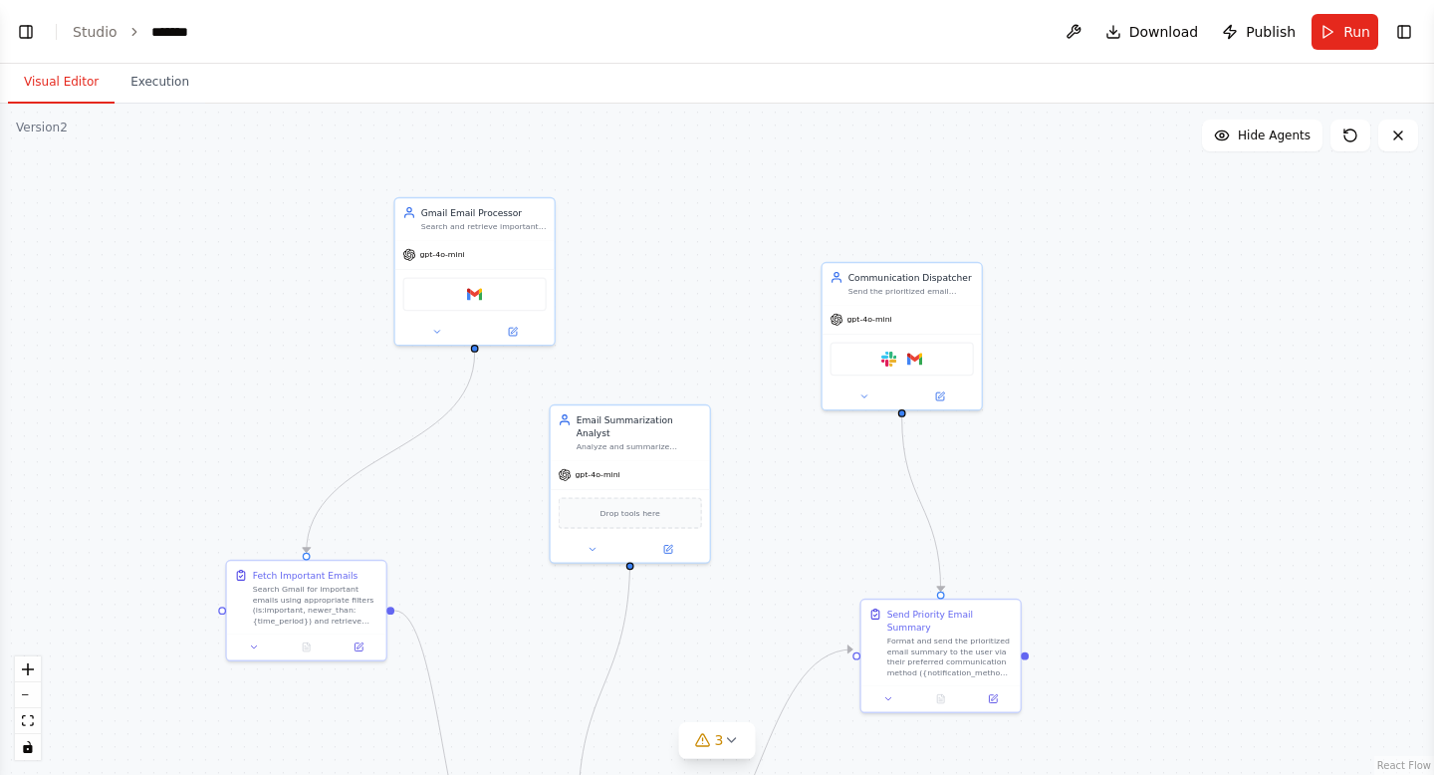
drag, startPoint x: 421, startPoint y: 320, endPoint x: 531, endPoint y: 469, distance: 185.3
click at [531, 469] on div ".deletable-edge-delete-btn { width: 20px; height: 20px; border: 0px solid #ffff…" at bounding box center [717, 439] width 1434 height 671
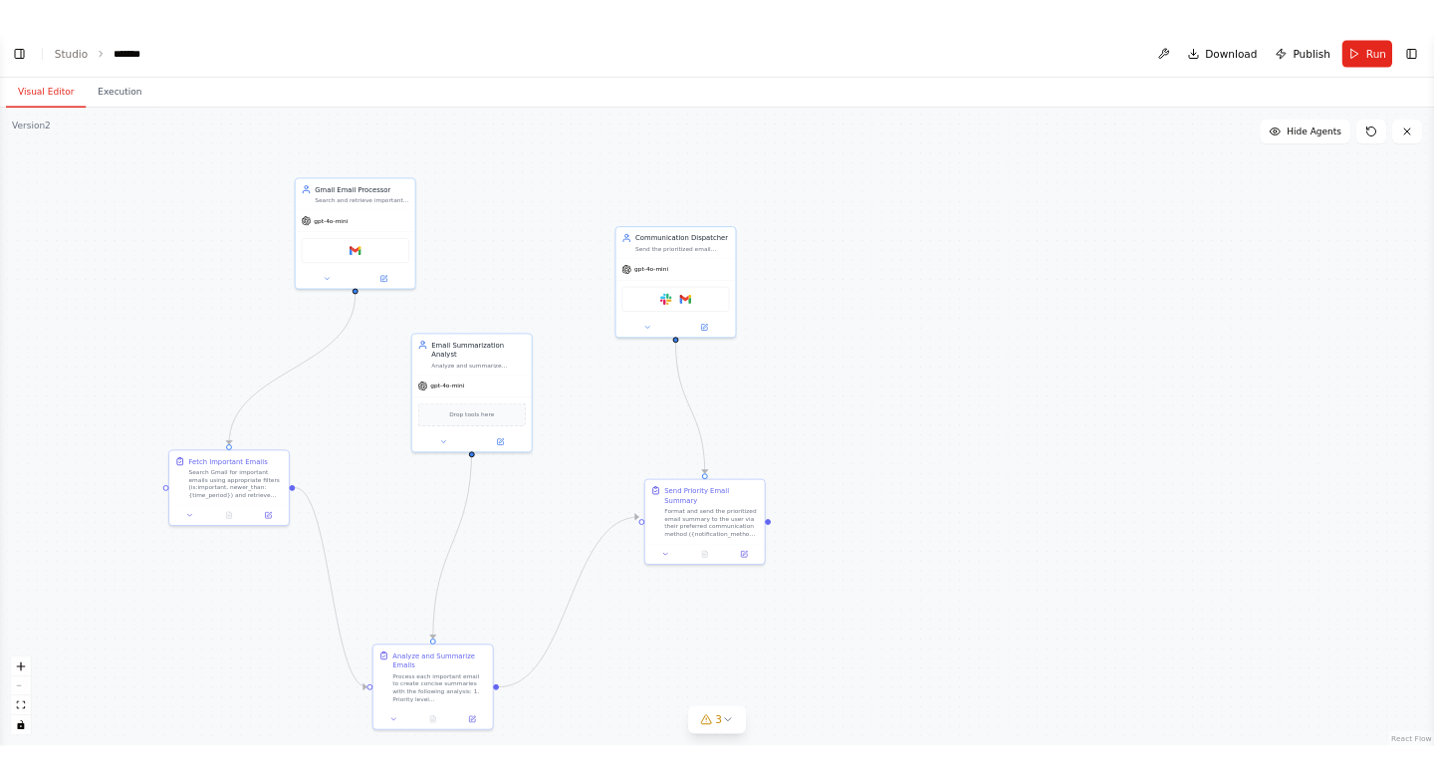
scroll to position [6078, 0]
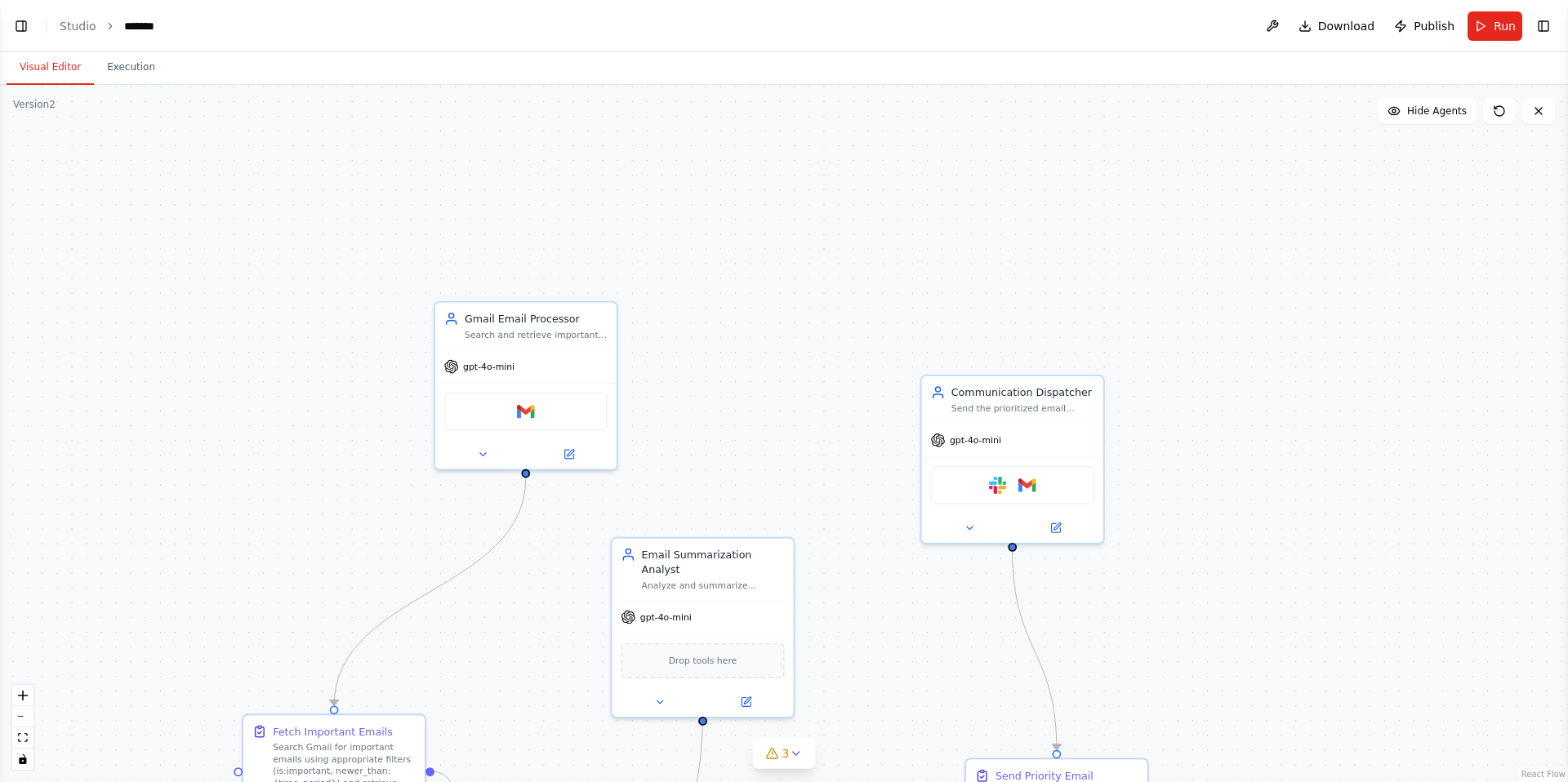
drag, startPoint x: 328, startPoint y: 264, endPoint x: 421, endPoint y: 530, distance: 281.8
click at [424, 530] on div ".deletable-edge-delete-btn { width: 20px; height: 20px; border: 0px solid #ffff…" at bounding box center [784, 434] width 1568 height 698
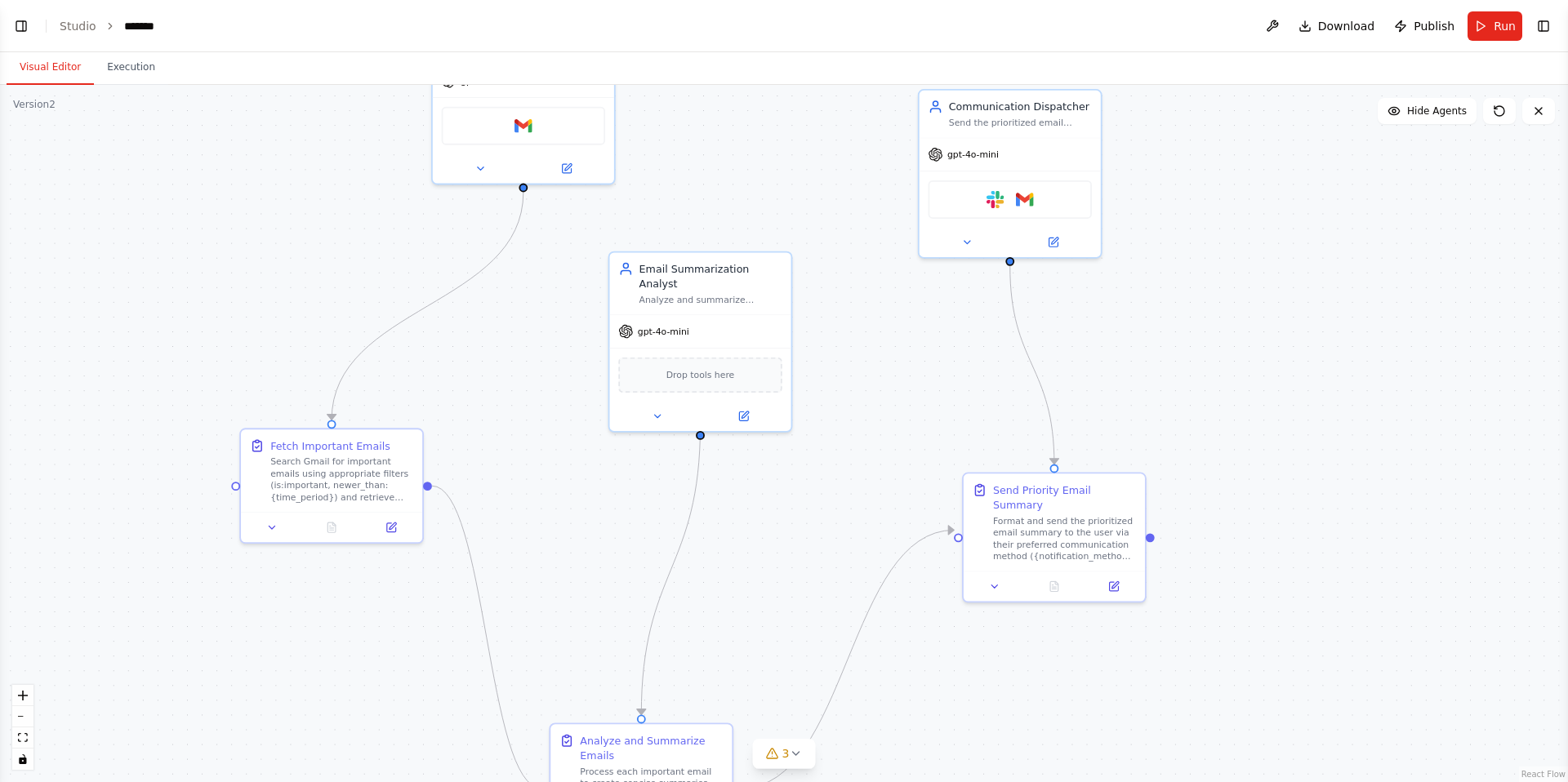
drag, startPoint x: 420, startPoint y: 530, endPoint x: 420, endPoint y: 239, distance: 291.0
click at [420, 240] on div ".deletable-edge-delete-btn { width: 20px; height: 20px; border: 0px solid #ffff…" at bounding box center [784, 434] width 1568 height 698
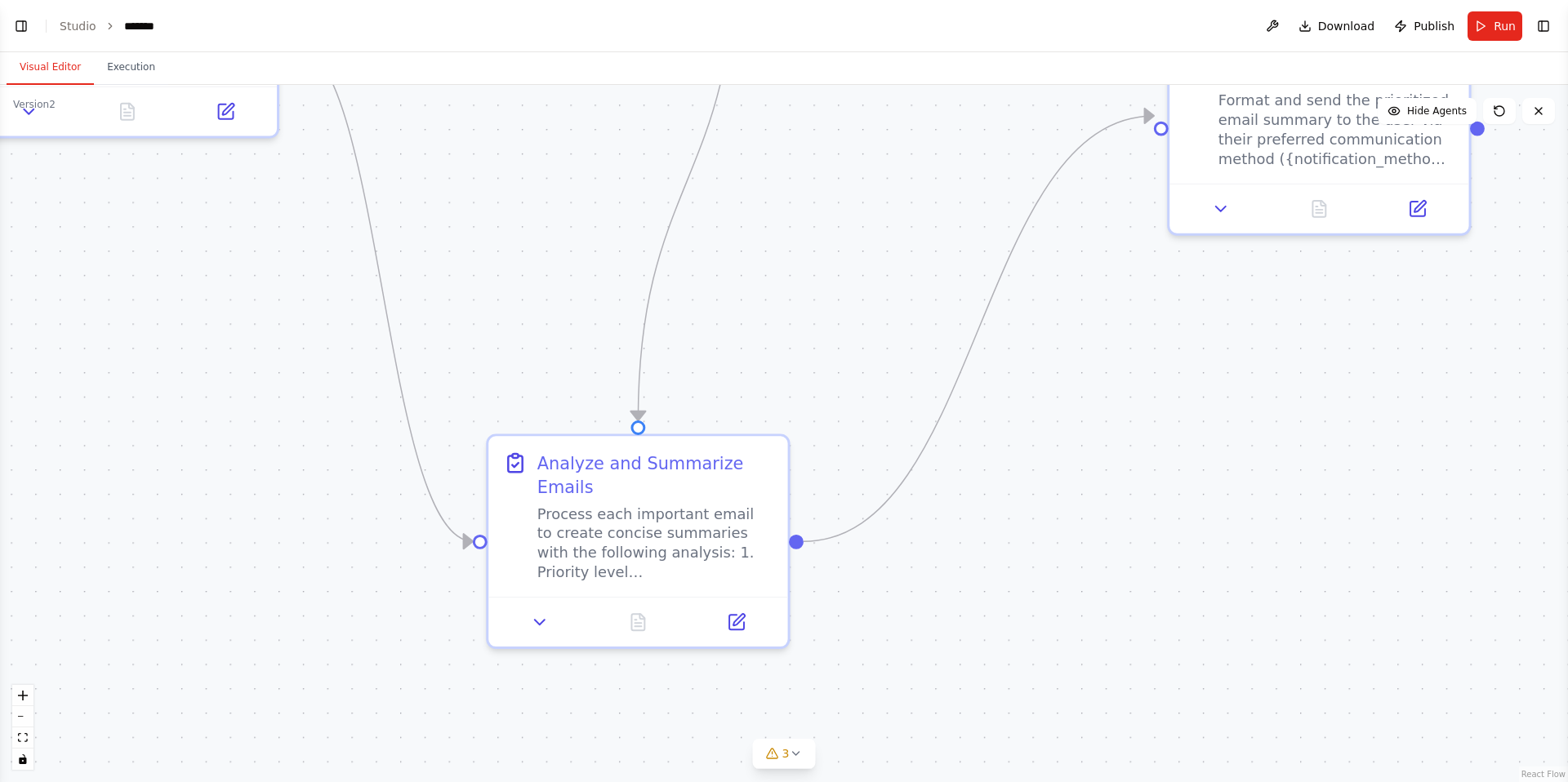
drag, startPoint x: 643, startPoint y: 508, endPoint x: 396, endPoint y: 102, distance: 475.2
click at [395, 103] on div ".deletable-edge-delete-btn { width: 20px; height: 20px; border: 0px solid #ffff…" at bounding box center [784, 434] width 1568 height 698
click at [769, 298] on div ".deletable-edge-delete-btn { width: 20px; height: 20px; border: 0px solid #ffff…" at bounding box center [784, 434] width 1568 height 698
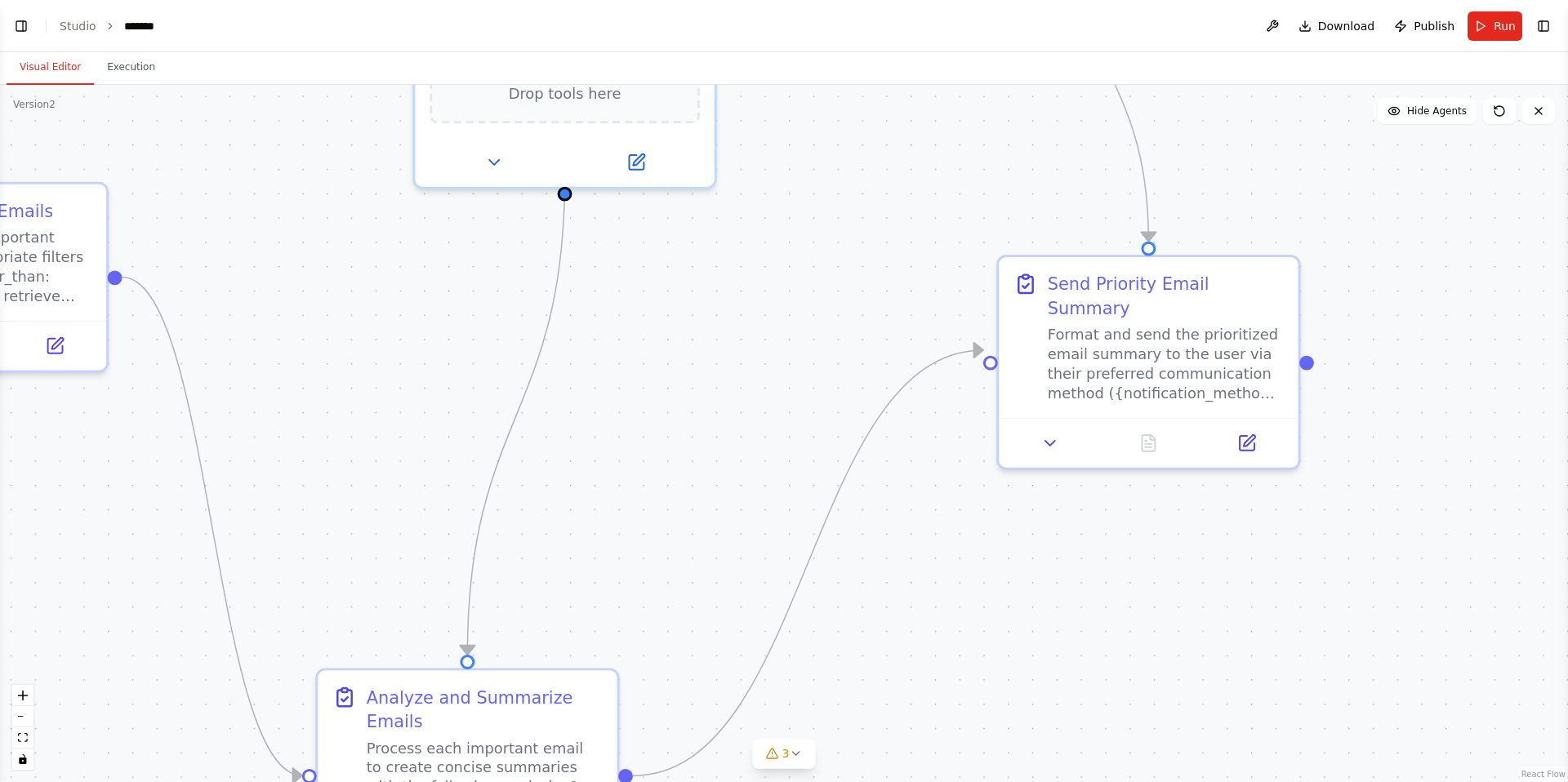
drag, startPoint x: 769, startPoint y: 298, endPoint x: 546, endPoint y: 593, distance: 369.8
click at [567, 571] on div ".deletable-edge-delete-btn { width: 20px; height: 20px; border: 0px solid #ffff…" at bounding box center [784, 434] width 1568 height 698
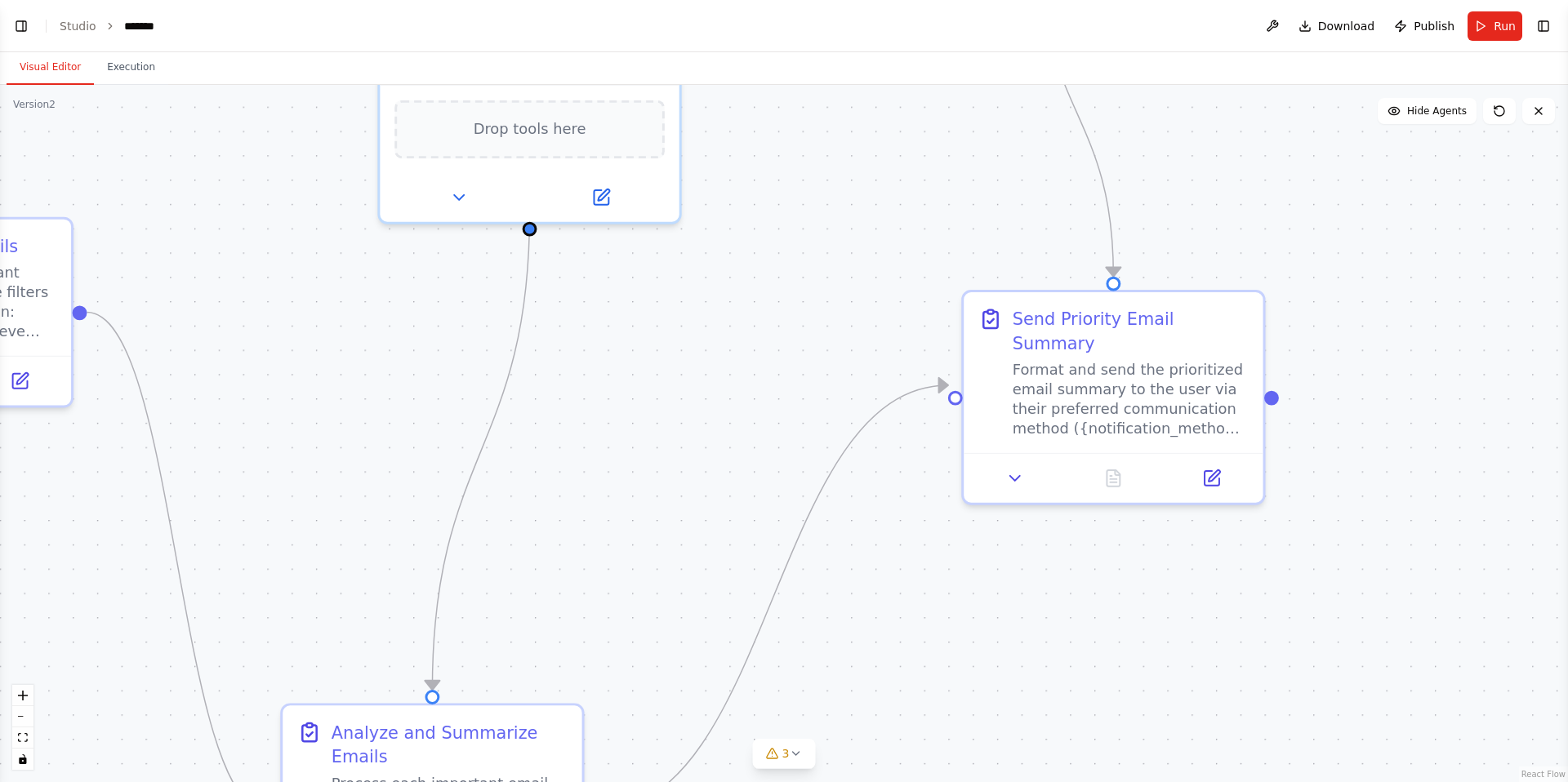
click at [587, 634] on div ".deletable-edge-delete-btn { width: 20px; height: 20px; border: 0px solid #ffff…" at bounding box center [784, 434] width 1568 height 698
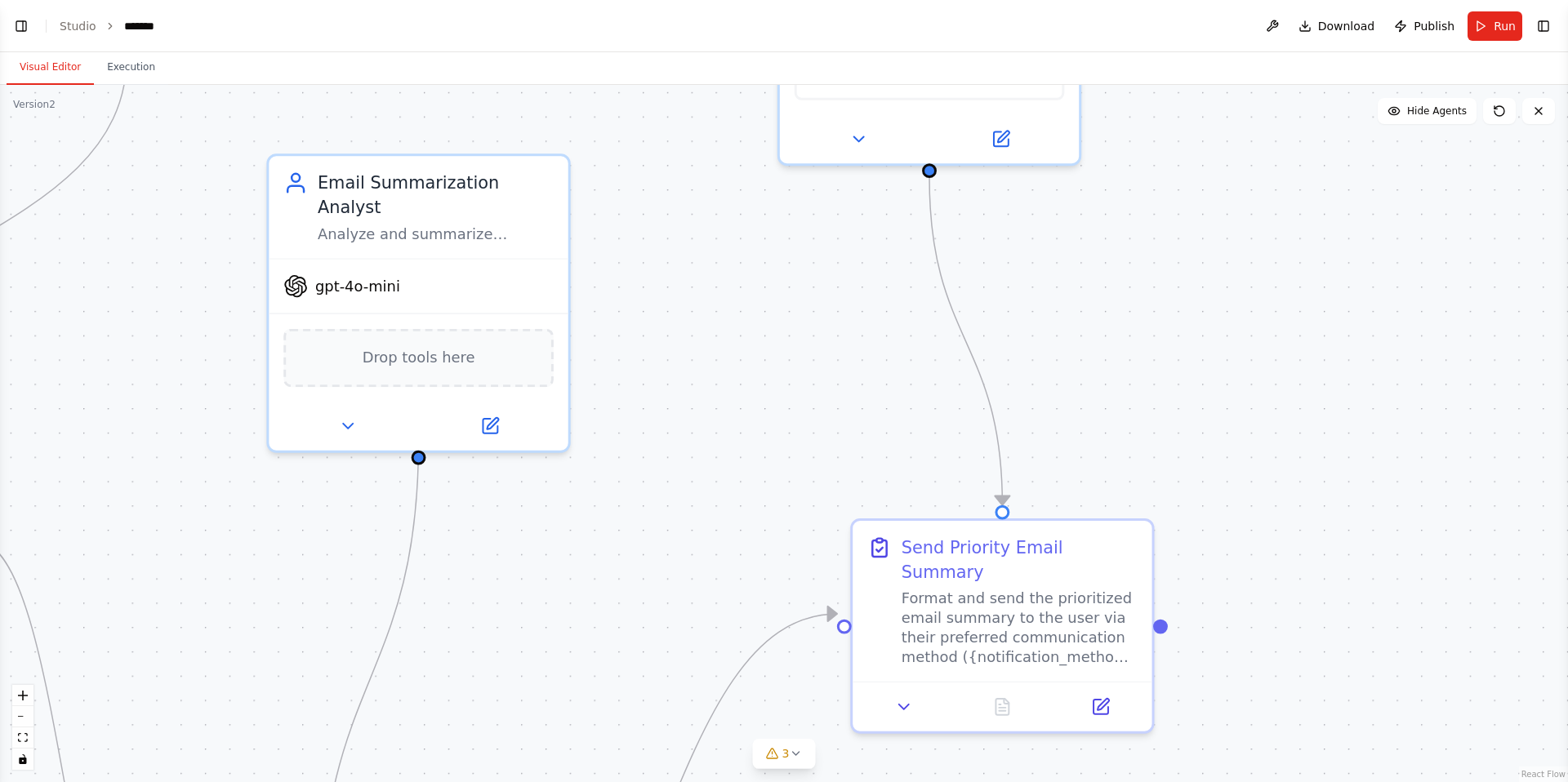
drag, startPoint x: 750, startPoint y: 448, endPoint x: 627, endPoint y: 674, distance: 257.3
click at [627, 634] on div ".deletable-edge-delete-btn { width: 20px; height: 20px; border: 0px solid #ffff…" at bounding box center [784, 434] width 1568 height 698
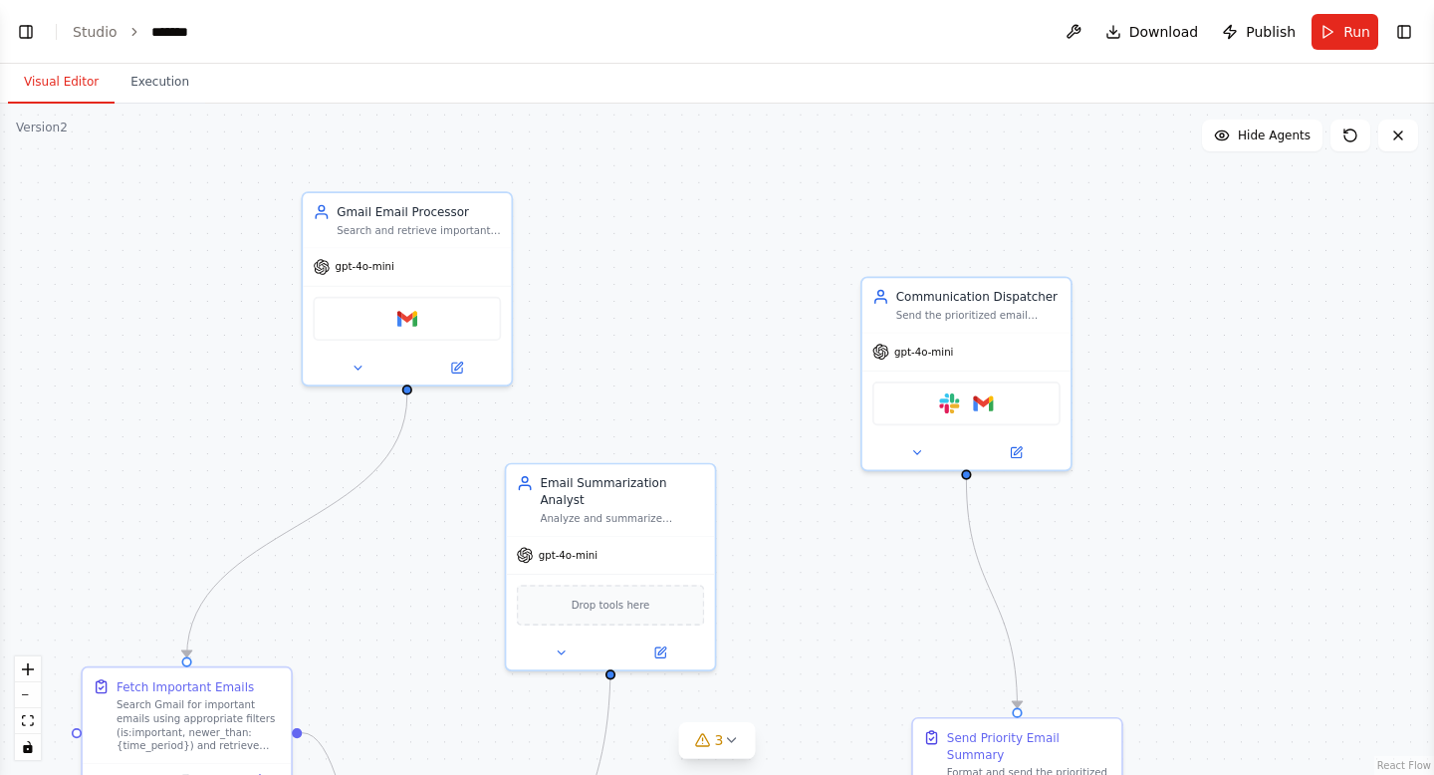
scroll to position [6257, 0]
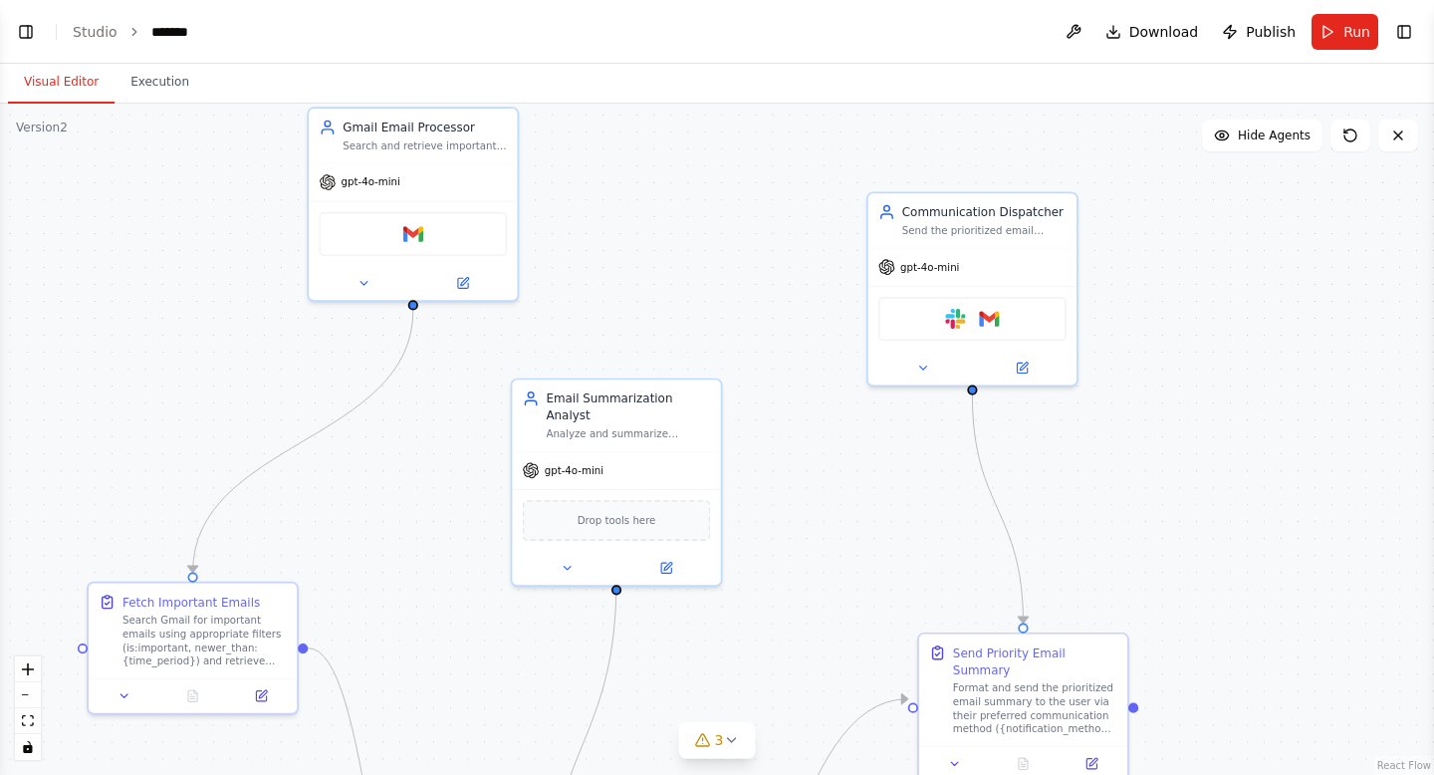
drag, startPoint x: 811, startPoint y: 363, endPoint x: 819, endPoint y: 270, distance: 93.0
click at [819, 271] on div ".deletable-edge-delete-btn { width: 20px; height: 20px; border: 0px solid #ffff…" at bounding box center [717, 439] width 1434 height 671
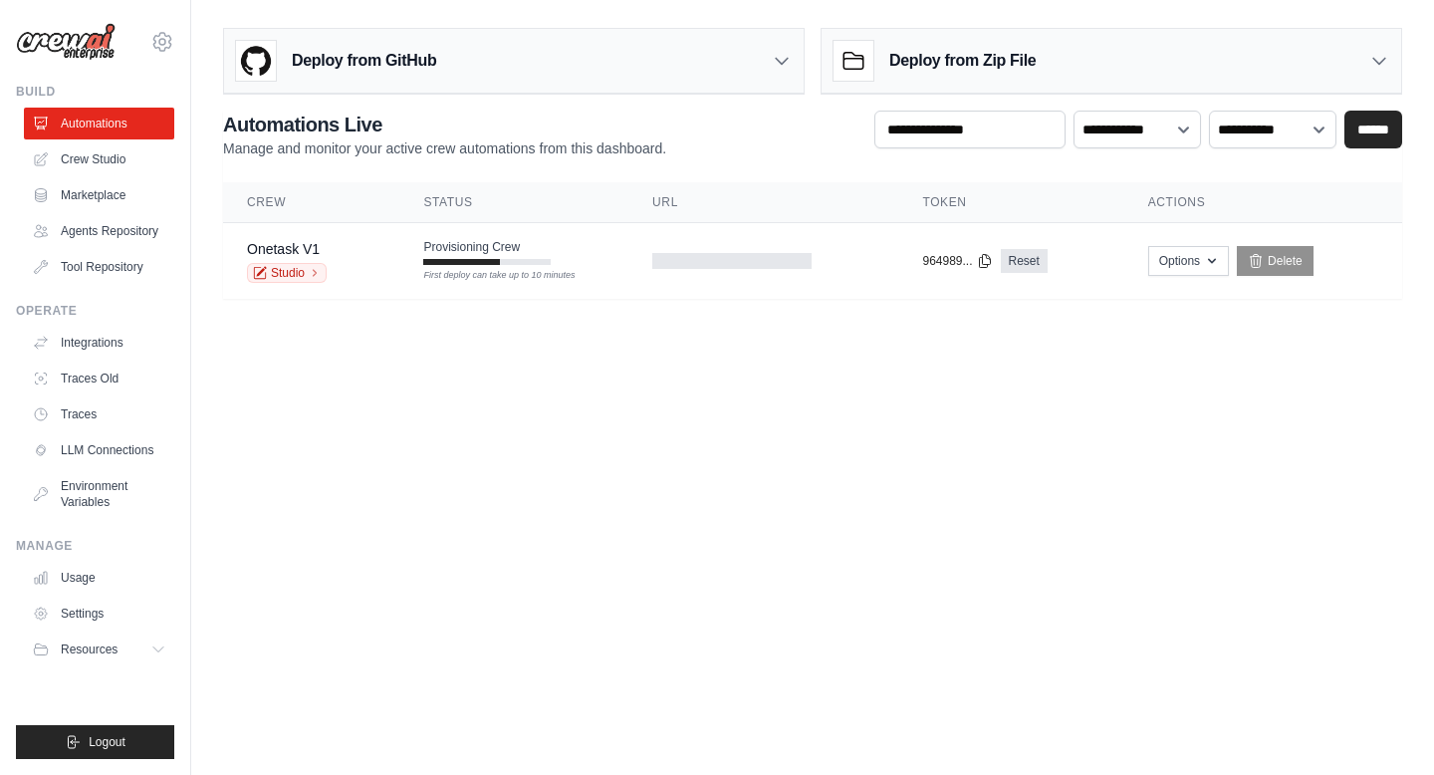
click at [796, 65] on div "Deploy from GitHub" at bounding box center [514, 61] width 580 height 65
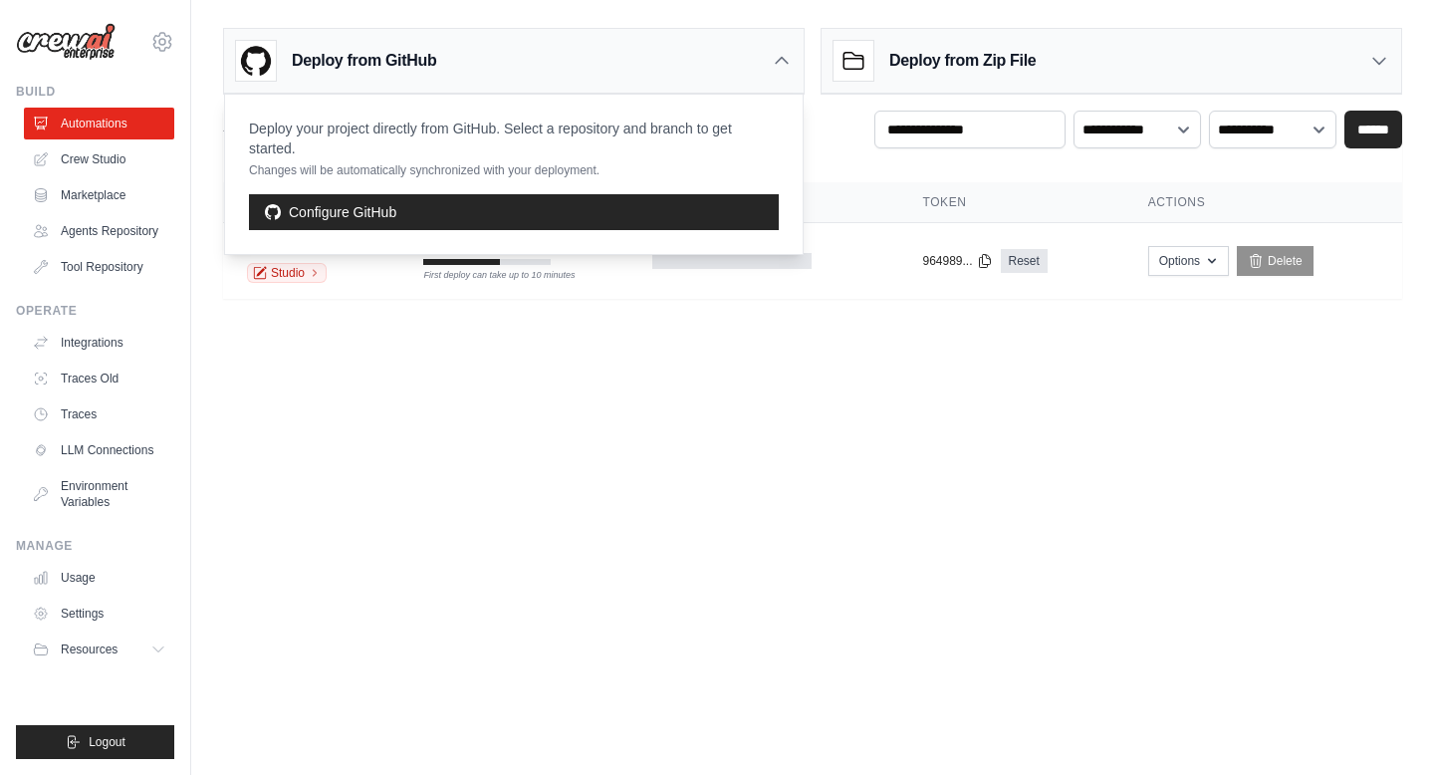
click at [798, 66] on div "Deploy from GitHub" at bounding box center [514, 61] width 580 height 65
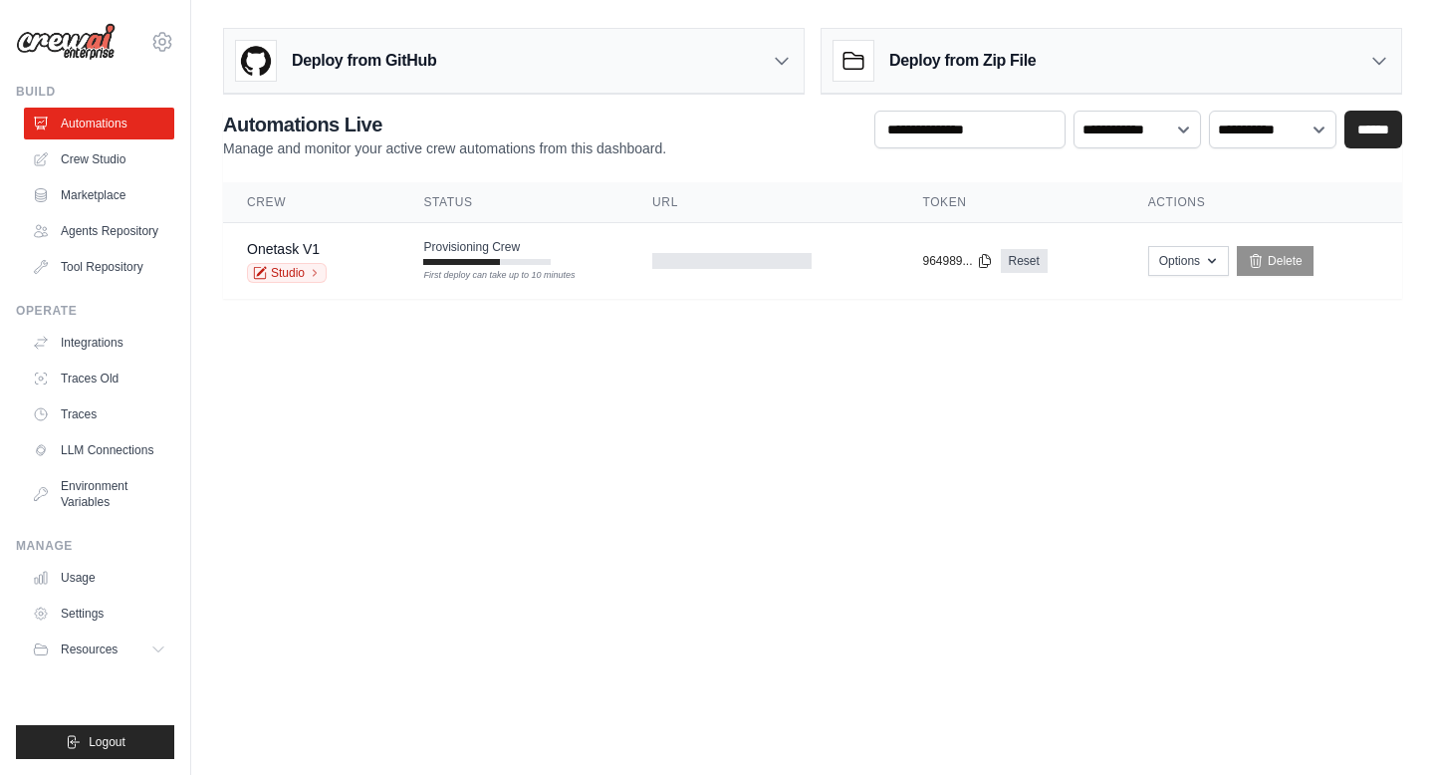
click at [1091, 57] on div "Deploy from Zip File" at bounding box center [1112, 61] width 580 height 65
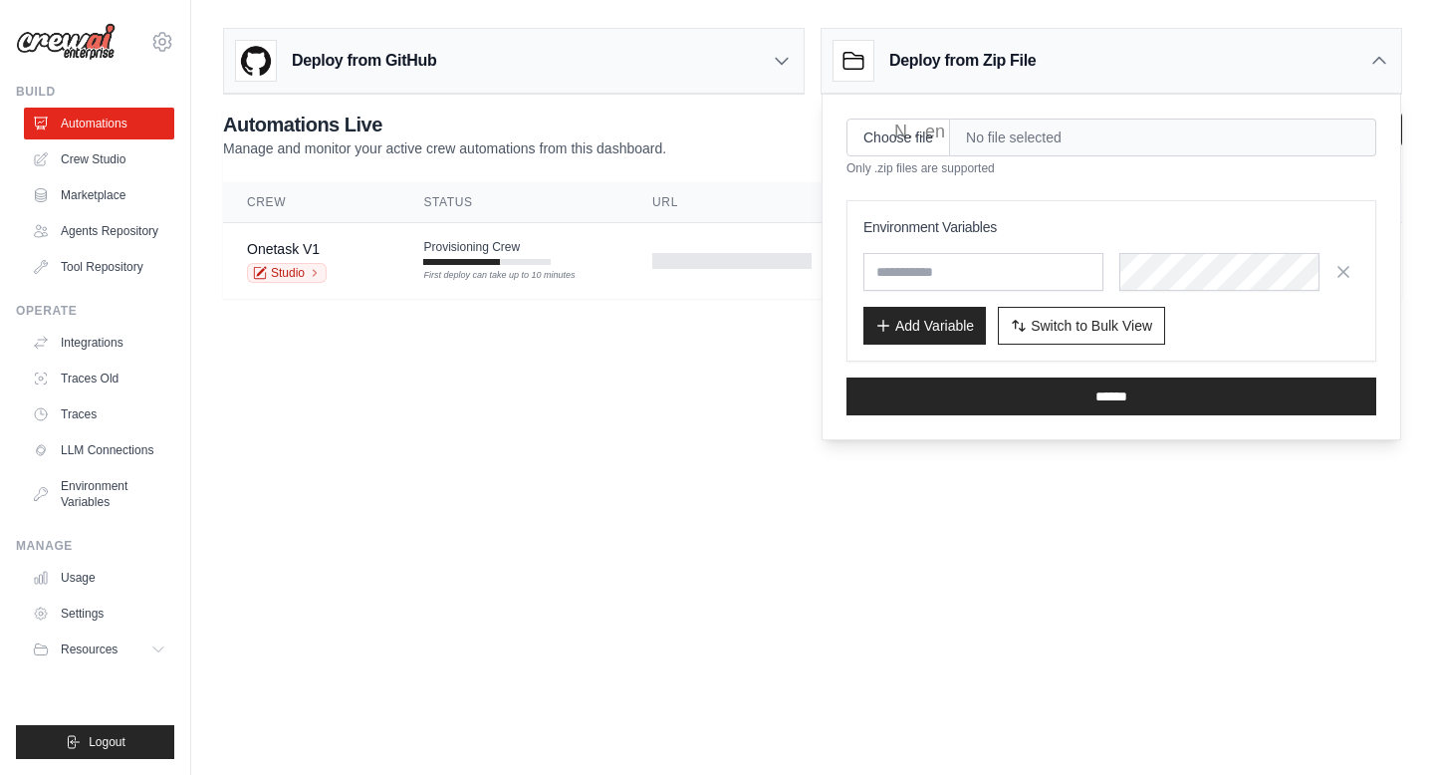
click at [1095, 69] on div "Deploy from Zip File" at bounding box center [1112, 61] width 580 height 65
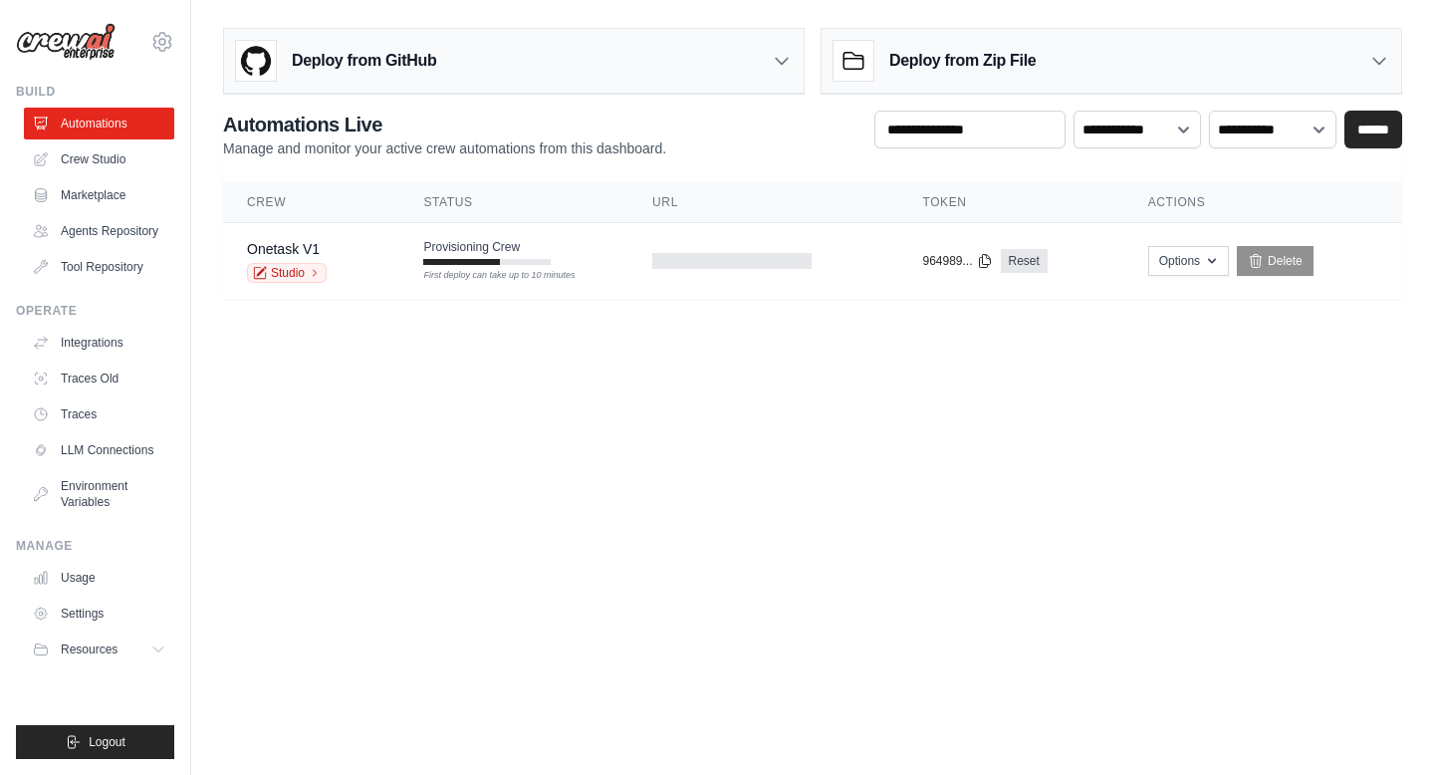
click at [1096, 69] on div "Deploy from Zip File" at bounding box center [1112, 61] width 580 height 65
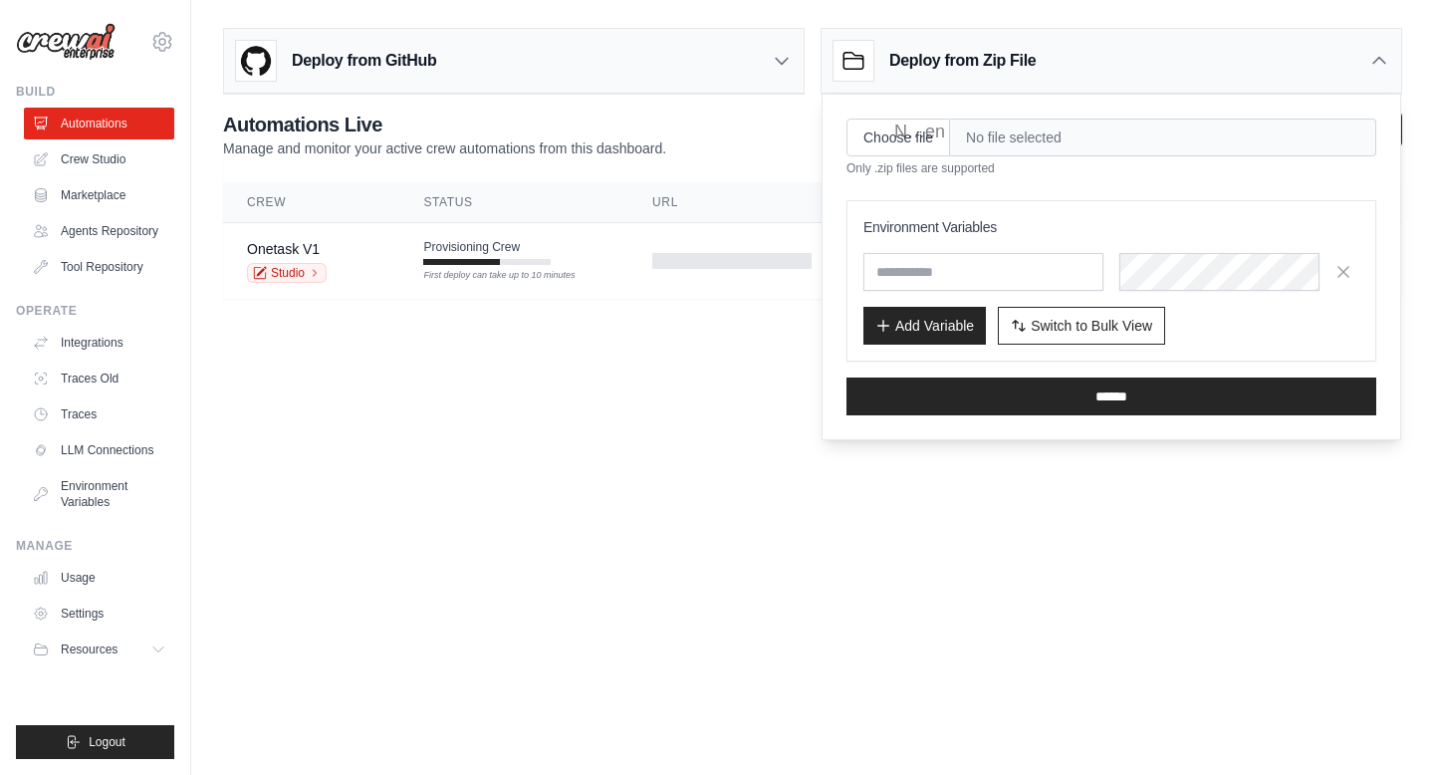
click at [1096, 69] on div "Deploy from Zip File" at bounding box center [1112, 61] width 580 height 65
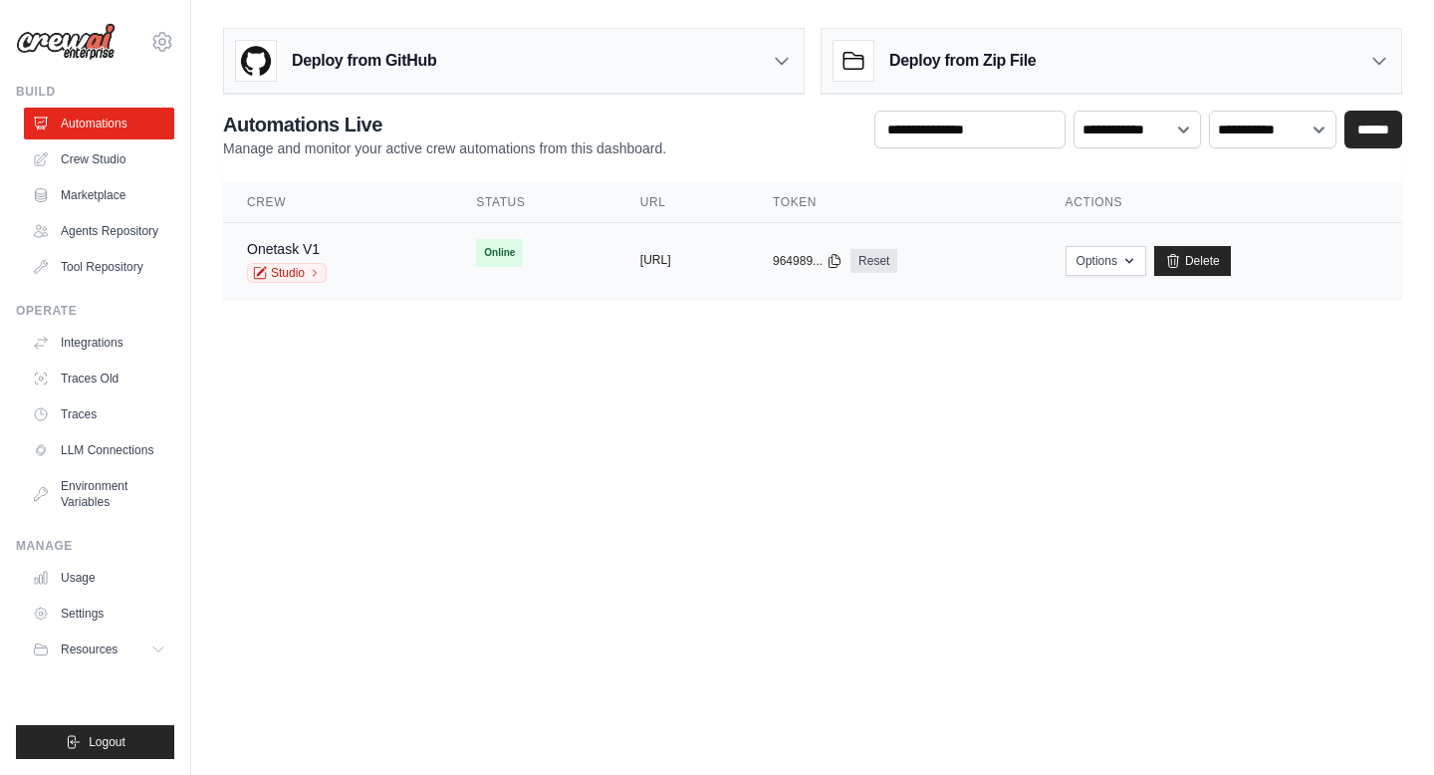
click at [671, 258] on button "[URL]" at bounding box center [655, 260] width 31 height 16
click at [640, 260] on button "[URL]" at bounding box center [655, 260] width 31 height 16
click at [640, 258] on button "[URL]" at bounding box center [655, 260] width 31 height 16
click at [1146, 270] on button "Options" at bounding box center [1106, 260] width 81 height 30
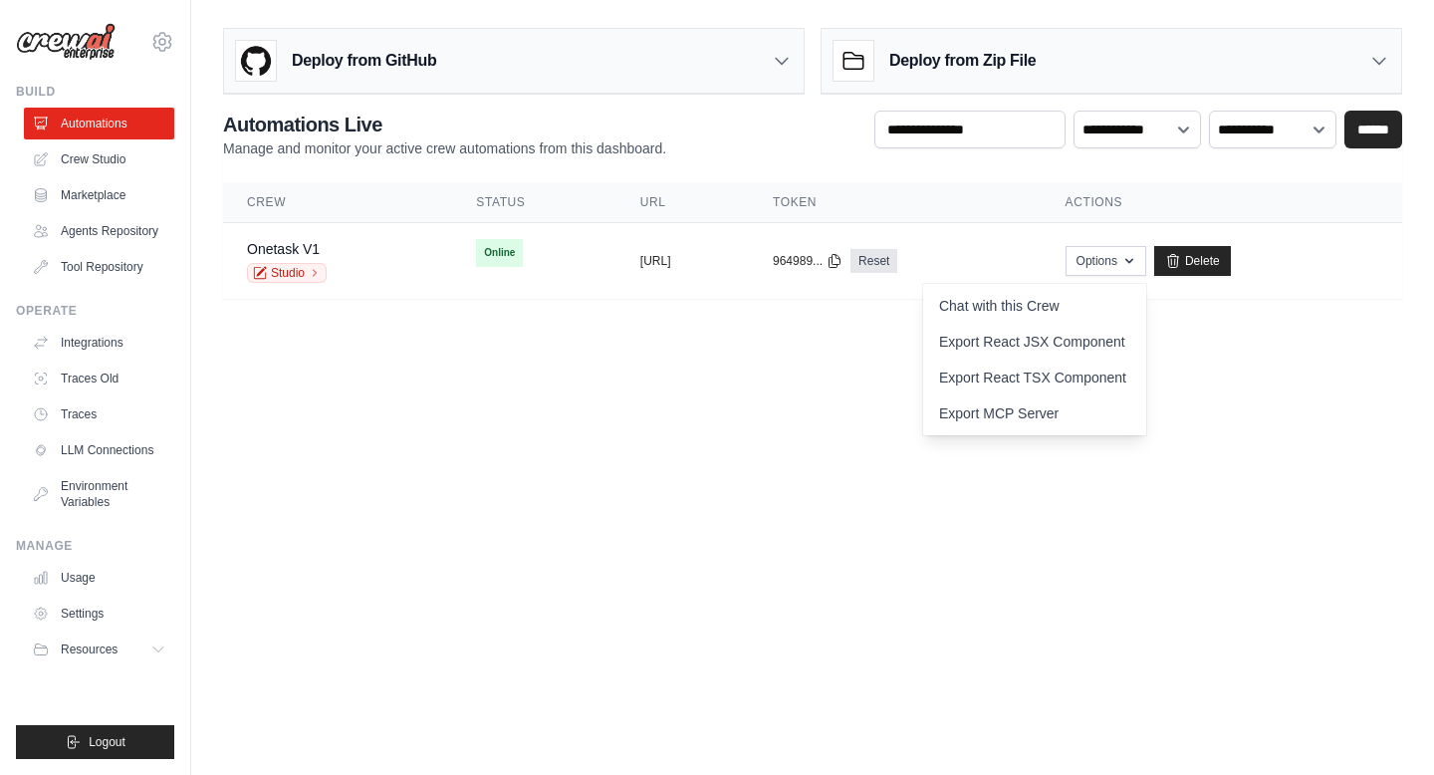
click at [1249, 413] on body "[EMAIL_ADDRESS][DOMAIN_NAME] Settings Build Automations" at bounding box center [717, 387] width 1434 height 775
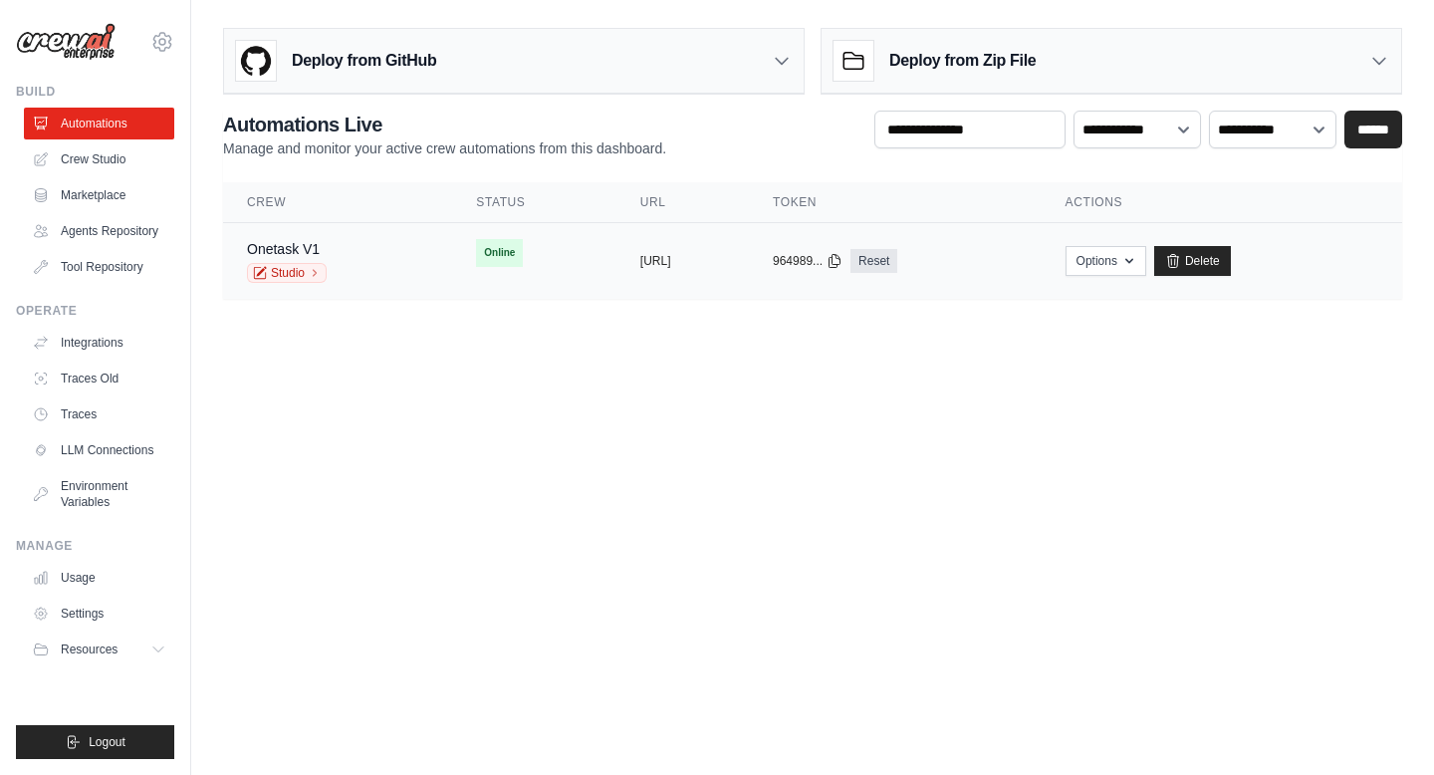
click at [695, 250] on td "copied [URL]" at bounding box center [683, 261] width 132 height 77
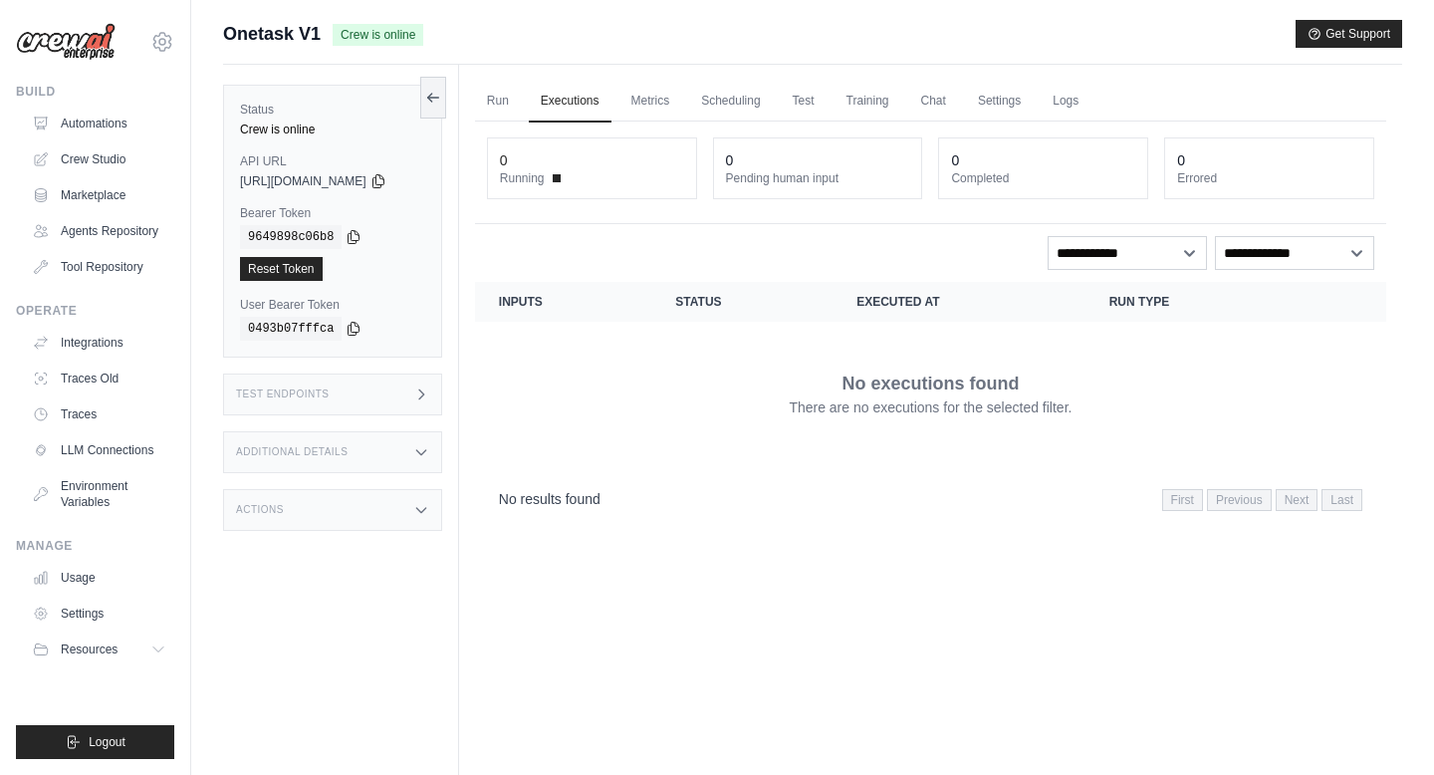
click at [374, 397] on div "Test Endpoints" at bounding box center [332, 395] width 219 height 42
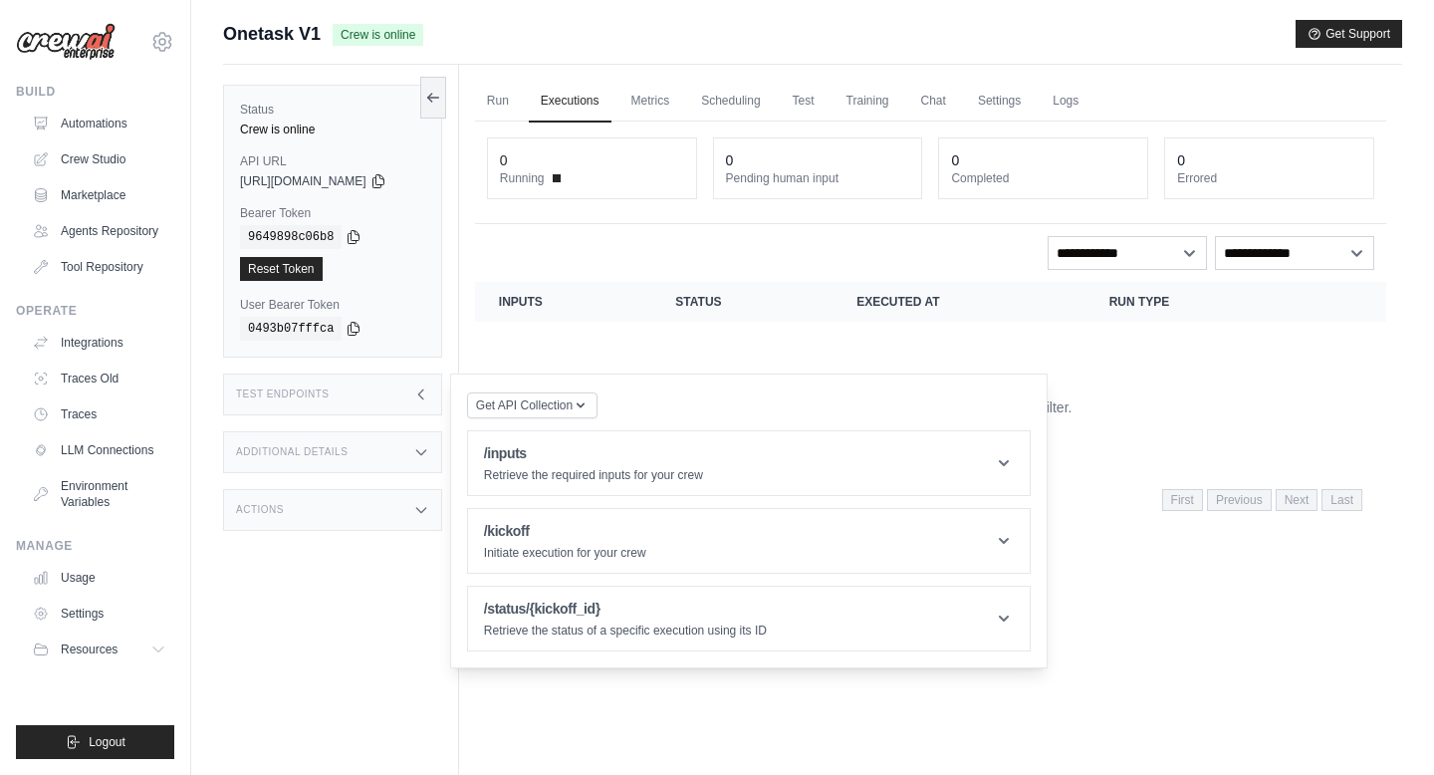
click at [353, 441] on div "Additional Details" at bounding box center [332, 452] width 219 height 42
click at [336, 648] on div "Actions" at bounding box center [332, 628] width 219 height 42
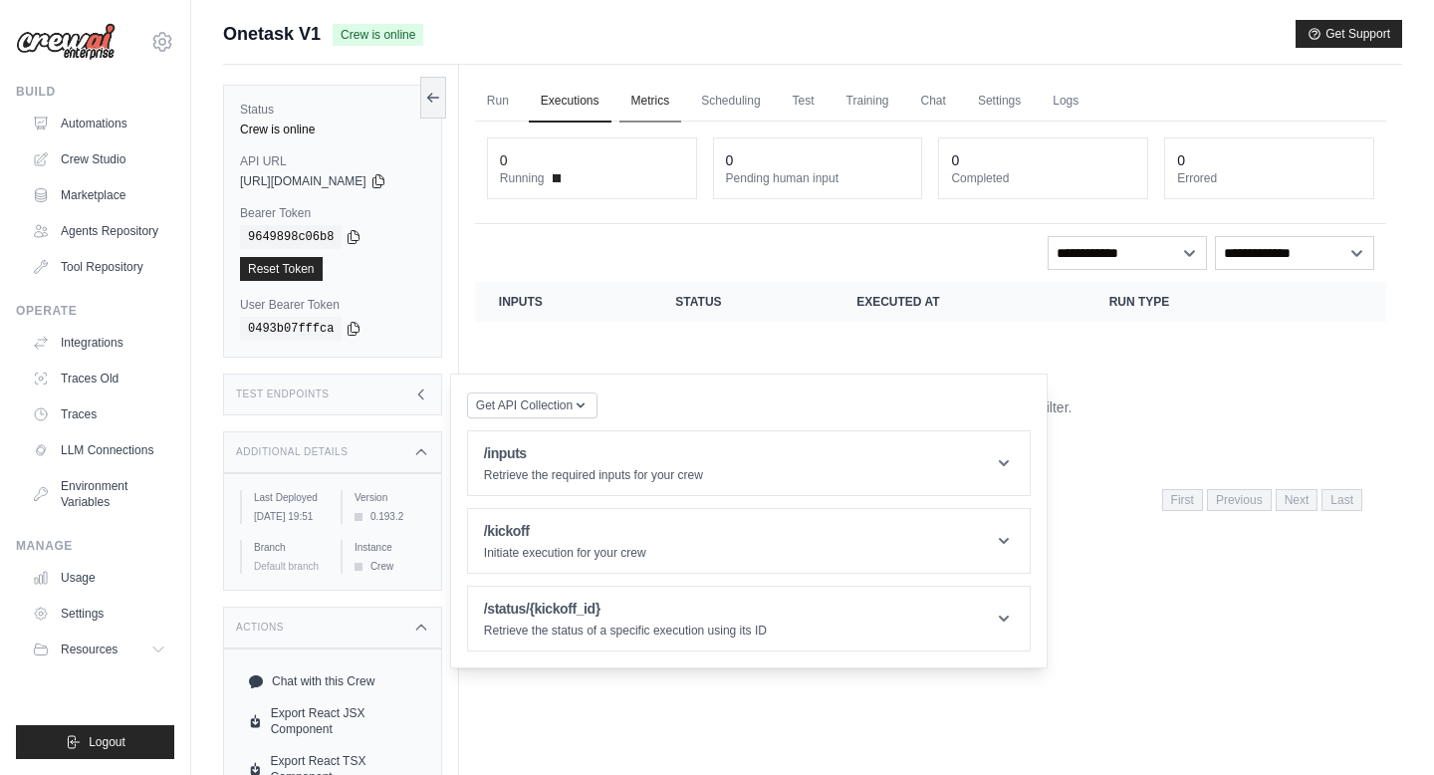
click at [682, 105] on link "Metrics" at bounding box center [651, 102] width 63 height 42
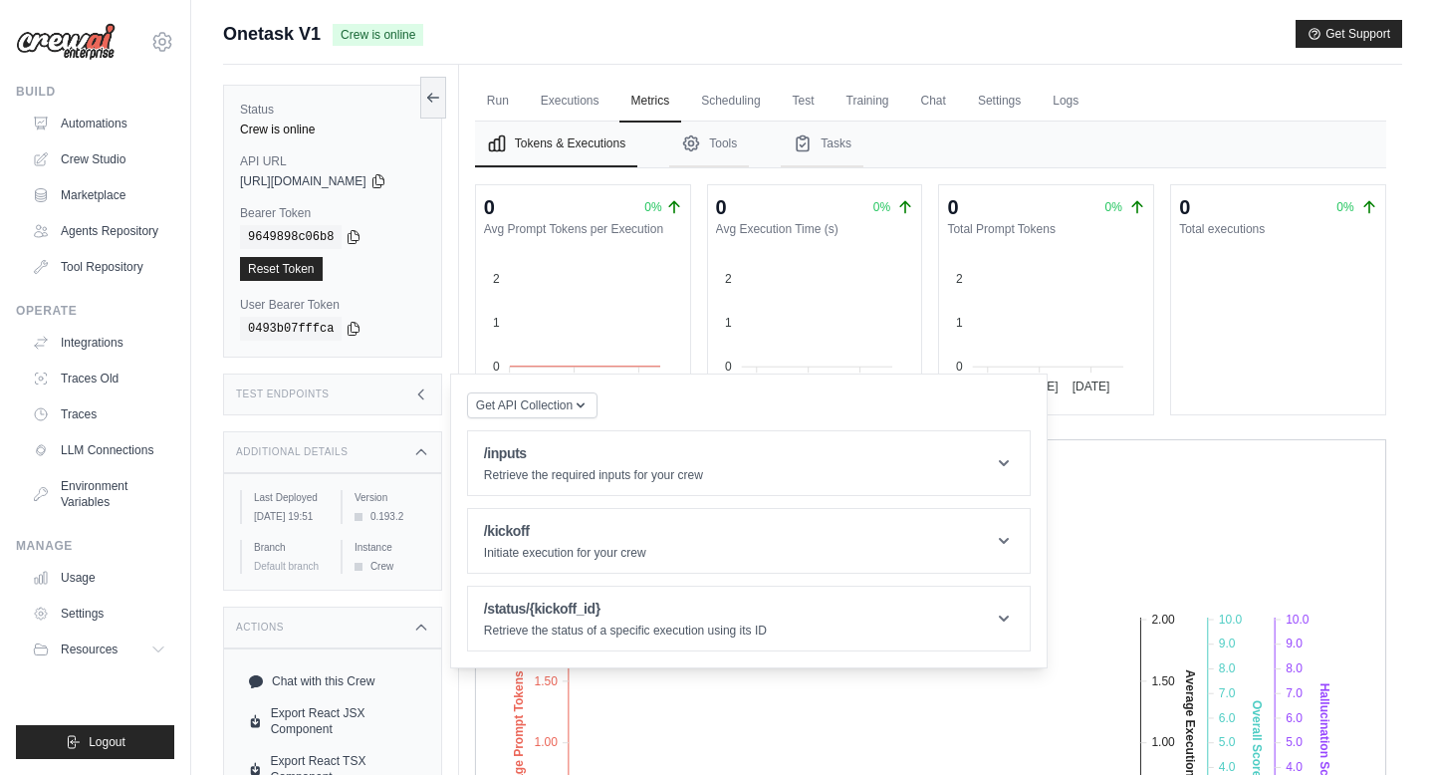
click at [1411, 322] on div "Submit a support request Describe your issue or question * Please be specific a…" at bounding box center [812, 503] width 1243 height 966
click at [961, 408] on div "Get API Collection Postman API Collection /inputs Retrieve the required inputs …" at bounding box center [749, 520] width 564 height 261
click at [404, 379] on div "Test Endpoints" at bounding box center [332, 395] width 219 height 42
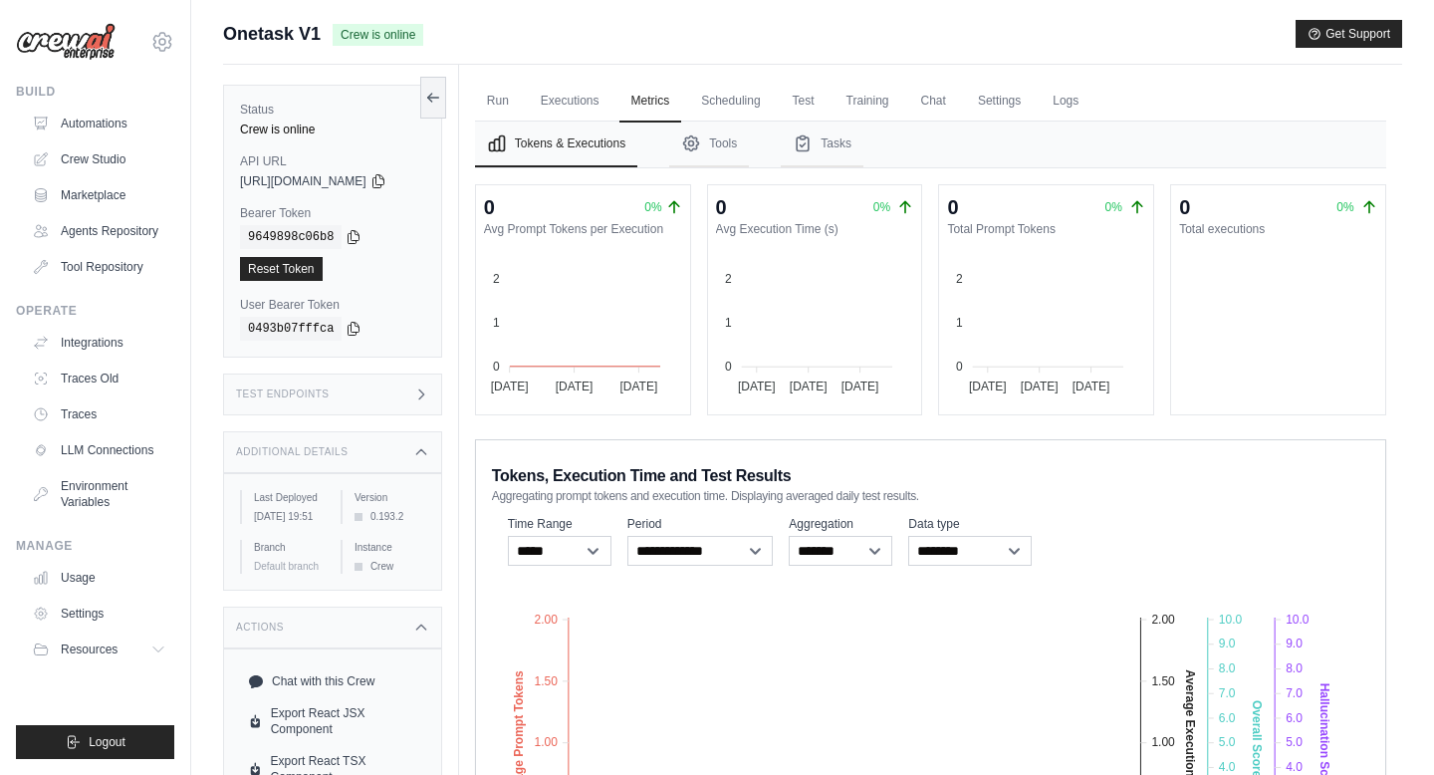
click at [259, 191] on div "Status Crew is online API URL copied [URL][DOMAIN_NAME] Bearer Token copied 964…" at bounding box center [332, 221] width 219 height 273
